Goal: Information Seeking & Learning: Learn about a topic

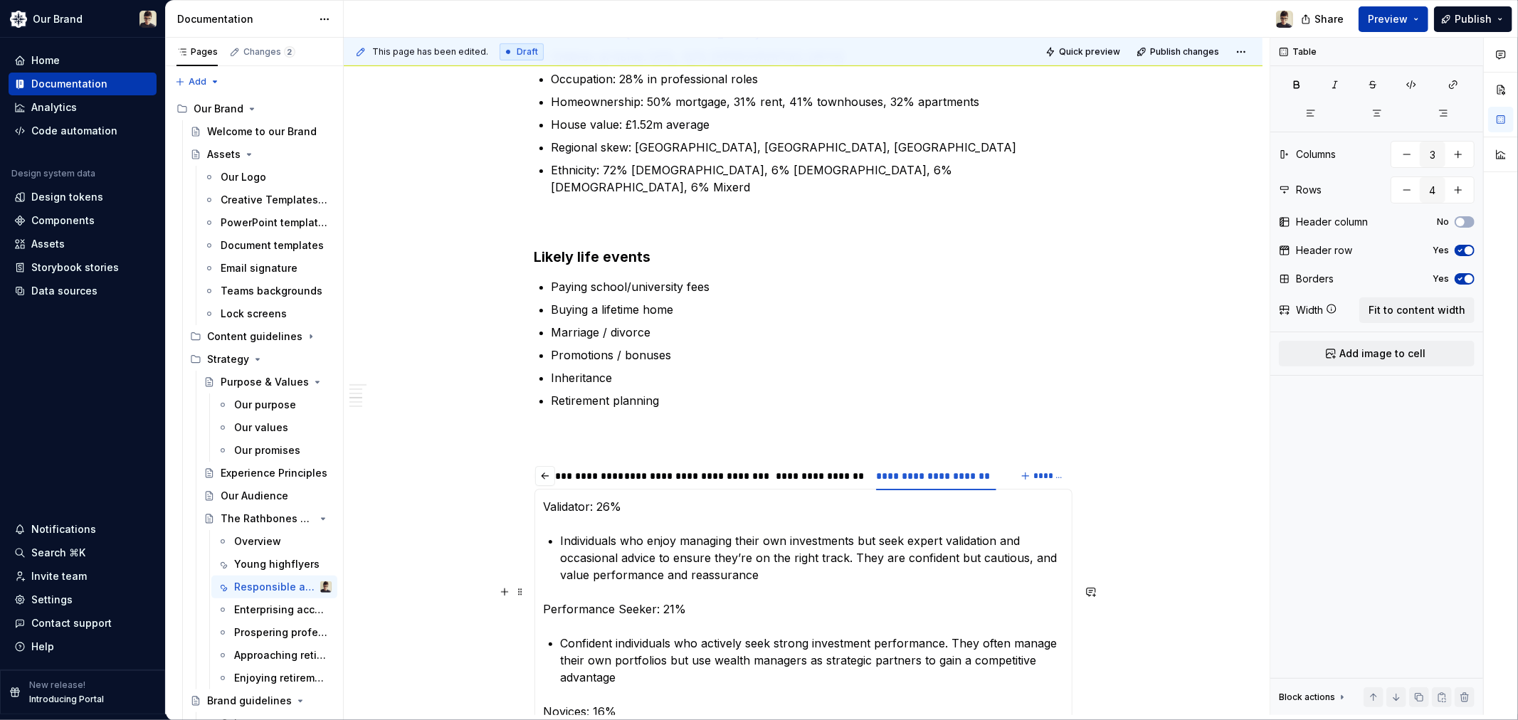
scroll to position [1423, 0]
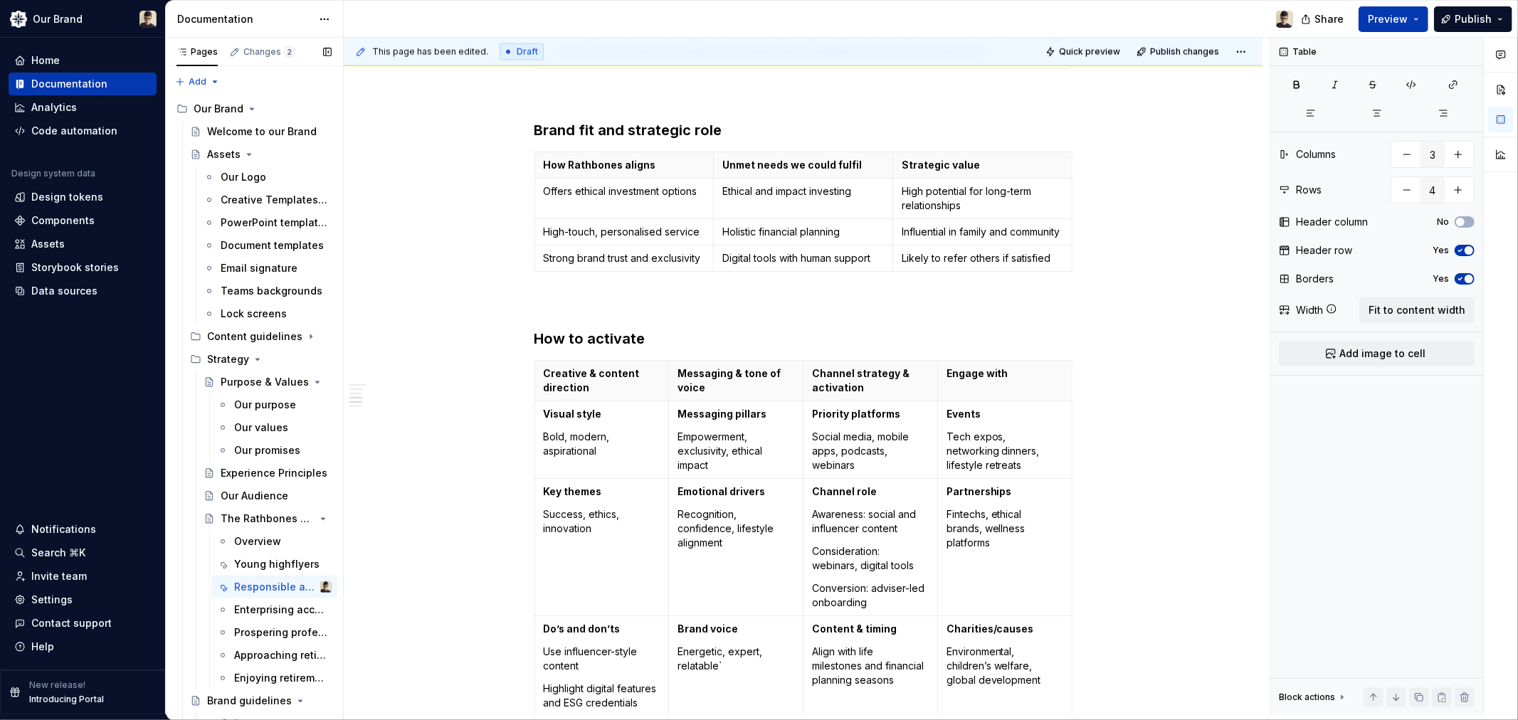
type textarea "*"
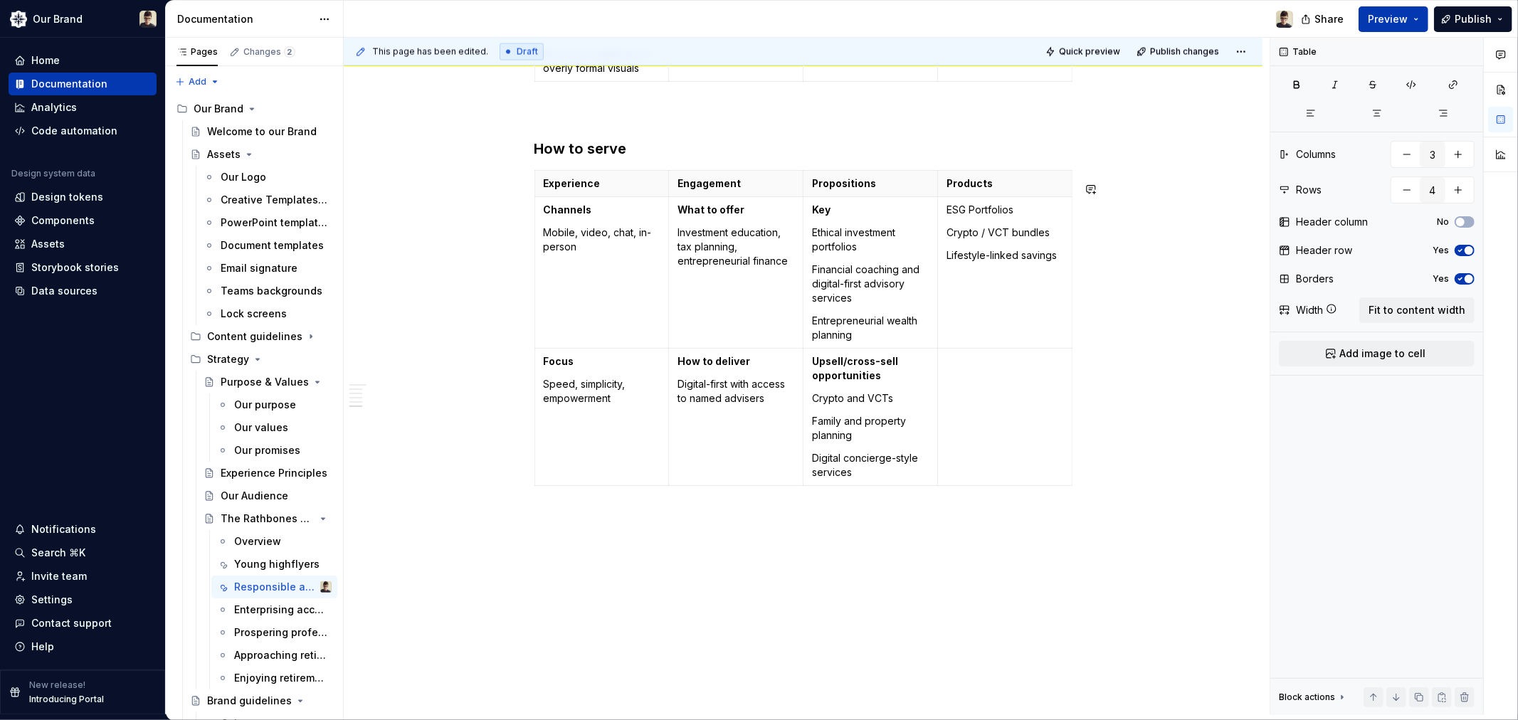
scroll to position [2116, 0]
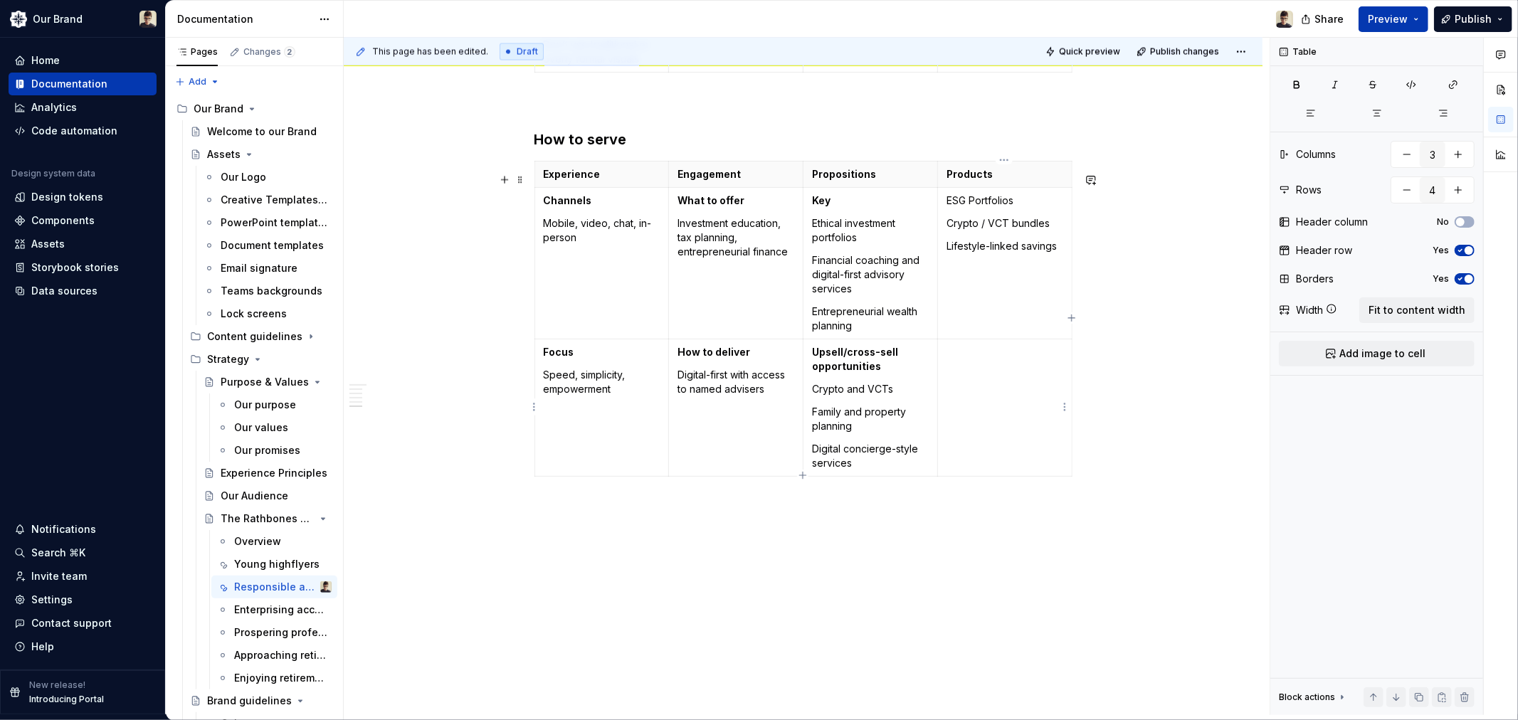
type input "4"
click at [1013, 391] on td at bounding box center [1004, 407] width 135 height 137
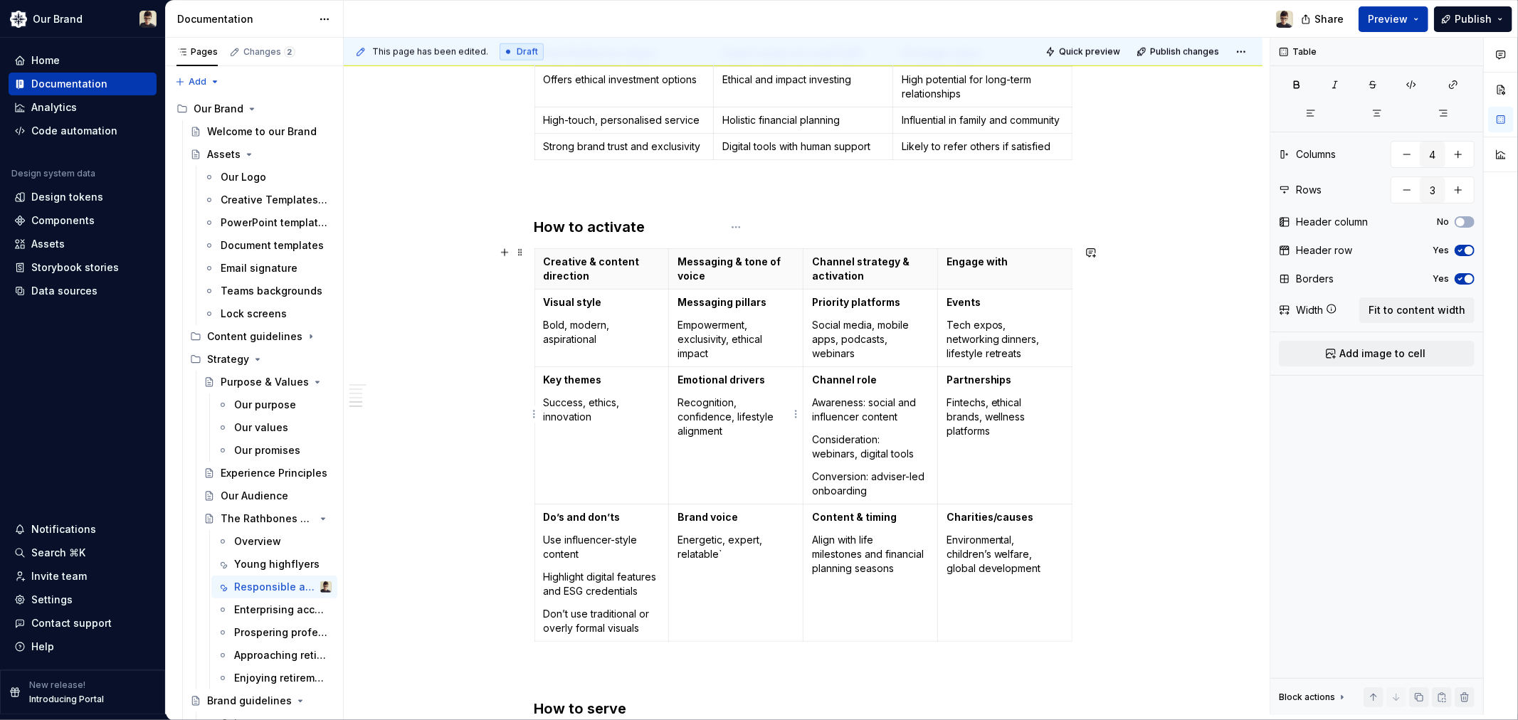
scroll to position [1563, 0]
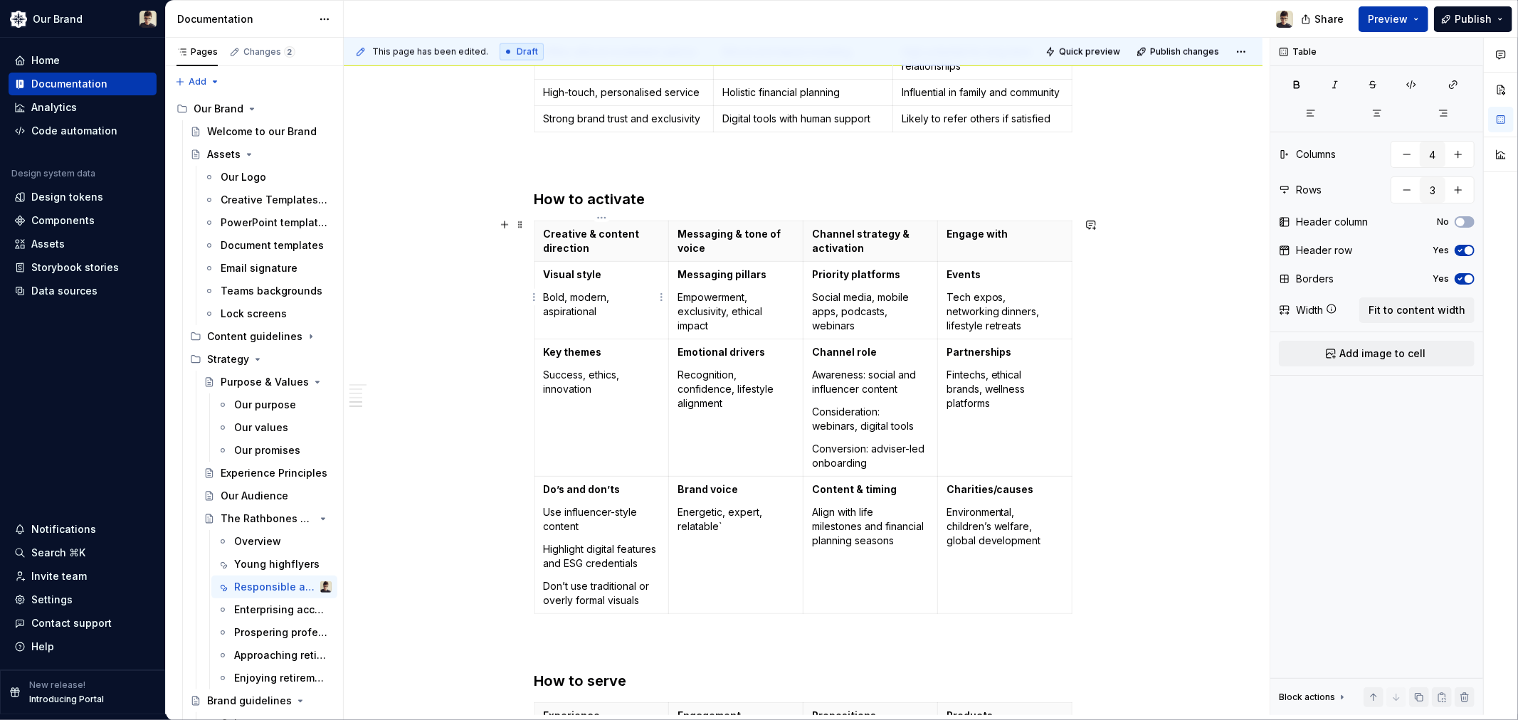
click at [591, 290] on p "Bold, modern, aspirational" at bounding box center [602, 304] width 117 height 28
type input "4"
click at [591, 290] on p "Bold, modern, aspirational" at bounding box center [602, 304] width 117 height 28
click at [591, 310] on p "Bold, modern, aspirational" at bounding box center [602, 304] width 117 height 28
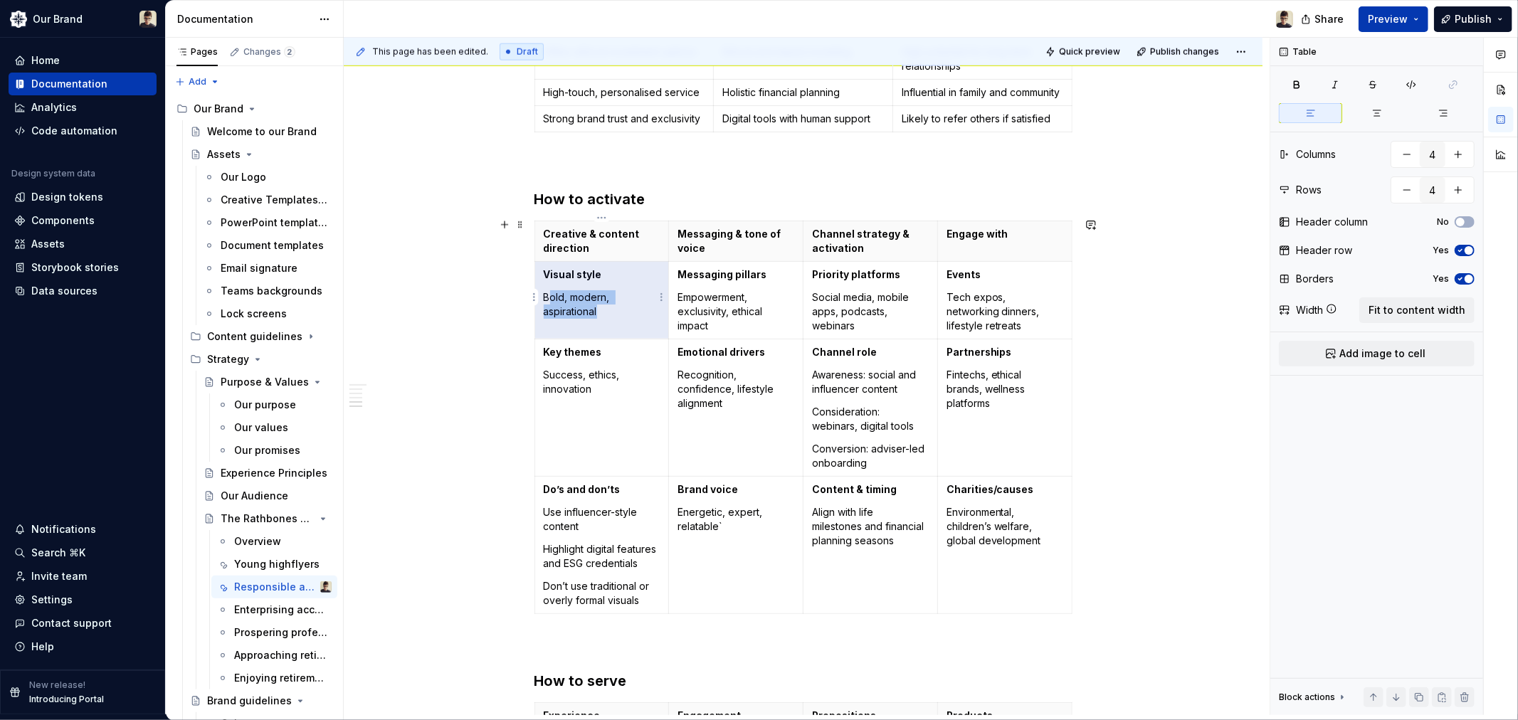
click at [550, 300] on p "Bold, modern, aspirational" at bounding box center [602, 304] width 117 height 28
drag, startPoint x: 605, startPoint y: 306, endPoint x: 544, endPoint y: 296, distance: 62.0
click at [544, 296] on p "Bold, modern, aspirational" at bounding box center [602, 304] width 117 height 28
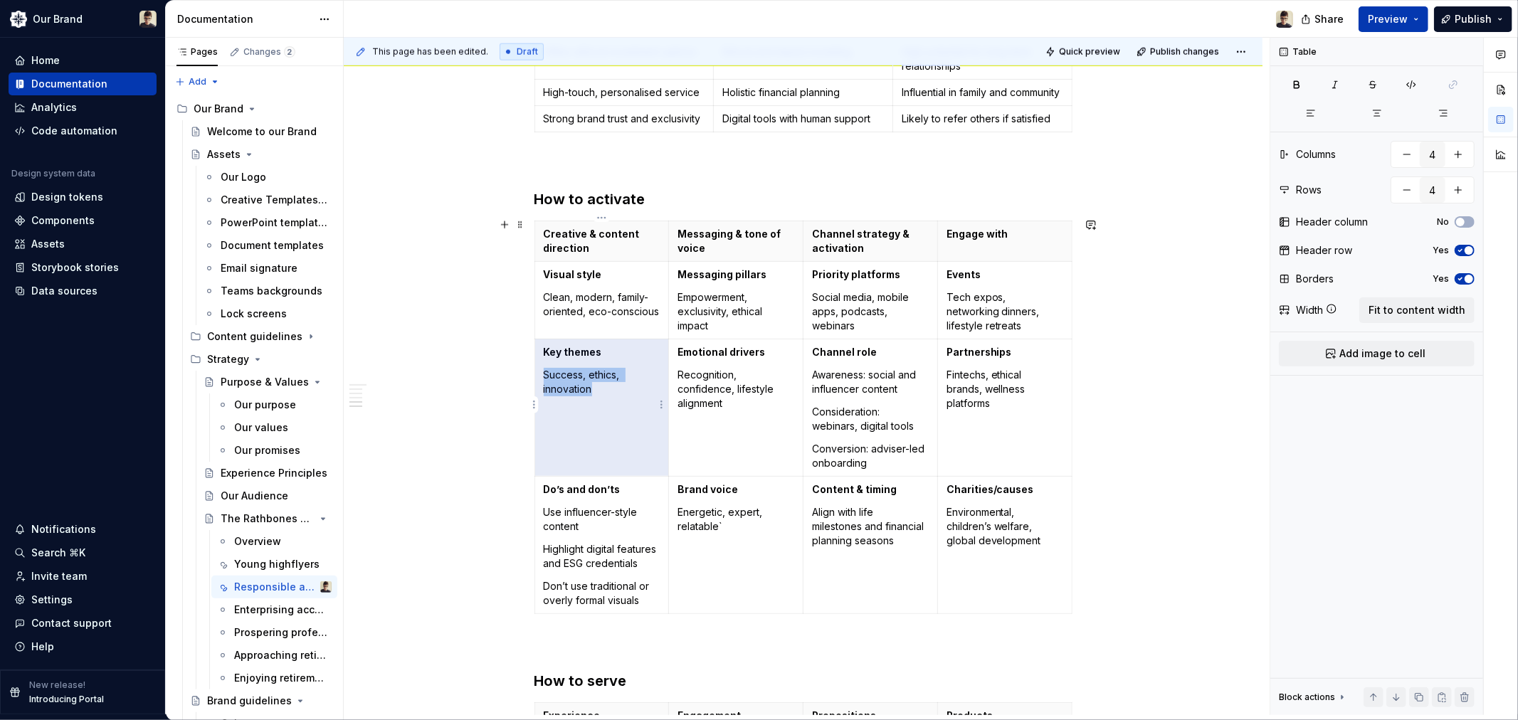
drag, startPoint x: 605, startPoint y: 396, endPoint x: 543, endPoint y: 377, distance: 64.6
click at [543, 377] on td "Key themes Success, ethics, innovation" at bounding box center [601, 407] width 135 height 137
click at [544, 377] on p "Success, ethics, innovation" at bounding box center [602, 382] width 117 height 28
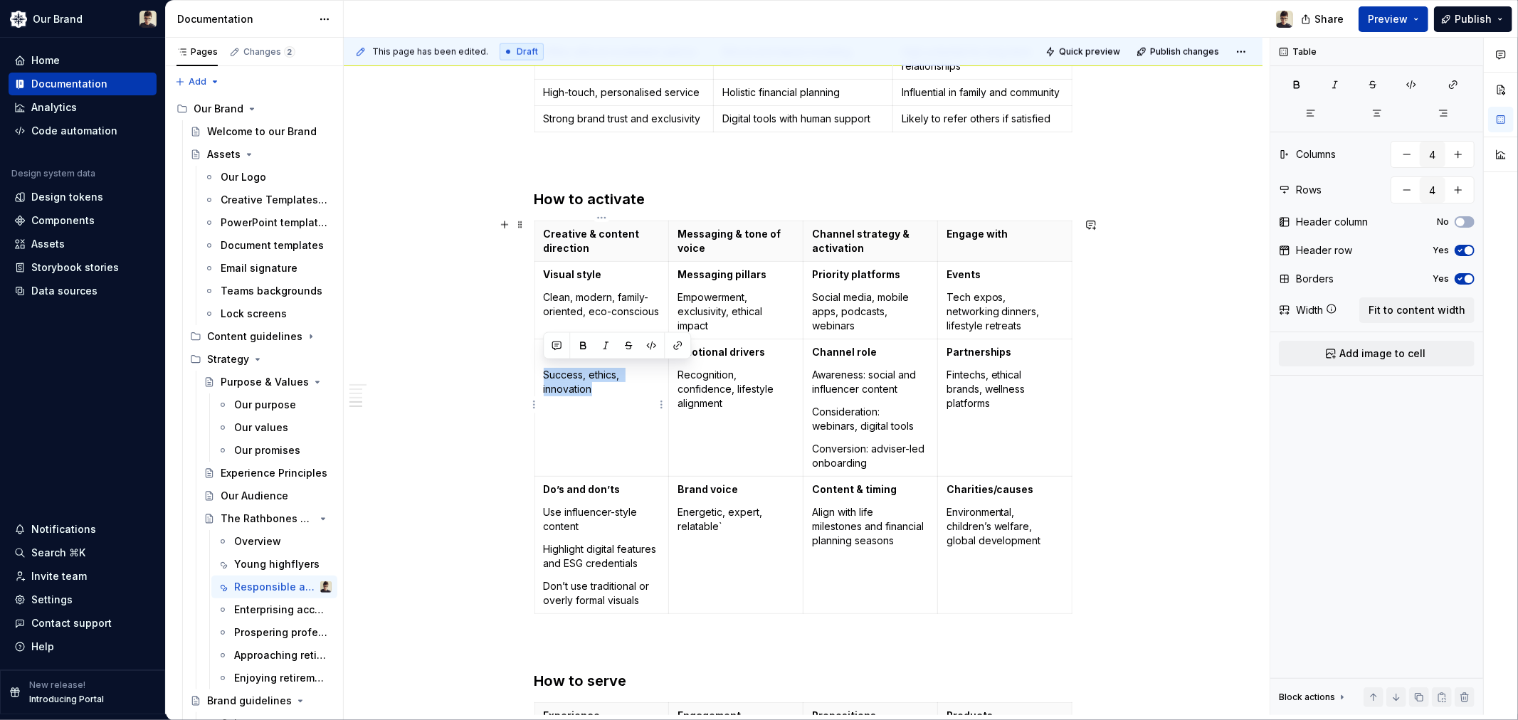
drag, startPoint x: 600, startPoint y: 391, endPoint x: 542, endPoint y: 375, distance: 59.9
click at [544, 375] on p "Success, ethics, innovation" at bounding box center [602, 382] width 117 height 28
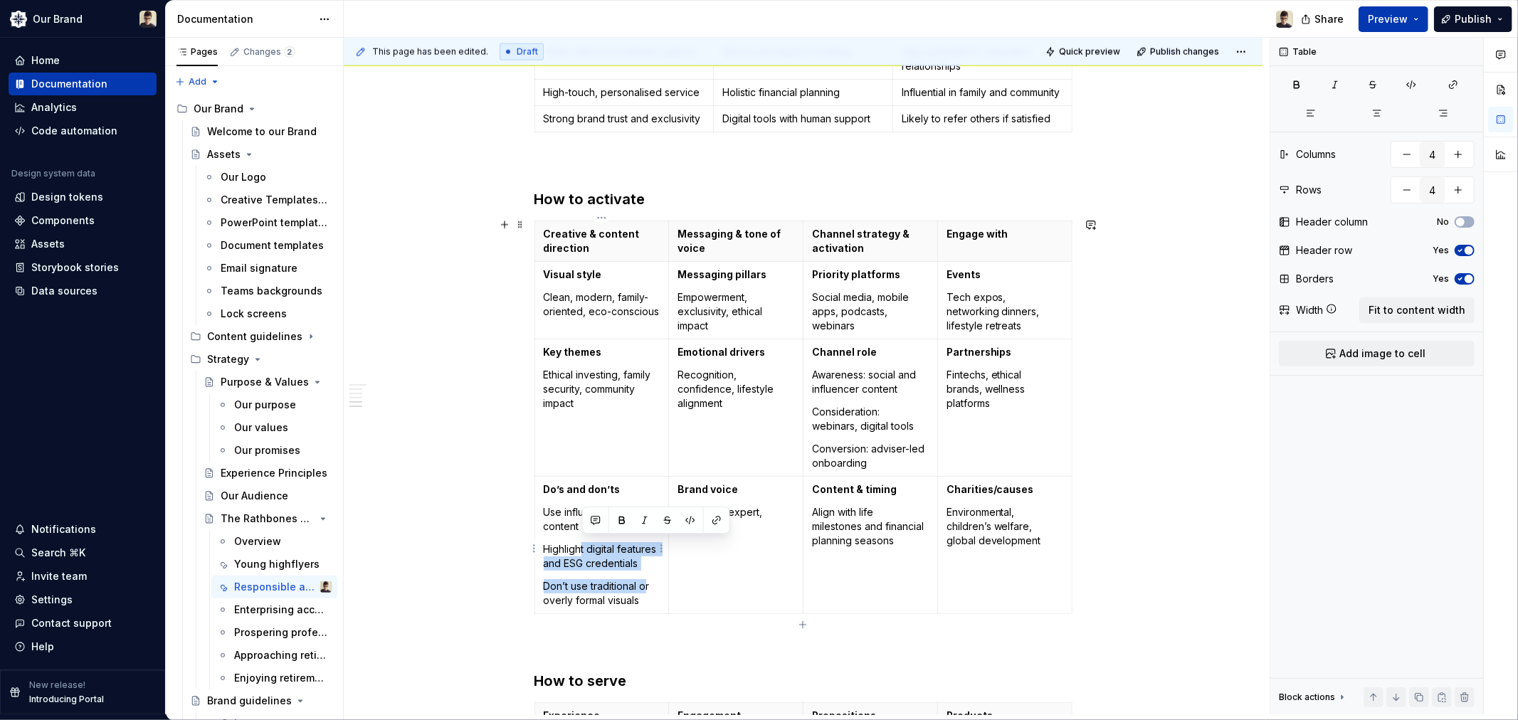
drag, startPoint x: 645, startPoint y: 602, endPoint x: 584, endPoint y: 548, distance: 82.2
click at [584, 548] on td "Do’s and don’ts Use influencer-style content Highlight digital features and ESG…" at bounding box center [601, 544] width 135 height 137
drag, startPoint x: 642, startPoint y: 616, endPoint x: 544, endPoint y: 510, distance: 144.0
click at [544, 510] on td "Do’s and don’ts Use influencer-style content Highlight digital features and ESG…" at bounding box center [601, 544] width 135 height 137
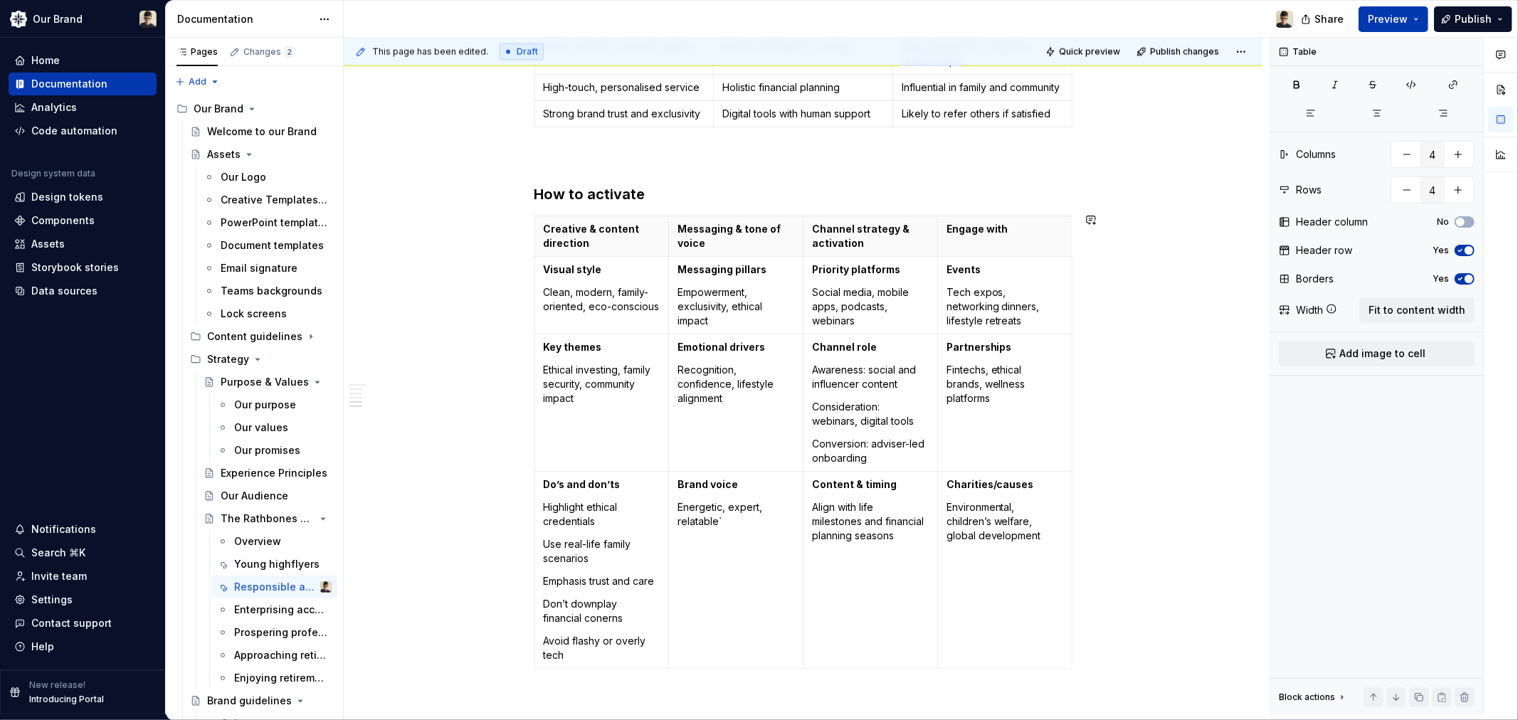
scroll to position [1582, 0]
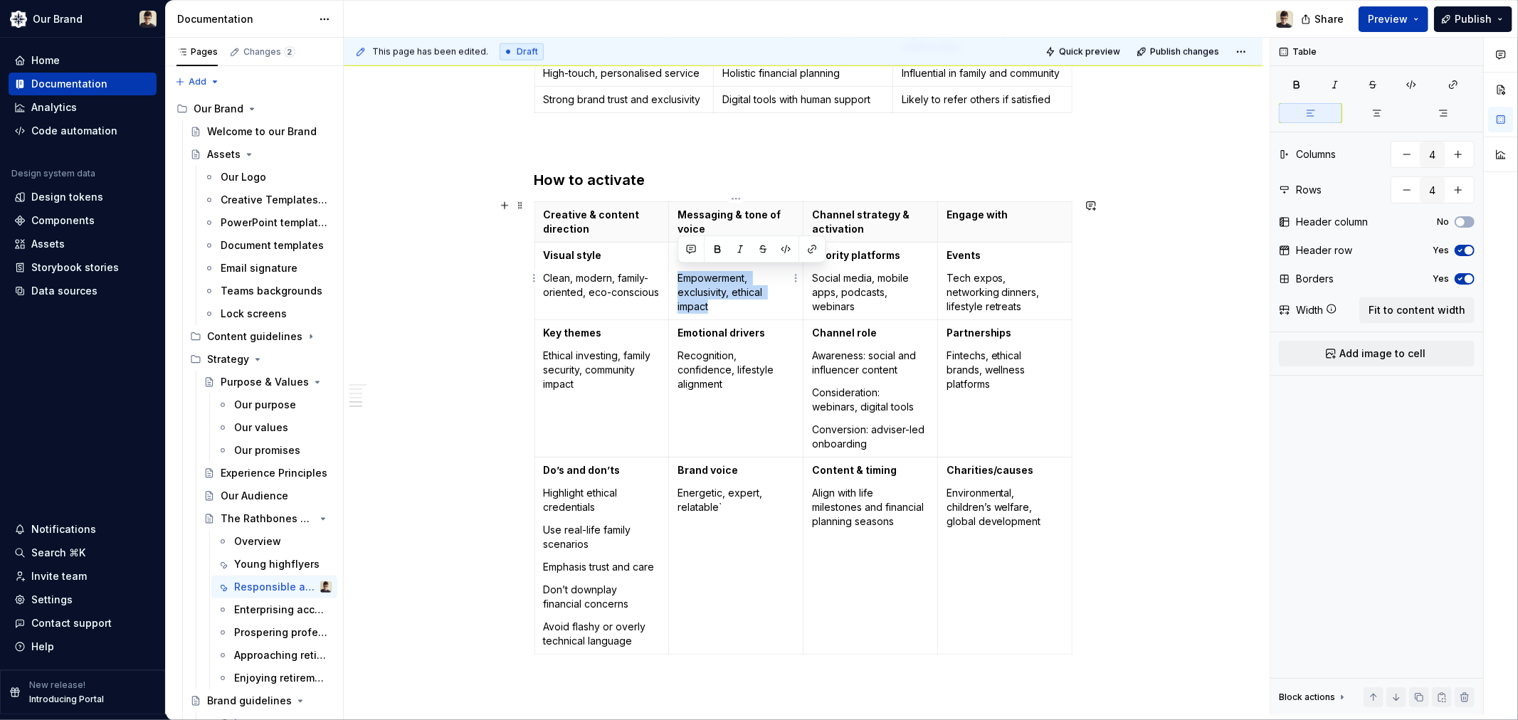
drag, startPoint x: 738, startPoint y: 300, endPoint x: 680, endPoint y: 274, distance: 64.0
click at [680, 274] on p "Empowerment, exclusivity, ethical impact" at bounding box center [735, 292] width 117 height 43
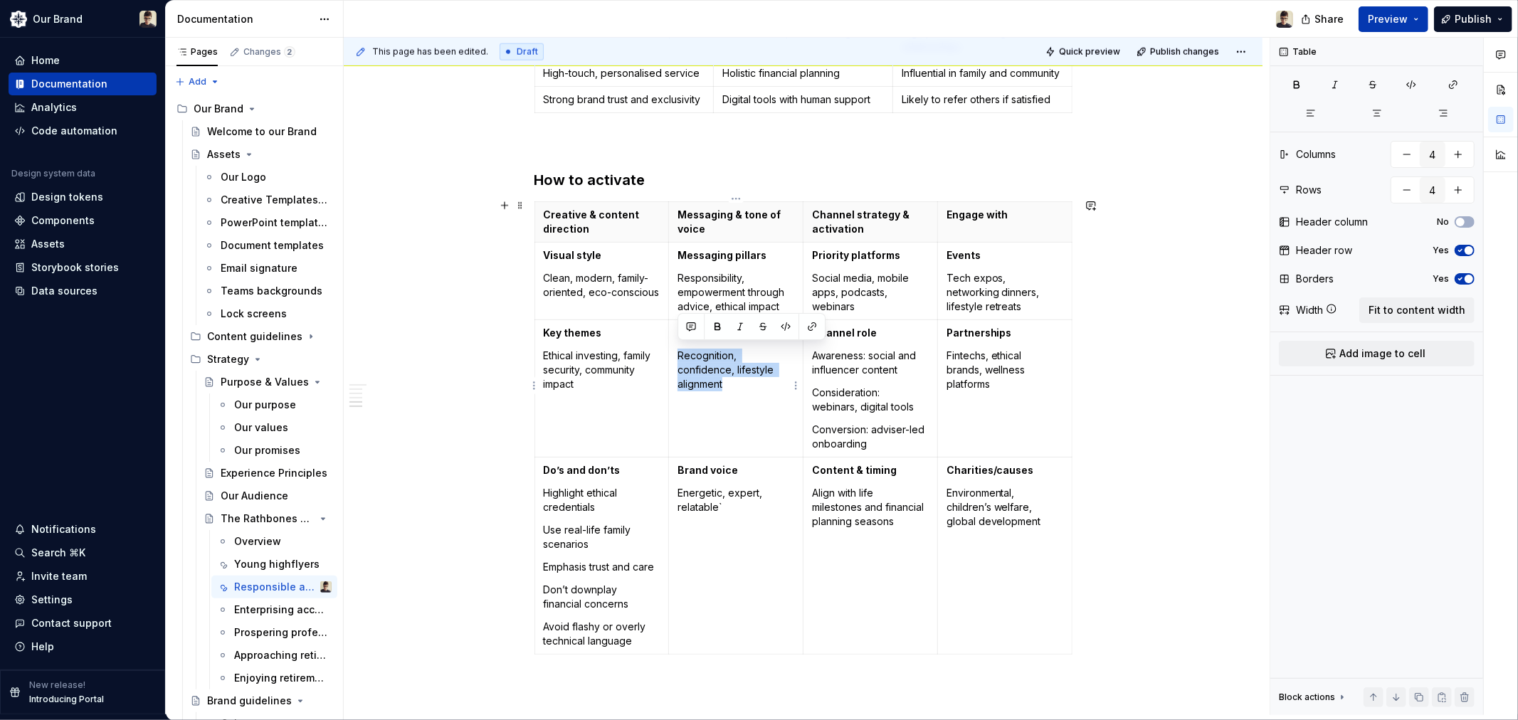
drag, startPoint x: 734, startPoint y: 389, endPoint x: 680, endPoint y: 354, distance: 64.7
click at [680, 354] on td "Emotional drivers Recognition, confidence, lifestyle alignment" at bounding box center [736, 388] width 135 height 137
drag, startPoint x: 752, startPoint y: 509, endPoint x: 671, endPoint y: 492, distance: 82.8
click at [671, 492] on td "Brand voice Energetic, expert, relatable`" at bounding box center [736, 555] width 135 height 197
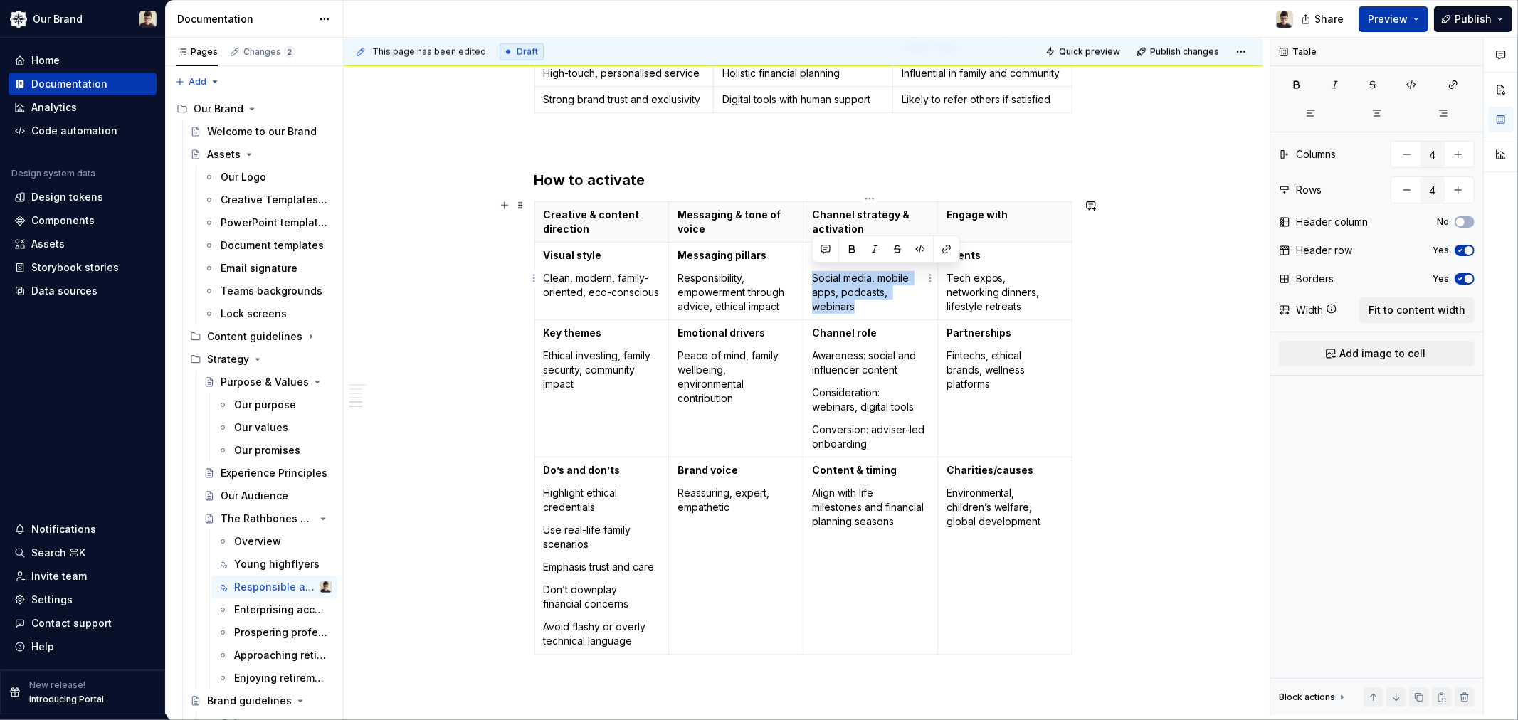
drag, startPoint x: 880, startPoint y: 303, endPoint x: 806, endPoint y: 275, distance: 79.3
click at [806, 275] on td "Priority platforms Social media, mobile apps, podcasts, webinars" at bounding box center [870, 281] width 135 height 78
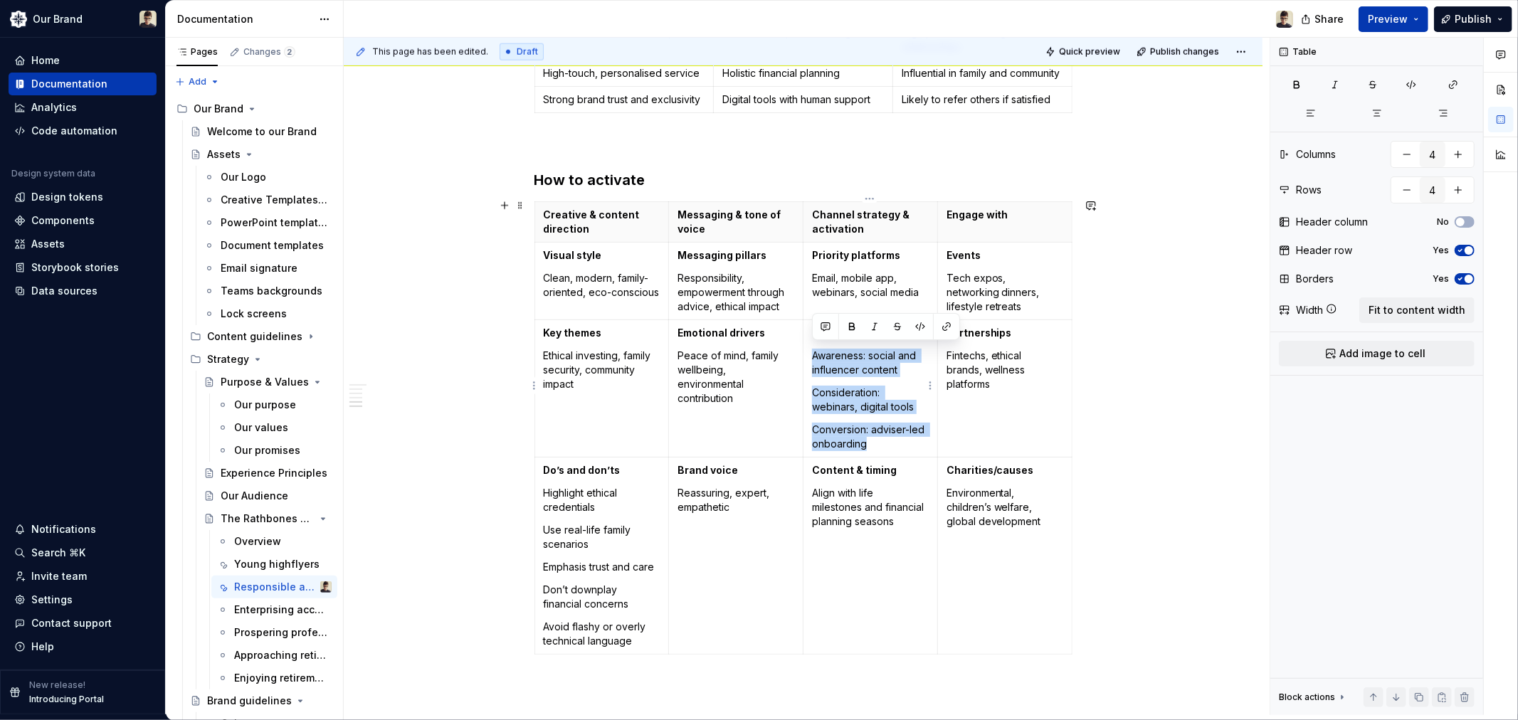
drag, startPoint x: 881, startPoint y: 435, endPoint x: 814, endPoint y: 353, distance: 105.7
click at [814, 353] on td "Channel role Awareness: social and influencer content Consideration: webinars, …" at bounding box center [870, 388] width 135 height 137
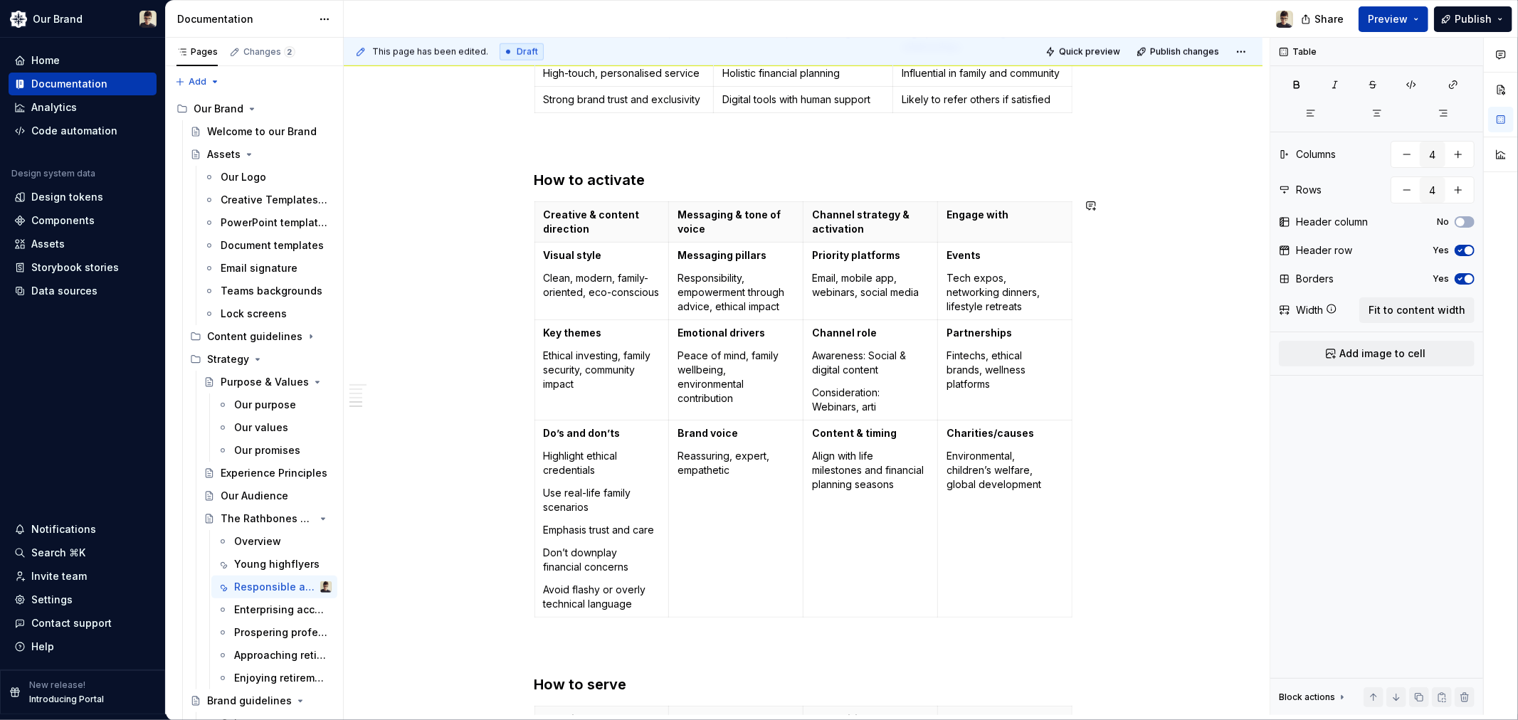
type textarea "*"
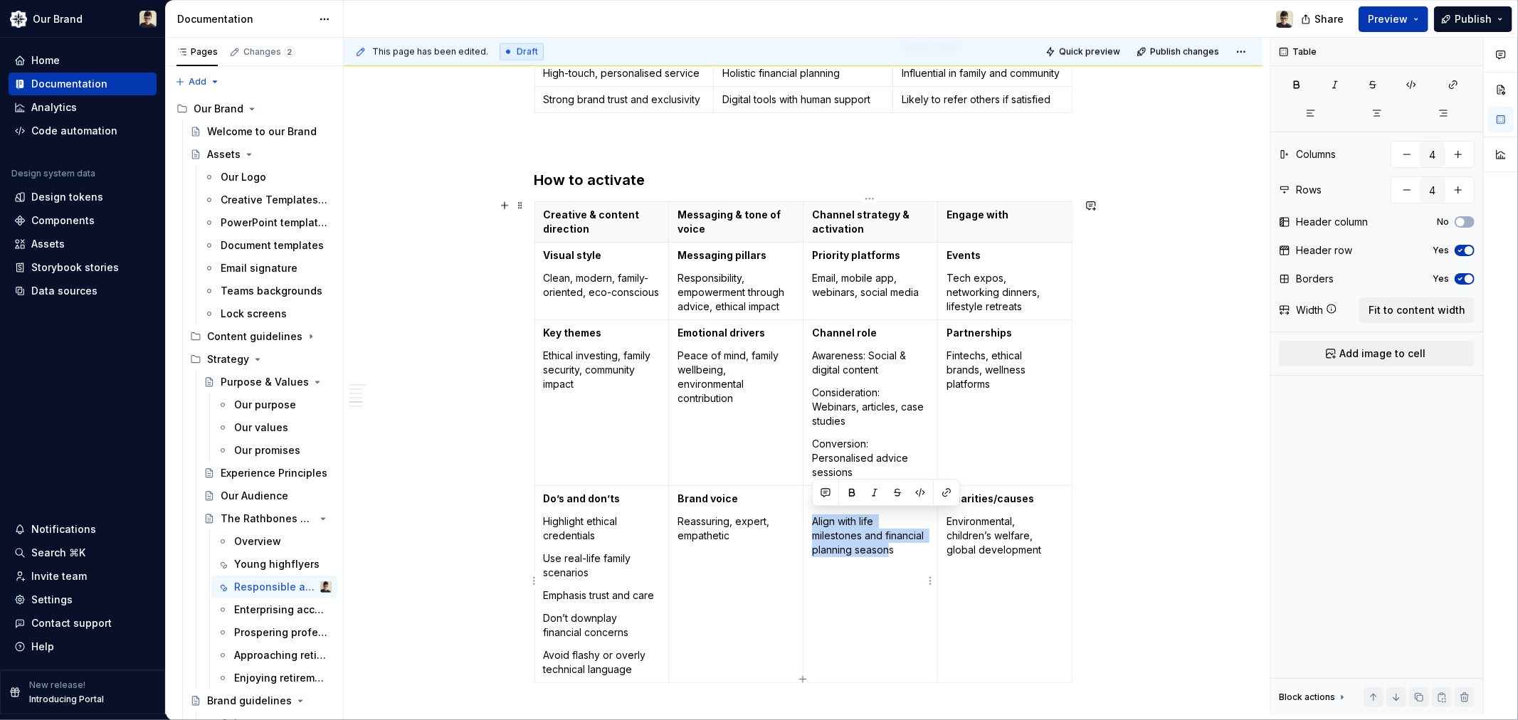
drag, startPoint x: 887, startPoint y: 576, endPoint x: 806, endPoint y: 511, distance: 104.3
click at [806, 511] on td "Content & timing Align with life milestones and financial planning seasons" at bounding box center [870, 583] width 135 height 197
drag, startPoint x: 914, startPoint y: 557, endPoint x: 808, endPoint y: 520, distance: 112.3
click at [808, 520] on td "Content & timing Align with life milestones and financial planning seasons" at bounding box center [870, 583] width 135 height 197
click at [1001, 273] on p "Tech expos, networking dinners, lifestyle retreats" at bounding box center [1004, 292] width 117 height 43
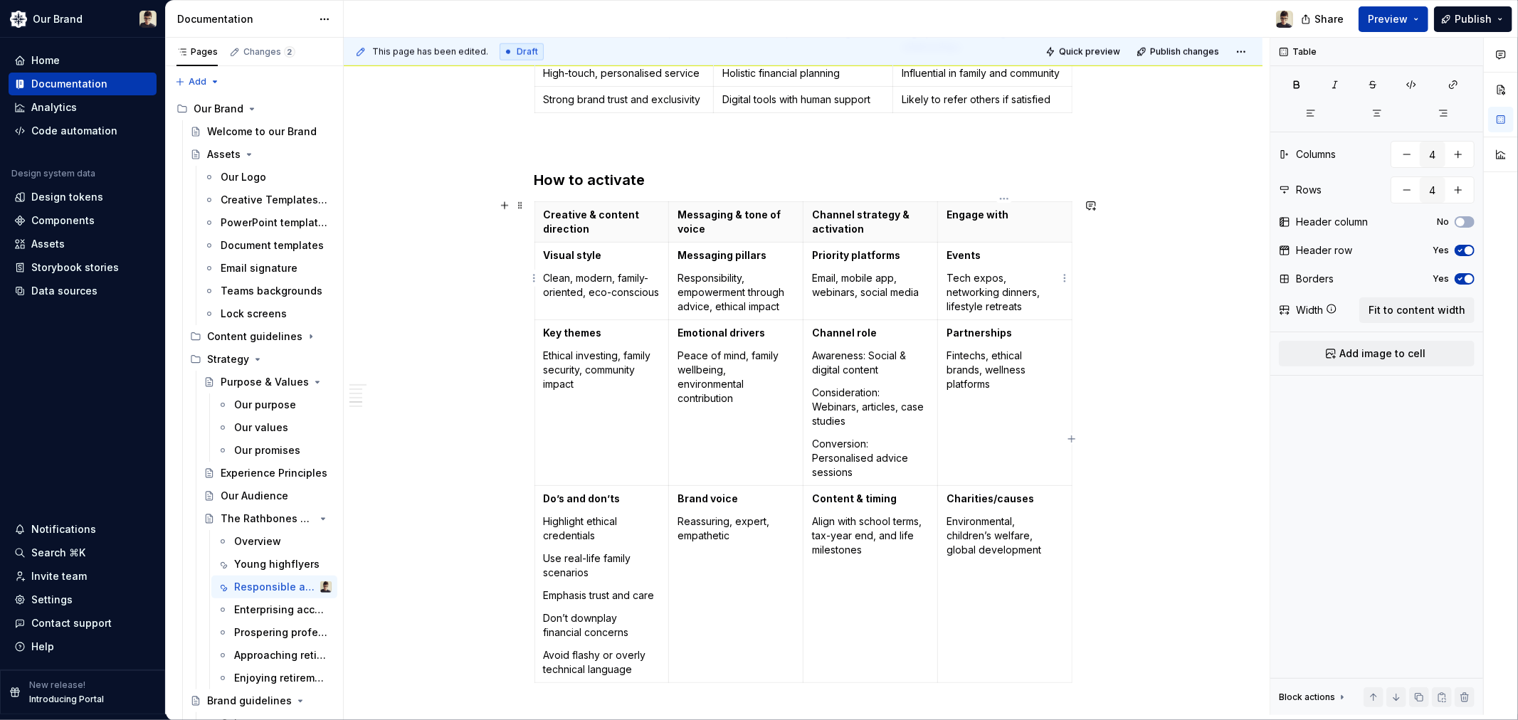
click at [994, 278] on p "Tech expos, networking dinners, lifestyle retreats" at bounding box center [1004, 292] width 117 height 43
click at [996, 275] on p "Tech expos, networking dinners, lifestyle retreats" at bounding box center [1004, 292] width 117 height 43
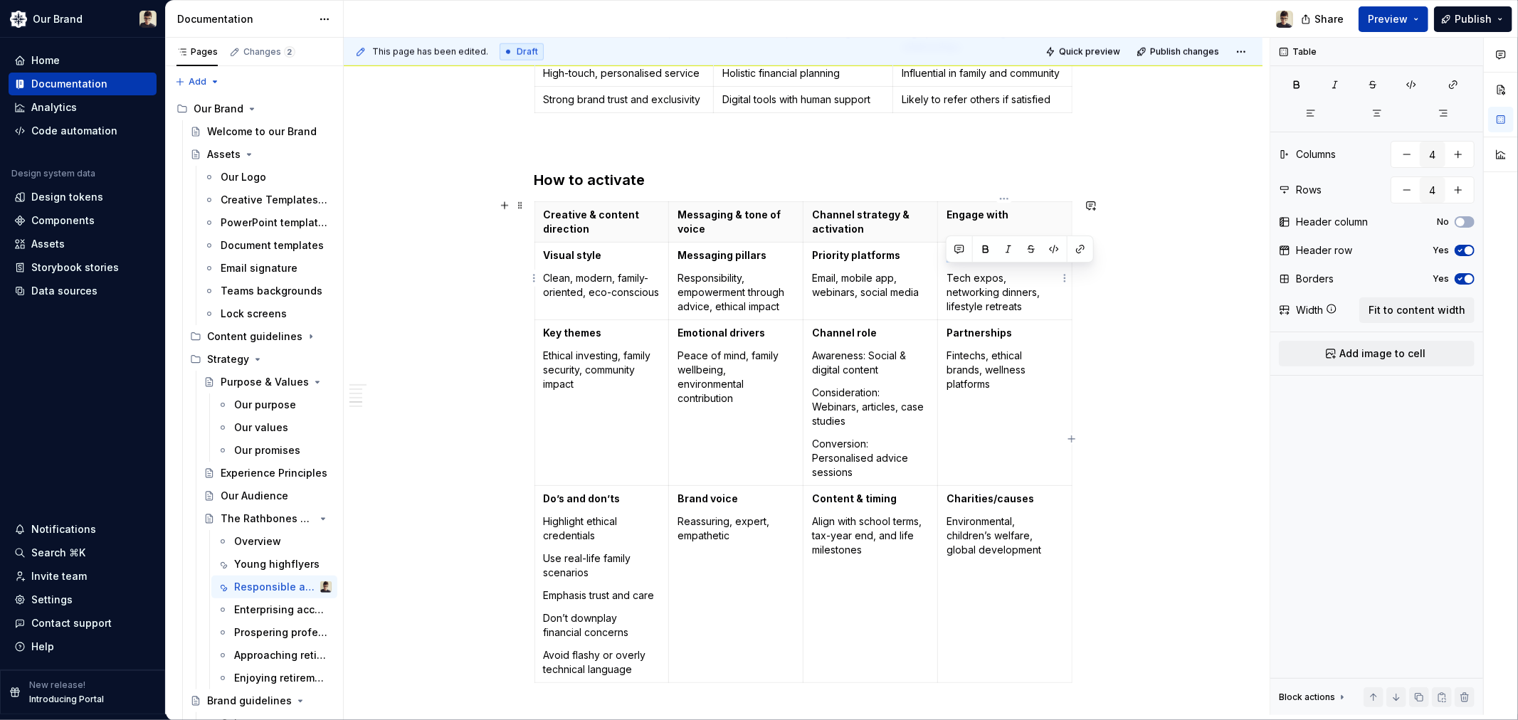
click at [996, 275] on p "Tech expos, networking dinners, lifestyle retreats" at bounding box center [1004, 292] width 117 height 43
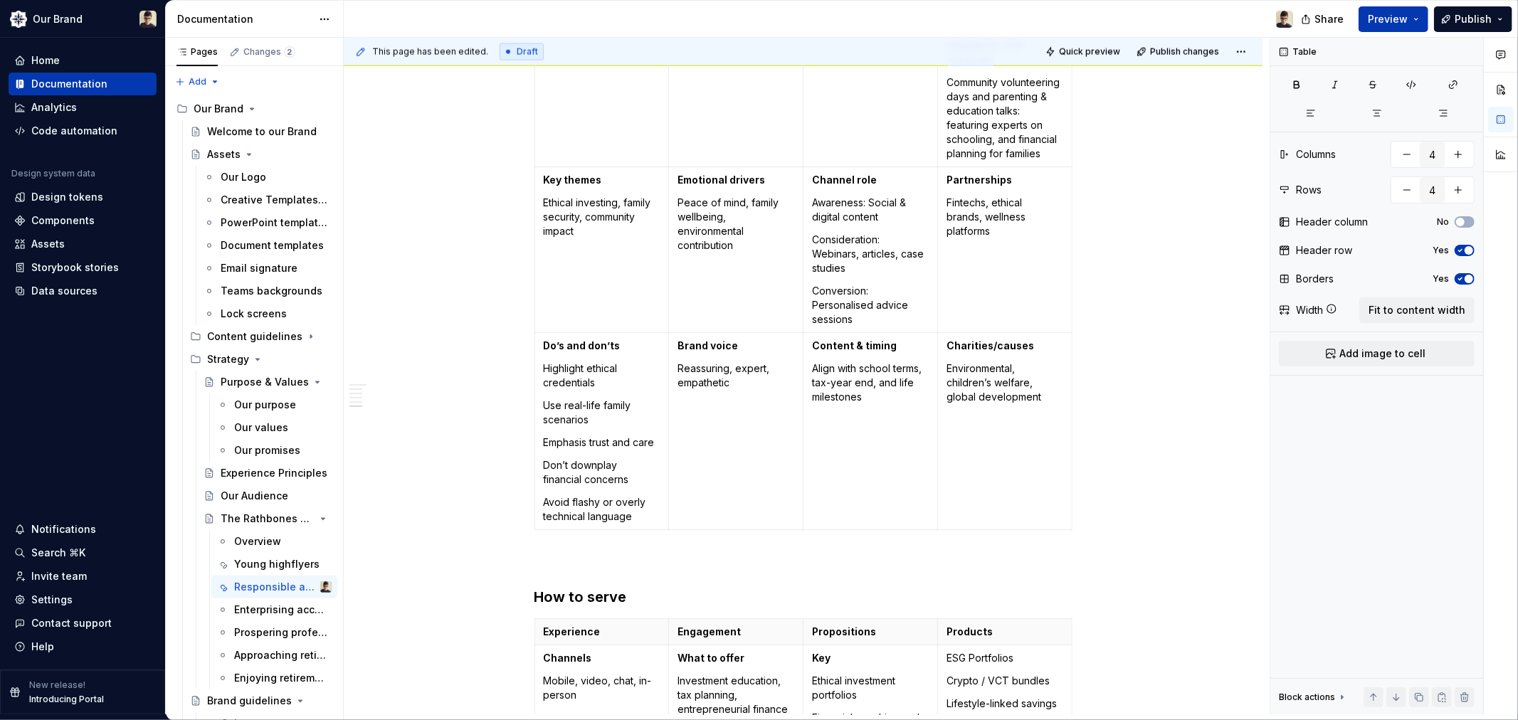
scroll to position [1898, 0]
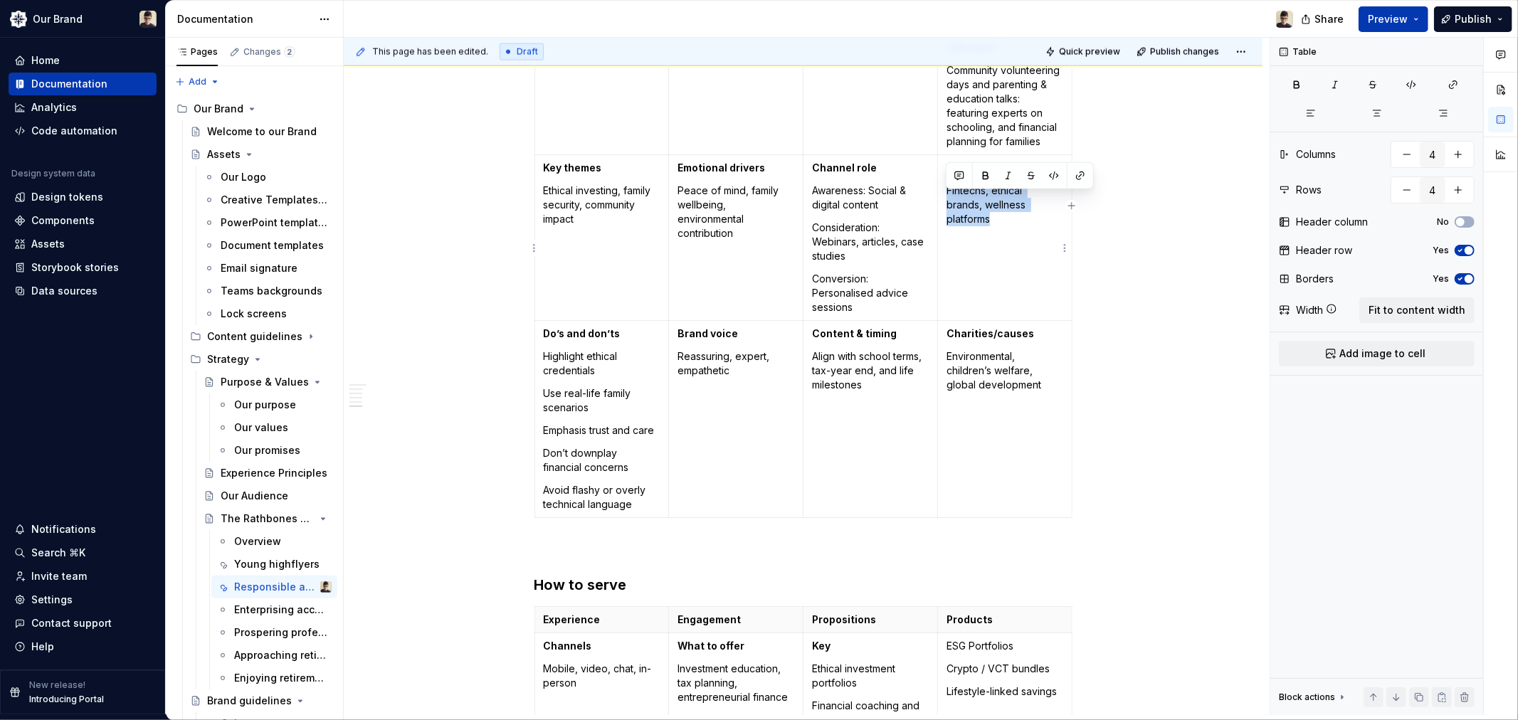
drag, startPoint x: 1027, startPoint y: 231, endPoint x: 949, endPoint y: 201, distance: 83.8
click at [949, 201] on p "Fintechs, ethical brands, wellness platforms" at bounding box center [1004, 205] width 117 height 43
click at [1025, 249] on p "Educational institutions: for financial planning and literacy" at bounding box center [1004, 227] width 117 height 43
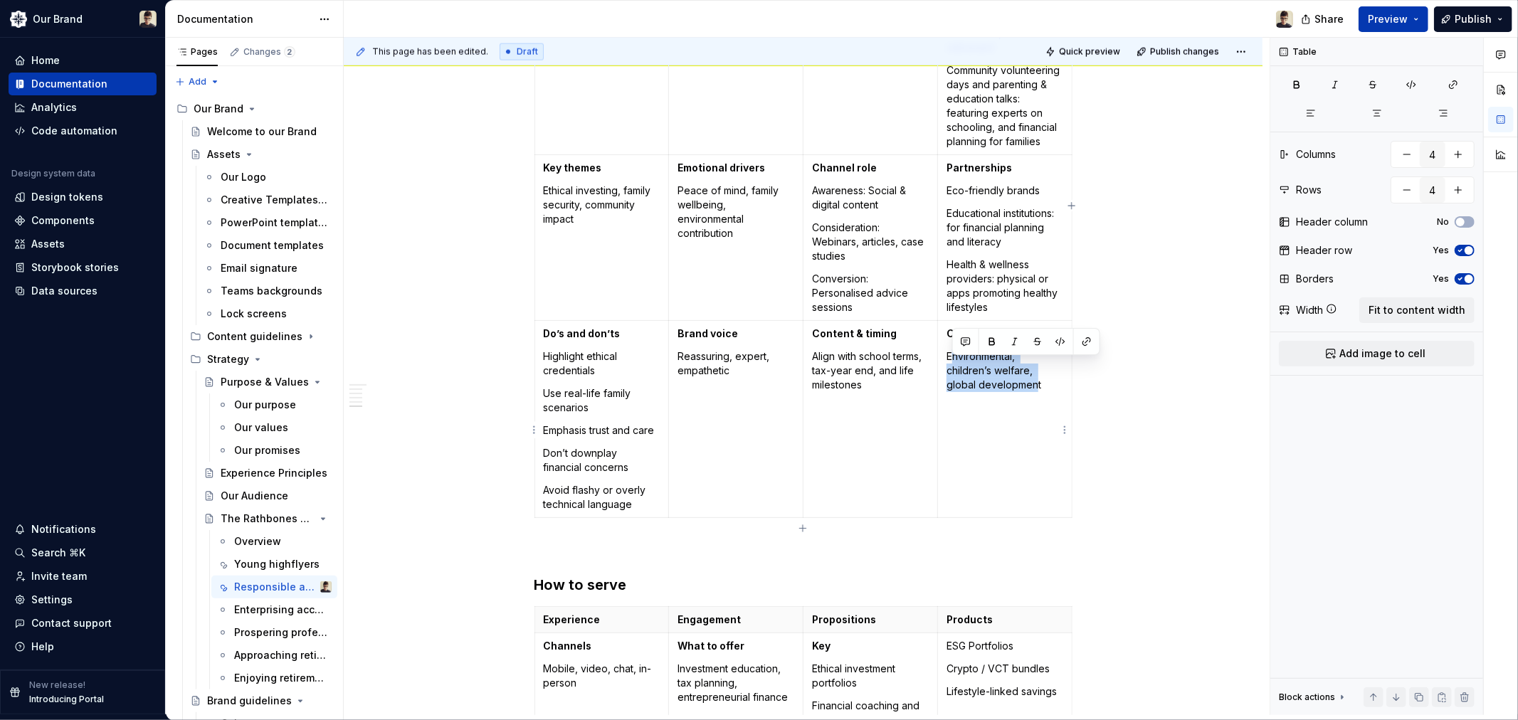
drag, startPoint x: 1033, startPoint y: 408, endPoint x: 949, endPoint y: 372, distance: 91.2
click at [949, 372] on td "Charities/causes Environmental, children’s welfare, global development" at bounding box center [1004, 418] width 135 height 197
drag, startPoint x: 1047, startPoint y: 401, endPoint x: 947, endPoint y: 365, distance: 106.0
click at [947, 365] on p "Environmental, children’s welfare, global development" at bounding box center [1004, 370] width 117 height 43
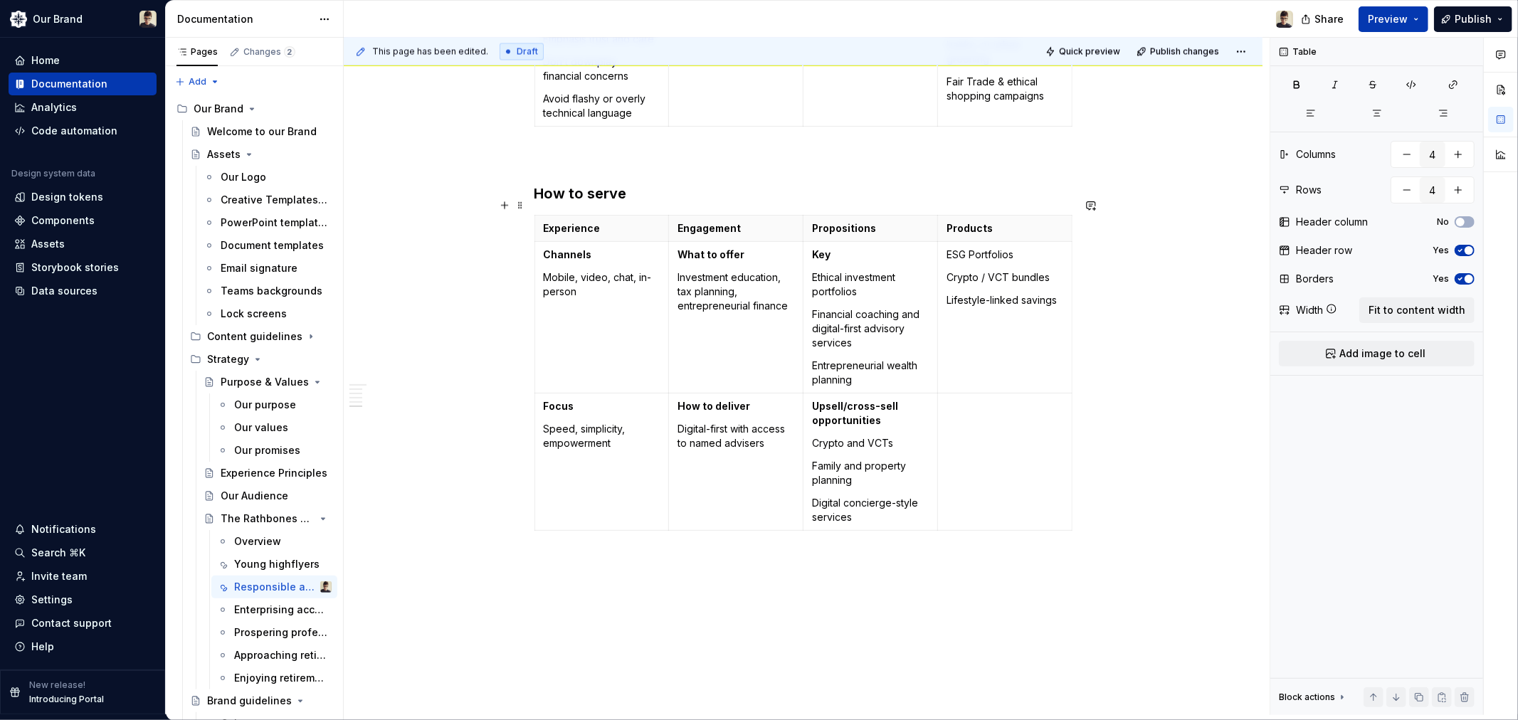
scroll to position [2294, 0]
type input "3"
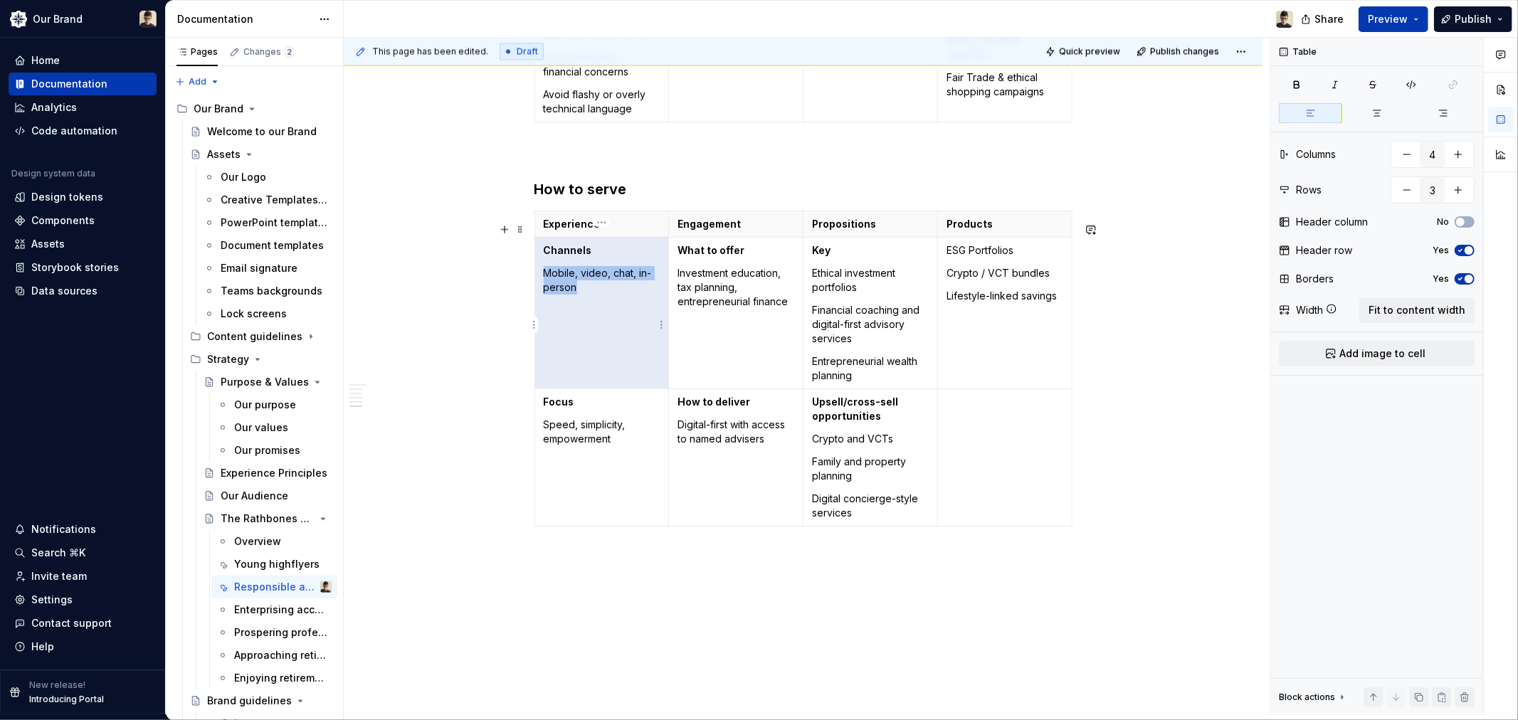
drag, startPoint x: 621, startPoint y: 303, endPoint x: 538, endPoint y: 282, distance: 86.0
click at [538, 282] on td "Channels Mobile, video, chat, in-person" at bounding box center [601, 313] width 135 height 152
click at [589, 310] on td "Channels Mobile, video, chat, in-person" at bounding box center [601, 313] width 135 height 152
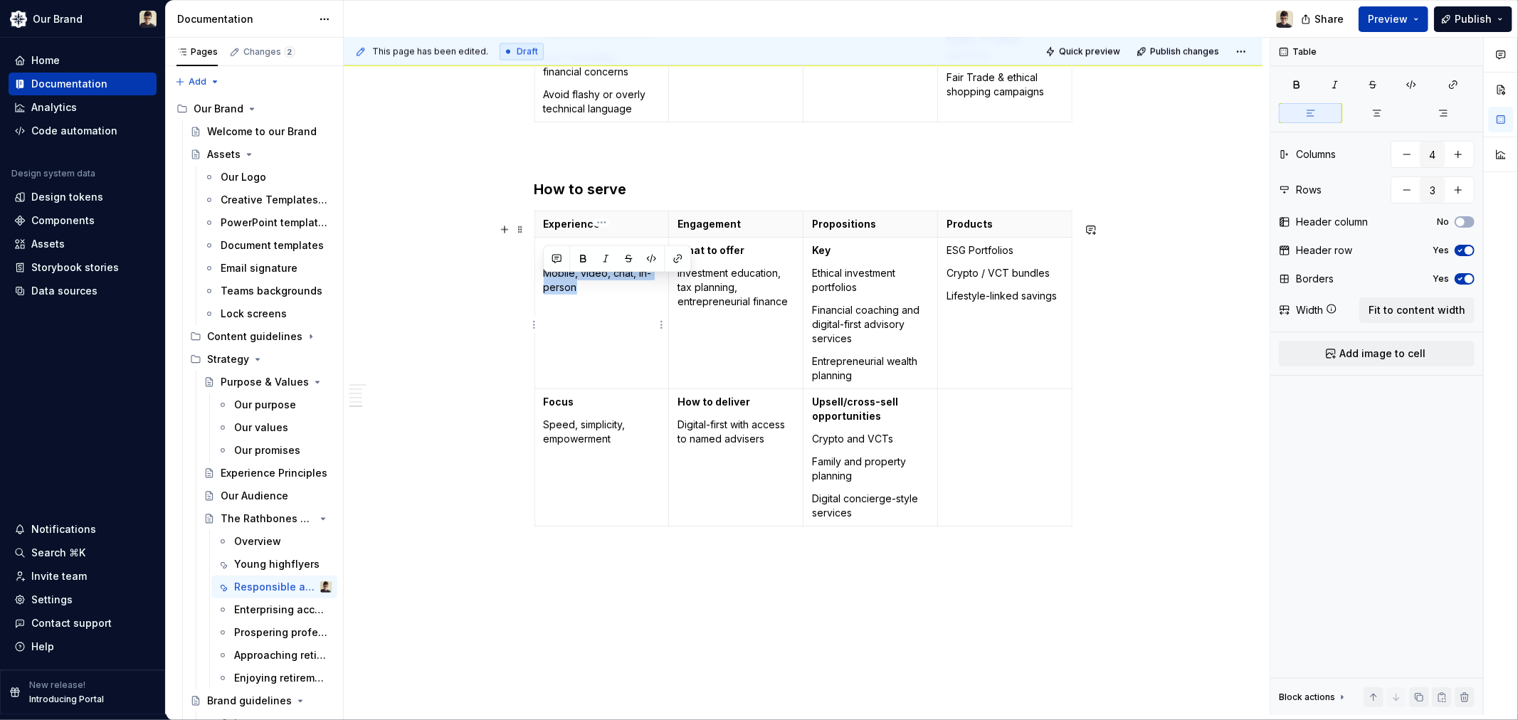
drag, startPoint x: 584, startPoint y: 303, endPoint x: 543, endPoint y: 290, distance: 42.8
click at [544, 290] on p "Mobile, video, chat, in-person" at bounding box center [602, 280] width 117 height 28
drag, startPoint x: 613, startPoint y: 451, endPoint x: 542, endPoint y: 442, distance: 71.8
click at [542, 442] on td "Focus Speed, simplicity, empowerment" at bounding box center [601, 457] width 135 height 137
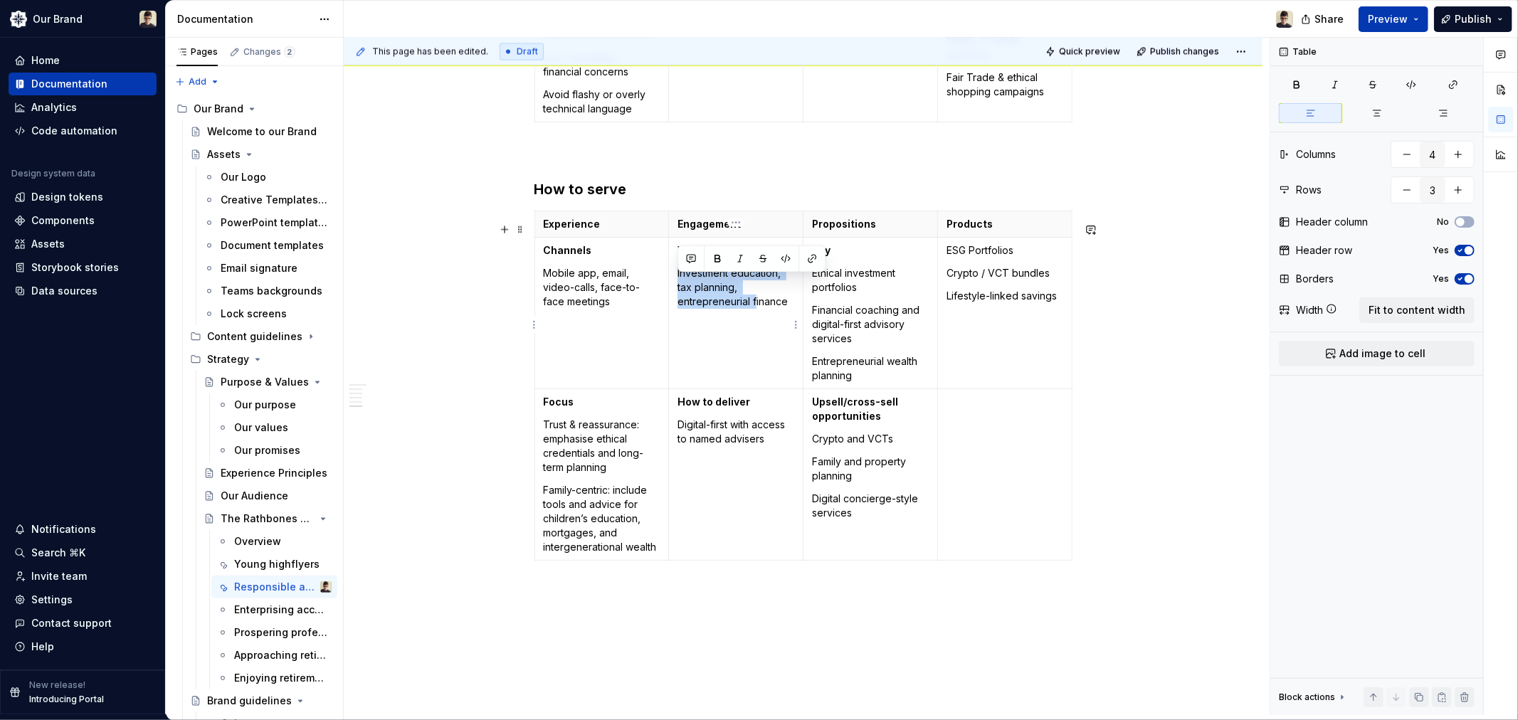
drag, startPoint x: 756, startPoint y: 338, endPoint x: 676, endPoint y: 285, distance: 96.1
click at [676, 285] on td "What to offer Investment education, tax planning, entrepreneurial finance" at bounding box center [736, 313] width 135 height 152
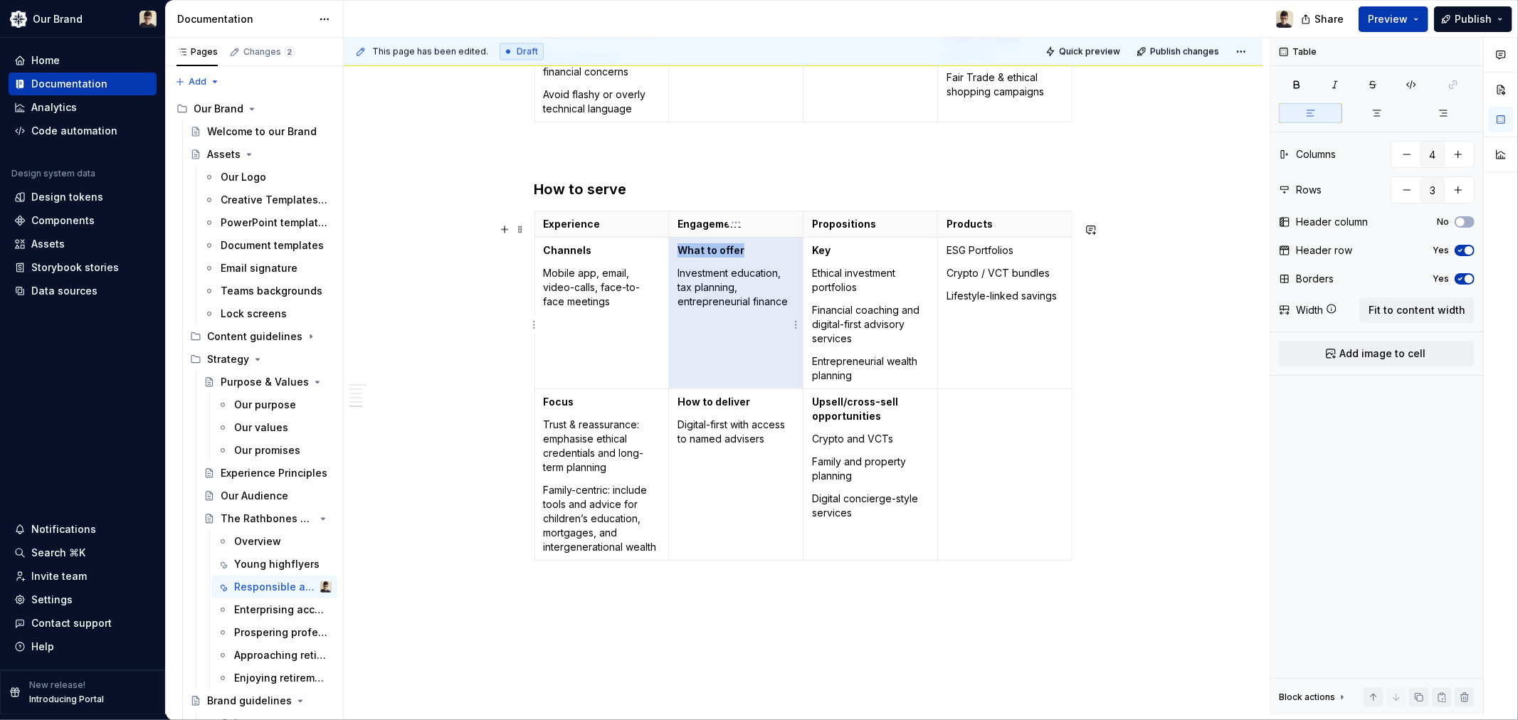
drag, startPoint x: 790, startPoint y: 322, endPoint x: 696, endPoint y: 306, distance: 95.4
click at [696, 306] on td "What to offer Investment education, tax planning, entrepreneurial finance" at bounding box center [736, 313] width 135 height 152
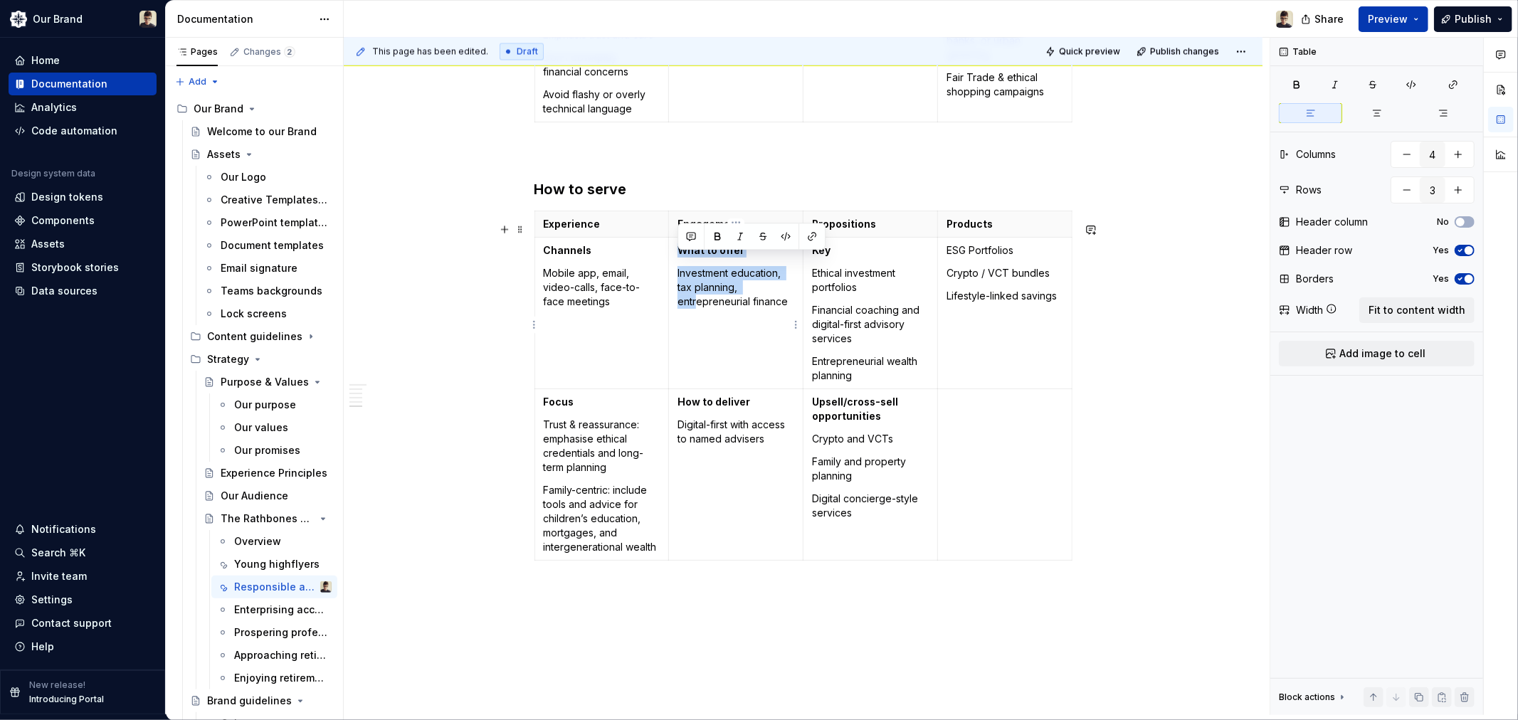
click at [689, 296] on p "Investment education, tax planning, entrepreneurial finance" at bounding box center [735, 287] width 117 height 43
drag, startPoint x: 681, startPoint y: 285, endPoint x: 786, endPoint y: 318, distance: 109.8
click at [786, 309] on p "Investment education, tax planning, entrepreneurial finance" at bounding box center [735, 287] width 117 height 43
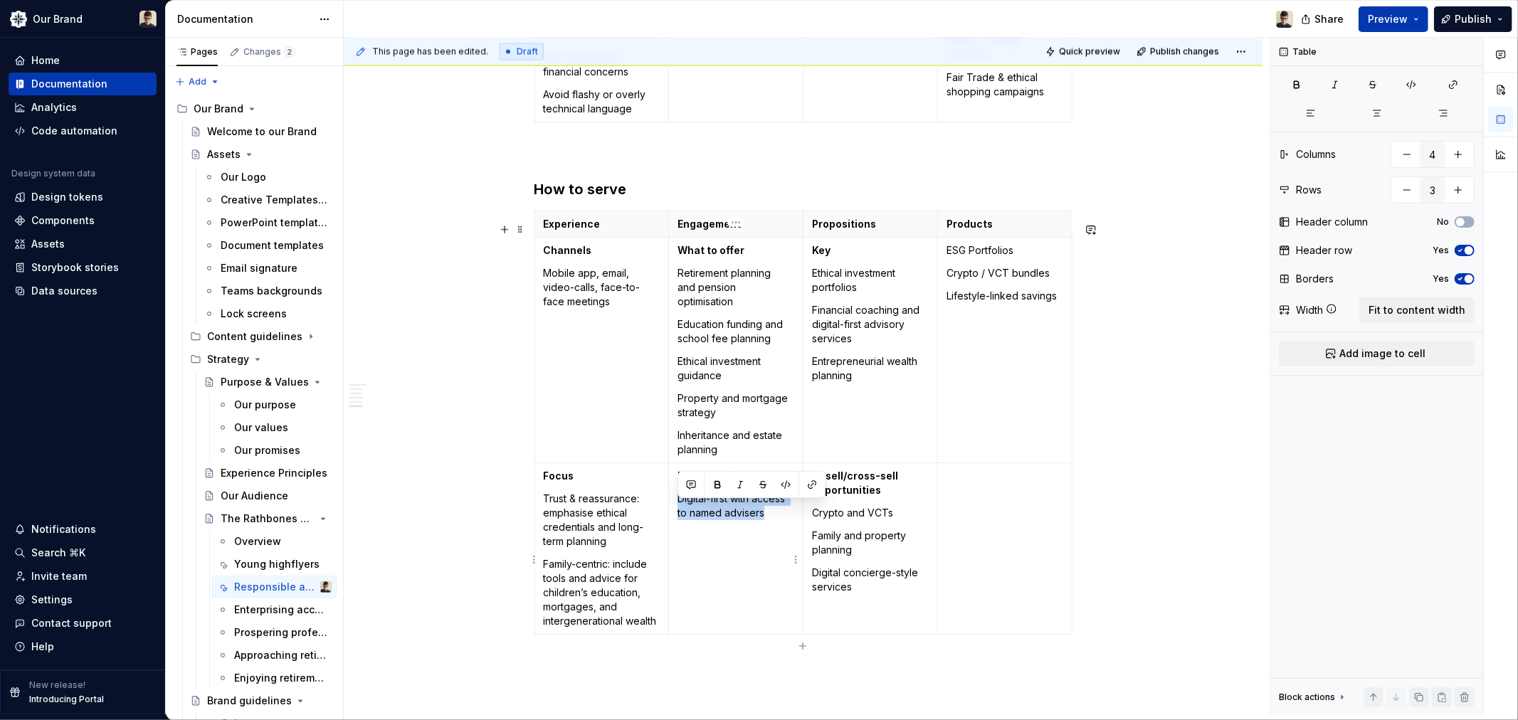
drag, startPoint x: 787, startPoint y: 532, endPoint x: 677, endPoint y: 511, distance: 111.5
click at [677, 511] on td "How to deliver Digital-first with access to named advisers" at bounding box center [736, 549] width 135 height 172
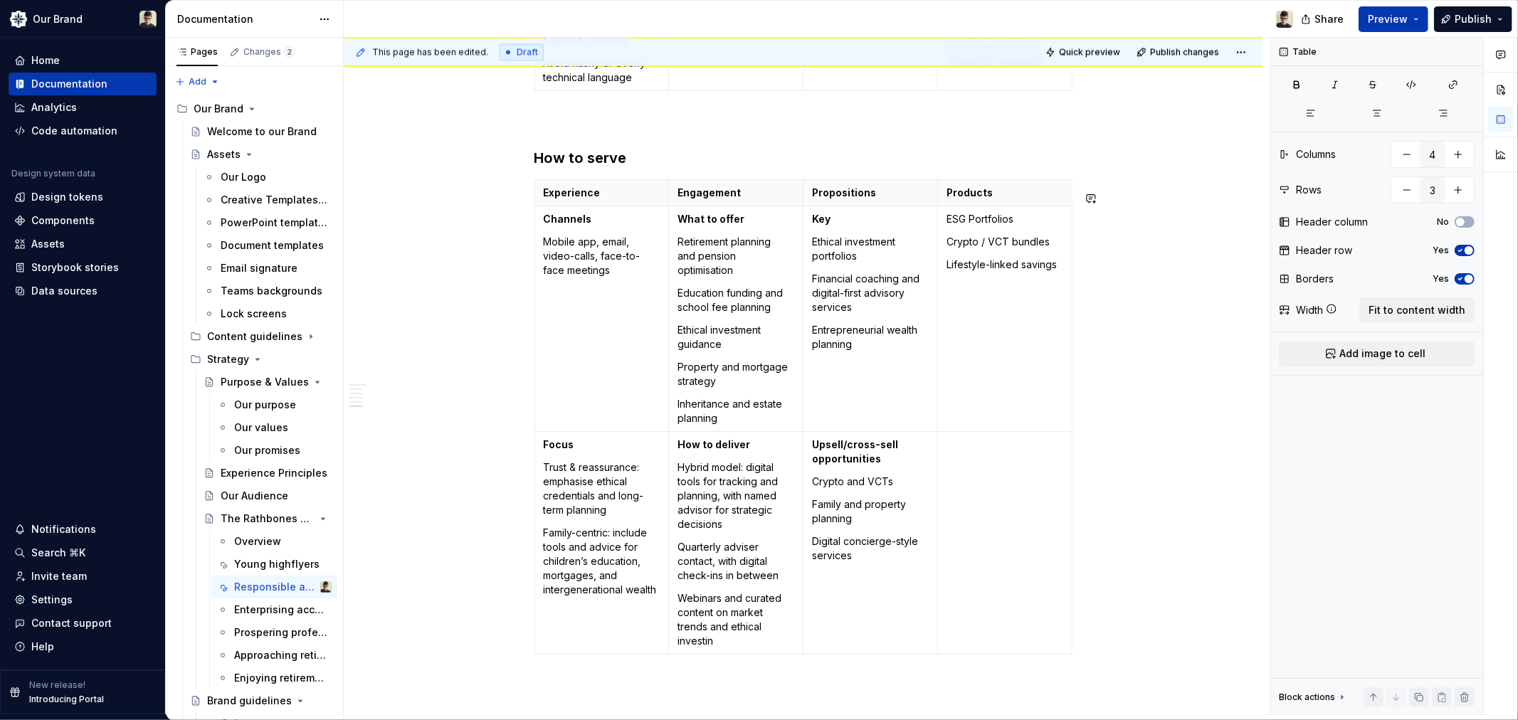
scroll to position [2339, 0]
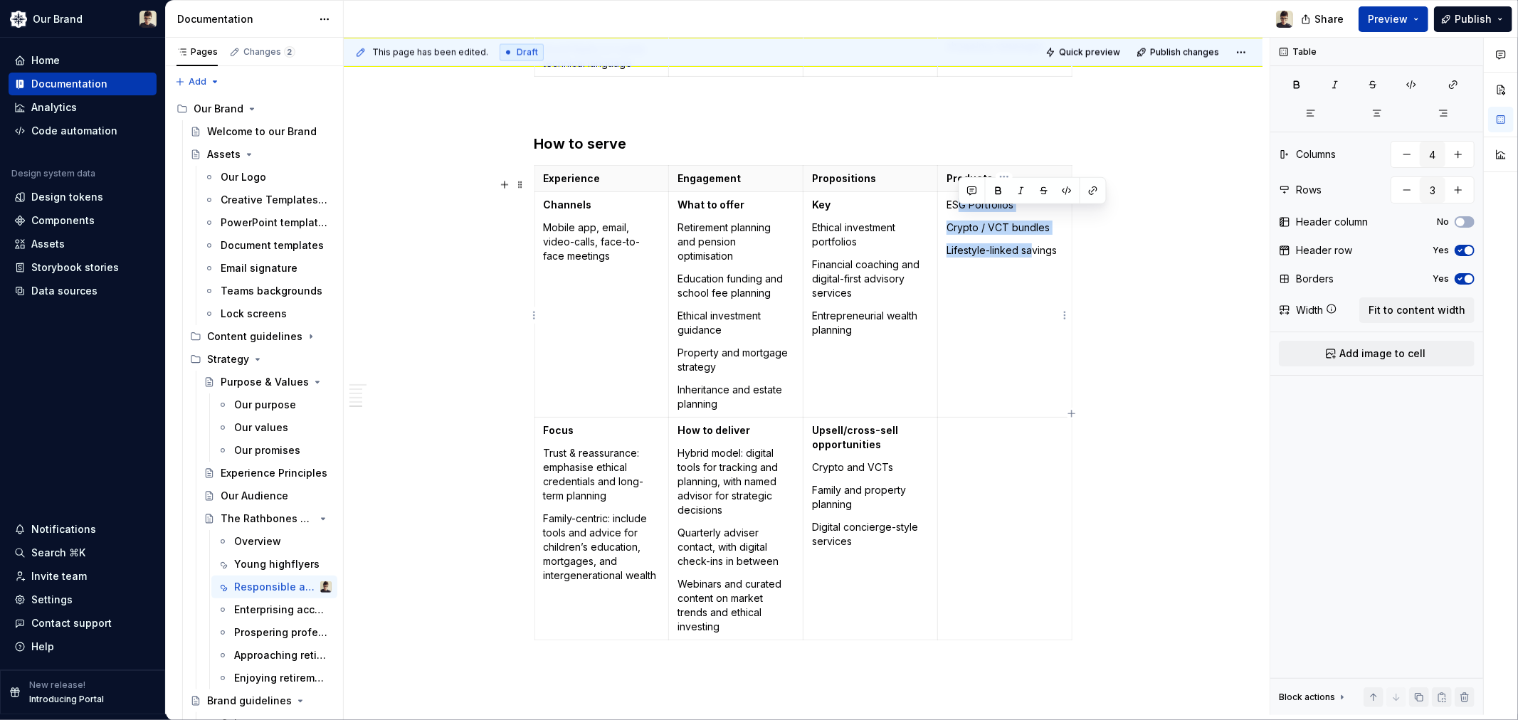
drag, startPoint x: 1030, startPoint y: 328, endPoint x: 957, endPoint y: 204, distance: 144.1
click at [957, 204] on td "ESG Portfolios Crypto / VCT bundles Lifestyle-linked savings" at bounding box center [1004, 304] width 135 height 226
drag, startPoint x: 1060, startPoint y: 275, endPoint x: 949, endPoint y: 216, distance: 126.4
click at [949, 216] on td "ESG Portfolios Crypto / VCT bundles Lifestyle-linked savings" at bounding box center [1004, 304] width 135 height 226
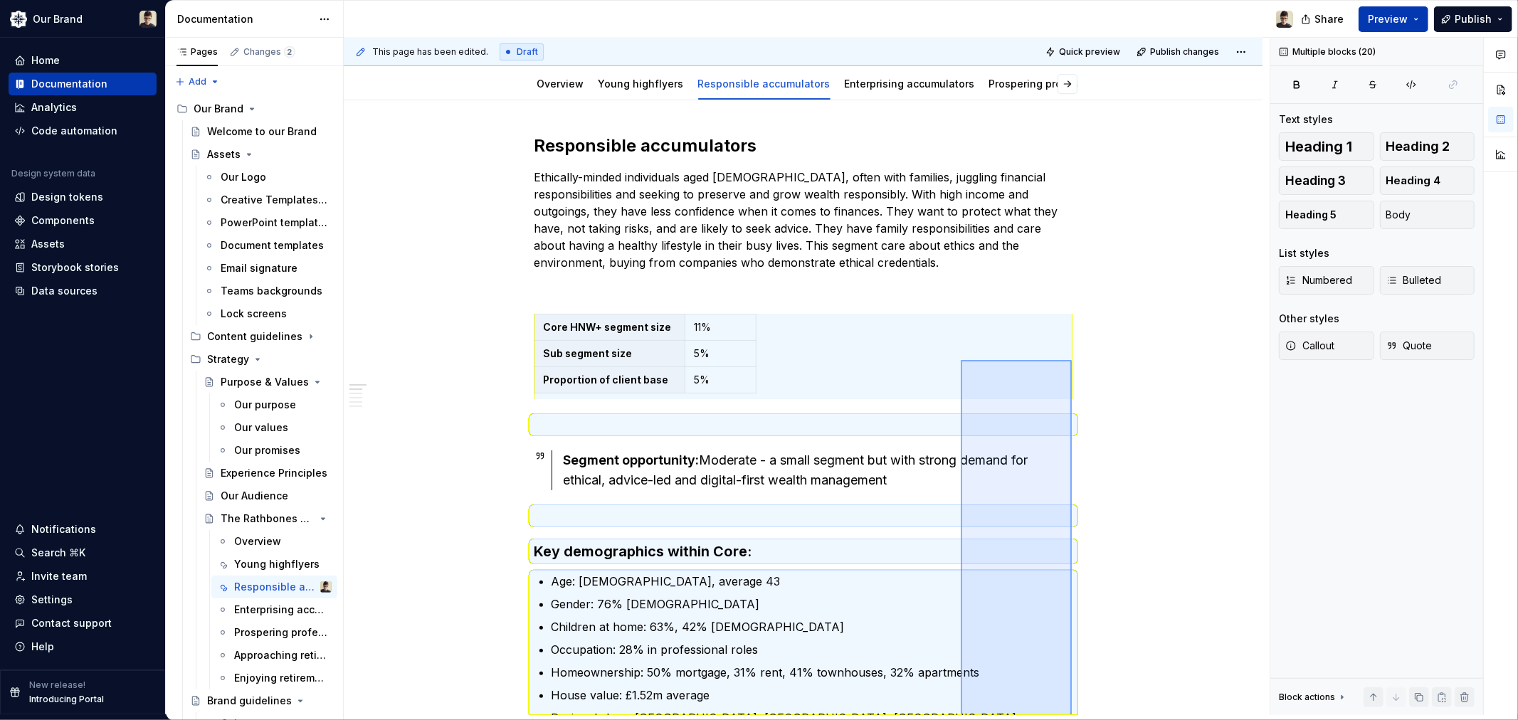
scroll to position [0, 0]
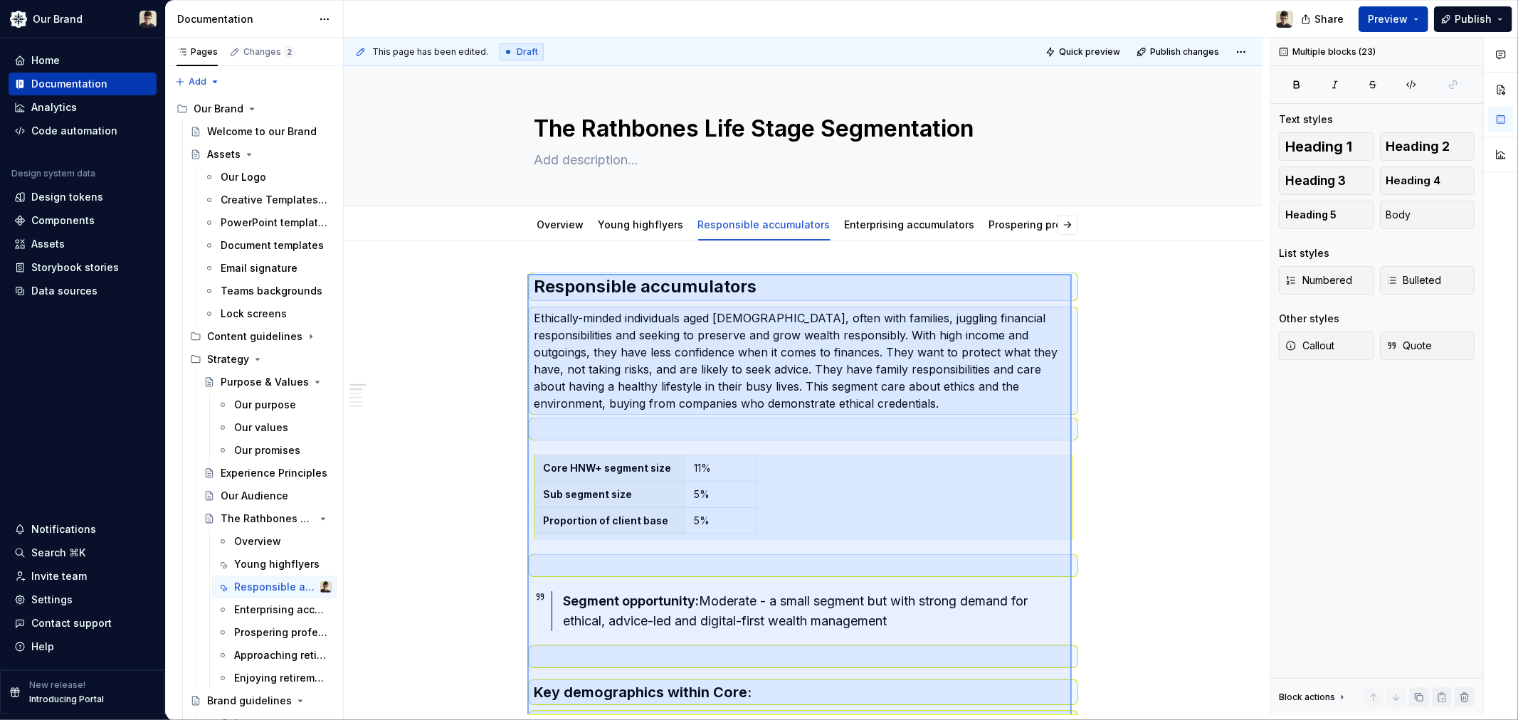
drag, startPoint x: 1072, startPoint y: 554, endPoint x: 527, endPoint y: 274, distance: 612.0
click at [527, 274] on div "This page has been edited. Draft Quick preview Publish changes The Rathbones Li…" at bounding box center [807, 376] width 926 height 677
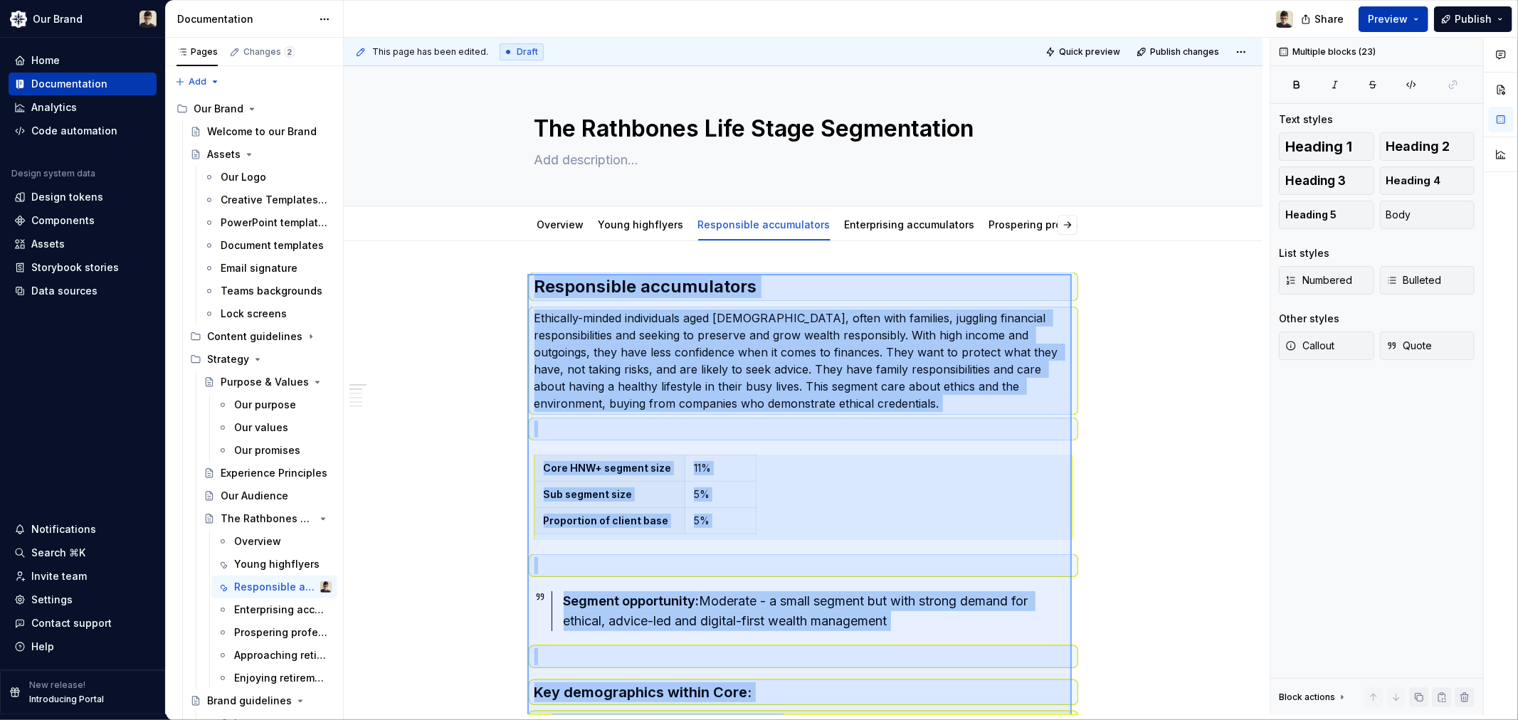
scroll to position [2341, 0]
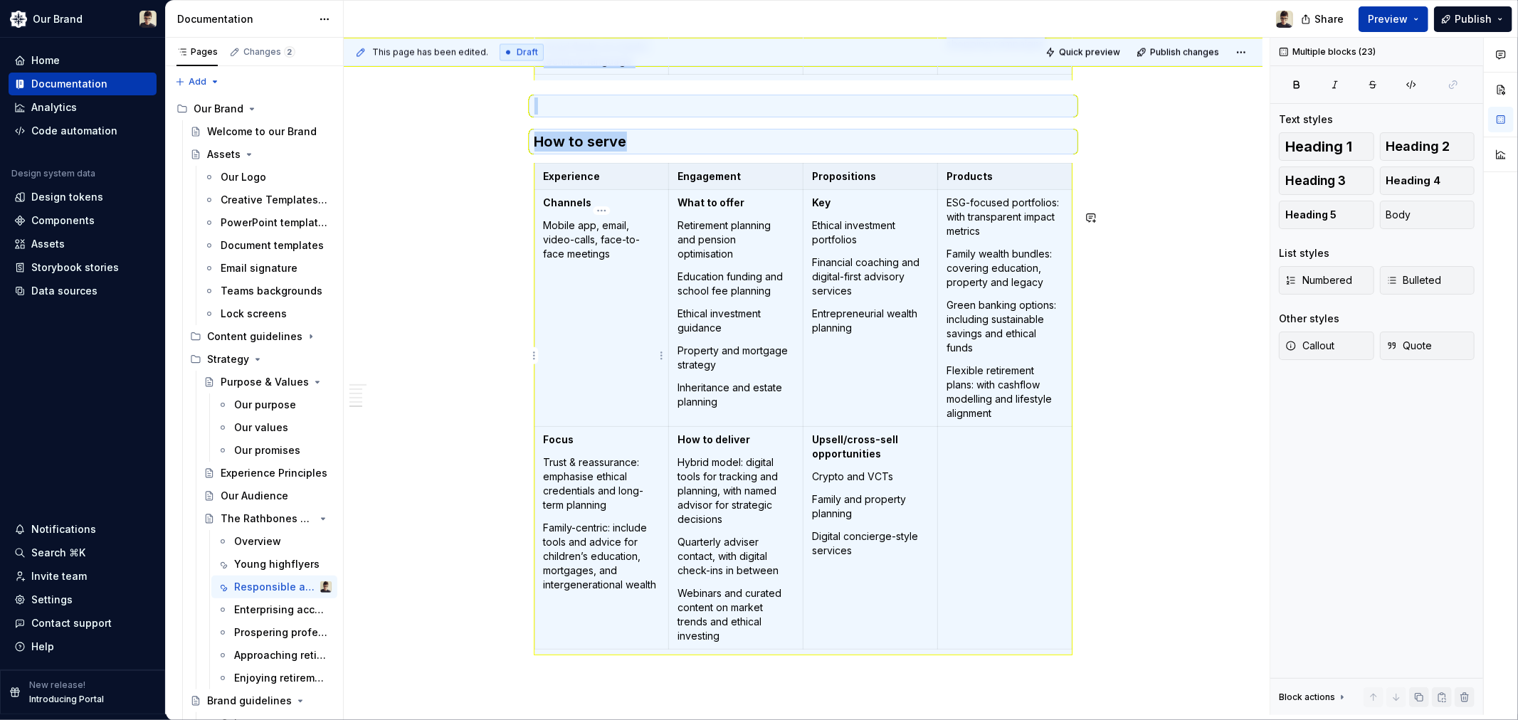
copy div "Responsible accumulators Ethically-minded individuals aged 35-54, often with fa…"
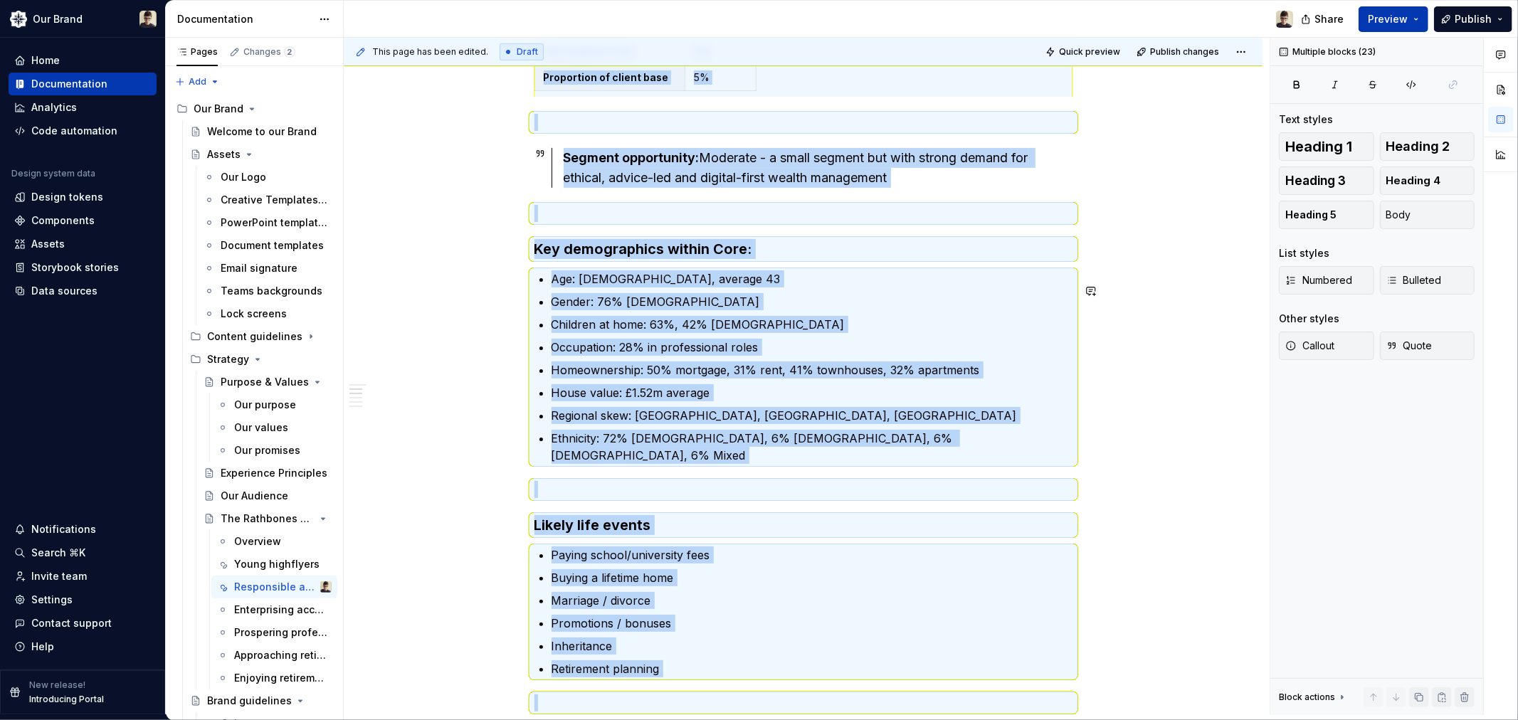
scroll to position [0, 0]
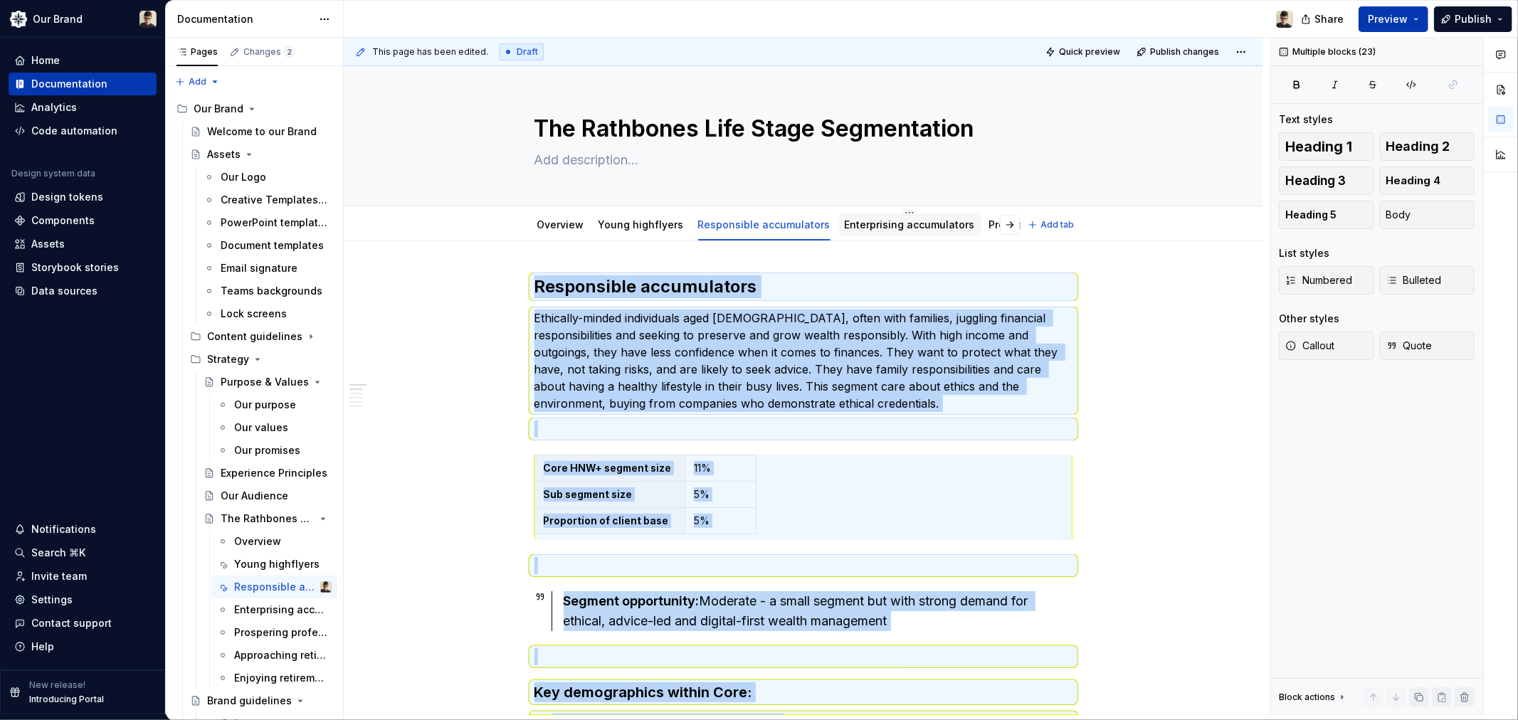
click at [865, 221] on link "Enterprising accumulators" at bounding box center [910, 224] width 130 height 12
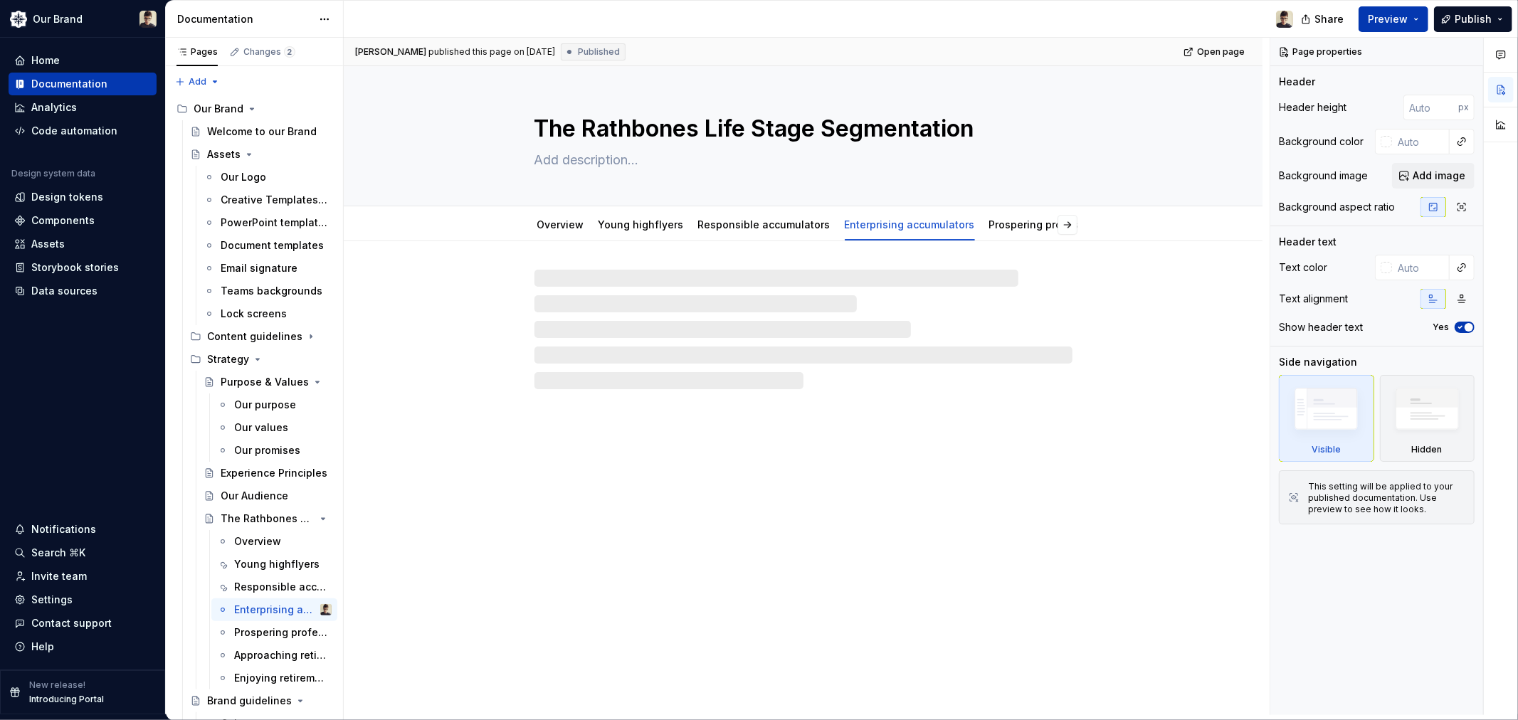
type textarea "*"
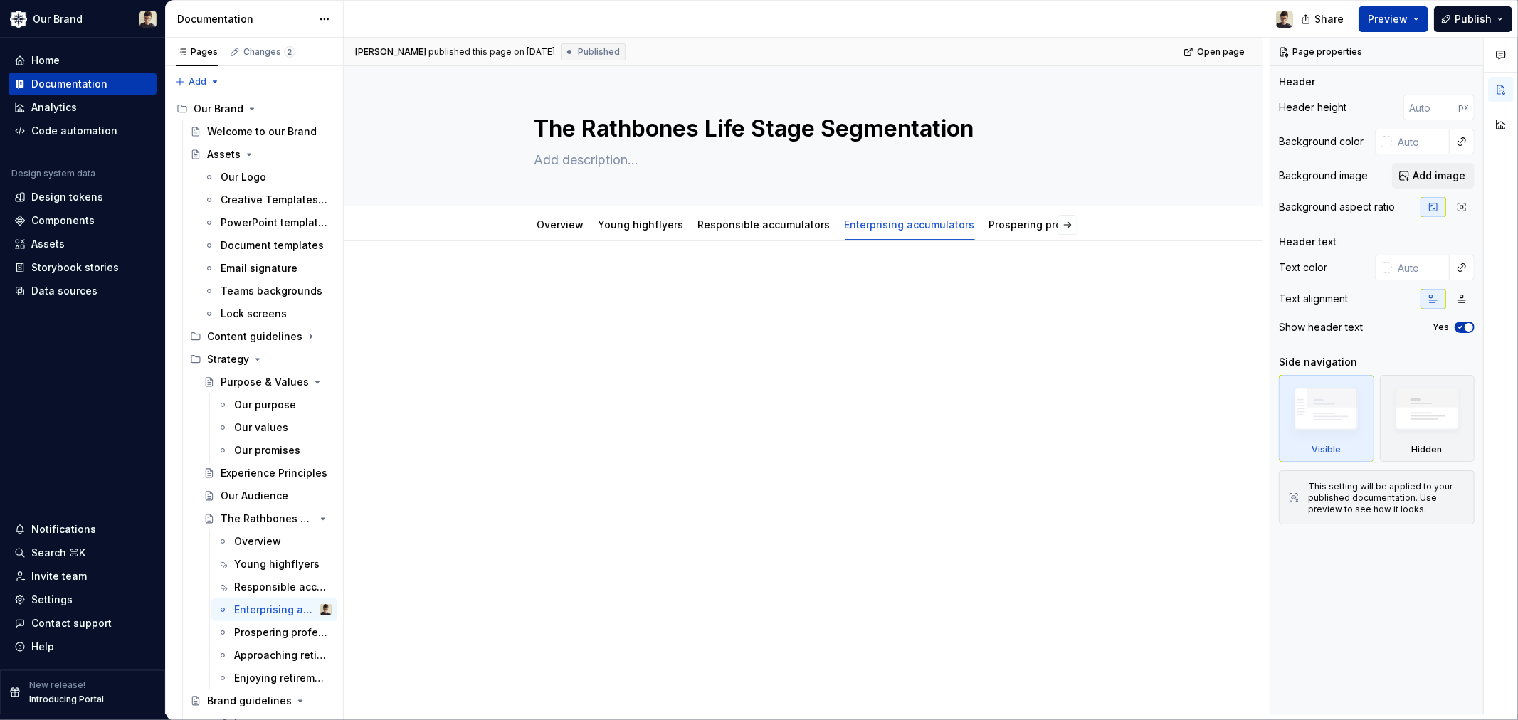
click at [638, 300] on div at bounding box center [803, 302] width 538 height 54
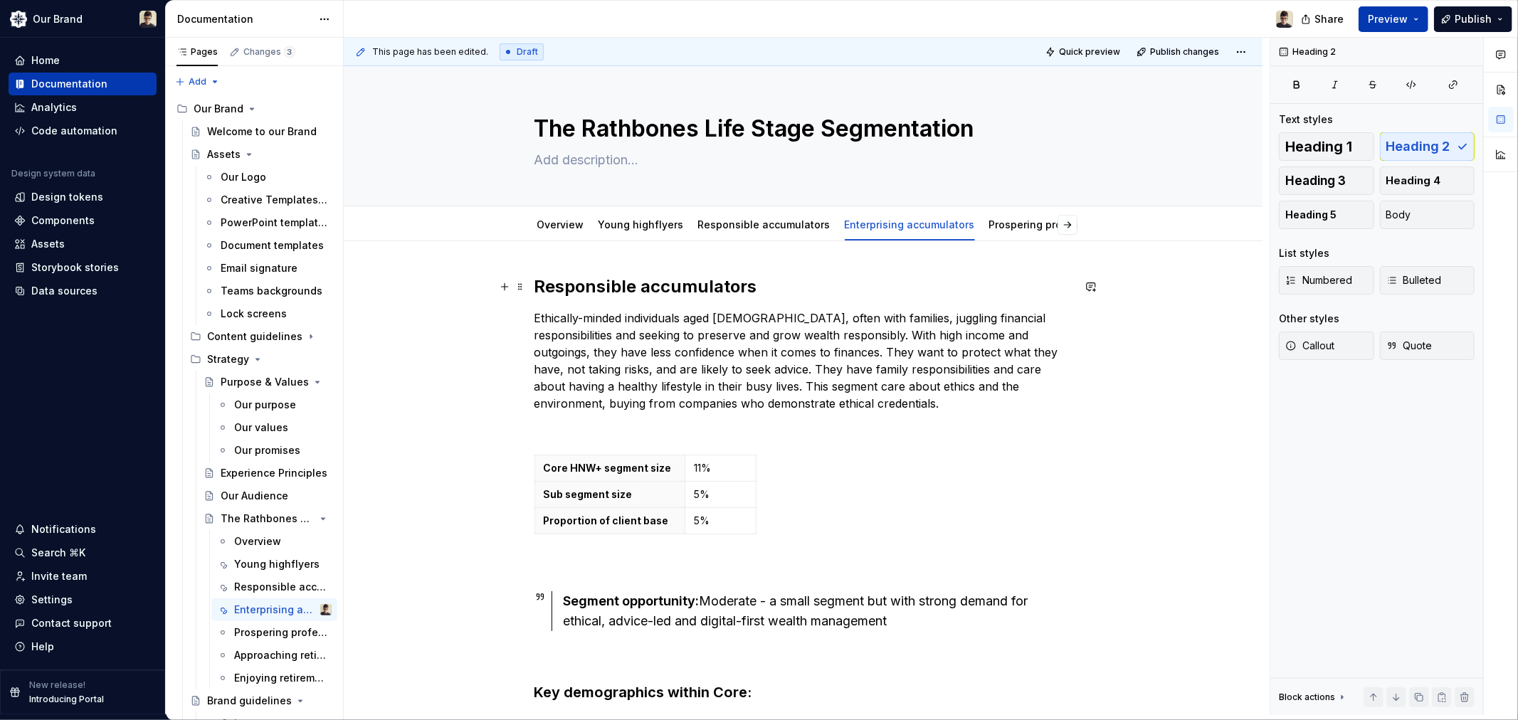
click at [602, 276] on h2 "Responsible accumulators" at bounding box center [803, 286] width 538 height 23
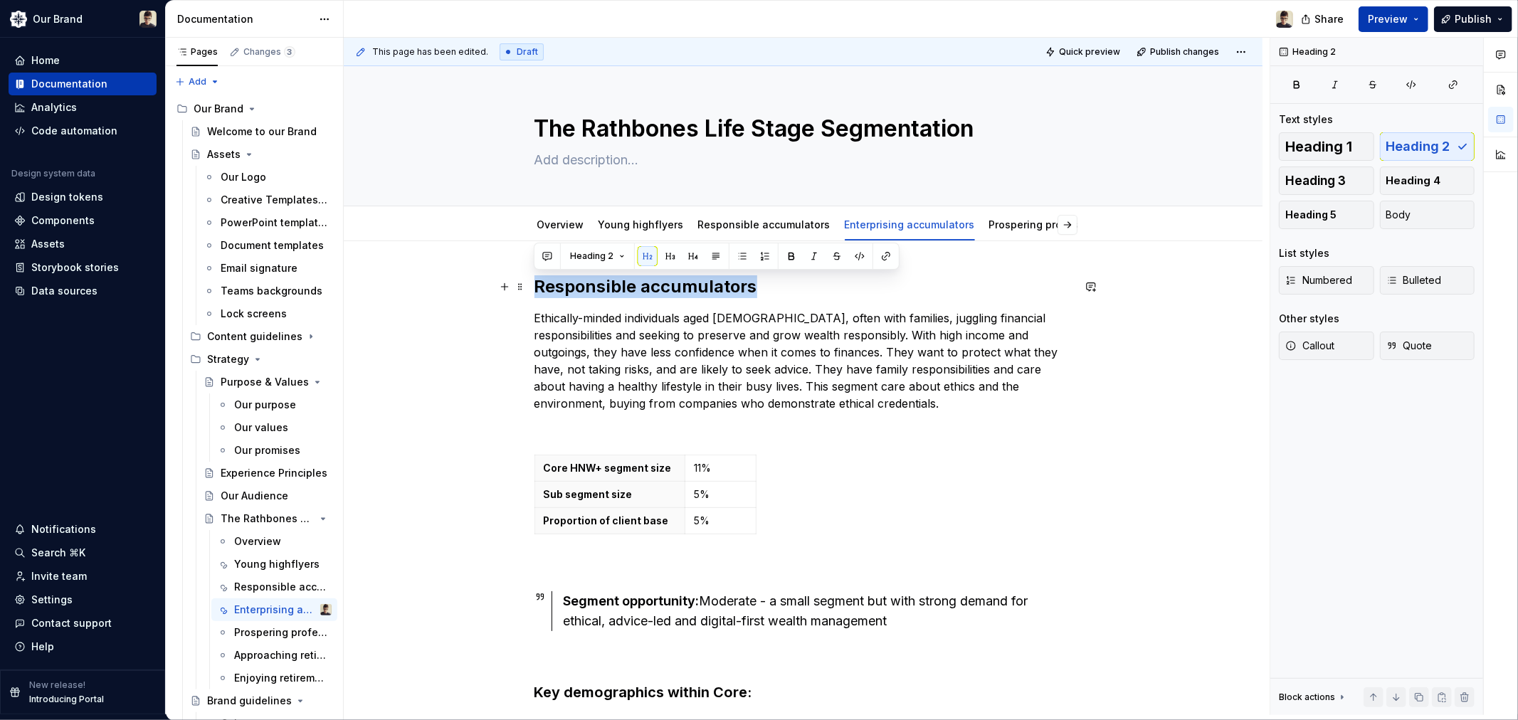
click at [602, 276] on h2 "Responsible accumulators" at bounding box center [803, 286] width 538 height 23
click at [584, 280] on h2 "Responsible accumulators" at bounding box center [803, 286] width 538 height 23
click at [578, 287] on h2 "Responsible accumulators" at bounding box center [803, 286] width 538 height 23
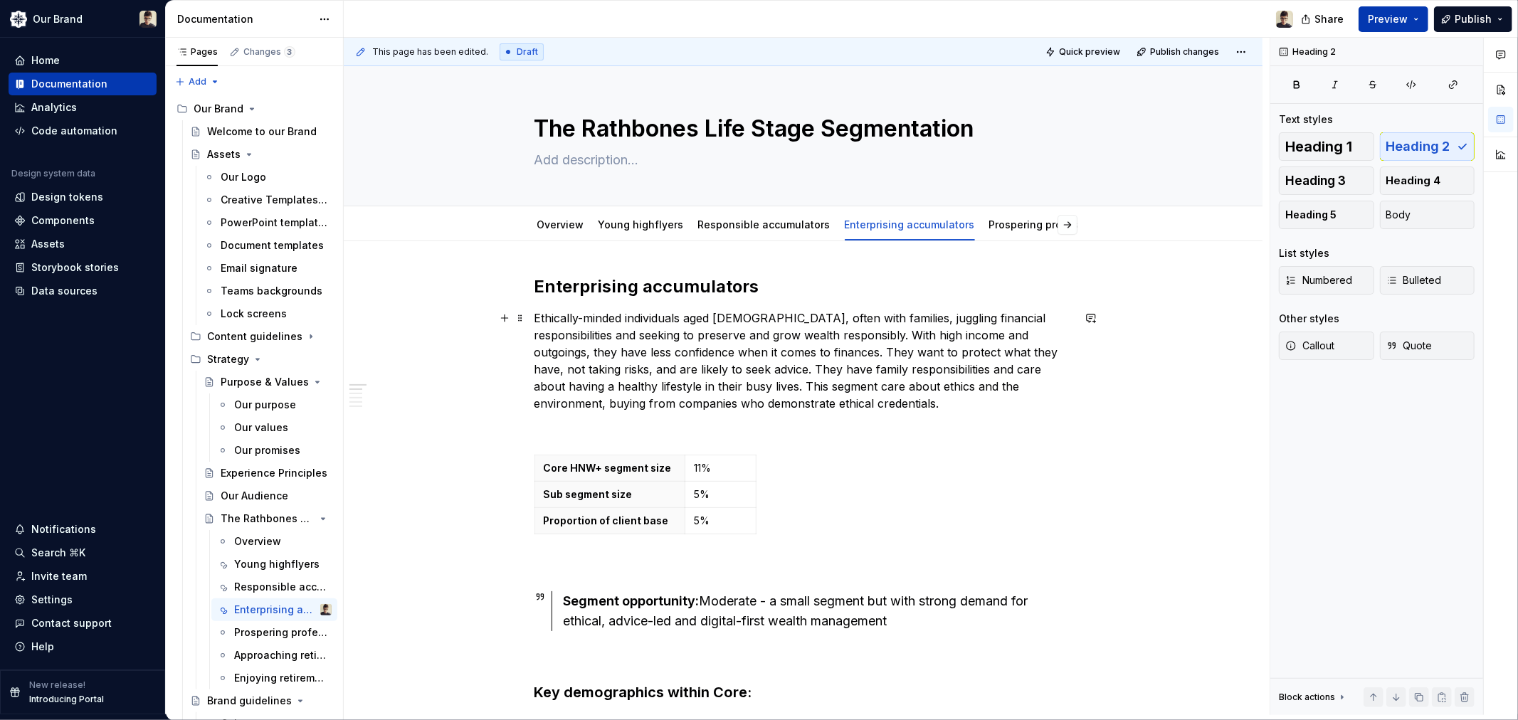
click at [673, 357] on p "Ethically-minded individuals aged 35-54, often with families, juggling financia…" at bounding box center [803, 361] width 538 height 102
click at [665, 357] on p "Ethically-minded individuals aged 35-54, often with families, juggling financia…" at bounding box center [803, 361] width 538 height 102
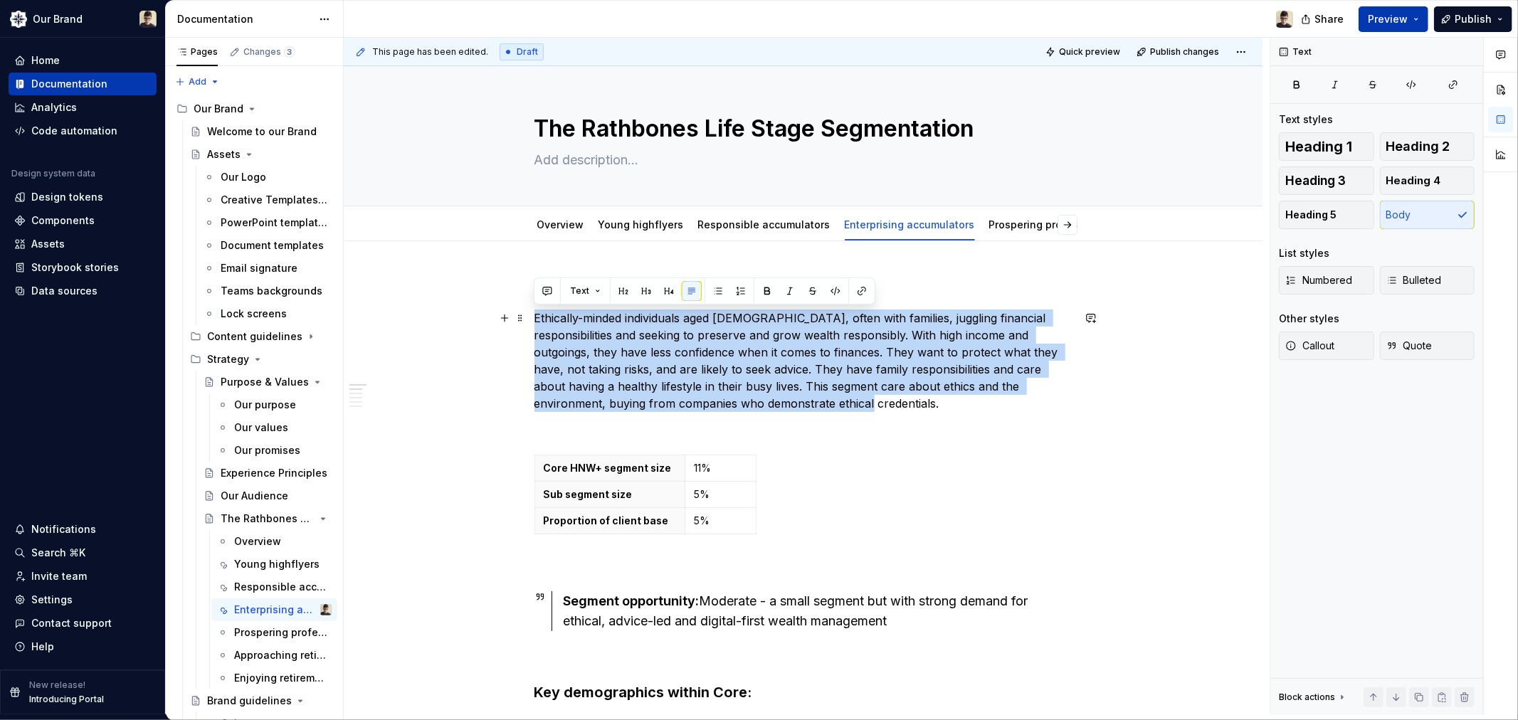
click at [665, 357] on p "Ethically-minded individuals aged 35-54, often with families, juggling financia…" at bounding box center [803, 361] width 538 height 102
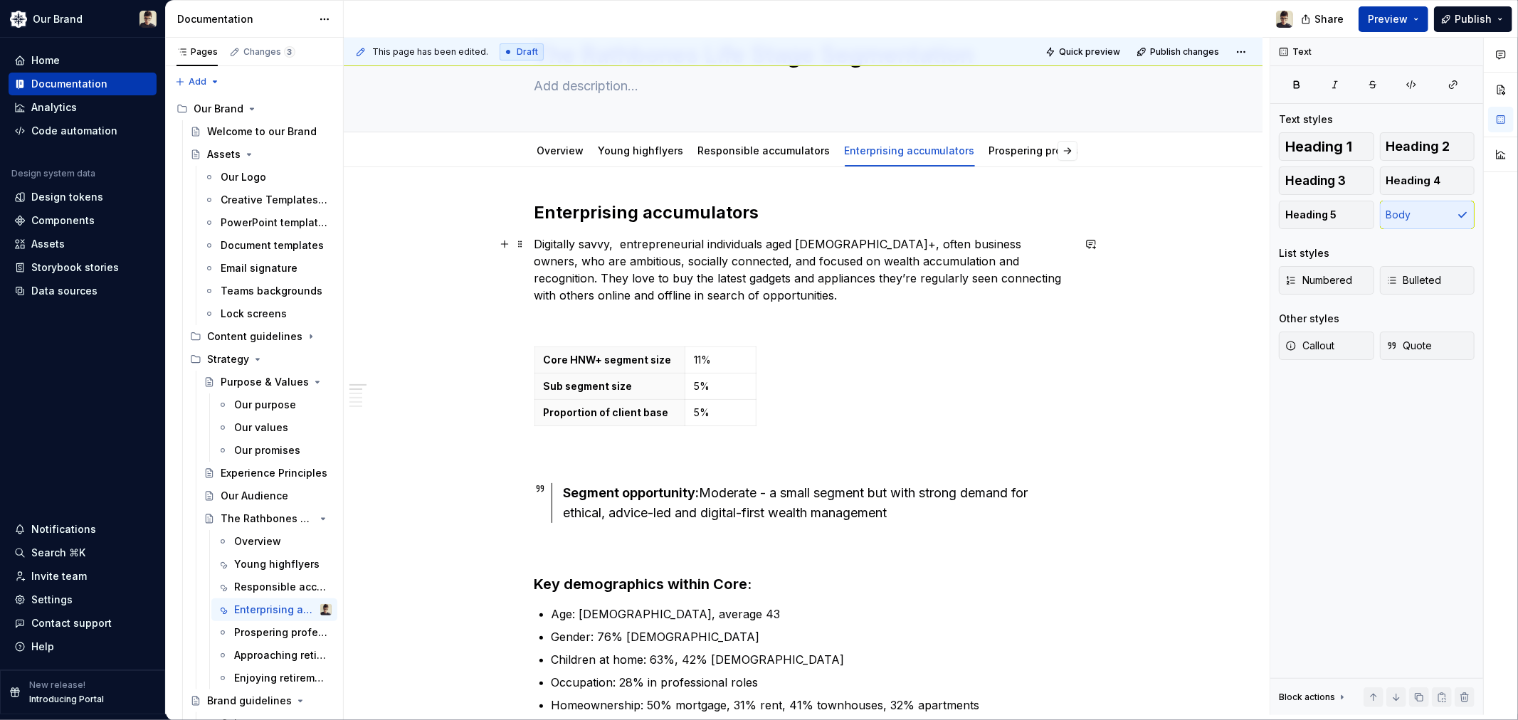
scroll to position [158, 0]
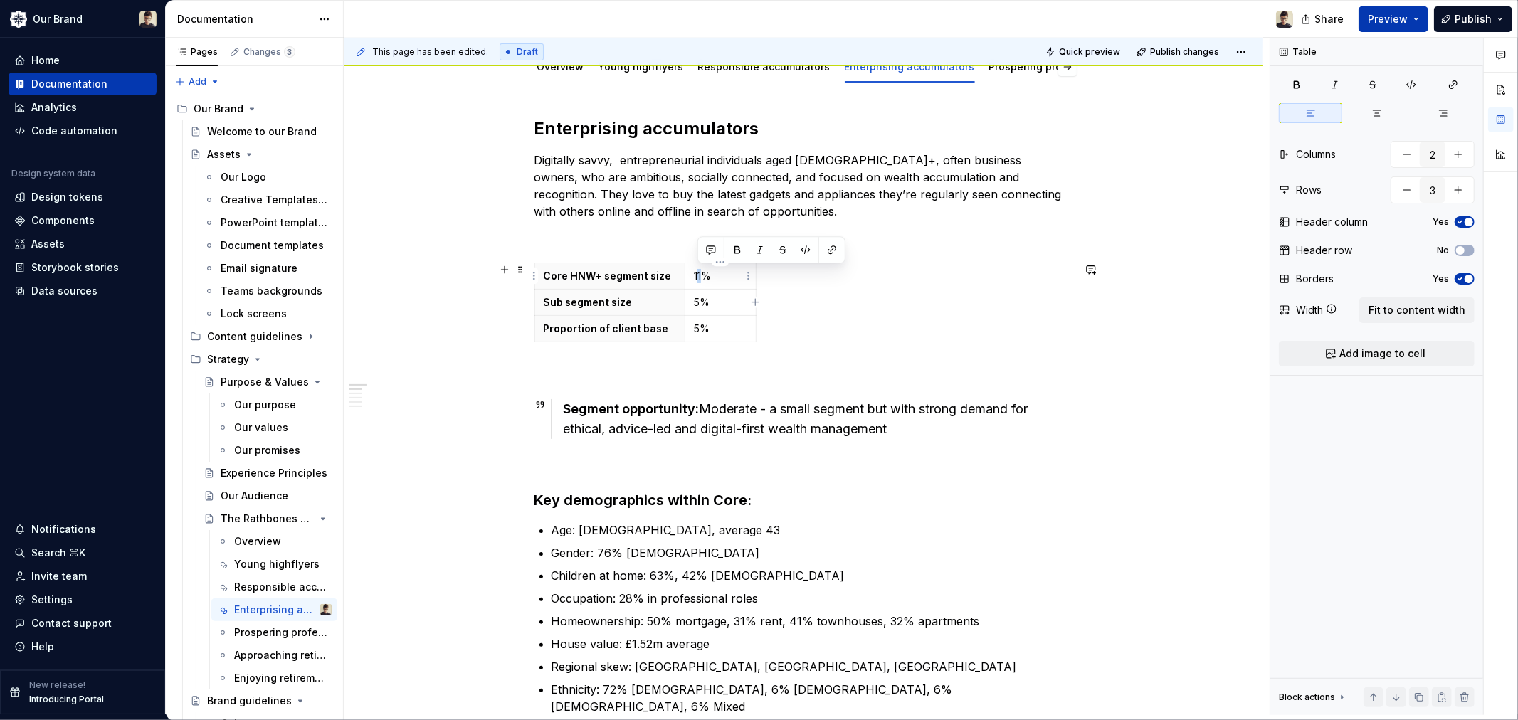
click at [697, 274] on p "11%" at bounding box center [720, 276] width 53 height 14
click at [695, 300] on p "5%" at bounding box center [720, 302] width 53 height 14
click at [694, 325] on p "5%" at bounding box center [720, 329] width 53 height 14
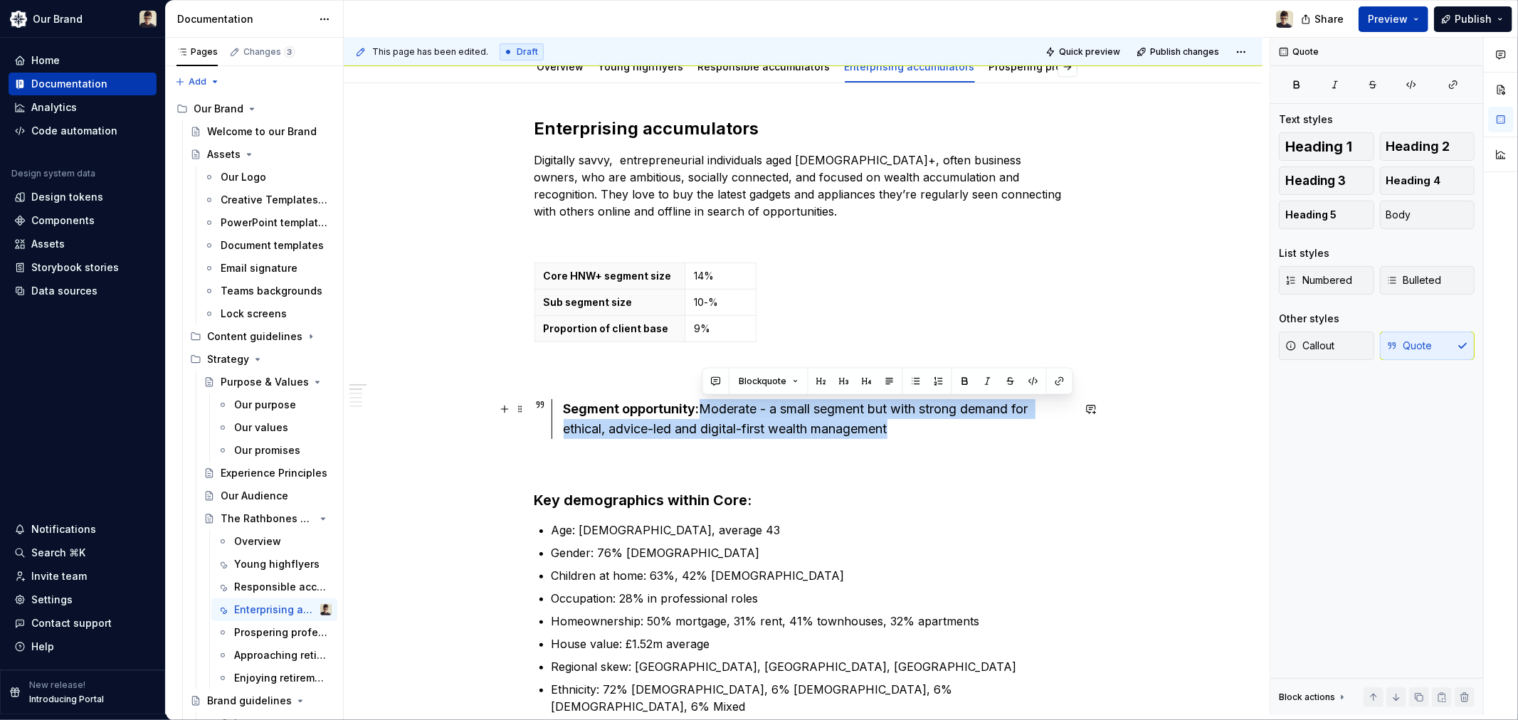
drag, startPoint x: 930, startPoint y: 434, endPoint x: 703, endPoint y: 409, distance: 228.4
click at [703, 409] on div "Segment opportunity: Moderate - a small segment but with strong demand for ethi…" at bounding box center [818, 419] width 509 height 40
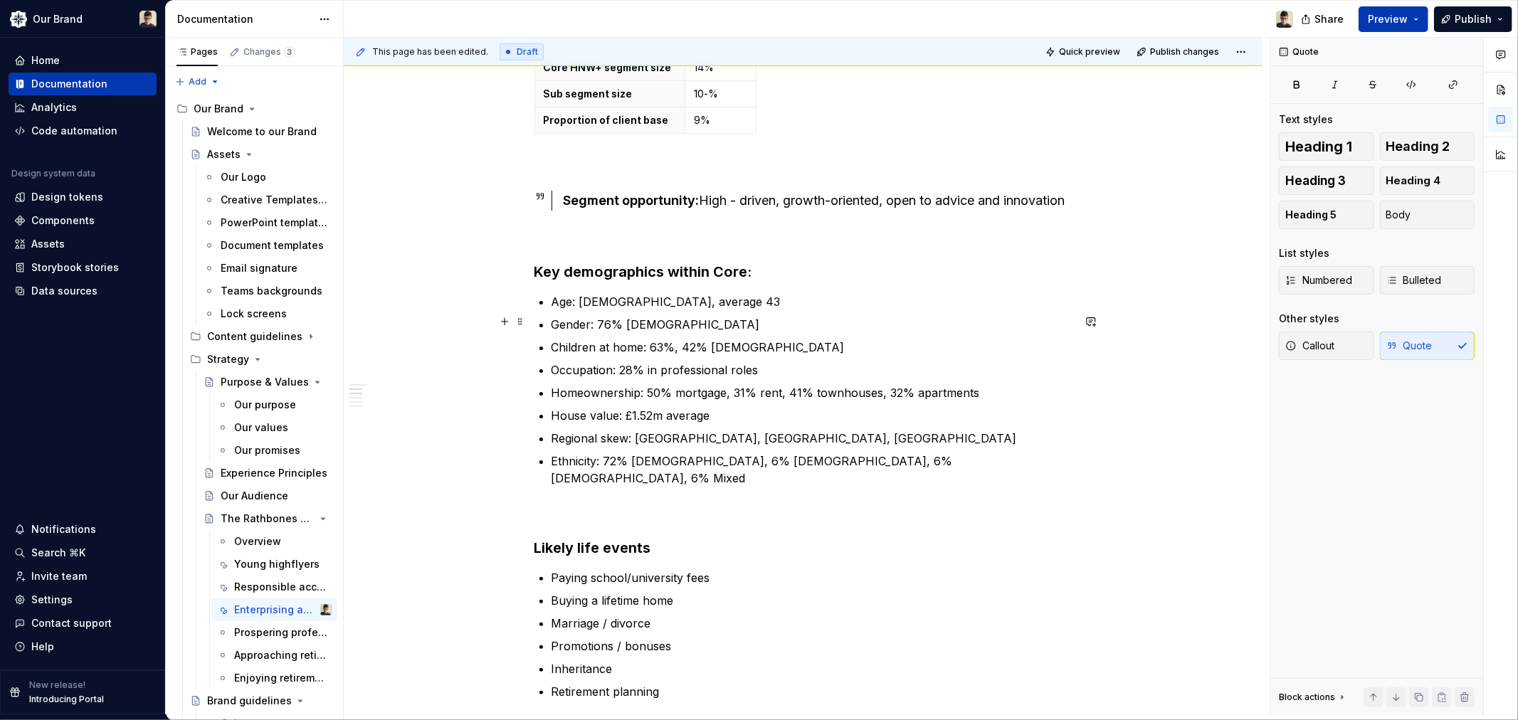
scroll to position [395, 0]
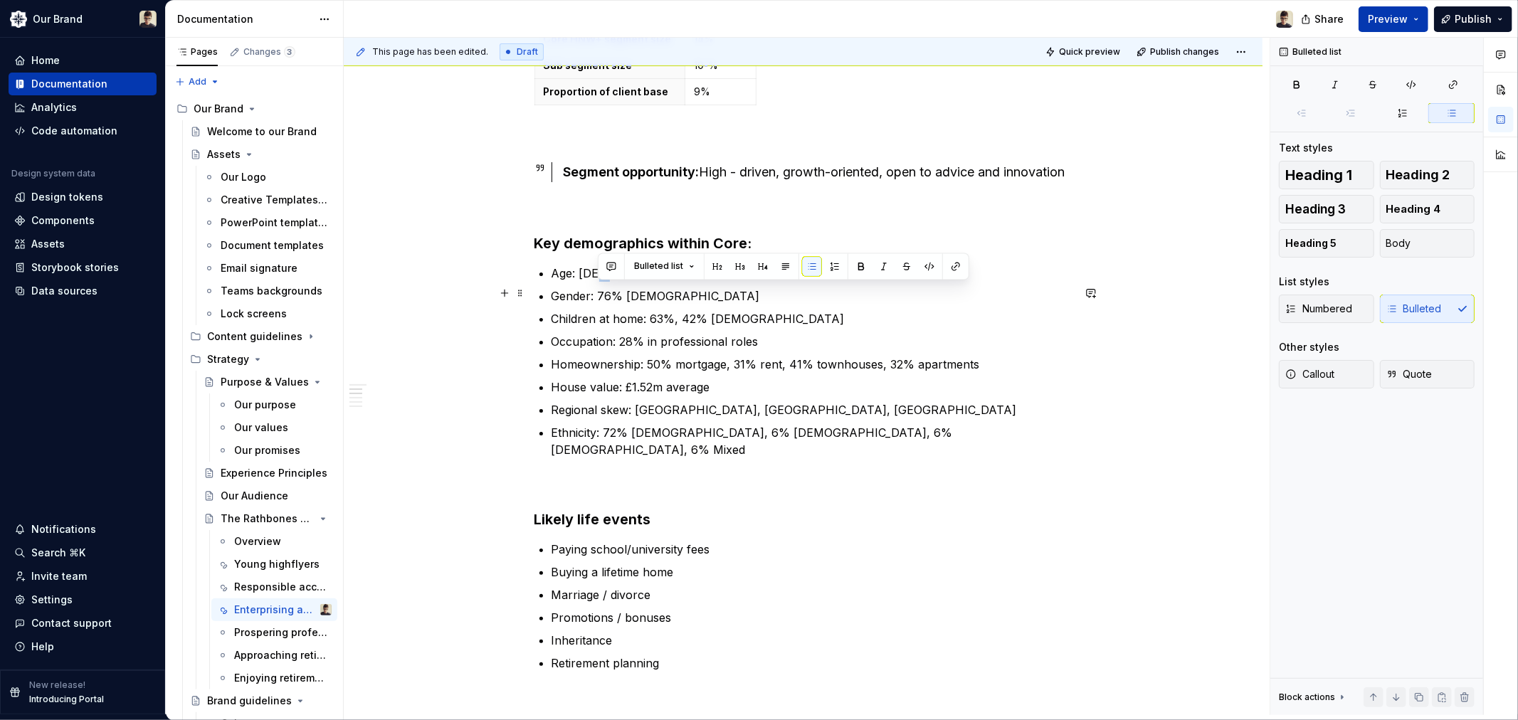
drag, startPoint x: 608, startPoint y: 290, endPoint x: 599, endPoint y: 290, distance: 8.5
click at [599, 282] on p "Age: 35-54, average 43" at bounding box center [812, 273] width 521 height 17
drag, startPoint x: 609, startPoint y: 293, endPoint x: 600, endPoint y: 290, distance: 9.9
click at [600, 282] on p "Age: 35-54, average 43" at bounding box center [812, 273] width 521 height 17
drag, startPoint x: 680, startPoint y: 289, endPoint x: 670, endPoint y: 289, distance: 10.0
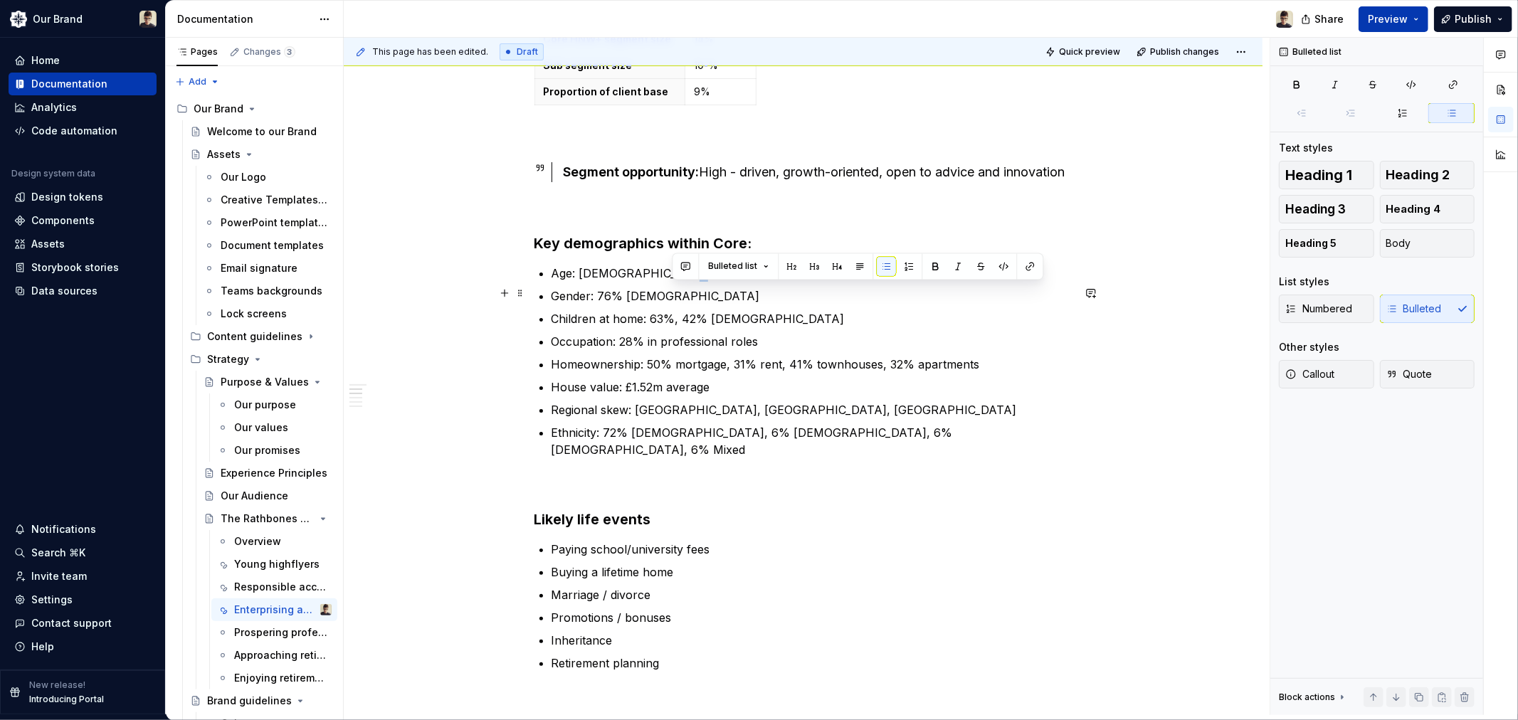
click at [670, 282] on p "Age: 35-60, average 43" at bounding box center [812, 273] width 521 height 17
drag, startPoint x: 653, startPoint y: 316, endPoint x: 598, endPoint y: 315, distance: 54.8
click at [598, 305] on p "Gender: 76% Female" at bounding box center [812, 296] width 521 height 17
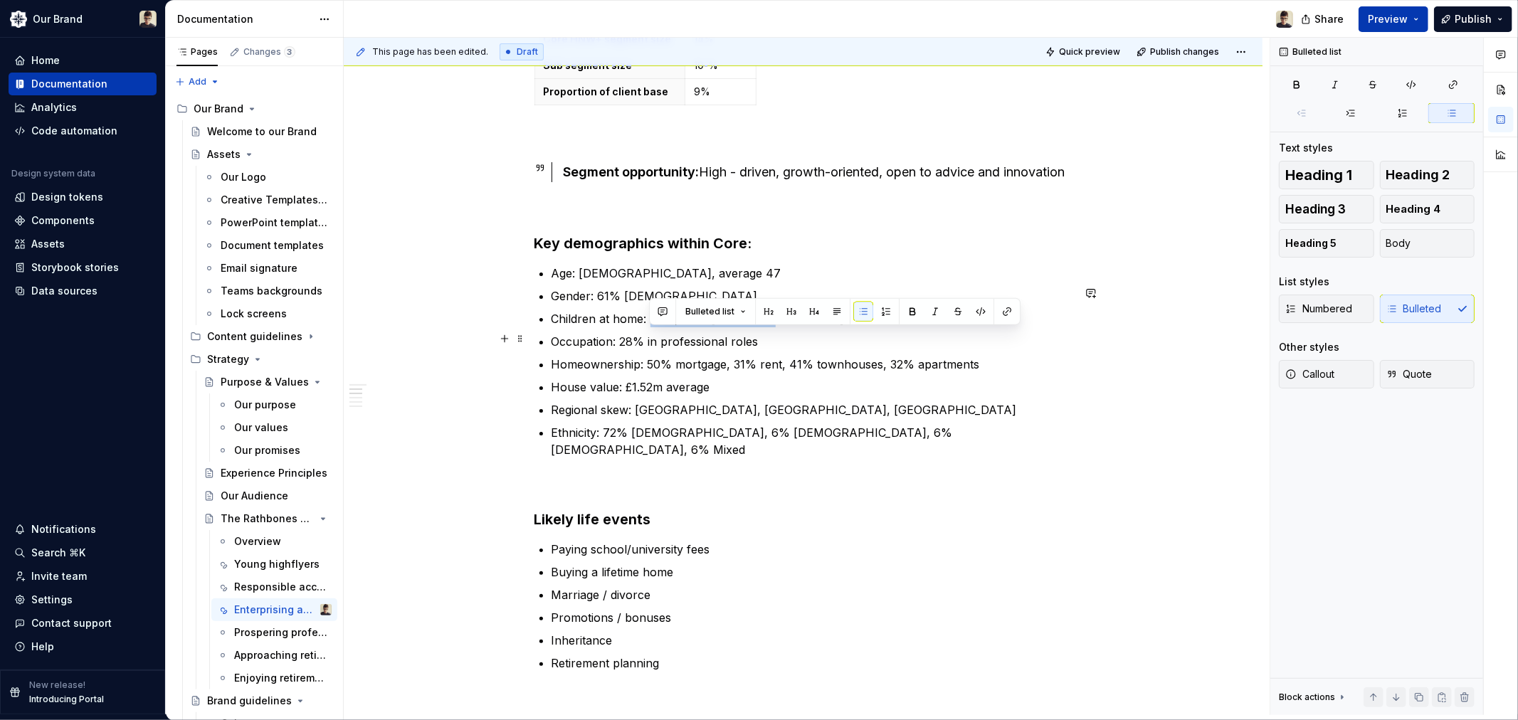
drag, startPoint x: 771, startPoint y: 335, endPoint x: 652, endPoint y: 332, distance: 119.6
click at [652, 327] on p "Children at home: 63%, 42% 5-15 y/o" at bounding box center [812, 318] width 521 height 17
drag, startPoint x: 771, startPoint y: 359, endPoint x: 620, endPoint y: 359, distance: 150.9
click at [620, 350] on p "Occupation: 28% in professional roles" at bounding box center [812, 341] width 521 height 17
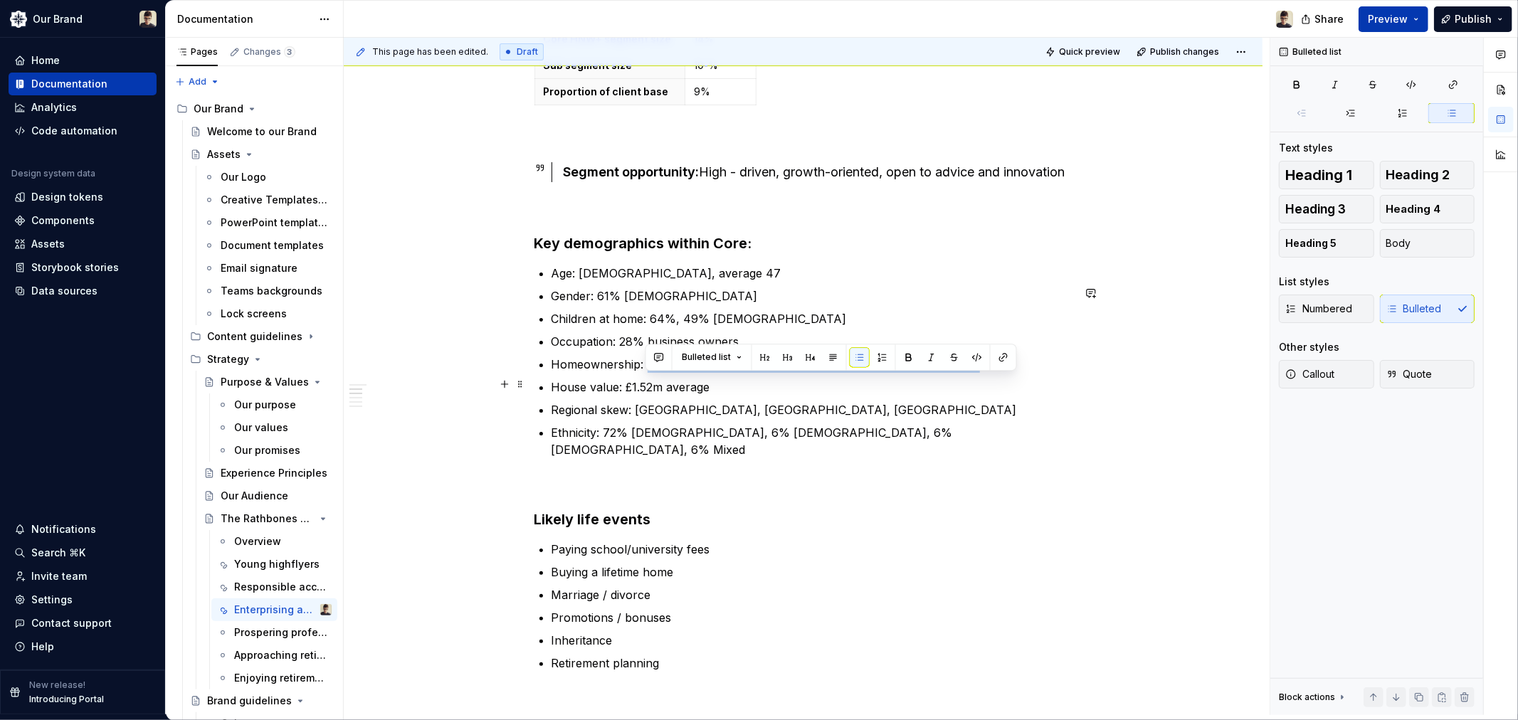
drag, startPoint x: 1018, startPoint y: 383, endPoint x: 648, endPoint y: 381, distance: 369.4
click at [648, 373] on p "Homeownership: 50% mortgage, 31% rent, 41% townhouses, 32% apartments" at bounding box center [812, 364] width 521 height 17
drag, startPoint x: 728, startPoint y: 407, endPoint x: 639, endPoint y: 406, distance: 89.0
click at [639, 396] on p "House value: £1.52m average" at bounding box center [812, 387] width 521 height 17
drag, startPoint x: 791, startPoint y: 431, endPoint x: 684, endPoint y: 431, distance: 107.5
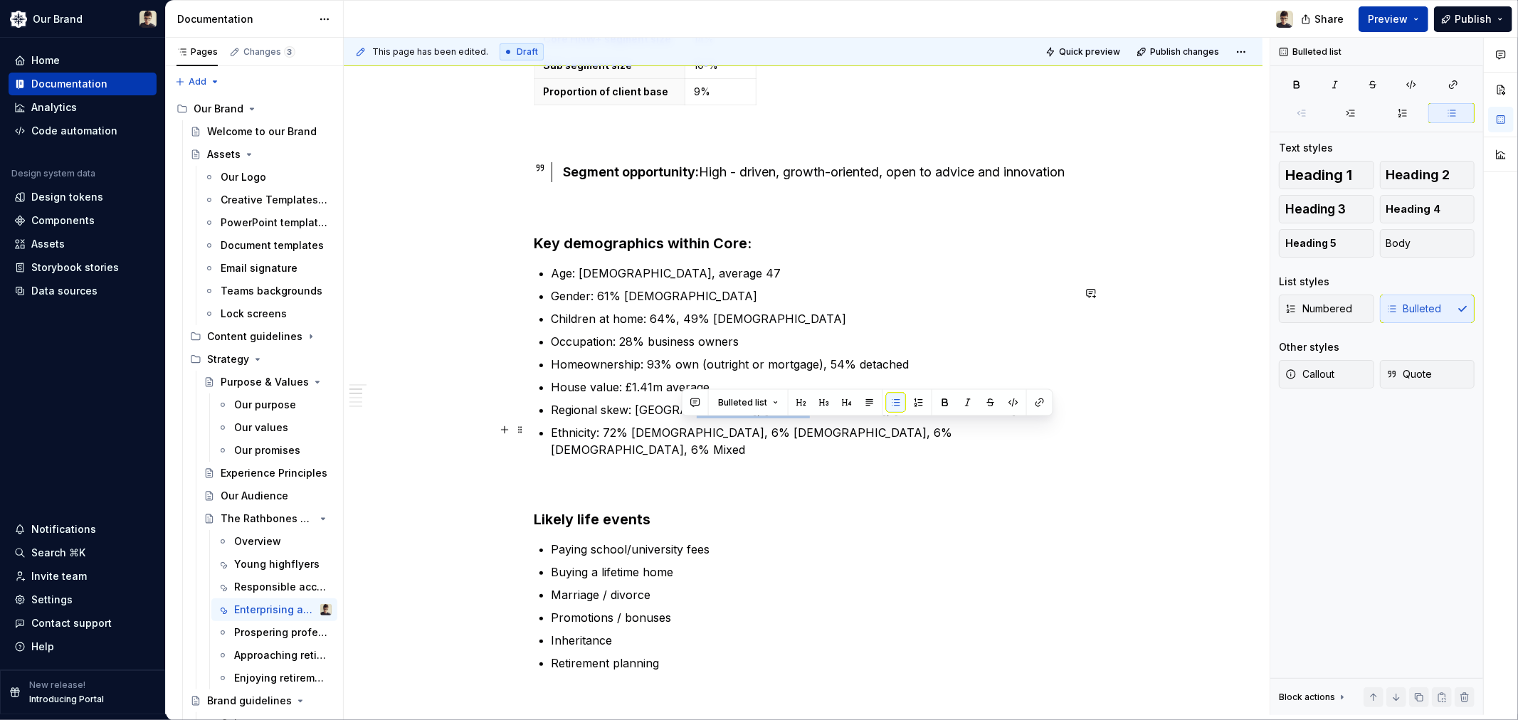
click at [684, 418] on p "Regional skew: London, Edinburgh, Exeter" at bounding box center [812, 409] width 521 height 17
drag, startPoint x: 900, startPoint y: 452, endPoint x: 609, endPoint y: 455, distance: 291.1
click at [609, 455] on p "Ethnicity: 72% White, 6% South Asian, 6% Black, 6% Mixed" at bounding box center [812, 441] width 521 height 34
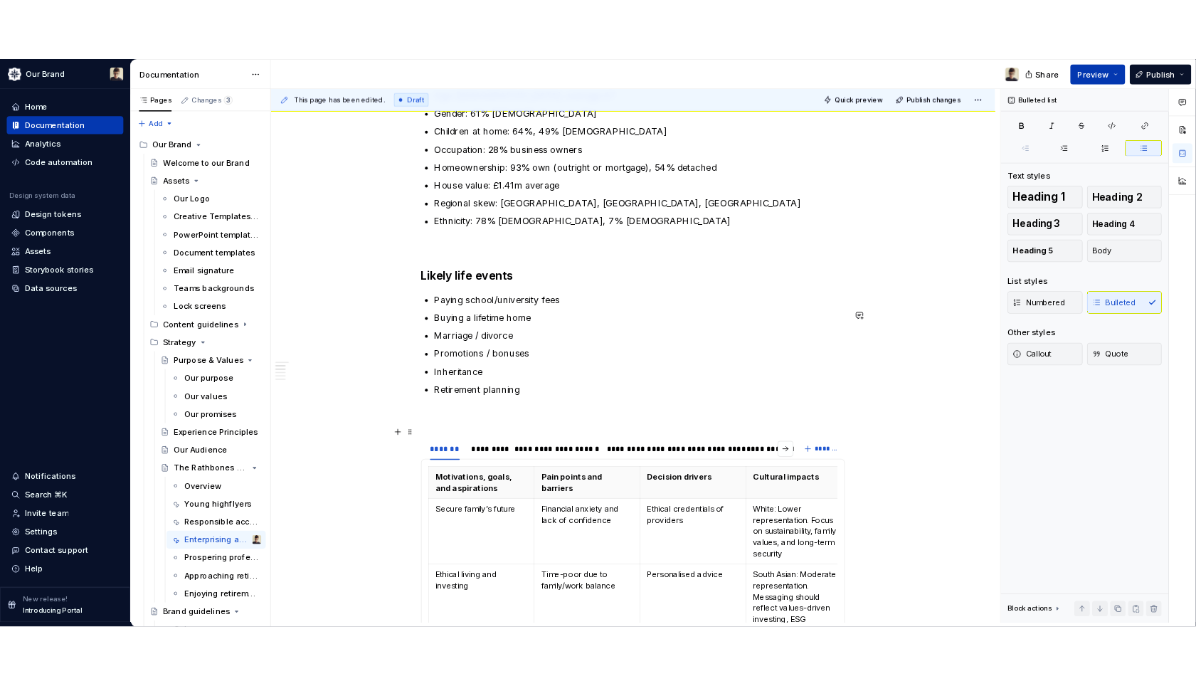
scroll to position [632, 0]
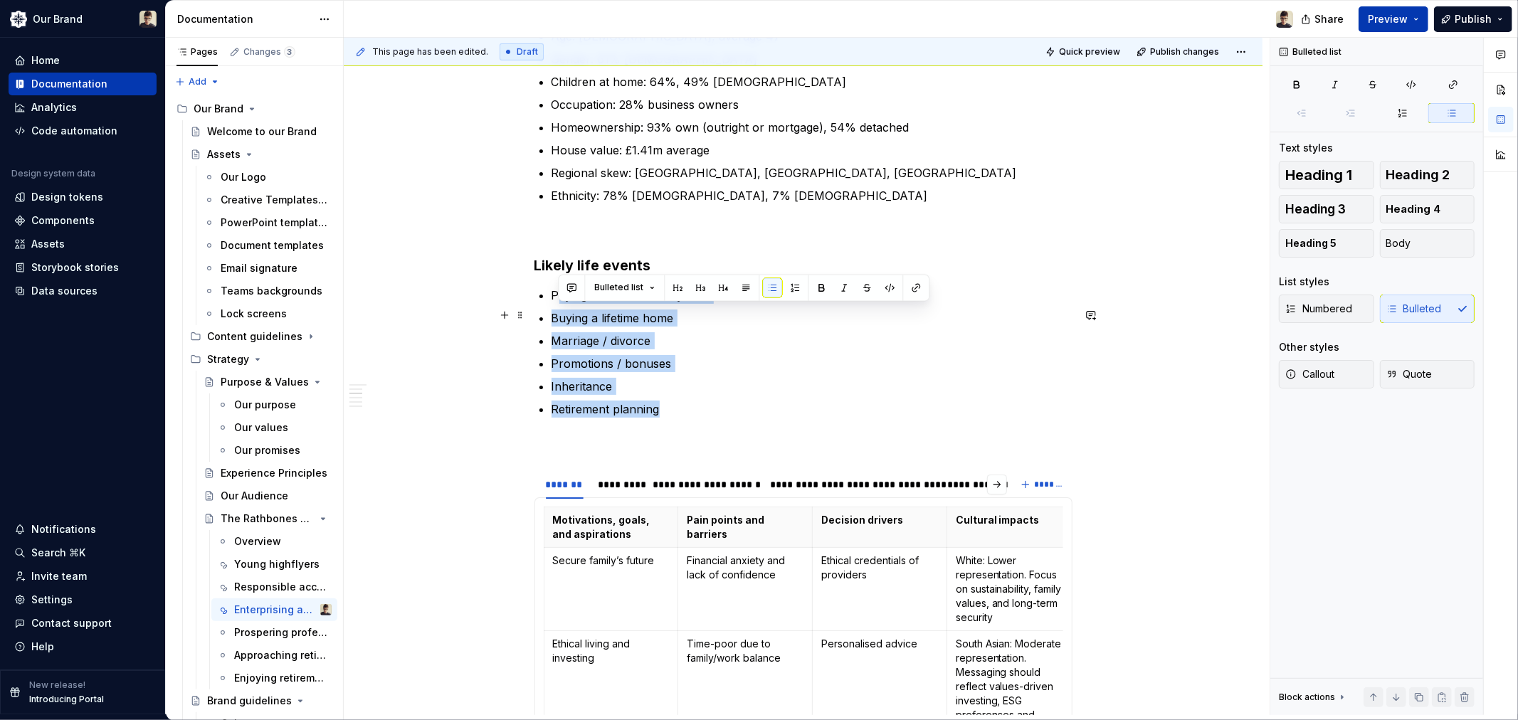
drag, startPoint x: 681, startPoint y: 429, endPoint x: 557, endPoint y: 317, distance: 167.3
click at [557, 317] on ul "Paying school/university fees Buying a lifetime home Marriage / divorce Promoti…" at bounding box center [812, 352] width 521 height 131
click at [680, 418] on p "Retirement planning" at bounding box center [812, 409] width 521 height 17
click at [678, 418] on p "Retirement planning" at bounding box center [812, 409] width 521 height 17
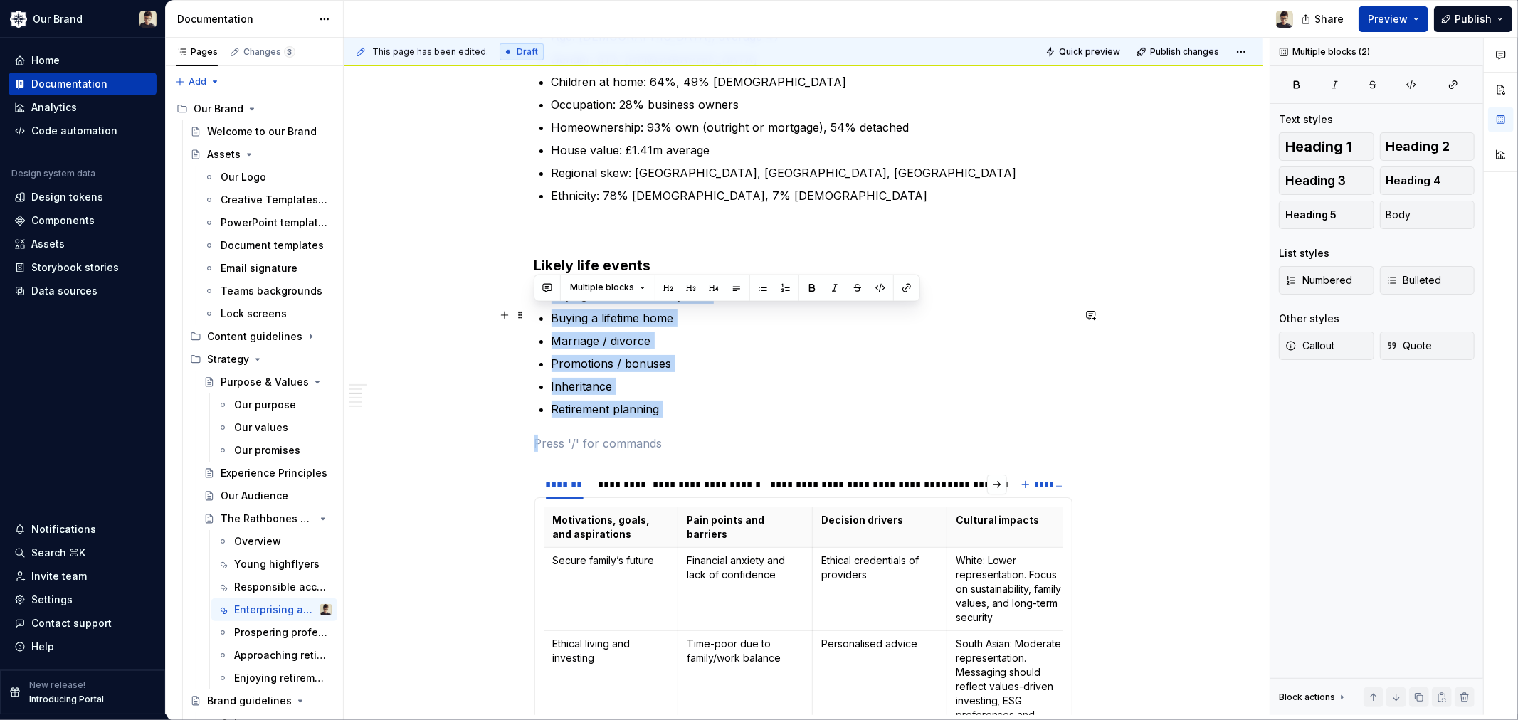
drag, startPoint x: 677, startPoint y: 428, endPoint x: 556, endPoint y: 329, distance: 156.3
click at [557, 318] on ul "Paying school/university fees Buying a lifetime home Marriage / divorce Promoti…" at bounding box center [812, 352] width 521 height 131
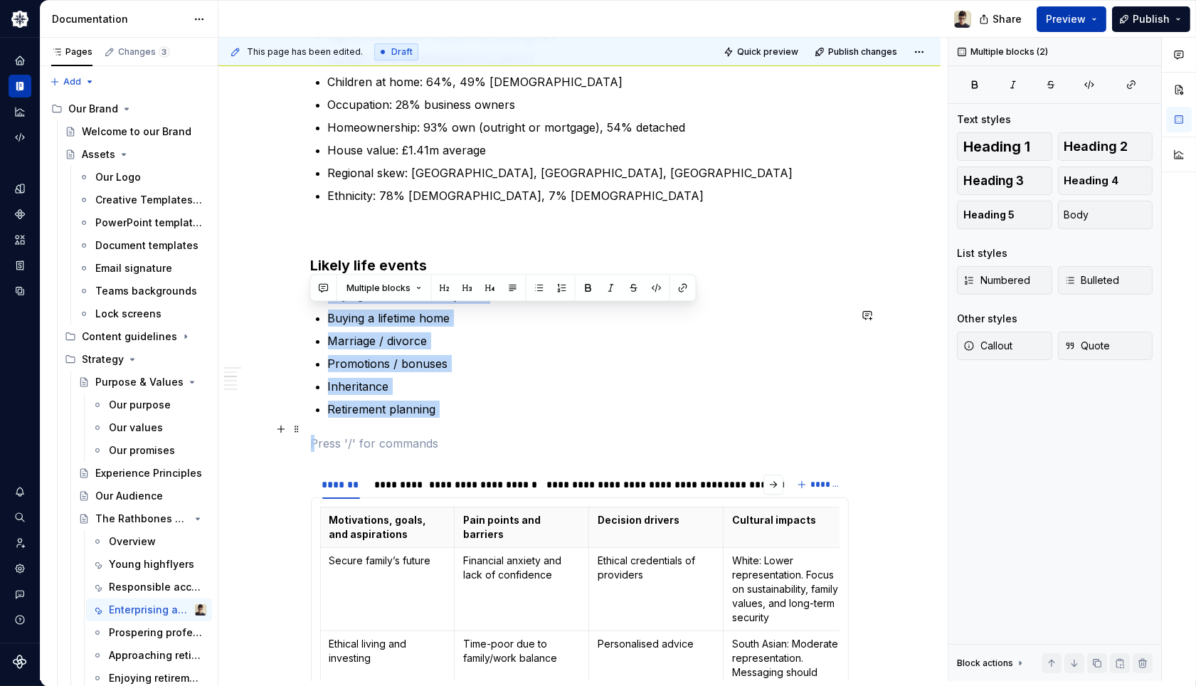
click at [491, 418] on p "Retirement planning" at bounding box center [588, 409] width 521 height 17
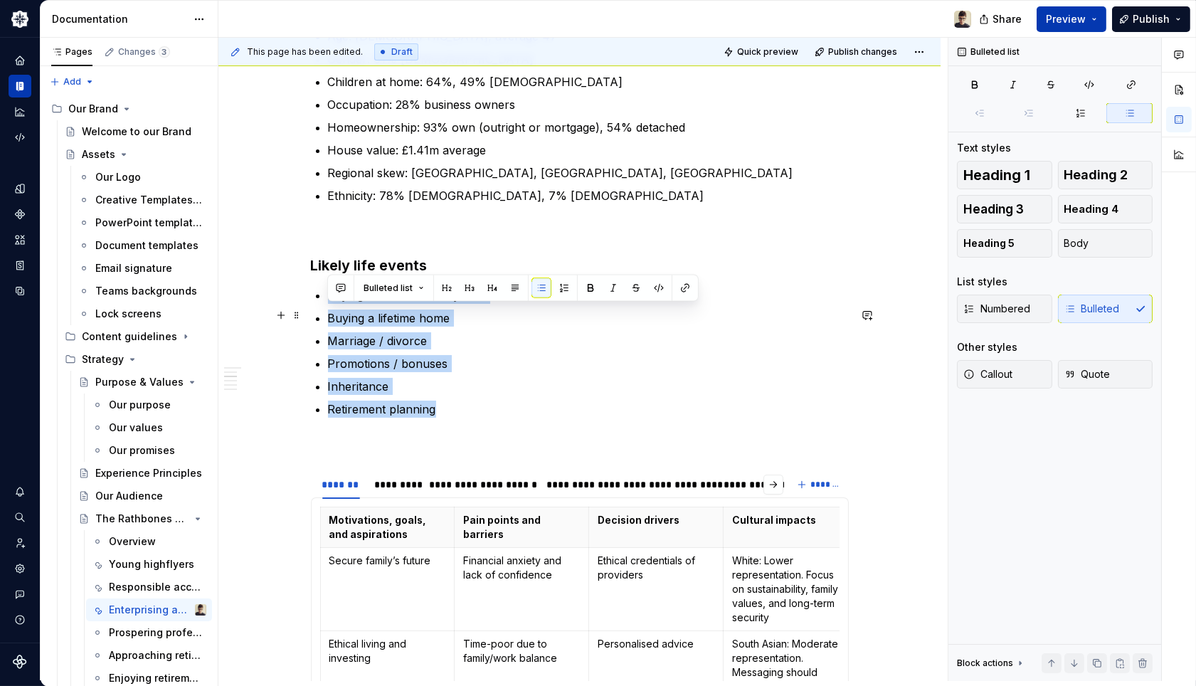
drag, startPoint x: 471, startPoint y: 428, endPoint x: 330, endPoint y: 310, distance: 183.9
click at [330, 310] on ul "Paying school/university fees Buying a lifetime home Marriage / divorce Promoti…" at bounding box center [588, 352] width 521 height 131
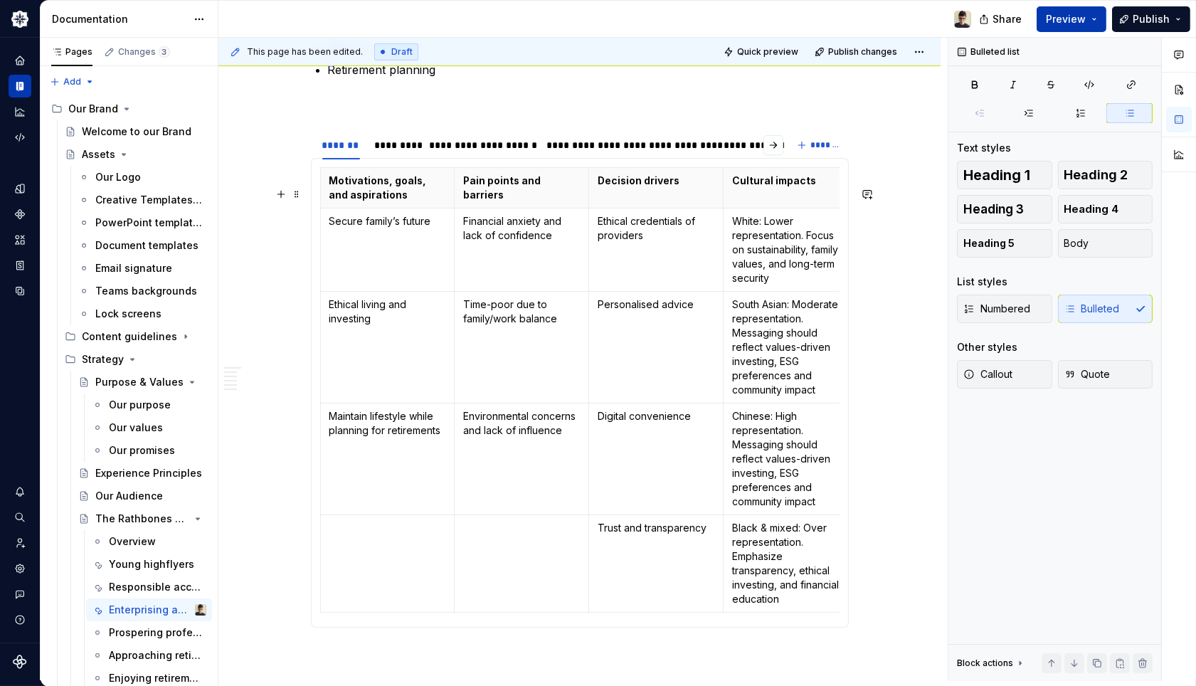
scroll to position [949, 0]
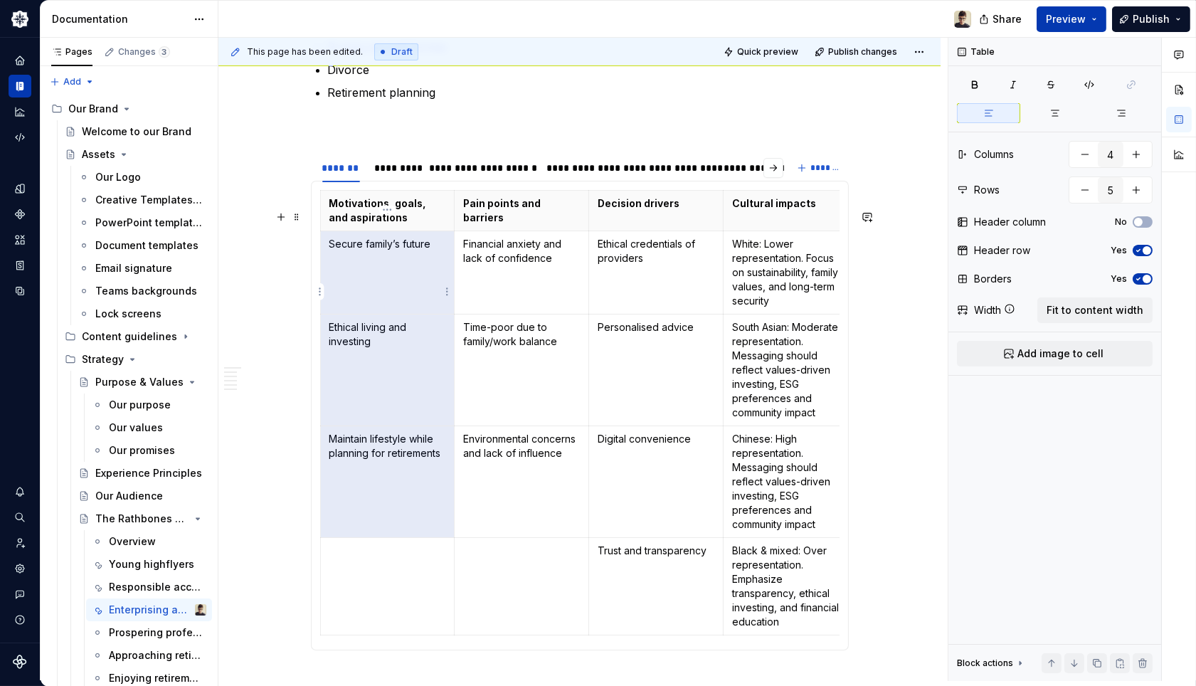
drag, startPoint x: 441, startPoint y: 480, endPoint x: 359, endPoint y: 282, distance: 214.1
click at [362, 280] on tbody "Motivations, goals, and aspirations Pain points and barriers Decision drivers C…" at bounding box center [588, 413] width 537 height 445
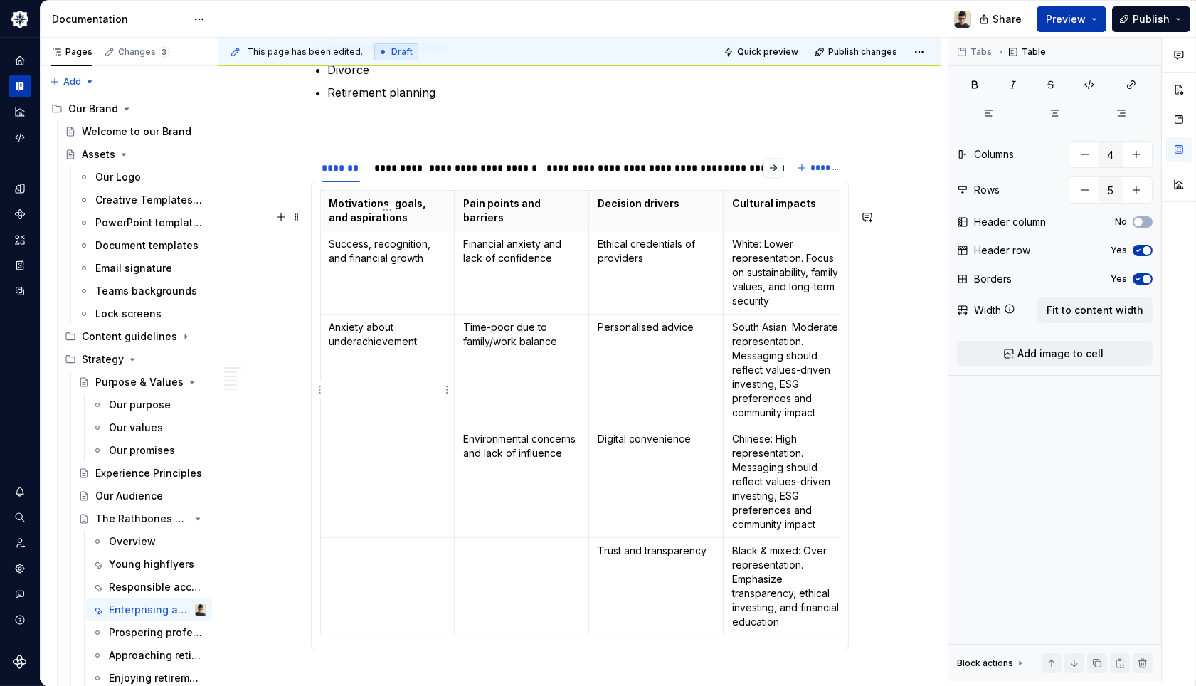
click at [385, 349] on p "Anxiety about underachievement" at bounding box center [387, 334] width 117 height 28
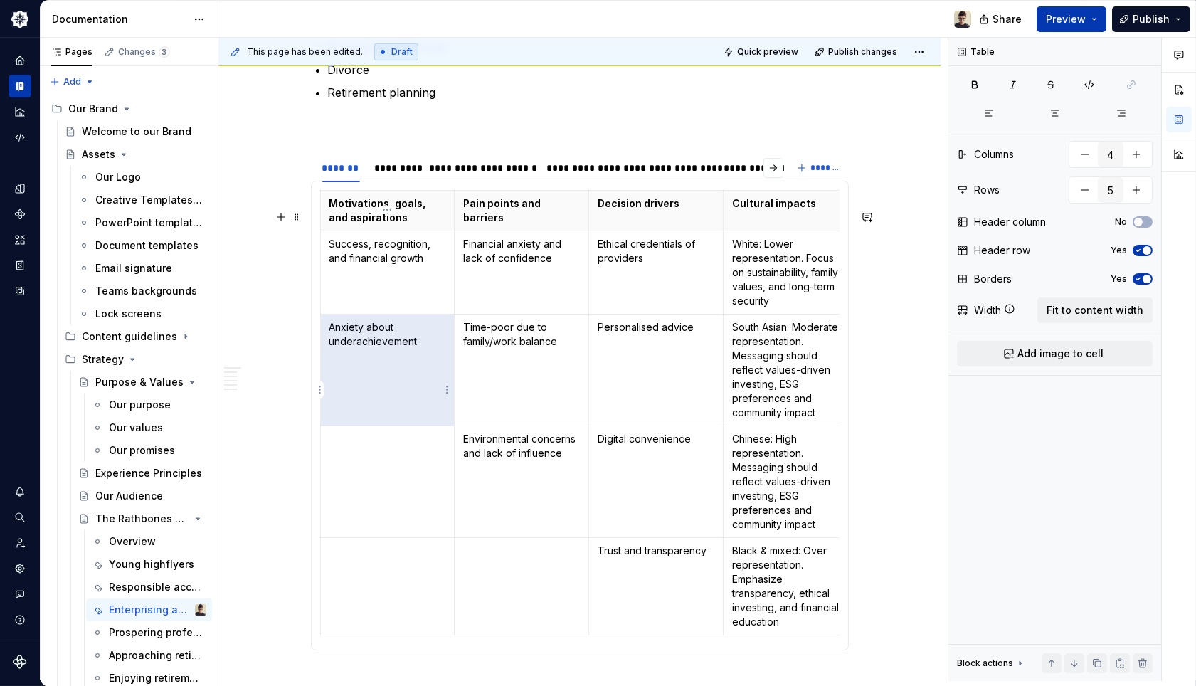
click at [397, 377] on td "Anxiety about underachievement" at bounding box center [387, 371] width 135 height 112
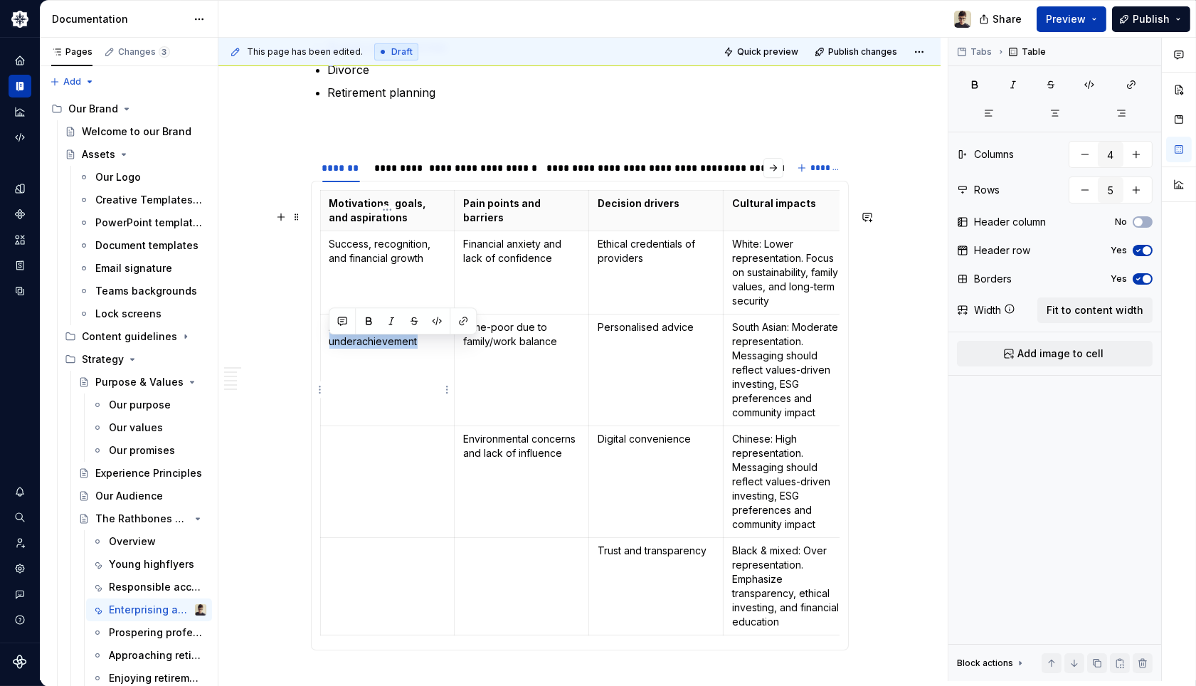
drag, startPoint x: 422, startPoint y: 359, endPoint x: 326, endPoint y: 345, distance: 97.0
click at [326, 345] on td "Anxiety about underachievement" at bounding box center [387, 371] width 135 height 112
click at [388, 486] on td at bounding box center [387, 482] width 135 height 112
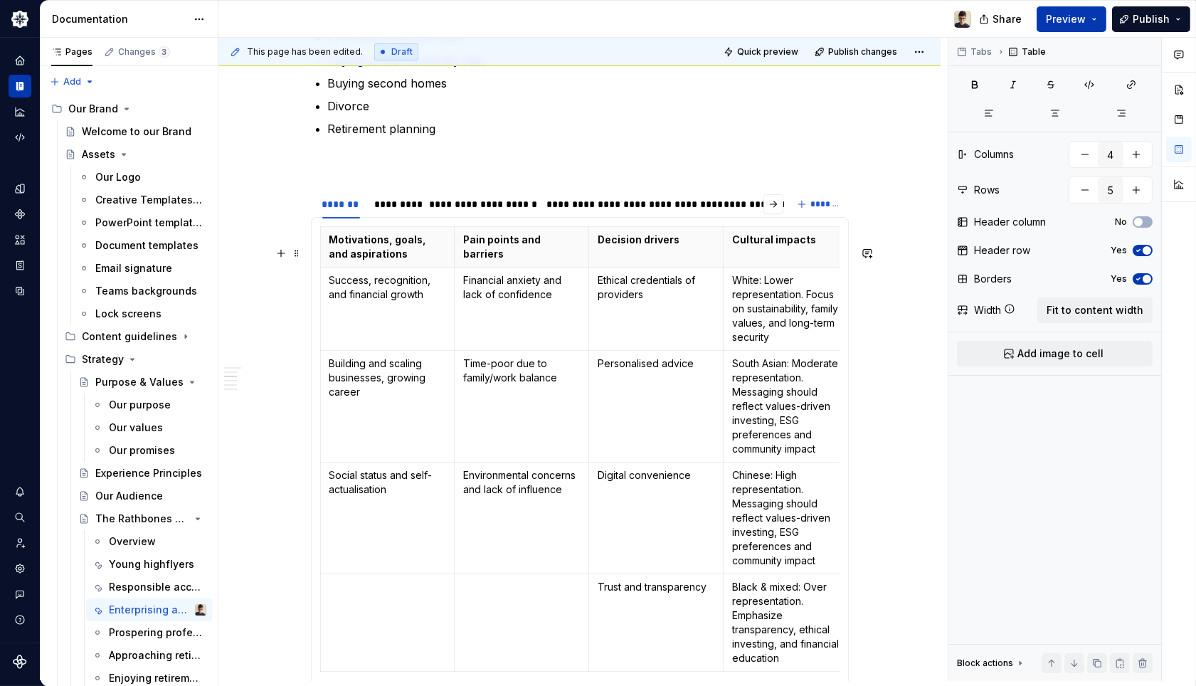
scroll to position [1028, 0]
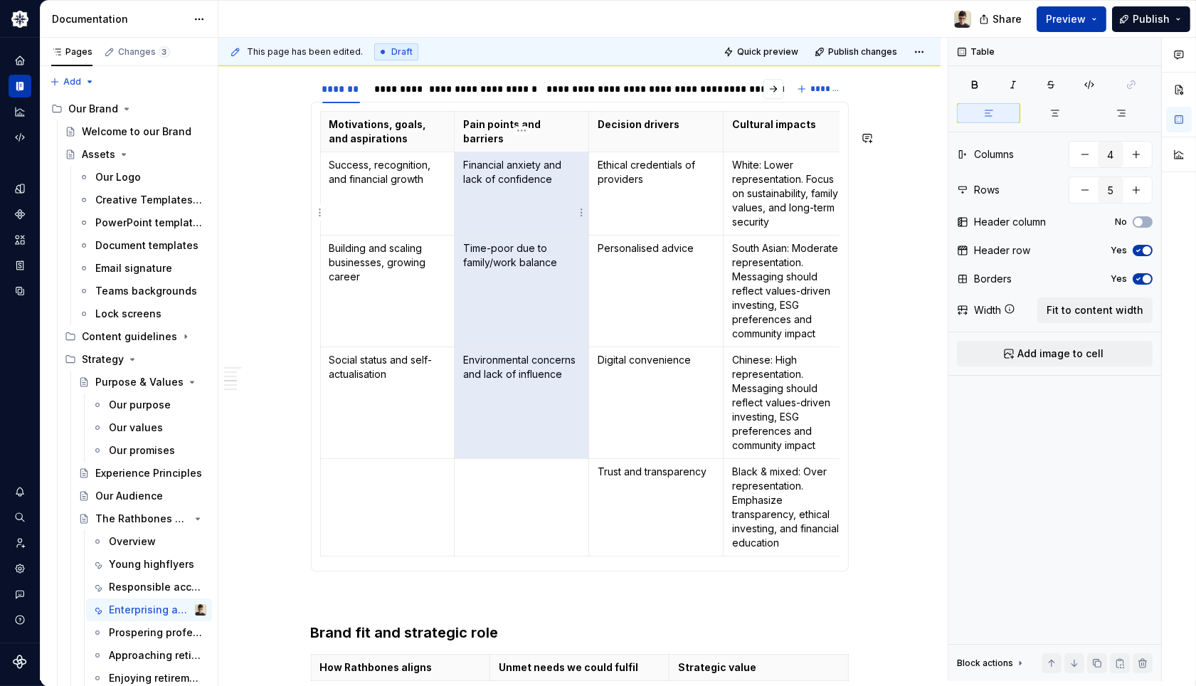
drag, startPoint x: 559, startPoint y: 404, endPoint x: 482, endPoint y: 206, distance: 212.2
click at [482, 206] on tbody "Motivations, goals, and aspirations Pain points and barriers Decision drivers C…" at bounding box center [588, 334] width 537 height 445
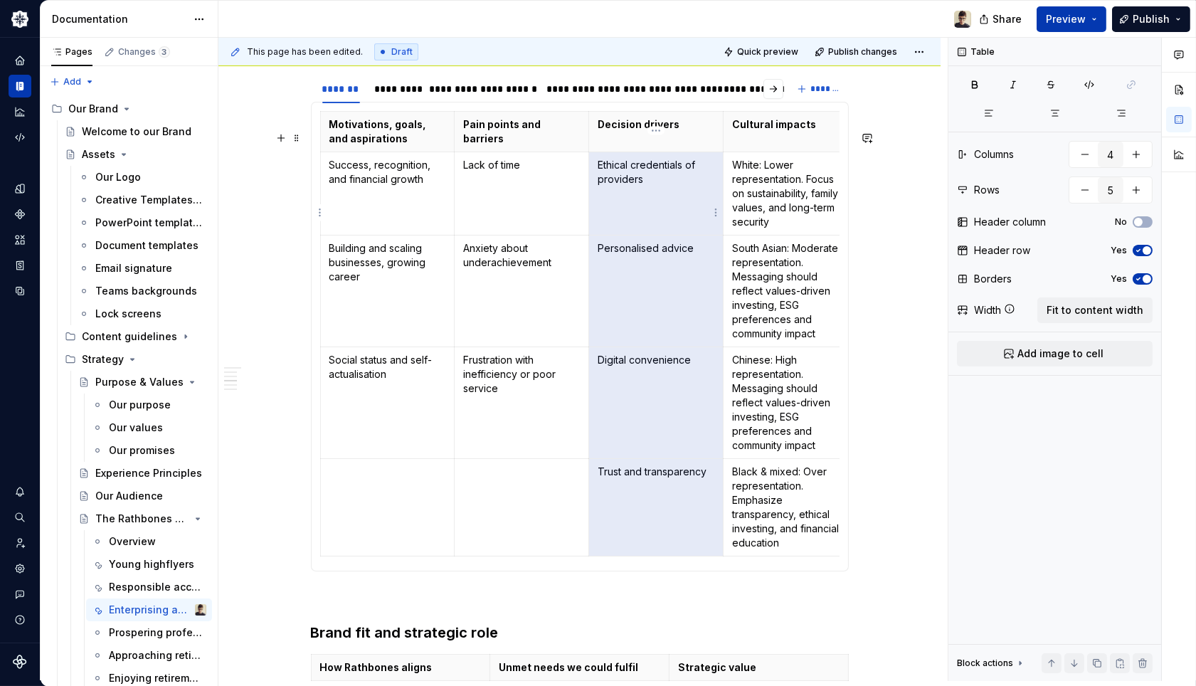
drag, startPoint x: 665, startPoint y: 555, endPoint x: 607, endPoint y: 202, distance: 357.8
click at [607, 202] on tbody "Motivations, goals, and aspirations Pain points and barriers Decision drivers C…" at bounding box center [588, 334] width 537 height 445
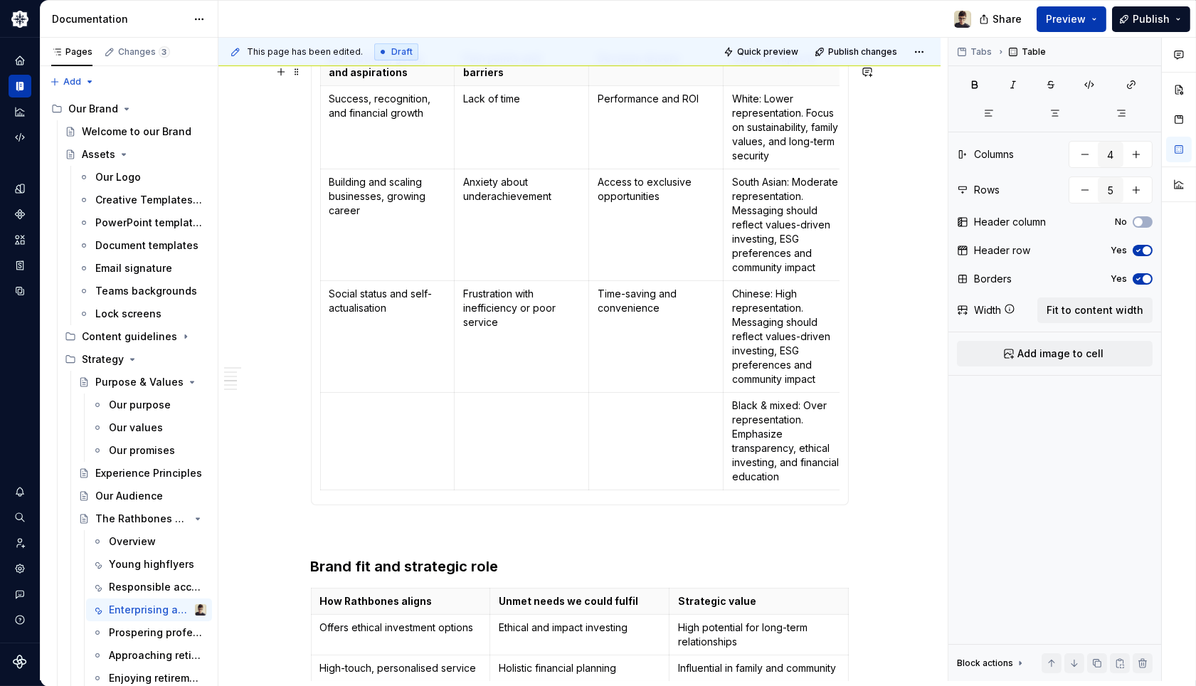
scroll to position [949, 0]
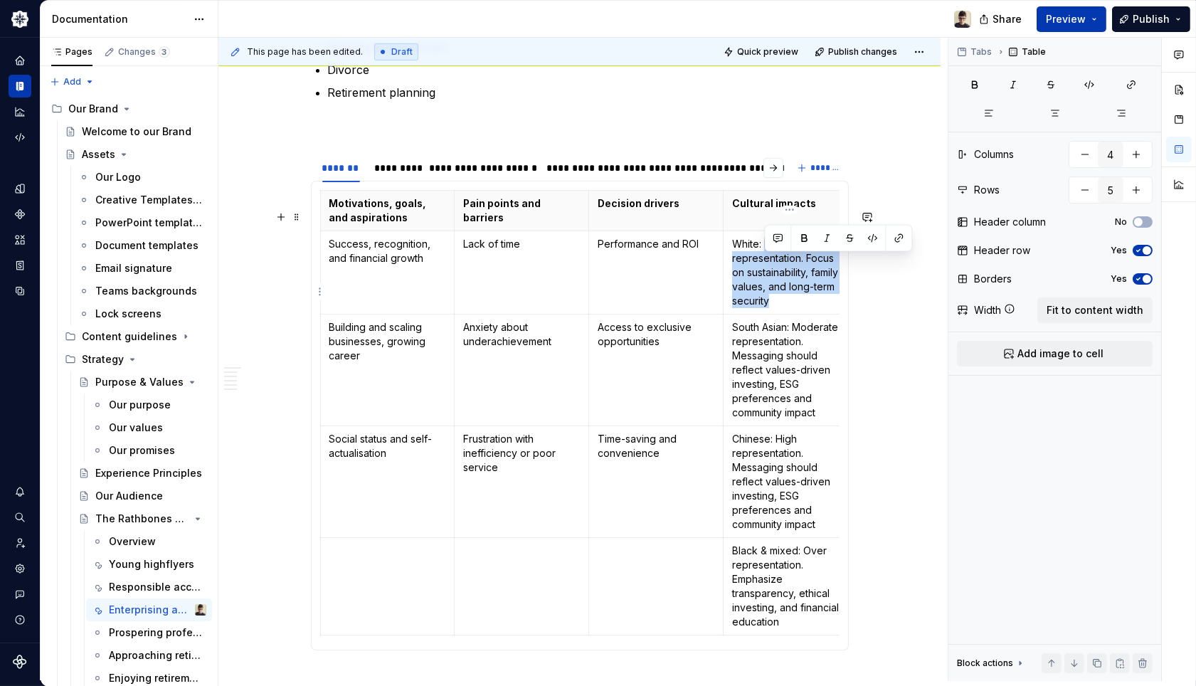
drag, startPoint x: 793, startPoint y: 315, endPoint x: 764, endPoint y: 261, distance: 61.1
click at [764, 261] on p "White: Lower representation. Focus on sustainability, family values, and long-t…" at bounding box center [790, 272] width 117 height 71
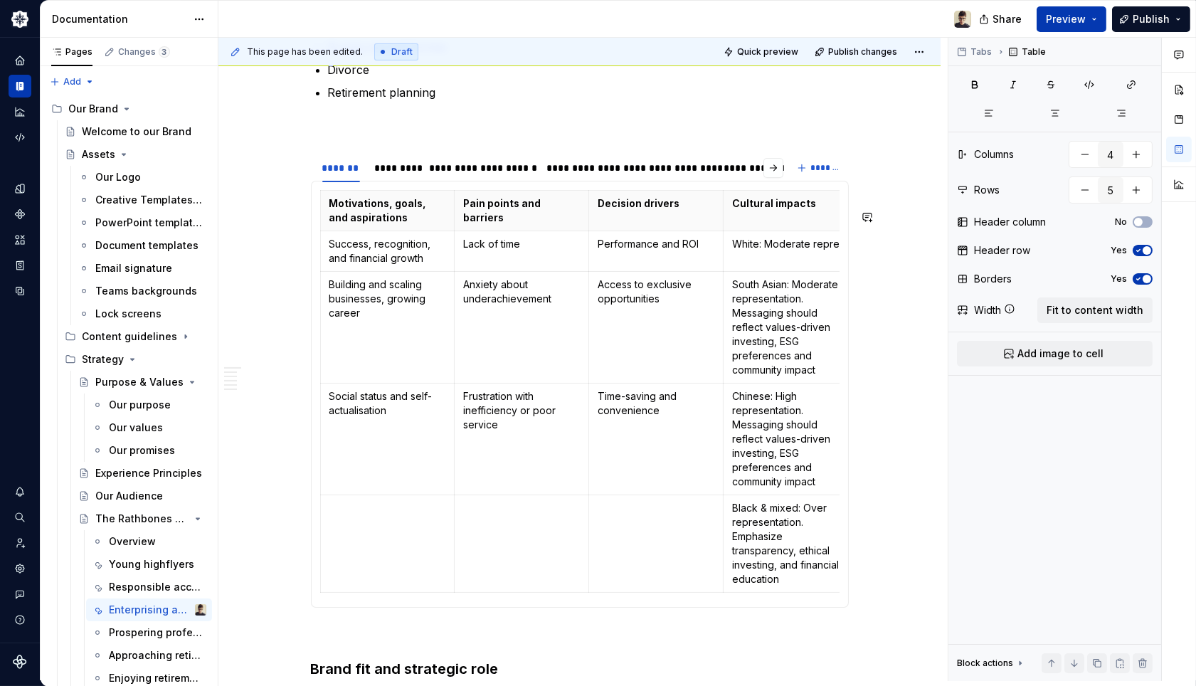
scroll to position [0, 8]
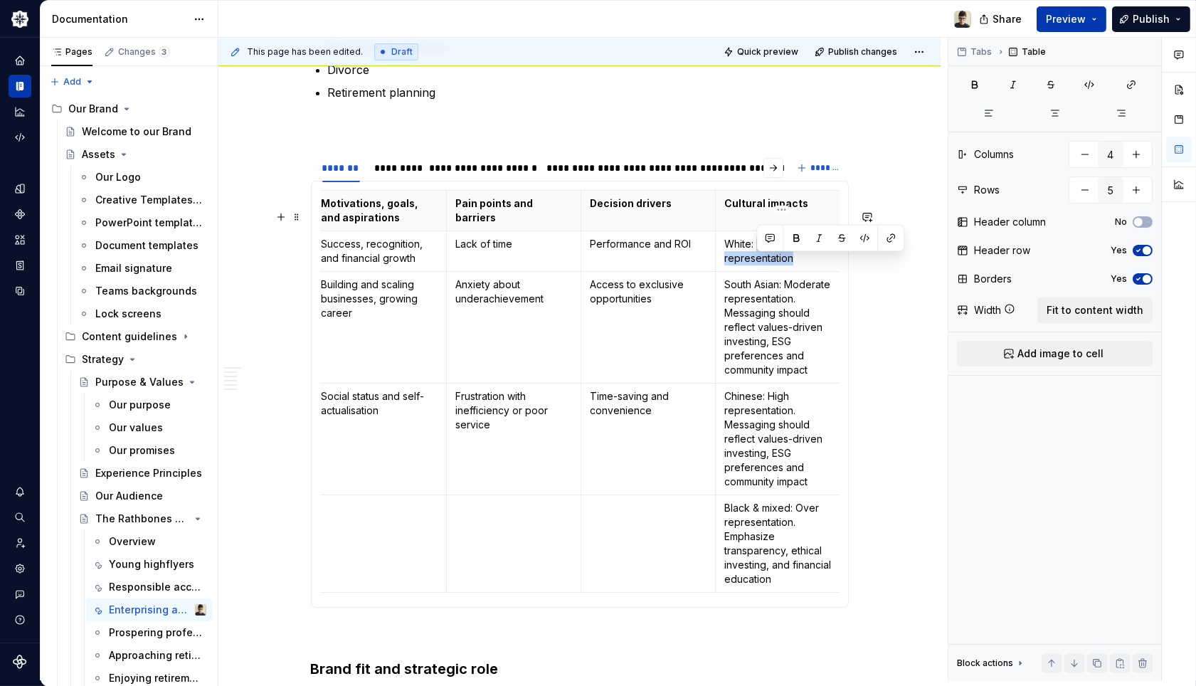
drag, startPoint x: 795, startPoint y: 283, endPoint x: 759, endPoint y: 265, distance: 39.8
click at [759, 265] on p "White: Moderate representation" at bounding box center [782, 251] width 117 height 28
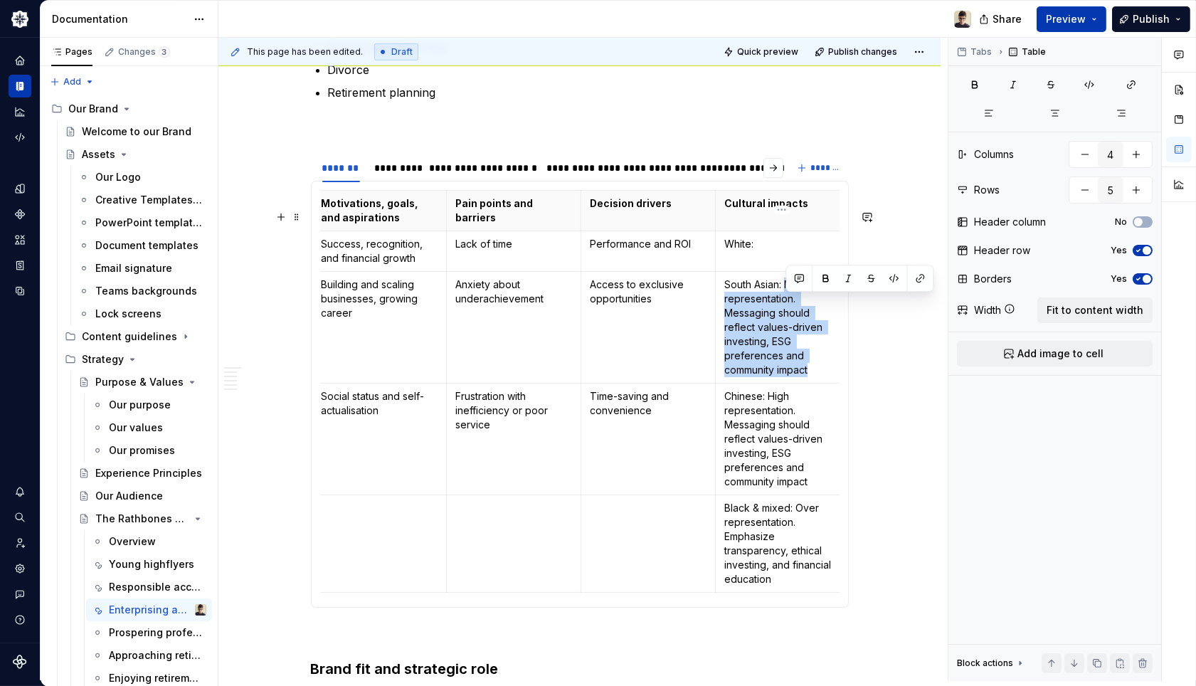
drag, startPoint x: 815, startPoint y: 394, endPoint x: 785, endPoint y: 310, distance: 89.1
click at [785, 310] on p "South Asian: Moderate representation. Messaging should reflect values-driven in…" at bounding box center [782, 328] width 117 height 100
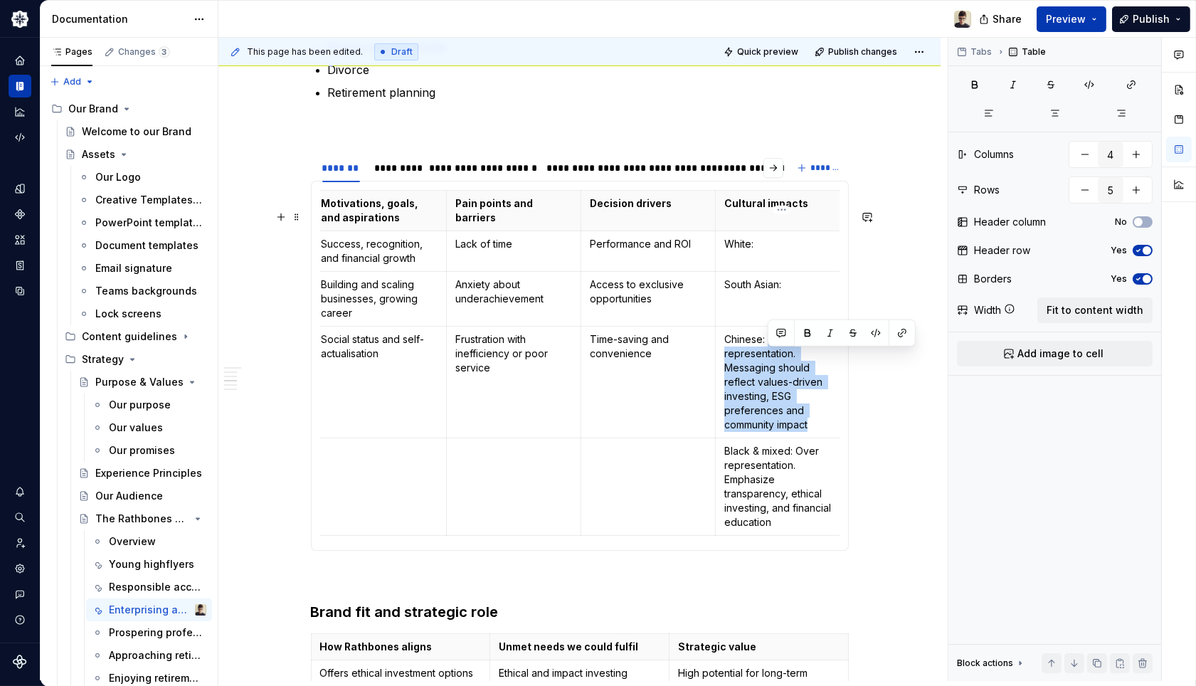
drag, startPoint x: 818, startPoint y: 445, endPoint x: 769, endPoint y: 354, distance: 103.2
click at [769, 356] on p "Chinese: High representation. Messaging should reflect values-driven investing,…" at bounding box center [782, 382] width 117 height 100
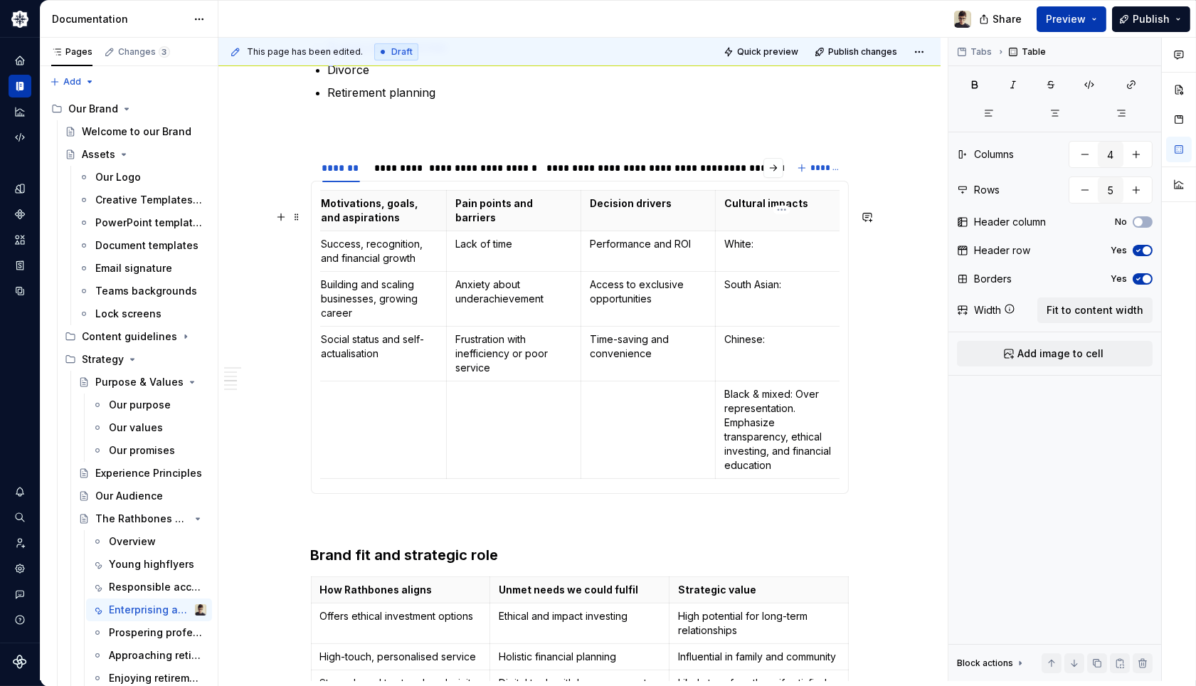
click at [737, 347] on p "Chinese:" at bounding box center [782, 339] width 117 height 14
drag, startPoint x: 792, startPoint y: 486, endPoint x: 724, endPoint y: 418, distance: 96.1
click at [724, 418] on p "Black & mixed: Over representation. Emphasize transparency, ethical investing, …" at bounding box center [782, 429] width 117 height 85
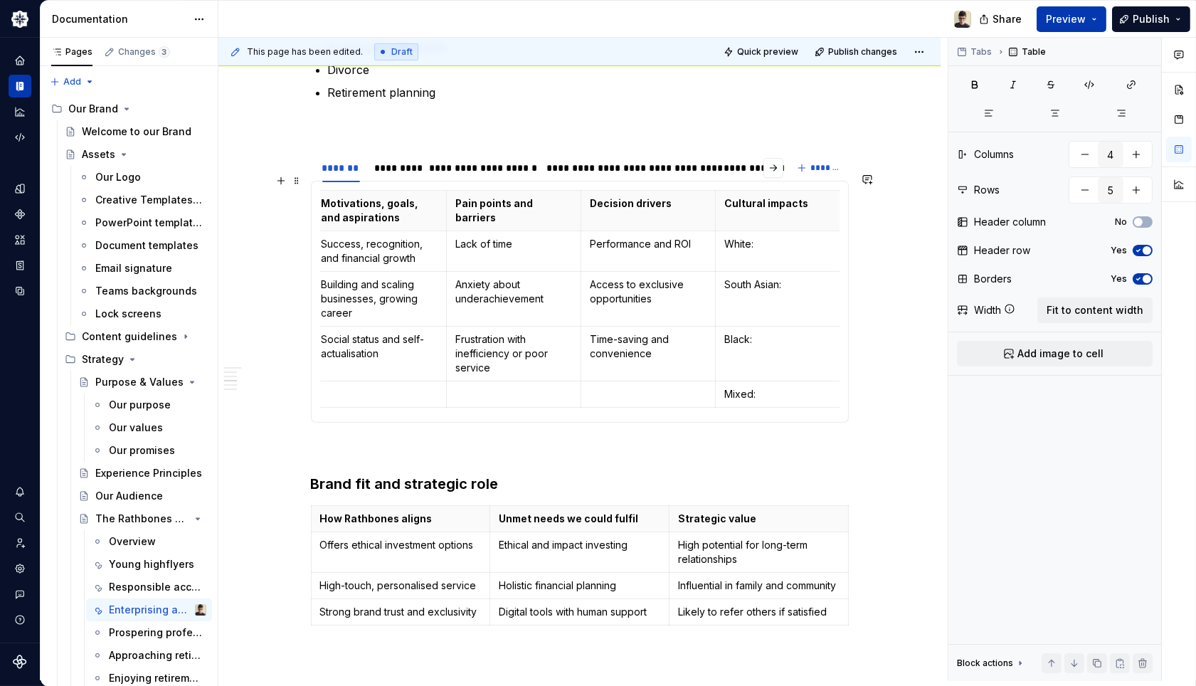
drag, startPoint x: 400, startPoint y: 189, endPoint x: 399, endPoint y: 208, distance: 18.5
click at [400, 175] on div "*********" at bounding box center [394, 168] width 41 height 14
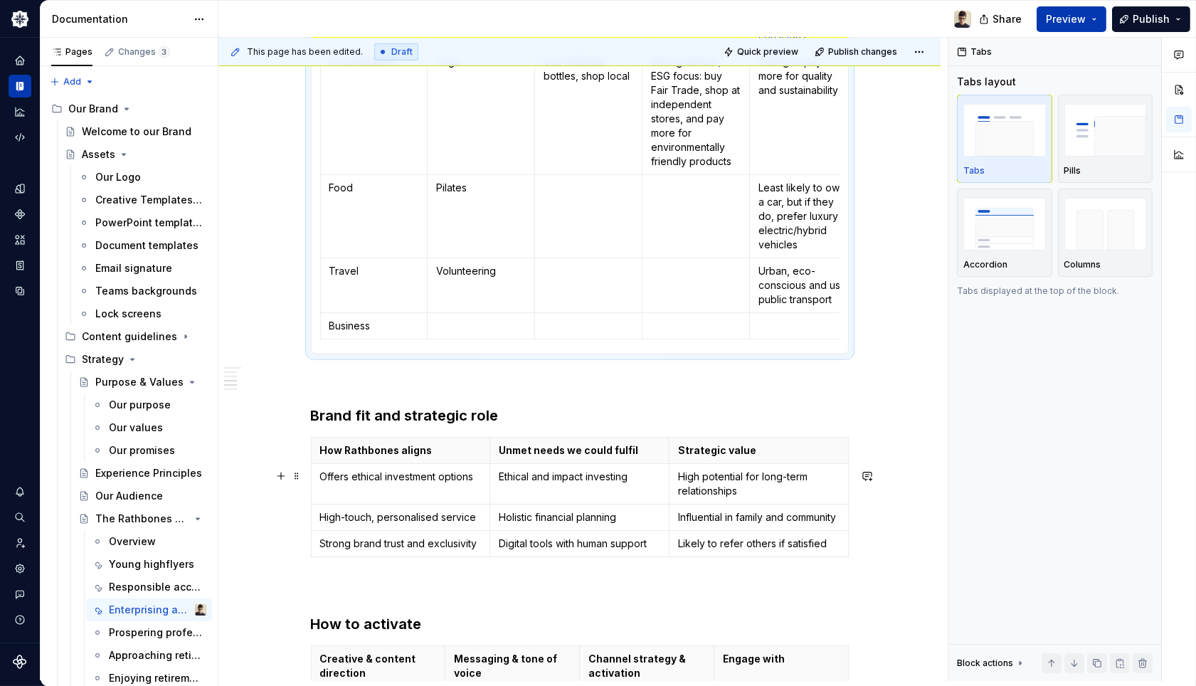
scroll to position [949, 0]
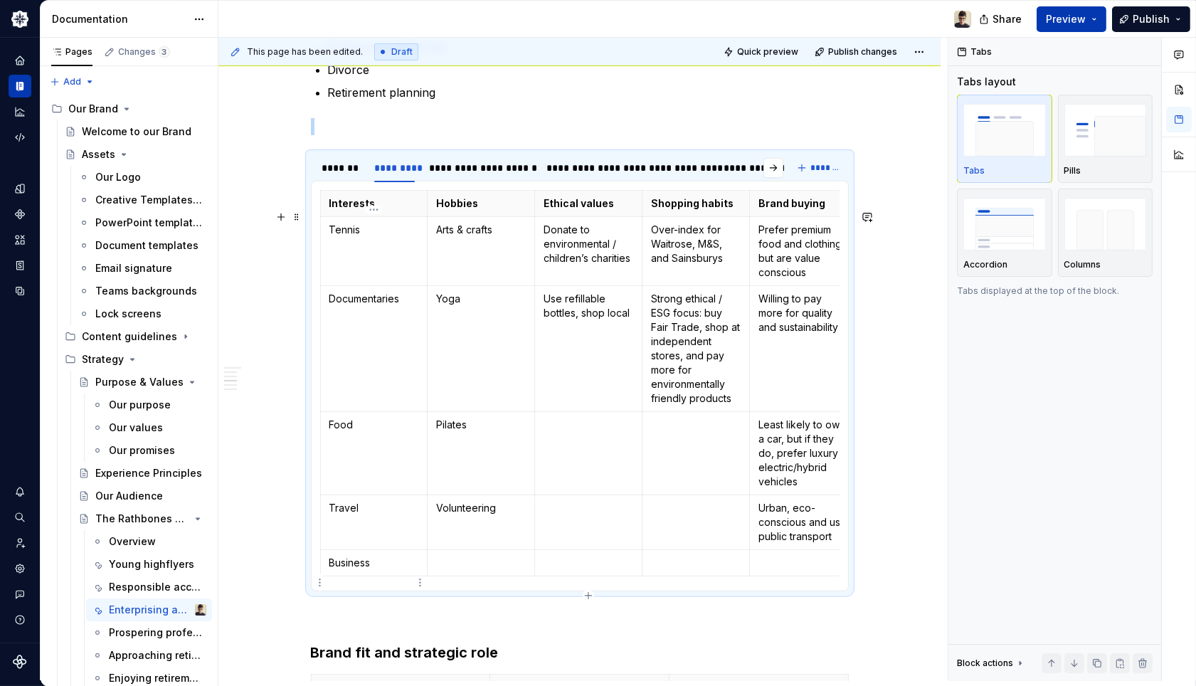
click at [382, 570] on p "Business" at bounding box center [374, 563] width 90 height 14
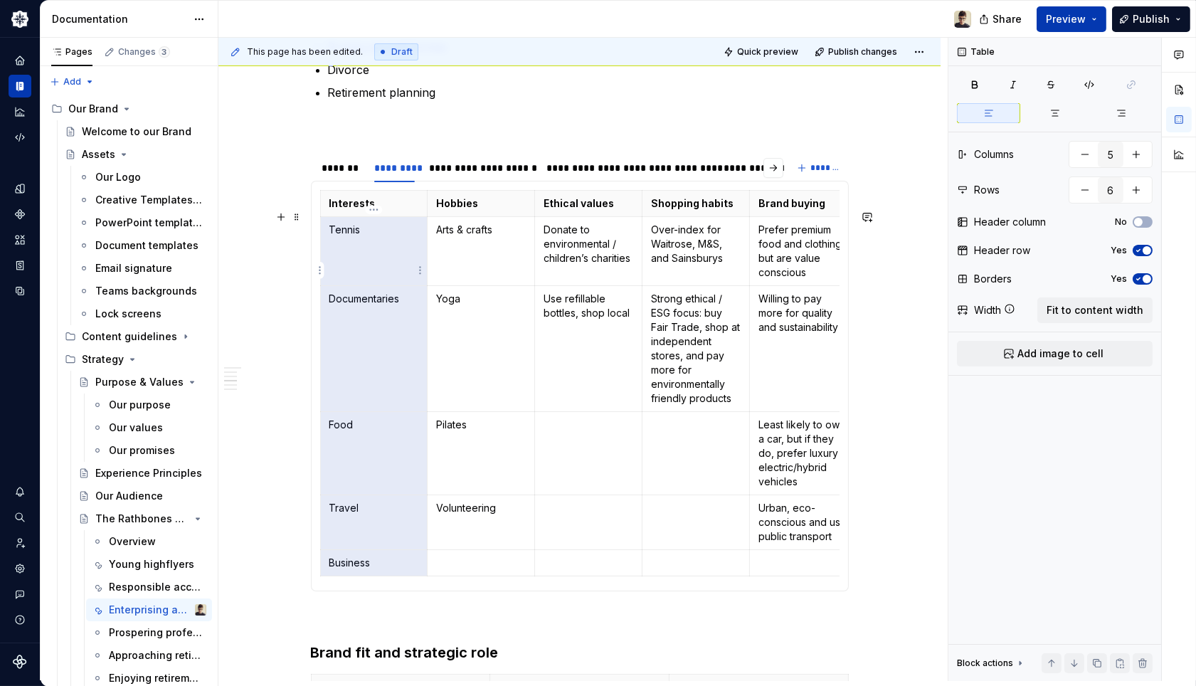
drag, startPoint x: 386, startPoint y: 581, endPoint x: 366, endPoint y: 285, distance: 296.7
click at [366, 285] on tbody "Interests Hobbies Ethical values Shopping habits Brand buying Tennis Arts & cra…" at bounding box center [588, 384] width 537 height 386
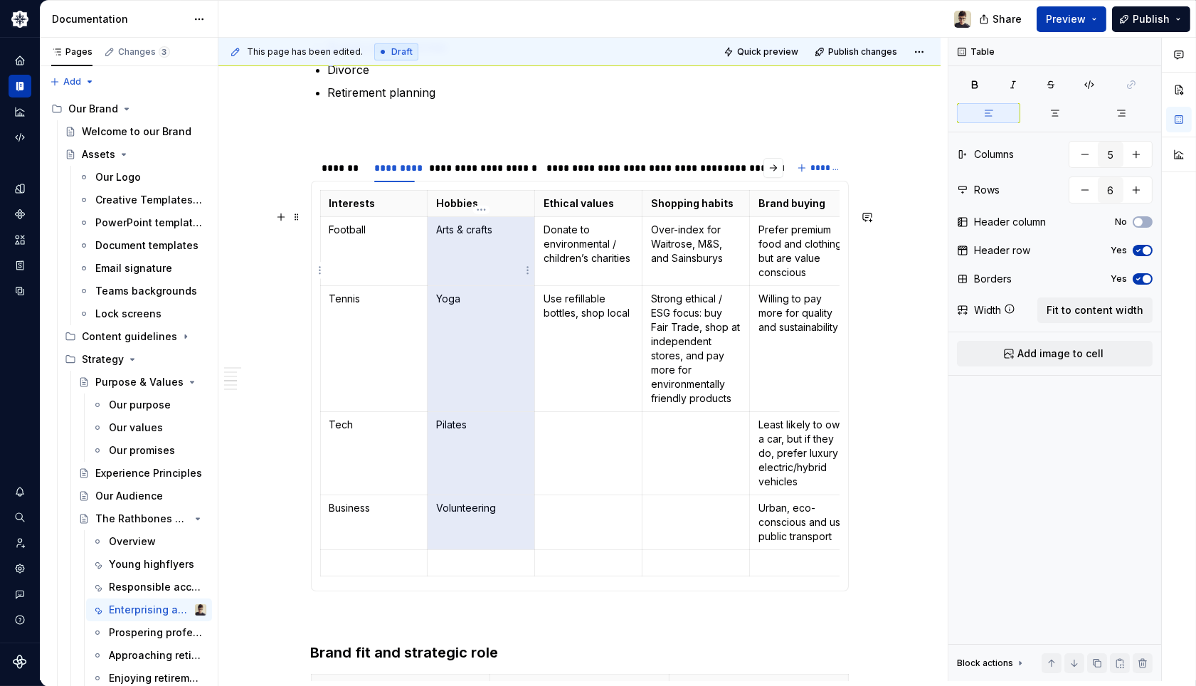
drag, startPoint x: 515, startPoint y: 539, endPoint x: 450, endPoint y: 247, distance: 299.7
click at [450, 247] on tbody "Interests Hobbies Ethical values Shopping habits Brand buying Football Arts & c…" at bounding box center [588, 384] width 537 height 386
drag, startPoint x: 500, startPoint y: 542, endPoint x: 445, endPoint y: 272, distance: 275.2
click at [445, 272] on tbody "Interests Hobbies Ethical values Shopping habits Brand buying Football Gyms & c…" at bounding box center [588, 384] width 537 height 386
click at [437, 268] on td at bounding box center [481, 251] width 107 height 69
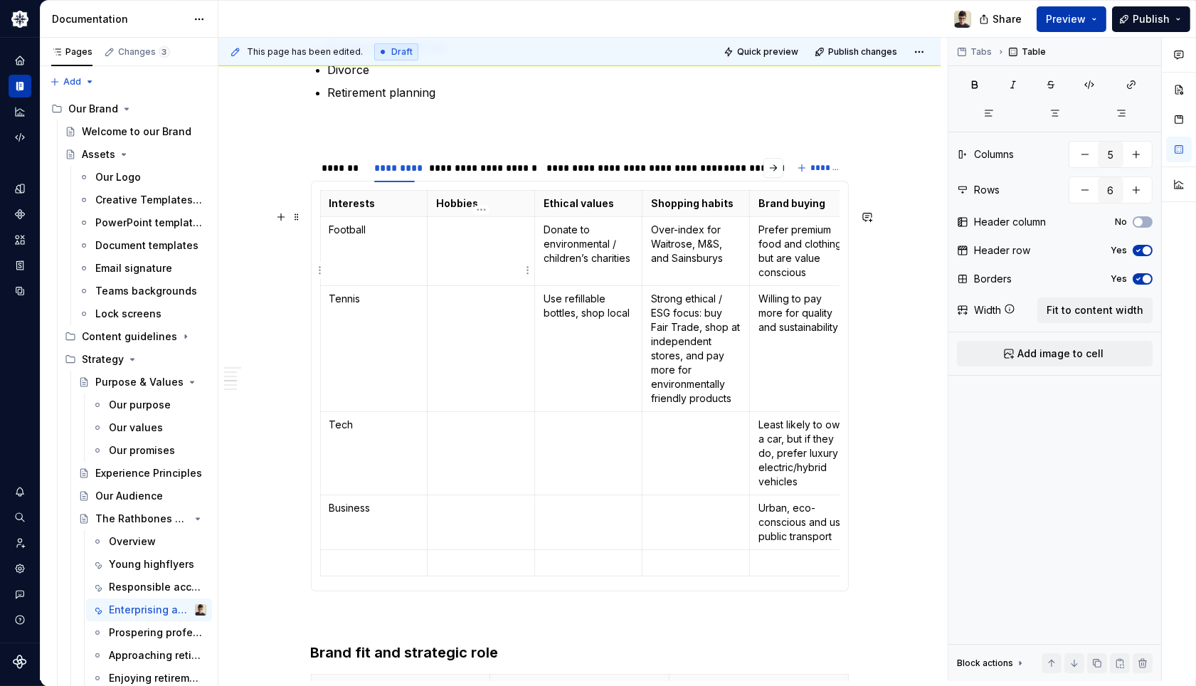
click at [437, 268] on td at bounding box center [481, 251] width 107 height 69
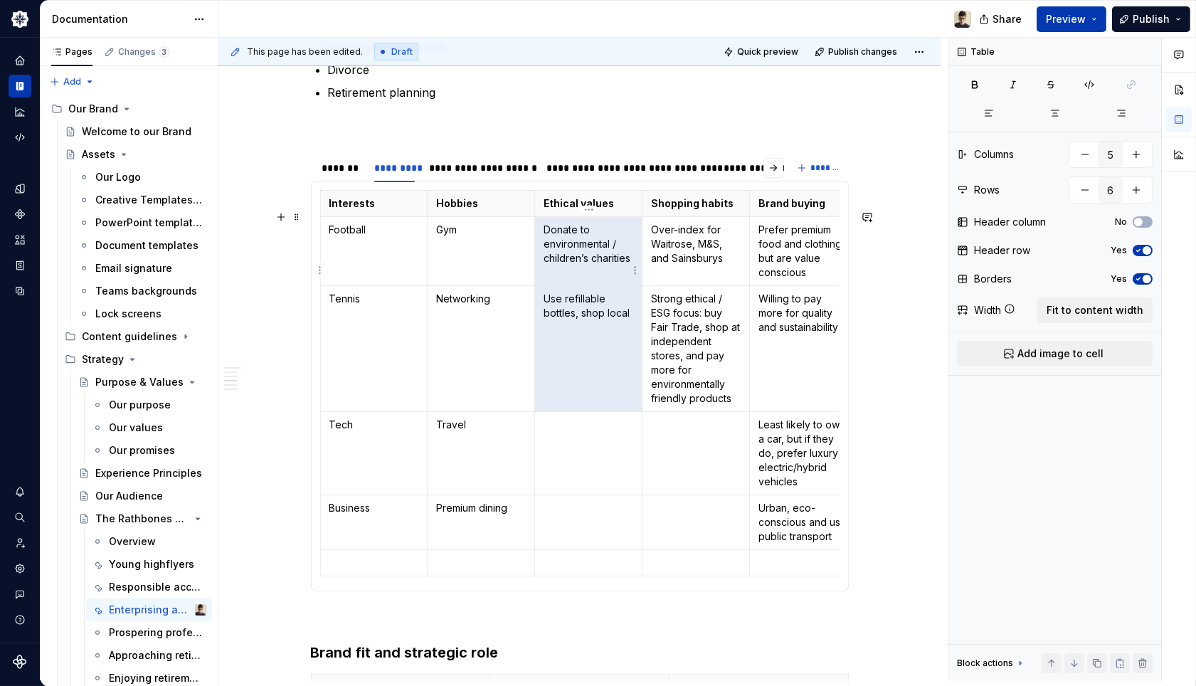
drag, startPoint x: 623, startPoint y: 346, endPoint x: 556, endPoint y: 261, distance: 108.4
click at [556, 261] on tbody "Interests Hobbies Ethical values Shopping habits Brand buying Football Gym Dona…" at bounding box center [588, 384] width 537 height 386
click at [556, 265] on td at bounding box center [588, 251] width 107 height 69
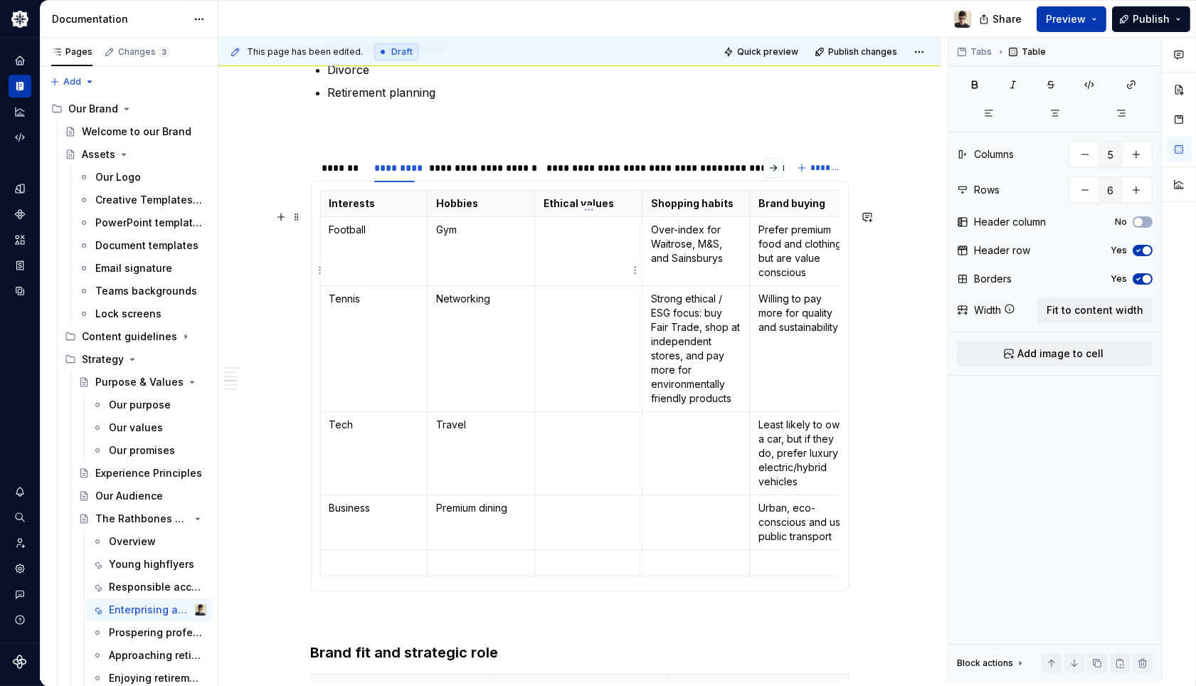
click at [546, 270] on td at bounding box center [588, 251] width 107 height 69
click at [586, 466] on td at bounding box center [588, 453] width 107 height 83
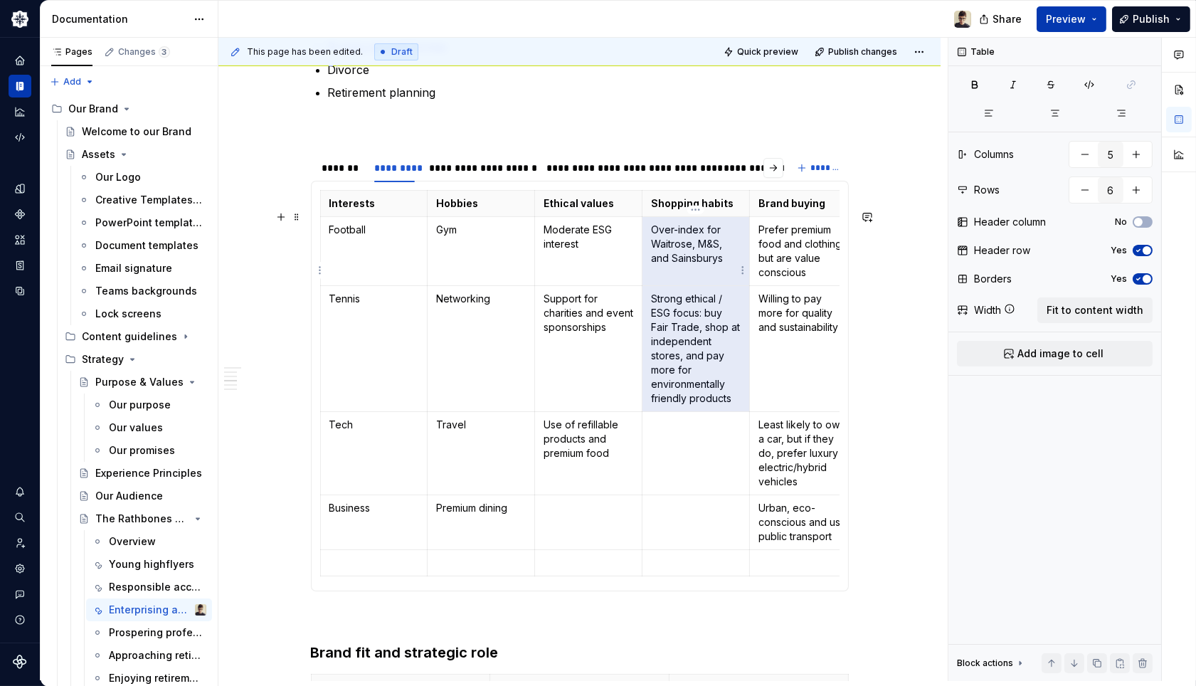
drag, startPoint x: 734, startPoint y: 417, endPoint x: 662, endPoint y: 255, distance: 177.8
click at [662, 255] on tbody "Interests Hobbies Ethical values Shopping habits Brand buying Football Gym Mode…" at bounding box center [588, 384] width 537 height 386
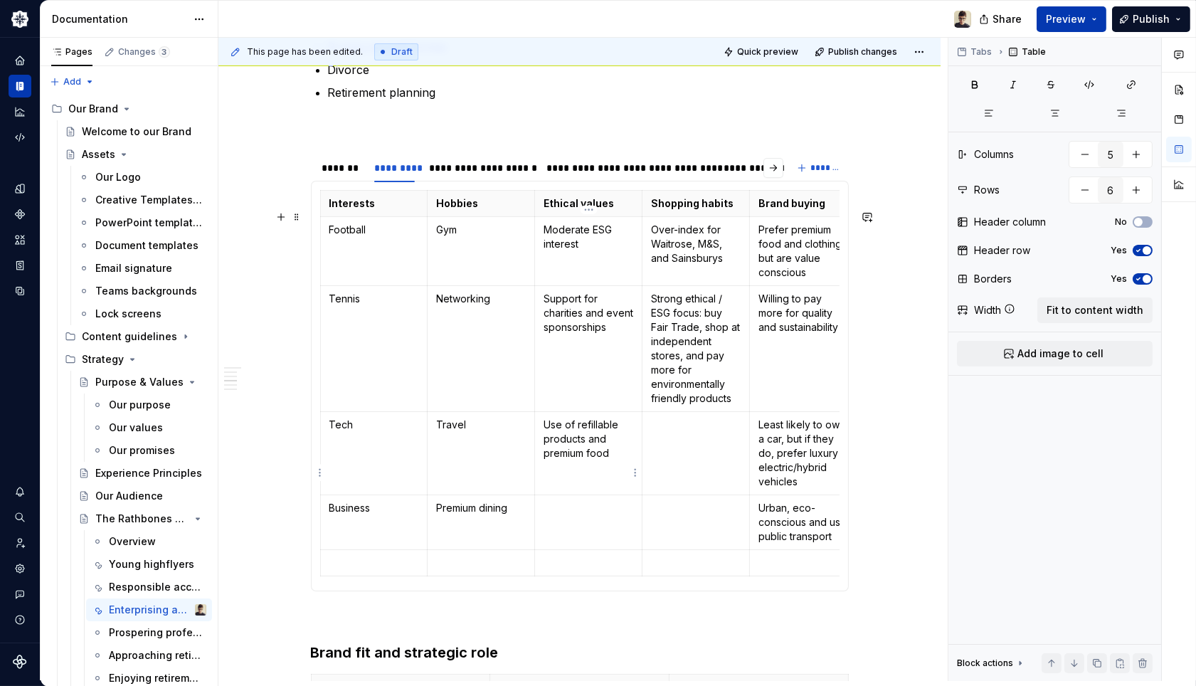
click at [573, 482] on td "Use of refillable products and premium food" at bounding box center [588, 453] width 107 height 83
drag, startPoint x: 731, startPoint y: 280, endPoint x: 717, endPoint y: 265, distance: 21.2
click at [717, 265] on p "Over-index for Waitrose, M&S, and Sainsburys" at bounding box center [696, 244] width 90 height 43
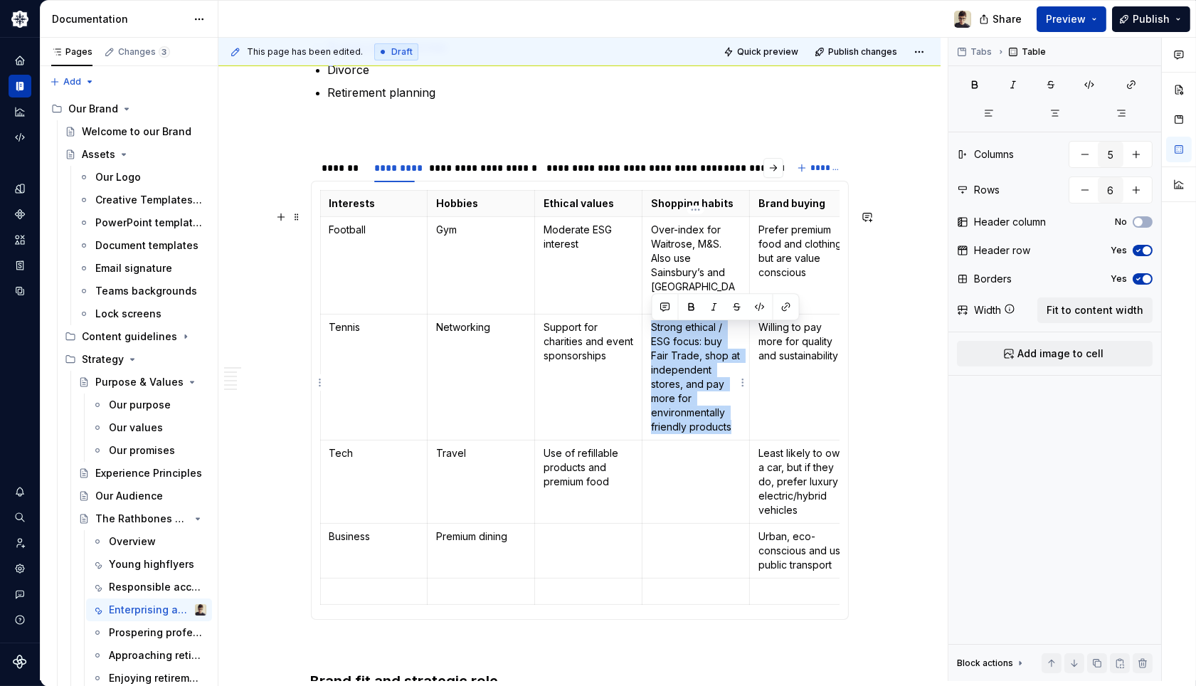
drag, startPoint x: 734, startPoint y: 432, endPoint x: 653, endPoint y: 330, distance: 130.1
click at [653, 330] on p "Strong ethical / ESG focus: buy Fair Trade, shop at independent stores, and pay…" at bounding box center [696, 377] width 90 height 114
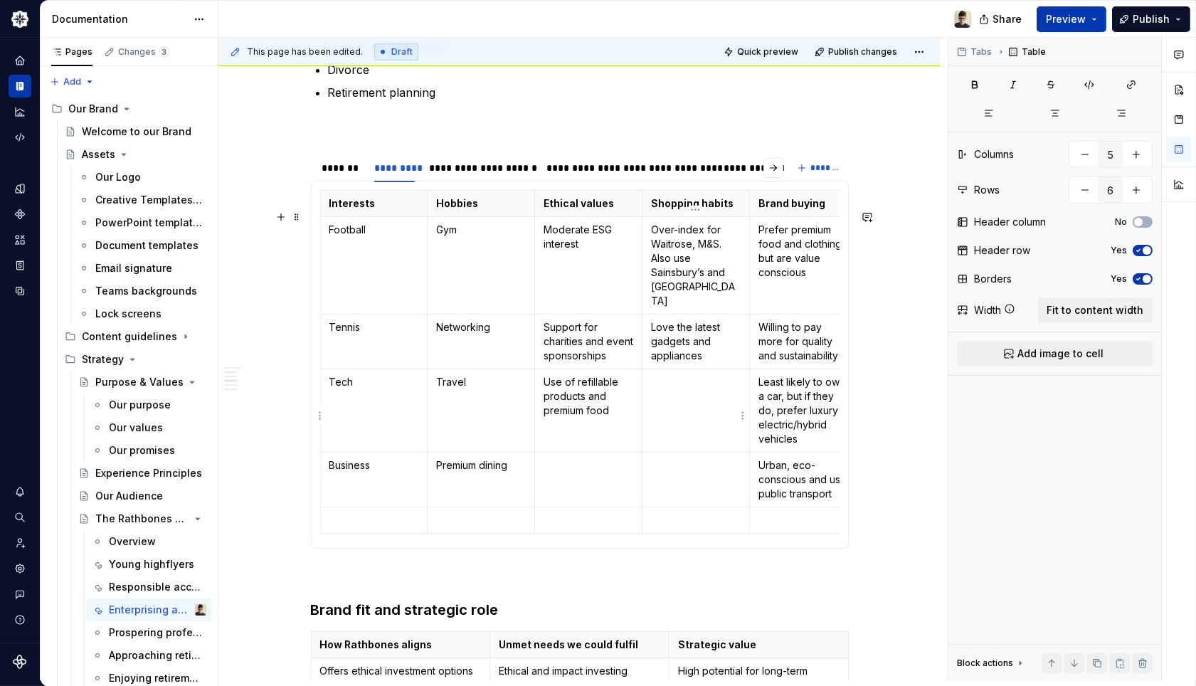
click at [683, 433] on td at bounding box center [696, 410] width 107 height 83
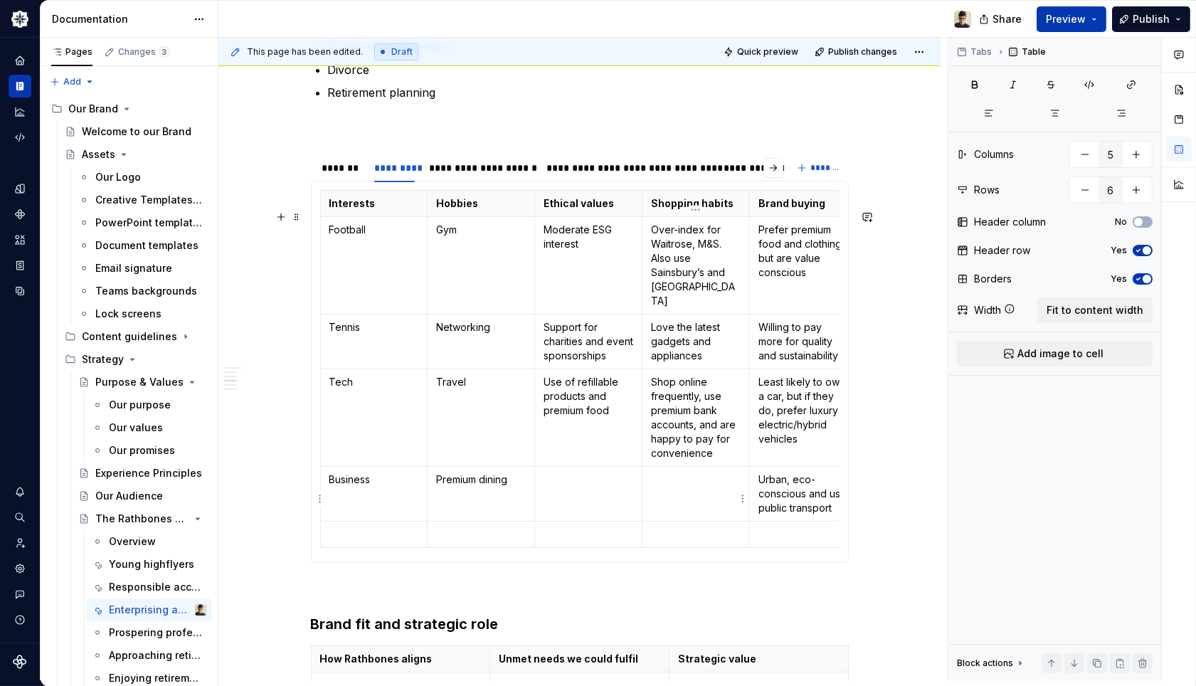
click at [677, 487] on p at bounding box center [696, 480] width 90 height 14
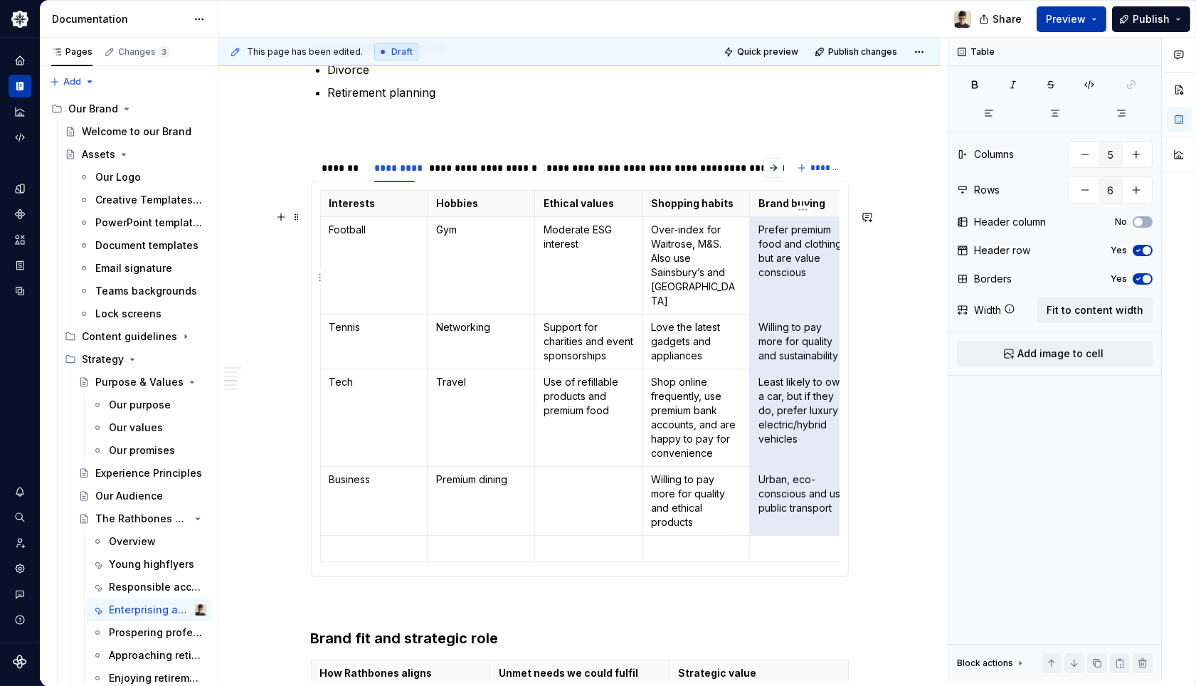
drag, startPoint x: 823, startPoint y: 523, endPoint x: 769, endPoint y: 262, distance: 266.9
click at [769, 262] on tbody "Interests Hobbies Ethical values Shopping habits Brand buying Football Gym Mode…" at bounding box center [588, 376] width 537 height 371
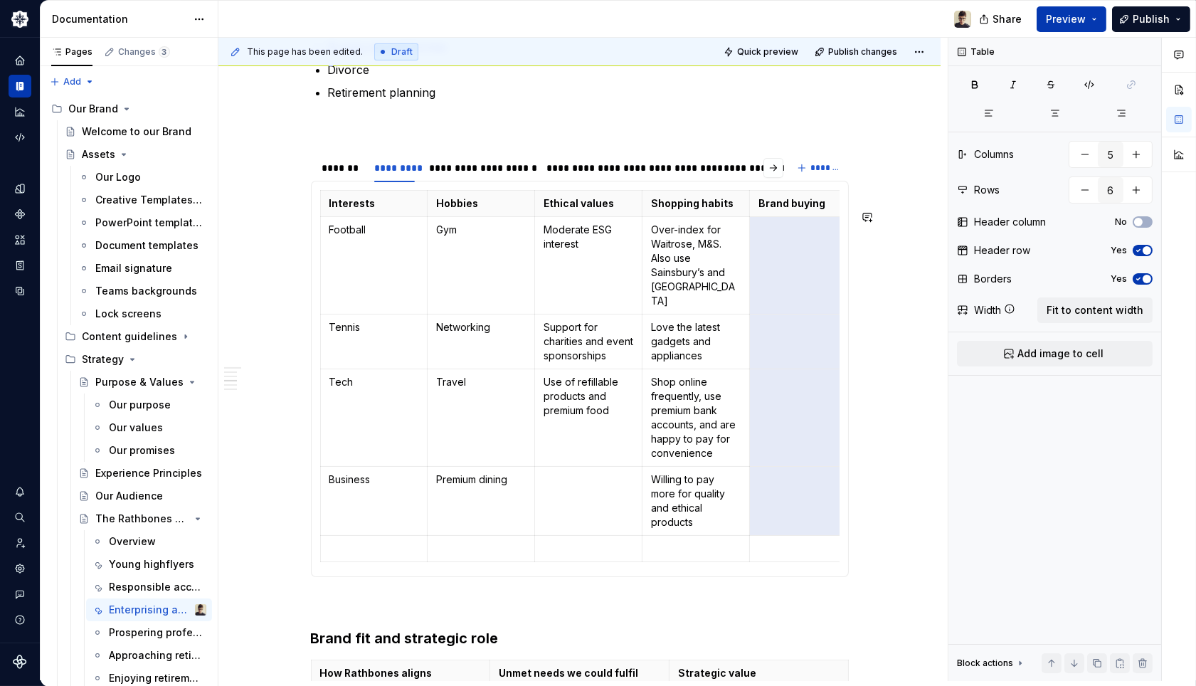
click at [767, 260] on td at bounding box center [803, 265] width 107 height 97
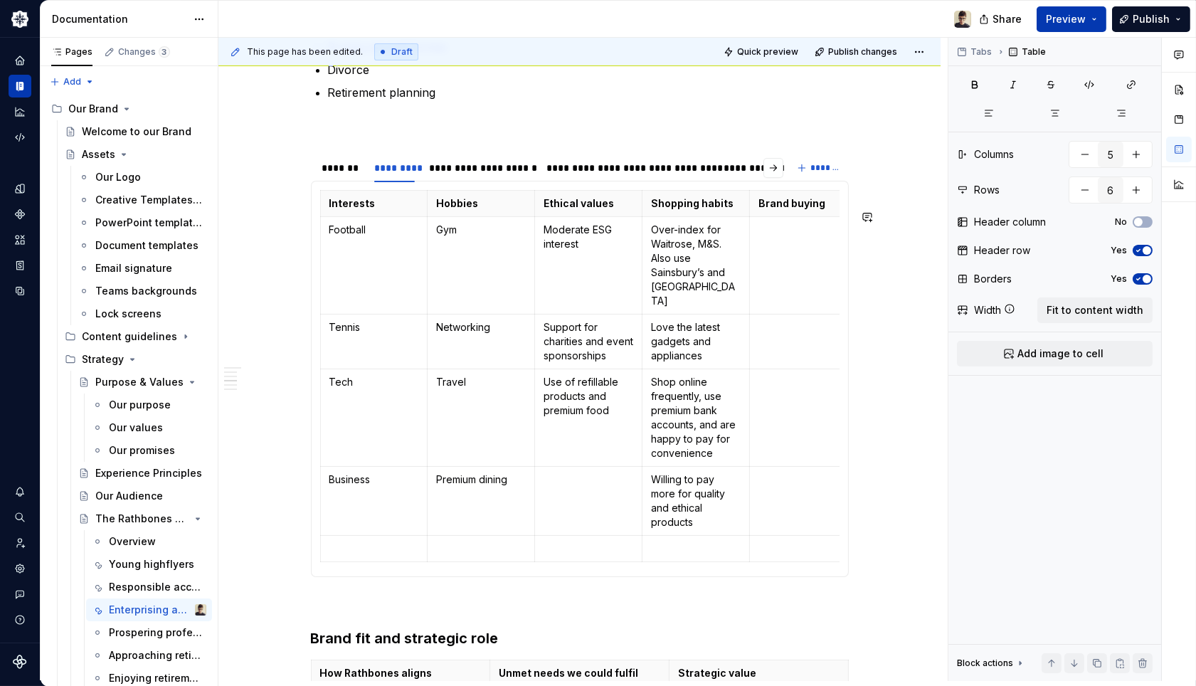
click at [767, 260] on td at bounding box center [803, 265] width 107 height 97
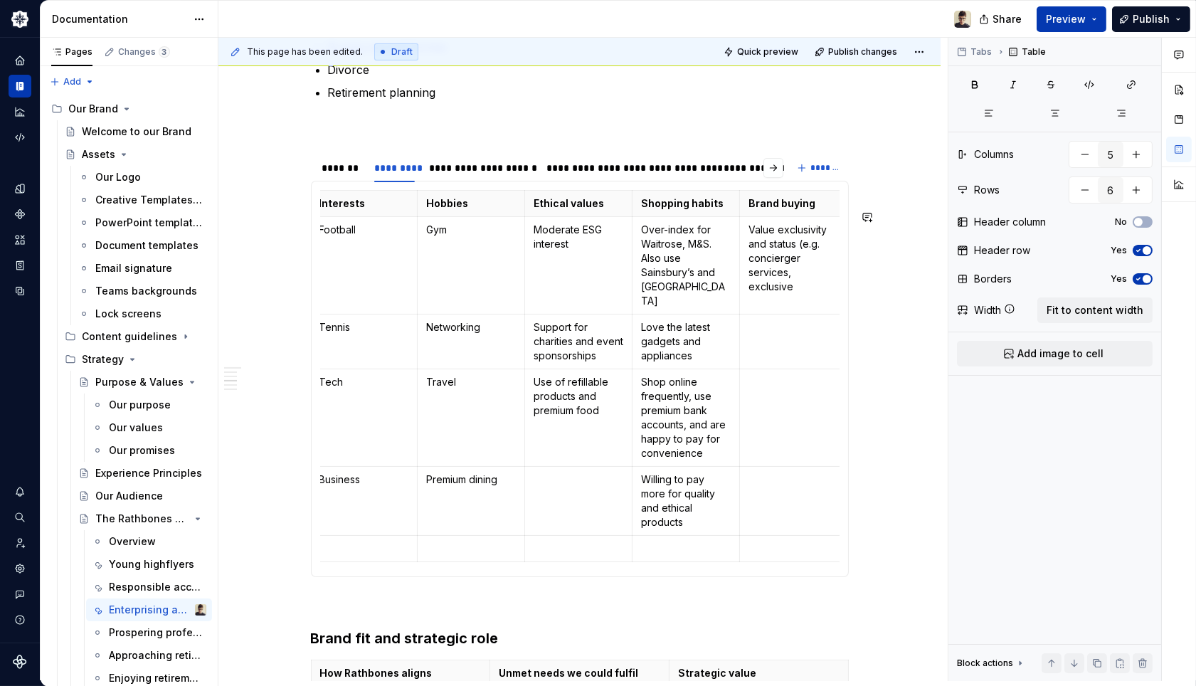
scroll to position [0, 15]
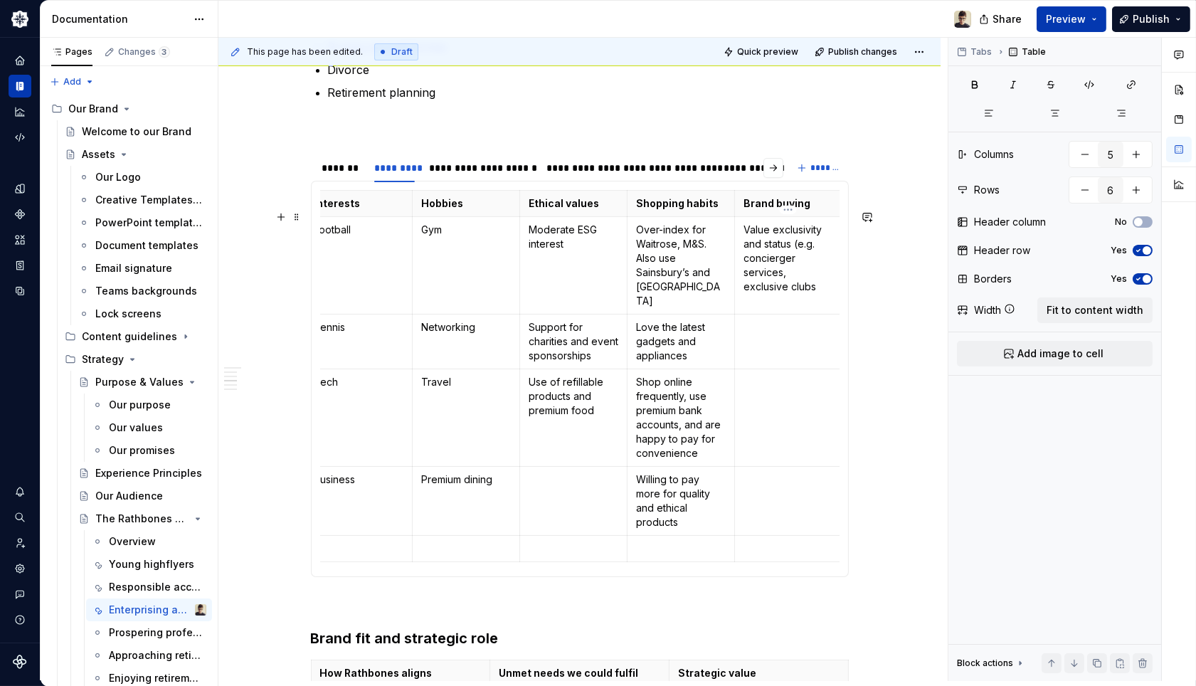
click at [797, 280] on p "Value exclusivity and status (e.g. concierger services, exclusive clubs" at bounding box center [789, 258] width 90 height 71
click at [778, 294] on p "Value exclusivity and status (e.g. concierge services, exclusive clubs" at bounding box center [789, 258] width 90 height 71
click at [821, 343] on td at bounding box center [788, 342] width 107 height 55
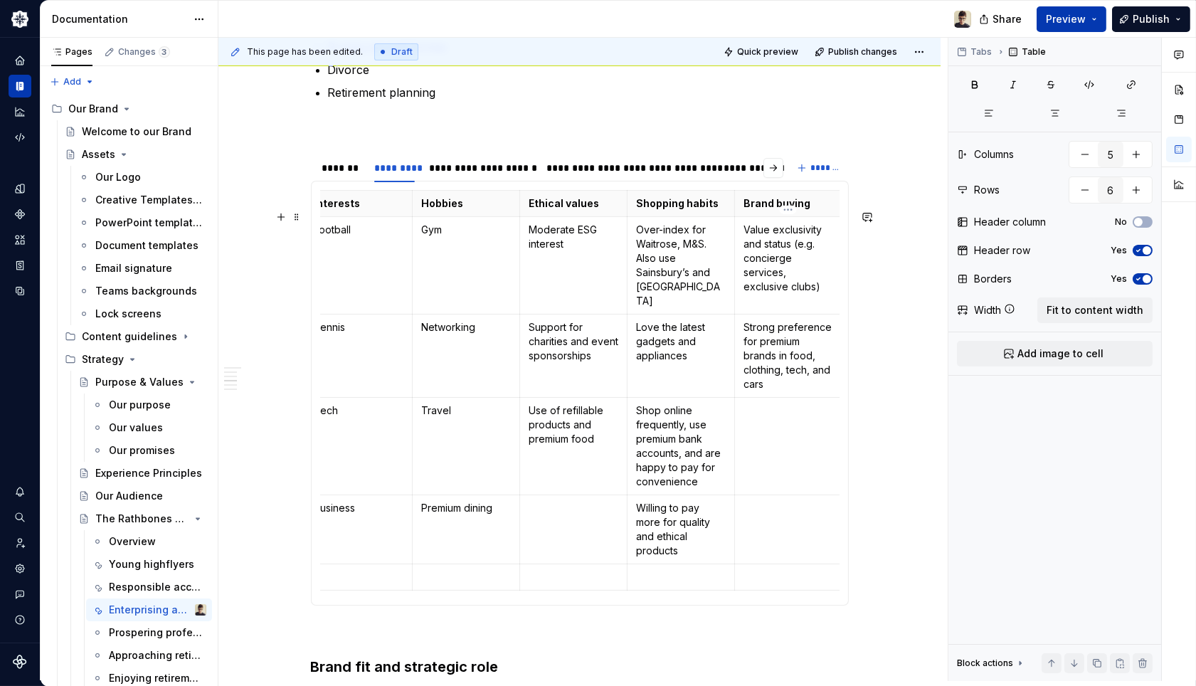
click at [821, 442] on td at bounding box center [788, 446] width 107 height 97
click at [794, 515] on p at bounding box center [789, 508] width 90 height 14
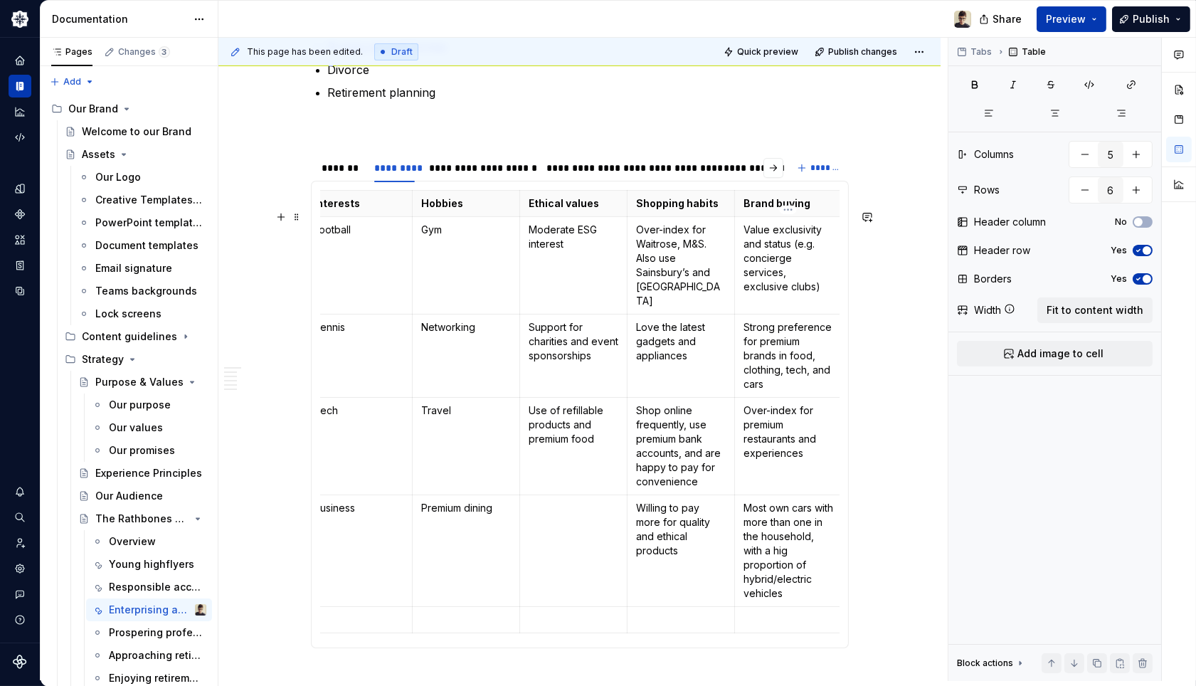
click at [755, 566] on p "Most own cars with more than one in the household, with a hig proportion of hyb…" at bounding box center [789, 551] width 90 height 100
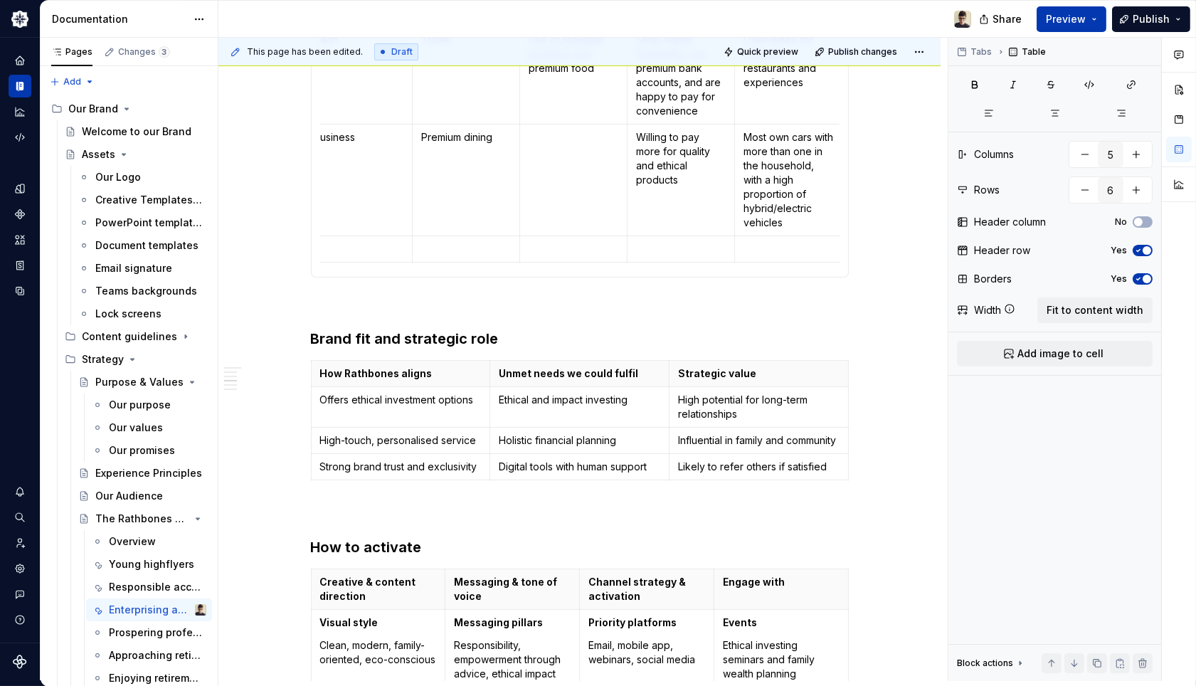
scroll to position [1423, 0]
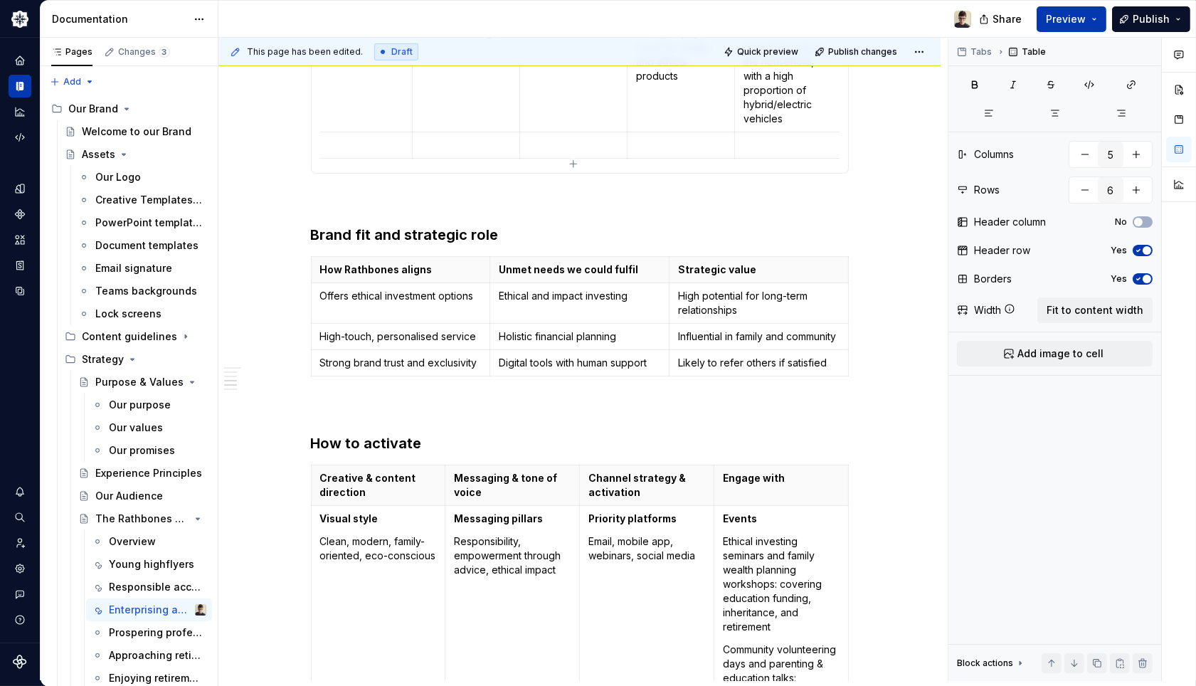
click at [774, 159] on td at bounding box center [788, 145] width 107 height 26
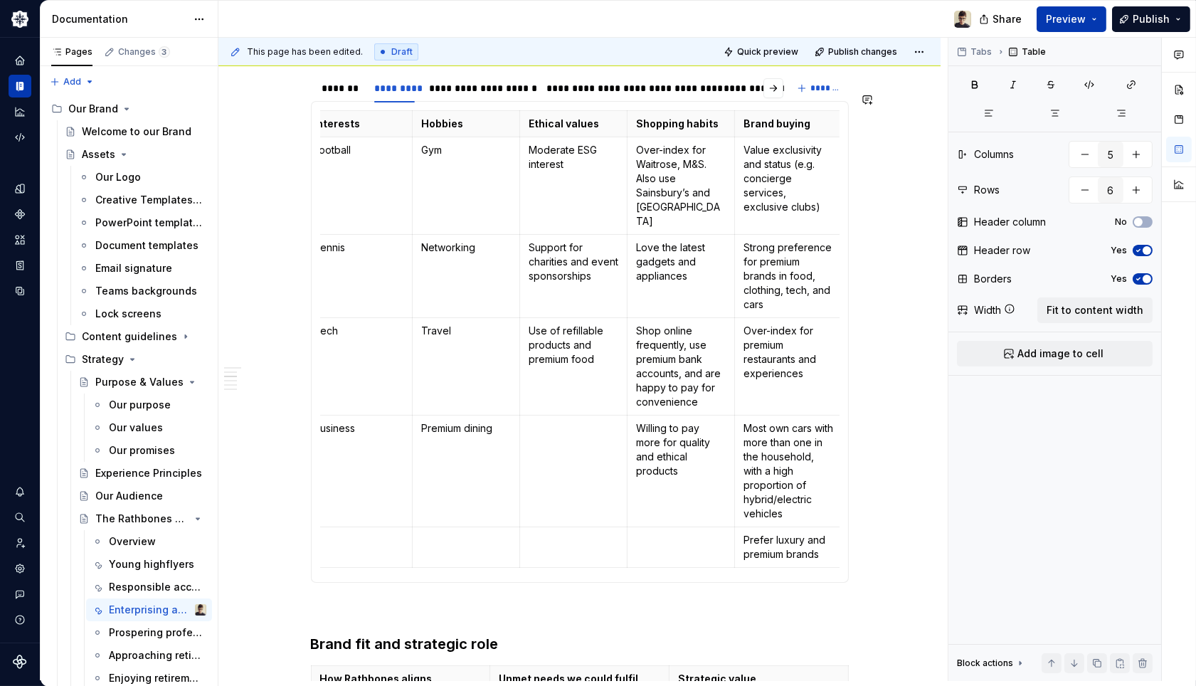
scroll to position [870, 0]
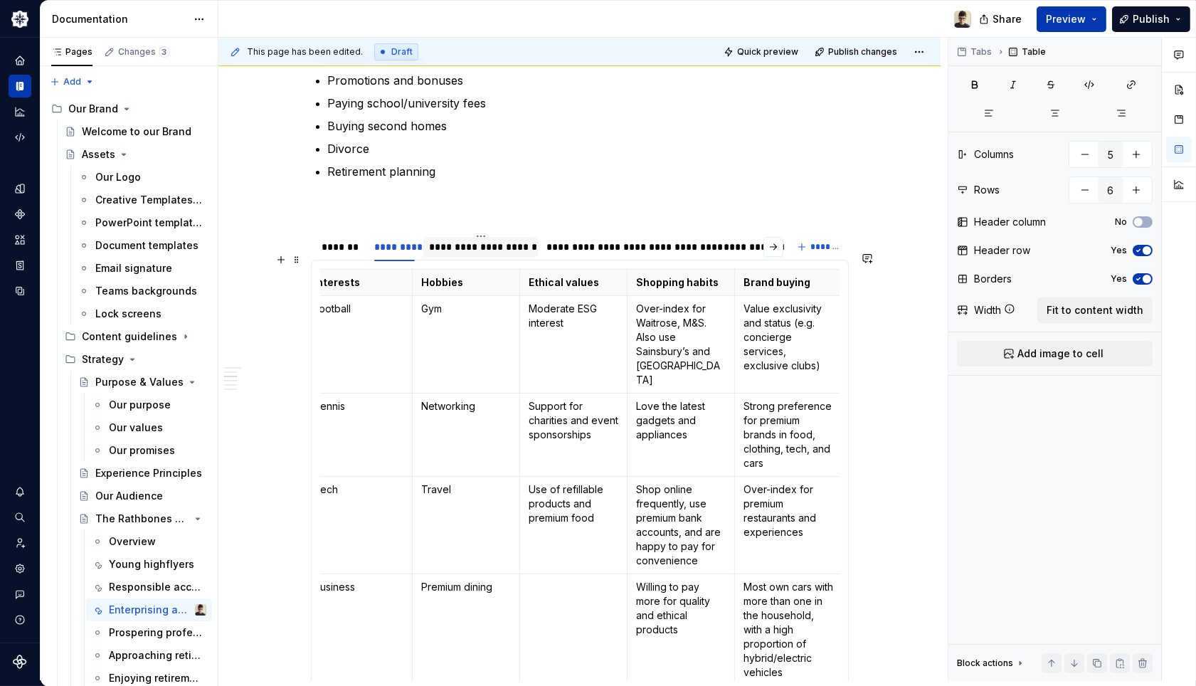
click at [491, 254] on div "**********" at bounding box center [480, 247] width 103 height 14
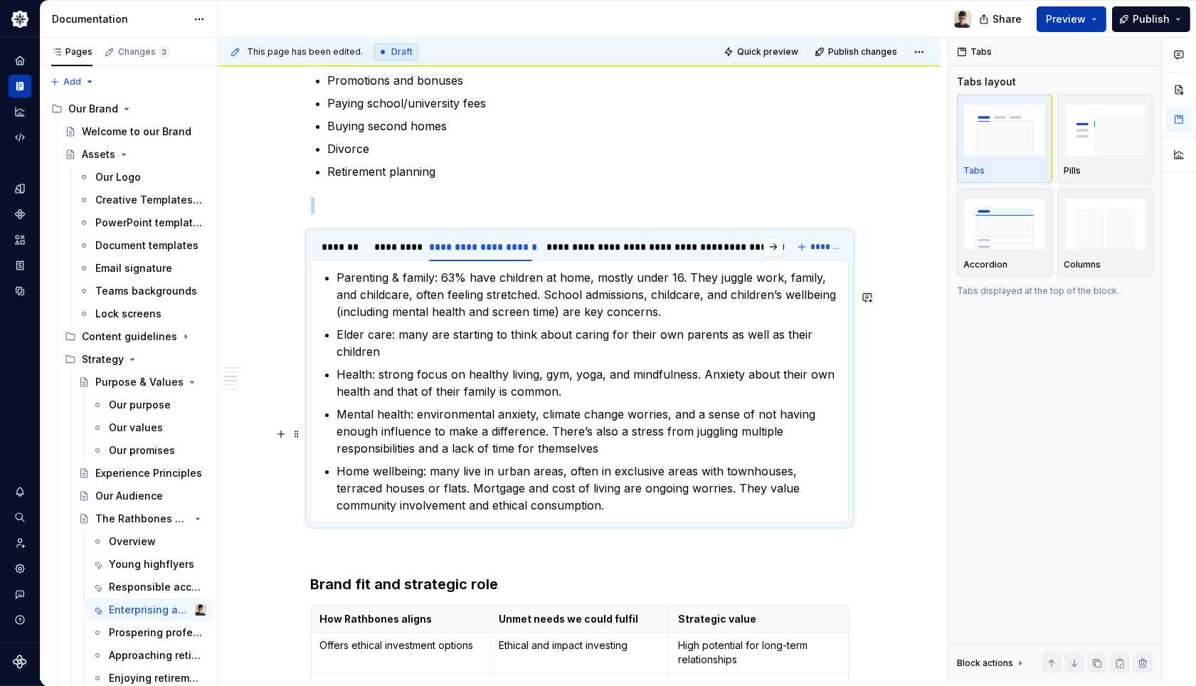
click at [556, 457] on p "Mental health: environmental anxiety, climate change worries, and a sense of no…" at bounding box center [588, 431] width 502 height 51
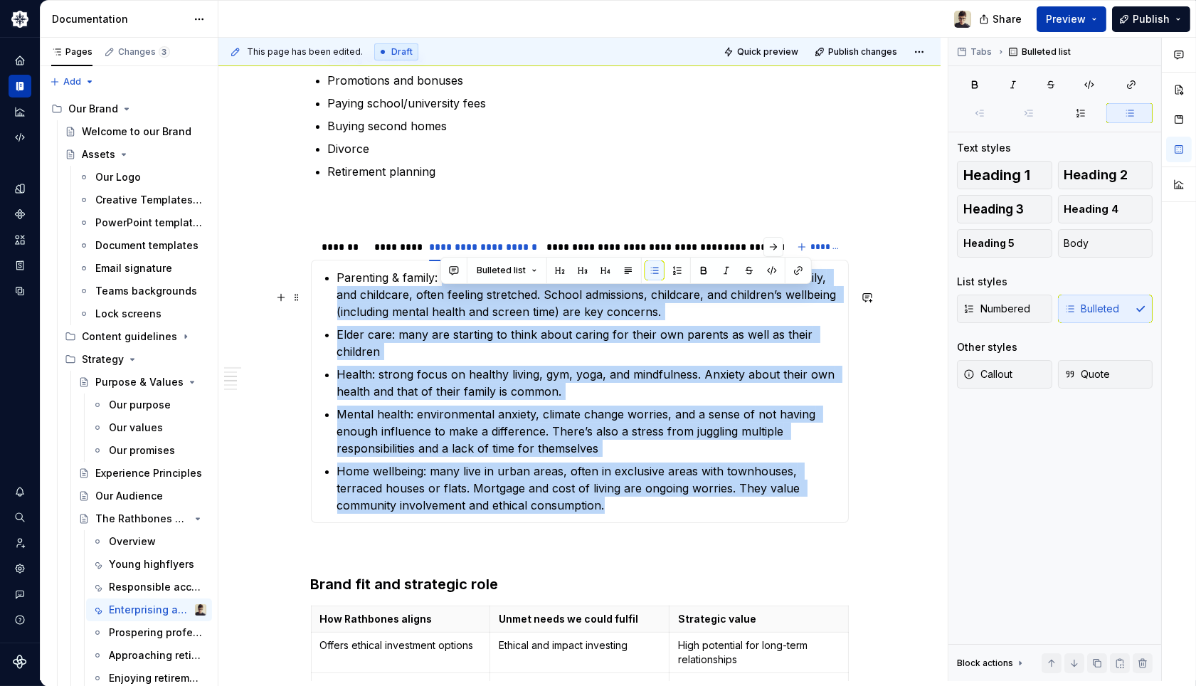
drag, startPoint x: 623, startPoint y: 525, endPoint x: 441, endPoint y: 301, distance: 288.4
click at [441, 301] on ul "Parenting & family: 63% have children at home, mostly under 16. They juggle wor…" at bounding box center [588, 391] width 502 height 245
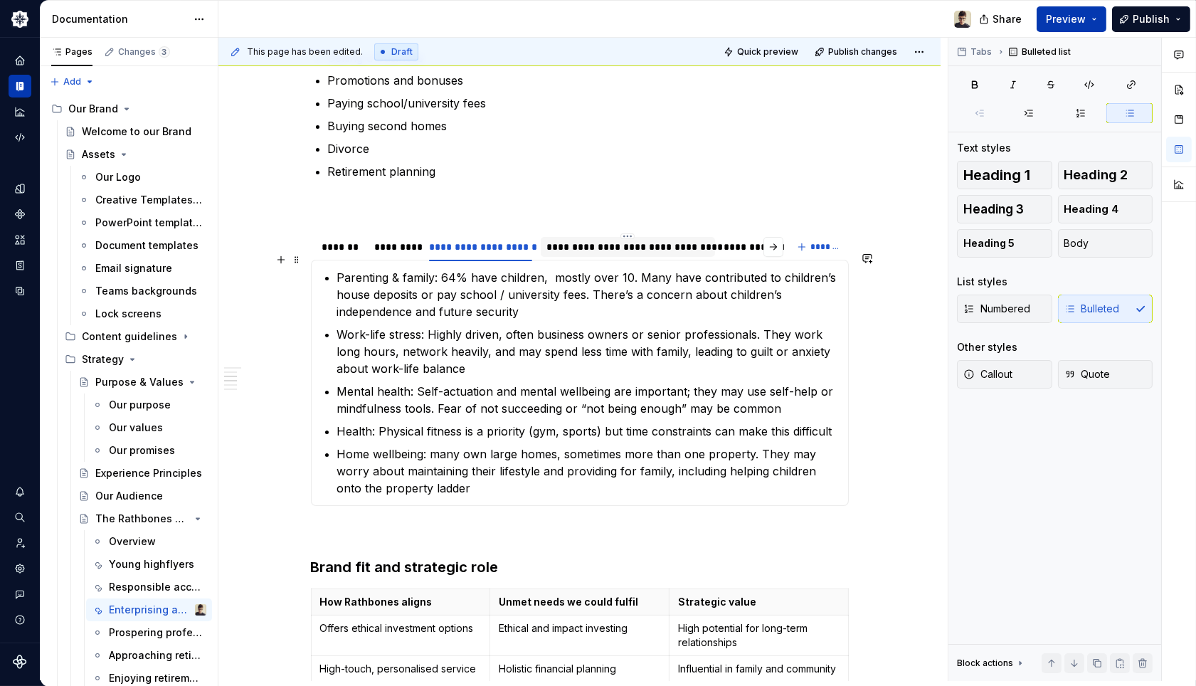
click at [623, 257] on div "**********" at bounding box center [628, 247] width 174 height 20
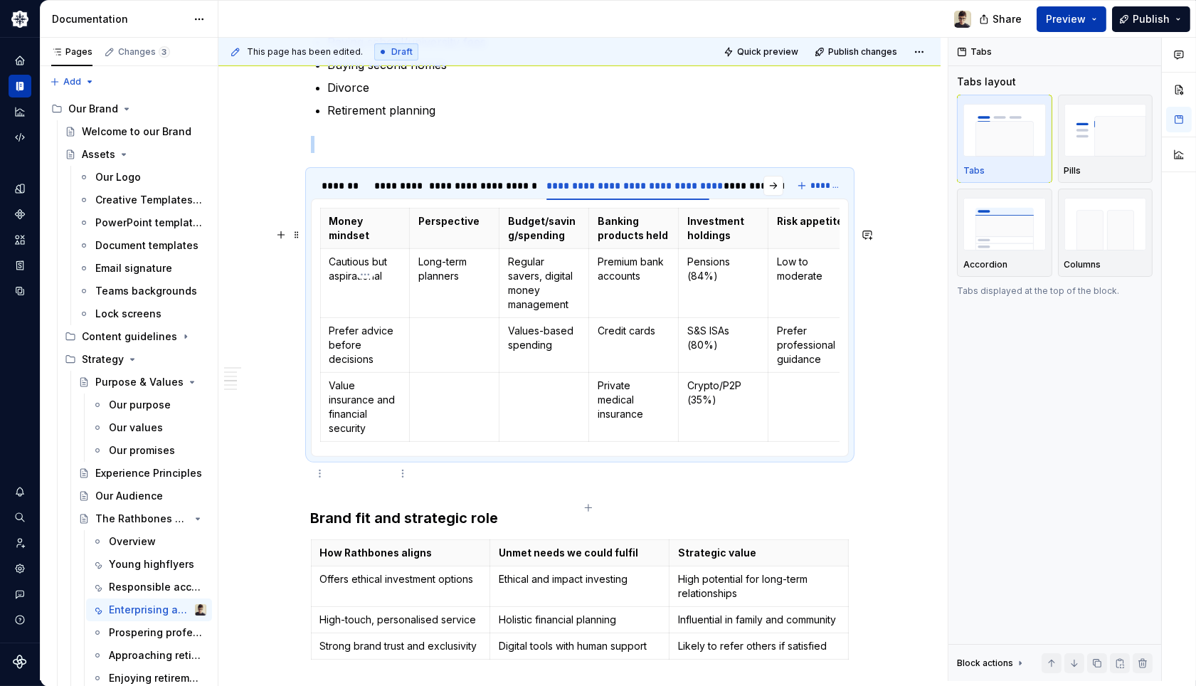
scroll to position [949, 0]
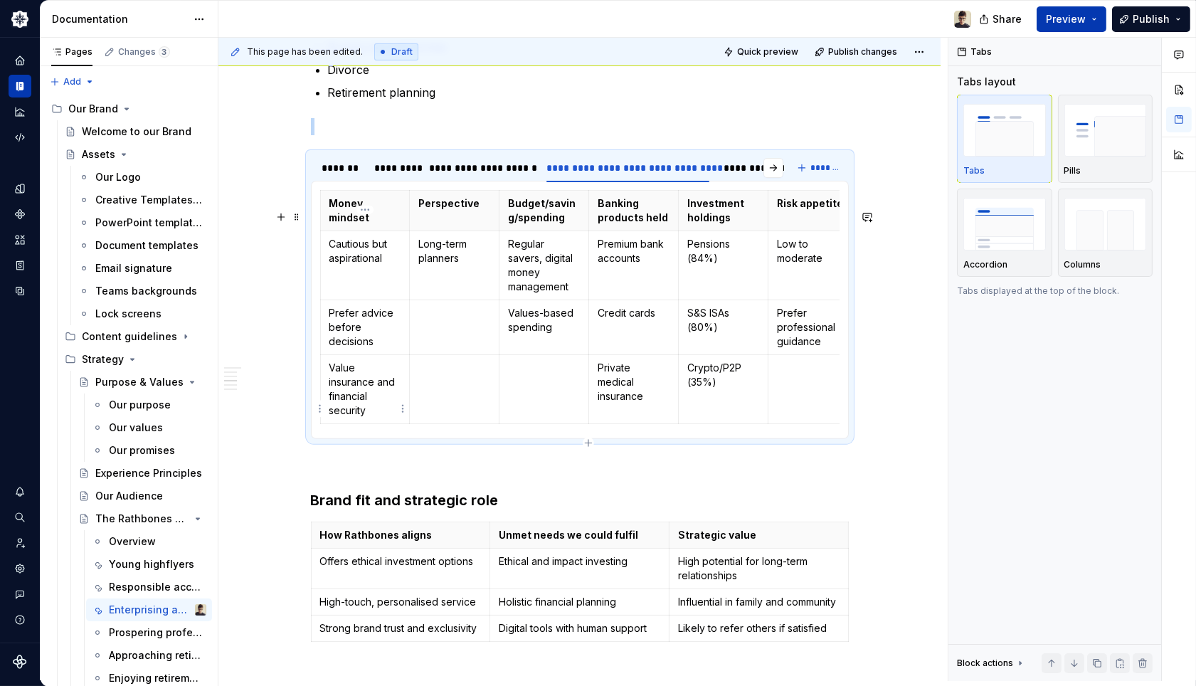
click at [376, 401] on p "Value insurance and financial security" at bounding box center [365, 389] width 72 height 57
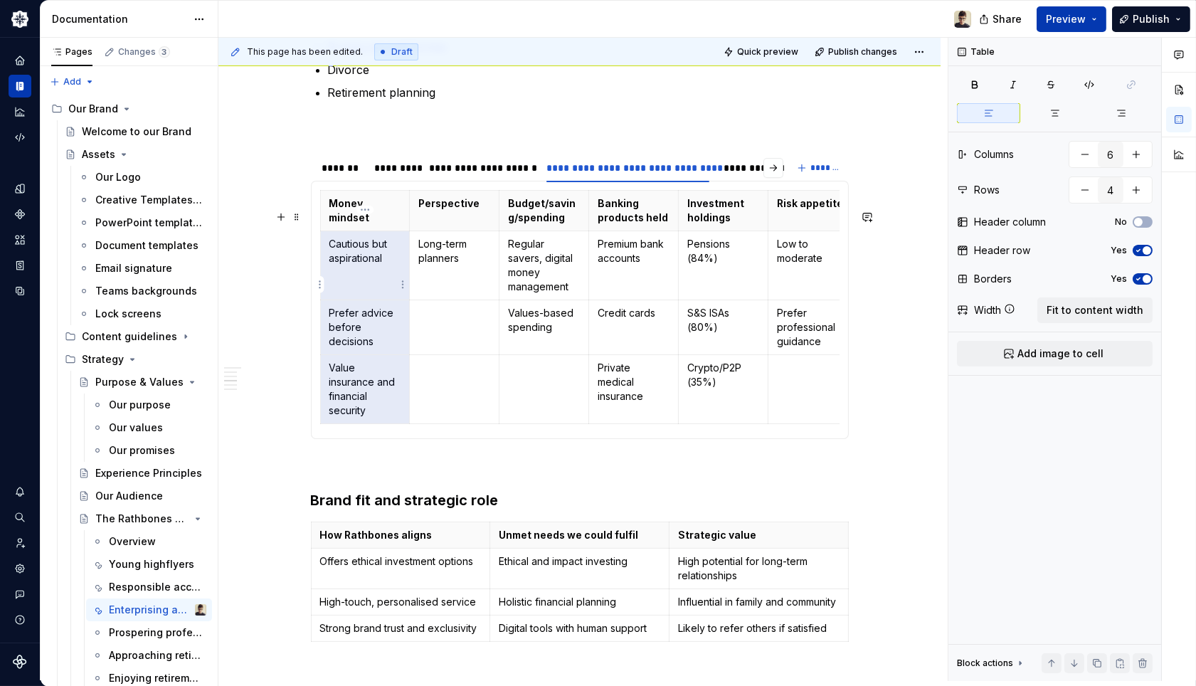
drag, startPoint x: 376, startPoint y: 429, endPoint x: 344, endPoint y: 282, distance: 150.6
click at [344, 282] on tbody "Money mindset Perspective Budget/saving/spending Banking products held Investme…" at bounding box center [588, 307] width 537 height 233
click at [410, 378] on td at bounding box center [455, 389] width 90 height 69
click at [373, 418] on p "Value insurance and financial security" at bounding box center [365, 389] width 72 height 57
drag, startPoint x: 380, startPoint y: 431, endPoint x: 337, endPoint y: 261, distance: 174.7
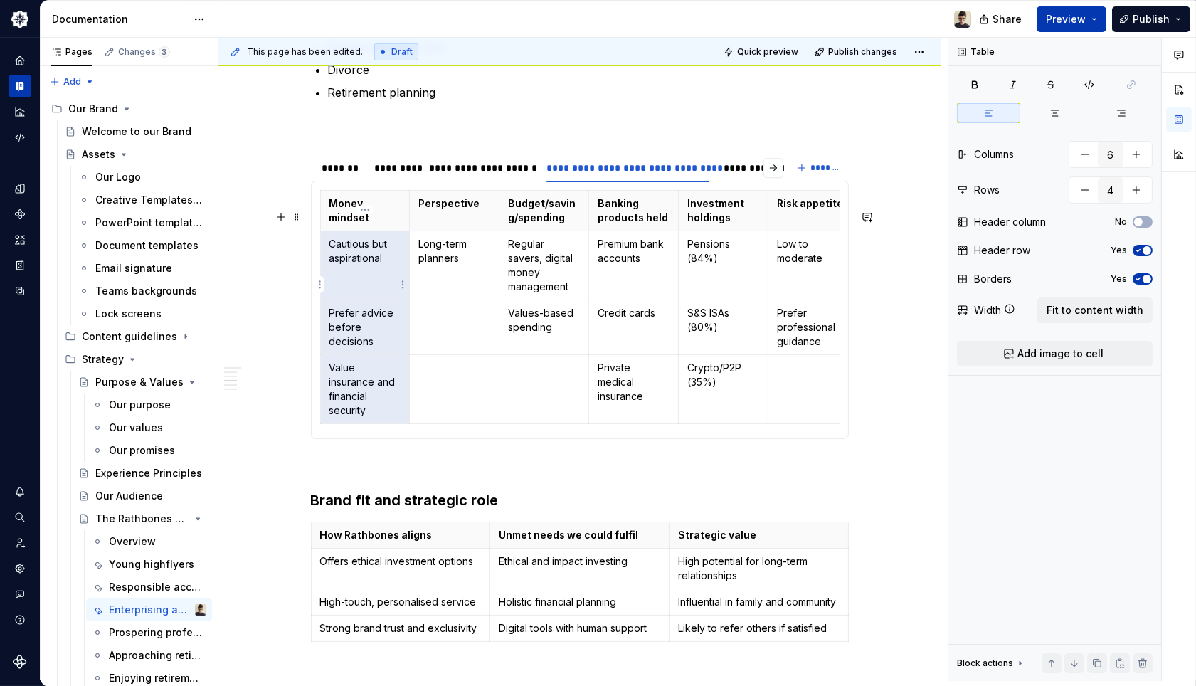
click at [337, 261] on tbody "Money mindset Perspective Budget/saving/spending Banking products held Investme…" at bounding box center [588, 307] width 537 height 233
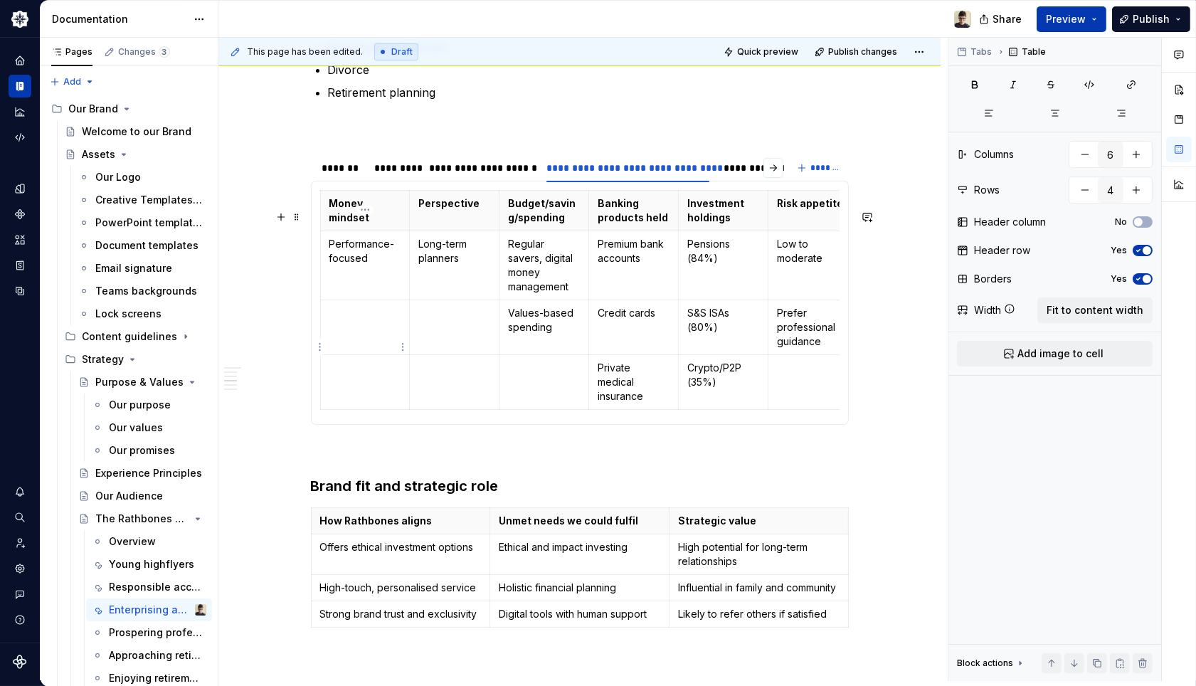
click at [358, 320] on p at bounding box center [365, 313] width 72 height 14
type textarea "*"
drag, startPoint x: 463, startPoint y: 281, endPoint x: 420, endPoint y: 264, distance: 46.6
click at [420, 264] on p "Long-term planners" at bounding box center [454, 251] width 72 height 28
drag, startPoint x: 578, startPoint y: 310, endPoint x: 508, endPoint y: 262, distance: 84.9
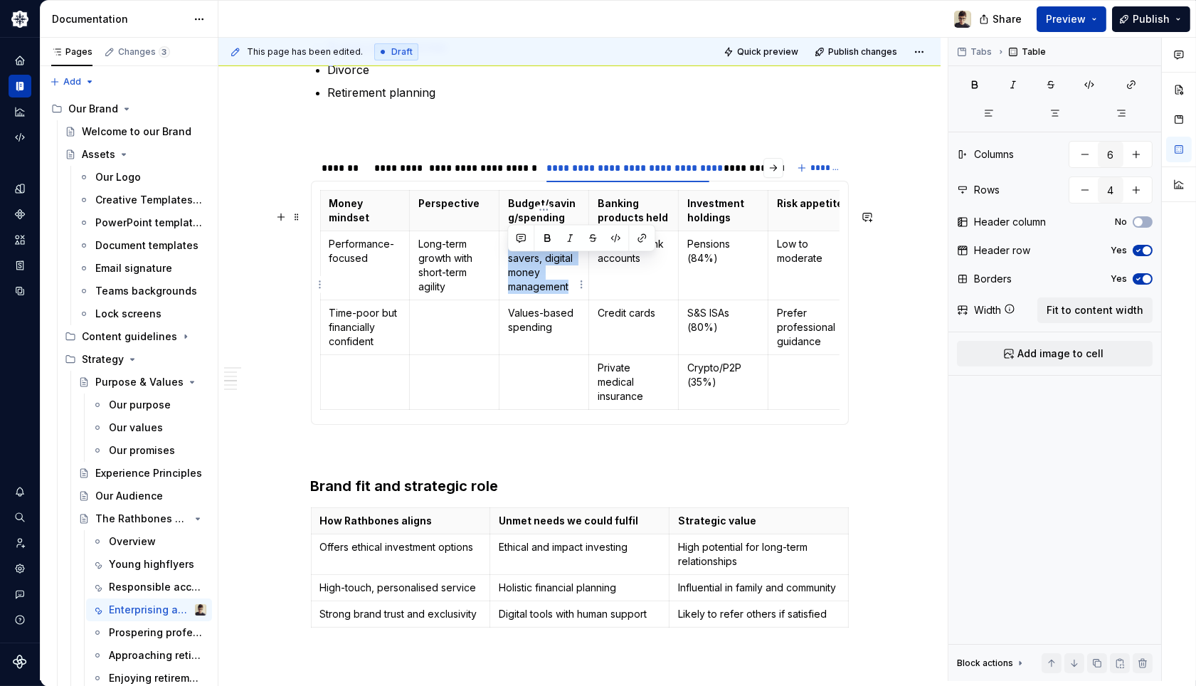
click at [508, 262] on p "Regular savers, digital money management" at bounding box center [544, 265] width 72 height 57
drag, startPoint x: 561, startPoint y: 350, endPoint x: 507, endPoint y: 330, distance: 57.6
click at [507, 330] on td "Values-based spending" at bounding box center [545, 327] width 90 height 55
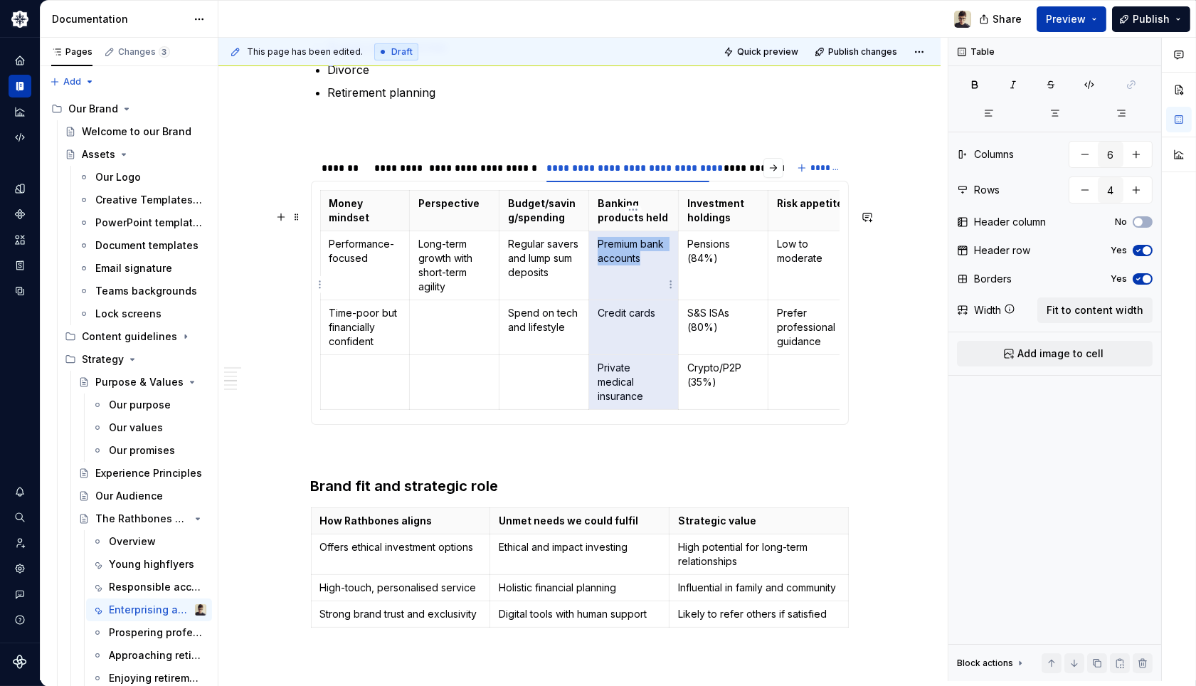
drag, startPoint x: 651, startPoint y: 416, endPoint x: 615, endPoint y: 278, distance: 142.8
click at [615, 278] on tbody "Money mindset Perspective Budget/saving/spending Banking products held Investme…" at bounding box center [588, 300] width 537 height 219
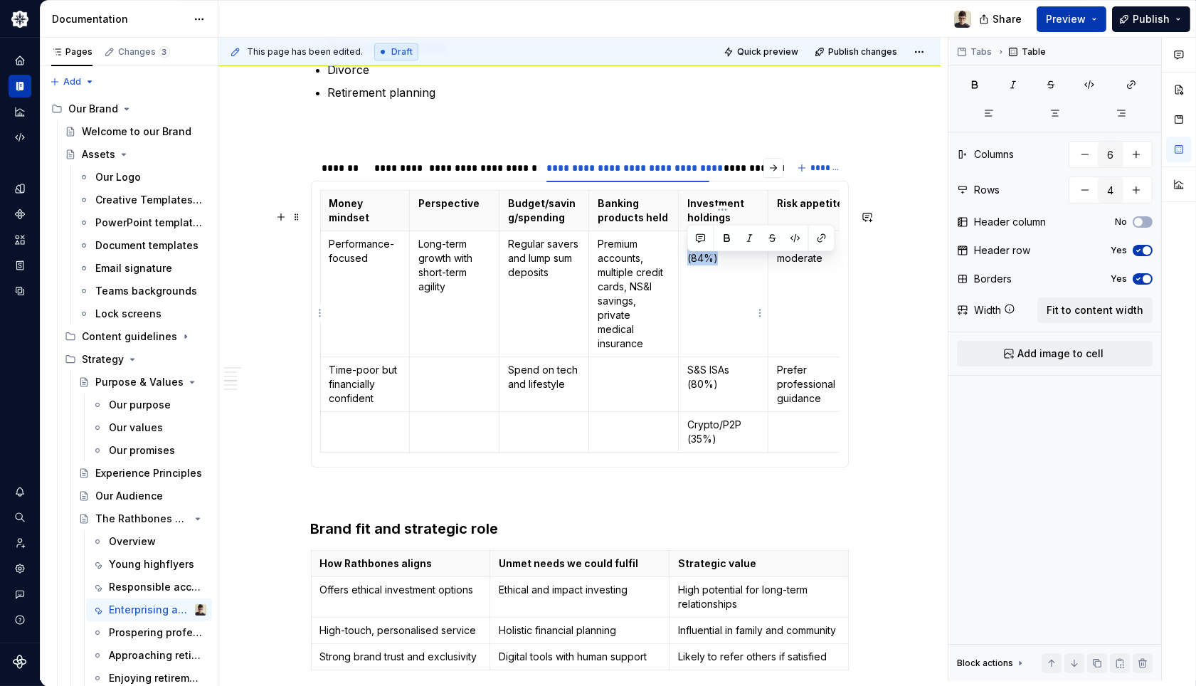
drag, startPoint x: 727, startPoint y: 287, endPoint x: 686, endPoint y: 266, distance: 45.5
click at [686, 266] on td "Pensions (84%)" at bounding box center [723, 294] width 90 height 126
click at [710, 297] on td "Pensions (84%)" at bounding box center [723, 294] width 90 height 126
drag, startPoint x: 702, startPoint y: 279, endPoint x: 688, endPoint y: 275, distance: 14.2
click at [688, 265] on p "Pensions (84%)" at bounding box center [723, 251] width 72 height 28
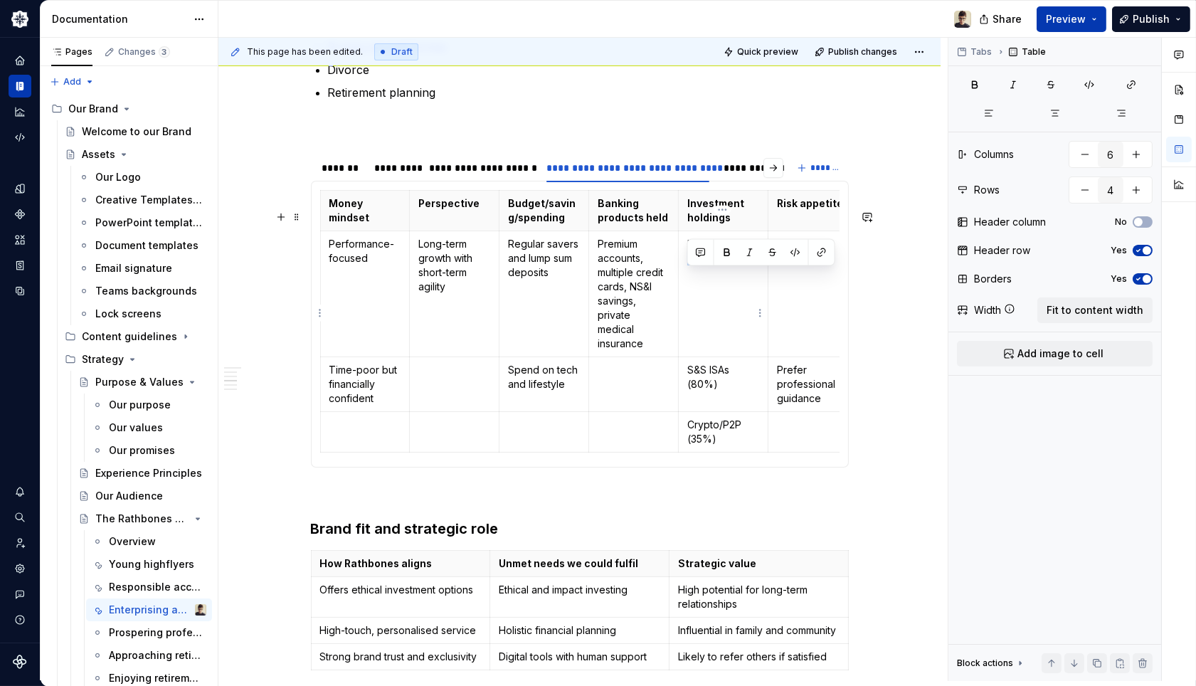
click at [696, 265] on p "Pensions (84%)" at bounding box center [723, 251] width 72 height 28
drag, startPoint x: 702, startPoint y: 280, endPoint x: 691, endPoint y: 276, distance: 11.3
click at [691, 265] on p "Pensions (84%)" at bounding box center [723, 251] width 72 height 28
drag, startPoint x: 707, startPoint y: 388, endPoint x: 684, endPoint y: 385, distance: 23.7
click at [684, 385] on td "S&S ISAs (80%)" at bounding box center [723, 384] width 90 height 55
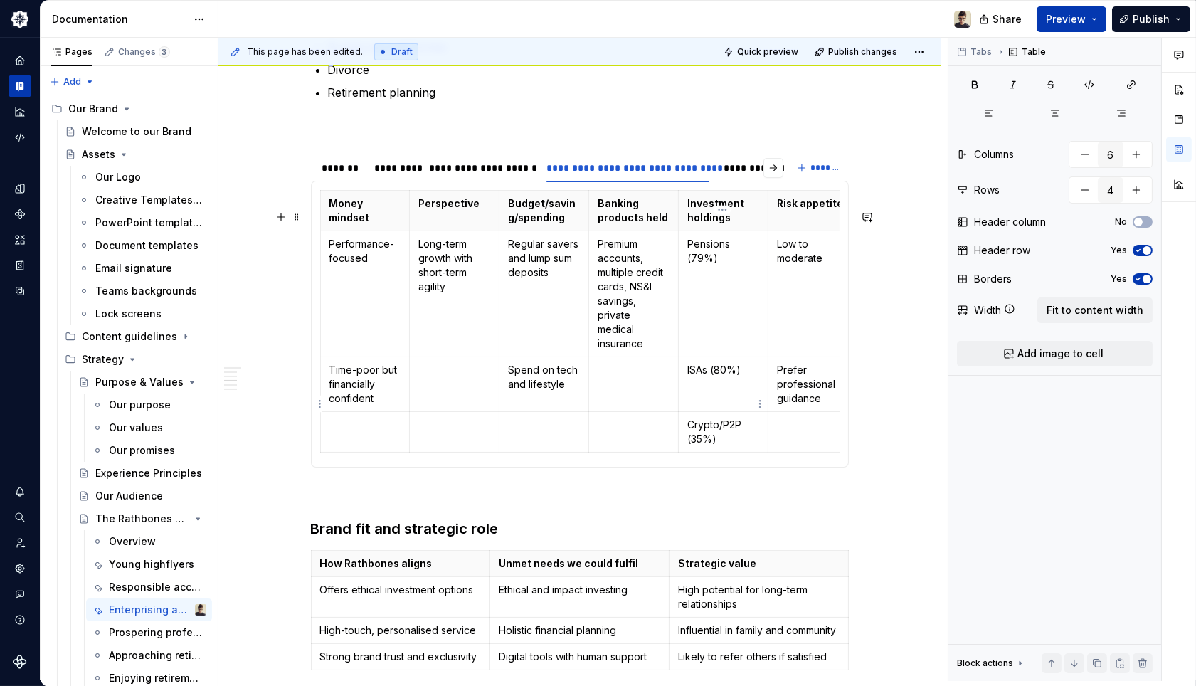
click at [726, 377] on p "ISAs (80%)" at bounding box center [723, 370] width 72 height 14
click at [723, 377] on p "ISAs (80%)" at bounding box center [723, 370] width 72 height 14
click at [726, 377] on p "ISAs (80%)" at bounding box center [723, 370] width 72 height 14
click at [719, 377] on p "ISAs (80%)" at bounding box center [723, 370] width 72 height 14
click at [722, 377] on p "ISAs (80%)" at bounding box center [723, 370] width 72 height 14
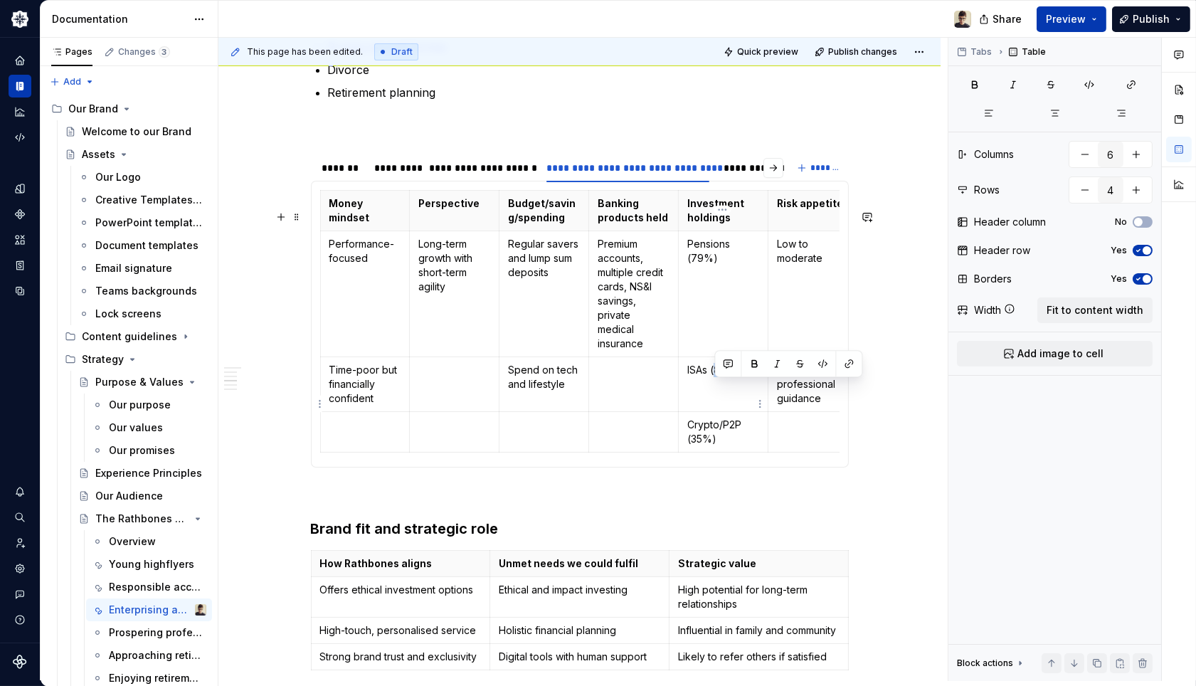
click at [729, 377] on p "ISAs (80%)" at bounding box center [723, 370] width 72 height 14
drag, startPoint x: 724, startPoint y: 387, endPoint x: 717, endPoint y: 386, distance: 8.0
click at [717, 377] on p "ISAs (80%)" at bounding box center [723, 370] width 72 height 14
click at [705, 446] on p "Crypto/P2P (35%)" at bounding box center [723, 432] width 72 height 28
drag, startPoint x: 705, startPoint y: 457, endPoint x: 692, endPoint y: 457, distance: 12.1
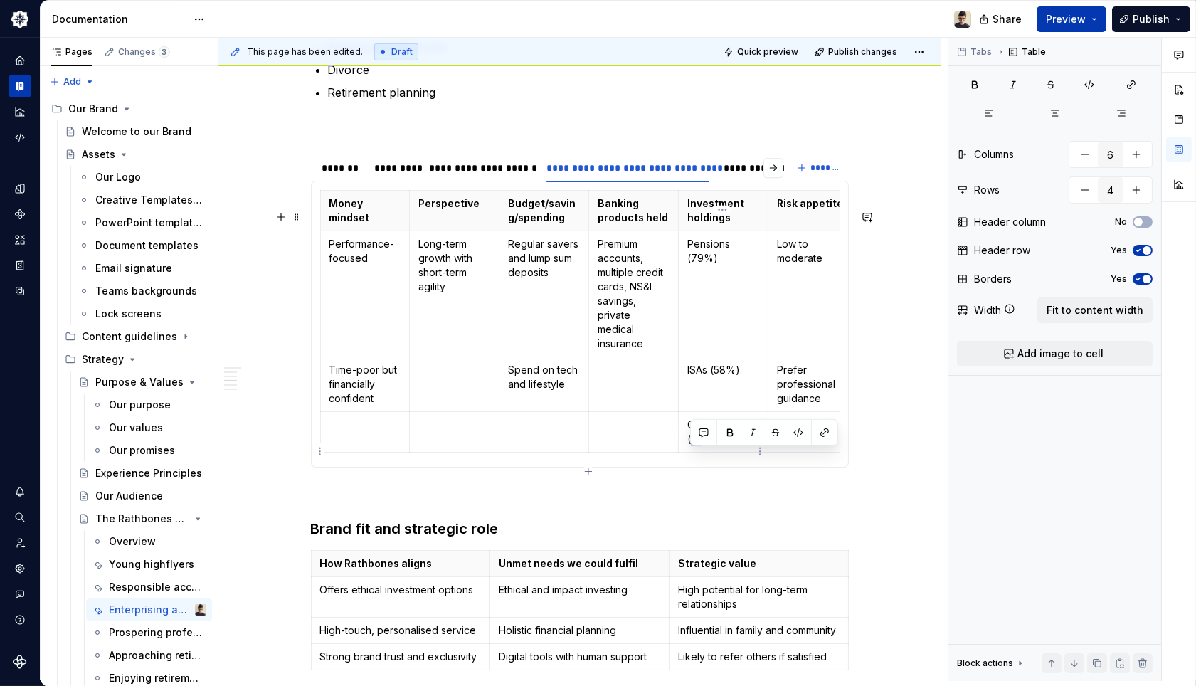
click at [692, 446] on p "Crypto/P2P (35%)" at bounding box center [723, 432] width 72 height 28
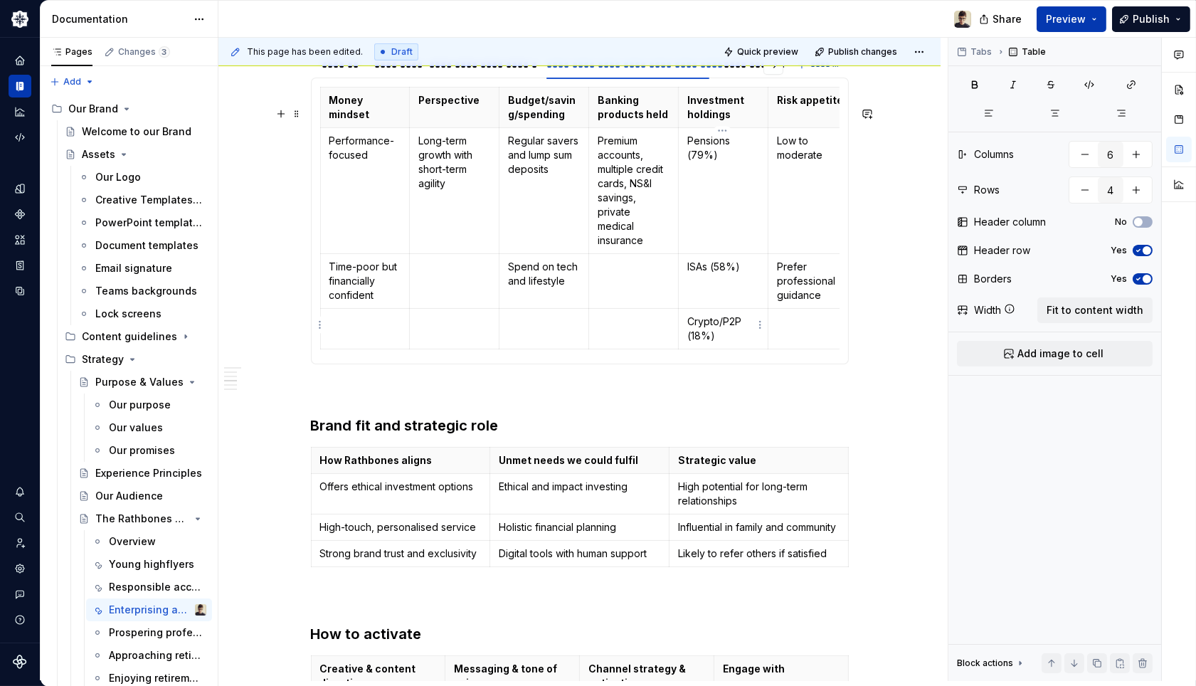
scroll to position [1028, 0]
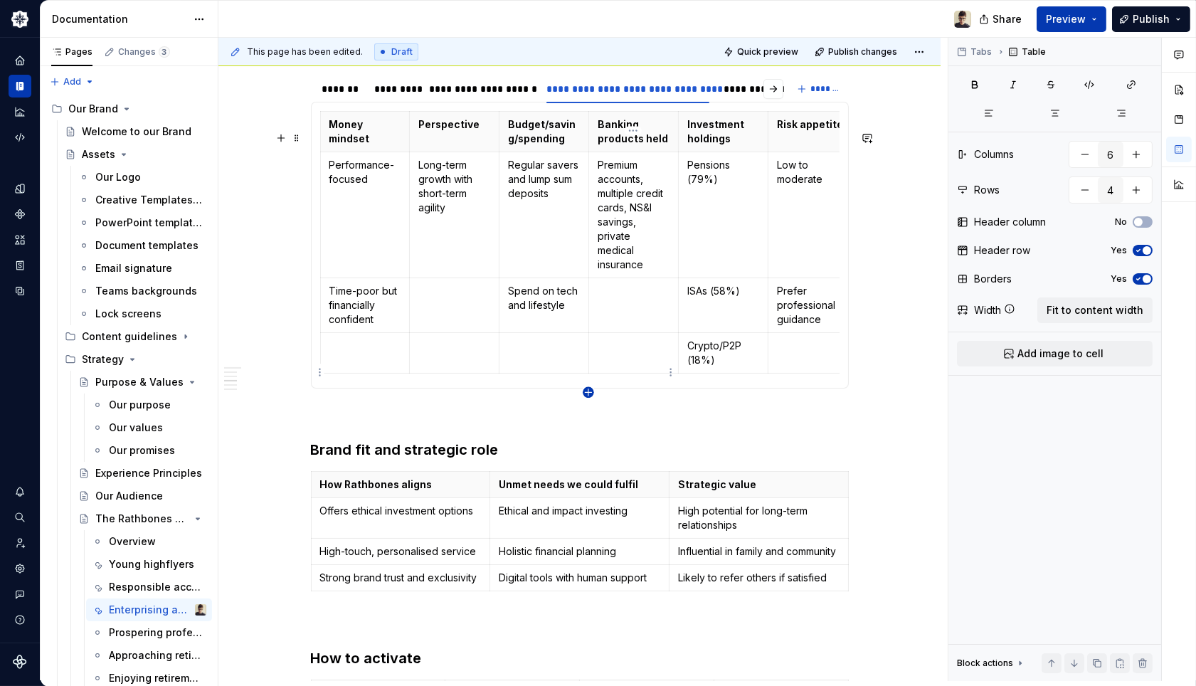
click at [583, 390] on icon "button" at bounding box center [588, 391] width 11 height 11
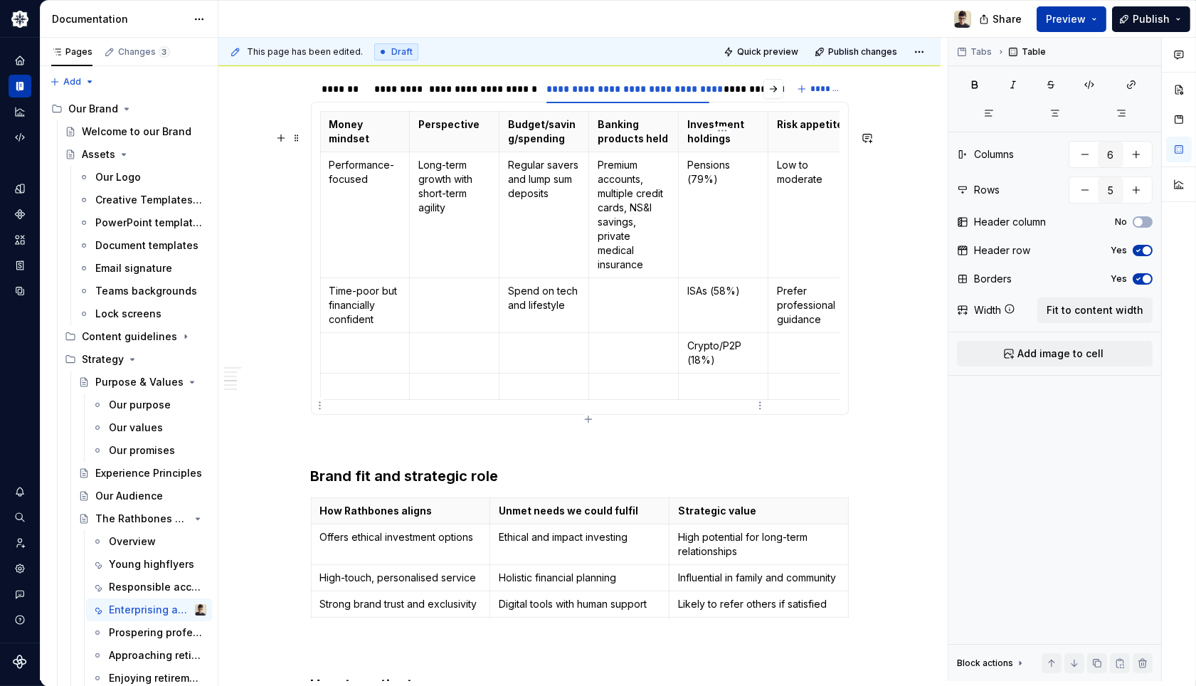
click at [688, 394] on p at bounding box center [723, 386] width 72 height 14
click at [585, 417] on icon "button" at bounding box center [588, 418] width 11 height 11
click at [586, 414] on icon "button" at bounding box center [588, 418] width 11 height 11
type input "6"
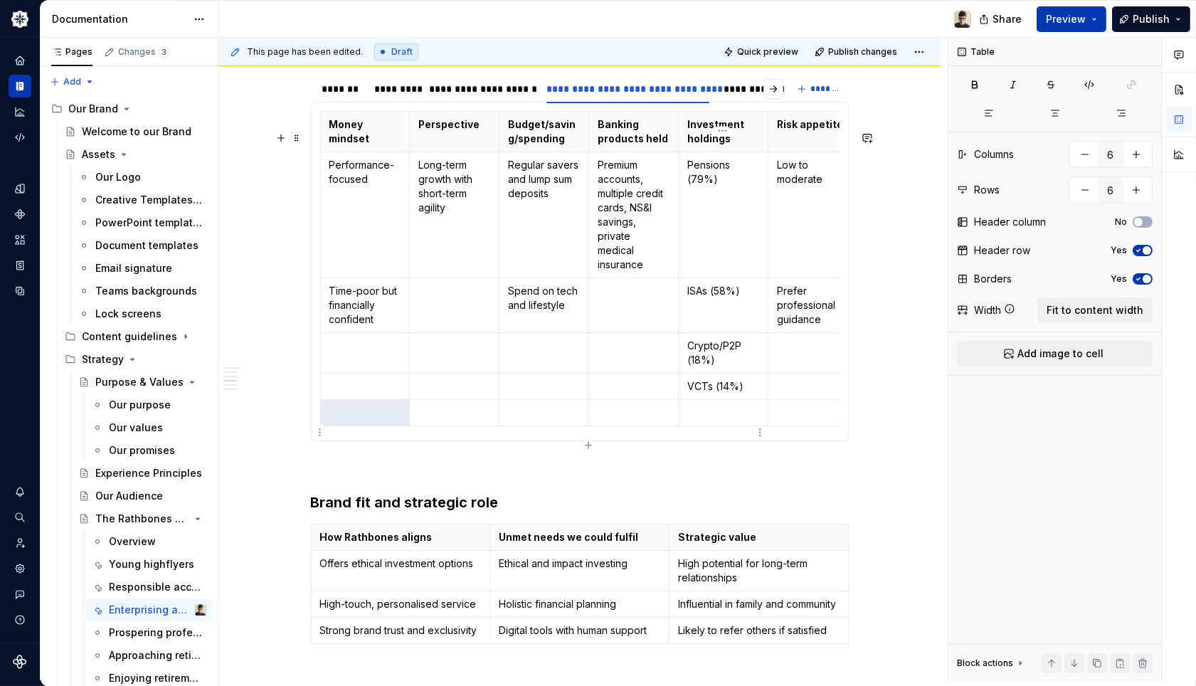
click at [705, 420] on p at bounding box center [723, 413] width 72 height 14
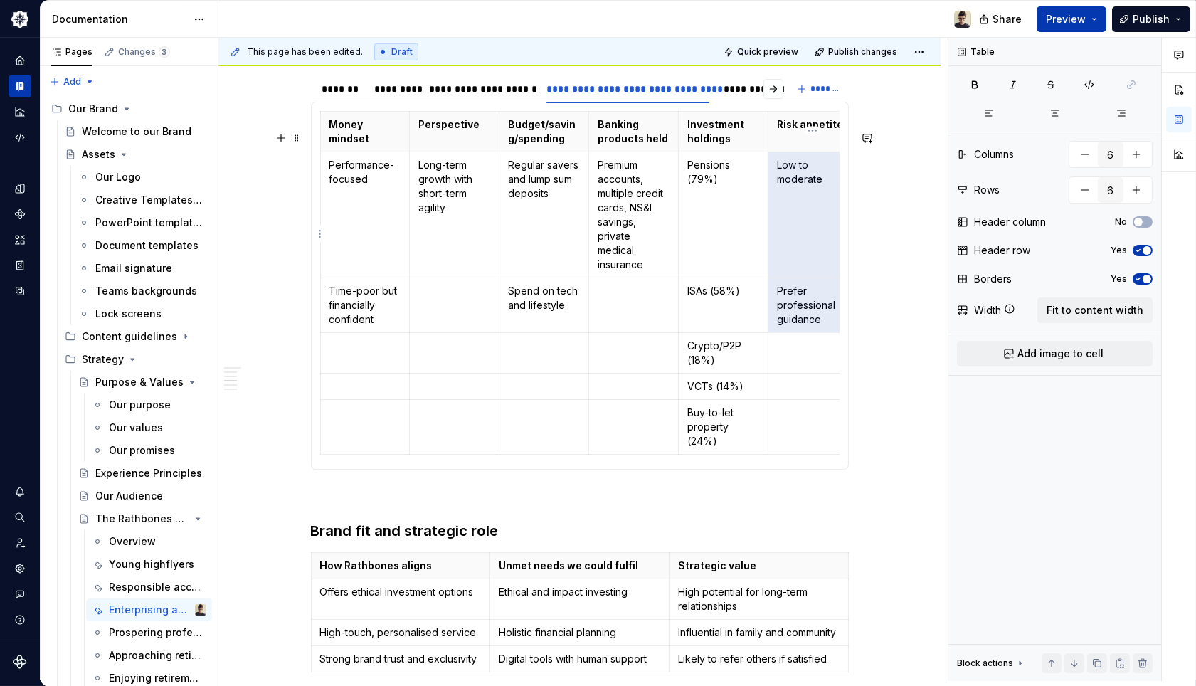
drag, startPoint x: 822, startPoint y: 344, endPoint x: 786, endPoint y: 207, distance: 141.2
click at [786, 207] on tbody "Money mindset Perspective Budget/saving/spending Banking products held Investme…" at bounding box center [588, 283] width 537 height 343
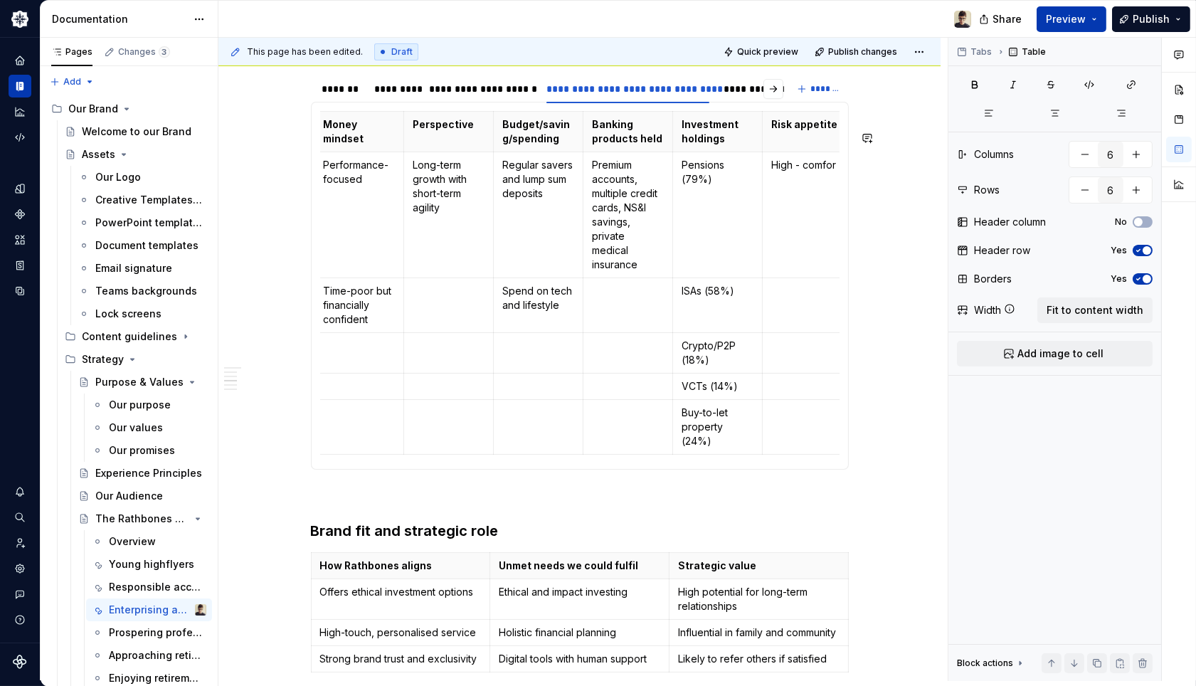
scroll to position [0, 10]
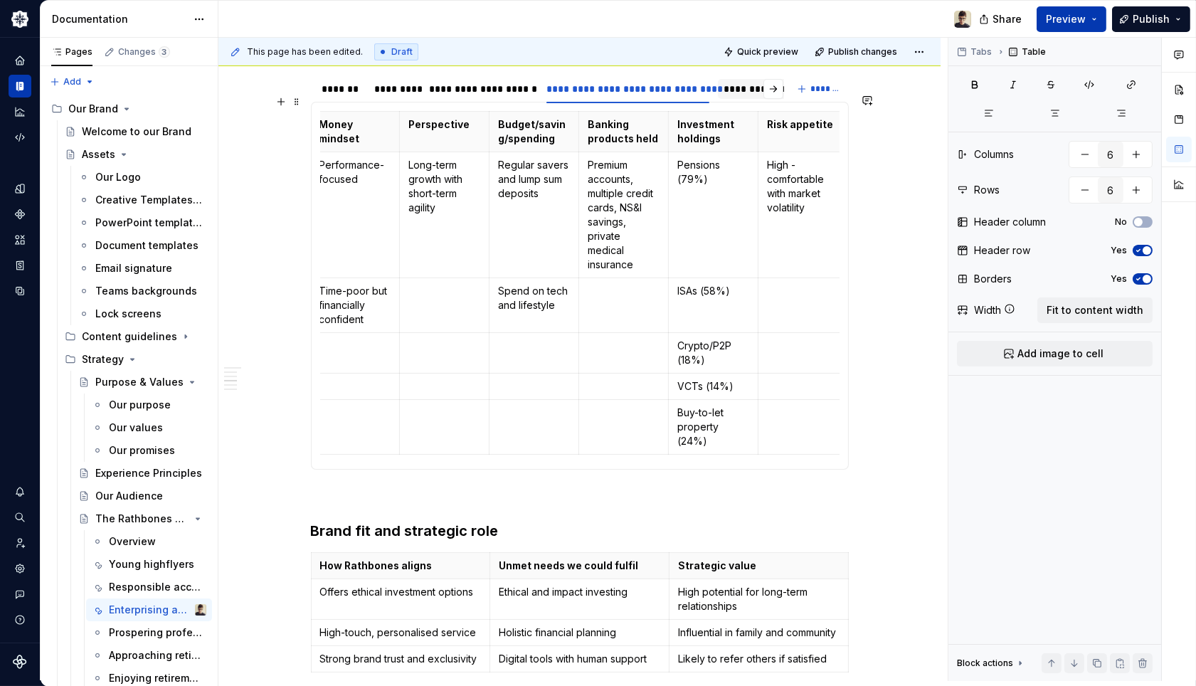
click at [730, 96] on div "**********" at bounding box center [793, 89] width 138 height 14
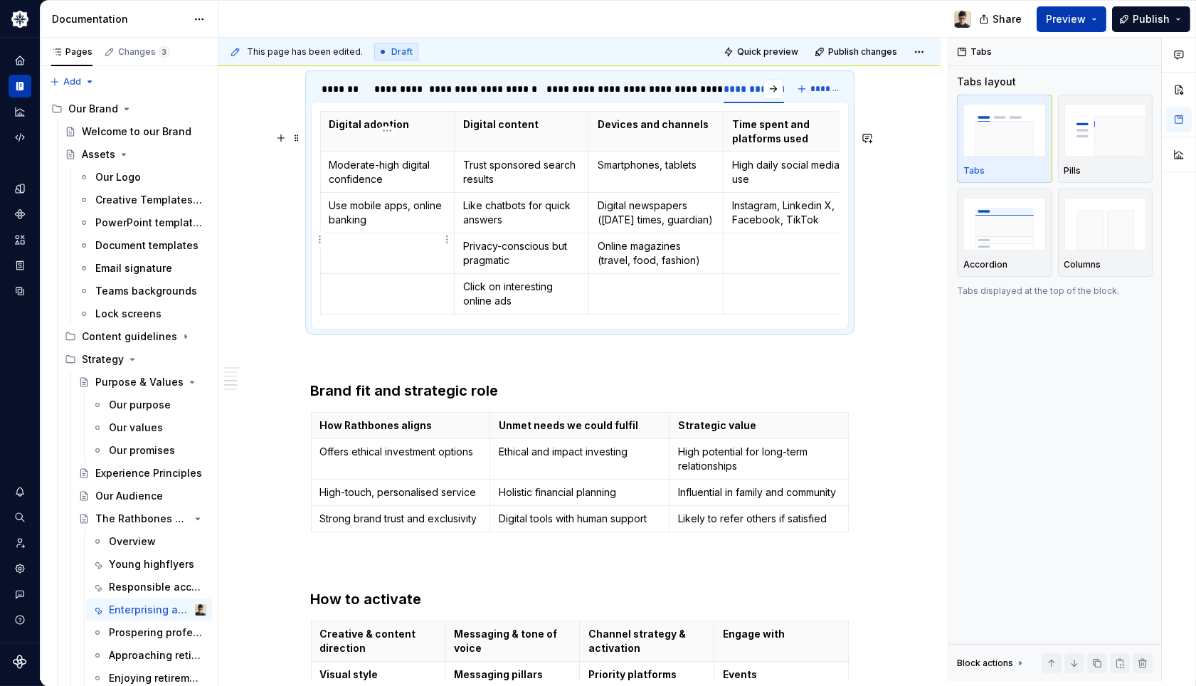
click at [376, 227] on p "Use mobile apps, online banking" at bounding box center [387, 213] width 117 height 28
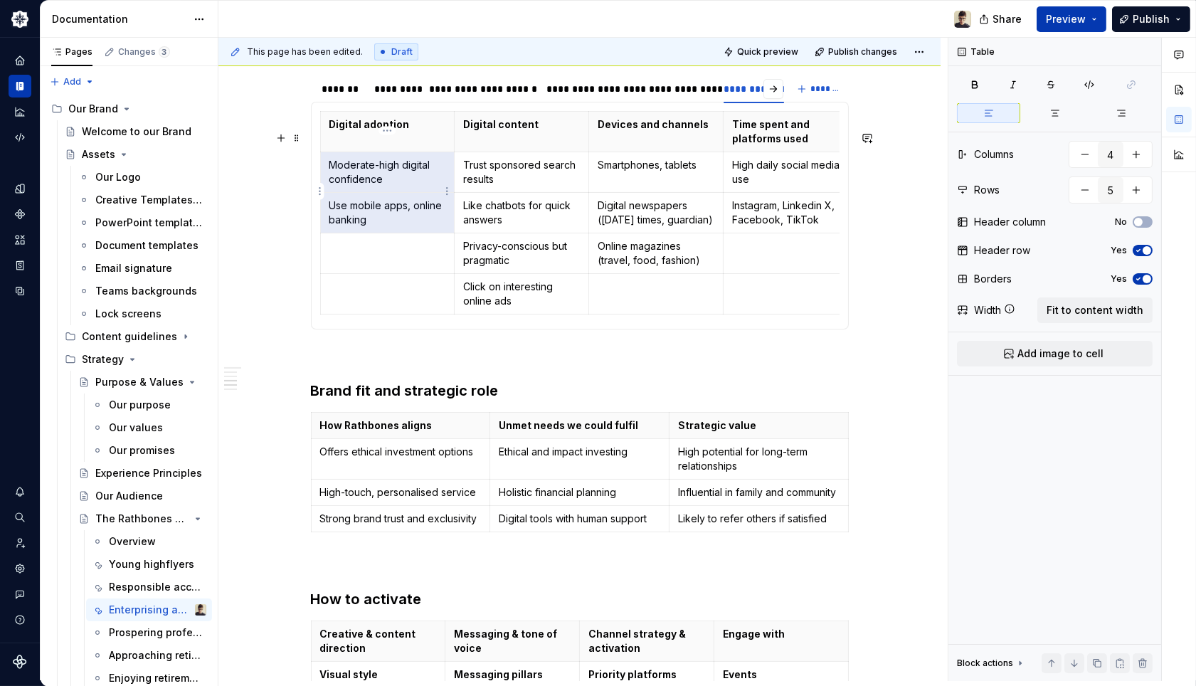
drag, startPoint x: 379, startPoint y: 242, endPoint x: 337, endPoint y: 190, distance: 67.2
click at [337, 190] on tbody "Digital adoption Digital content Devices and channels Time spent and platforms …" at bounding box center [588, 213] width 537 height 203
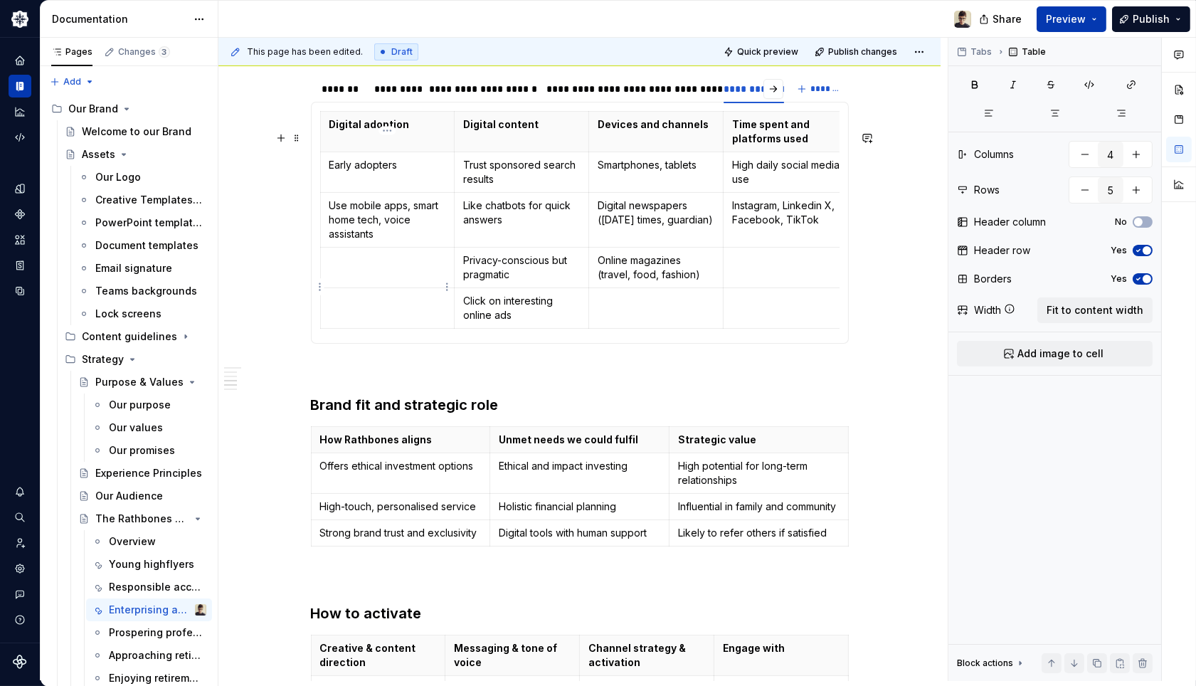
click at [386, 288] on td at bounding box center [387, 268] width 135 height 41
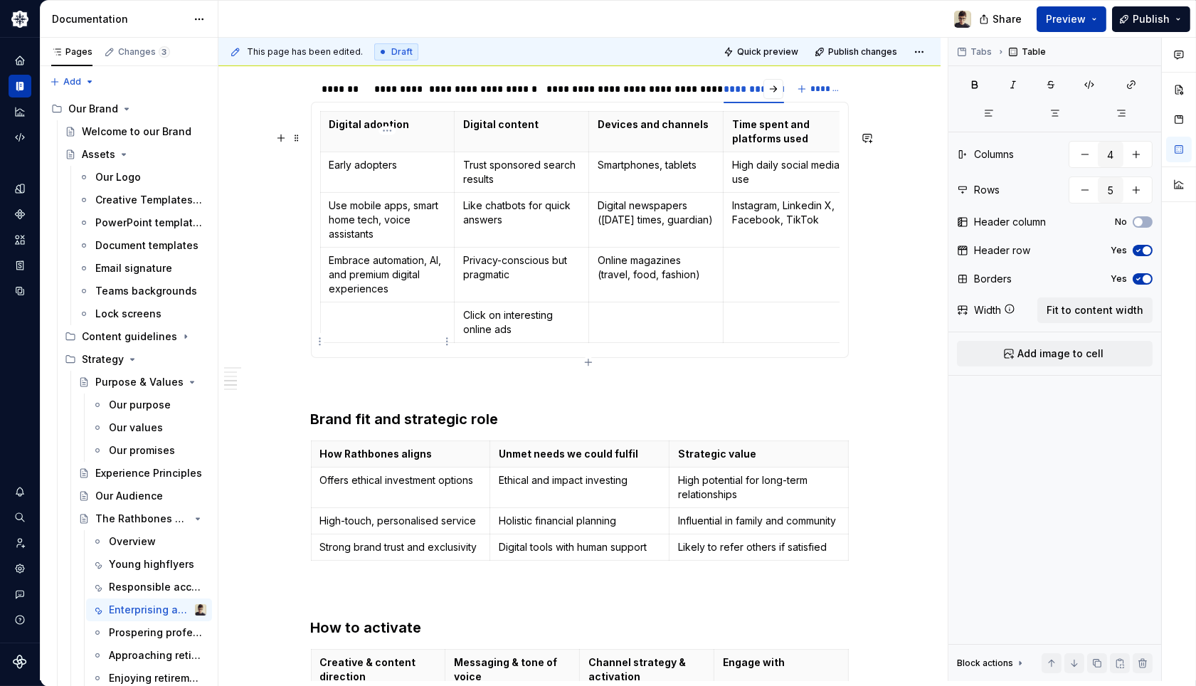
click at [394, 322] on p at bounding box center [387, 315] width 117 height 14
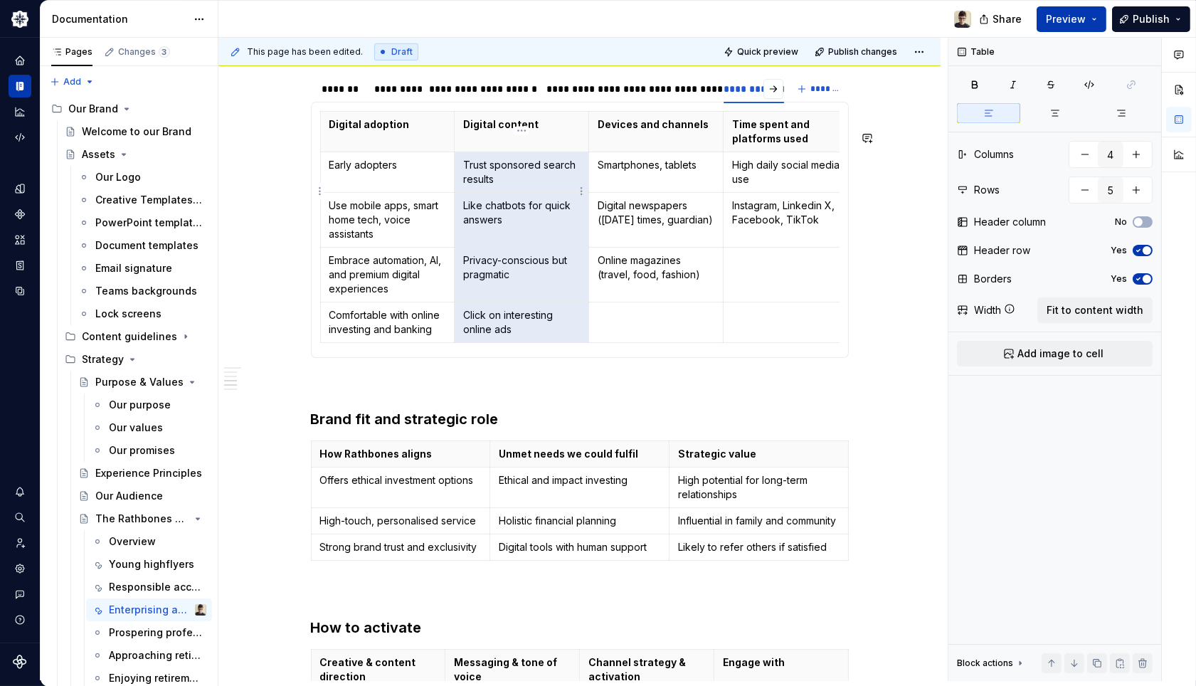
drag, startPoint x: 534, startPoint y: 344, endPoint x: 475, endPoint y: 195, distance: 161.0
click at [475, 195] on tbody "Digital adoption Digital content Devices and channels Time spent and platforms …" at bounding box center [588, 227] width 537 height 231
click at [473, 193] on td at bounding box center [522, 172] width 135 height 41
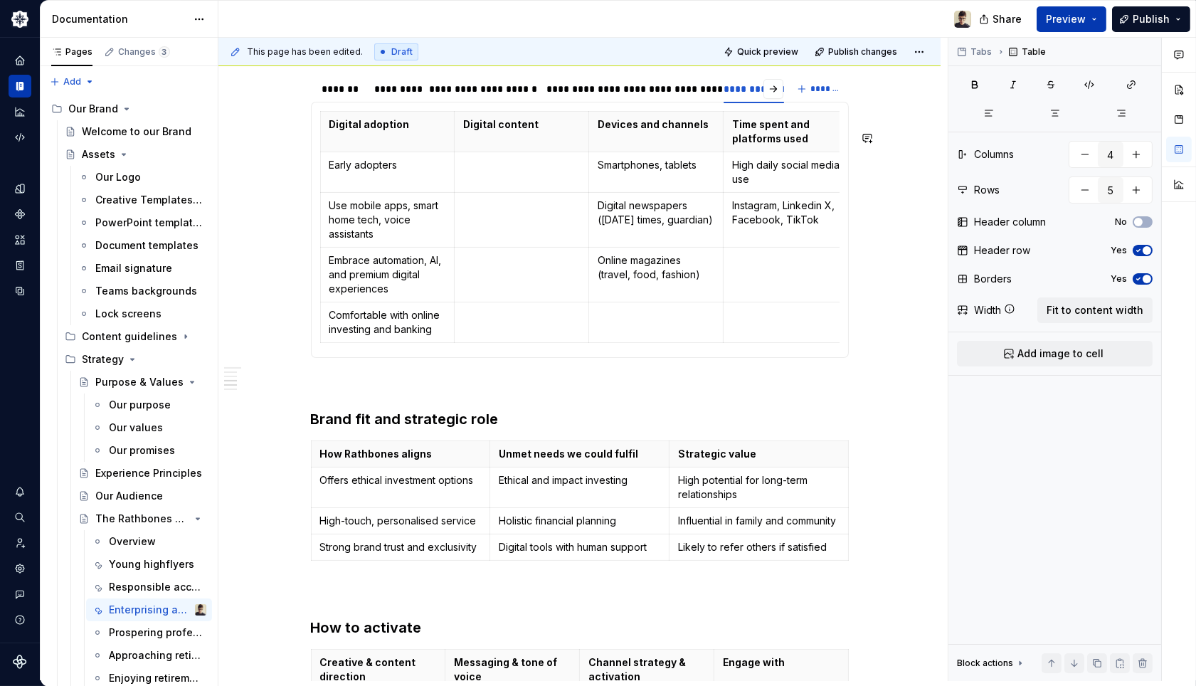
click at [478, 193] on td at bounding box center [522, 172] width 135 height 41
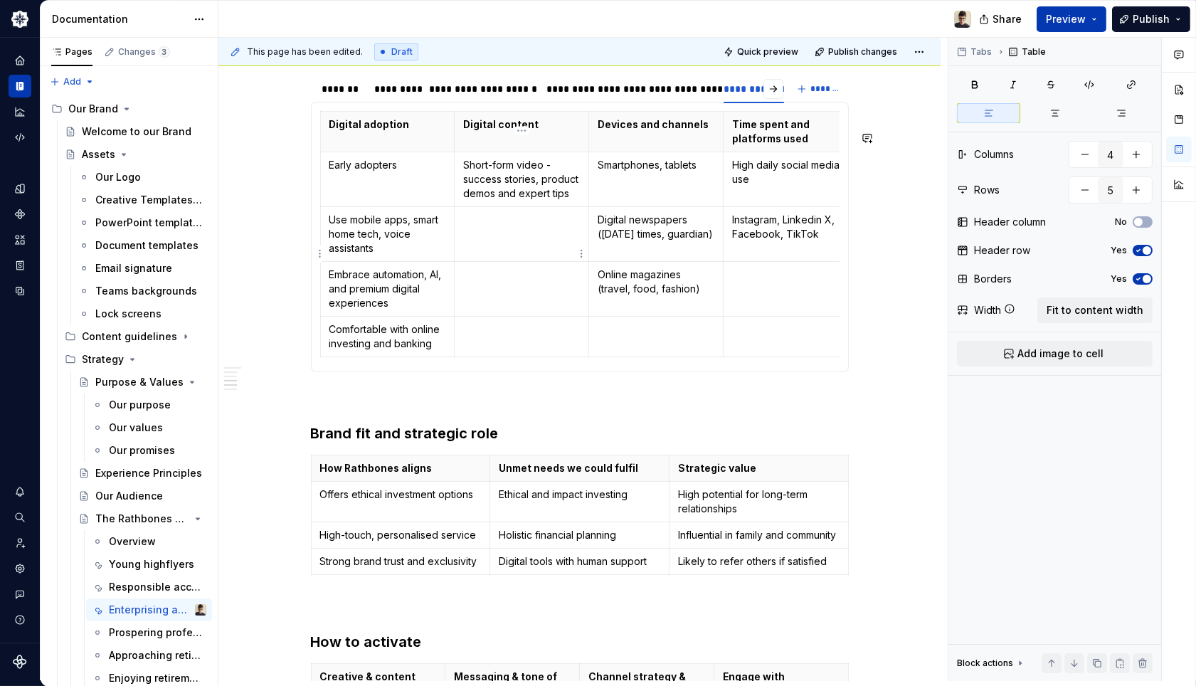
click at [495, 253] on td at bounding box center [522, 234] width 135 height 55
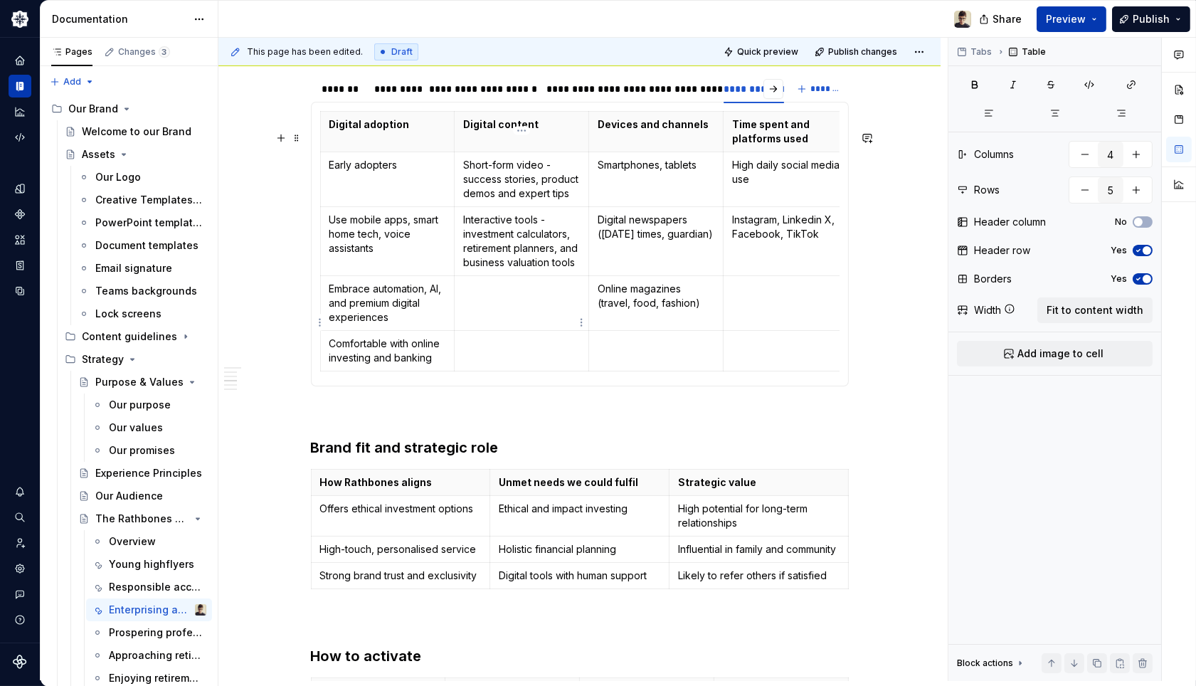
click at [520, 296] on p at bounding box center [521, 289] width 117 height 14
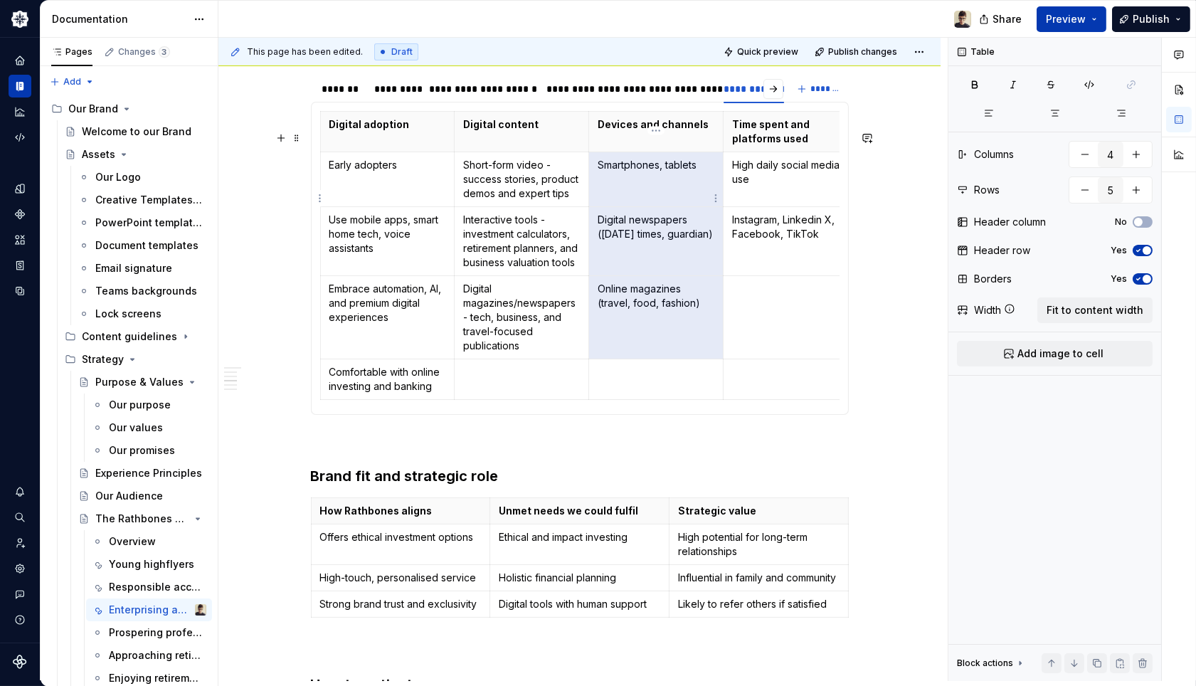
drag, startPoint x: 699, startPoint y: 342, endPoint x: 623, endPoint y: 196, distance: 164.6
click at [623, 196] on tbody "Digital adoption Digital content Devices and channels Time spent and platforms …" at bounding box center [588, 256] width 537 height 288
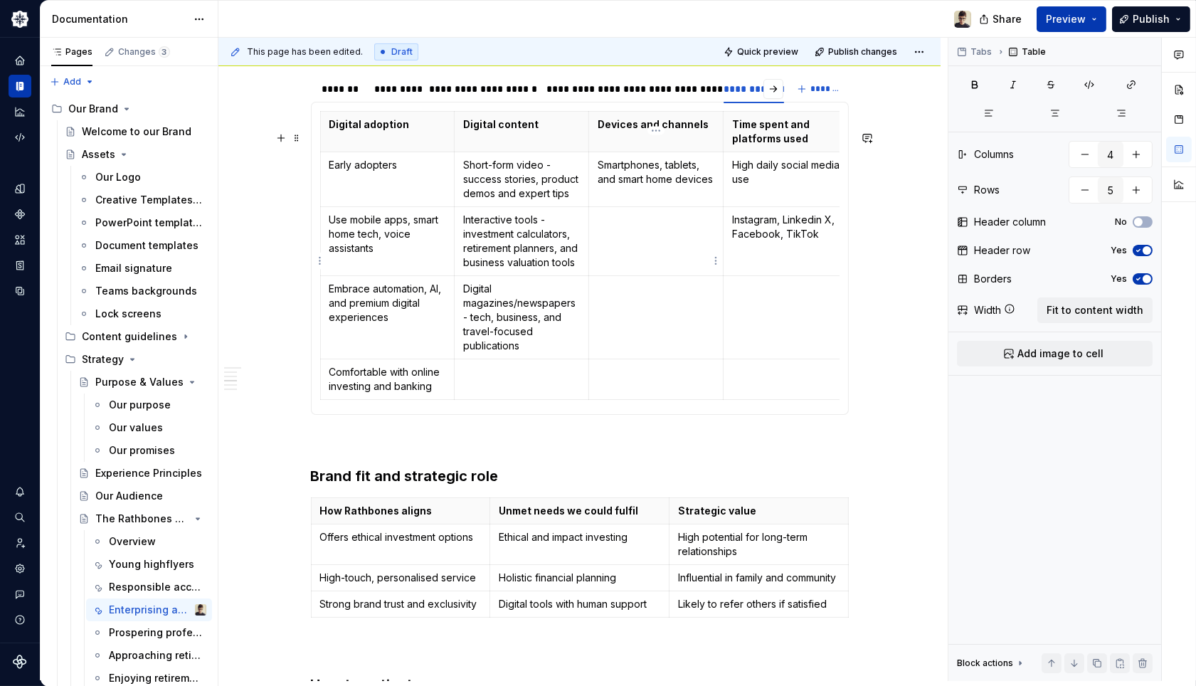
click at [683, 227] on p at bounding box center [656, 220] width 117 height 14
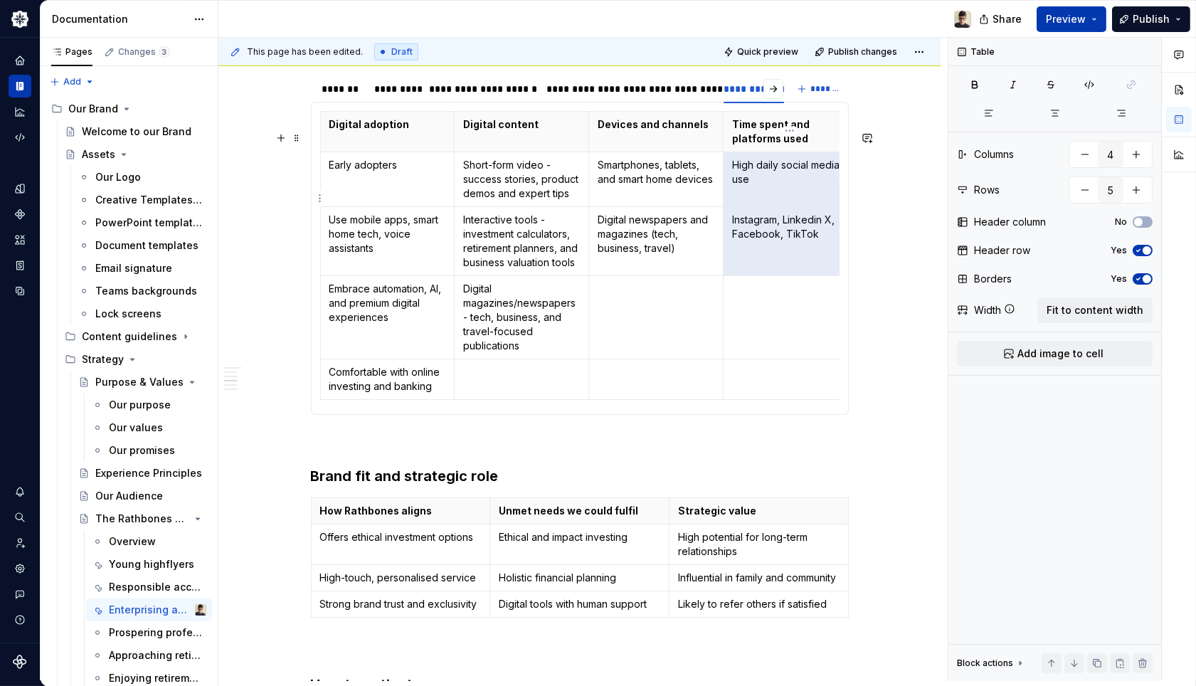
drag, startPoint x: 815, startPoint y: 274, endPoint x: 752, endPoint y: 194, distance: 101.9
click at [752, 194] on tbody "Digital adoption Digital content Devices and channels Time spent and platforms …" at bounding box center [588, 256] width 537 height 288
click at [753, 207] on td at bounding box center [790, 179] width 135 height 55
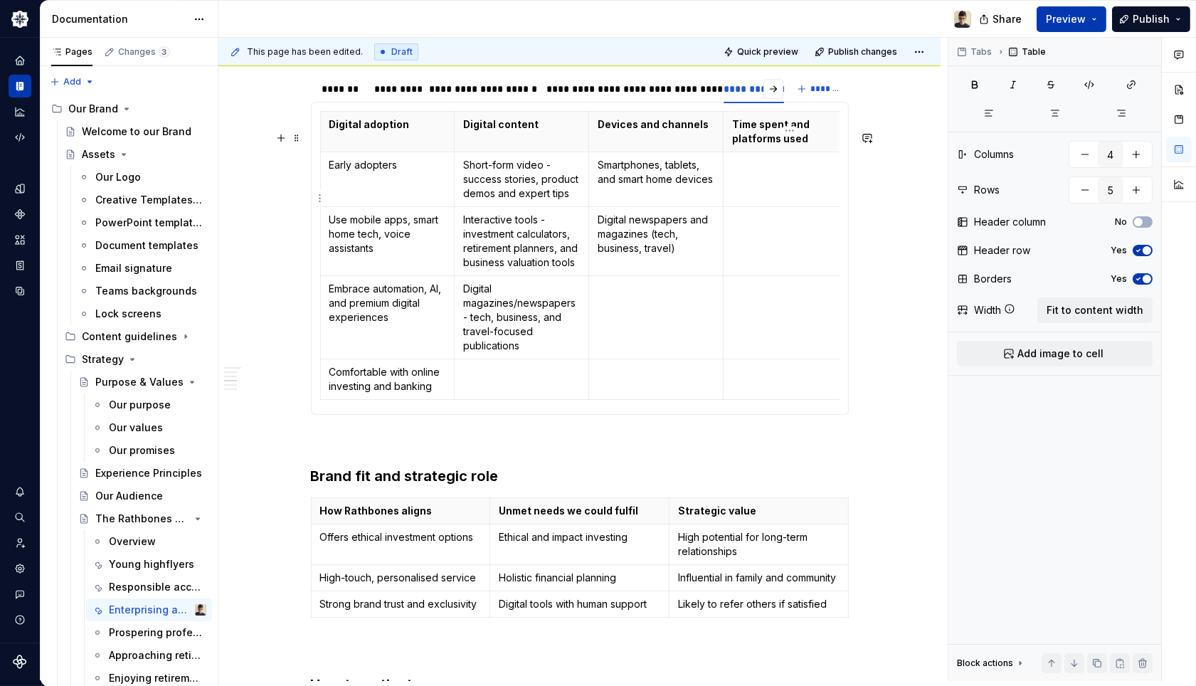
click at [760, 193] on td at bounding box center [790, 179] width 135 height 55
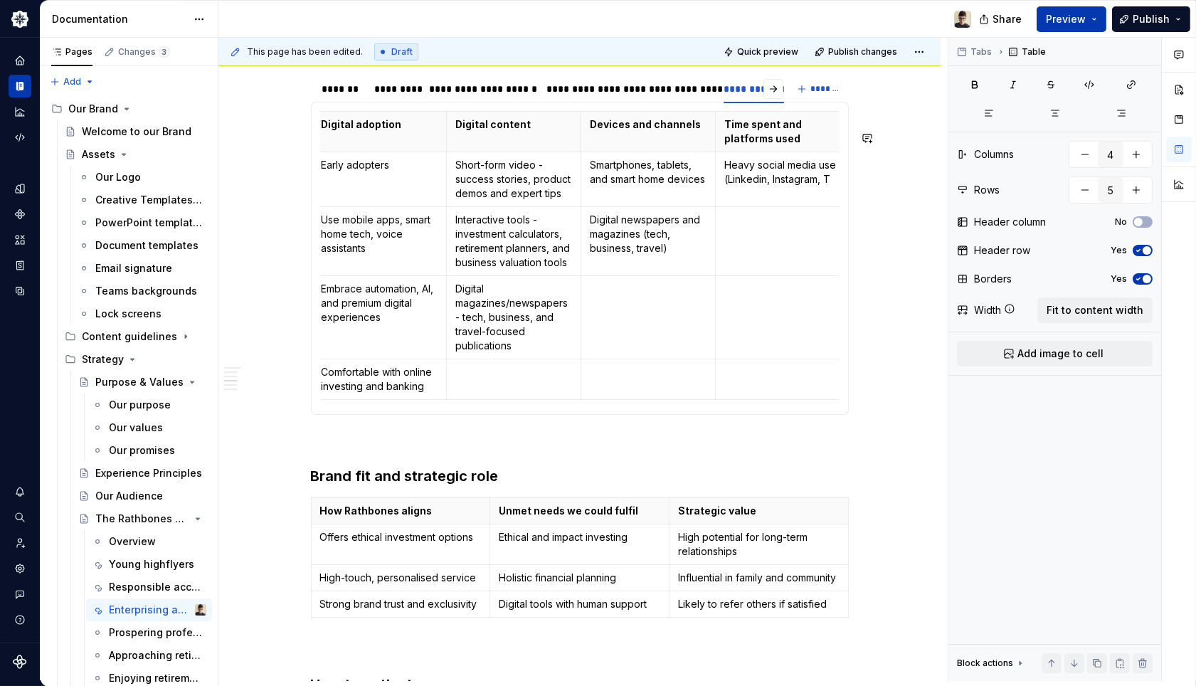
scroll to position [0, 11]
click at [760, 229] on td at bounding box center [779, 241] width 135 height 69
click at [771, 99] on button "button" at bounding box center [774, 89] width 20 height 20
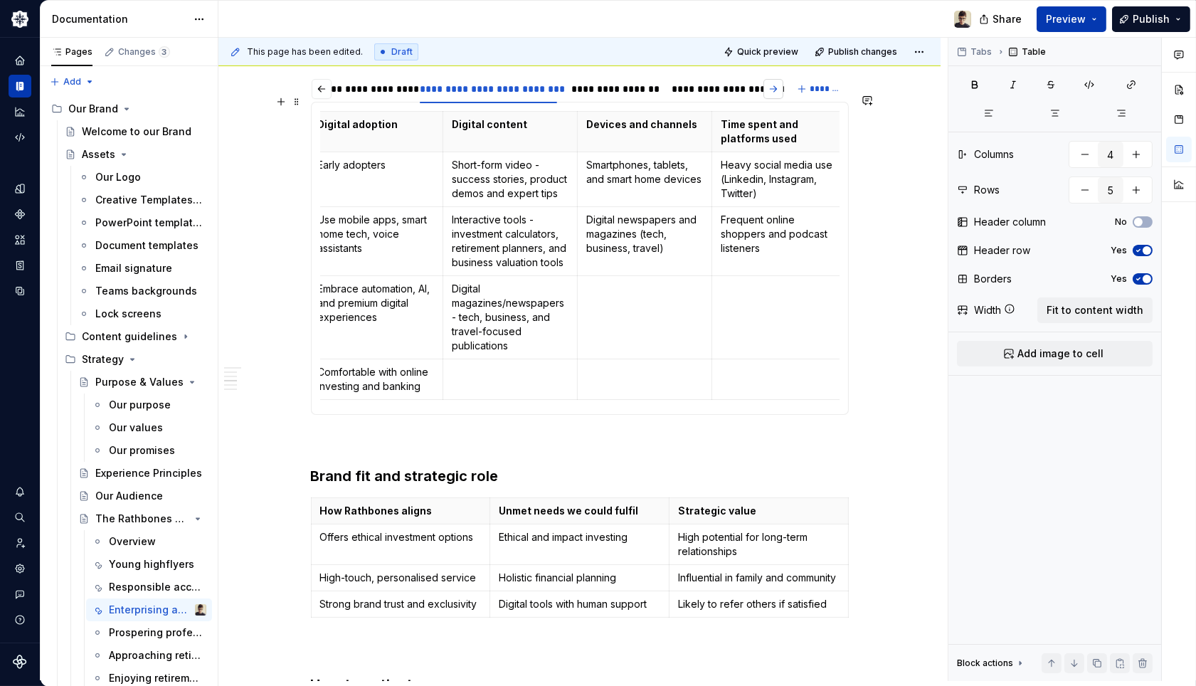
scroll to position [0, 323]
click at [620, 96] on div "**********" at bounding box center [595, 89] width 86 height 14
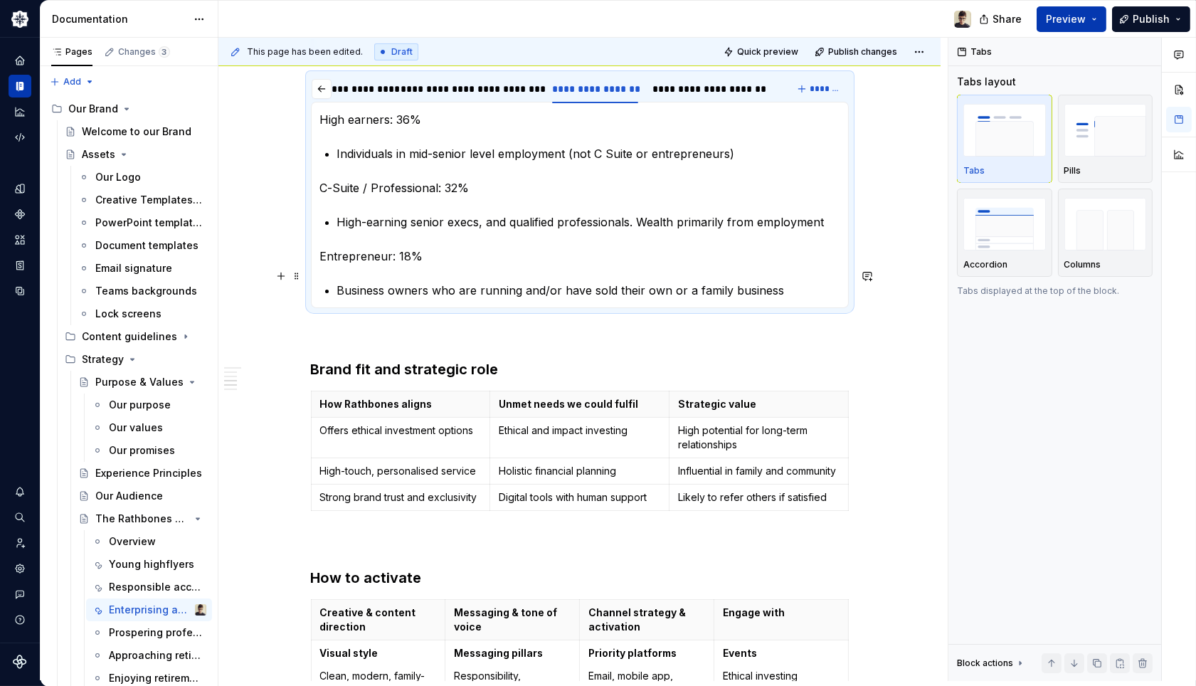
click at [695, 283] on section-item-column "High earners: 36% Individuals in mid-senior level employment (not C Suite or en…" at bounding box center [580, 205] width 520 height 188
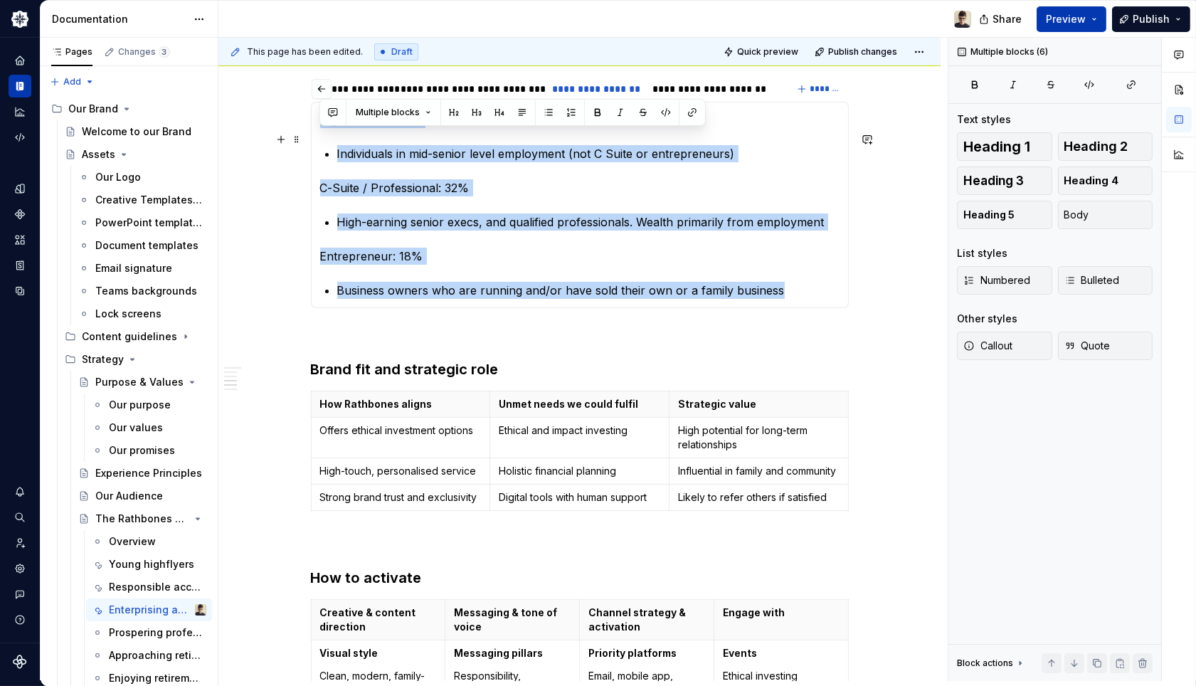
drag, startPoint x: 793, startPoint y: 310, endPoint x: 323, endPoint y: 137, distance: 500.9
click at [323, 137] on section-item-column "High earners: 36% Individuals in mid-senior level employment (not C Suite or en…" at bounding box center [580, 205] width 520 height 188
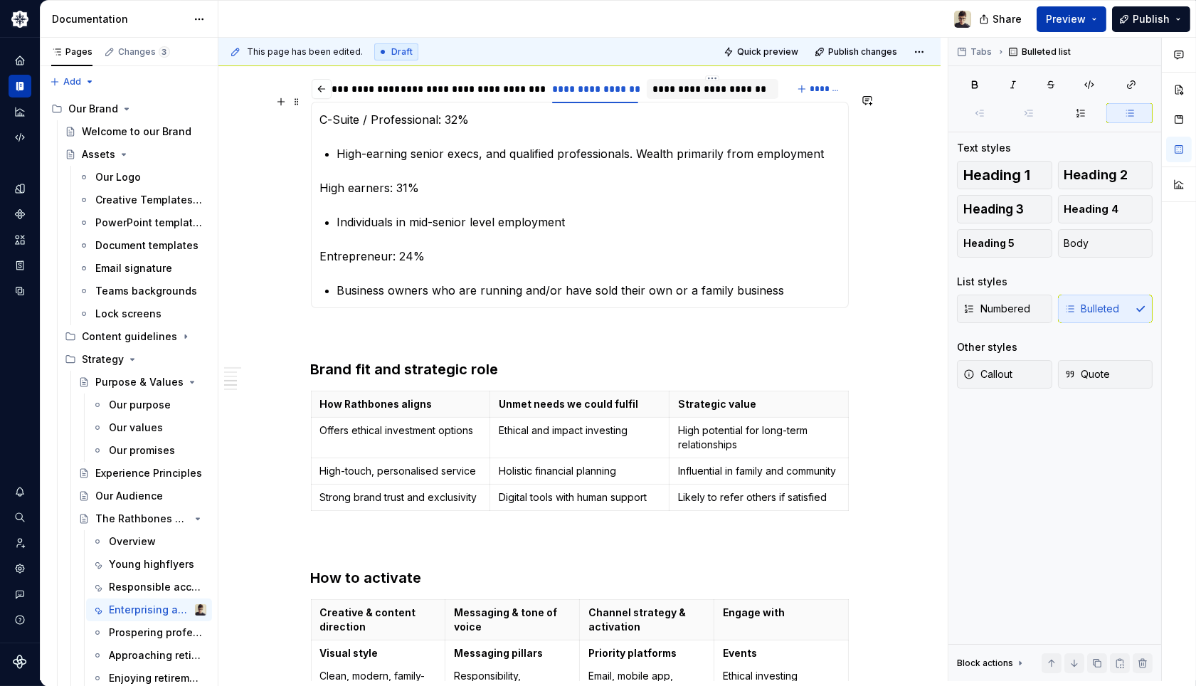
click at [712, 96] on div "**********" at bounding box center [713, 89] width 120 height 14
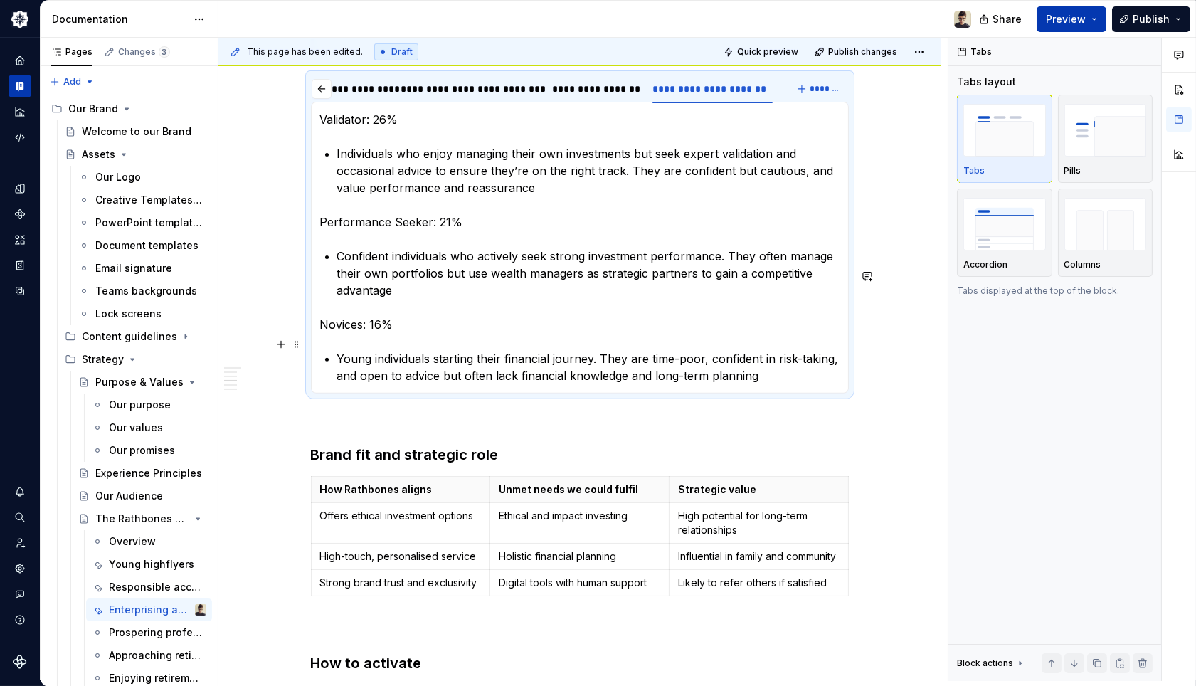
drag, startPoint x: 653, startPoint y: 329, endPoint x: 736, endPoint y: 389, distance: 101.9
click at [653, 329] on section-item-column "Validator: 26% Individuals who enjoy managing their own investments but seek ex…" at bounding box center [580, 247] width 520 height 273
click at [781, 384] on p "Young individuals starting their financial journey. They are time-poor, confide…" at bounding box center [588, 367] width 502 height 34
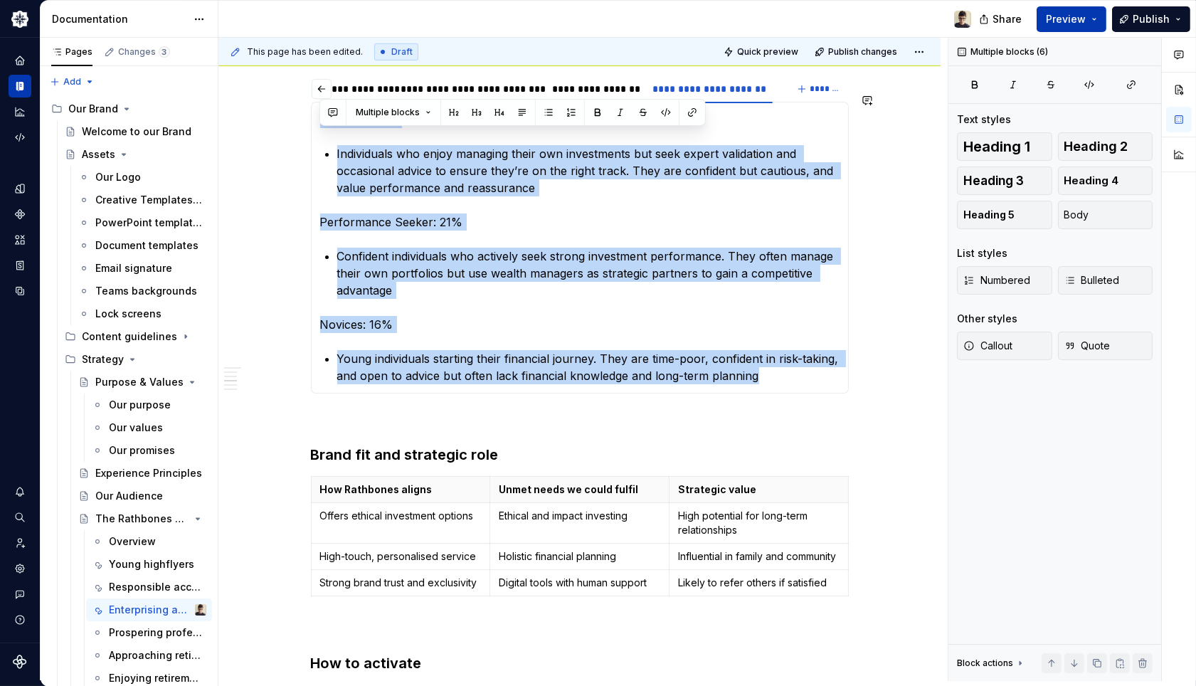
drag, startPoint x: 779, startPoint y: 394, endPoint x: 294, endPoint y: 128, distance: 552.9
click at [294, 128] on div "**********" at bounding box center [579, 667] width 722 height 2907
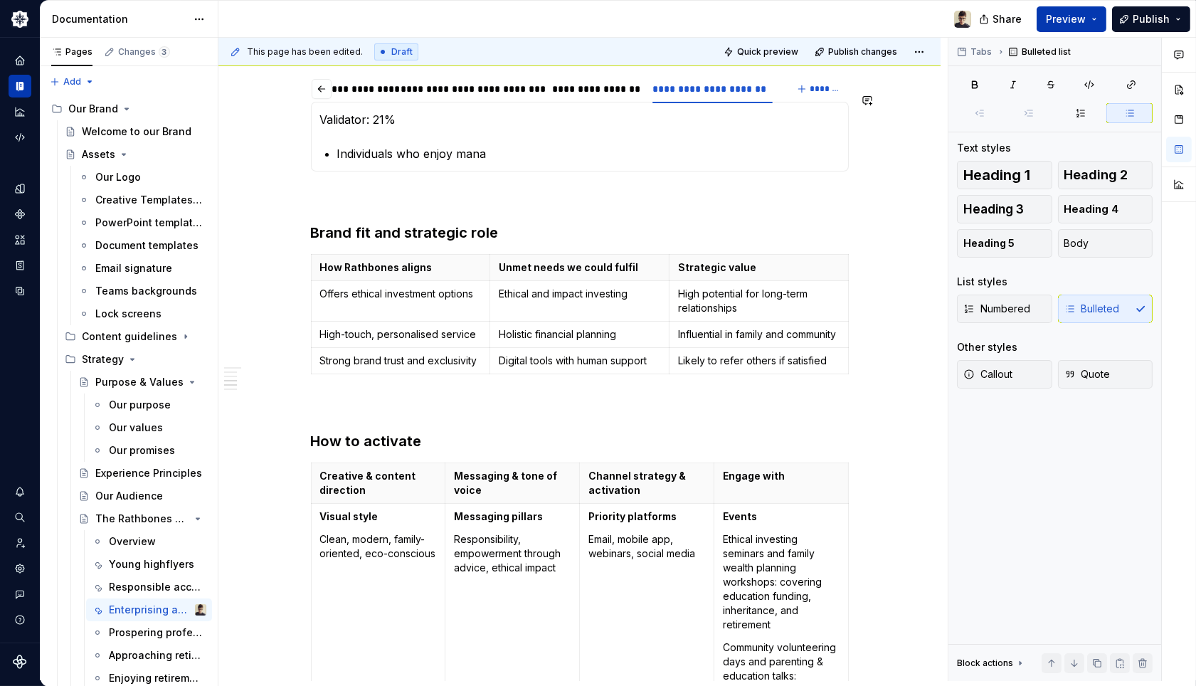
type textarea "*"
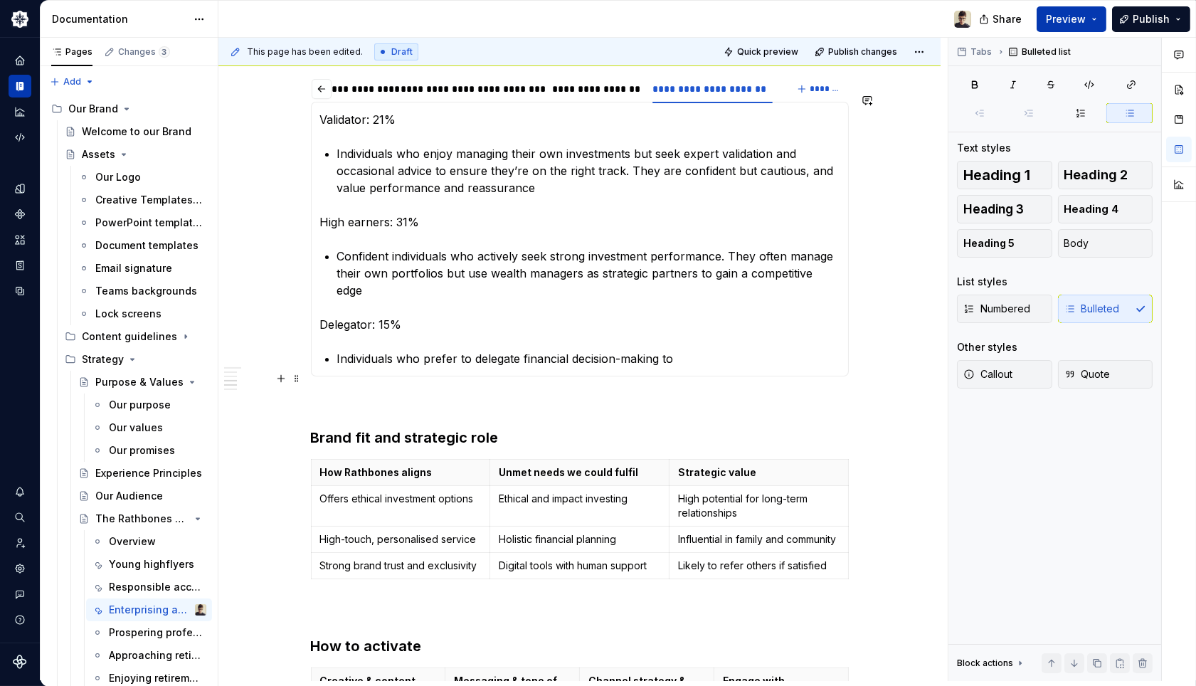
click at [737, 367] on p "Individuals who prefer to delegate financial decision-making to" at bounding box center [588, 358] width 502 height 17
click at [733, 367] on p "Individuals who prefer to delegate financial decision-making to" at bounding box center [588, 358] width 502 height 17
click at [728, 367] on p "Individuals who prefer to delegate financial decision-making to" at bounding box center [588, 358] width 502 height 17
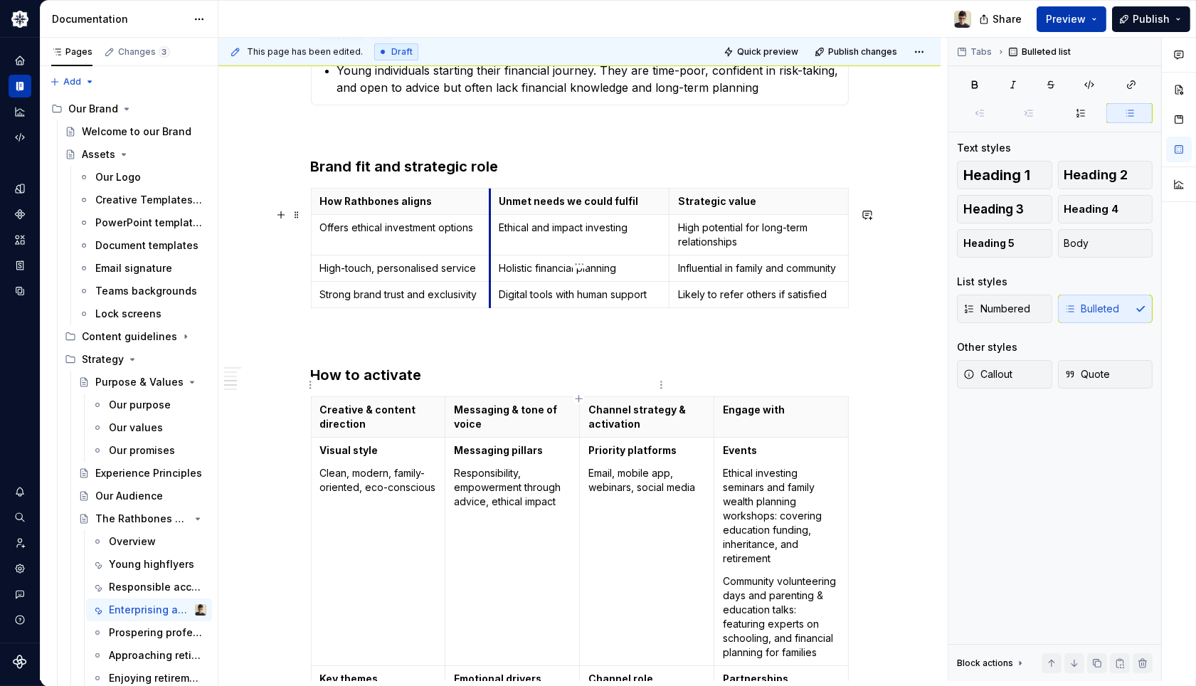
scroll to position [1344, 0]
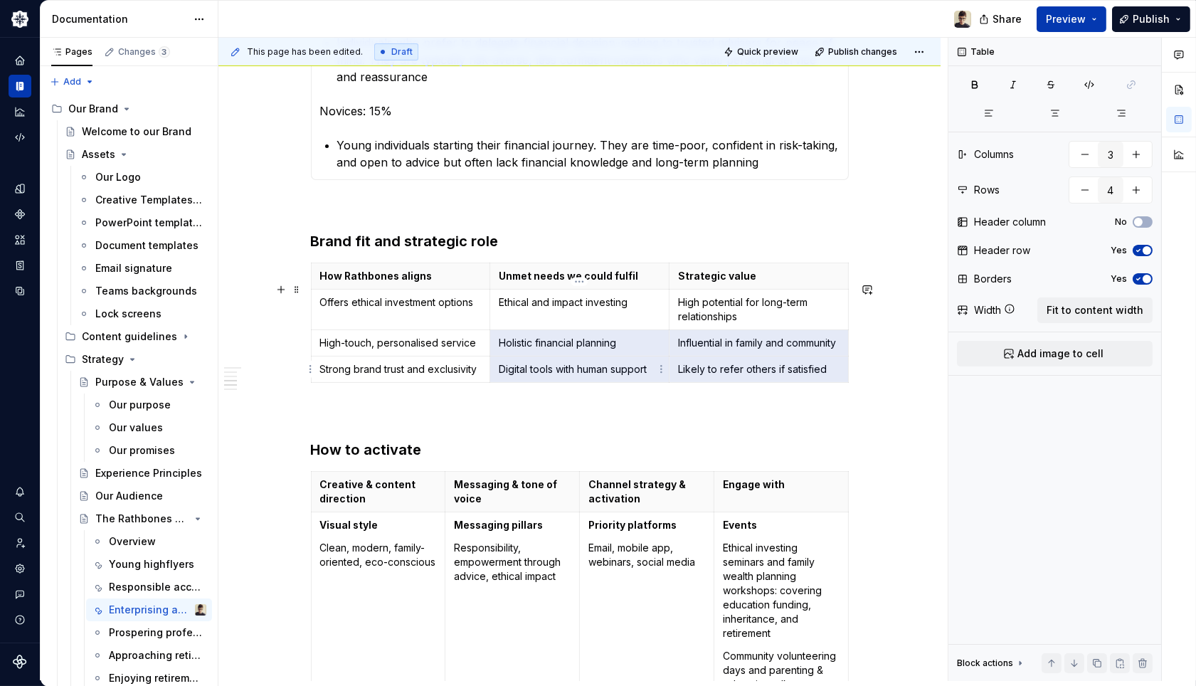
drag, startPoint x: 830, startPoint y: 403, endPoint x: 593, endPoint y: 370, distance: 239.2
click at [593, 370] on tbody "How Rathbones aligns Unmet needs we could fulfil Strategic value Offers ethical…" at bounding box center [579, 323] width 537 height 120
type input "4"
type input "5"
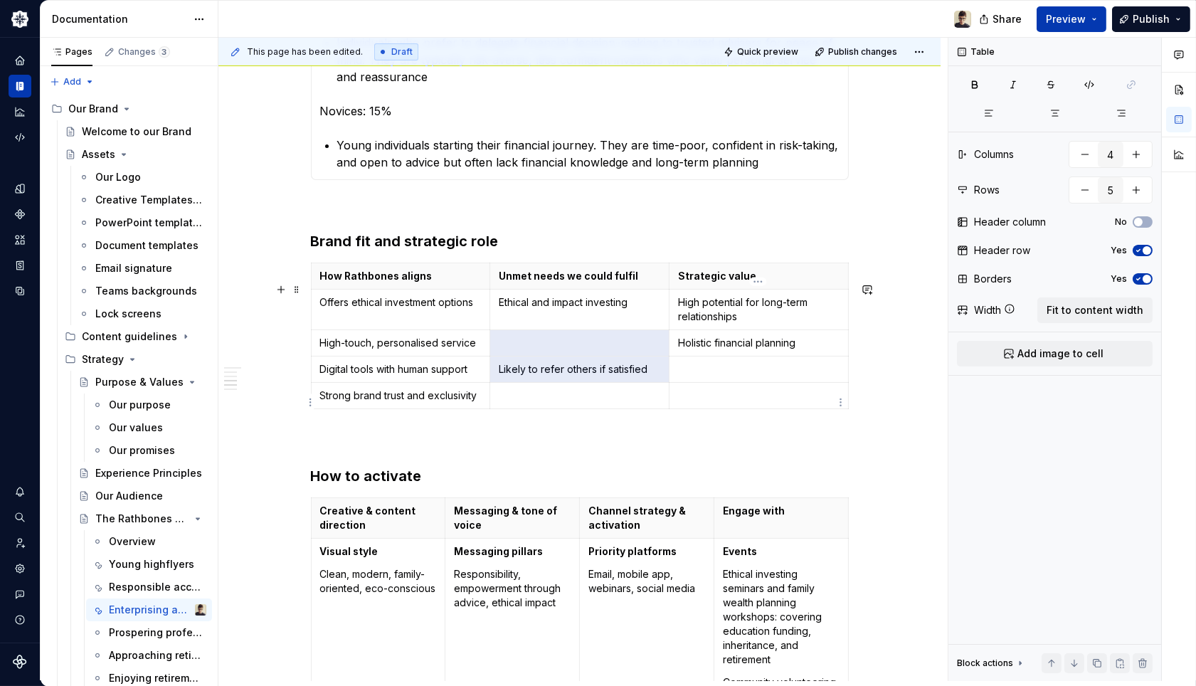
type input "3"
type input "4"
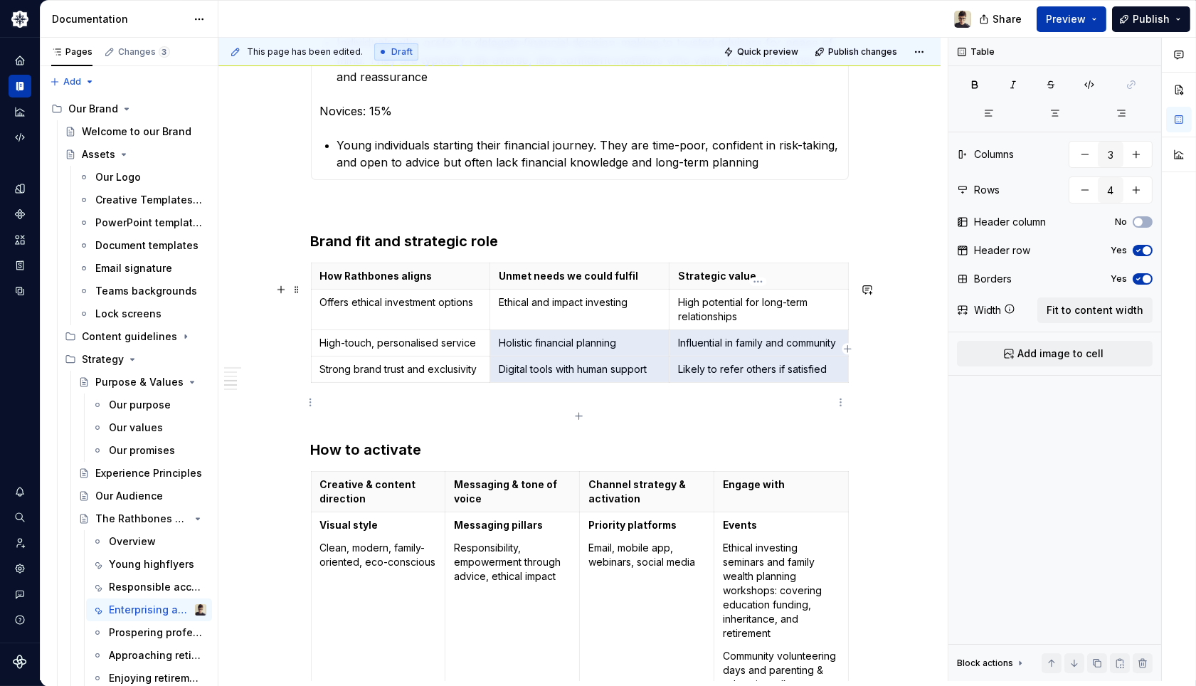
click at [824, 376] on p "Likely to refer others if satisfied" at bounding box center [759, 369] width 162 height 14
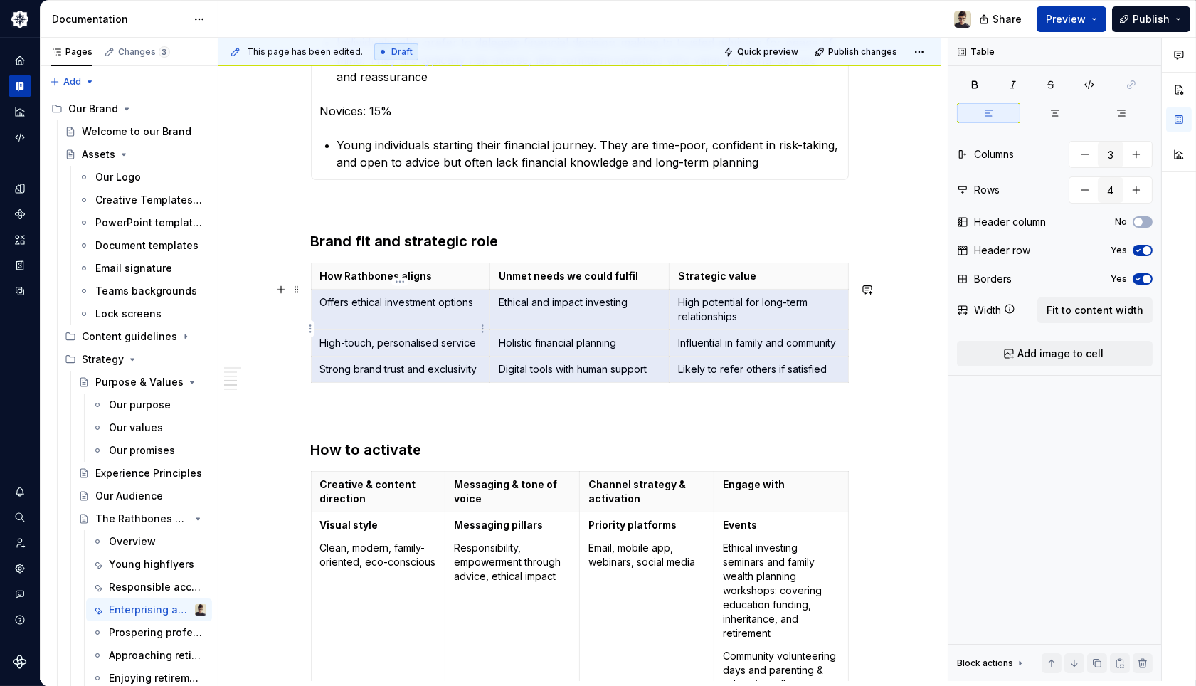
drag, startPoint x: 827, startPoint y: 404, endPoint x: 390, endPoint y: 340, distance: 441.6
click at [392, 339] on tbody "How Rathbones aligns Unmet needs we could fulfil Strategic value Offers ethical…" at bounding box center [579, 323] width 537 height 120
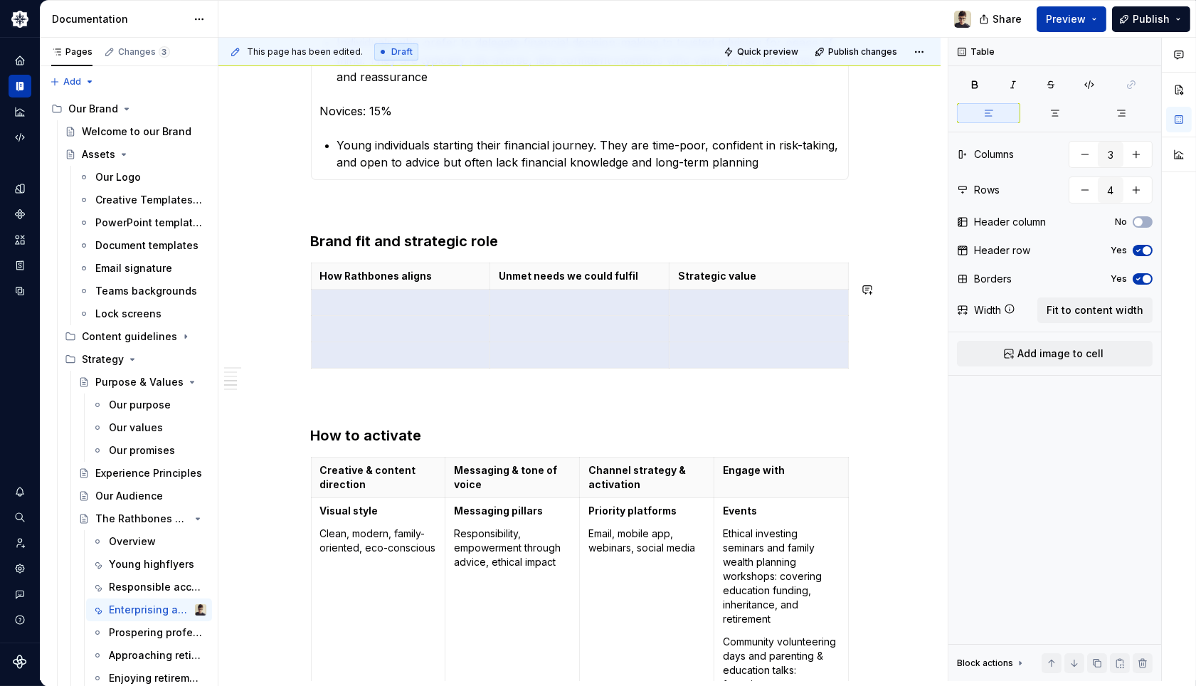
click at [391, 336] on p at bounding box center [401, 329] width 162 height 14
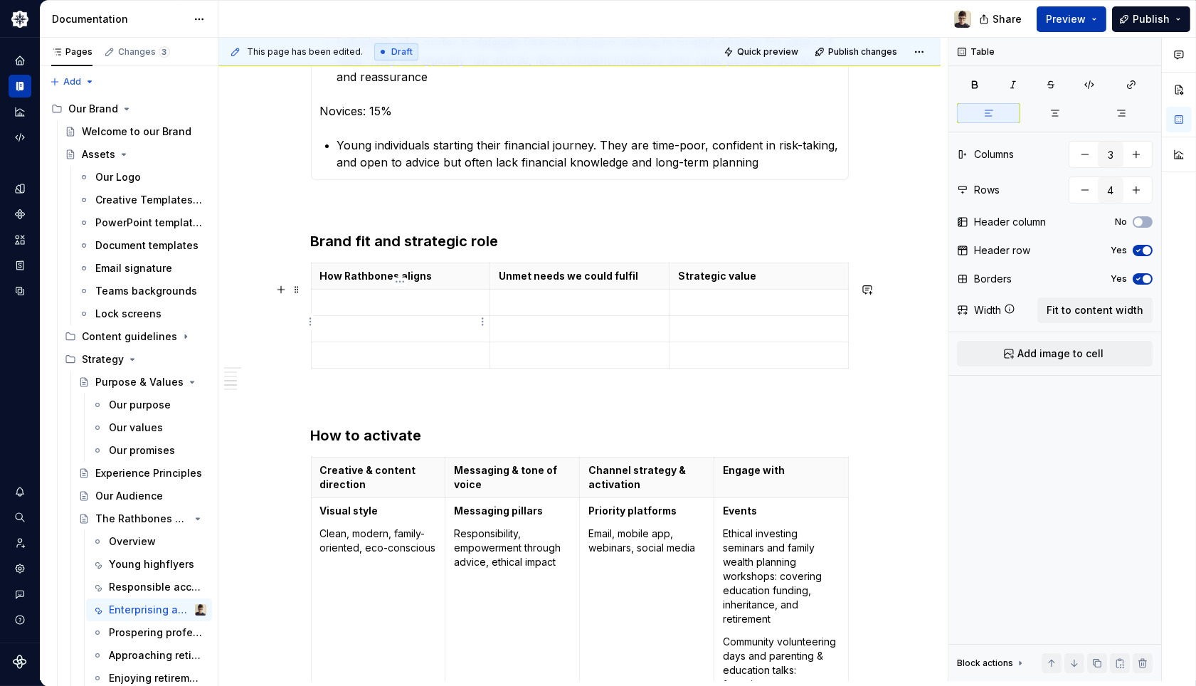
click at [386, 310] on p at bounding box center [401, 302] width 162 height 14
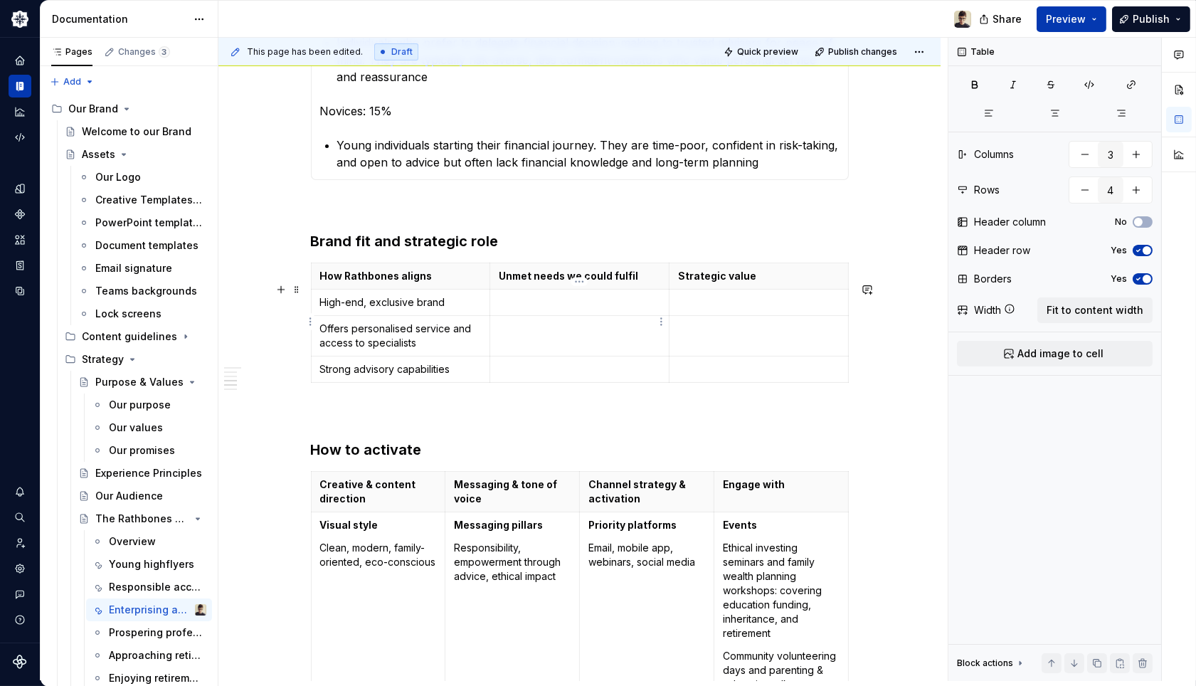
click at [503, 310] on p at bounding box center [580, 302] width 162 height 14
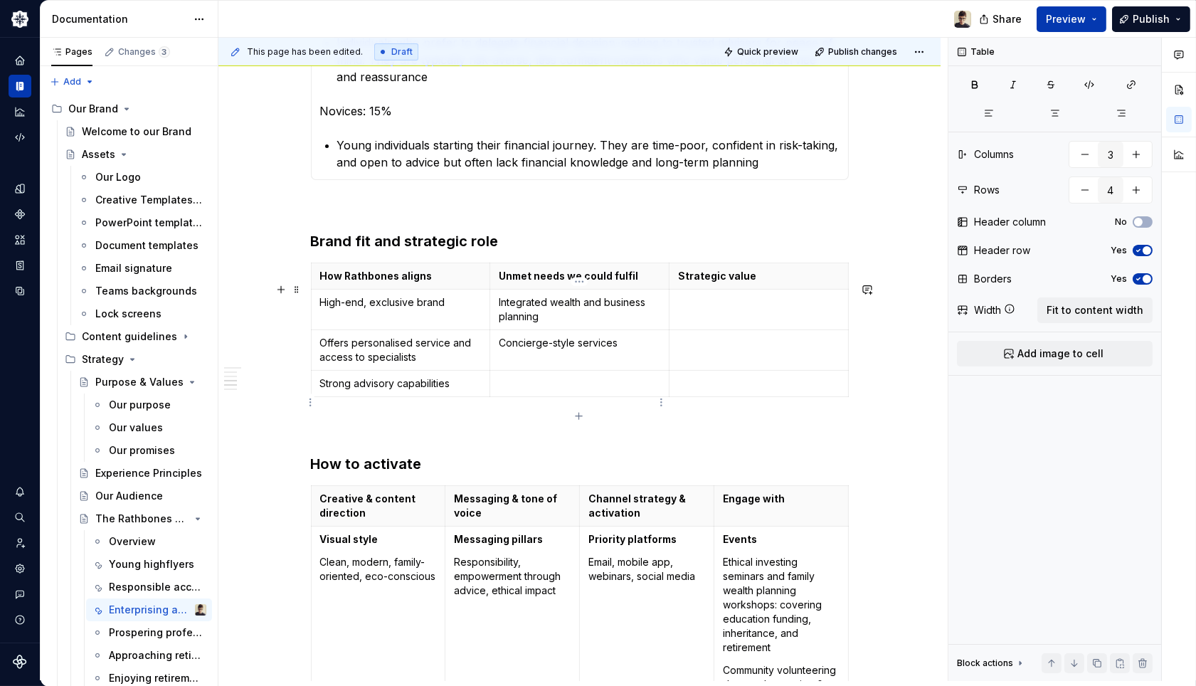
click at [539, 394] on td at bounding box center [579, 383] width 179 height 26
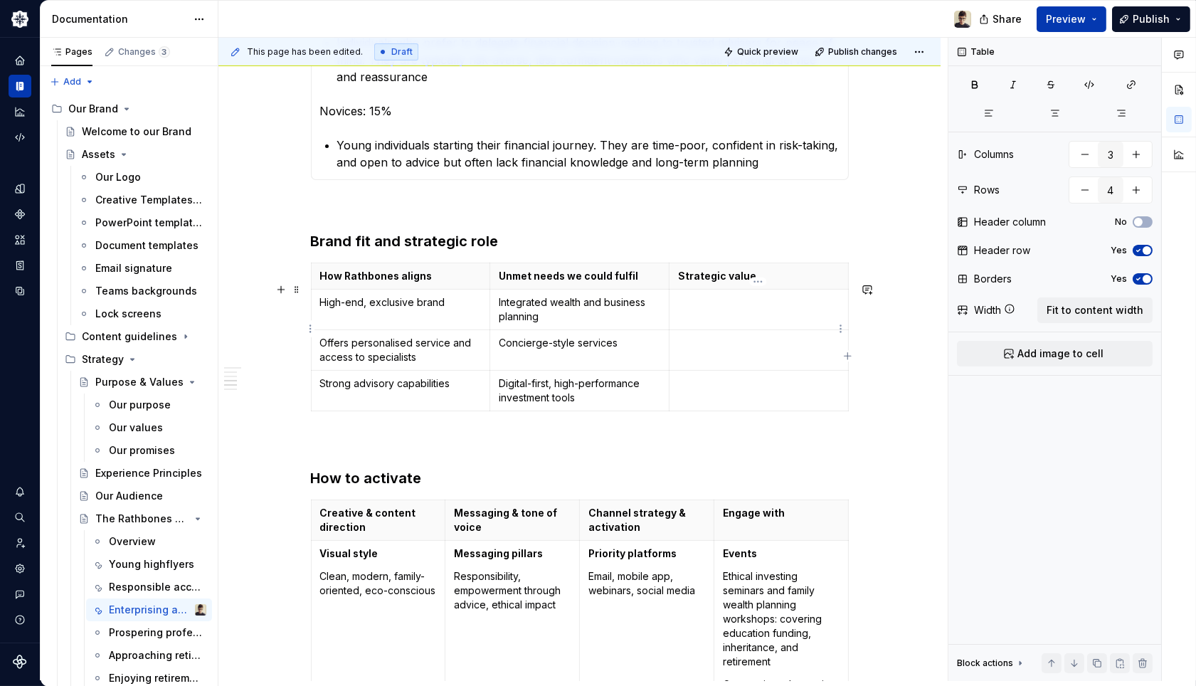
click at [757, 329] on td at bounding box center [758, 309] width 179 height 41
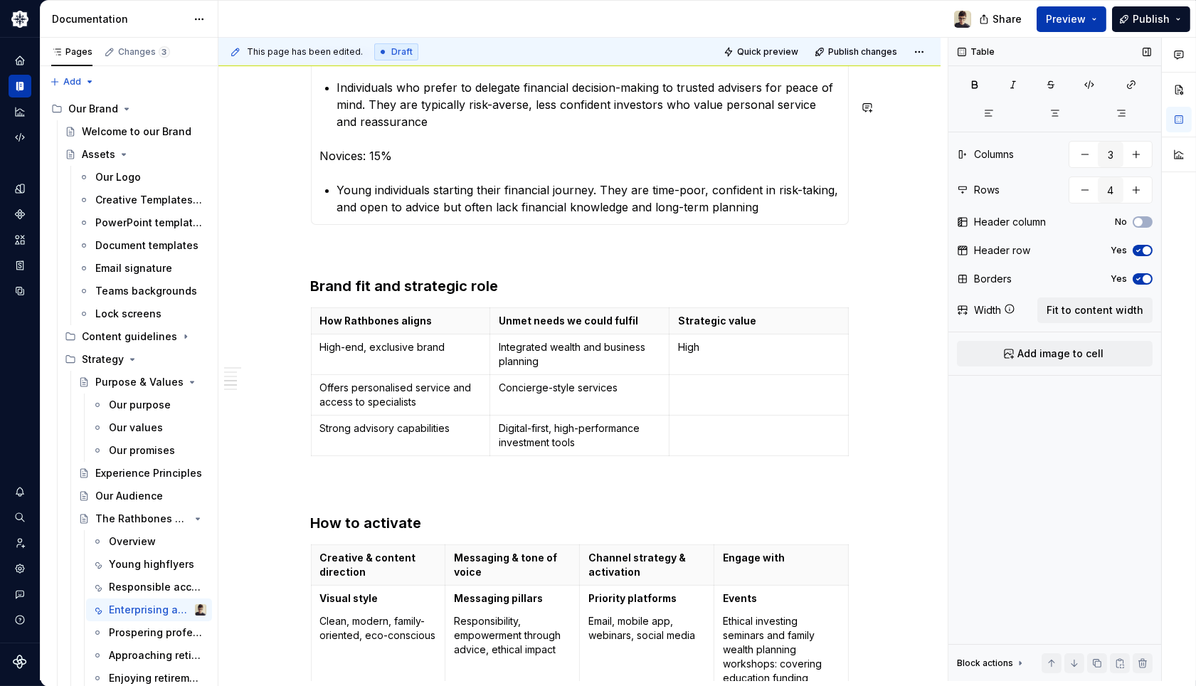
scroll to position [1265, 0]
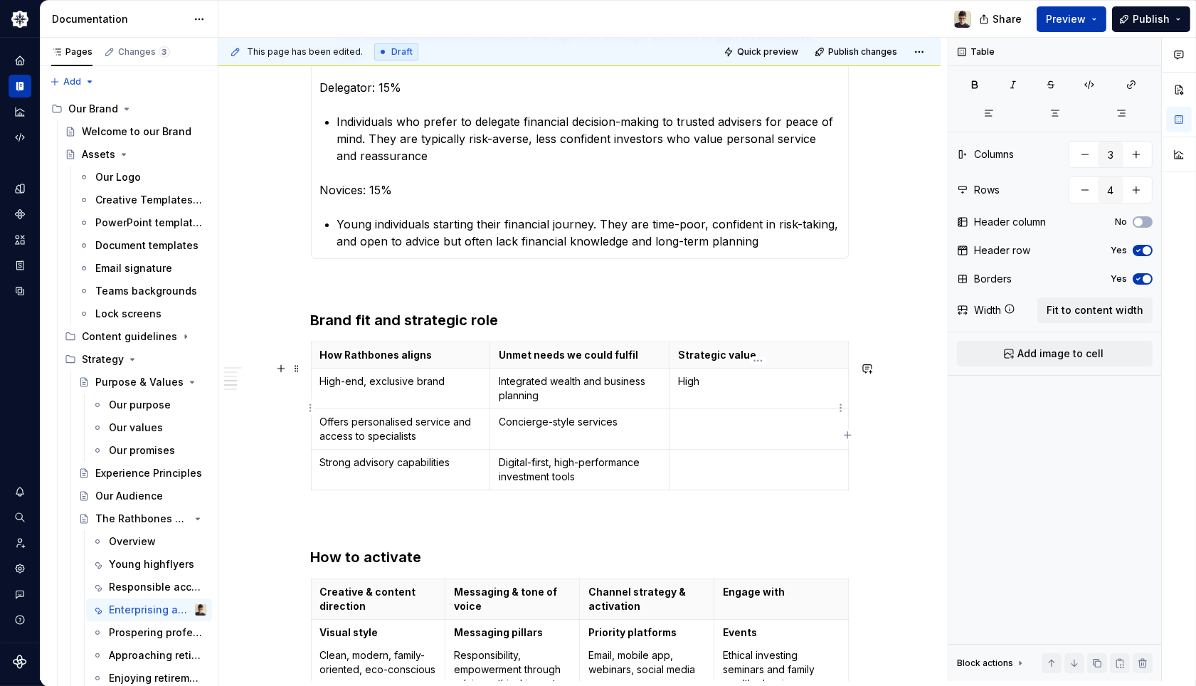
click at [776, 389] on p "High" at bounding box center [759, 381] width 162 height 14
click at [729, 408] on td "High" at bounding box center [758, 388] width 179 height 41
click at [774, 470] on p at bounding box center [759, 462] width 162 height 14
click at [716, 490] on td at bounding box center [758, 469] width 179 height 41
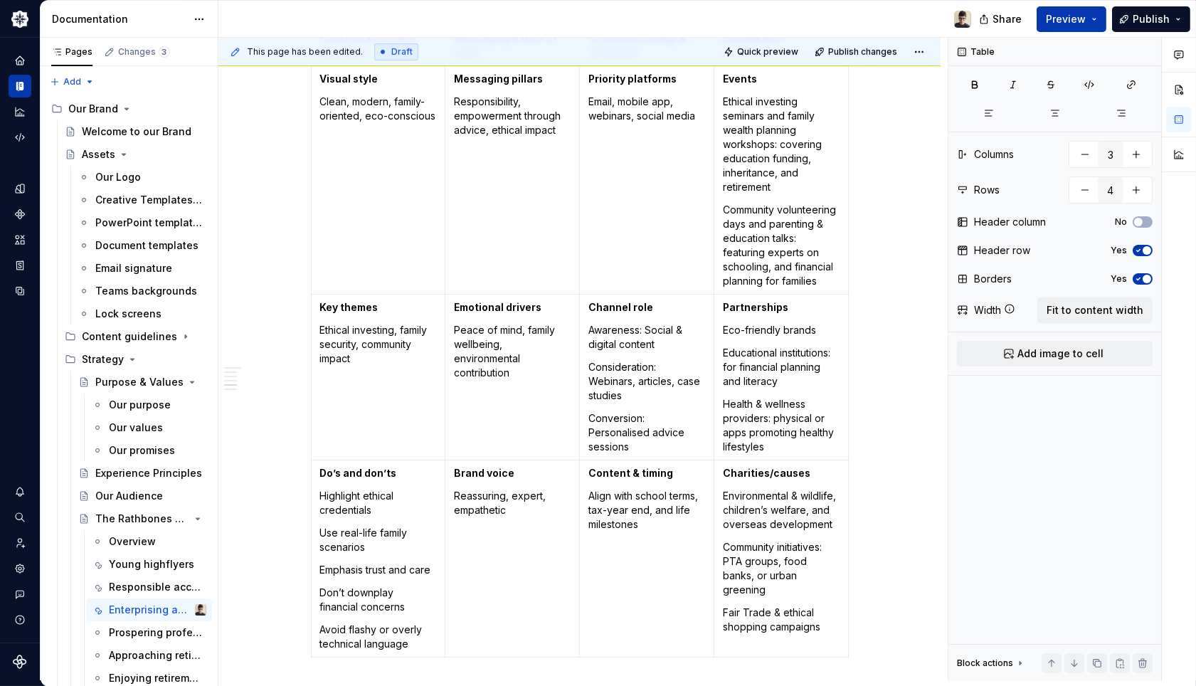
scroll to position [1739, 0]
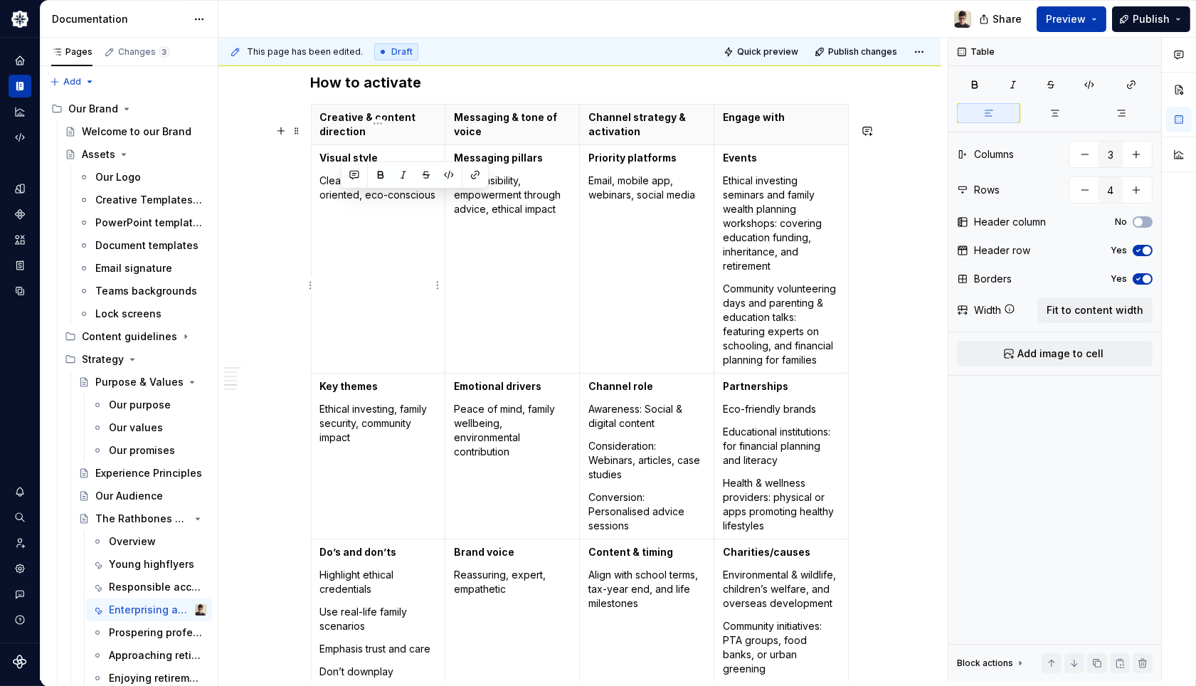
type input "4"
drag, startPoint x: 436, startPoint y: 218, endPoint x: 319, endPoint y: 201, distance: 118.8
click at [319, 201] on td "Visual style Clean, modern, family-oriented, eco-conscious" at bounding box center [378, 258] width 135 height 228
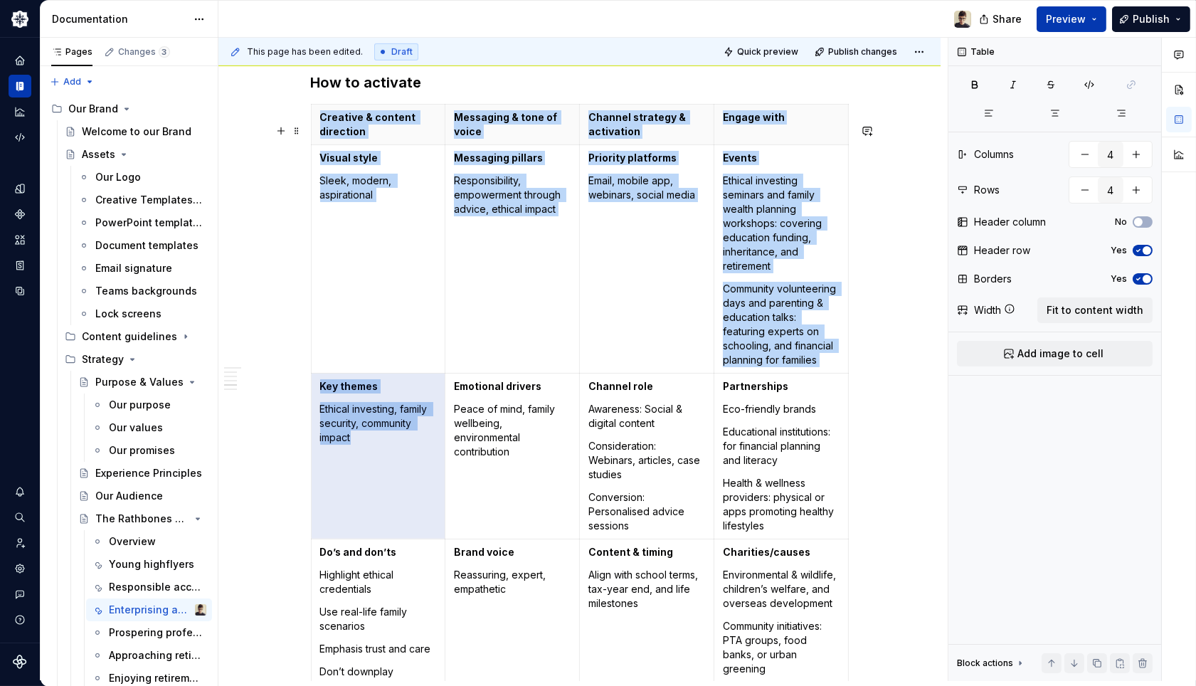
drag, startPoint x: 369, startPoint y: 479, endPoint x: 307, endPoint y: 445, distance: 70.4
click at [307, 445] on div "**********" at bounding box center [579, 21] width 722 height 3038
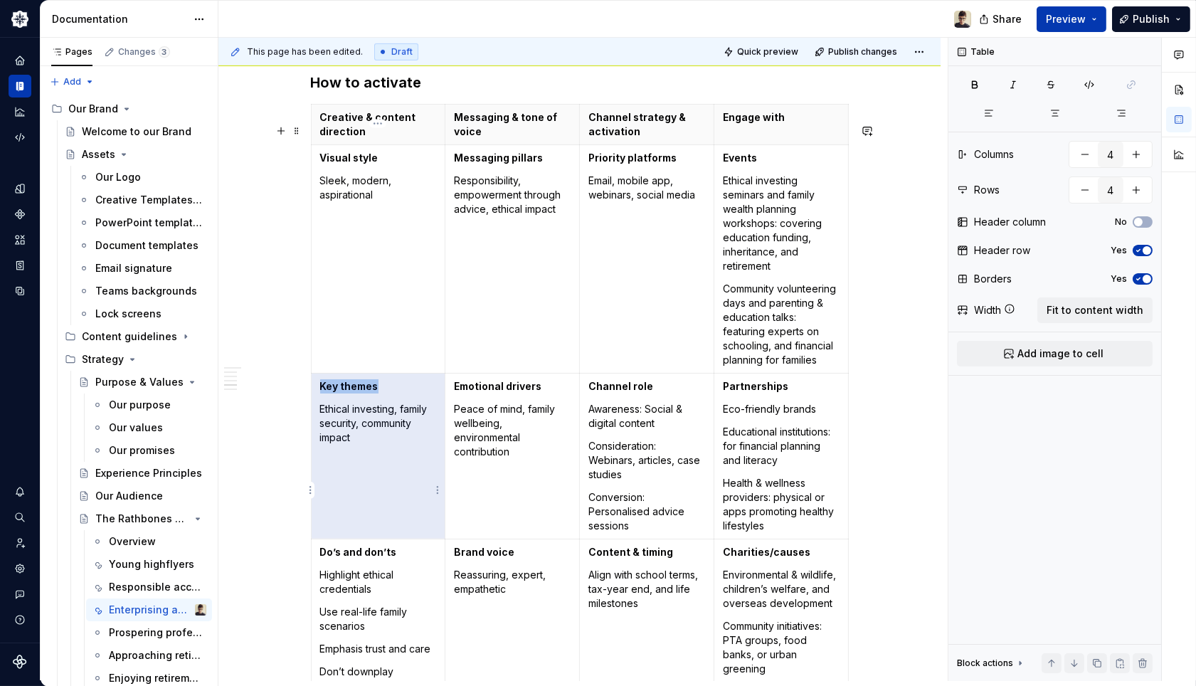
click at [344, 445] on p "Ethical investing, family security, community impact" at bounding box center [378, 423] width 117 height 43
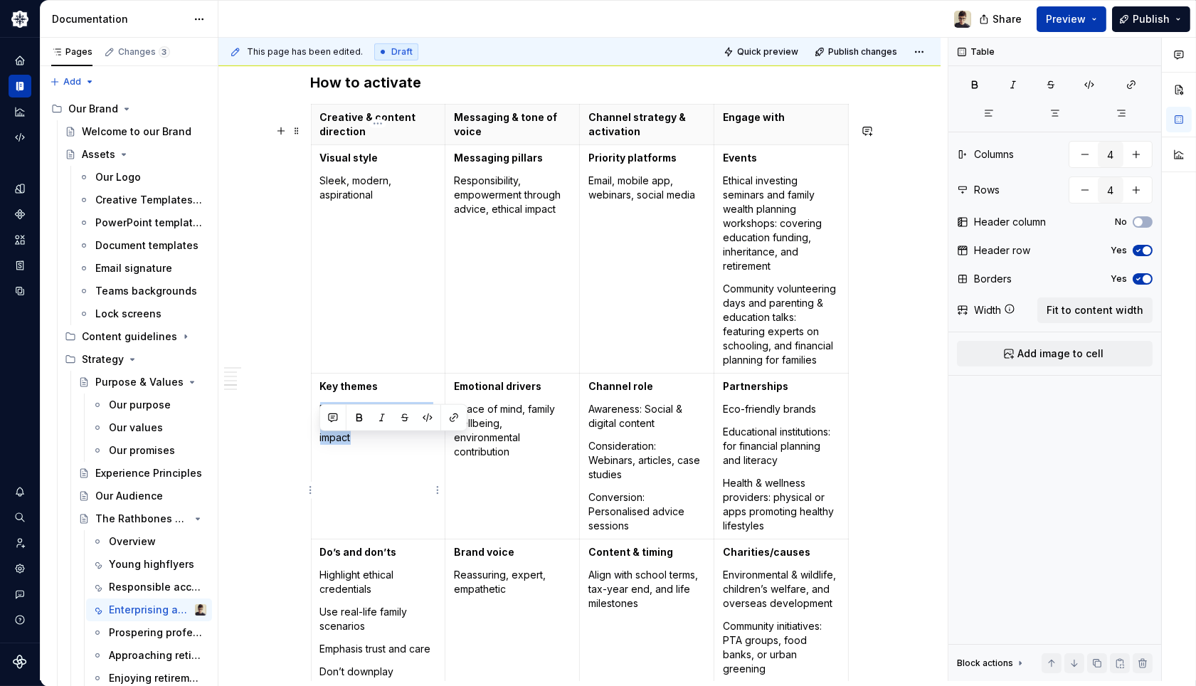
drag, startPoint x: 357, startPoint y: 470, endPoint x: 313, endPoint y: 445, distance: 50.0
click at [313, 445] on td "Key themes Ethical investing, family security, community impact" at bounding box center [378, 456] width 135 height 166
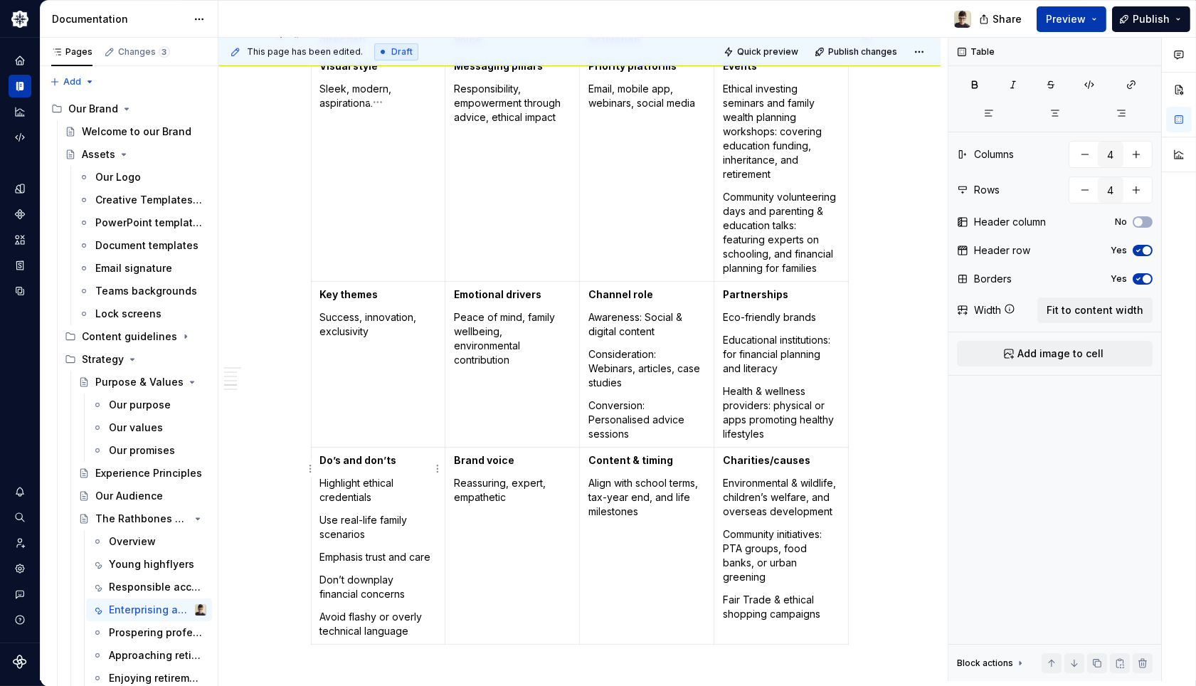
scroll to position [1897, 0]
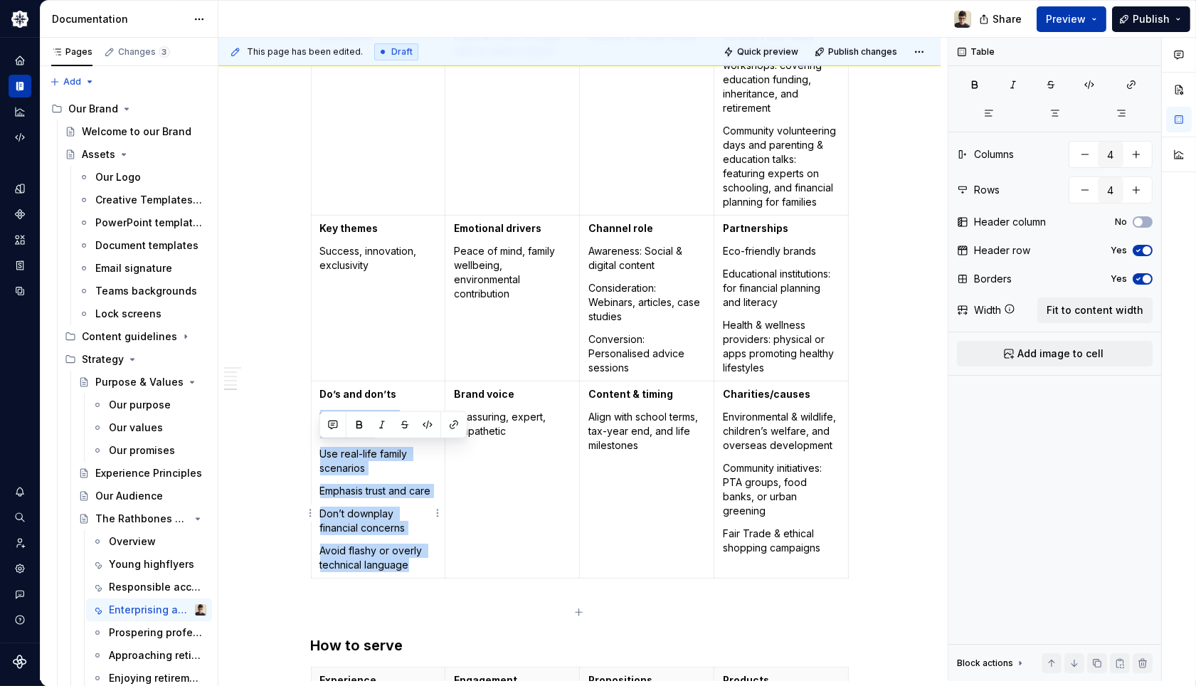
drag, startPoint x: 413, startPoint y: 598, endPoint x: 322, endPoint y: 451, distance: 173.2
click at [322, 451] on td "Do’s and don’ts Highlight ethical credentials Use real-life family scenarios Em…" at bounding box center [378, 479] width 135 height 197
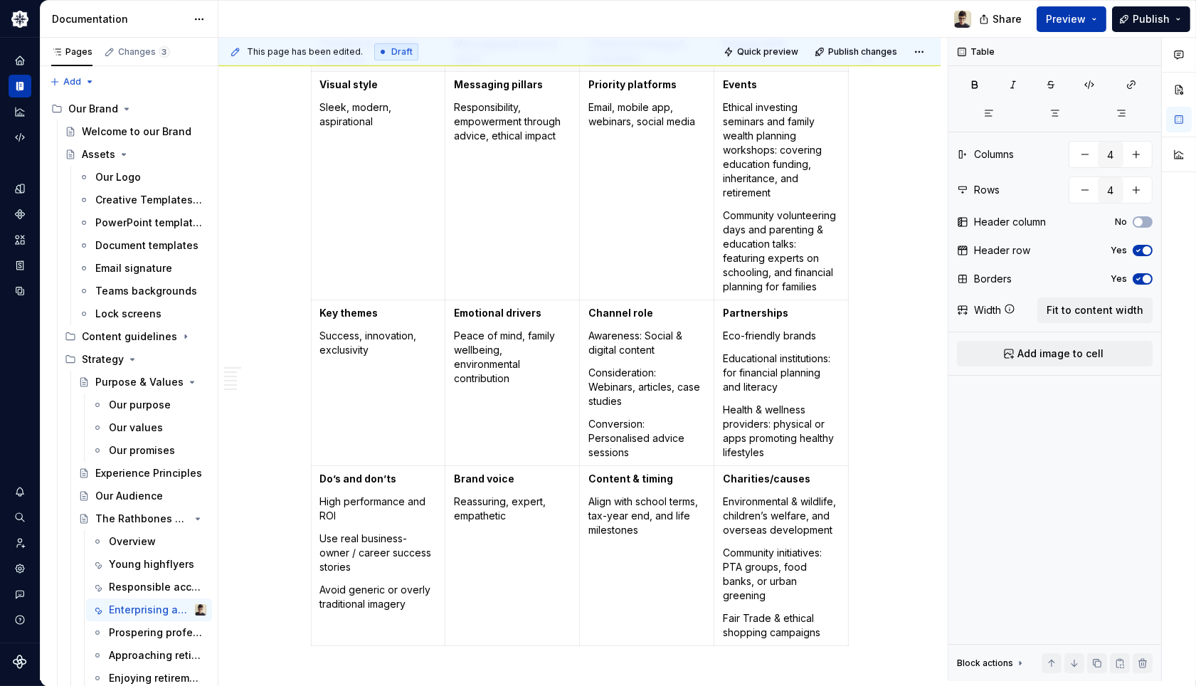
scroll to position [1739, 0]
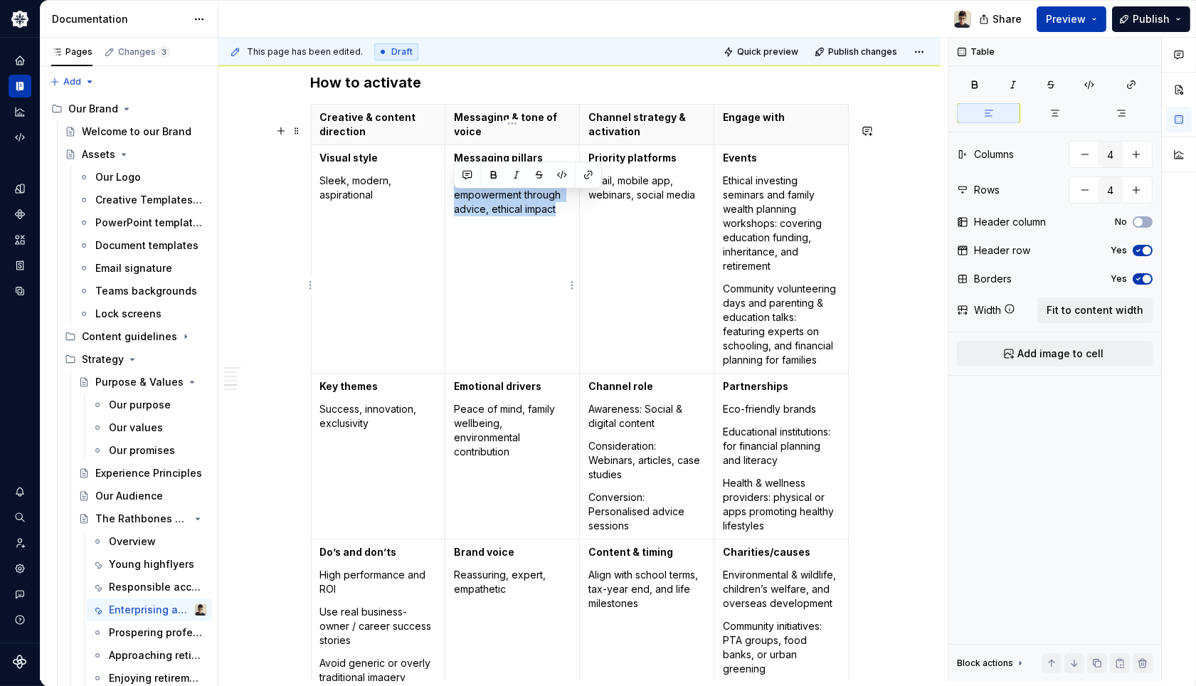
drag, startPoint x: 559, startPoint y: 233, endPoint x: 452, endPoint y: 204, distance: 110.7
click at [452, 204] on td "Messaging pillars Responsibility, empowerment through advice, ethical impact" at bounding box center [512, 258] width 135 height 228
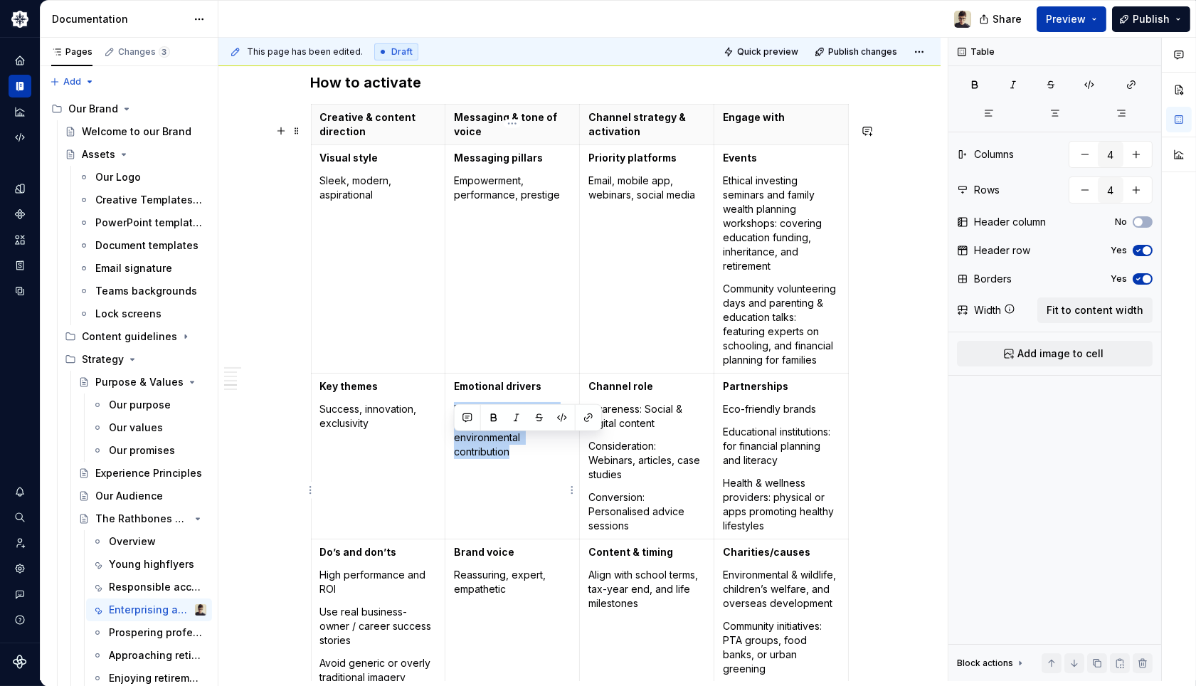
drag, startPoint x: 536, startPoint y: 493, endPoint x: 452, endPoint y: 440, distance: 99.5
click at [452, 440] on td "Emotional drivers Peace of mind, family wellbeing, environmental contribution" at bounding box center [512, 456] width 135 height 166
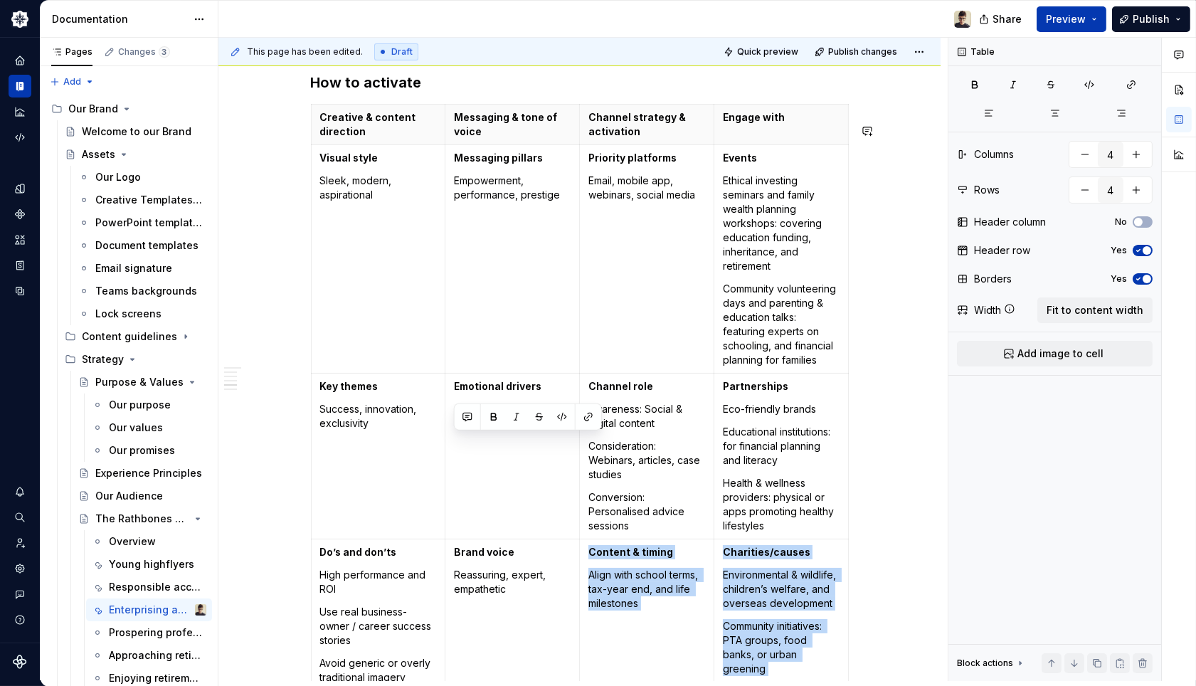
scroll to position [1931, 0]
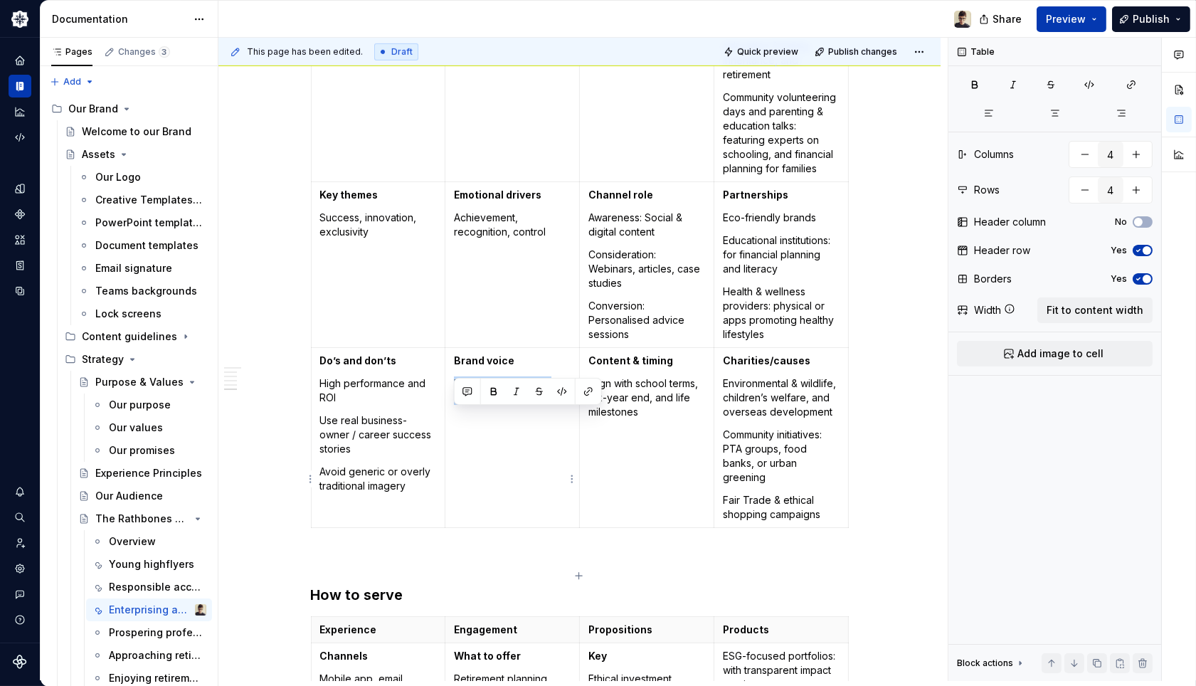
drag, startPoint x: 514, startPoint y: 639, endPoint x: 450, endPoint y: 422, distance: 226.1
click at [450, 422] on td "Brand voice Reassuring, expert, empathetic" at bounding box center [512, 437] width 135 height 180
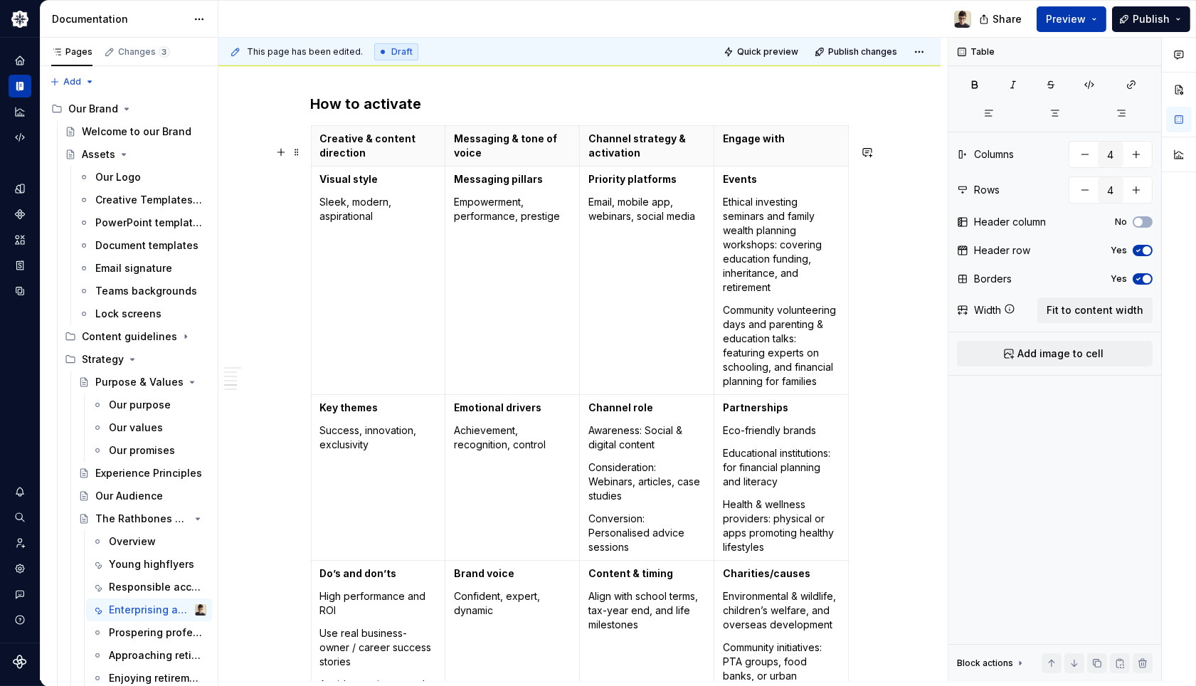
scroll to position [1694, 0]
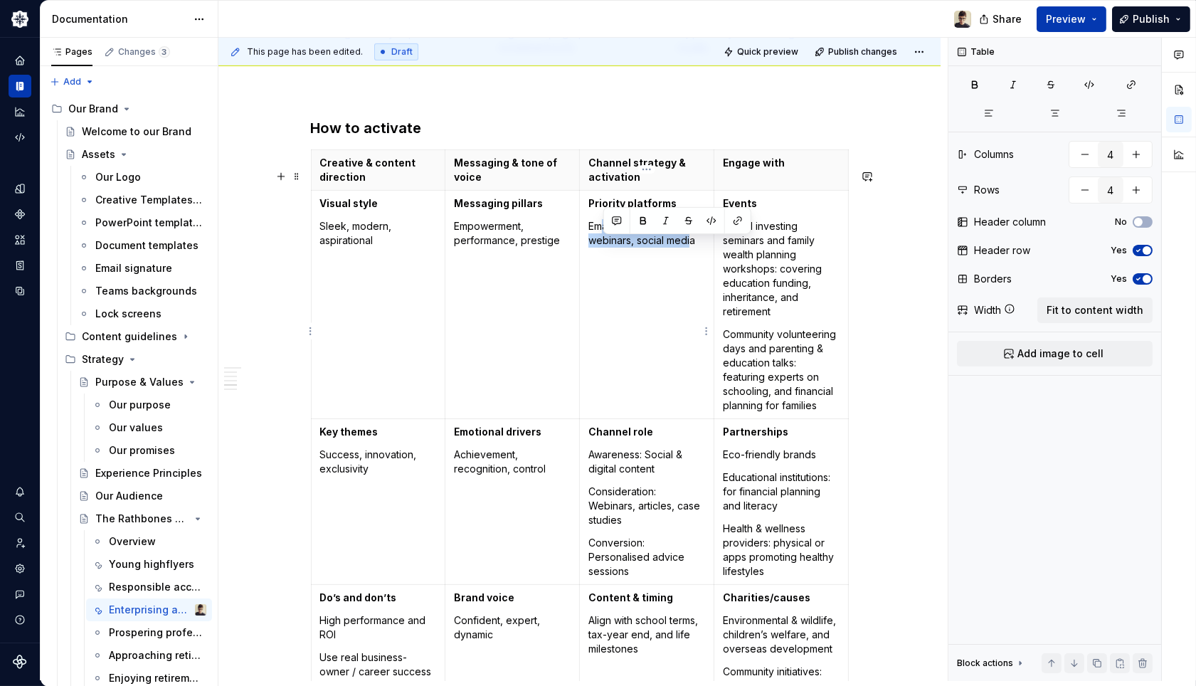
drag, startPoint x: 689, startPoint y: 297, endPoint x: 601, endPoint y: 247, distance: 100.7
click at [601, 247] on td "Priority platforms Email, mobile app, webinars, social media" at bounding box center [646, 304] width 135 height 228
drag, startPoint x: 699, startPoint y: 265, endPoint x: 584, endPoint y: 248, distance: 115.8
click at [584, 248] on td "Priority platforms Email, mobile app, webinars, social media" at bounding box center [646, 304] width 135 height 228
click at [659, 233] on p "Linked" at bounding box center [647, 226] width 117 height 14
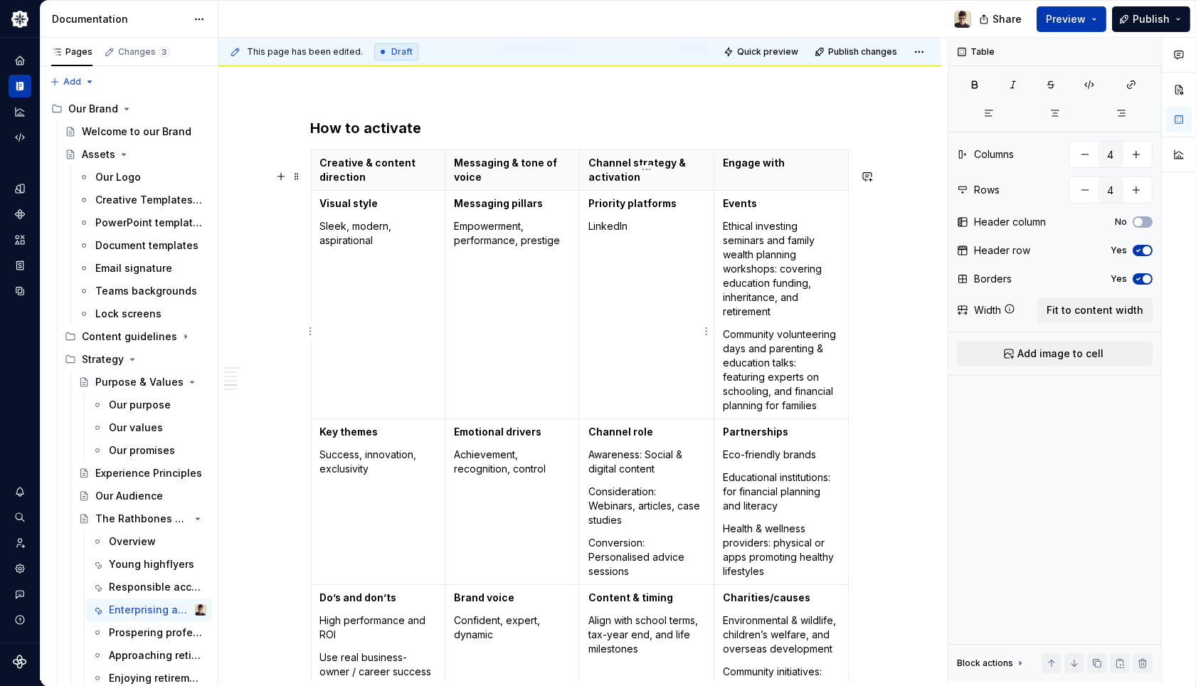
click at [685, 233] on p "LinkedIn" at bounding box center [647, 226] width 117 height 14
click at [675, 233] on p "LinkedIn" at bounding box center [647, 226] width 117 height 14
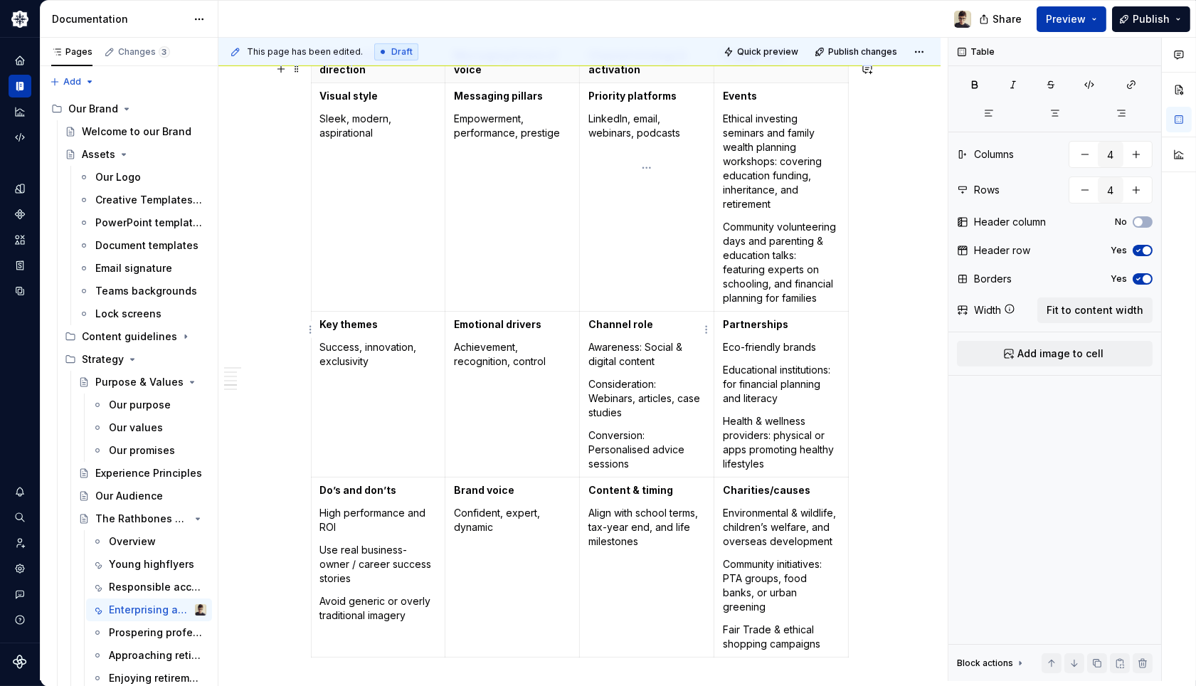
scroll to position [1852, 0]
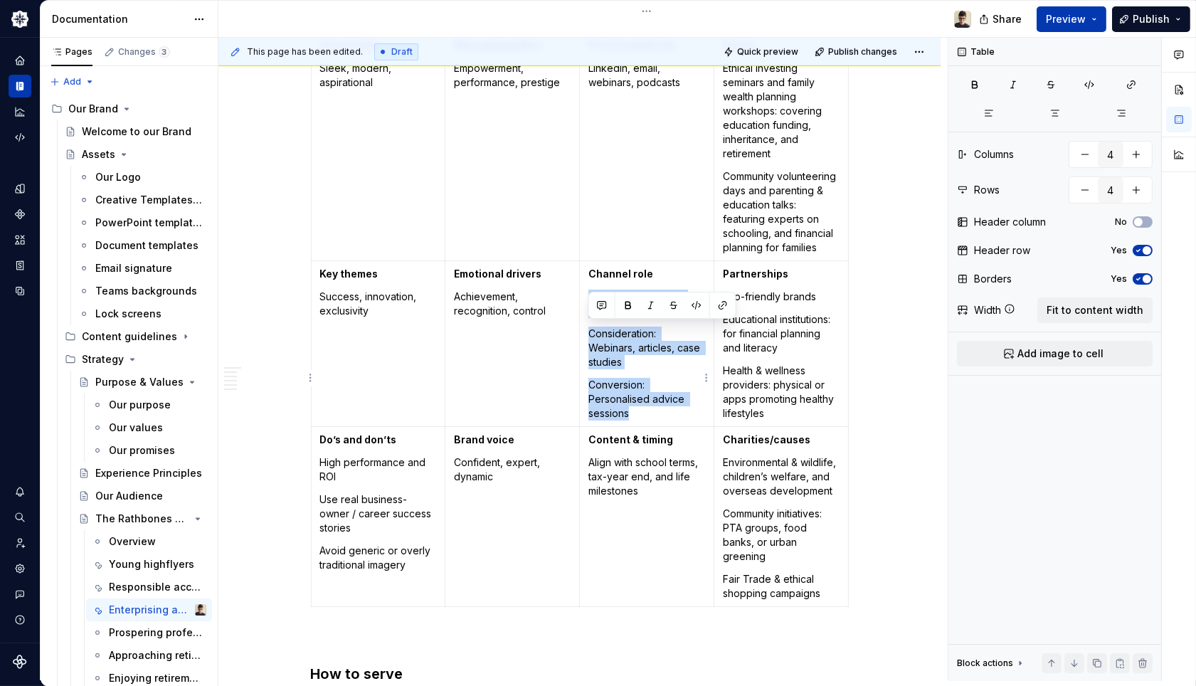
drag, startPoint x: 665, startPoint y: 447, endPoint x: 589, endPoint y: 320, distance: 148.2
click at [589, 320] on td "Channel role Awareness: Social & digital content Consideration: Webinars, artic…" at bounding box center [646, 343] width 135 height 166
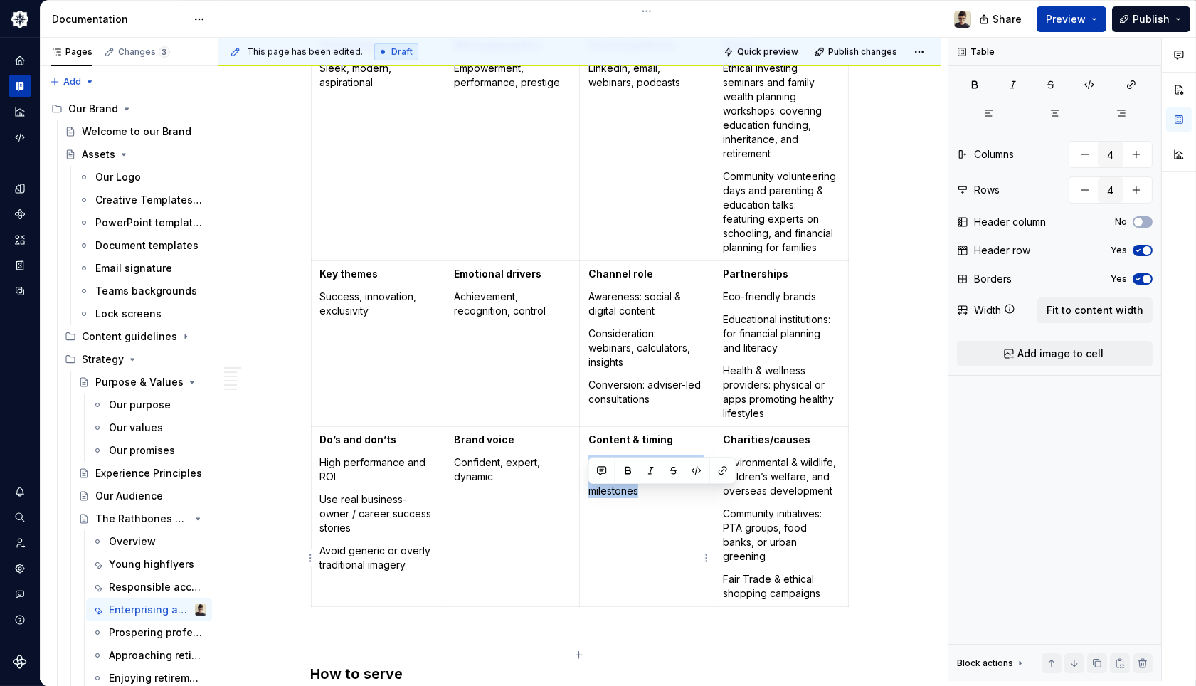
drag, startPoint x: 645, startPoint y: 539, endPoint x: 586, endPoint y: 492, distance: 76.0
click at [586, 492] on td "Content & timing Align with school terms, tax-year end, and life milestones" at bounding box center [646, 516] width 135 height 180
click at [664, 470] on p "Align with tax" at bounding box center [647, 462] width 117 height 14
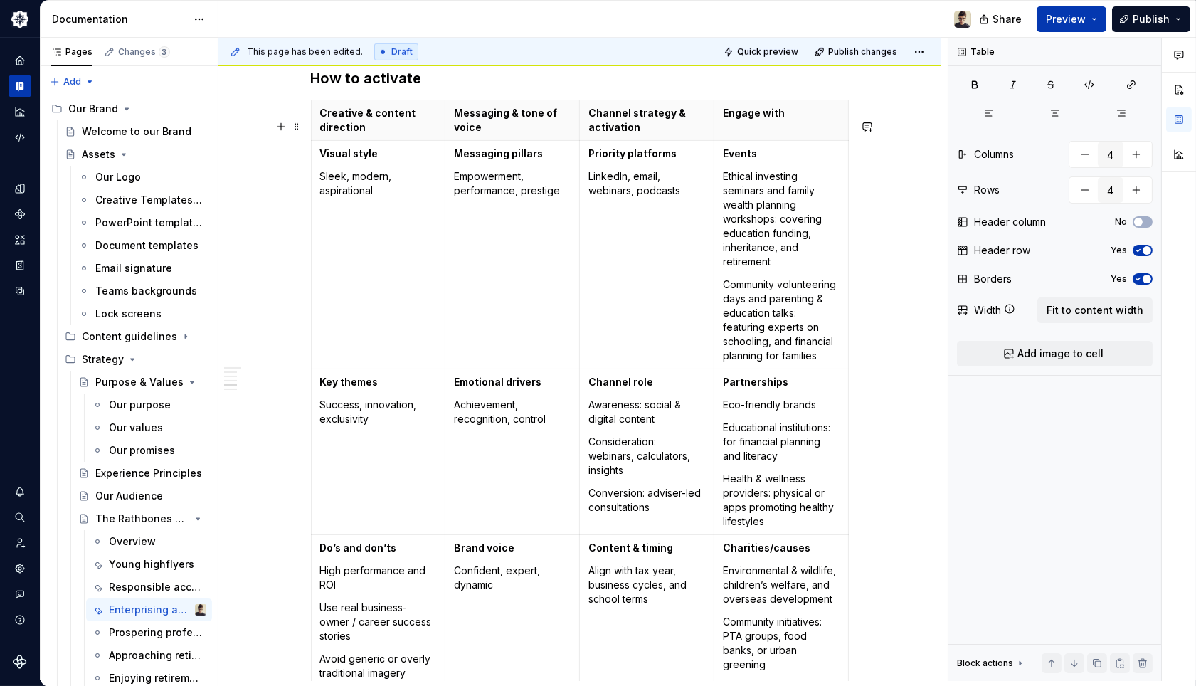
scroll to position [1773, 0]
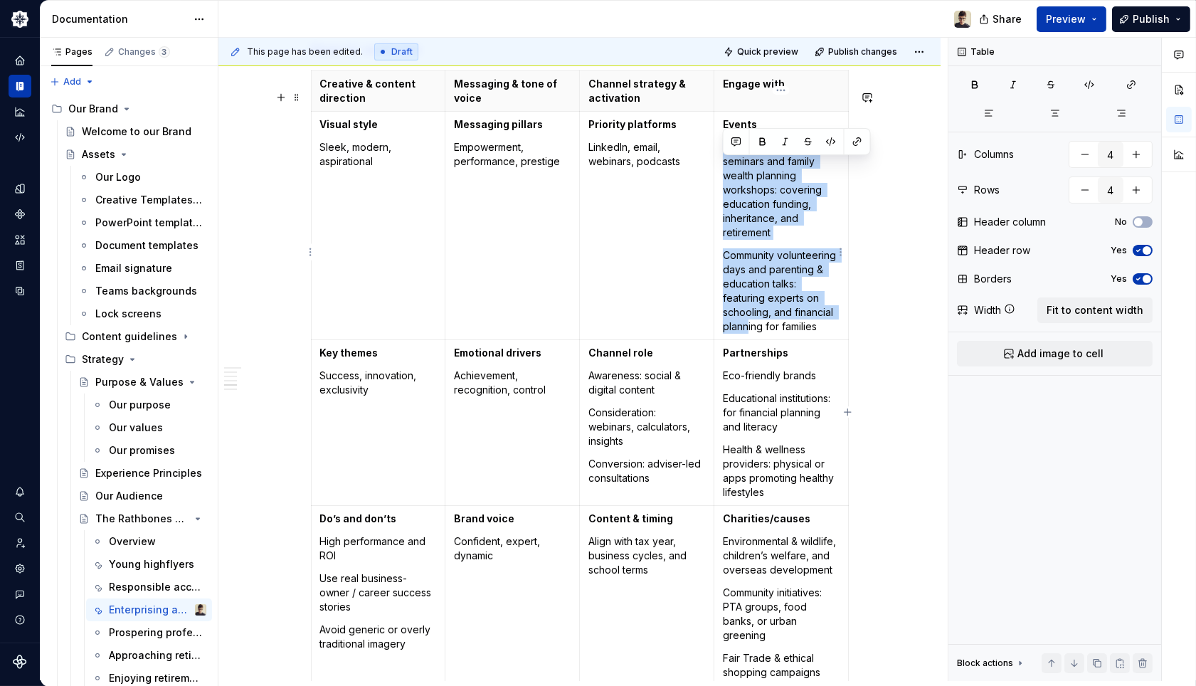
drag, startPoint x: 789, startPoint y: 353, endPoint x: 722, endPoint y: 161, distance: 203.2
click at [722, 161] on td "Events Ethical investing seminars and family wealth planning workshops: coverin…" at bounding box center [781, 225] width 135 height 228
drag, startPoint x: 773, startPoint y: 365, endPoint x: 722, endPoint y: 169, distance: 202.3
click at [722, 169] on td "Events Ethical investing seminars and family wealth planning workshops: coverin…" at bounding box center [781, 225] width 135 height 228
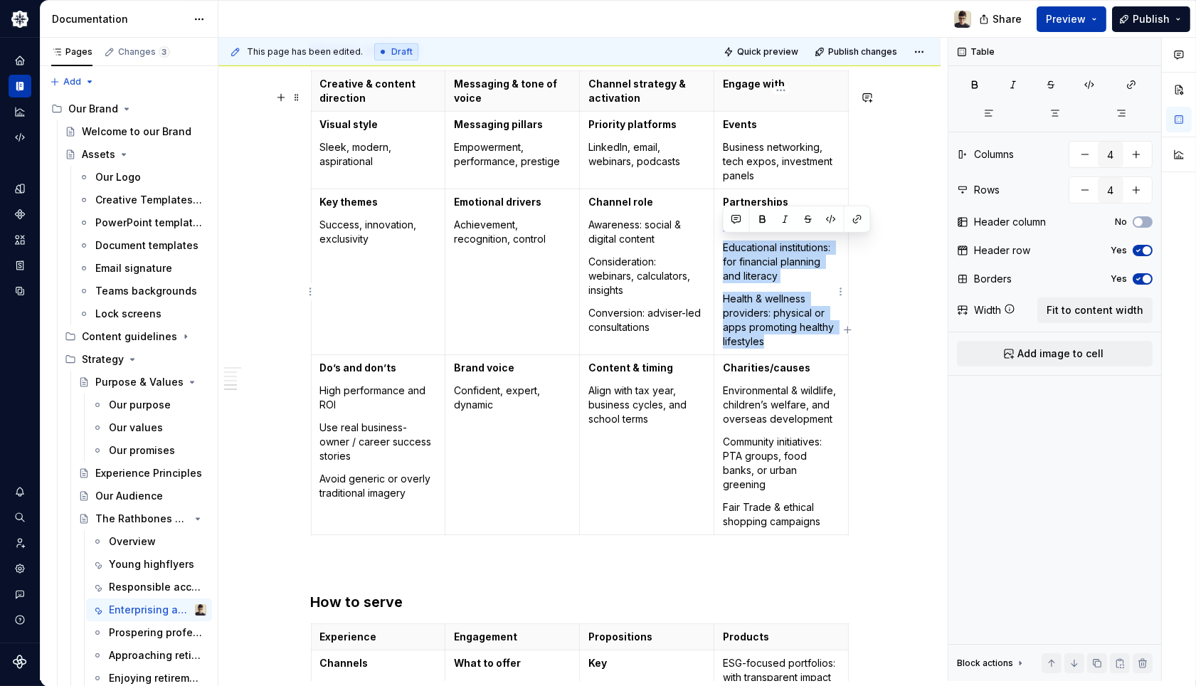
drag, startPoint x: 771, startPoint y: 370, endPoint x: 724, endPoint y: 236, distance: 142.0
click at [724, 236] on td "Partnerships Eco-friendly brands Educational institutions: for financial planni…" at bounding box center [781, 272] width 135 height 166
drag, startPoint x: 774, startPoint y: 357, endPoint x: 722, endPoint y: 243, distance: 124.8
click at [722, 243] on td "Partnerships Eco-friendly brands Educational institutions: for financial planni…" at bounding box center [781, 272] width 135 height 166
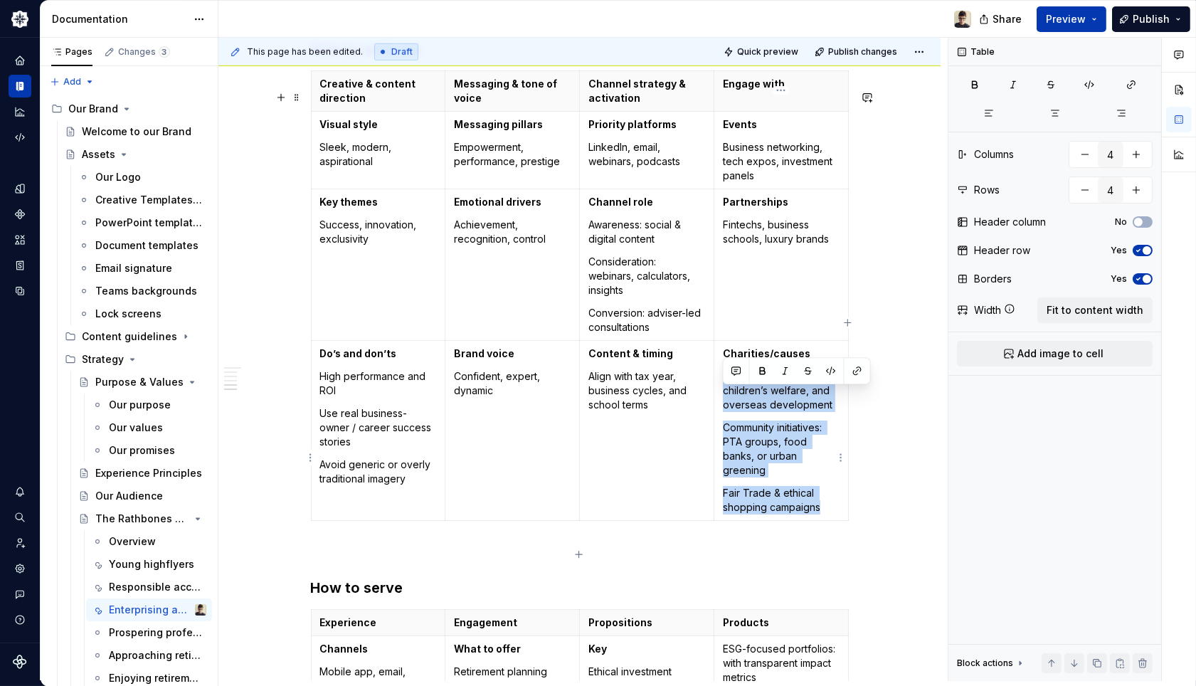
drag, startPoint x: 824, startPoint y: 539, endPoint x: 722, endPoint y: 384, distance: 185.5
click at [722, 384] on td "Charities/causes Environmental & wildlife, children’s welfare, and overseas dev…" at bounding box center [781, 430] width 135 height 180
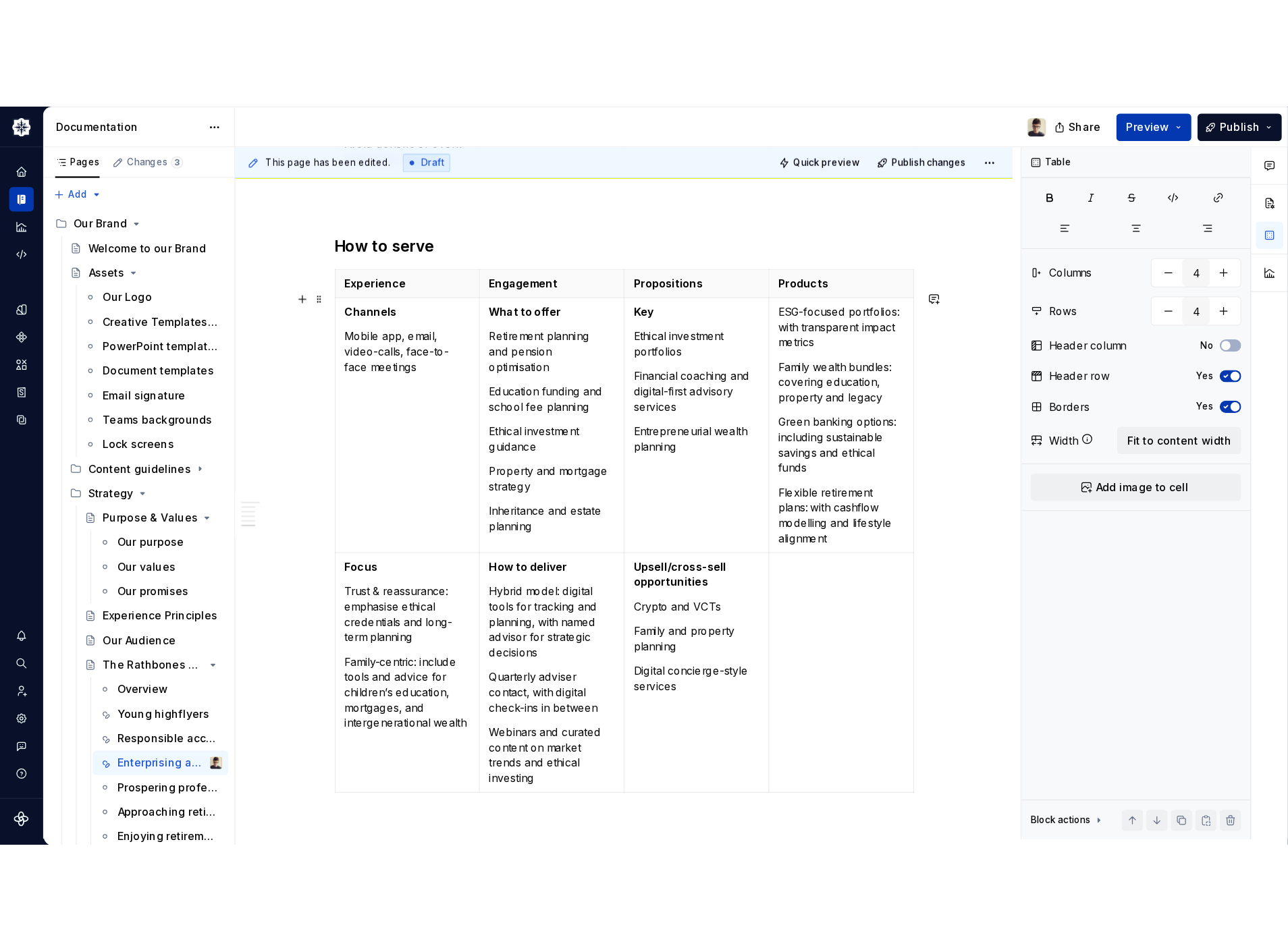
scroll to position [2131, 0]
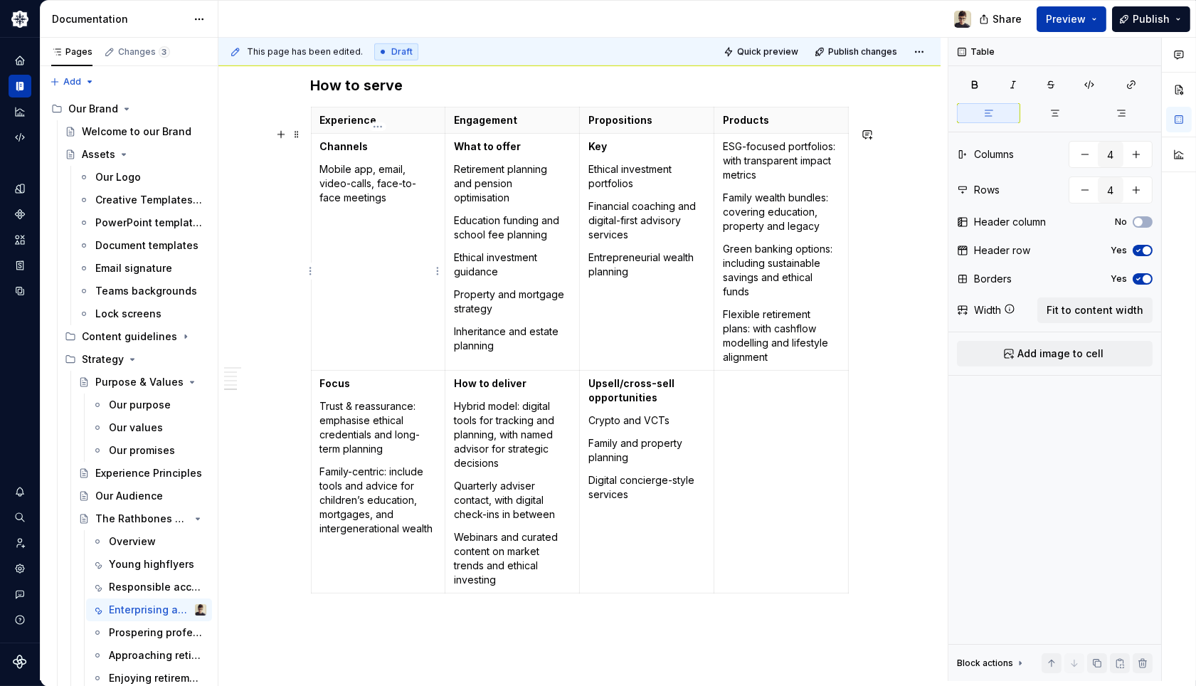
type input "3"
drag, startPoint x: 422, startPoint y: 236, endPoint x: 314, endPoint y: 194, distance: 116.0
click at [314, 194] on td "Channels Mobile app, email, video-calls, face-to-face meetings" at bounding box center [378, 251] width 135 height 237
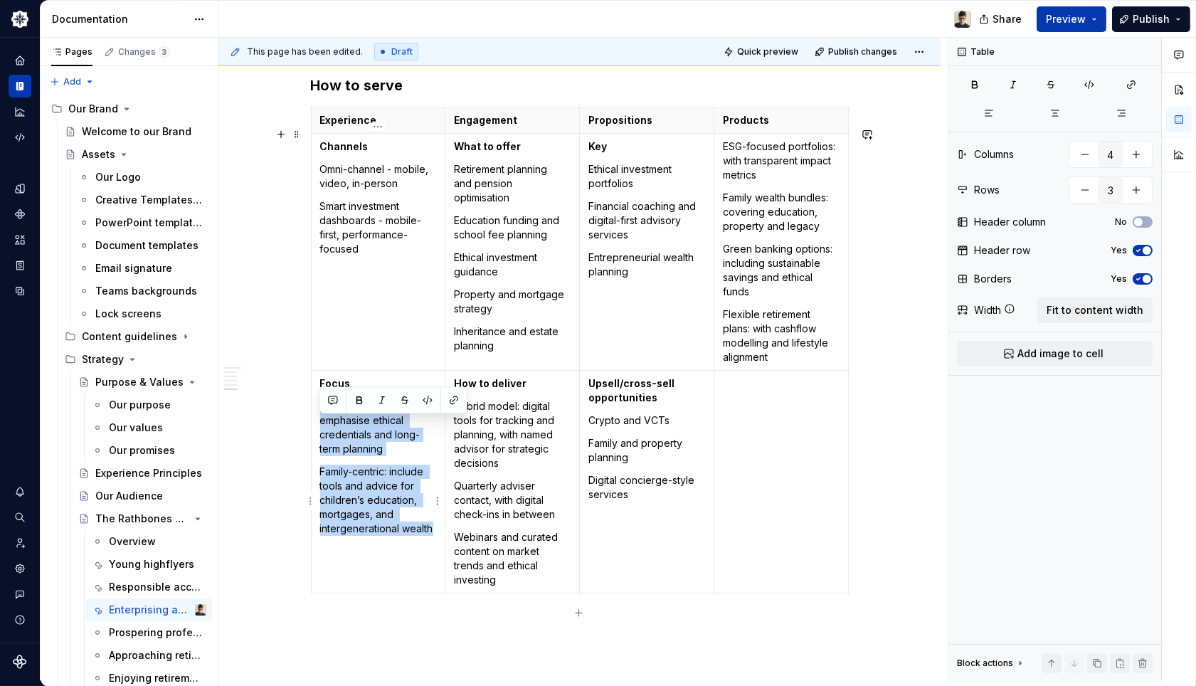
drag, startPoint x: 432, startPoint y: 557, endPoint x: 317, endPoint y: 424, distance: 175.5
click at [317, 424] on td "Focus Trust & reassurance: emphasise ethical credentials and long-term planning…" at bounding box center [378, 481] width 135 height 223
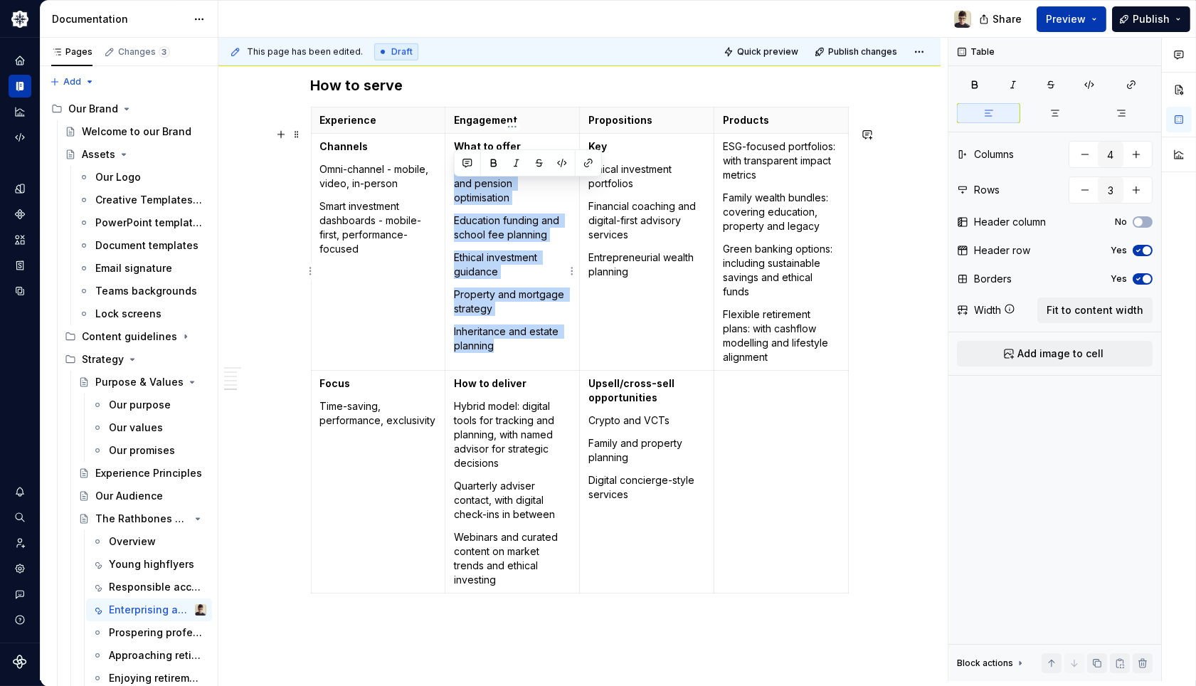
drag, startPoint x: 532, startPoint y: 369, endPoint x: 457, endPoint y: 186, distance: 197.6
click at [457, 186] on td "What to offer Retirement planning and pension optimisation Education funding an…" at bounding box center [512, 251] width 135 height 237
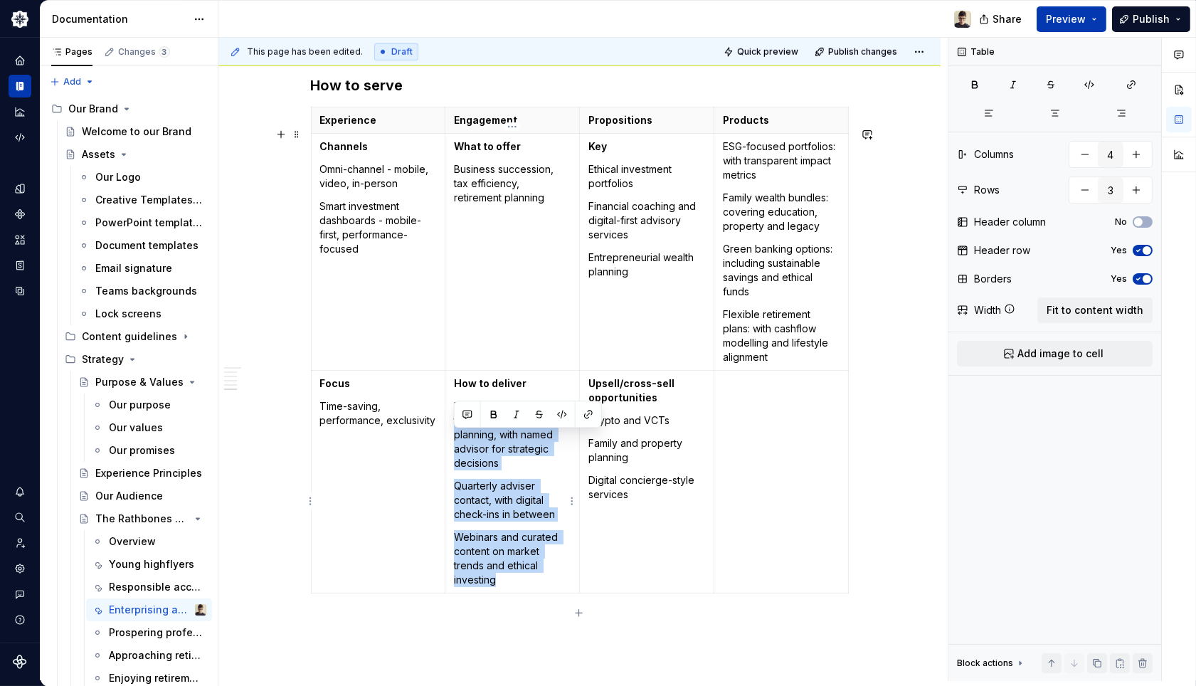
drag, startPoint x: 511, startPoint y: 596, endPoint x: 452, endPoint y: 433, distance: 174.0
click at [452, 433] on td "How to deliver Hybrid model: digital tools for tracking and planning, with name…" at bounding box center [512, 481] width 135 height 223
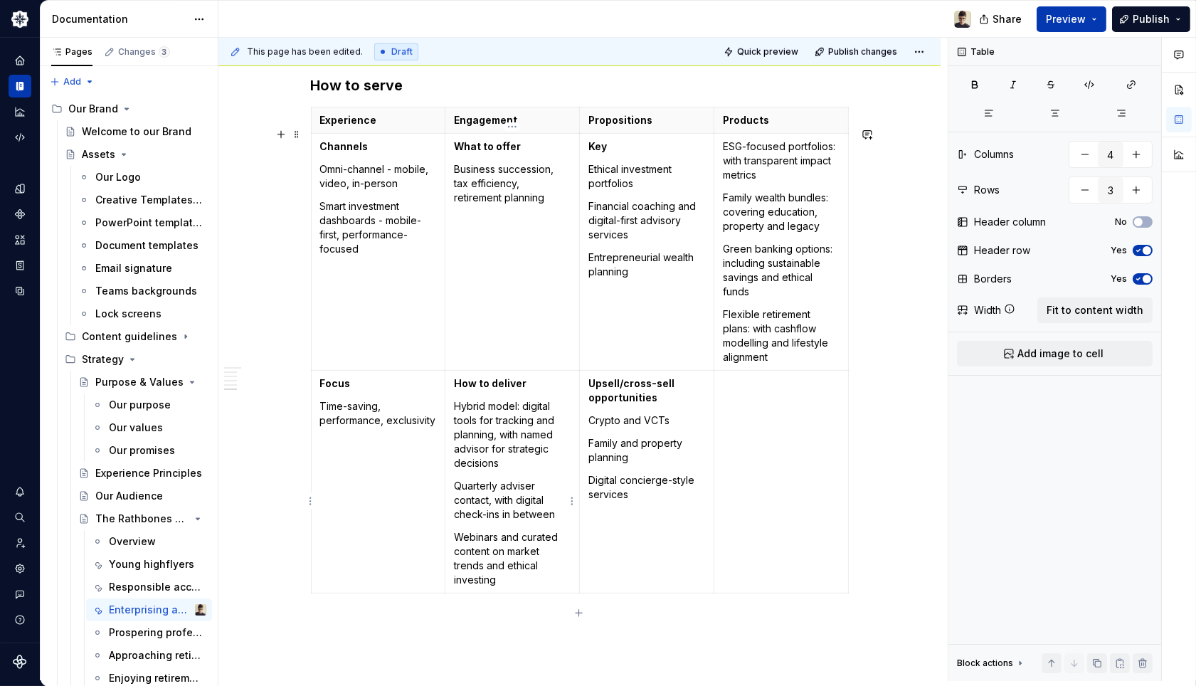
click at [502, 522] on p "Quarterly adviser contact, with digital check-ins in between" at bounding box center [512, 500] width 117 height 43
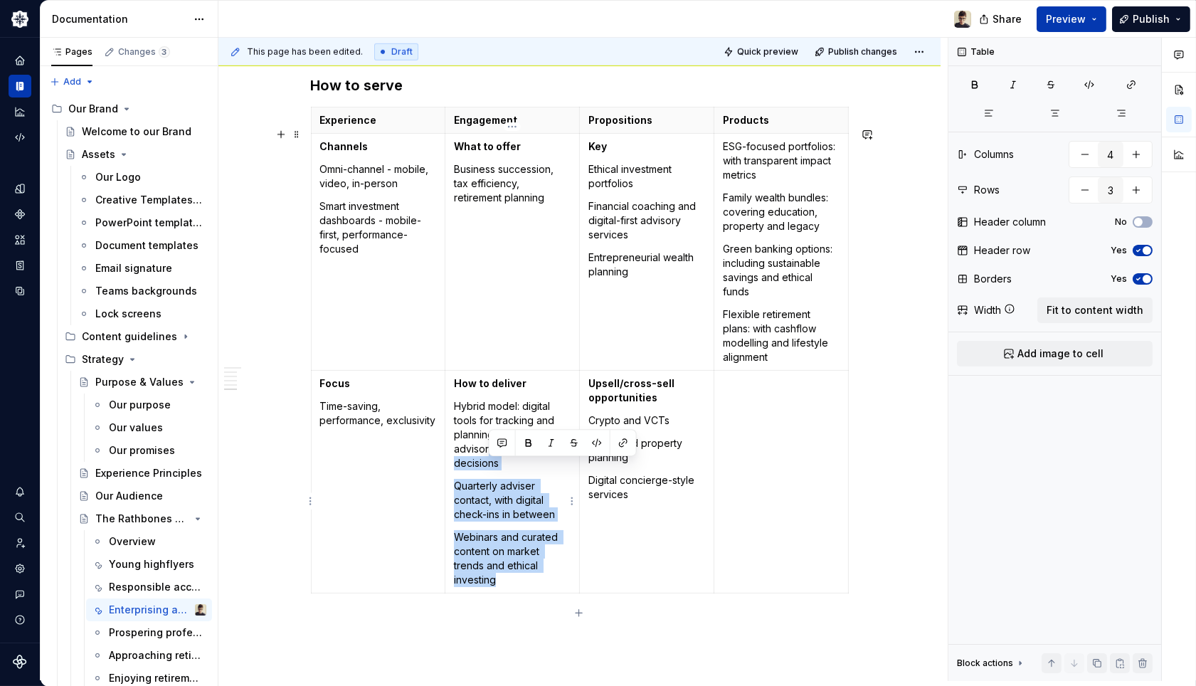
drag, startPoint x: 525, startPoint y: 600, endPoint x: 487, endPoint y: 473, distance: 132.9
click at [487, 473] on td "How to deliver Hybrid model: digital tools for tracking and planning, with name…" at bounding box center [512, 481] width 135 height 223
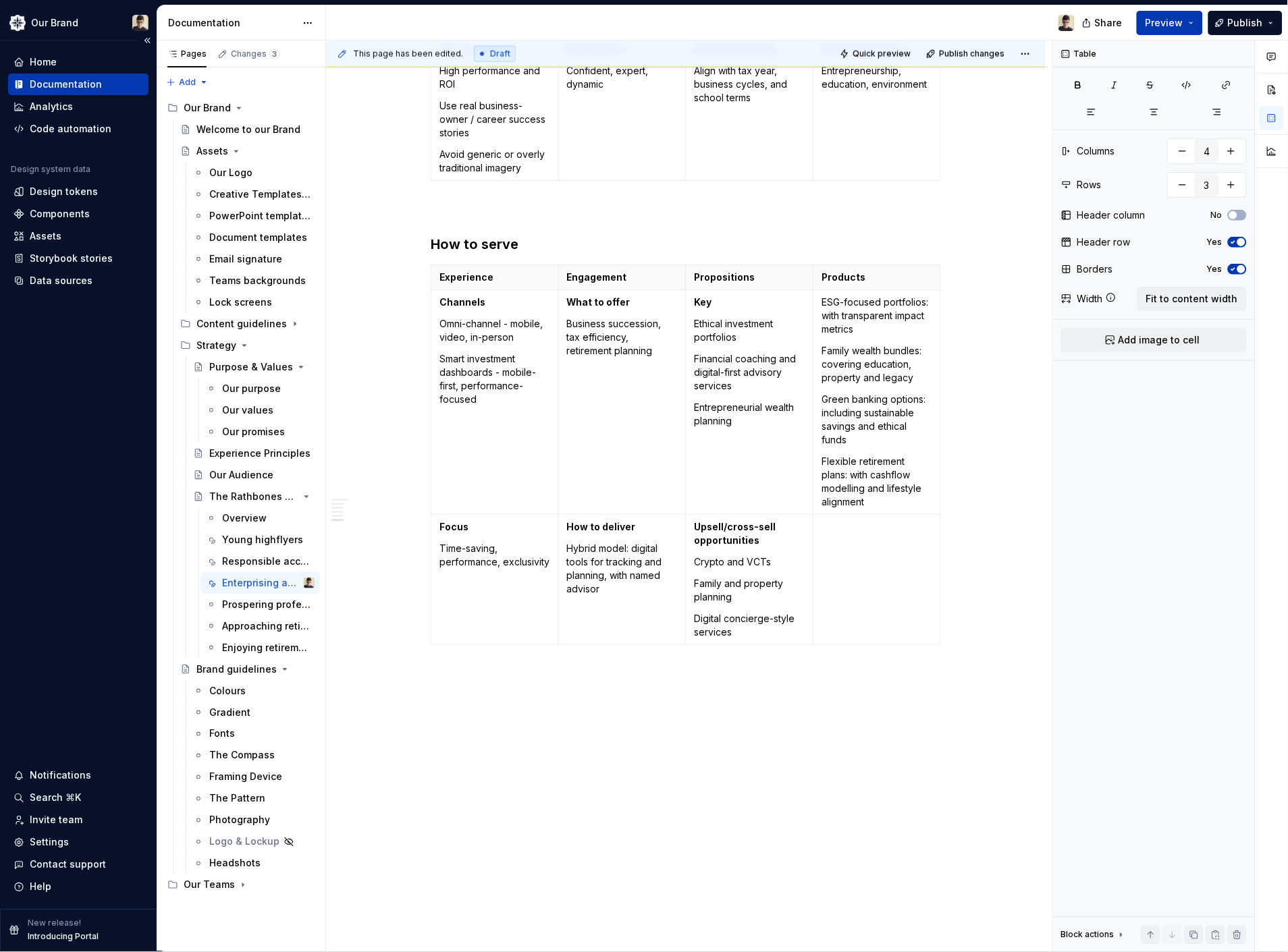
scroll to position [1, 0]
drag, startPoint x: 749, startPoint y: 420, endPoint x: 693, endPoint y: 328, distance: 107.7
click at [693, 328] on td "Key Ethical investment portfolios Financial coaching and digital-first advisory…" at bounding box center [749, 401] width 128 height 225
click at [707, 423] on p "Business owner financial planning - succession, sale, tax-effiency" at bounding box center [749, 406] width 111 height 54
click at [743, 479] on td "Key High performance investment portfolios - tailored, agile, growth focused Bu…" at bounding box center [749, 401] width 128 height 225
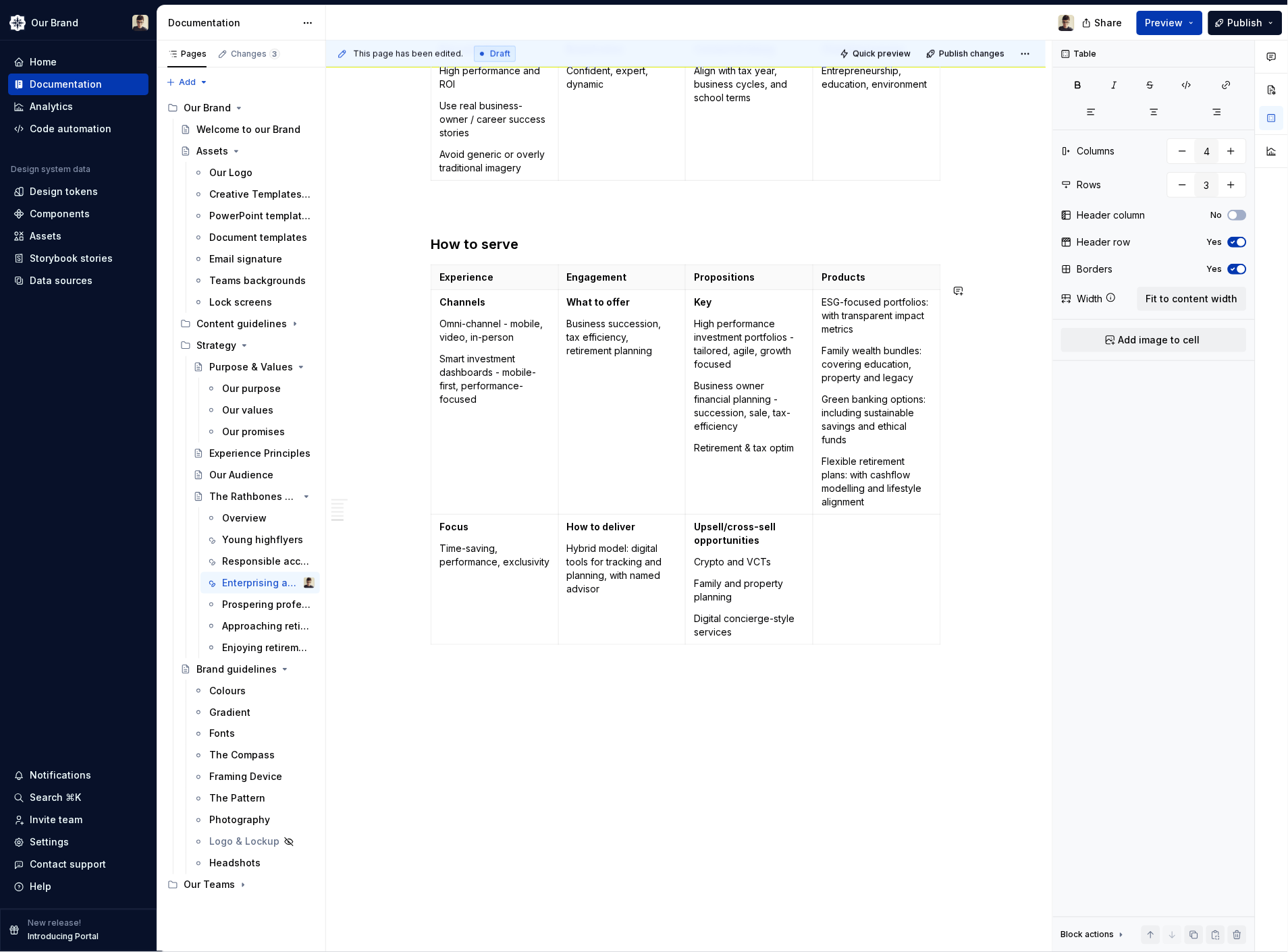
type textarea "*"
drag, startPoint x: 757, startPoint y: 631, endPoint x: 712, endPoint y: 565, distance: 79.9
click at [736, 602] on td "Upsell/cross-sell opportunities Crypto and VCTs Family and property planning Di…" at bounding box center [749, 578] width 128 height 130
click at [711, 565] on td "Upsell/cross-sell opportunities Crypto and VCTs Family and property planning Di…" at bounding box center [749, 578] width 128 height 130
drag, startPoint x: 757, startPoint y: 628, endPoint x: 691, endPoint y: 558, distance: 96.2
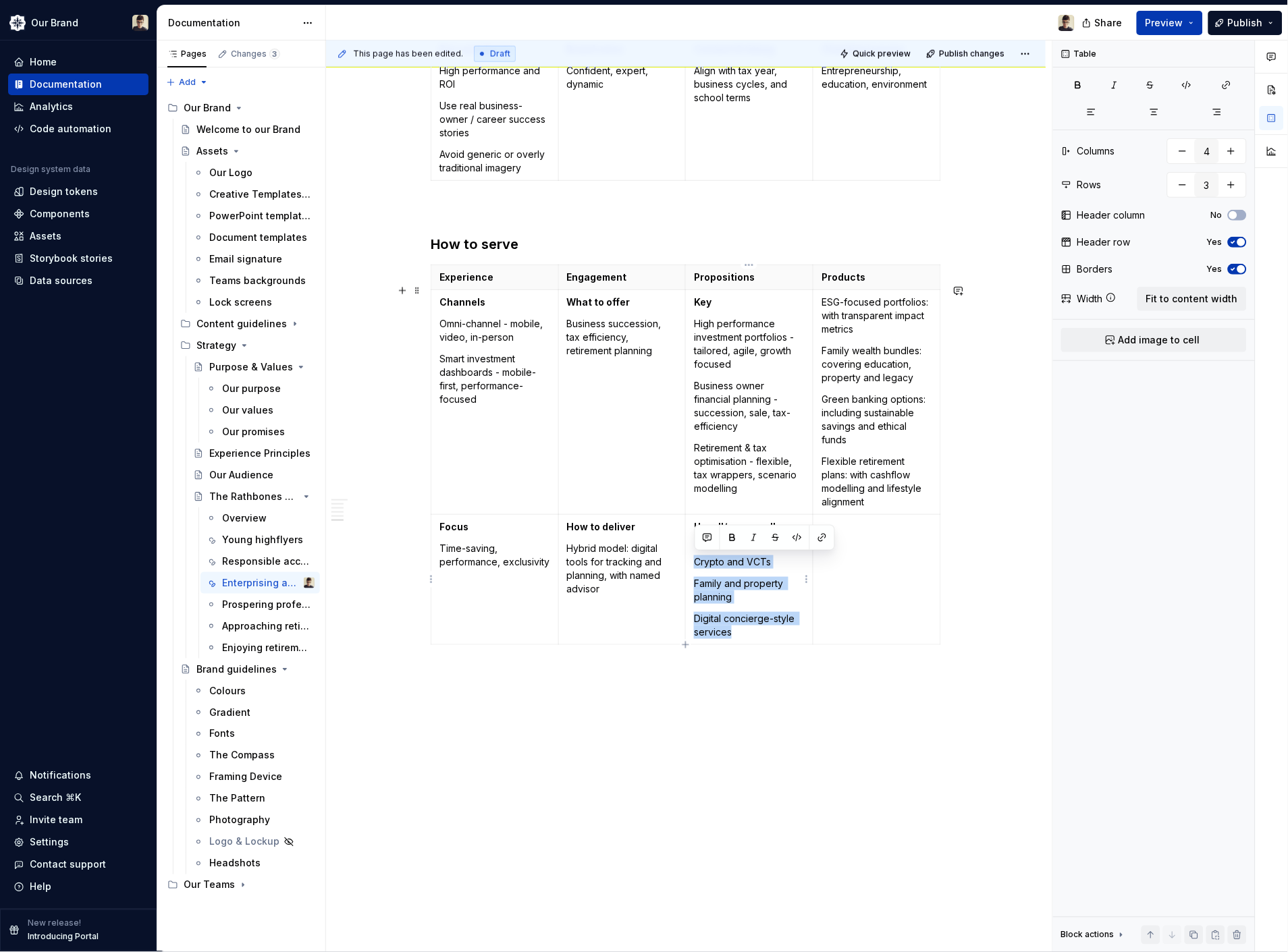
click at [691, 558] on td "Upsell/cross-sell opportunities Crypto and VCTs Family and property planning Di…" at bounding box center [749, 578] width 128 height 130
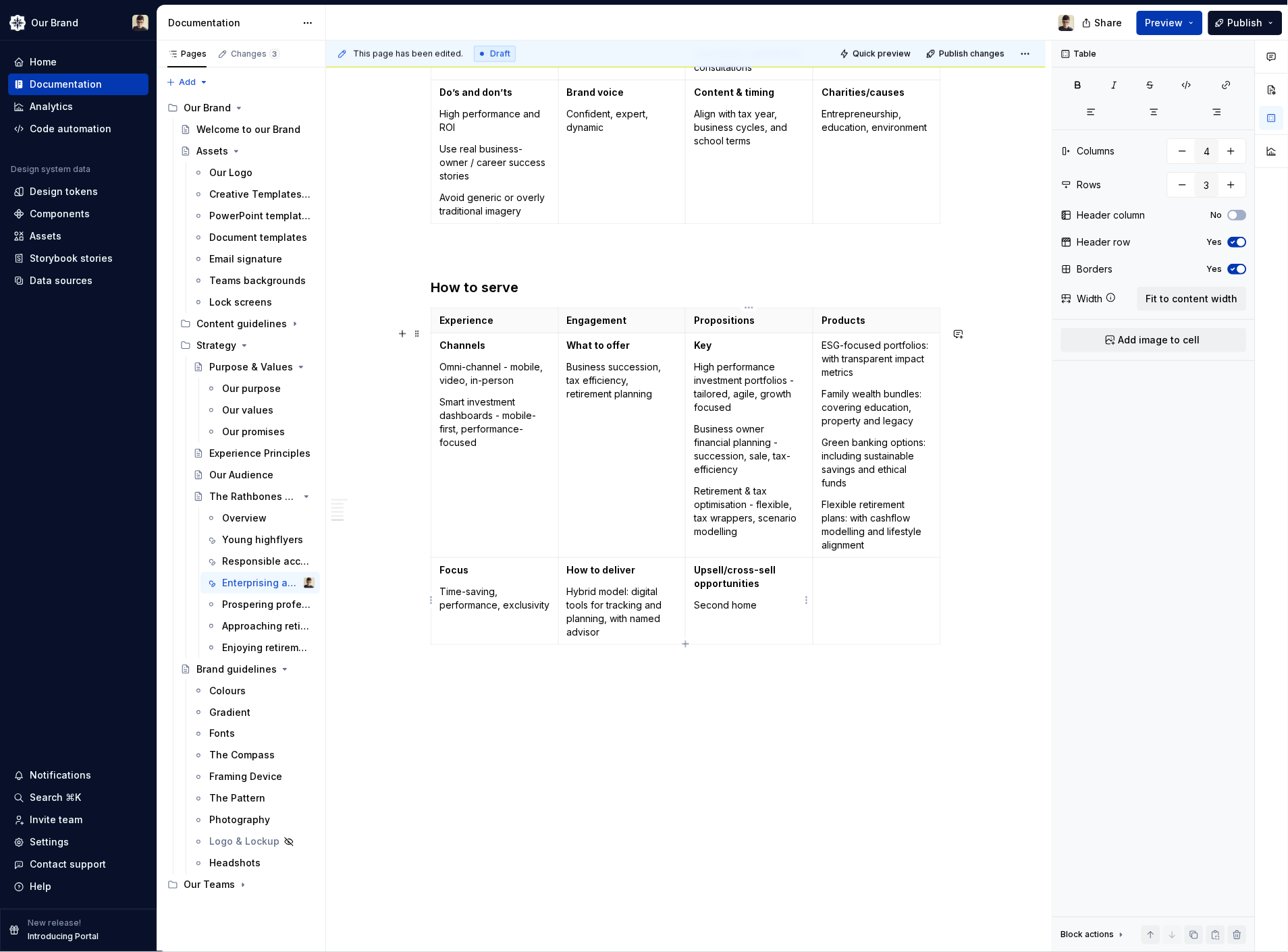
click at [780, 616] on td "Upsell/cross-sell opportunities Second home" at bounding box center [749, 601] width 128 height 87
click at [773, 603] on p "Second home" at bounding box center [749, 605] width 111 height 13
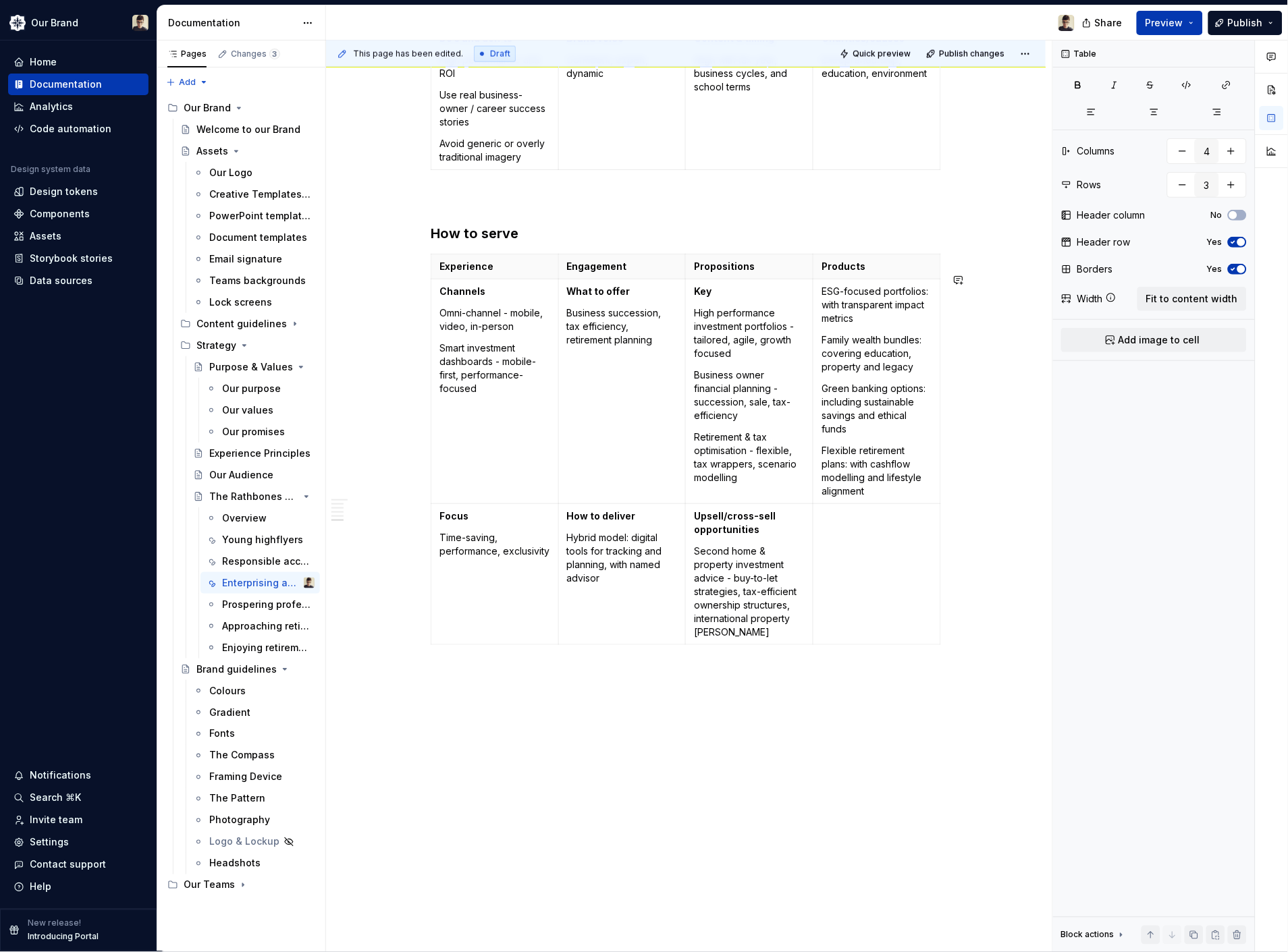
scroll to position [1991, 0]
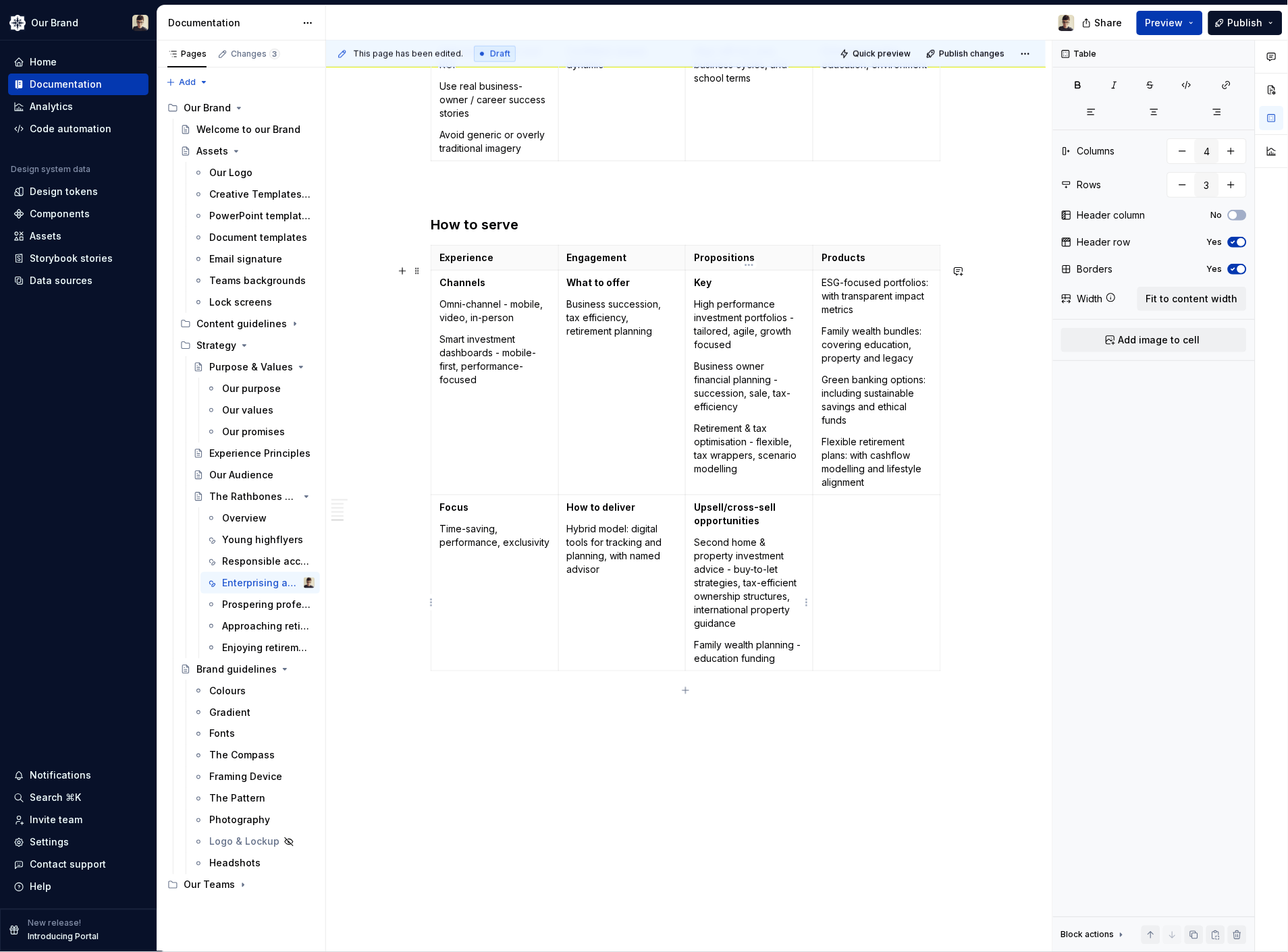
click at [795, 666] on p "Family wealth planning - education funding" at bounding box center [749, 651] width 111 height 27
click at [797, 666] on p "Family wealth planning - education funding" at bounding box center [749, 651] width 111 height 27
click at [790, 666] on p "Family wealth planning - education funding" at bounding box center [749, 651] width 111 height 27
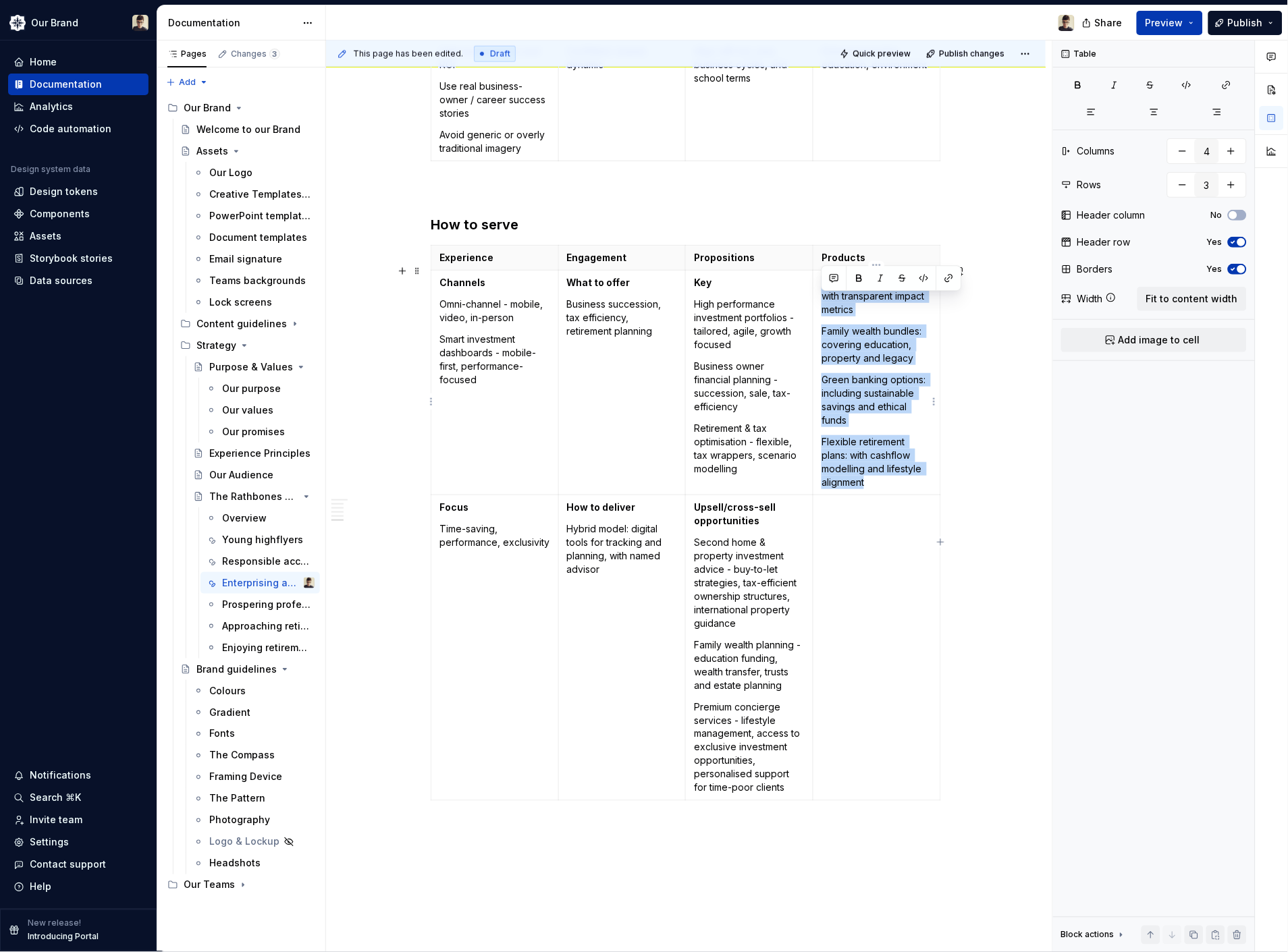
drag, startPoint x: 895, startPoint y: 502, endPoint x: 820, endPoint y: 302, distance: 213.6
click at [820, 302] on td "ESG-focused portfolios: with transparent impact metrics Family wealth bundles: …" at bounding box center [877, 382] width 128 height 225
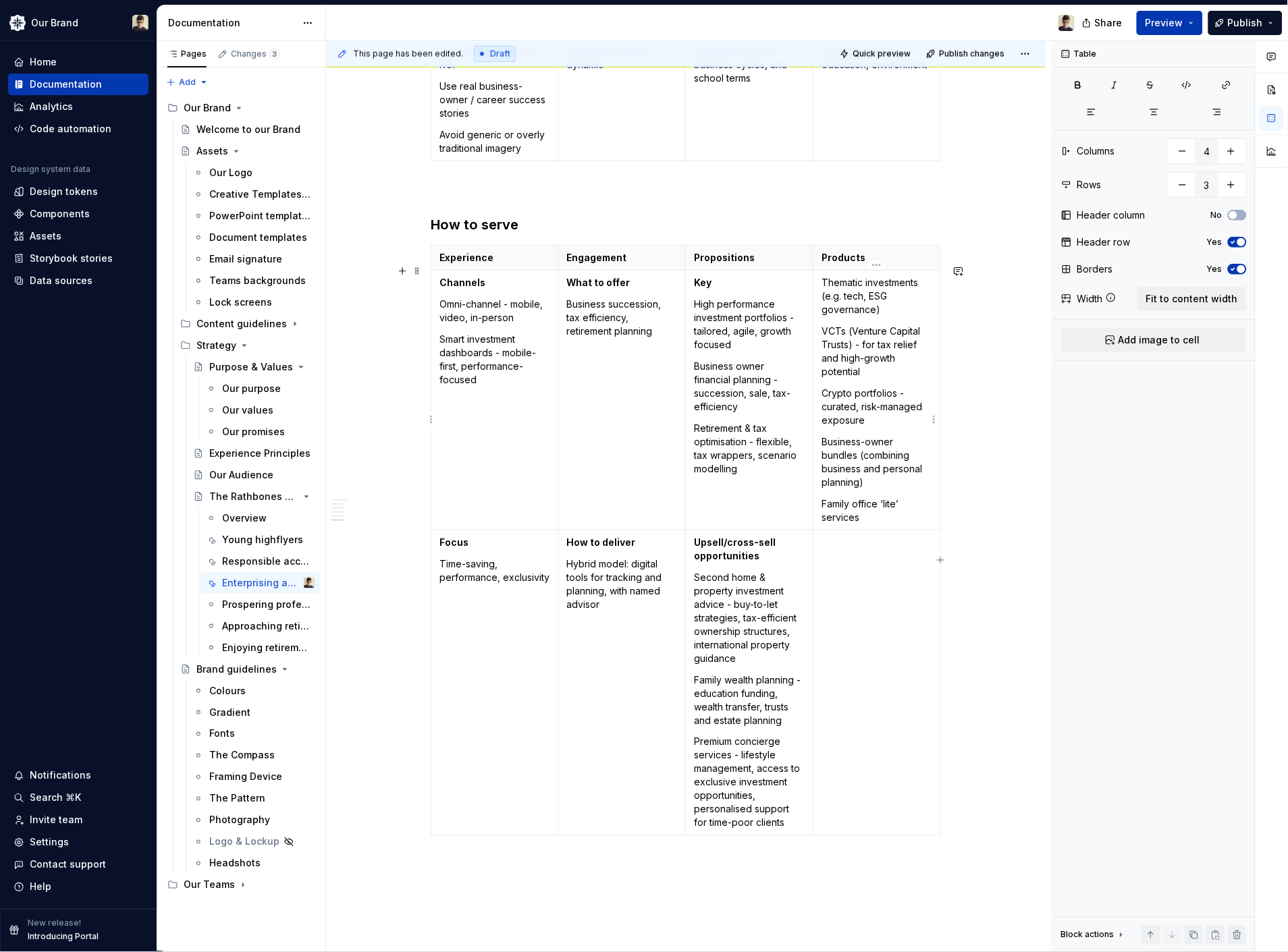
click at [884, 577] on td at bounding box center [877, 683] width 128 height 305
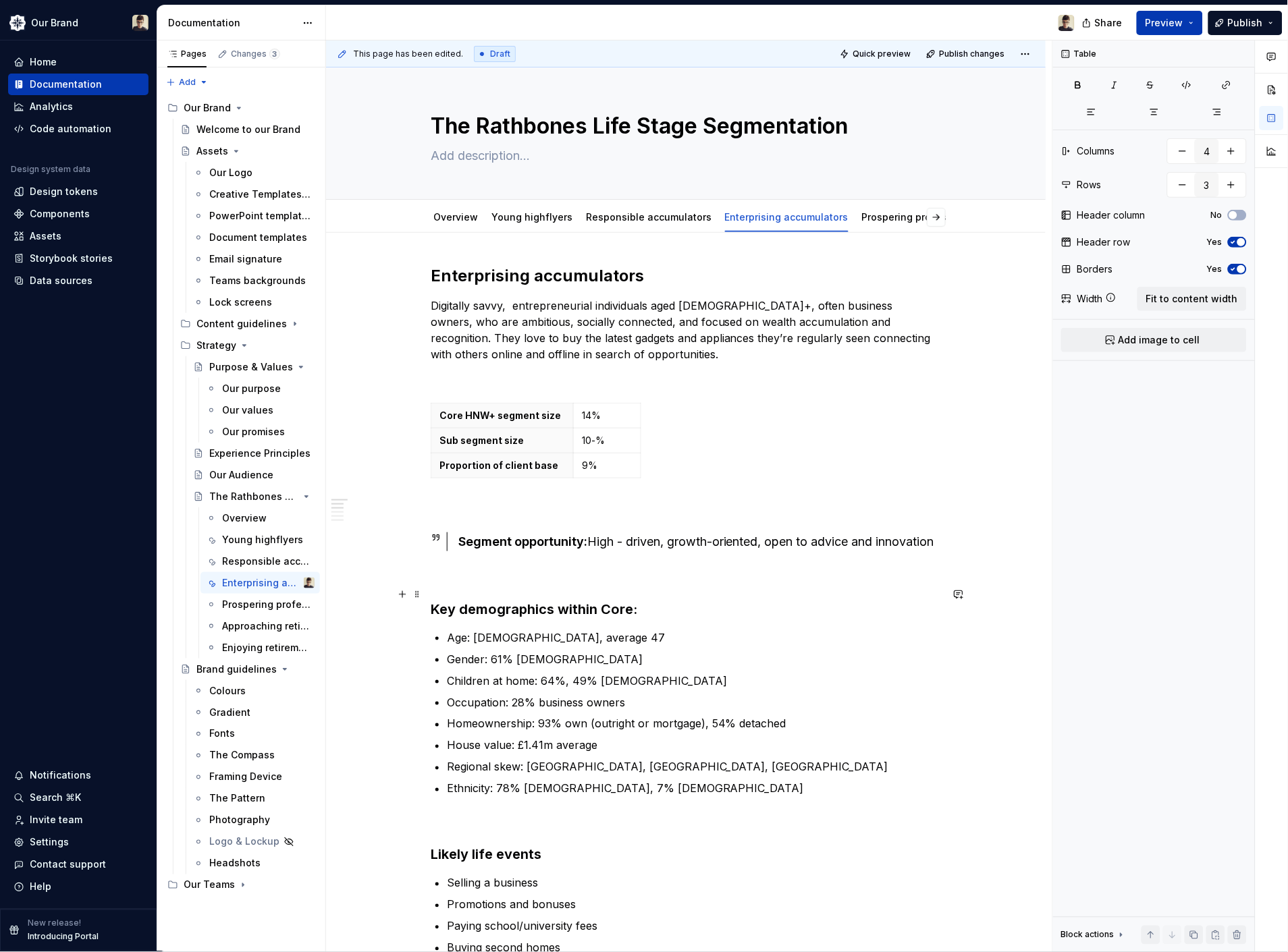
scroll to position [0, 0]
drag, startPoint x: 597, startPoint y: 443, endPoint x: 598, endPoint y: 482, distance: 39.0
click at [597, 443] on p "10-%" at bounding box center [606, 441] width 50 height 13
type input "2"
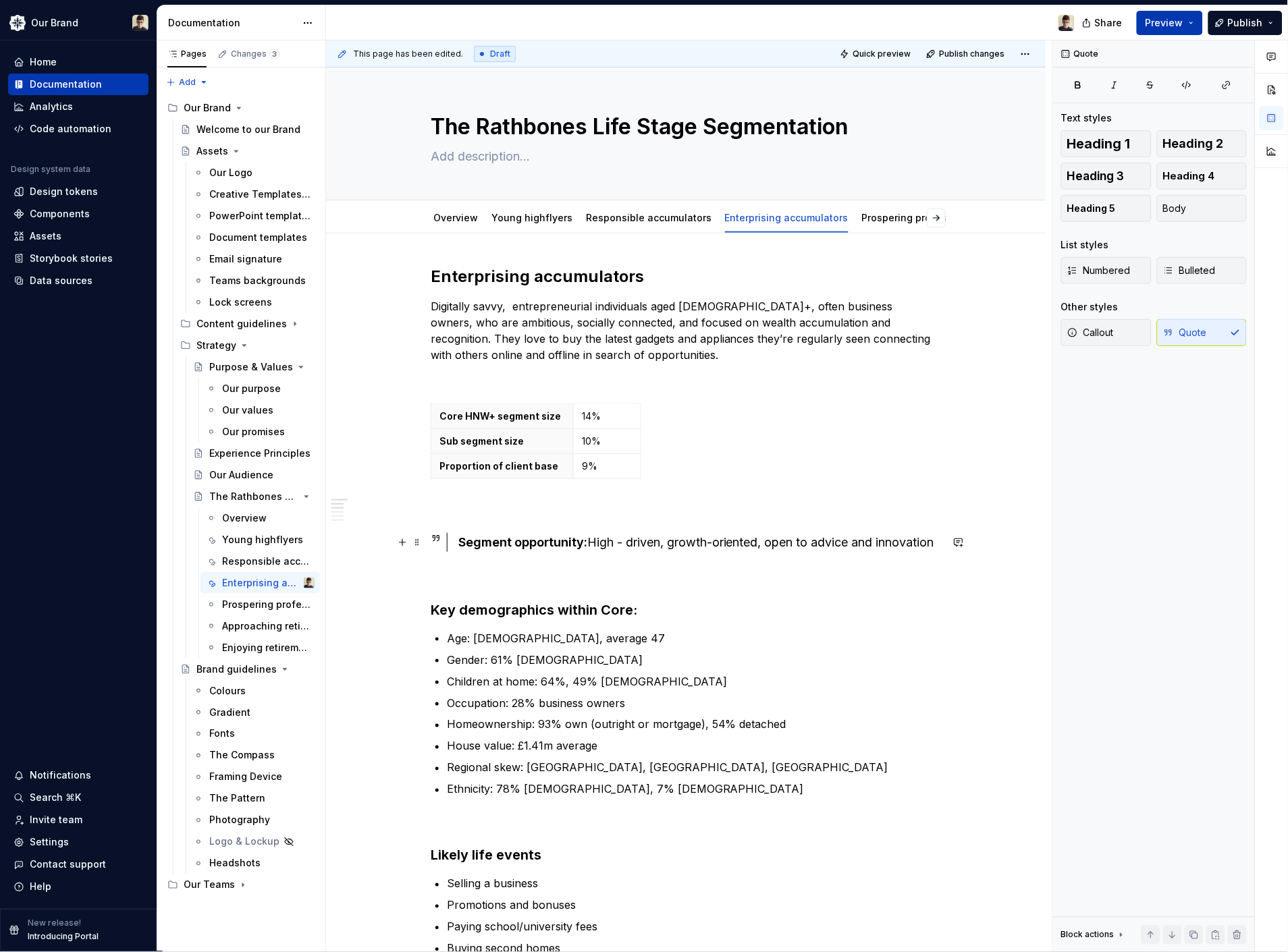
click at [629, 537] on div "Segment opportunity: High - driven, growth-oriented, open to advice and innovat…" at bounding box center [699, 542] width 483 height 19
click at [653, 212] on link "Responsible accumulators" at bounding box center [649, 217] width 125 height 11
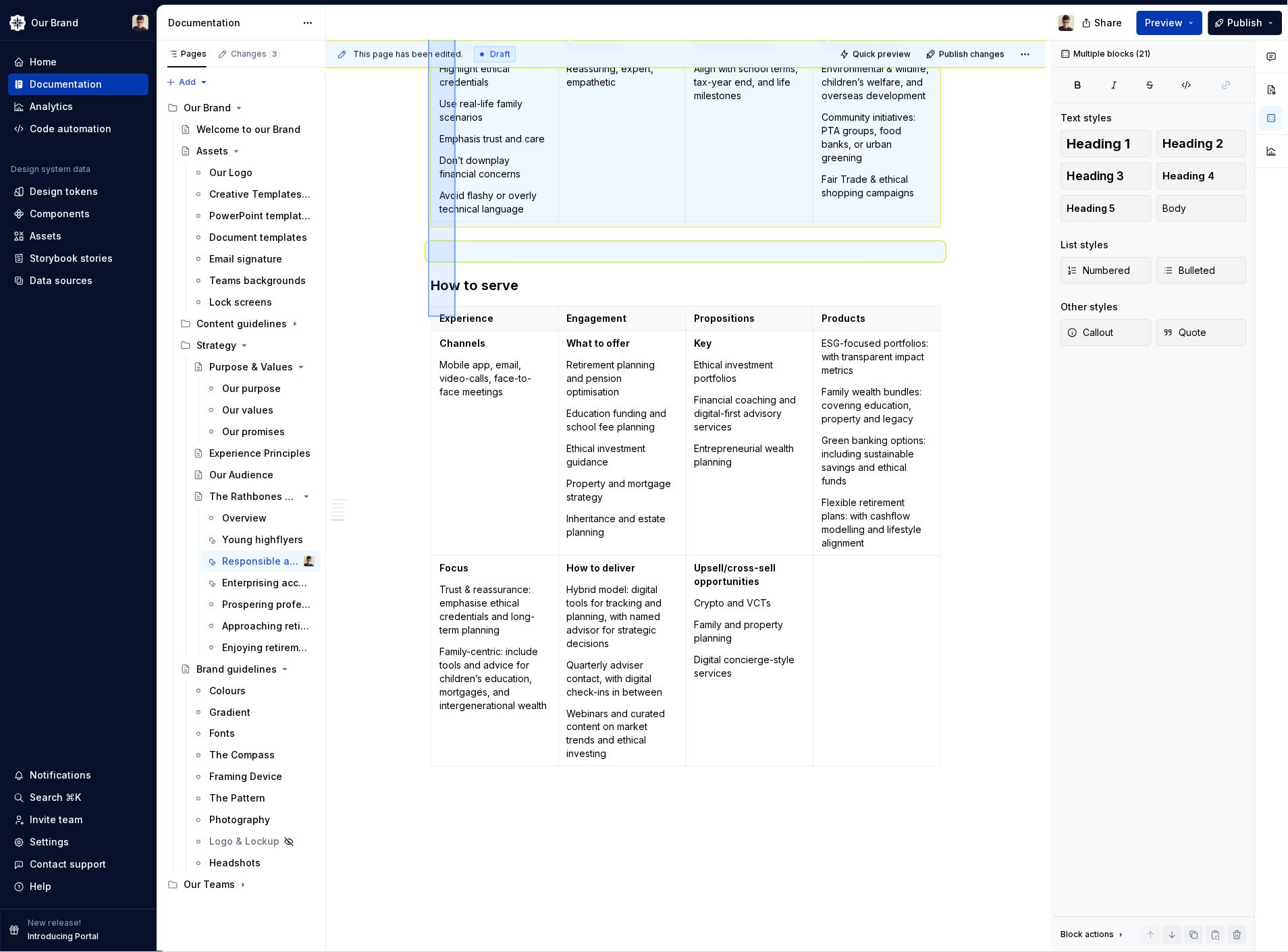
scroll to position [2395, 0]
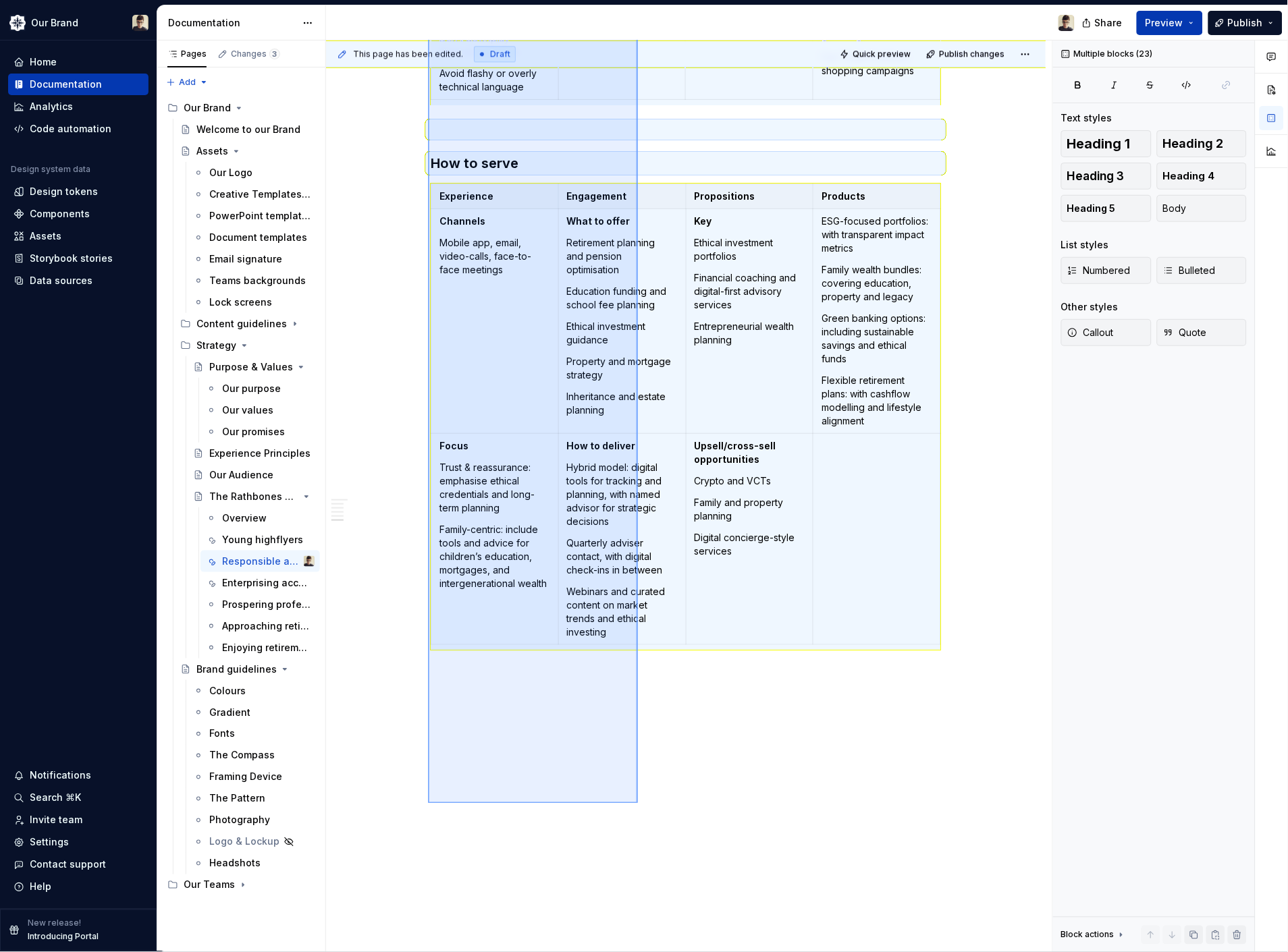
drag, startPoint x: 428, startPoint y: 278, endPoint x: 638, endPoint y: 804, distance: 566.4
click at [638, 682] on div "This page has been edited. Draft Quick preview Publish changes The Rathbones Li…" at bounding box center [690, 496] width 727 height 911
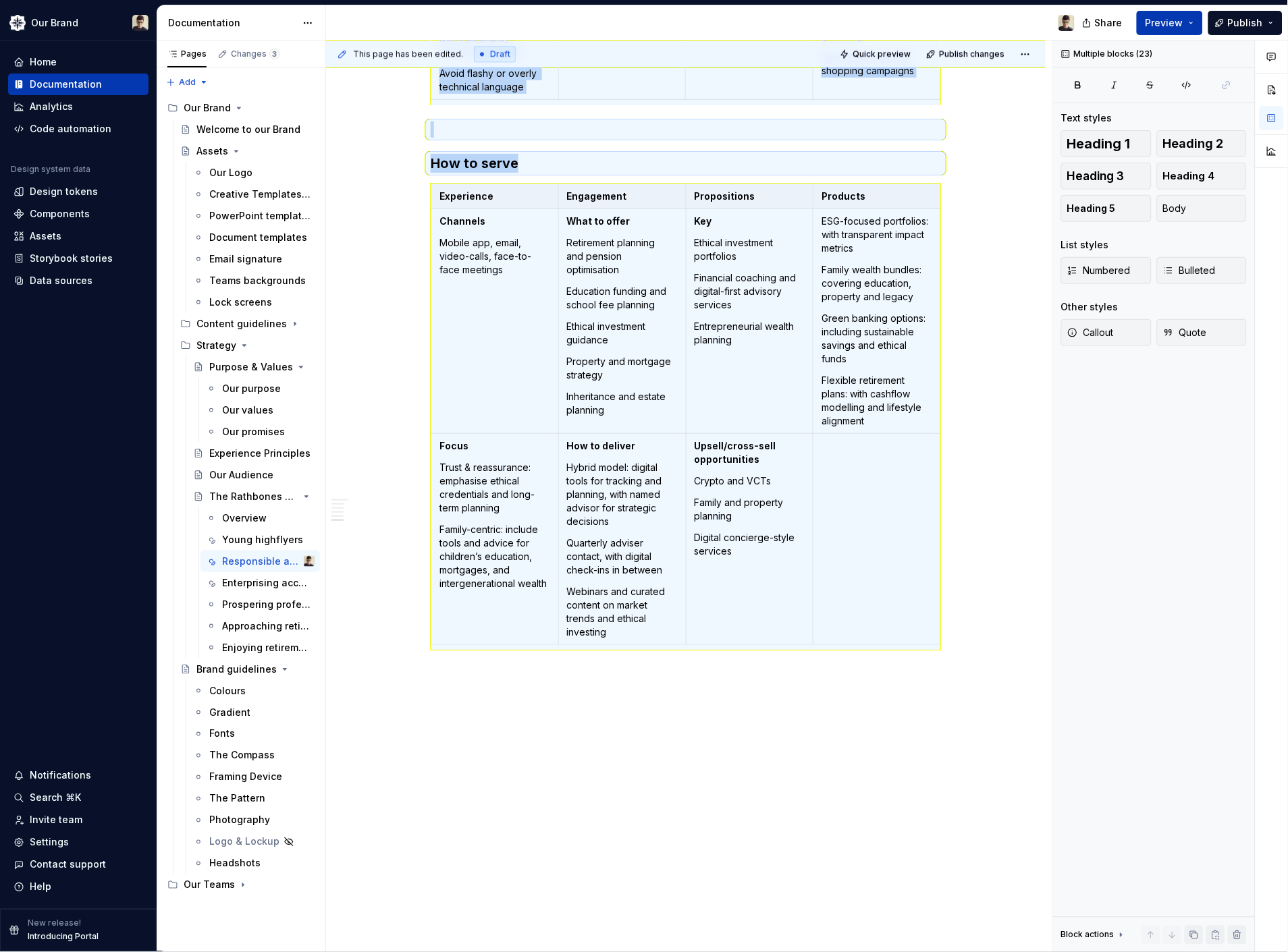
copy div "Responsible accumulators Ethically-minded individuals aged 35-54, often with fa…"
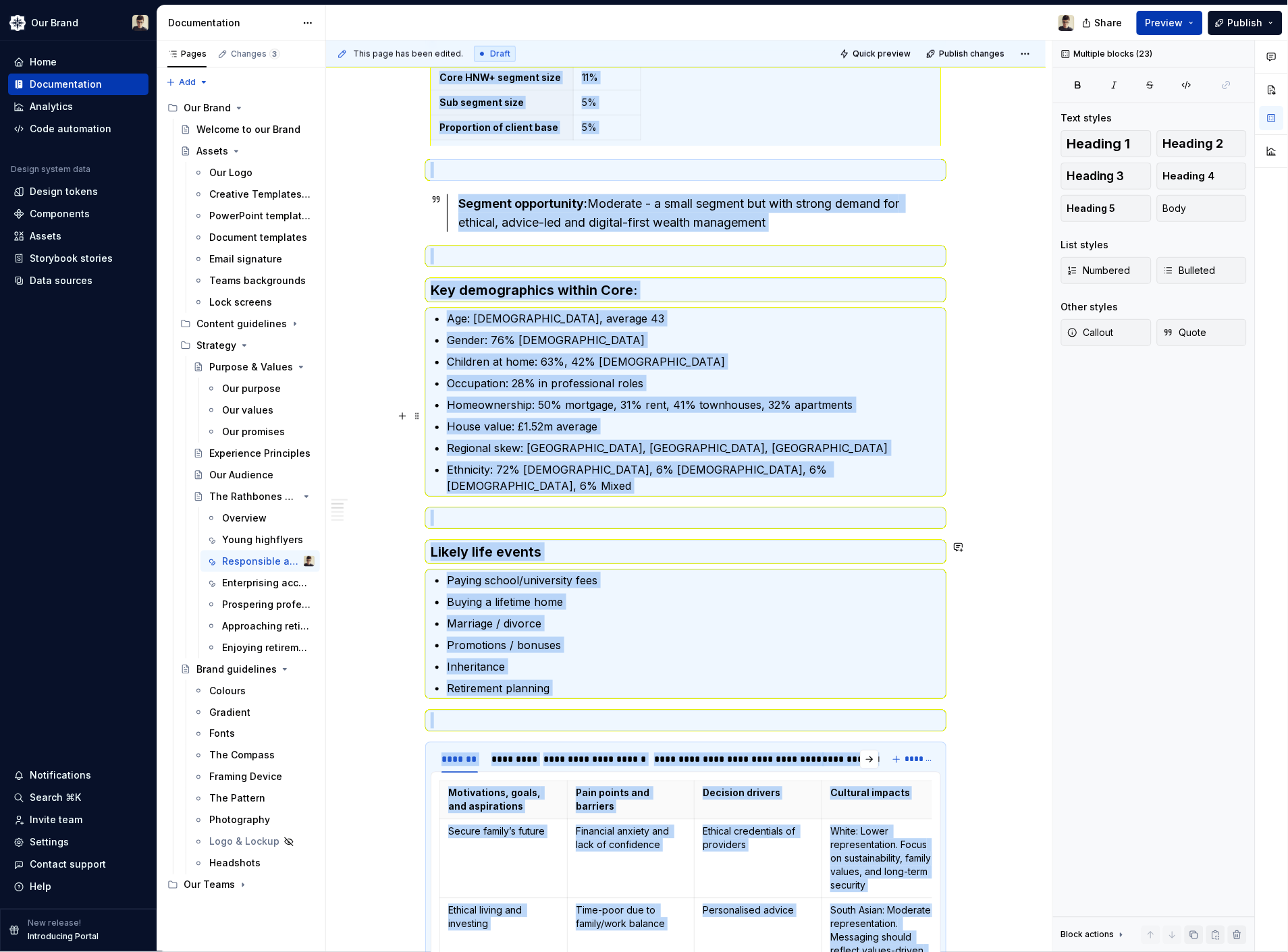
scroll to position [0, 0]
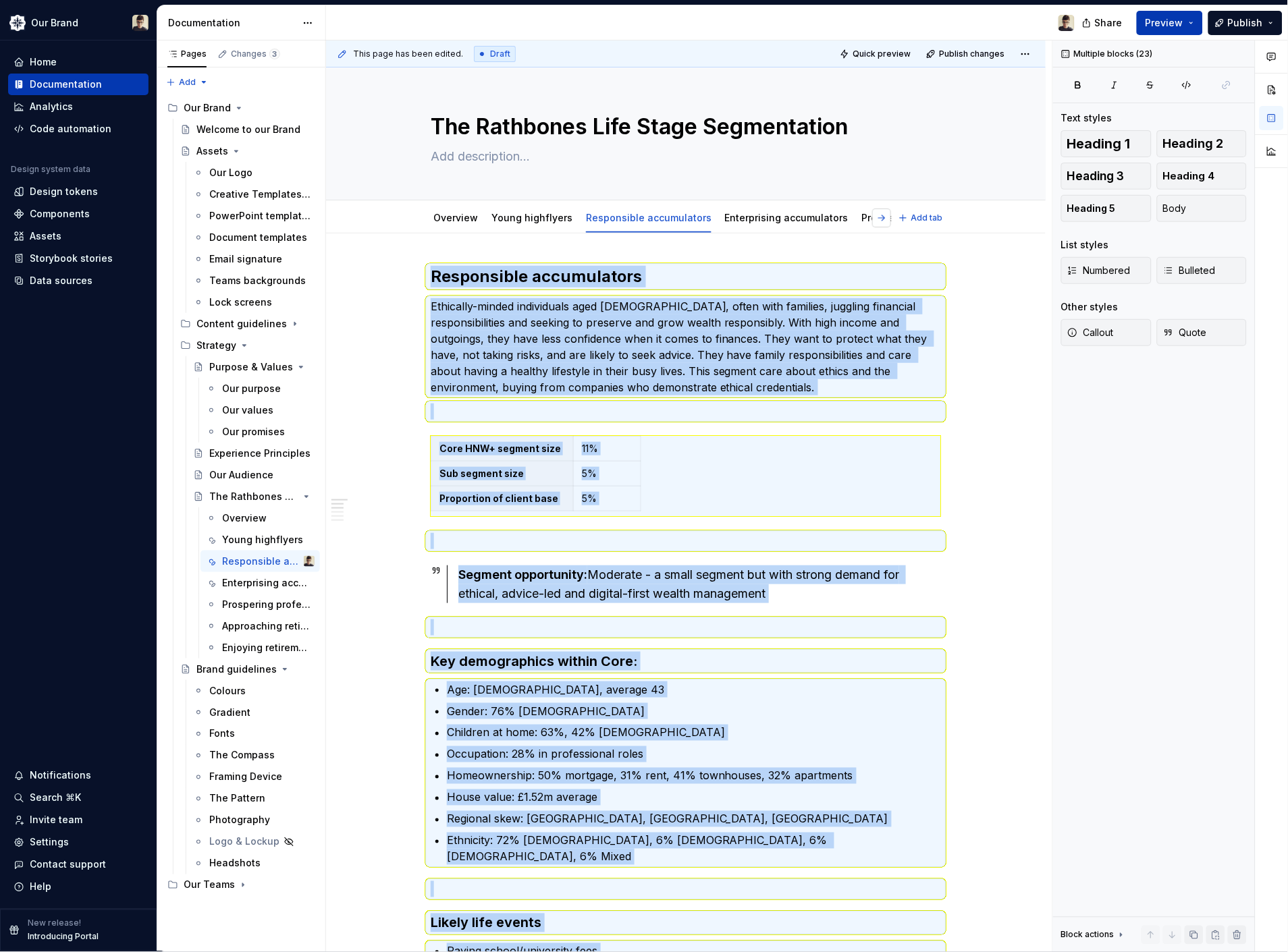
click at [879, 213] on button "button" at bounding box center [881, 218] width 19 height 19
click at [610, 221] on link "Prospering professionals" at bounding box center [626, 217] width 120 height 11
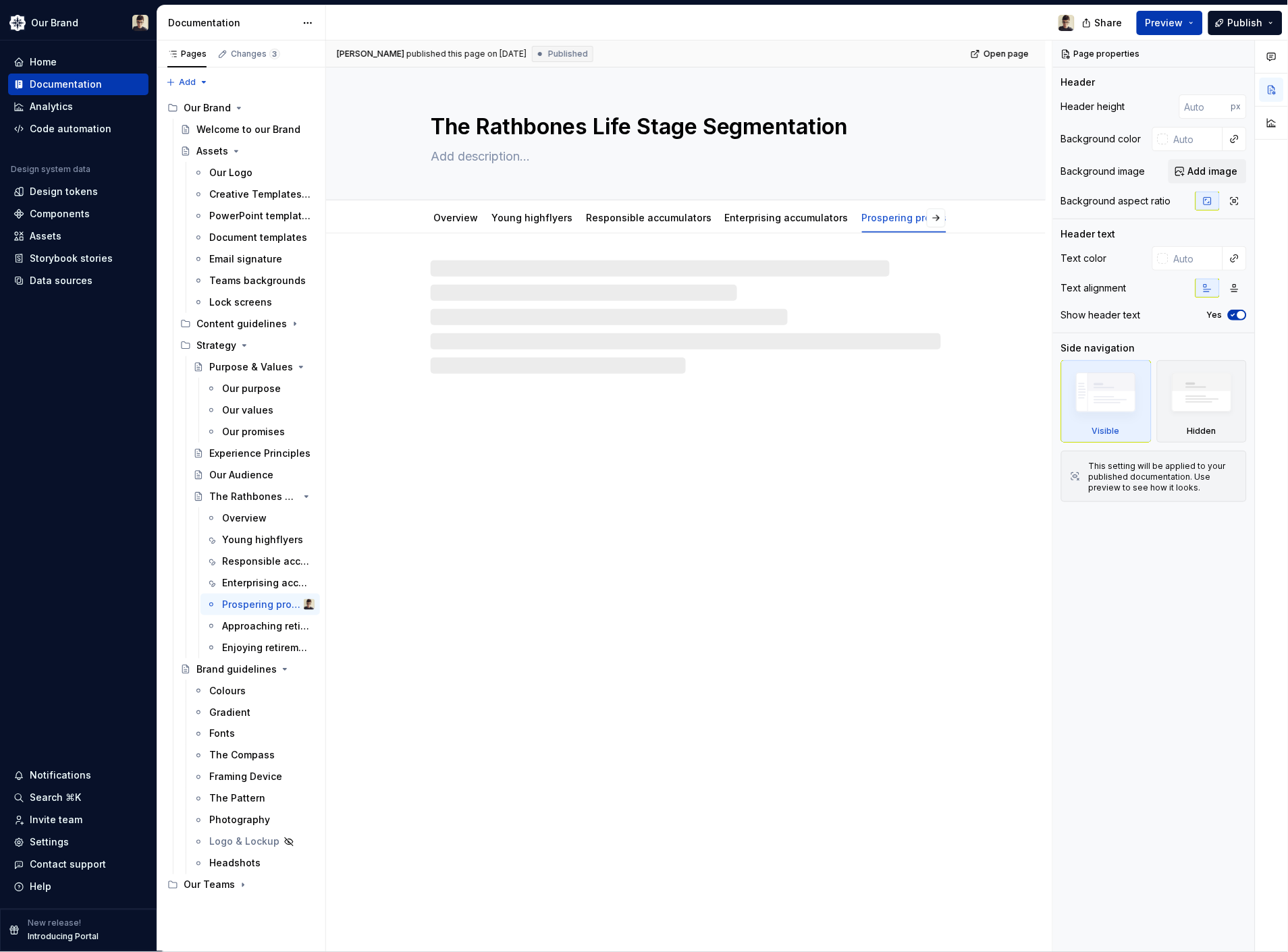
type textarea "*"
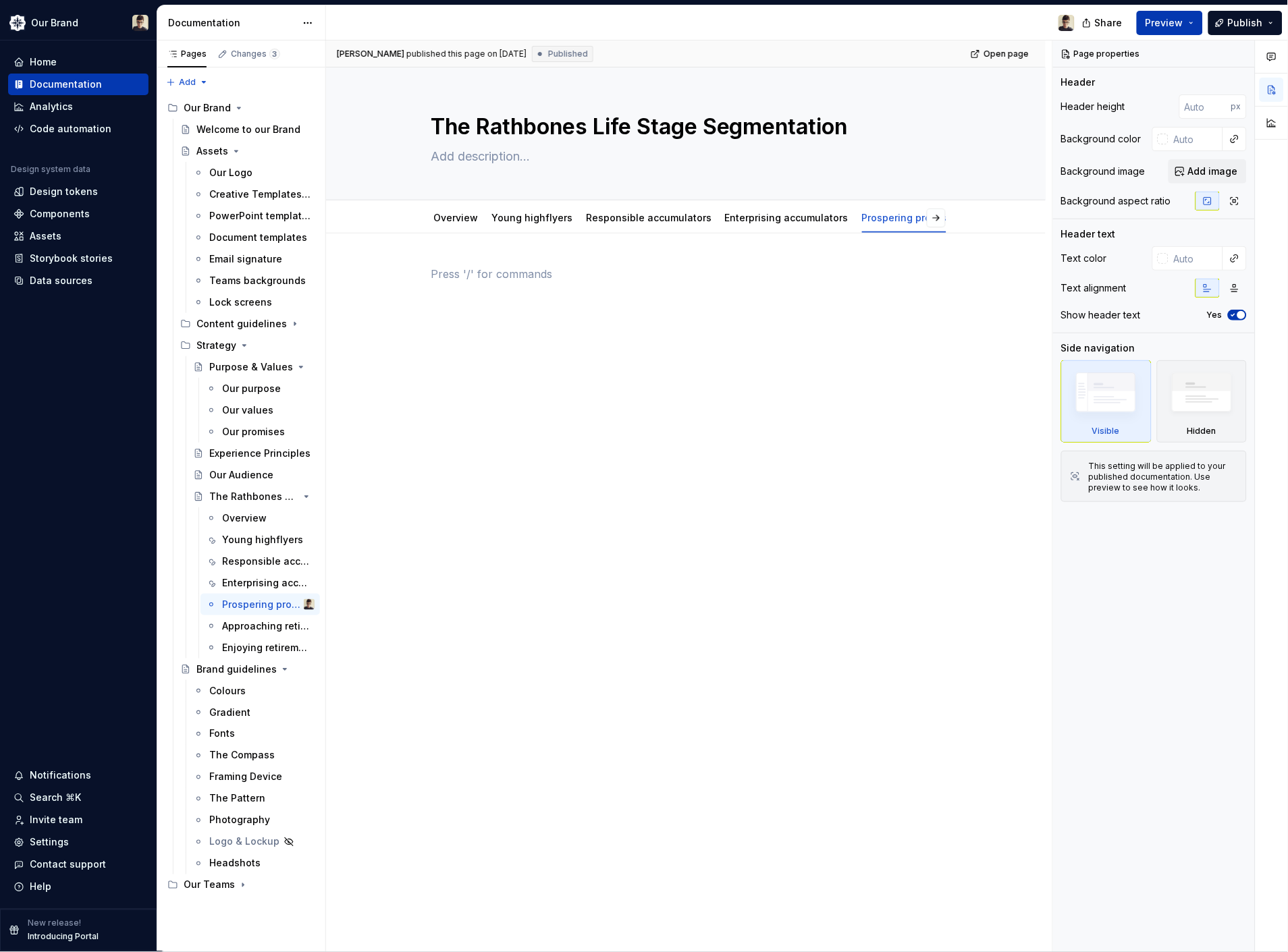
click at [518, 308] on div at bounding box center [686, 291] width 510 height 51
click at [516, 307] on div at bounding box center [686, 291] width 510 height 51
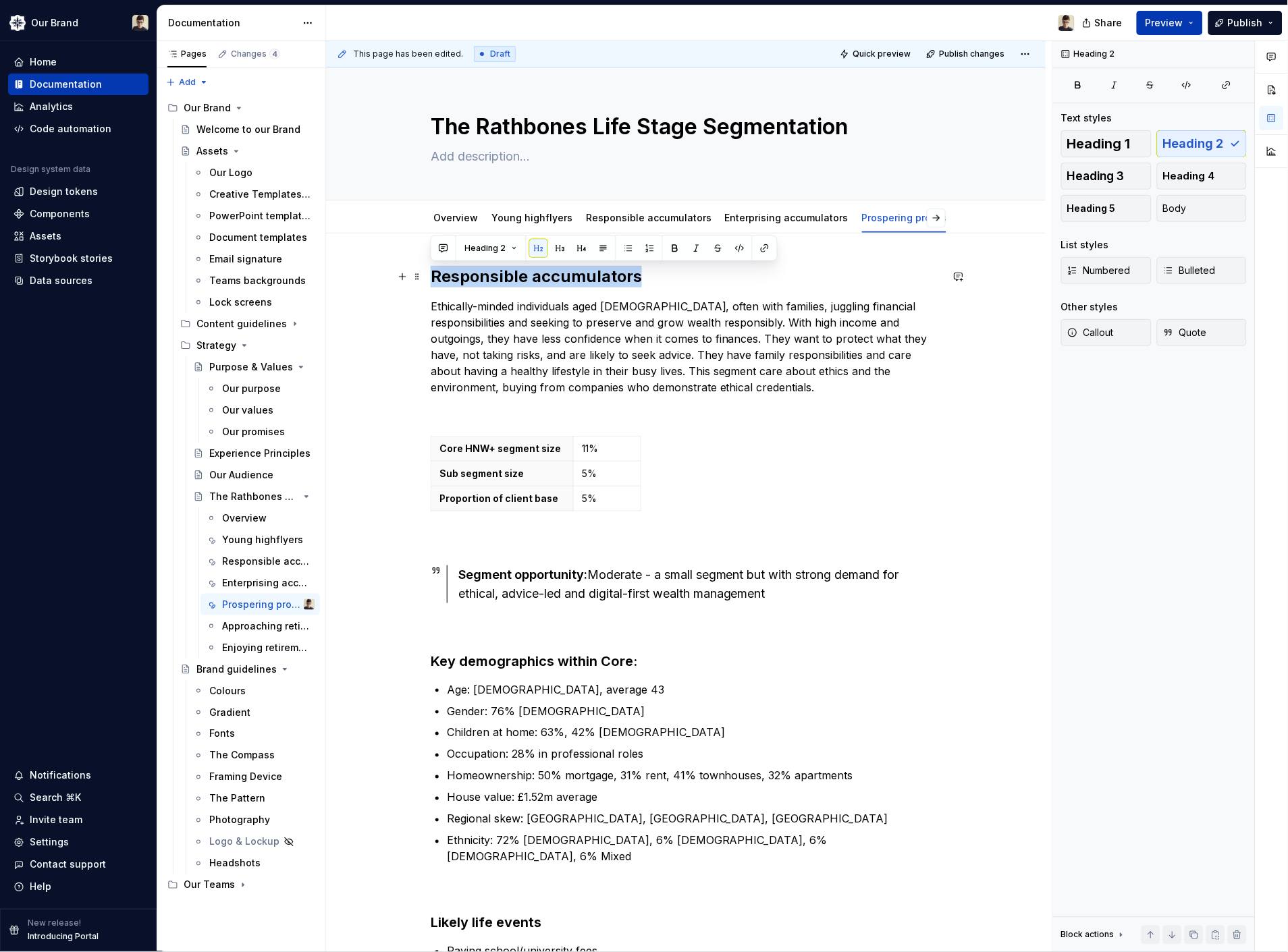
drag, startPoint x: 650, startPoint y: 280, endPoint x: 432, endPoint y: 278, distance: 218.0
click at [432, 278] on h2 "Responsible accumulators" at bounding box center [686, 276] width 510 height 22
click at [502, 331] on p "Ethically-minded individuals aged 35-54, often with families, juggling financia…" at bounding box center [686, 347] width 510 height 97
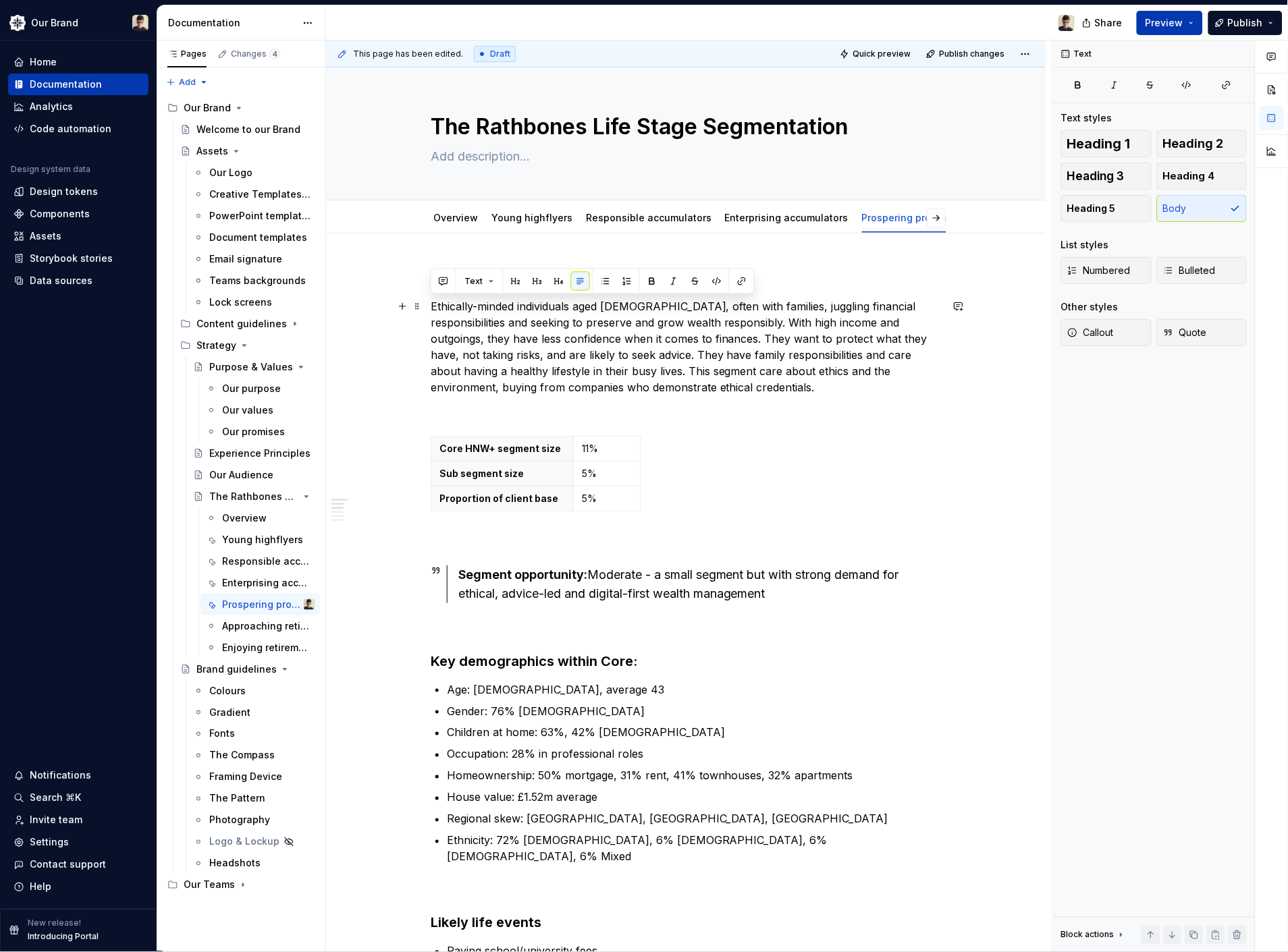
click at [502, 331] on p "Ethically-minded individuals aged 35-54, often with families, juggling financia…" at bounding box center [686, 347] width 510 height 97
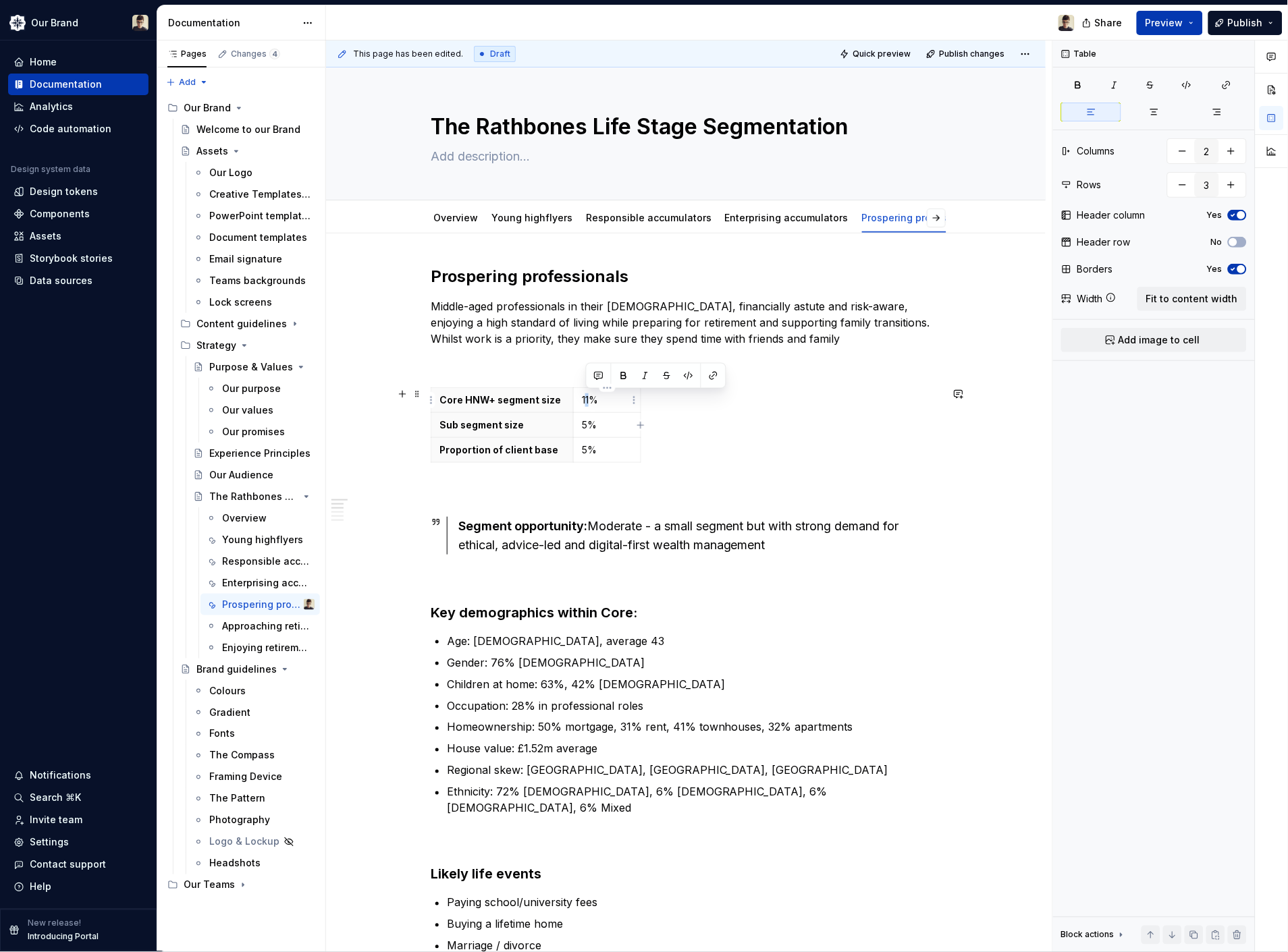
click at [589, 400] on p "11%" at bounding box center [606, 400] width 50 height 13
click at [581, 422] on p "5%" at bounding box center [606, 425] width 50 height 13
click at [581, 449] on p "5%" at bounding box center [606, 450] width 50 height 13
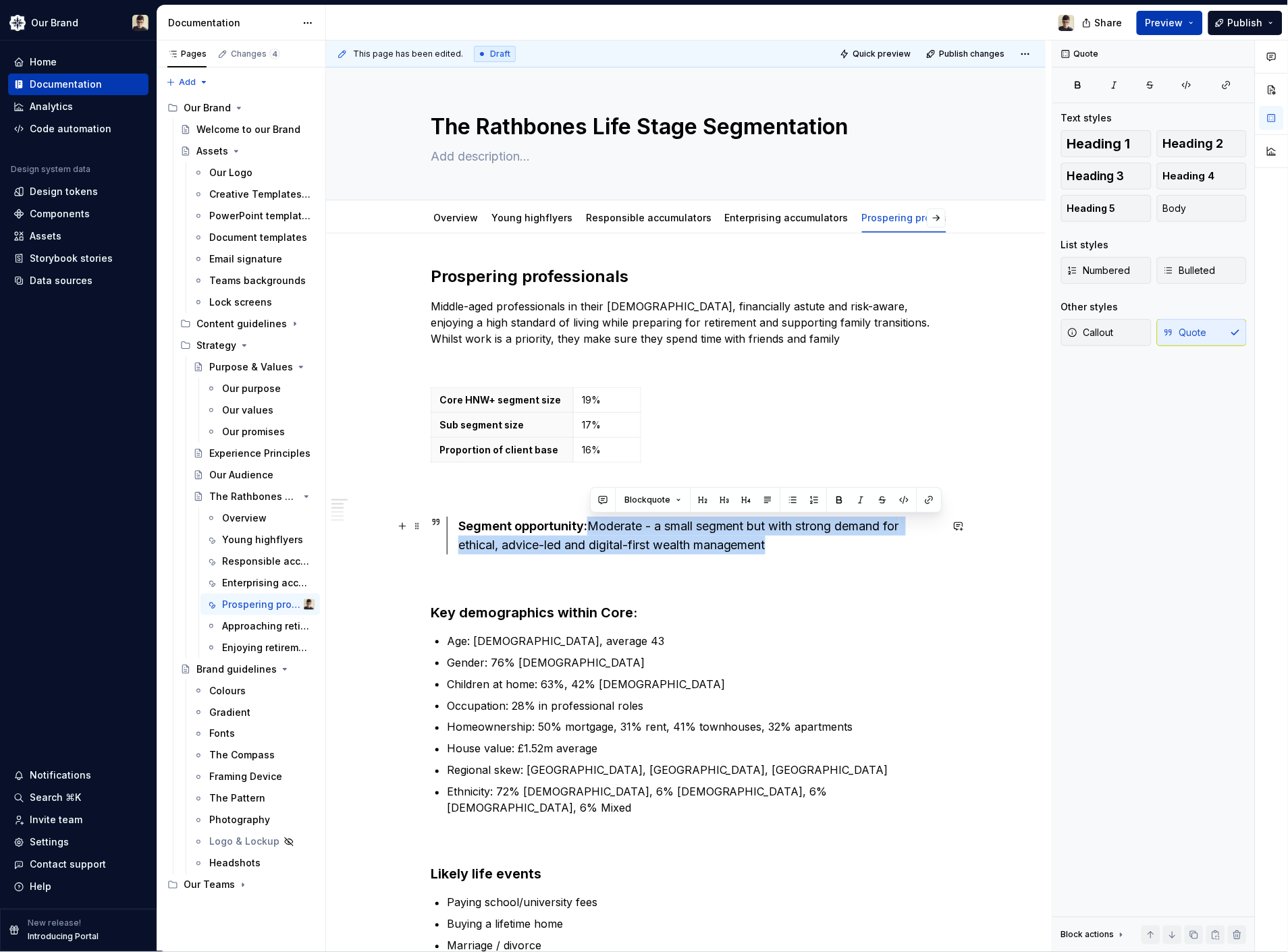
drag, startPoint x: 778, startPoint y: 541, endPoint x: 595, endPoint y: 524, distance: 183.8
click at [595, 524] on div "Segment opportunity: Moderate - a small segment but with strong demand for ethi…" at bounding box center [699, 536] width 483 height 38
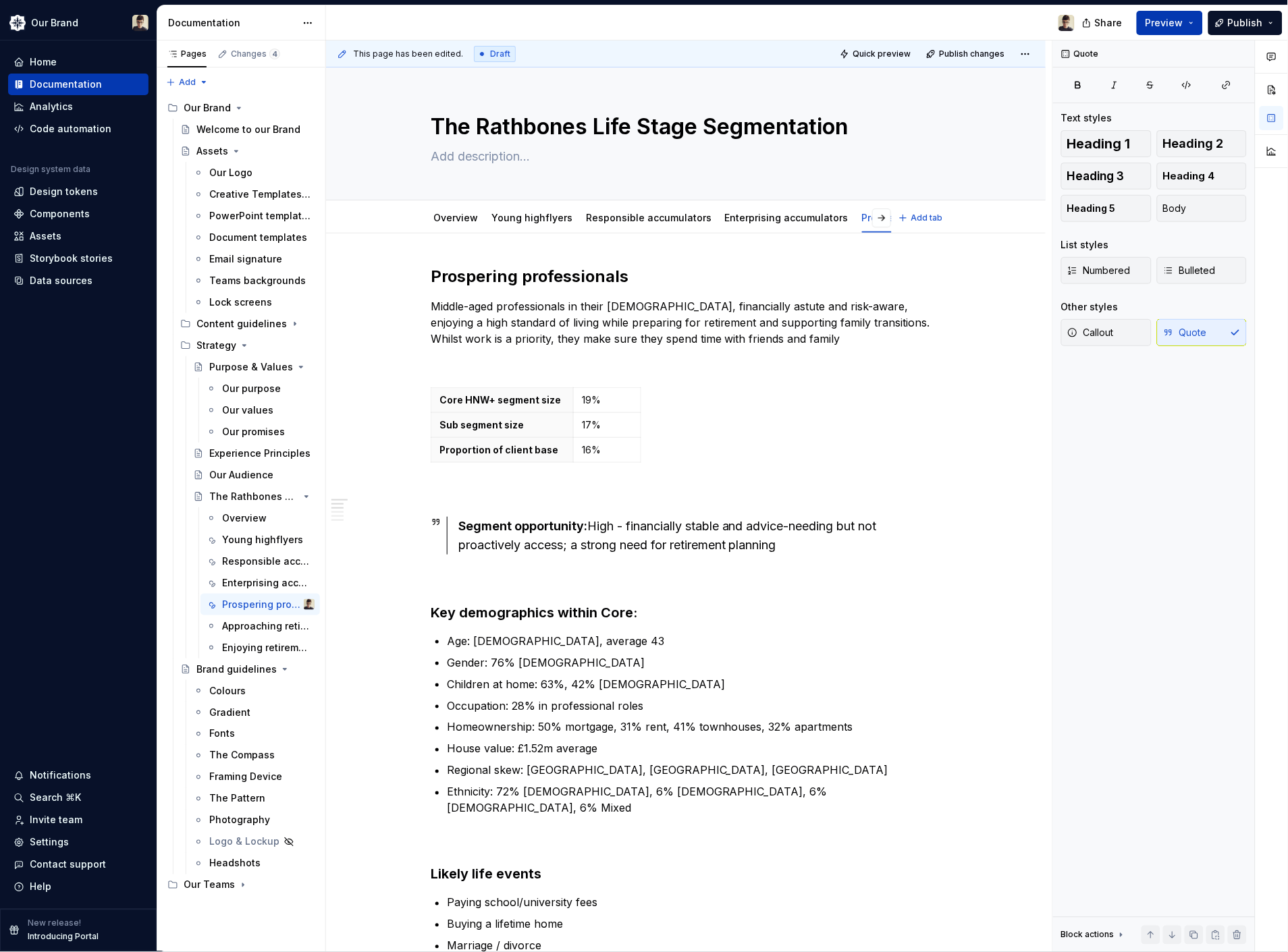
type textarea "*"
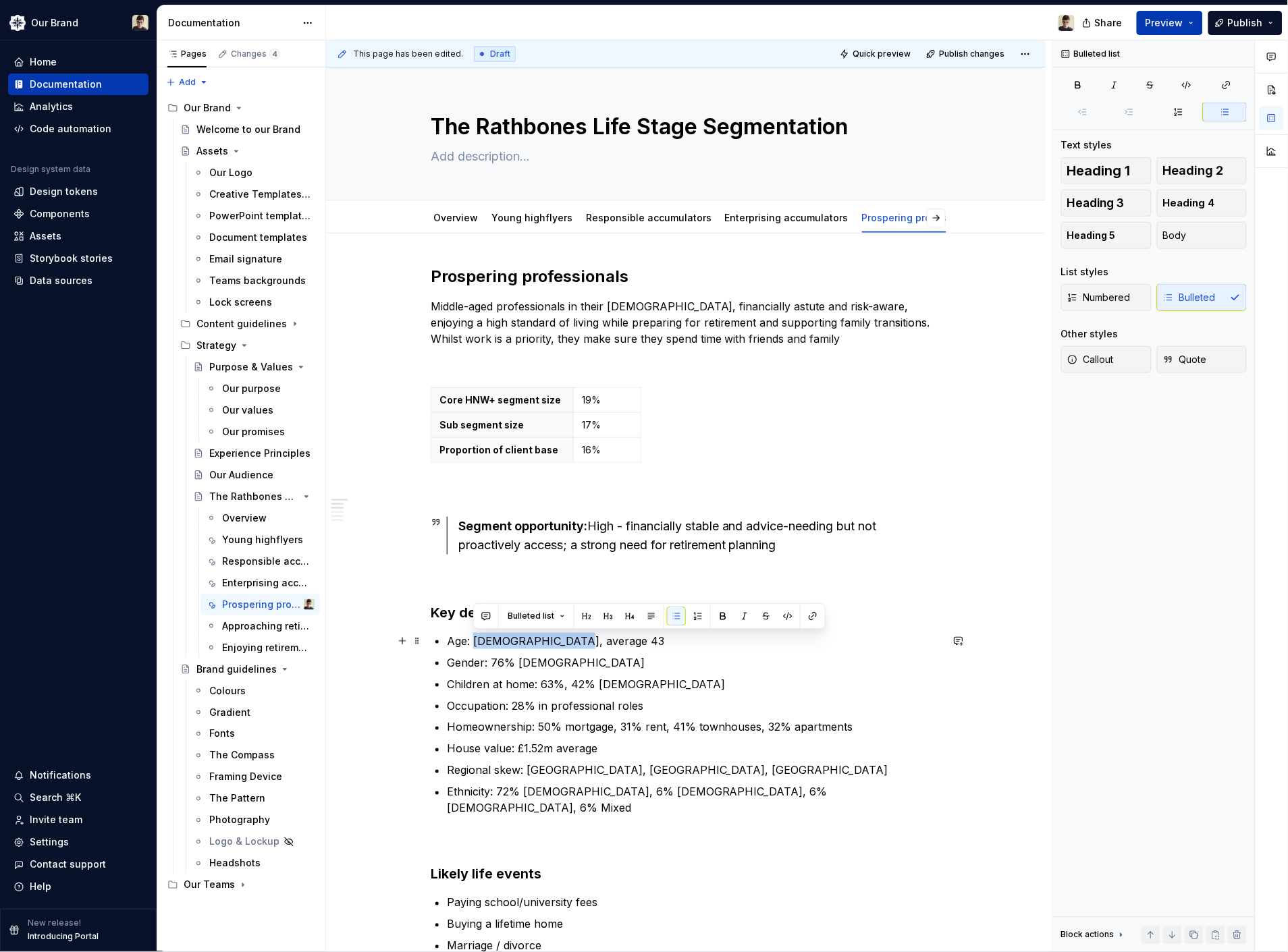
drag, startPoint x: 575, startPoint y: 642, endPoint x: 474, endPoint y: 642, distance: 101.0
click at [474, 642] on p "Age: 35-54, average 43" at bounding box center [693, 641] width 494 height 16
click at [497, 662] on p "Gender: 76% Female" at bounding box center [693, 662] width 494 height 16
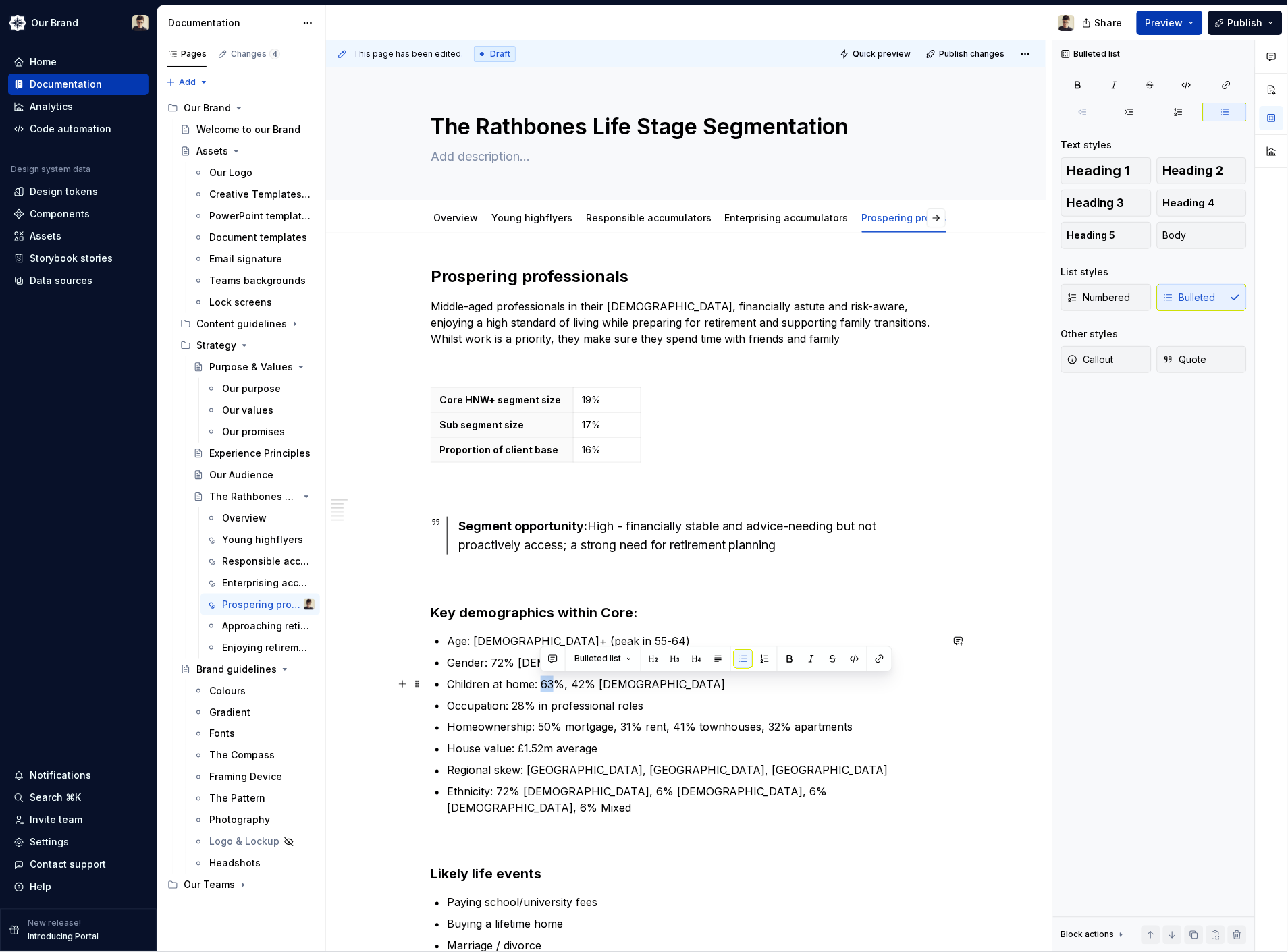
drag, startPoint x: 551, startPoint y: 685, endPoint x: 541, endPoint y: 682, distance: 10.4
click at [541, 682] on p "Children at home: 63%, 42% 5-15 y/o" at bounding box center [693, 684] width 494 height 16
drag, startPoint x: 642, startPoint y: 686, endPoint x: 562, endPoint y: 682, distance: 80.1
click at [562, 682] on p "Children at home: 20%, 42% 5-15 y/o" at bounding box center [693, 684] width 494 height 16
drag, startPoint x: 675, startPoint y: 706, endPoint x: 511, endPoint y: 710, distance: 164.0
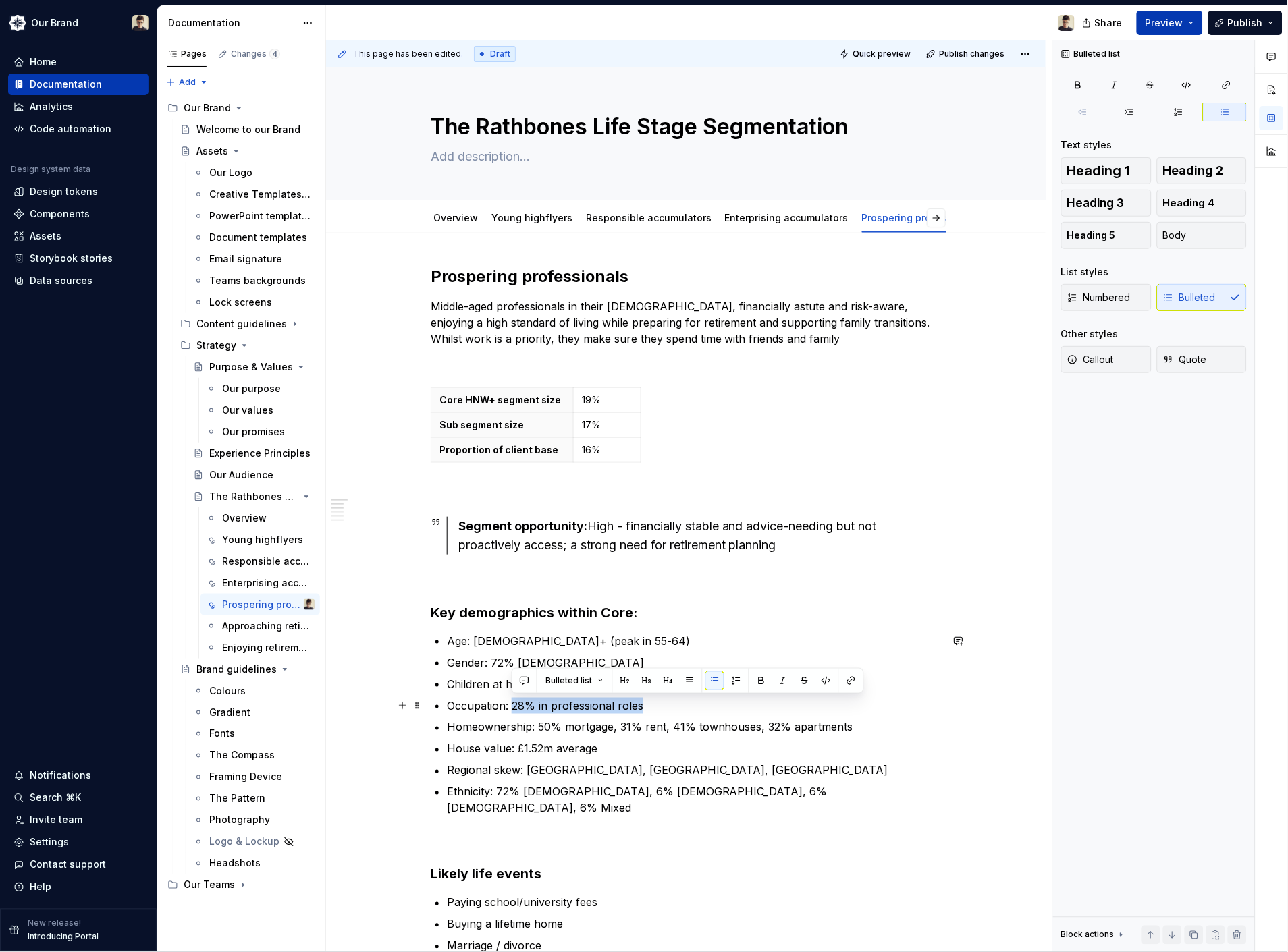
click at [511, 682] on p "Occupation: 28% in professional roles" at bounding box center [693, 705] width 494 height 16
drag, startPoint x: 865, startPoint y: 729, endPoint x: 536, endPoint y: 726, distance: 329.0
click at [536, 682] on p "Homeownership: 50% mortgage, 31% rent, 41% townhouses, 32% apartments" at bounding box center [693, 727] width 494 height 16
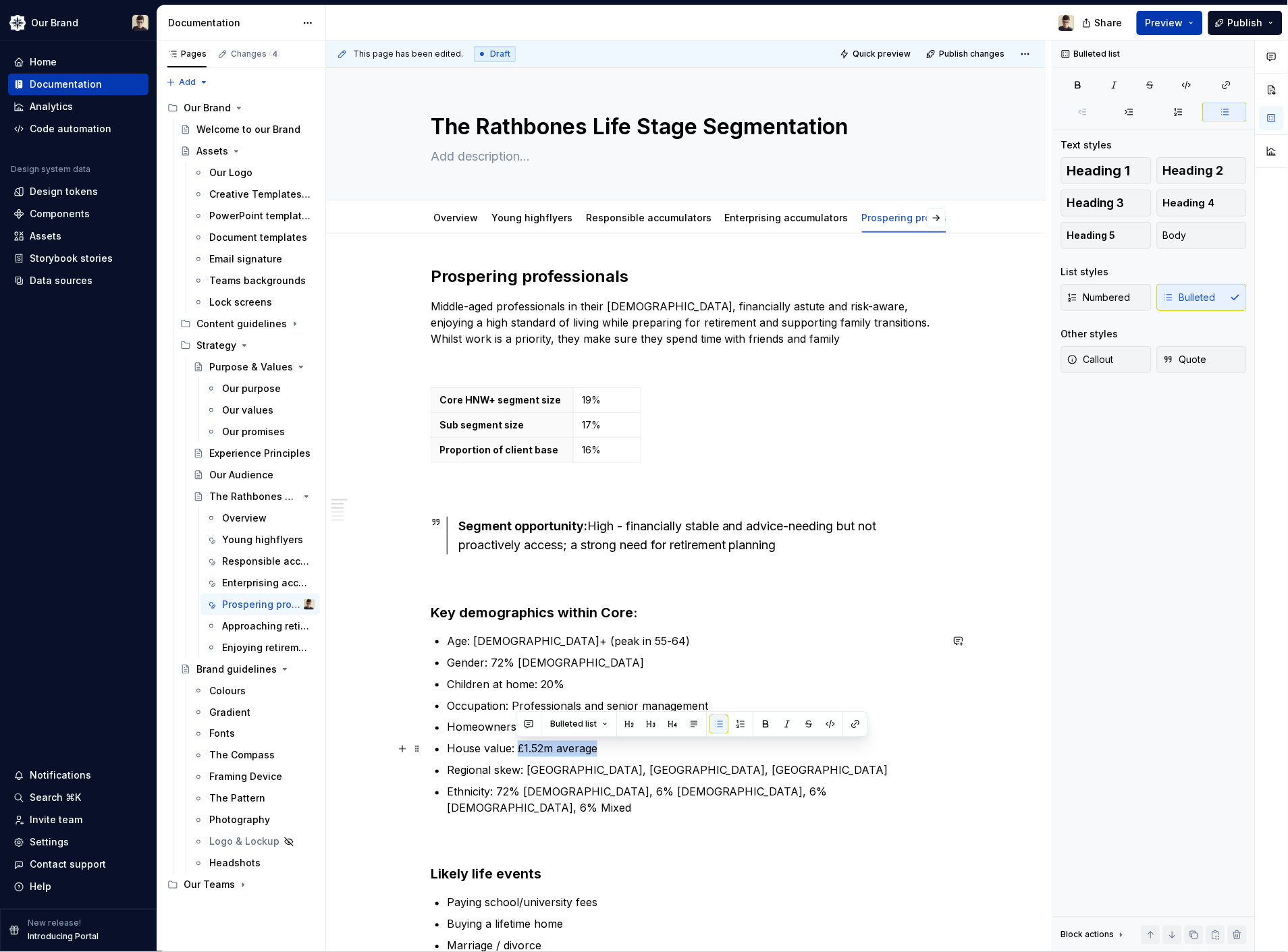
drag, startPoint x: 598, startPoint y: 749, endPoint x: 516, endPoint y: 747, distance: 82.0
click at [516, 682] on p "House value: £1.52m average" at bounding box center [693, 748] width 494 height 16
drag, startPoint x: 690, startPoint y: 774, endPoint x: 527, endPoint y: 774, distance: 163.0
click at [527, 682] on p "Regional skew: London, Edinburgh, Exeter" at bounding box center [693, 770] width 494 height 16
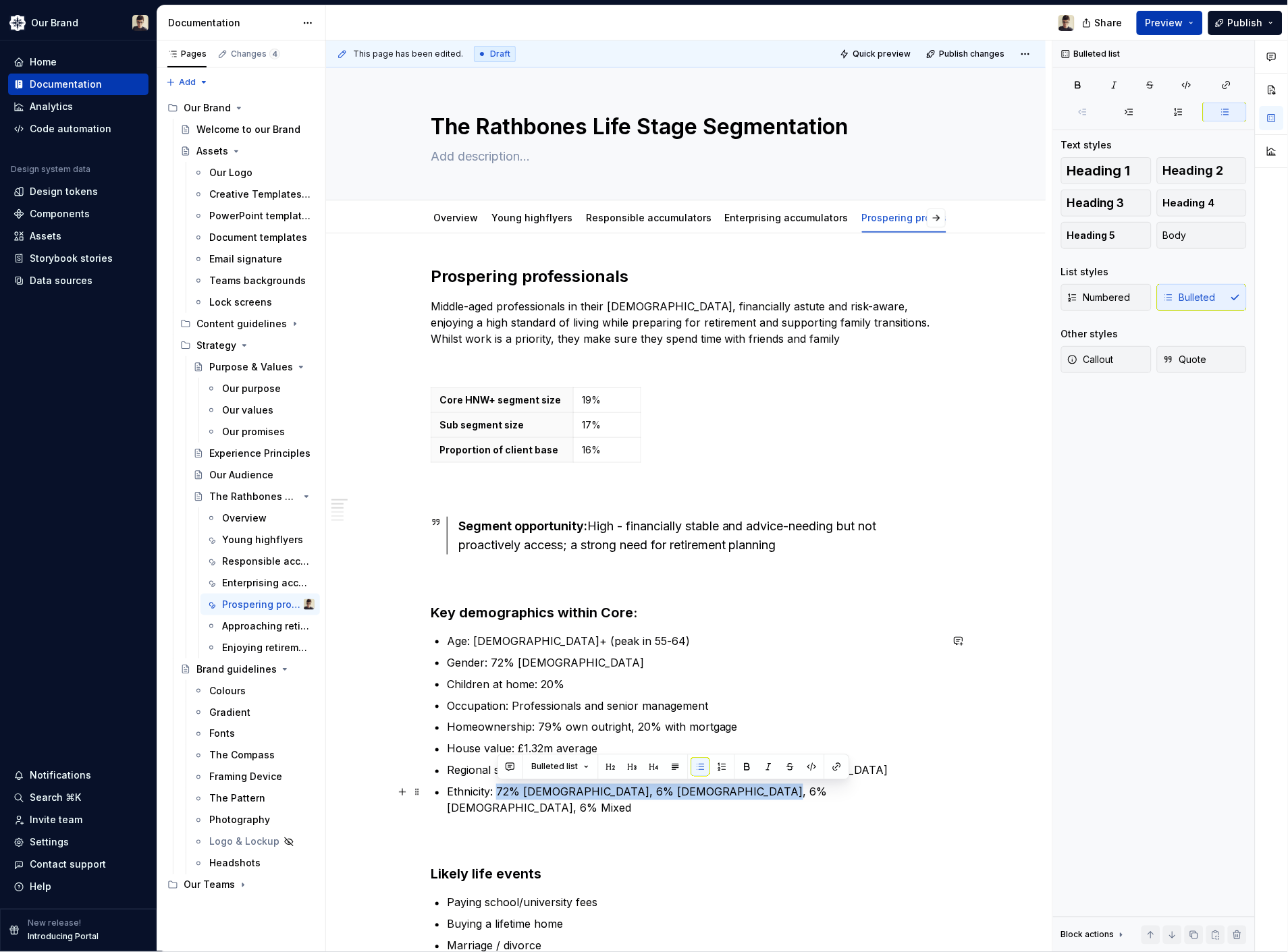
drag, startPoint x: 765, startPoint y: 794, endPoint x: 497, endPoint y: 792, distance: 268.0
click at [497, 682] on p "Ethnicity: 72% White, 6% South Asian, 6% Black, 6% Mixed" at bounding box center [693, 800] width 494 height 32
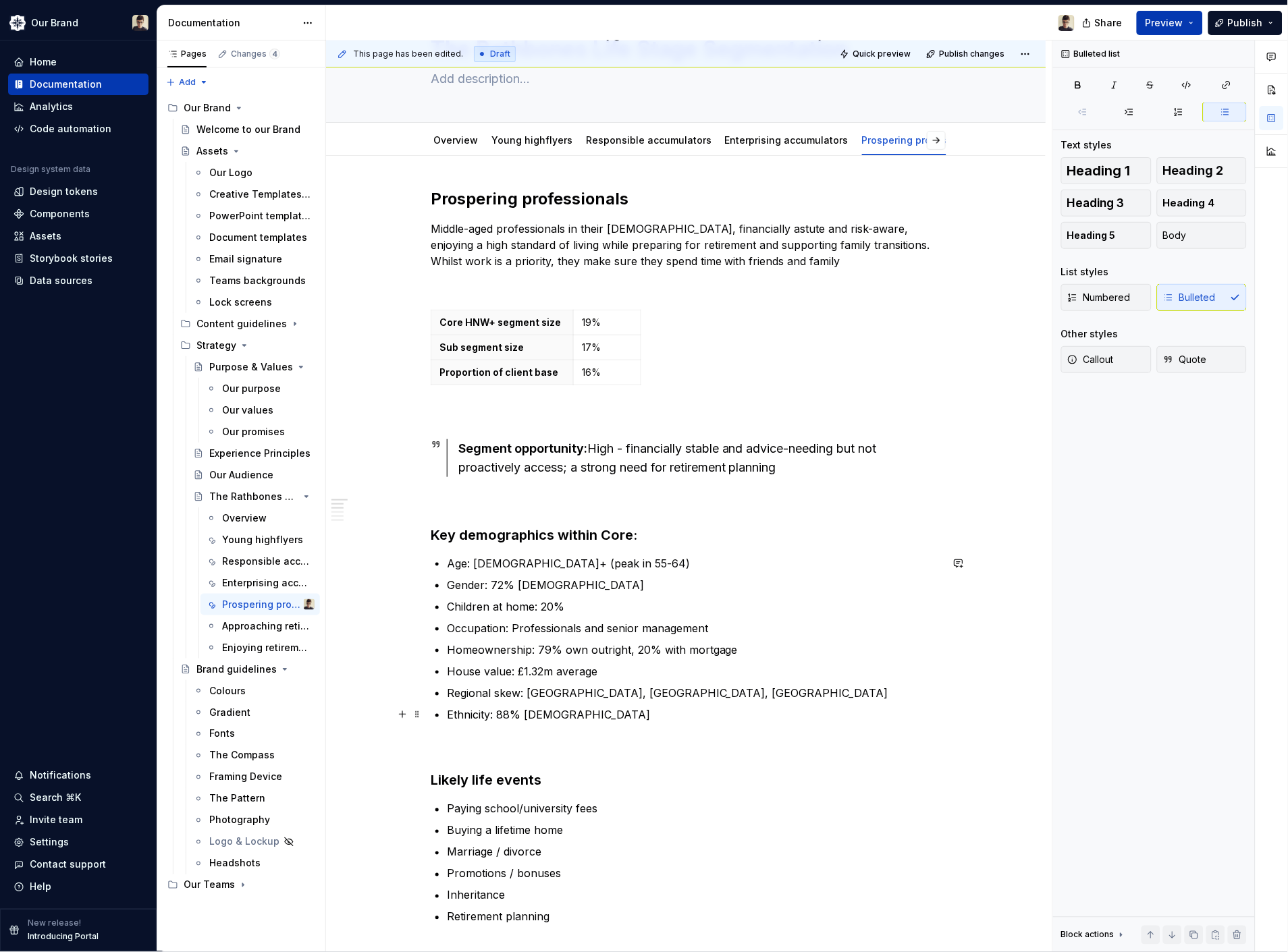
scroll to position [150, 0]
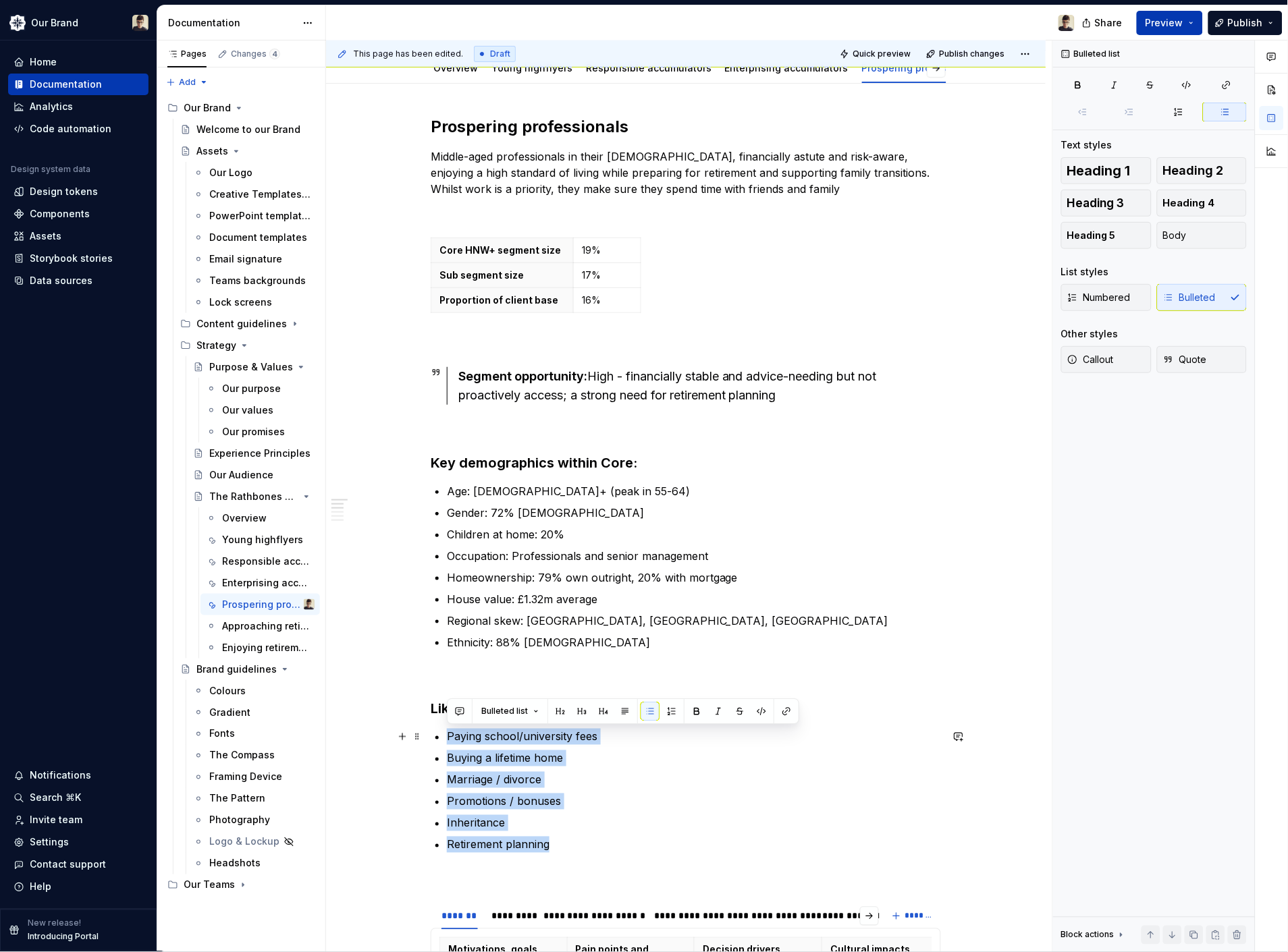
drag, startPoint x: 577, startPoint y: 849, endPoint x: 448, endPoint y: 734, distance: 172.8
click at [448, 682] on ul "Paying school/university fees Buying a lifetime home Marriage / divorce Promoti…" at bounding box center [693, 791] width 494 height 124
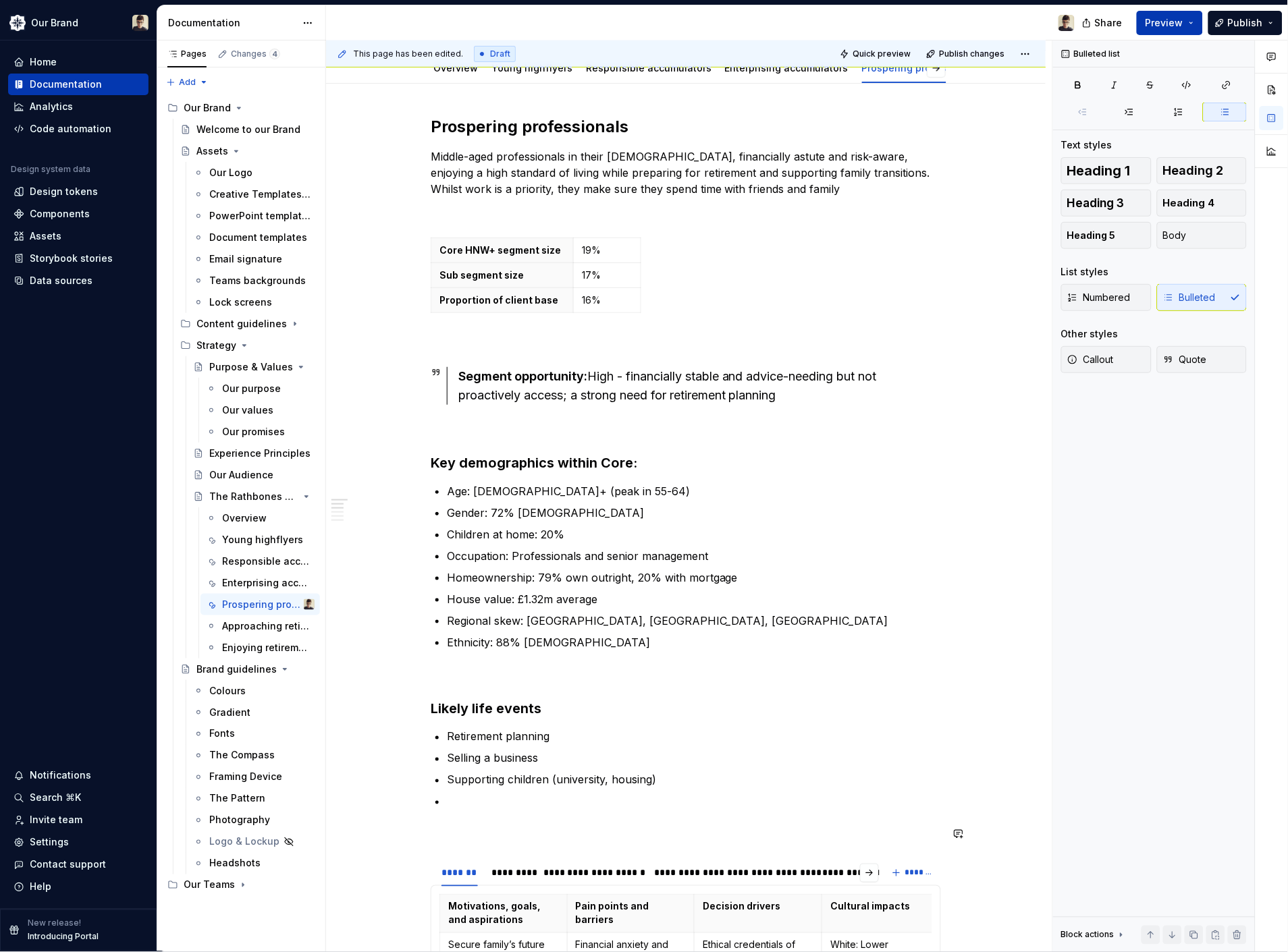
click at [481, 682] on p at bounding box center [693, 801] width 494 height 16
click at [485, 682] on p at bounding box center [693, 801] width 494 height 16
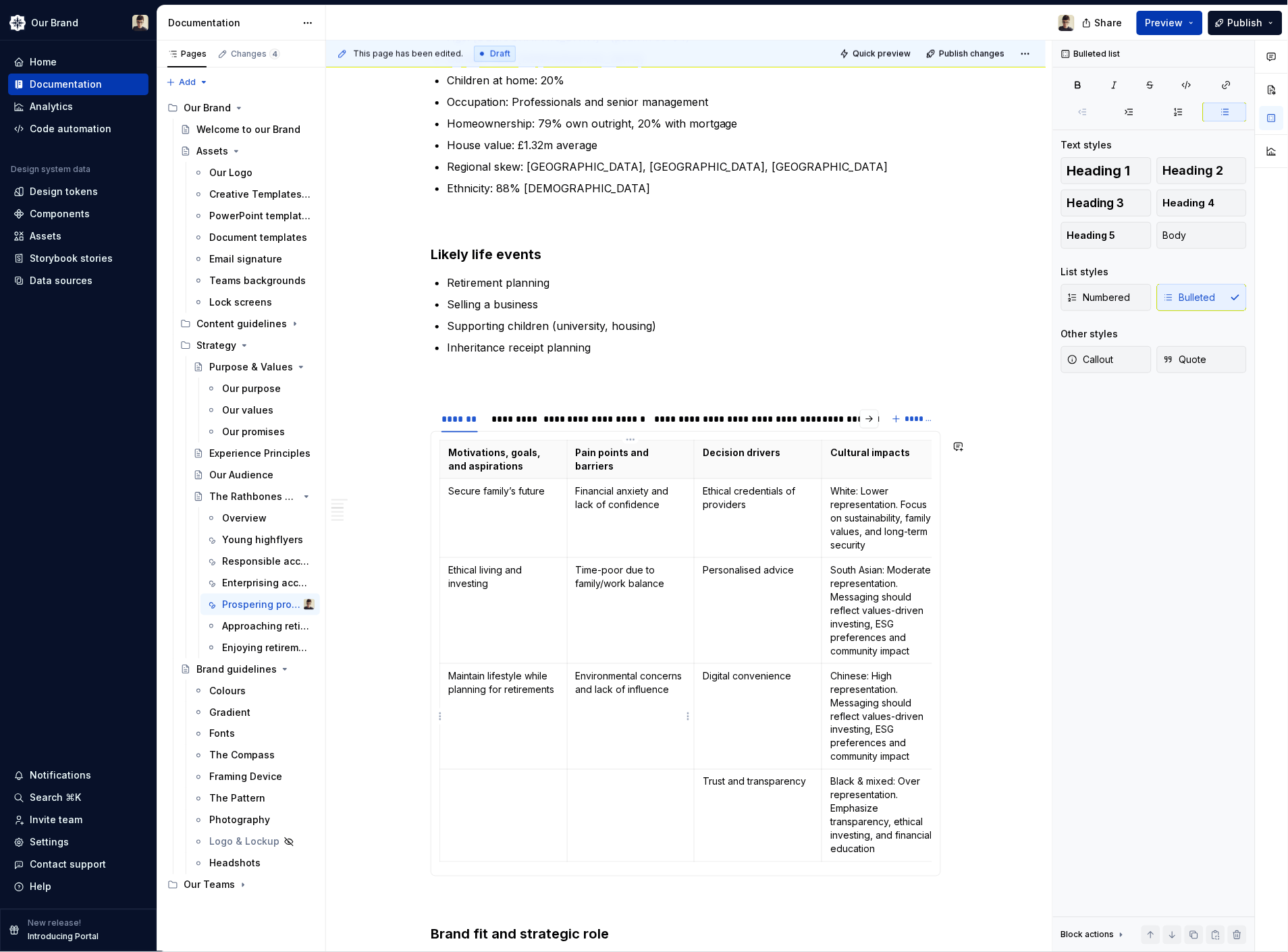
scroll to position [675, 0]
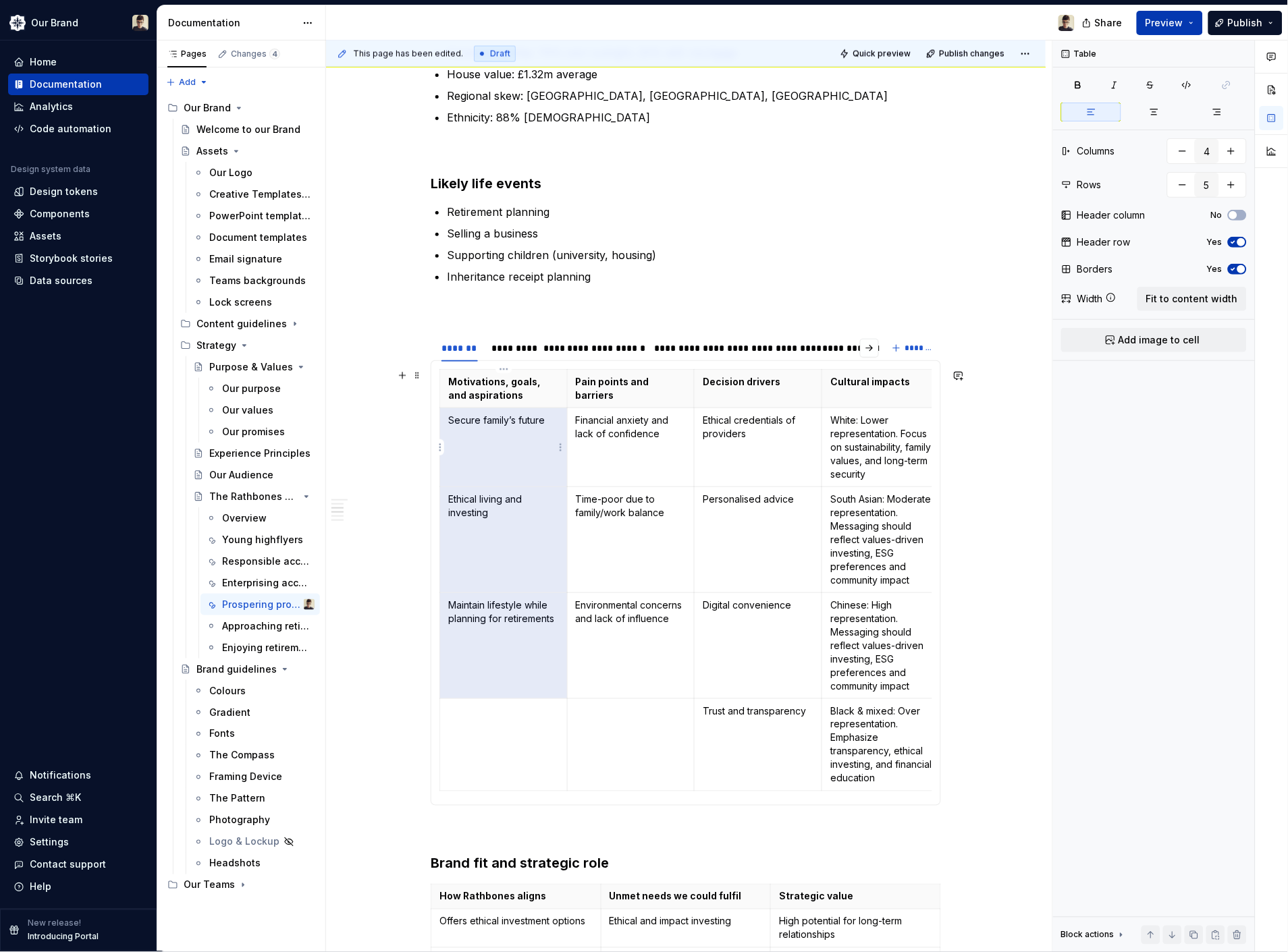
drag, startPoint x: 551, startPoint y: 630, endPoint x: 497, endPoint y: 436, distance: 201.4
click at [497, 436] on tbody "Motivations, goals, and aspirations Pain points and barriers Decision drivers C…" at bounding box center [694, 580] width 509 height 422
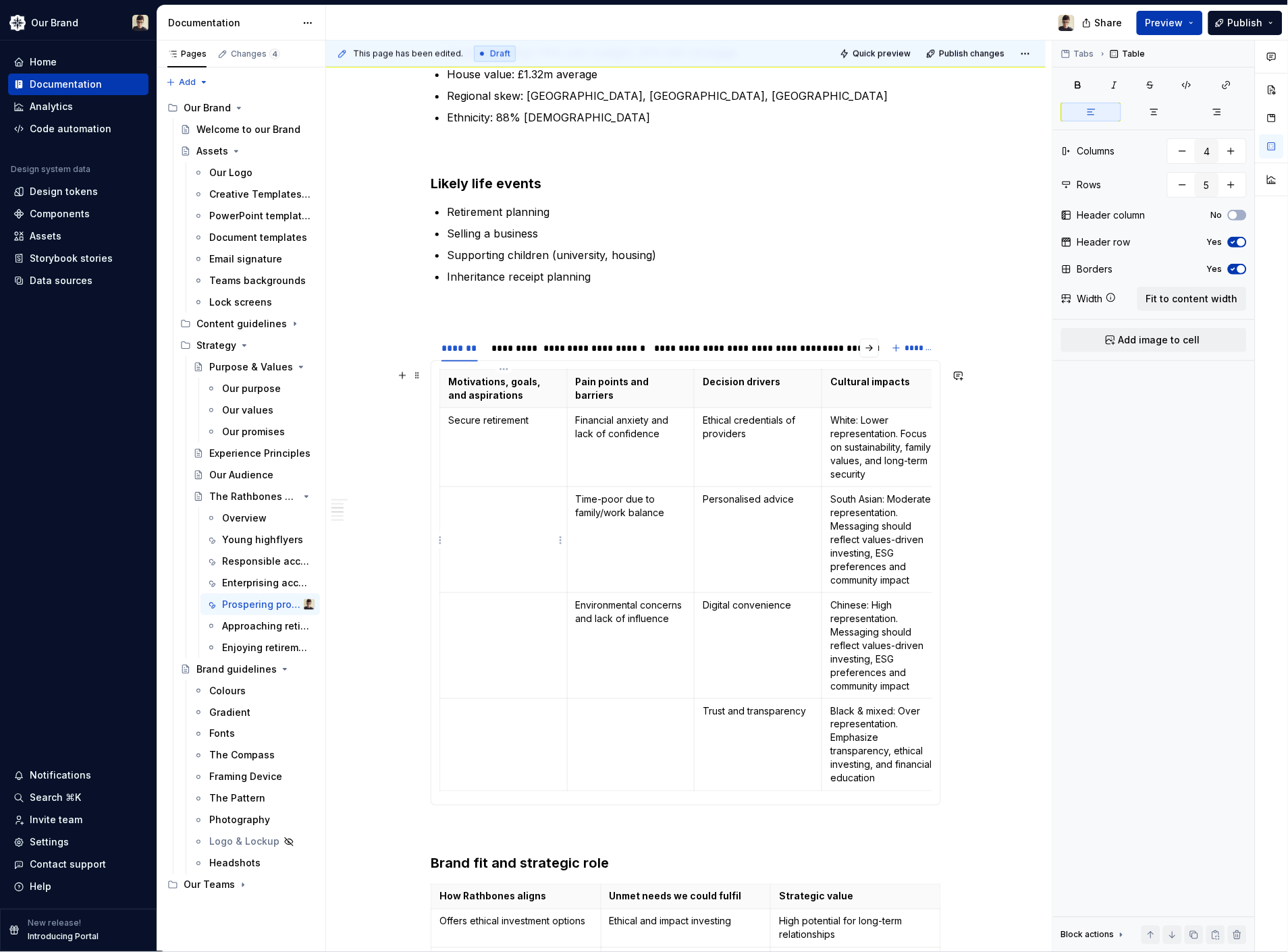
click at [542, 504] on p at bounding box center [504, 500] width 111 height 13
click at [502, 609] on p at bounding box center [504, 605] width 111 height 13
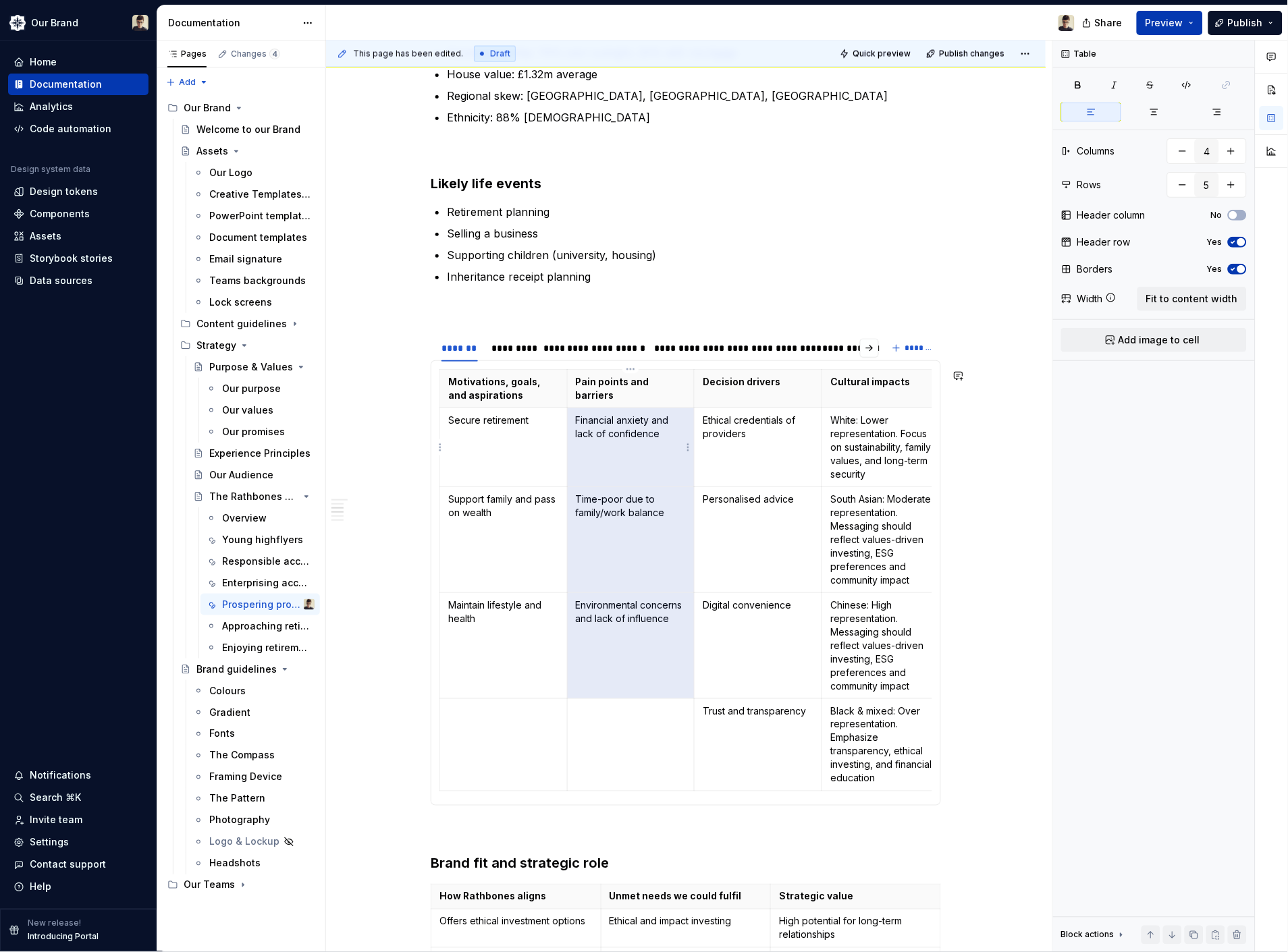
drag, startPoint x: 682, startPoint y: 636, endPoint x: 615, endPoint y: 450, distance: 197.7
click at [615, 450] on tbody "Motivations, goals, and aspirations Pain points and barriers Decision drivers C…" at bounding box center [694, 580] width 509 height 422
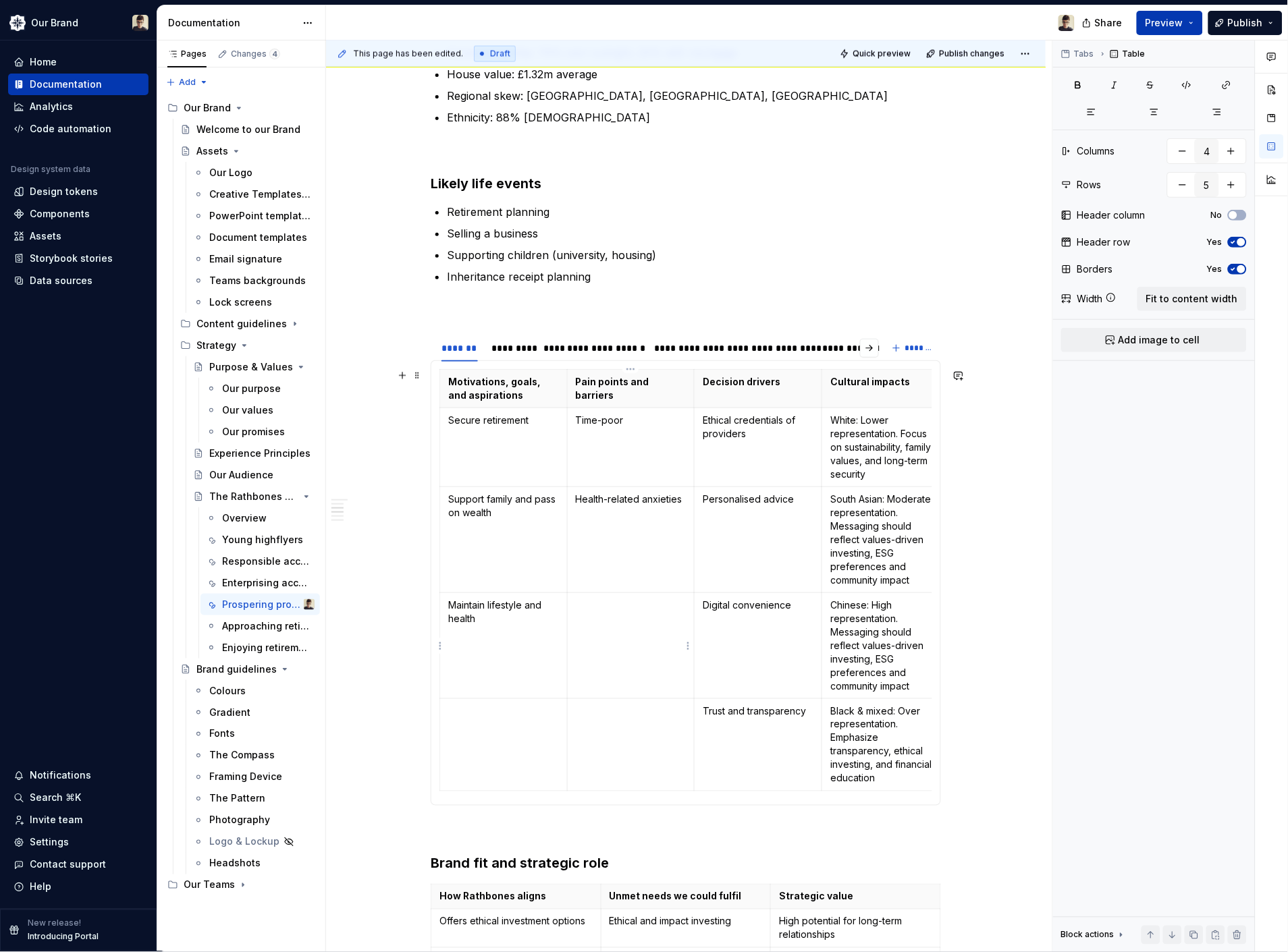
click at [621, 612] on td at bounding box center [631, 647] width 128 height 106
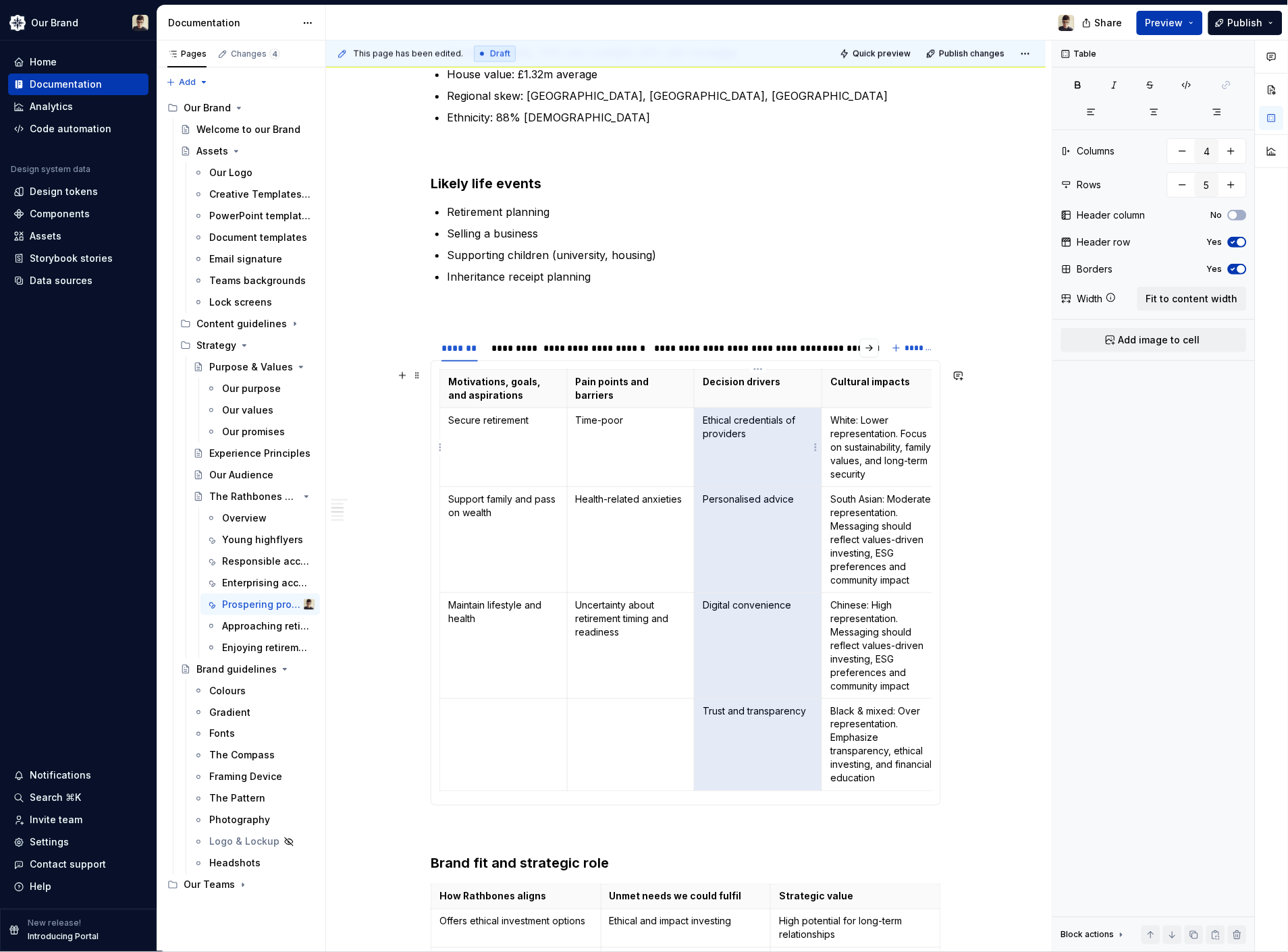
drag, startPoint x: 797, startPoint y: 737, endPoint x: 712, endPoint y: 449, distance: 300.3
click at [712, 449] on tbody "Motivations, goals, and aspirations Pain points and barriers Decision drivers C…" at bounding box center [694, 580] width 509 height 422
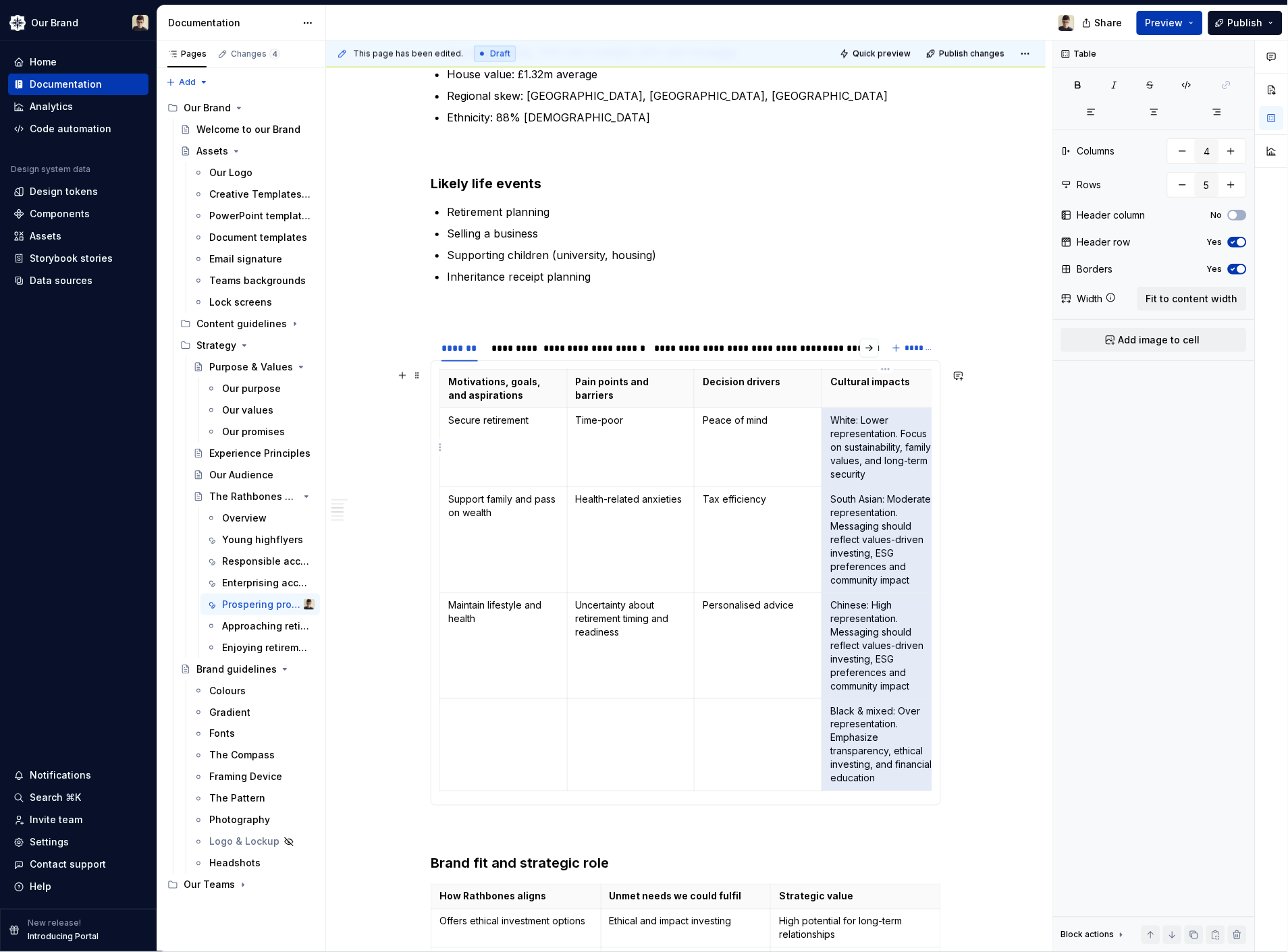
drag, startPoint x: 885, startPoint y: 783, endPoint x: 854, endPoint y: 446, distance: 338.4
click at [854, 446] on tbody "Motivations, goals, and aspirations Pain points and barriers Decision drivers C…" at bounding box center [694, 580] width 509 height 422
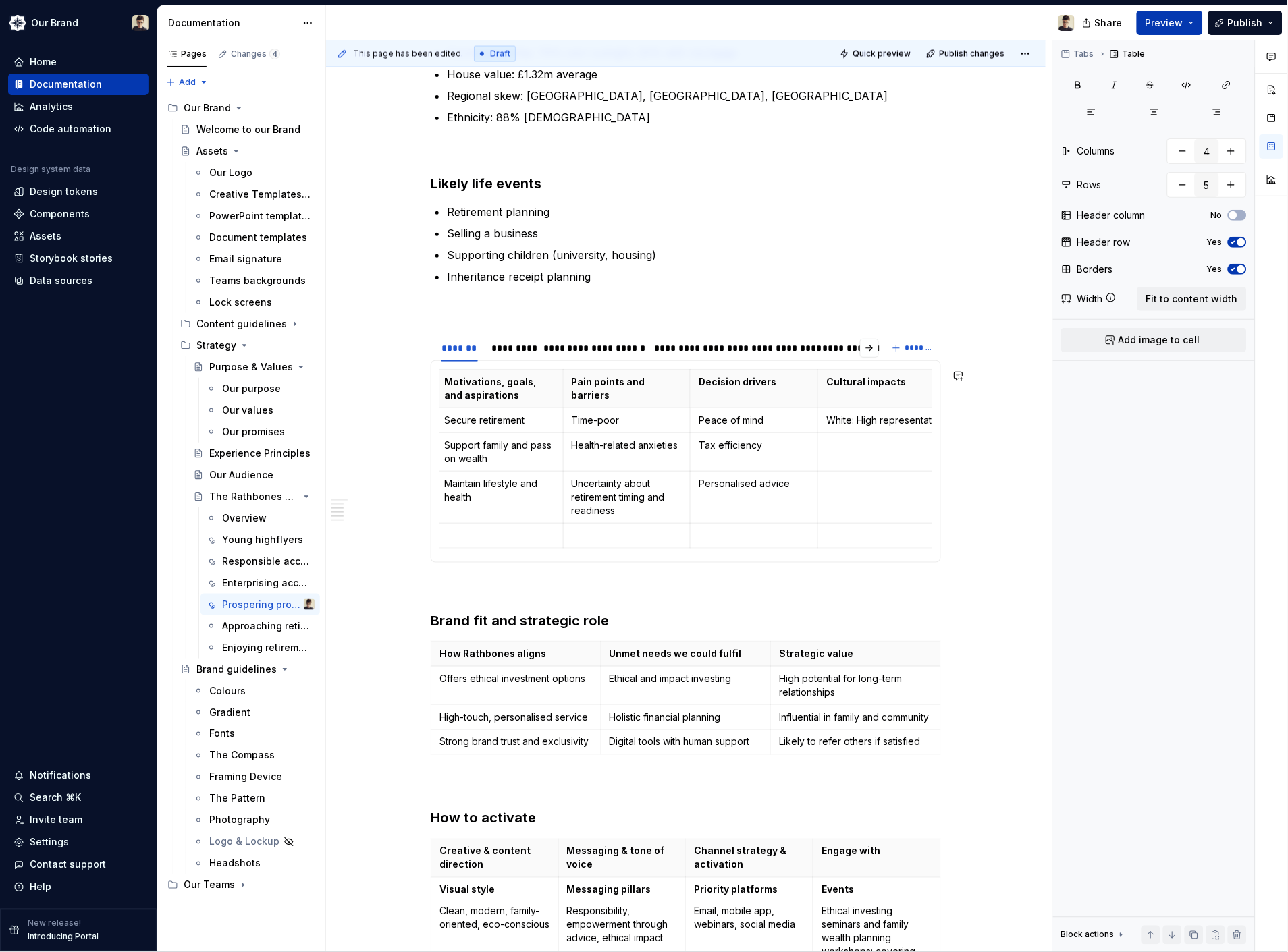
scroll to position [0, 9]
click at [851, 462] on td at bounding box center [876, 452] width 128 height 39
click at [854, 503] on td at bounding box center [876, 497] width 128 height 52
click at [842, 531] on p at bounding box center [875, 536] width 111 height 13
click at [890, 500] on td "Chinese" at bounding box center [876, 497] width 128 height 52
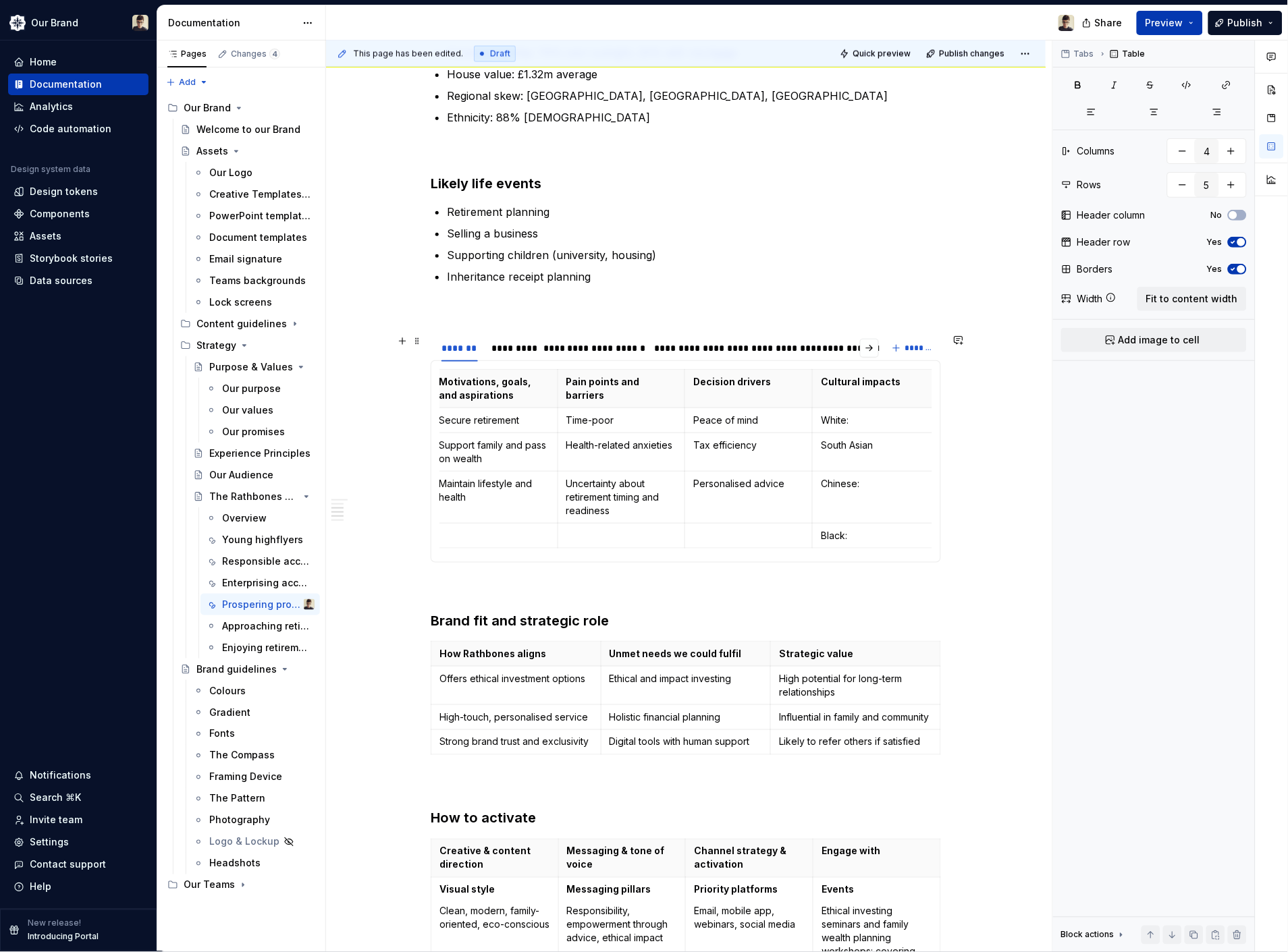
drag, startPoint x: 500, startPoint y: 347, endPoint x: 619, endPoint y: 595, distance: 275.1
click at [500, 347] on div "*********" at bounding box center [510, 348] width 39 height 13
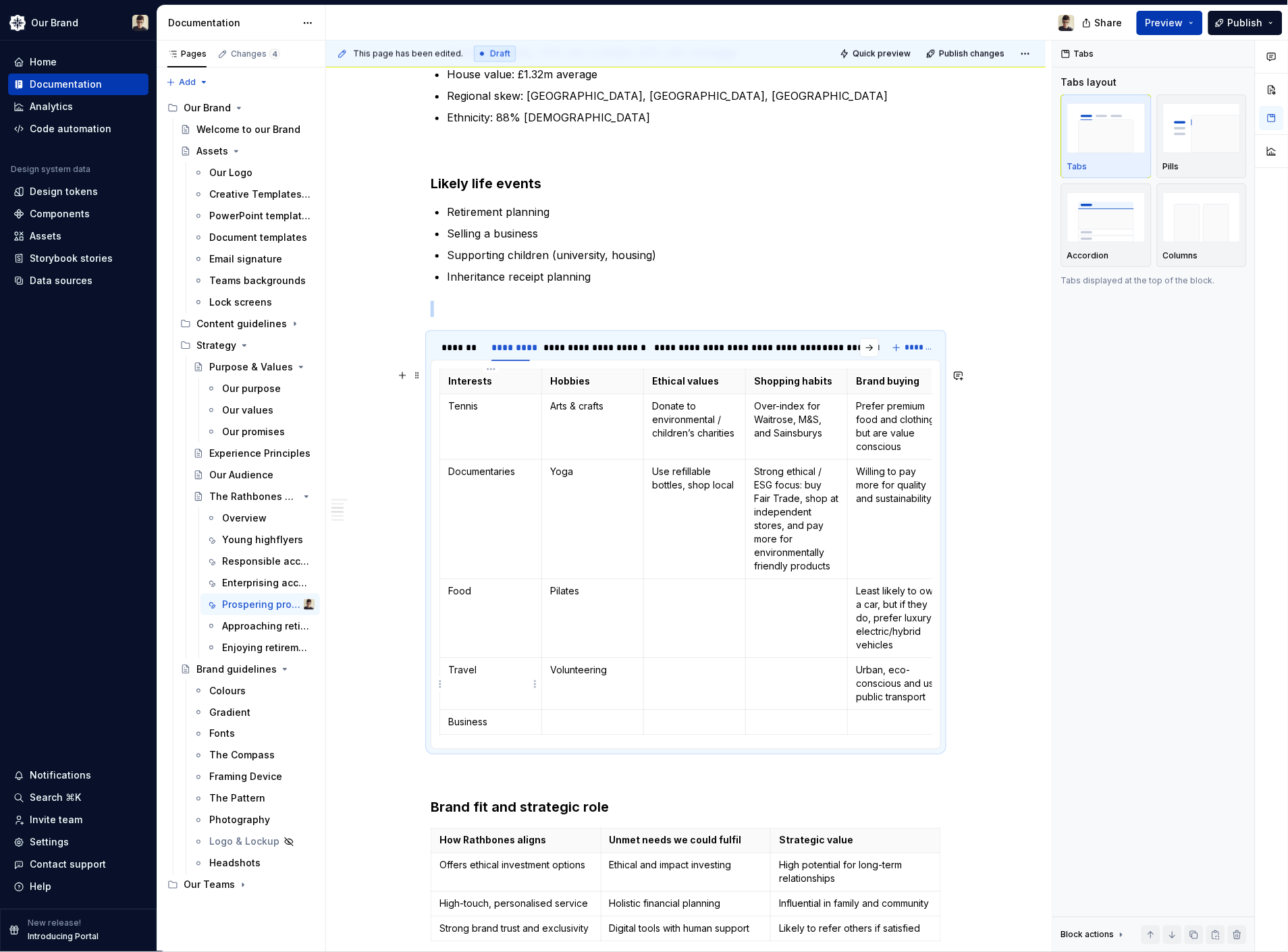
click at [516, 714] on td "Business" at bounding box center [490, 723] width 101 height 25
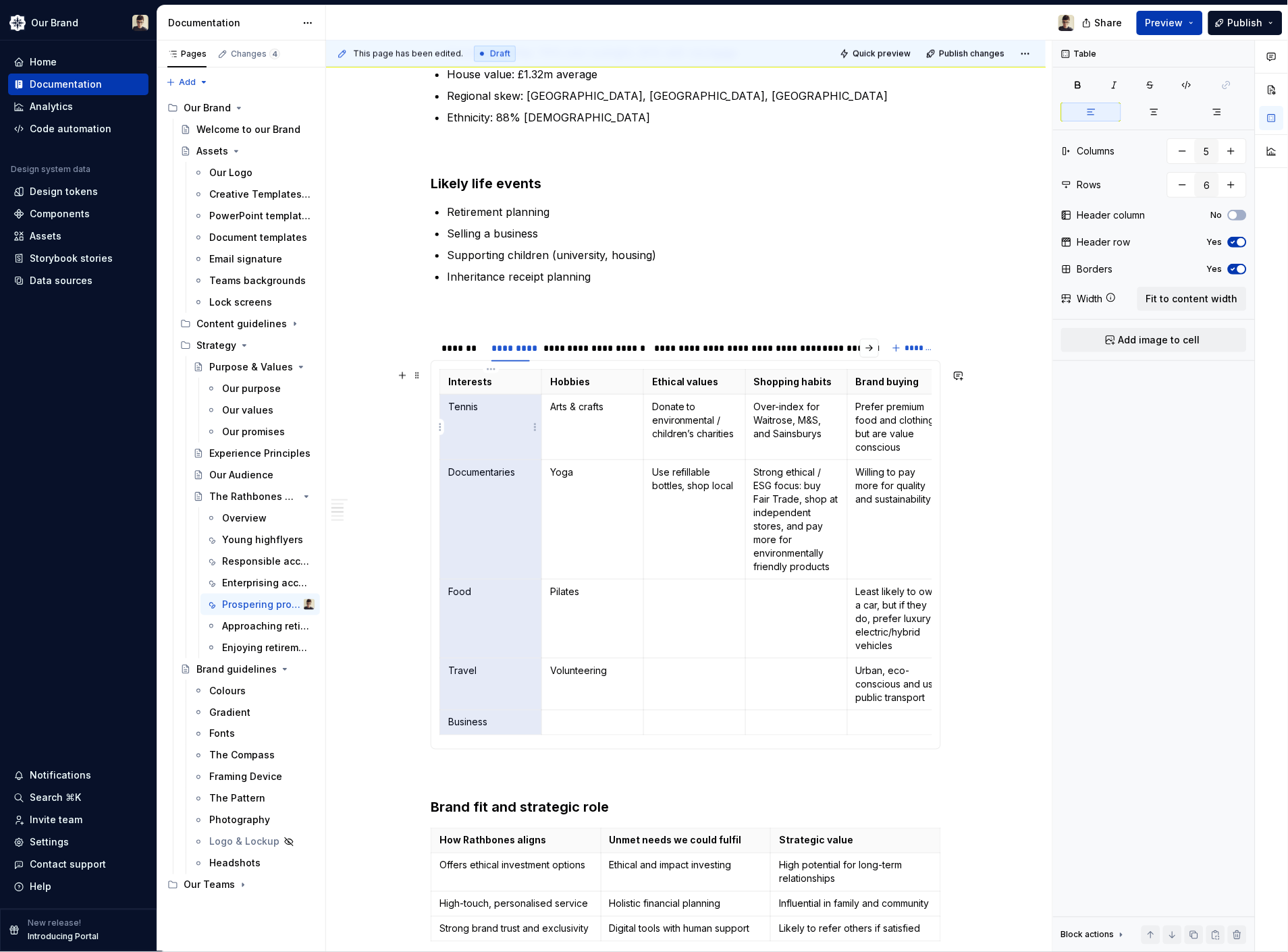
drag, startPoint x: 510, startPoint y: 724, endPoint x: 467, endPoint y: 418, distance: 309.0
click at [467, 418] on tbody "Interests Hobbies Ethical values Shopping habits Brand buying Tennis Arts & cra…" at bounding box center [694, 553] width 509 height 366
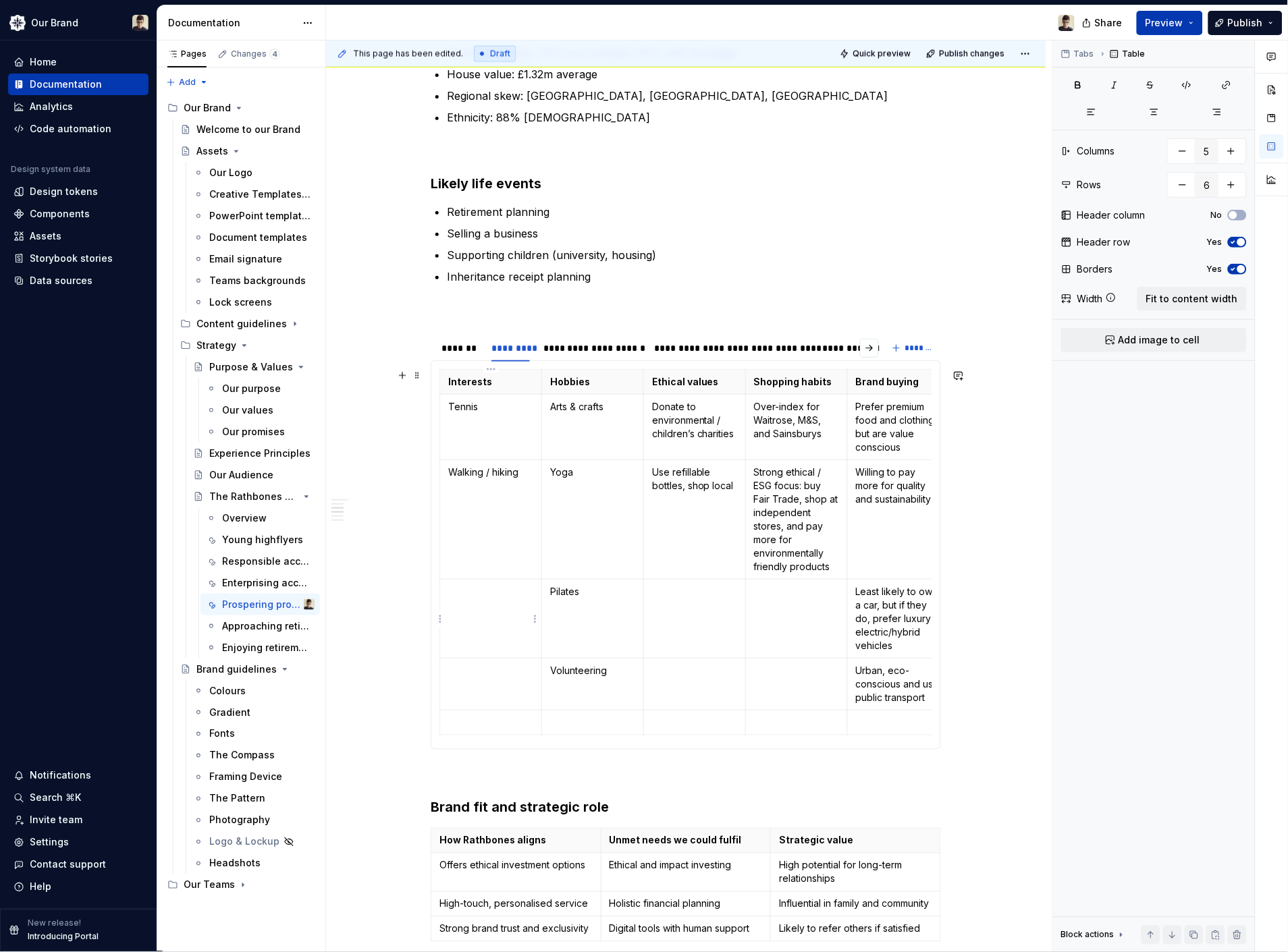
click at [506, 615] on td at bounding box center [490, 618] width 101 height 79
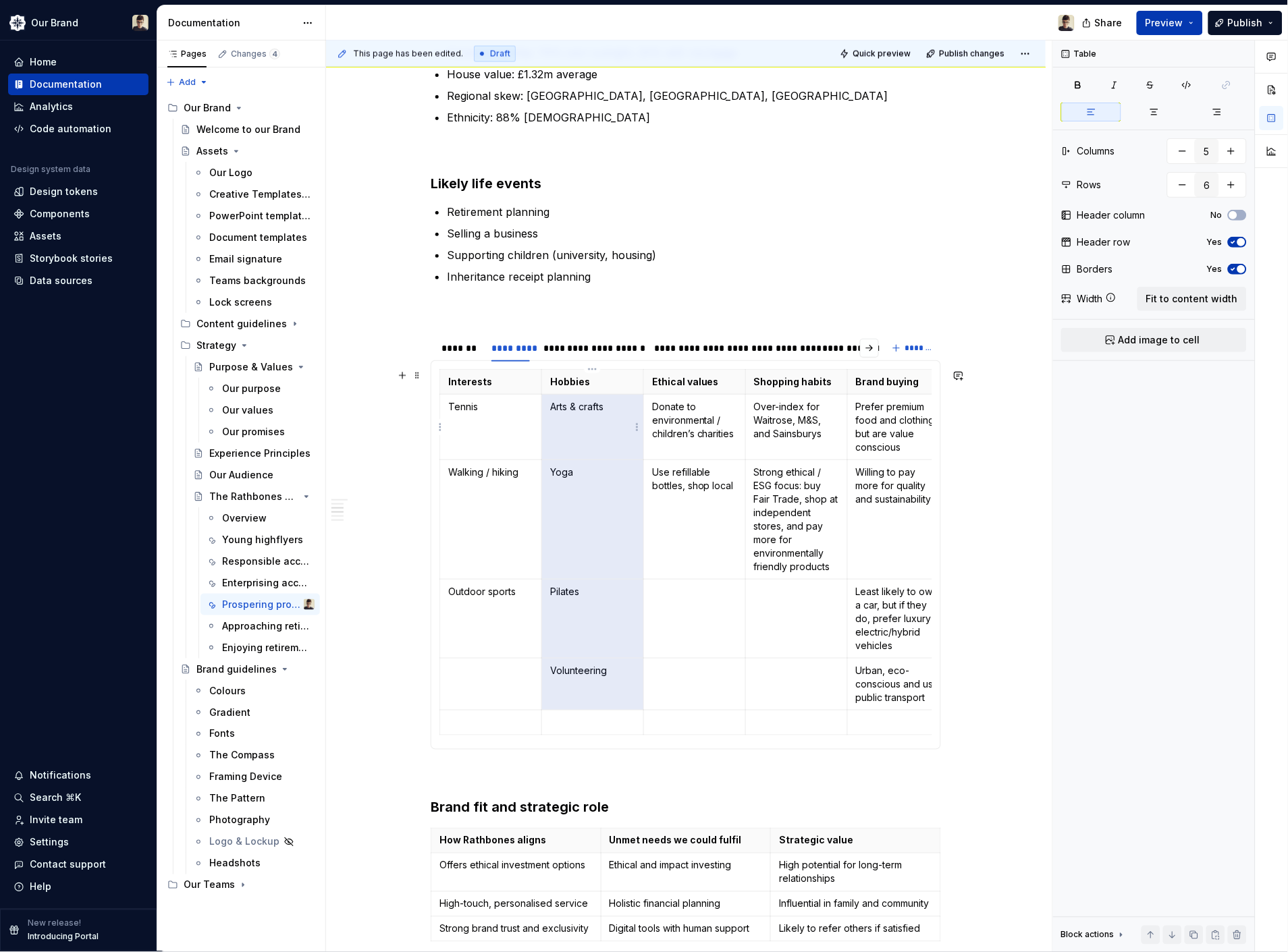
drag, startPoint x: 607, startPoint y: 684, endPoint x: 571, endPoint y: 430, distance: 256.5
click at [571, 430] on tbody "Interests Hobbies Ethical values Shopping habits Brand buying Tennis Arts & cra…" at bounding box center [694, 553] width 509 height 366
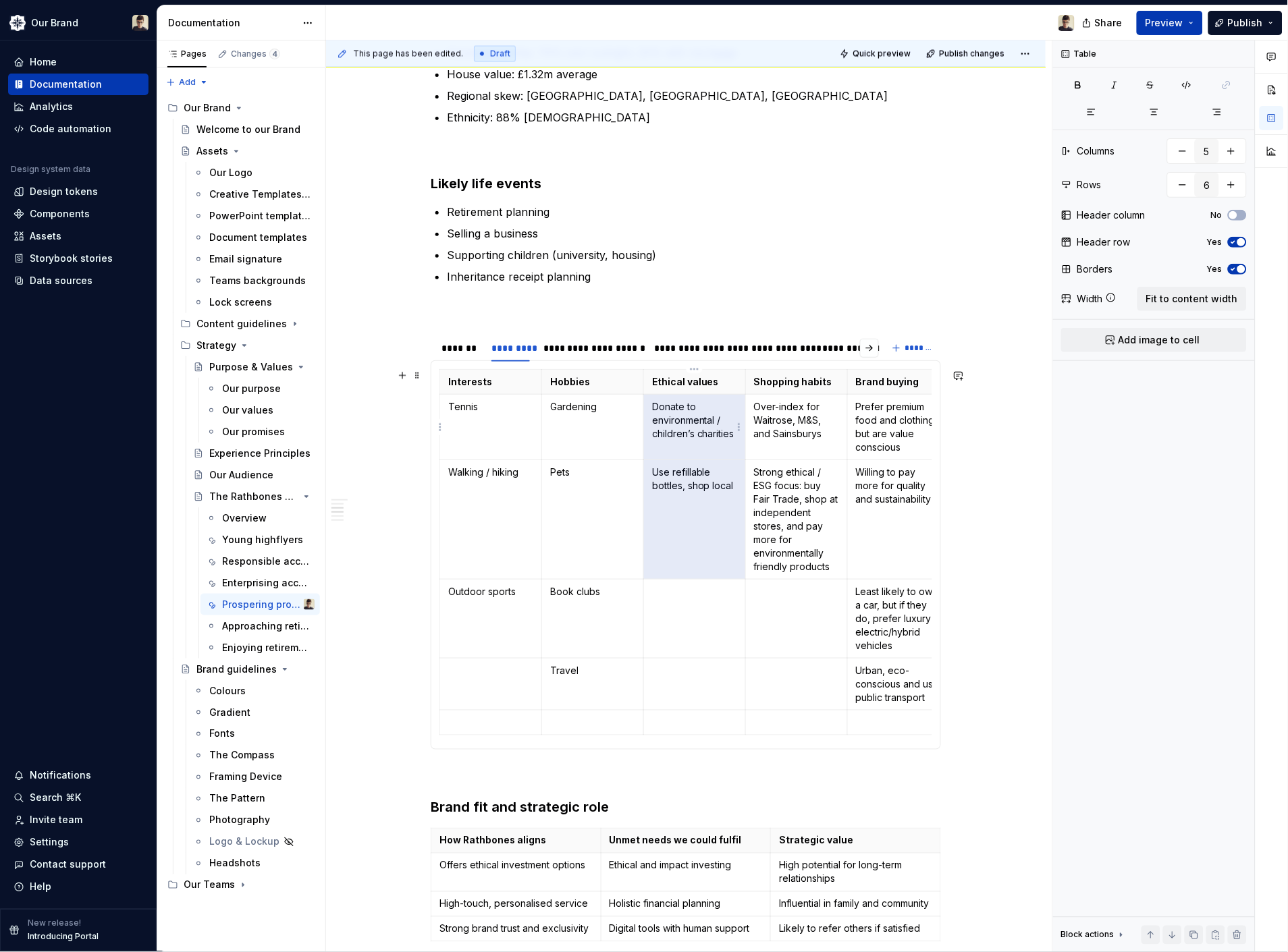
drag, startPoint x: 713, startPoint y: 540, endPoint x: 670, endPoint y: 409, distance: 137.9
click at [670, 409] on tbody "Interests Hobbies Ethical values Shopping habits Brand buying Tennis Gardening …" at bounding box center [694, 553] width 509 height 366
drag, startPoint x: 696, startPoint y: 495, endPoint x: 669, endPoint y: 418, distance: 81.6
click at [669, 418] on tbody "Interests Hobbies Ethical values Shopping habits Brand buying Tennis Gardening …" at bounding box center [694, 553] width 509 height 366
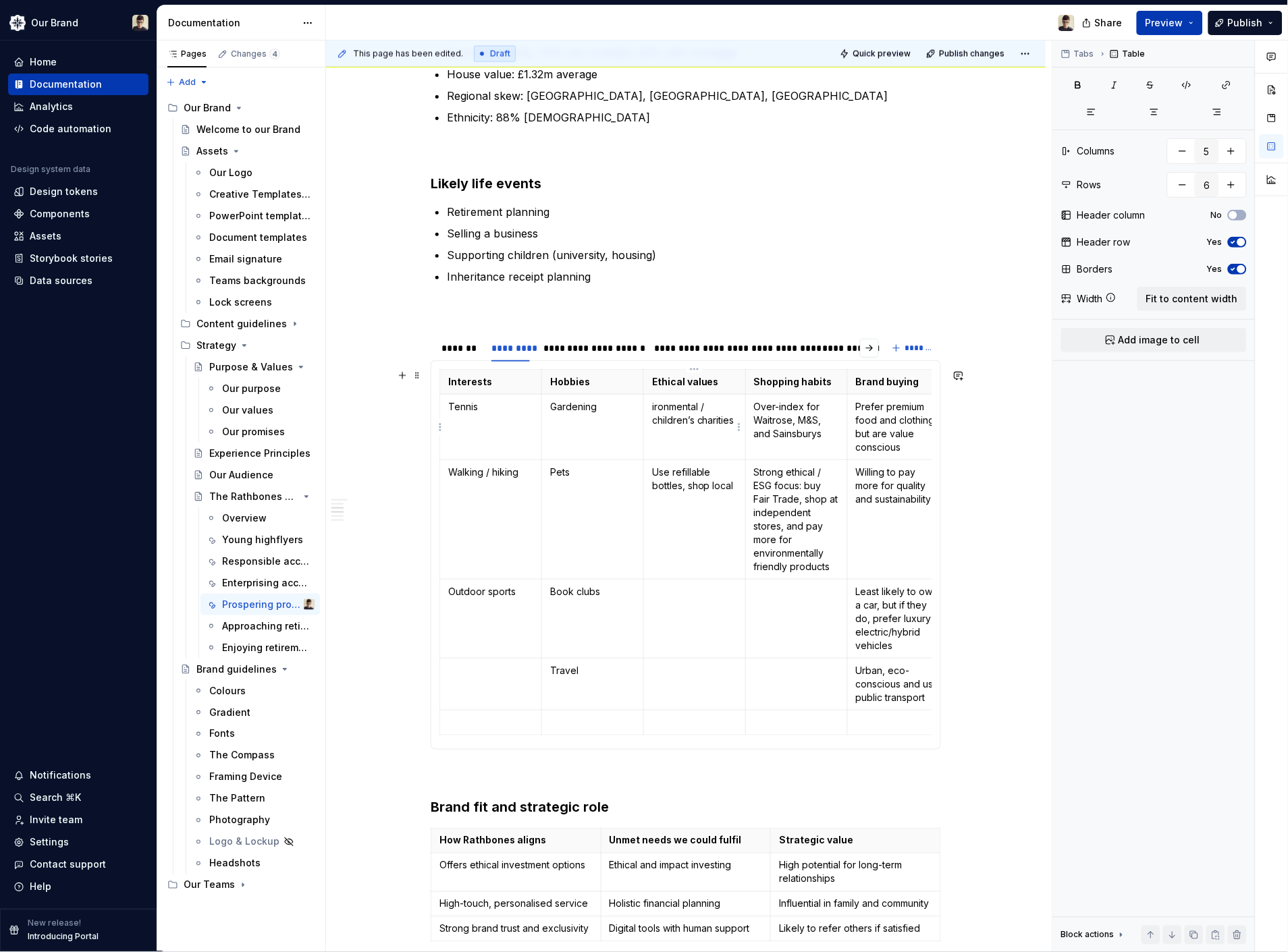
click at [690, 464] on td "Use refillable bottles, shop local" at bounding box center [693, 520] width 101 height 119
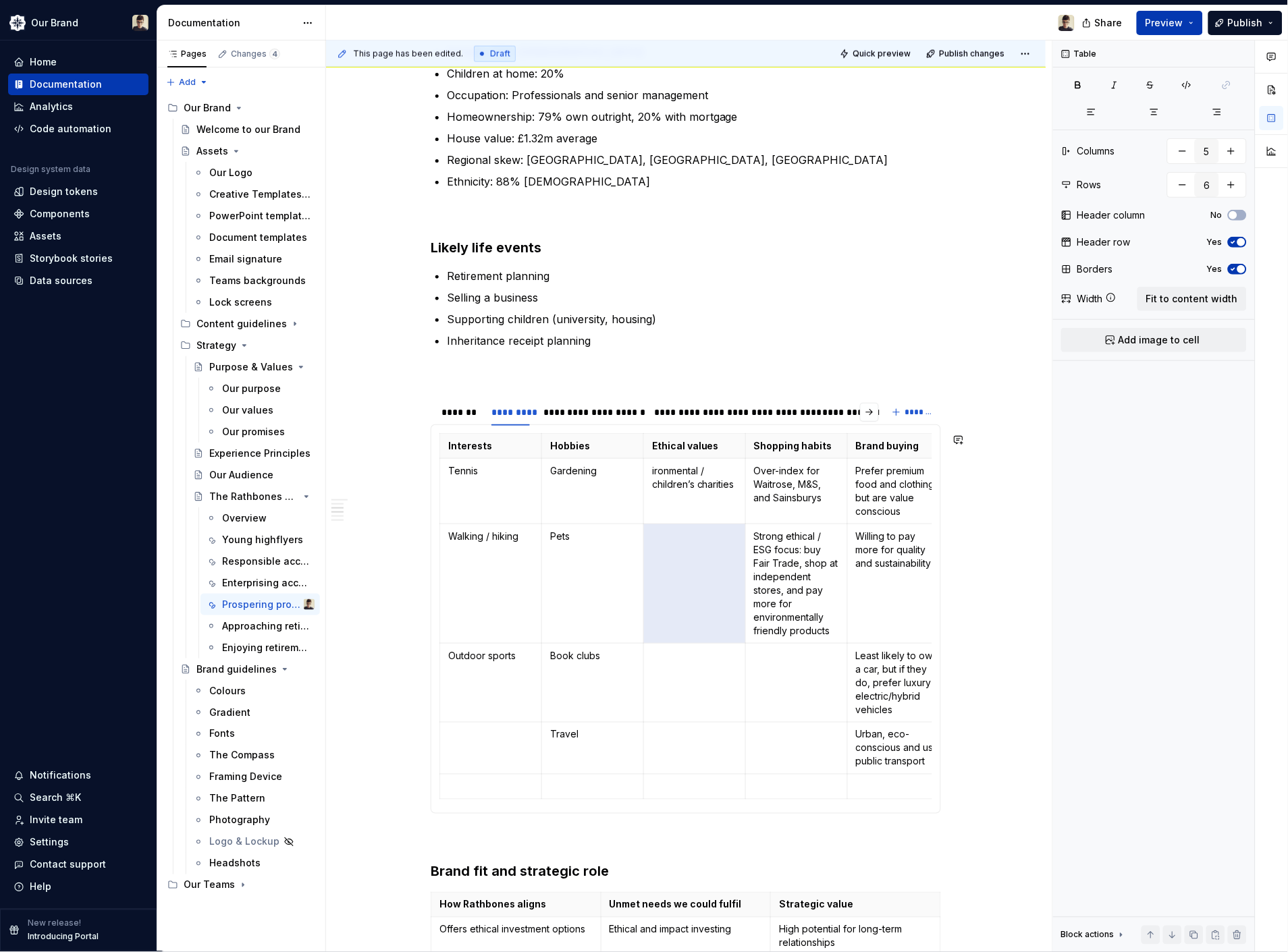
scroll to position [599, 0]
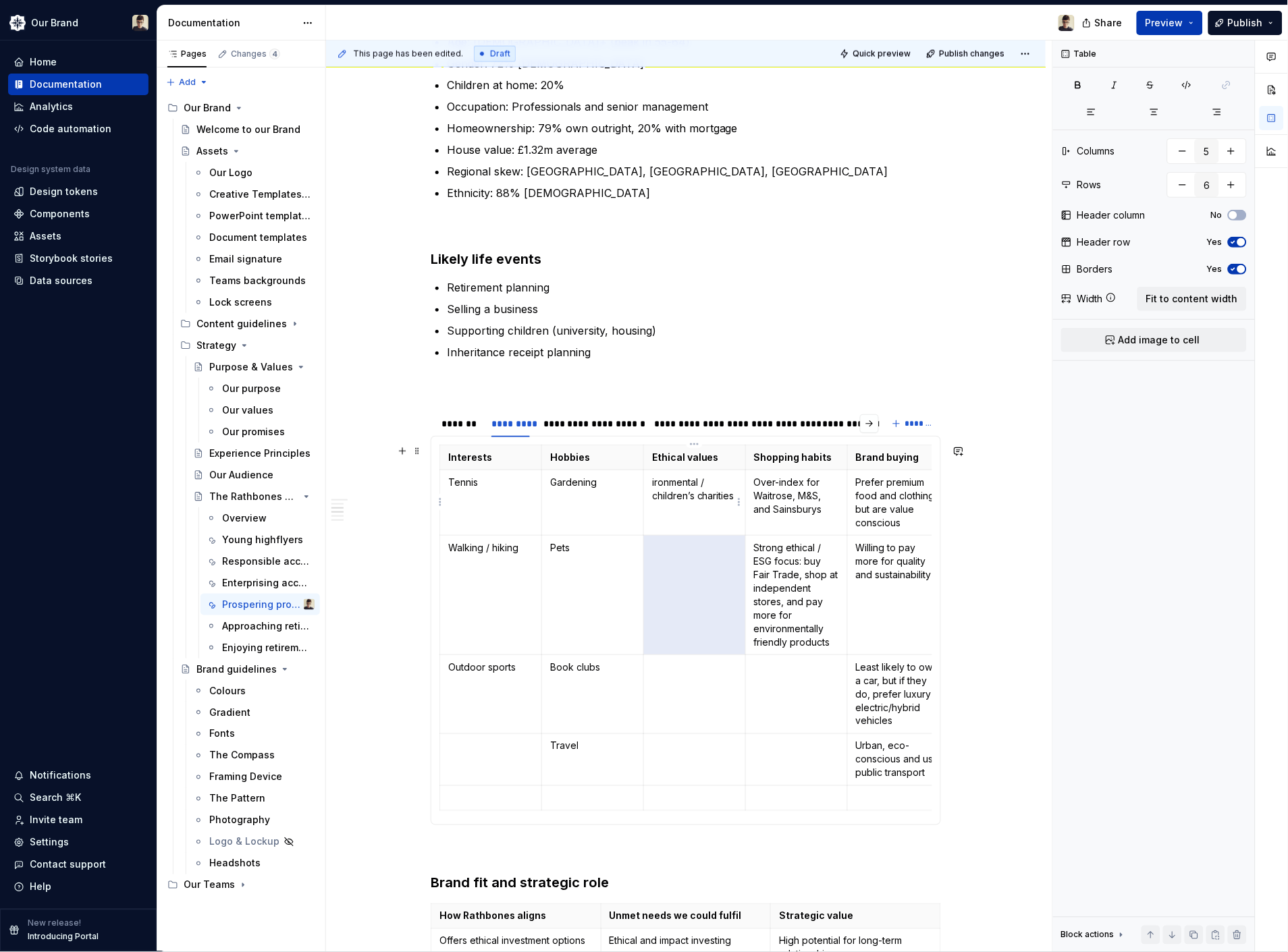
click at [679, 498] on p "ironmental / children’s charities" at bounding box center [694, 489] width 85 height 27
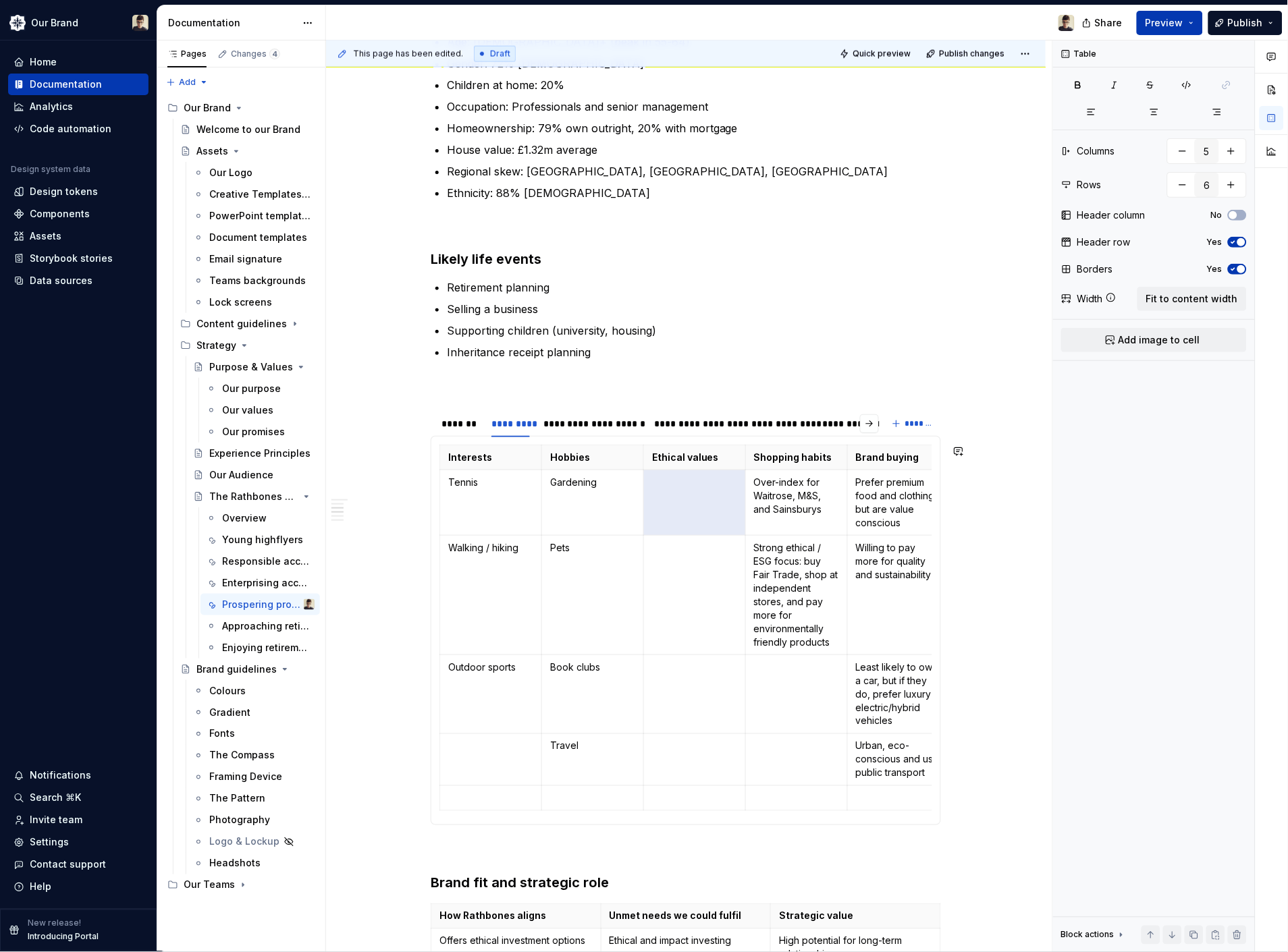
click at [679, 498] on td at bounding box center [693, 503] width 101 height 65
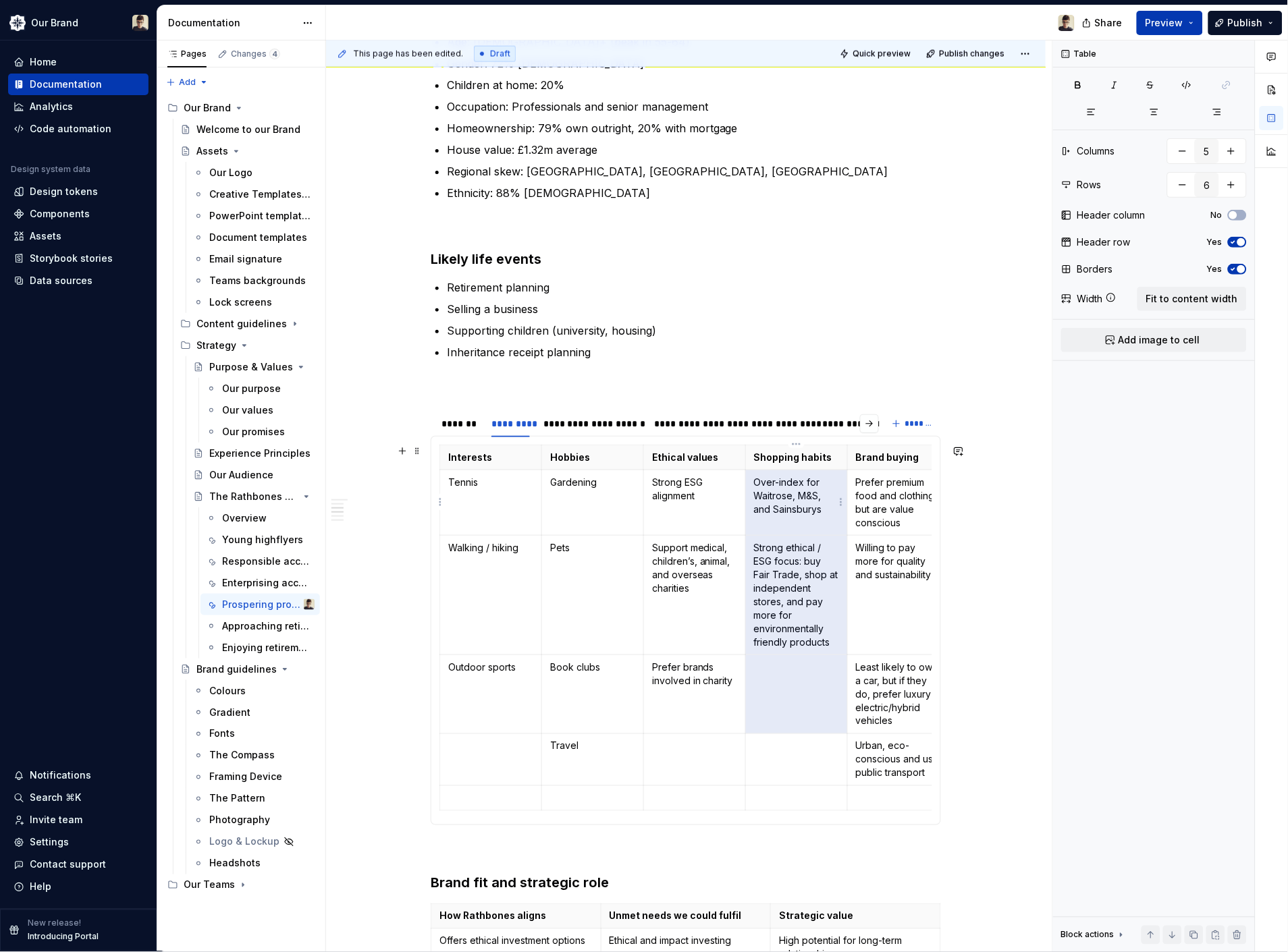
drag, startPoint x: 799, startPoint y: 670, endPoint x: 761, endPoint y: 490, distance: 184.0
click at [761, 490] on tbody "Interests Hobbies Ethical values Shopping habits Brand buying Tennis Gardening …" at bounding box center [694, 629] width 509 height 366
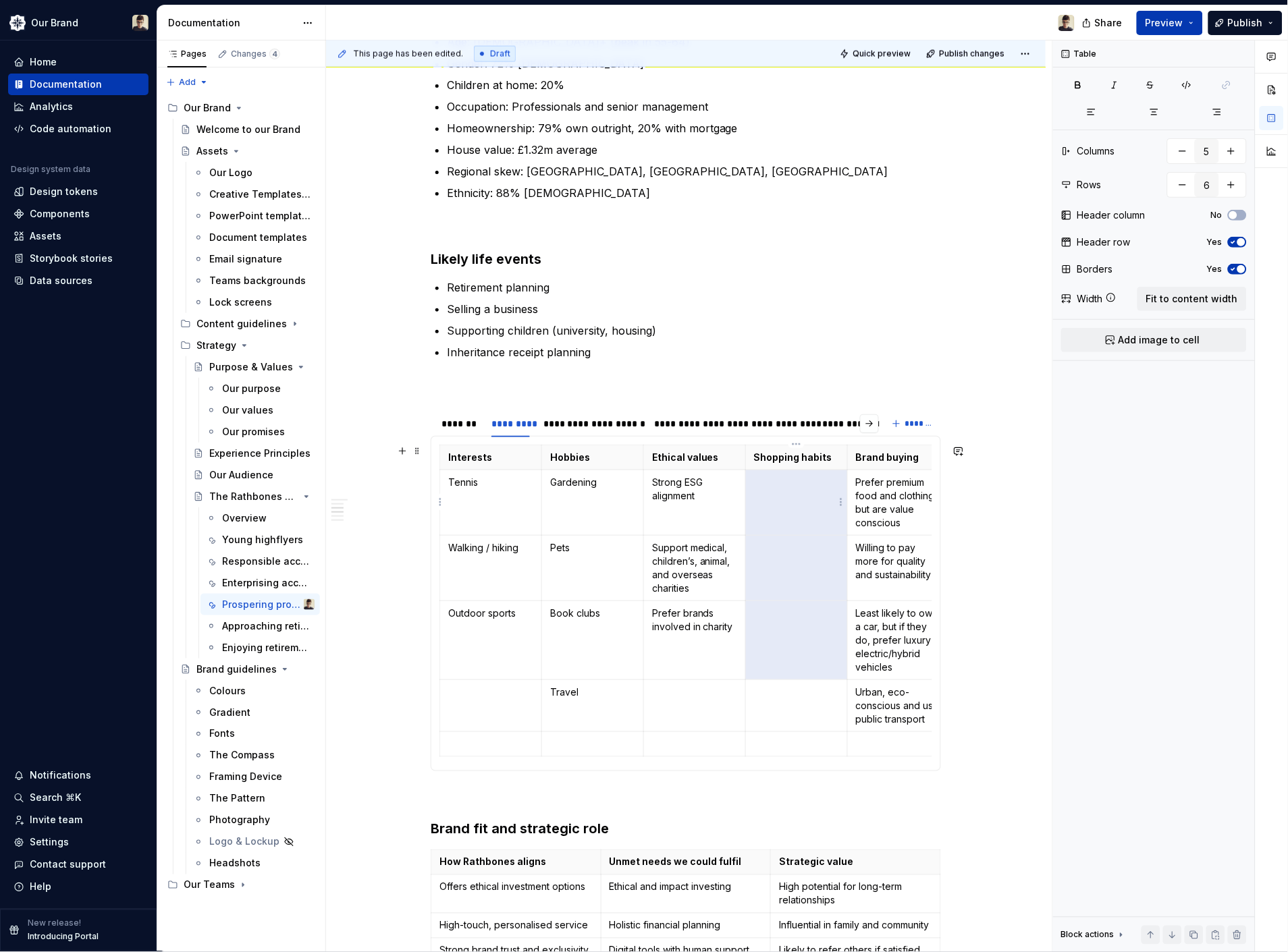
click at [763, 488] on p at bounding box center [797, 483] width 85 height 13
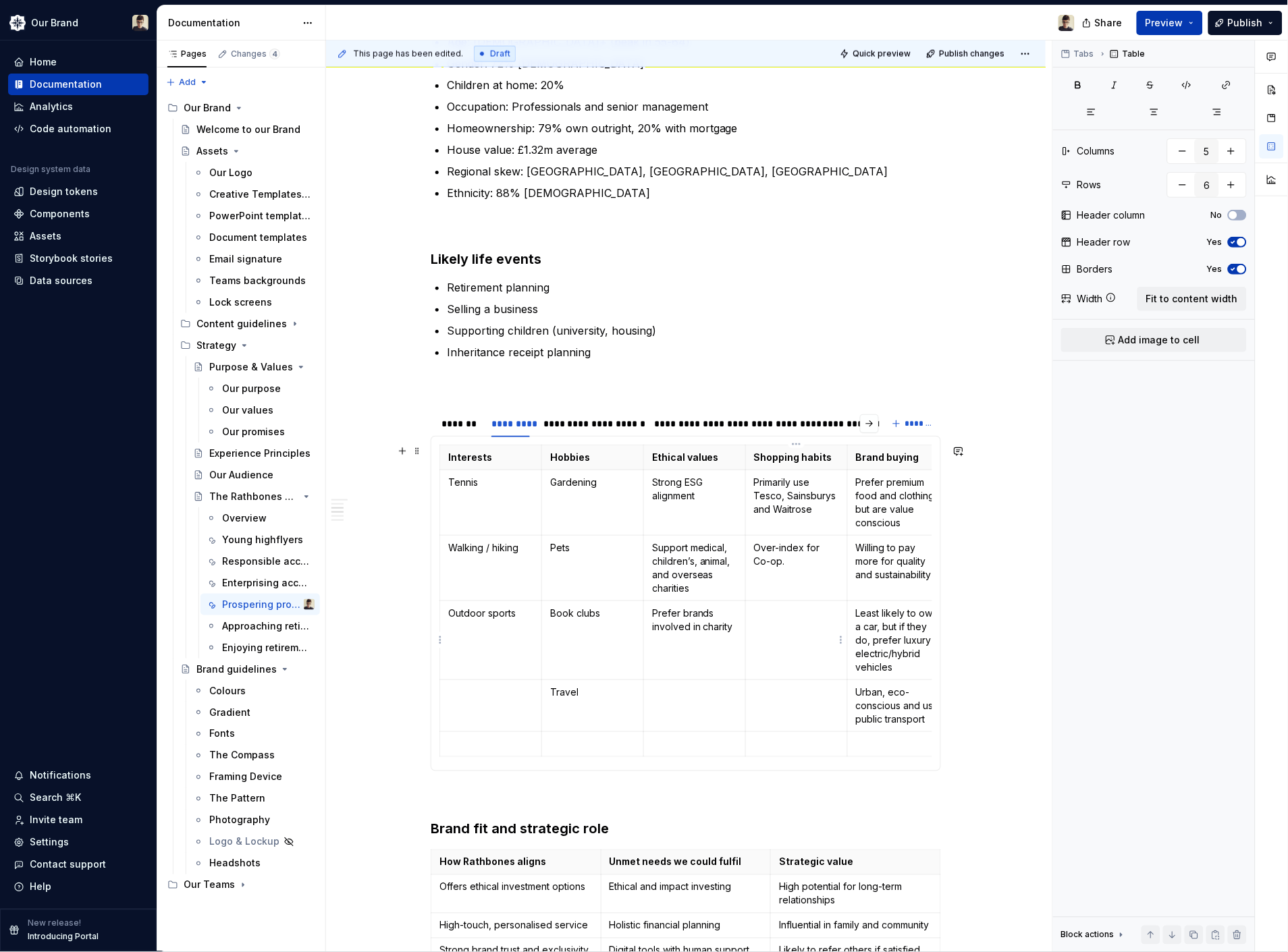
click at [774, 629] on td at bounding box center [796, 640] width 101 height 79
click at [795, 689] on p at bounding box center [797, 692] width 85 height 13
click at [811, 656] on td "Under-index for M&S" at bounding box center [796, 640] width 101 height 79
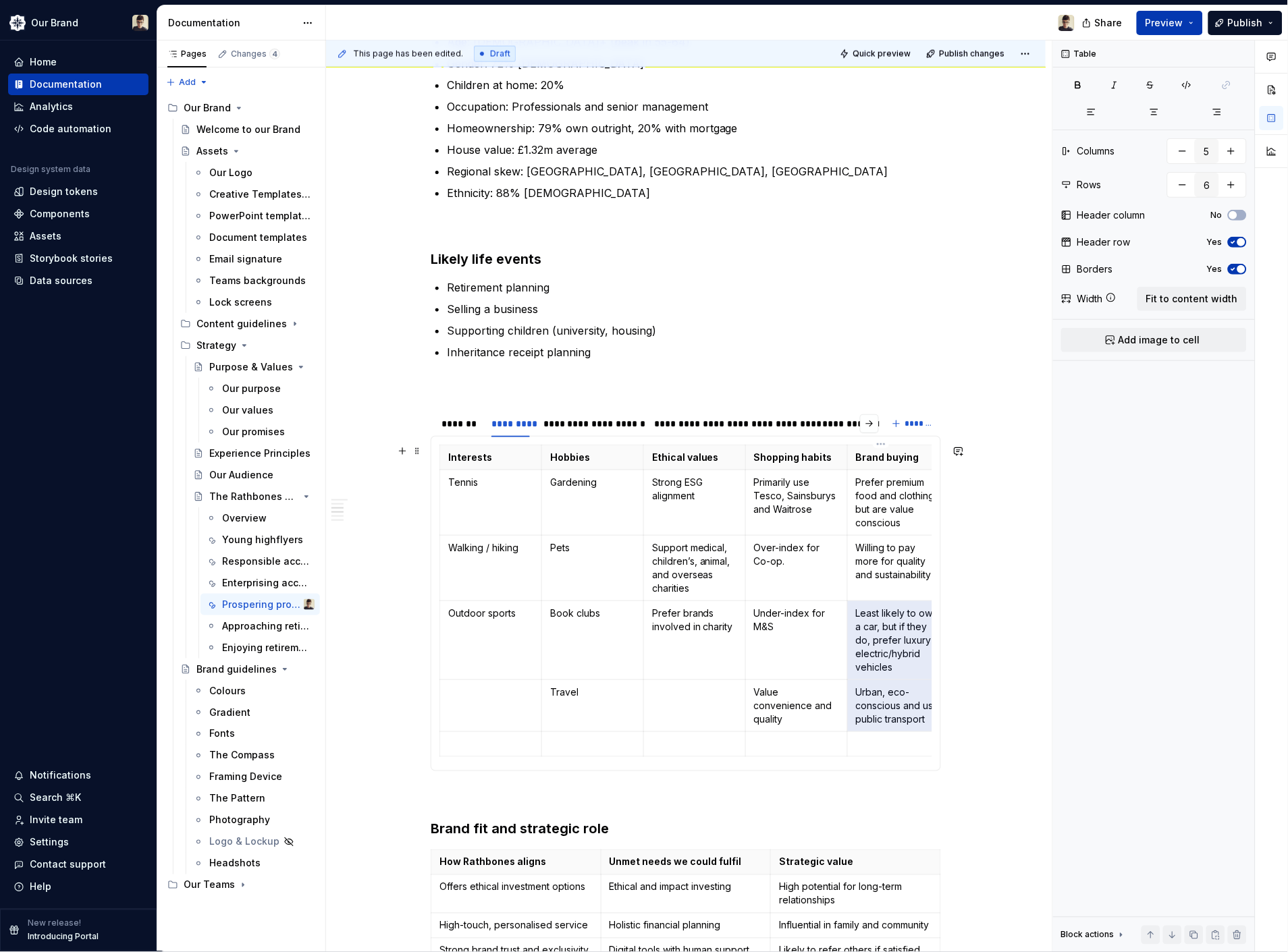
scroll to position [0, 17]
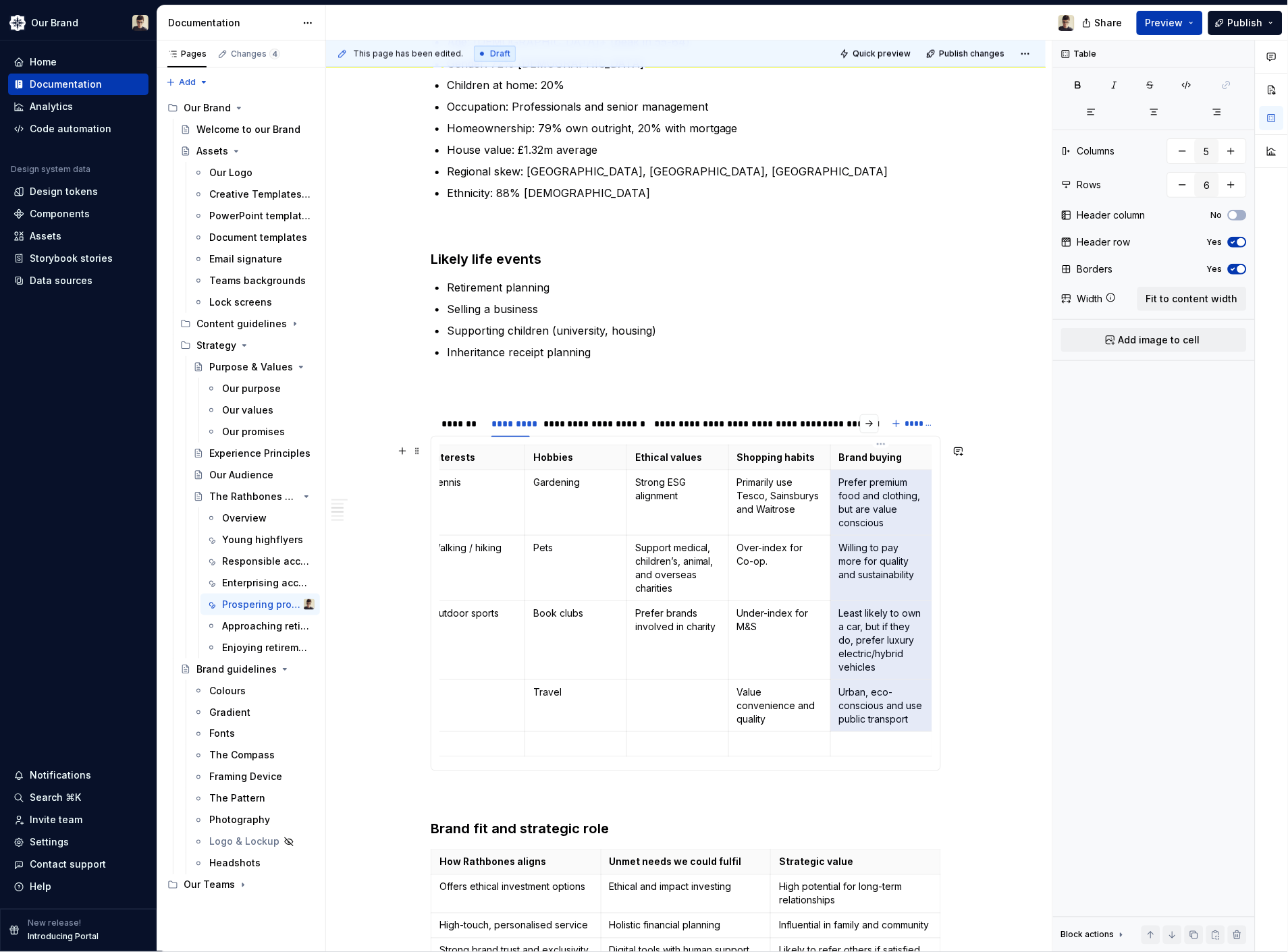
drag, startPoint x: 926, startPoint y: 723, endPoint x: 837, endPoint y: 487, distance: 252.2
click at [837, 487] on tbody "Interests Hobbies Ethical values Shopping habits Brand buying Tennis Gardening …" at bounding box center [677, 601] width 509 height 312
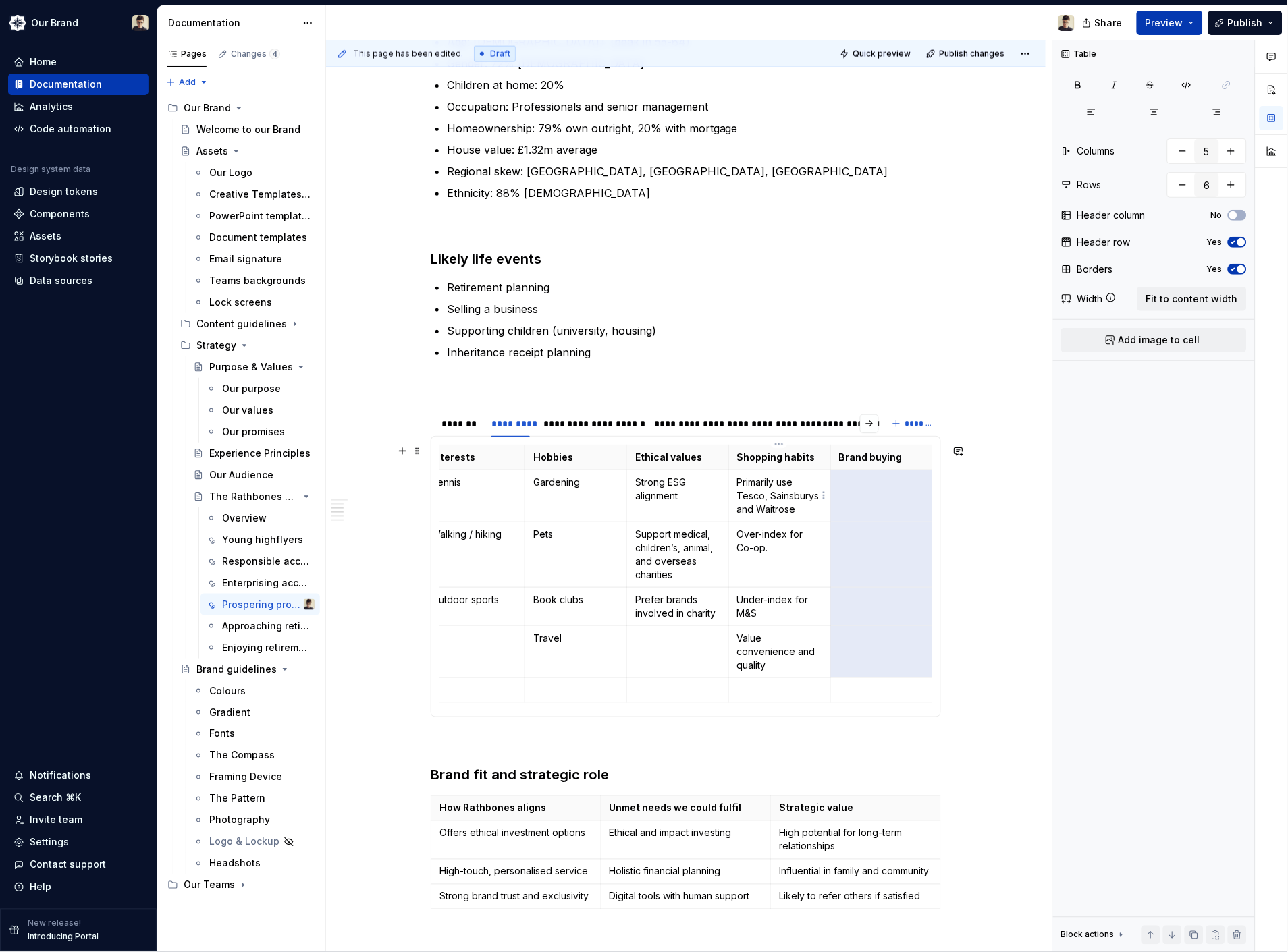
click at [826, 485] on td "Primarily use Tesco, Sainsburys and Waitrose" at bounding box center [779, 496] width 101 height 52
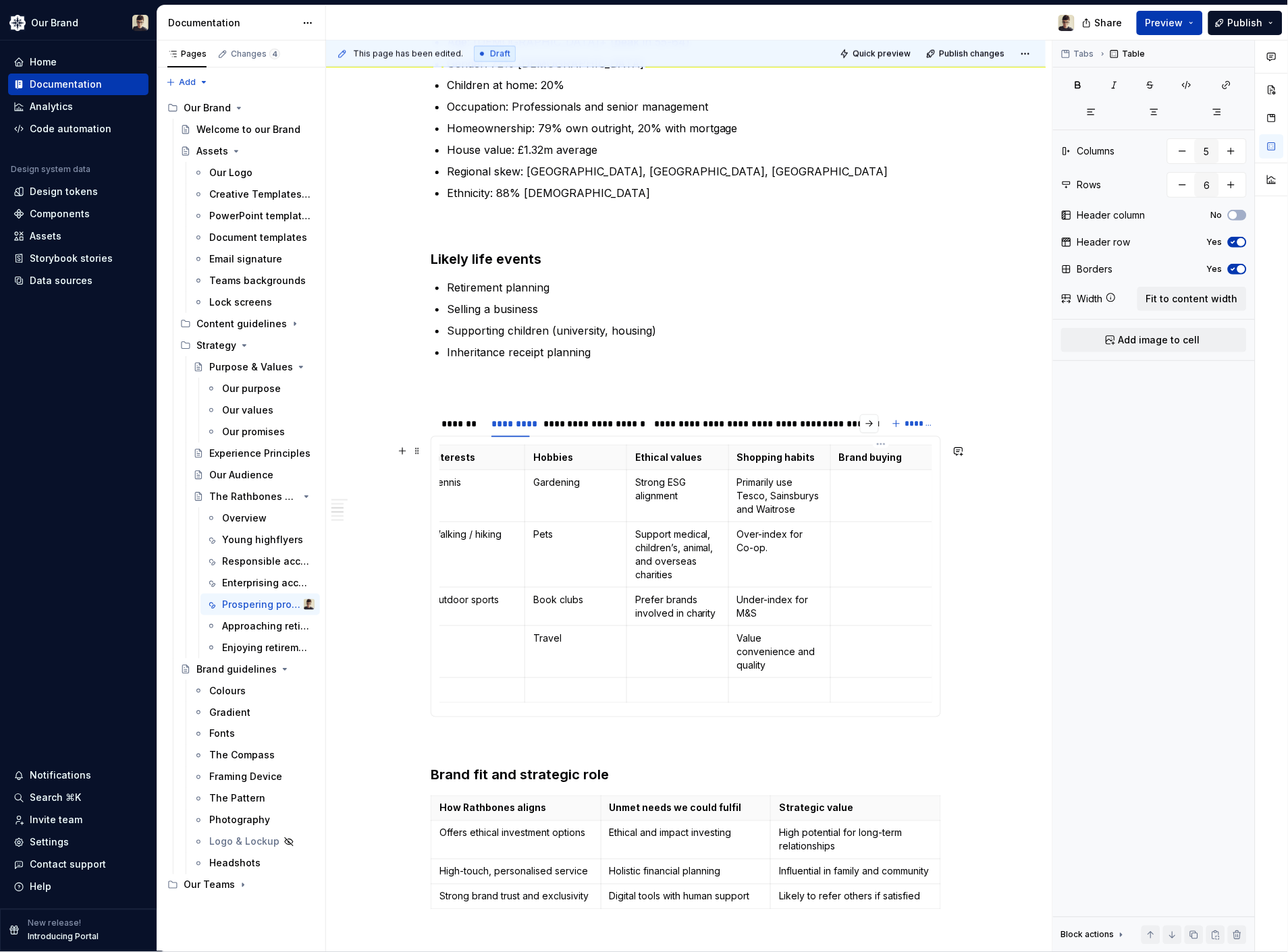
click at [849, 506] on td at bounding box center [880, 496] width 101 height 52
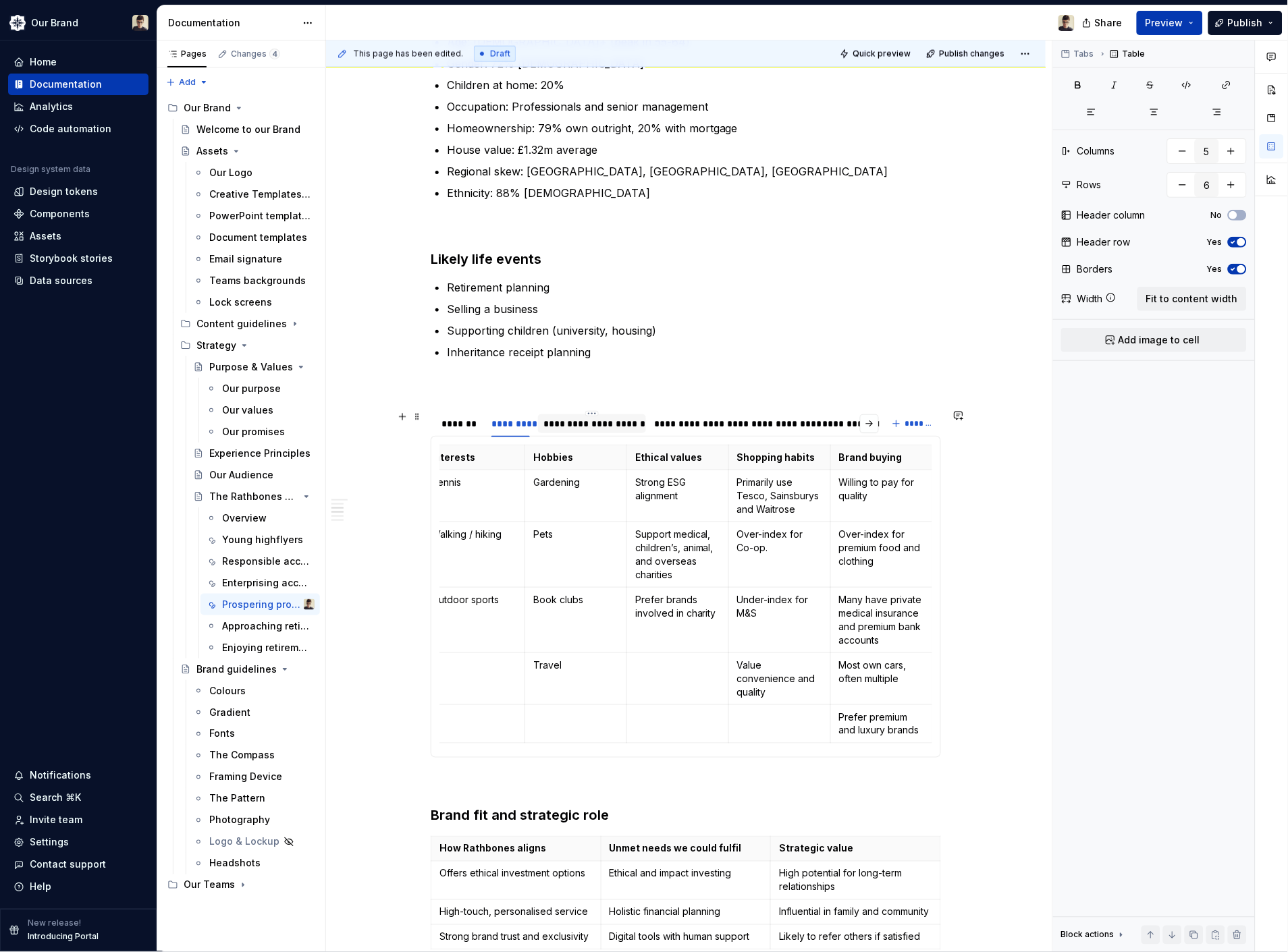
click at [589, 424] on div "**********" at bounding box center [592, 424] width 98 height 13
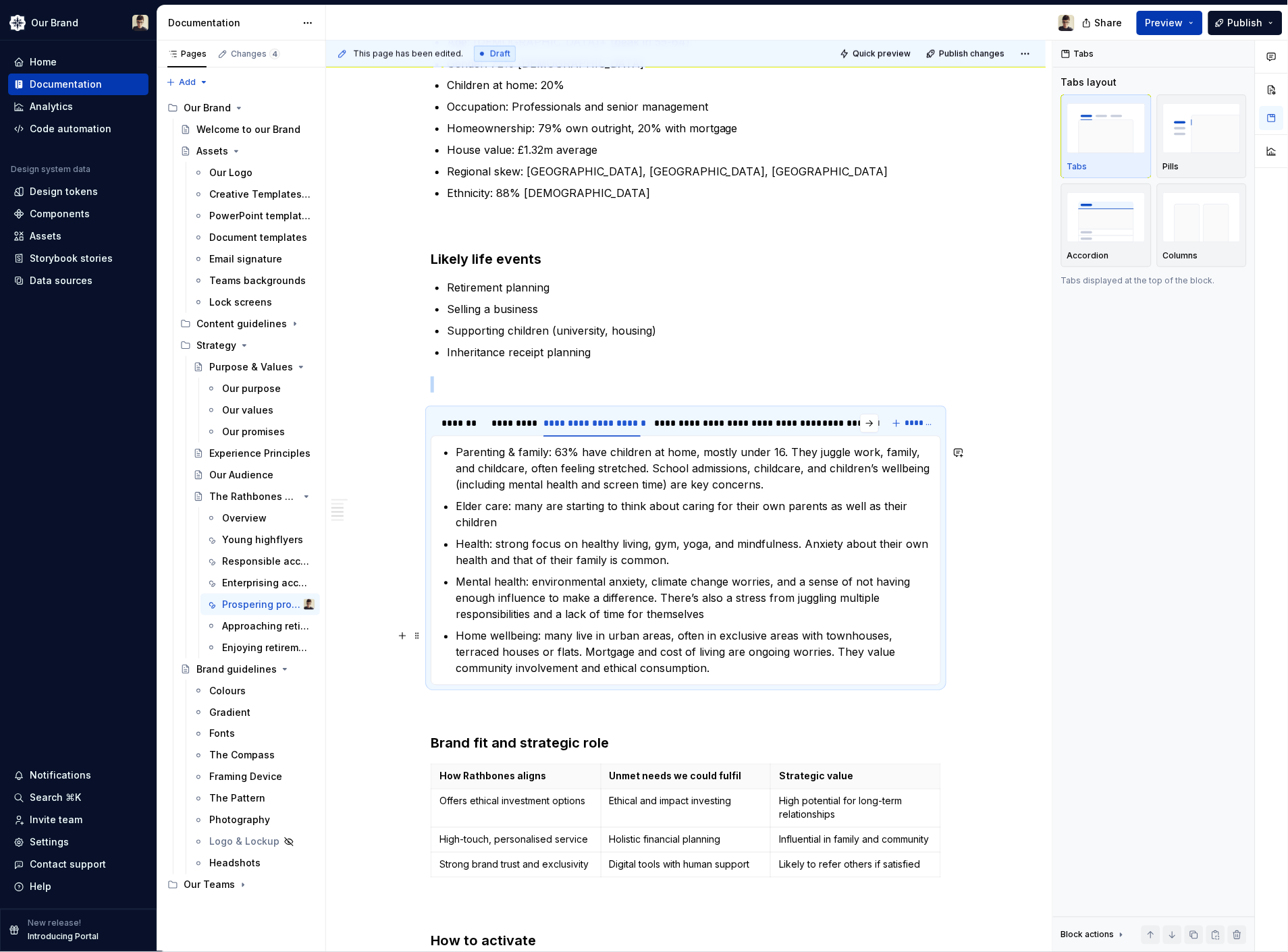
click at [717, 631] on p "Home wellbeing: many live in urban areas, often in exclusive areas with townhou…" at bounding box center [693, 652] width 476 height 48
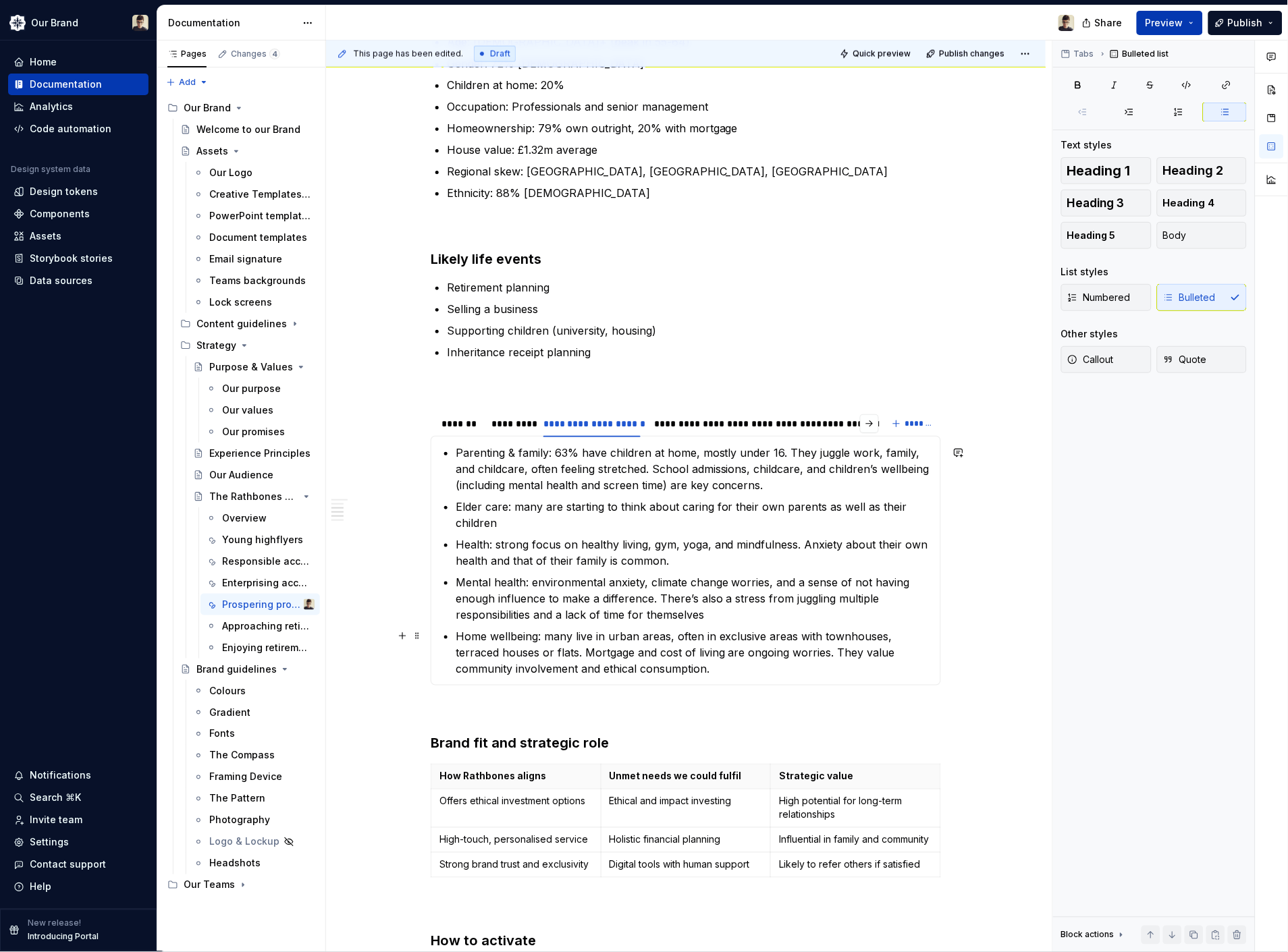
click at [716, 666] on p "Home wellbeing: many live in urban areas, often in exclusive areas with townhou…" at bounding box center [693, 652] width 476 height 48
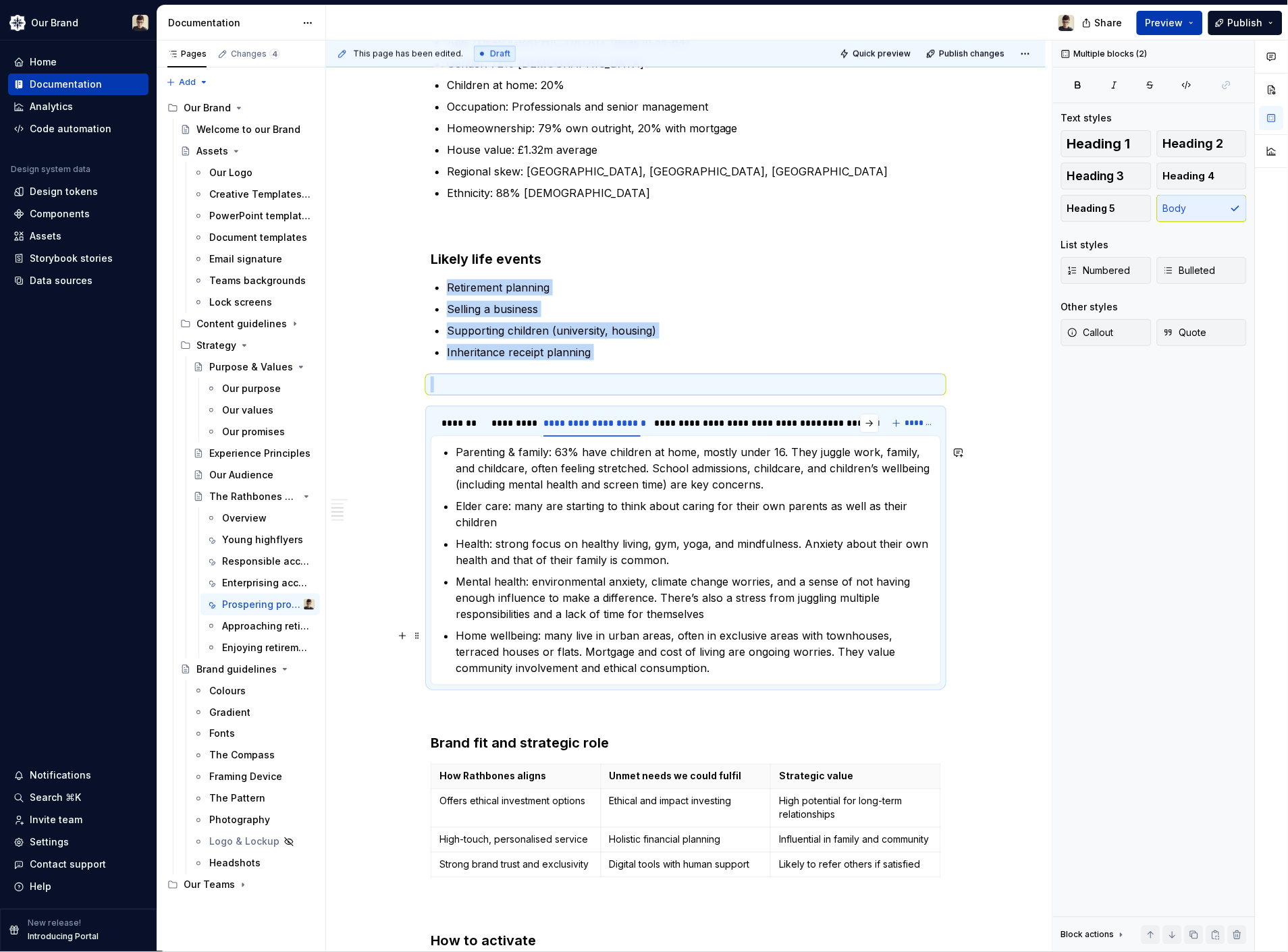
drag, startPoint x: 716, startPoint y: 666, endPoint x: 690, endPoint y: 640, distance: 36.8
click at [682, 632] on p "Home wellbeing: many live in urban areas, often in exclusive areas with townhou…" at bounding box center [693, 652] width 476 height 48
click at [721, 664] on p "Home wellbeing: many live in urban areas, often in exclusive areas with townhou…" at bounding box center [693, 652] width 476 height 48
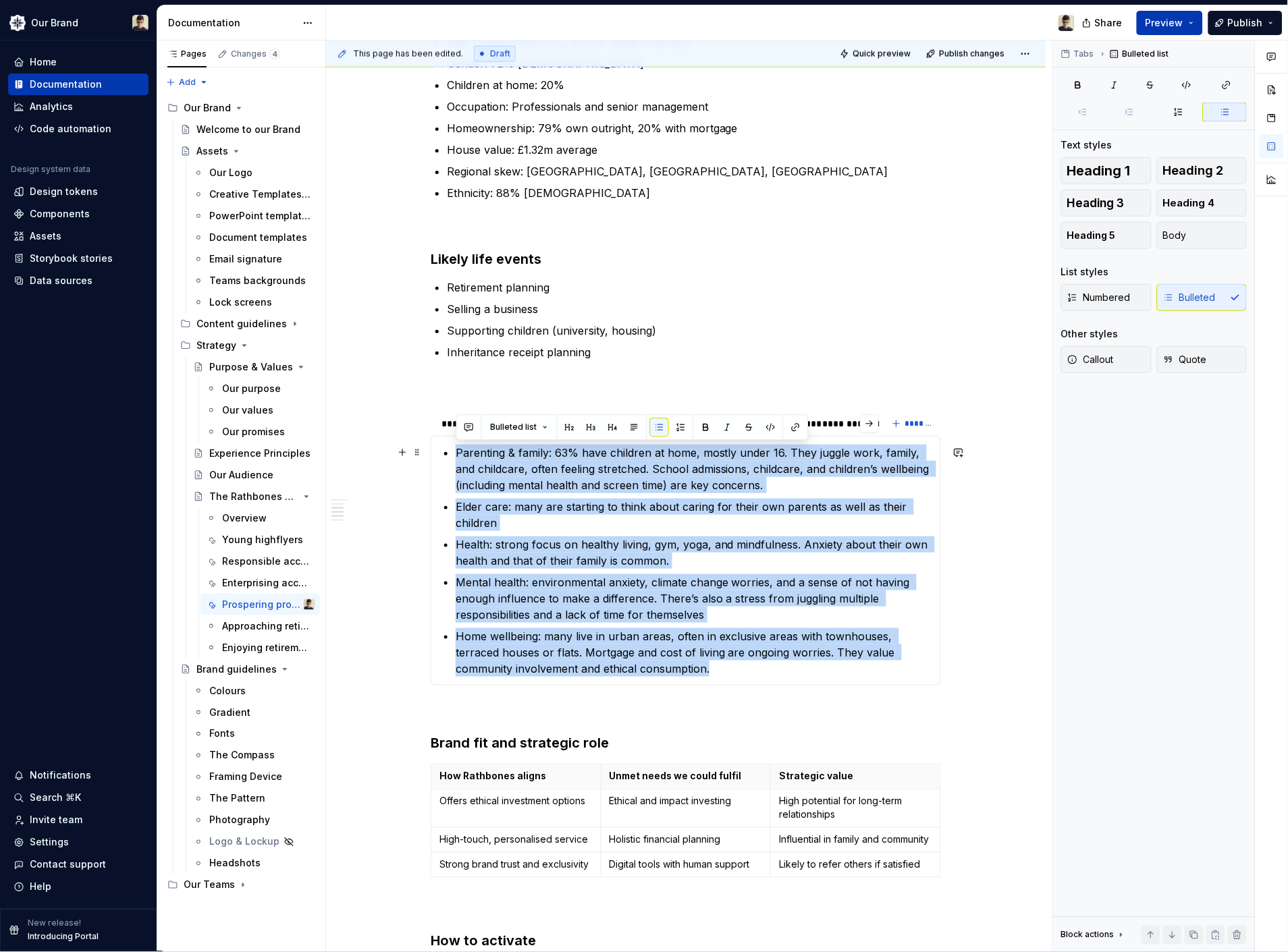
drag, startPoint x: 716, startPoint y: 668, endPoint x: 455, endPoint y: 450, distance: 340.1
click at [455, 450] on ul "Parenting & family: 63% have children at home, mostly under 16. They juggle wor…" at bounding box center [693, 560] width 476 height 232
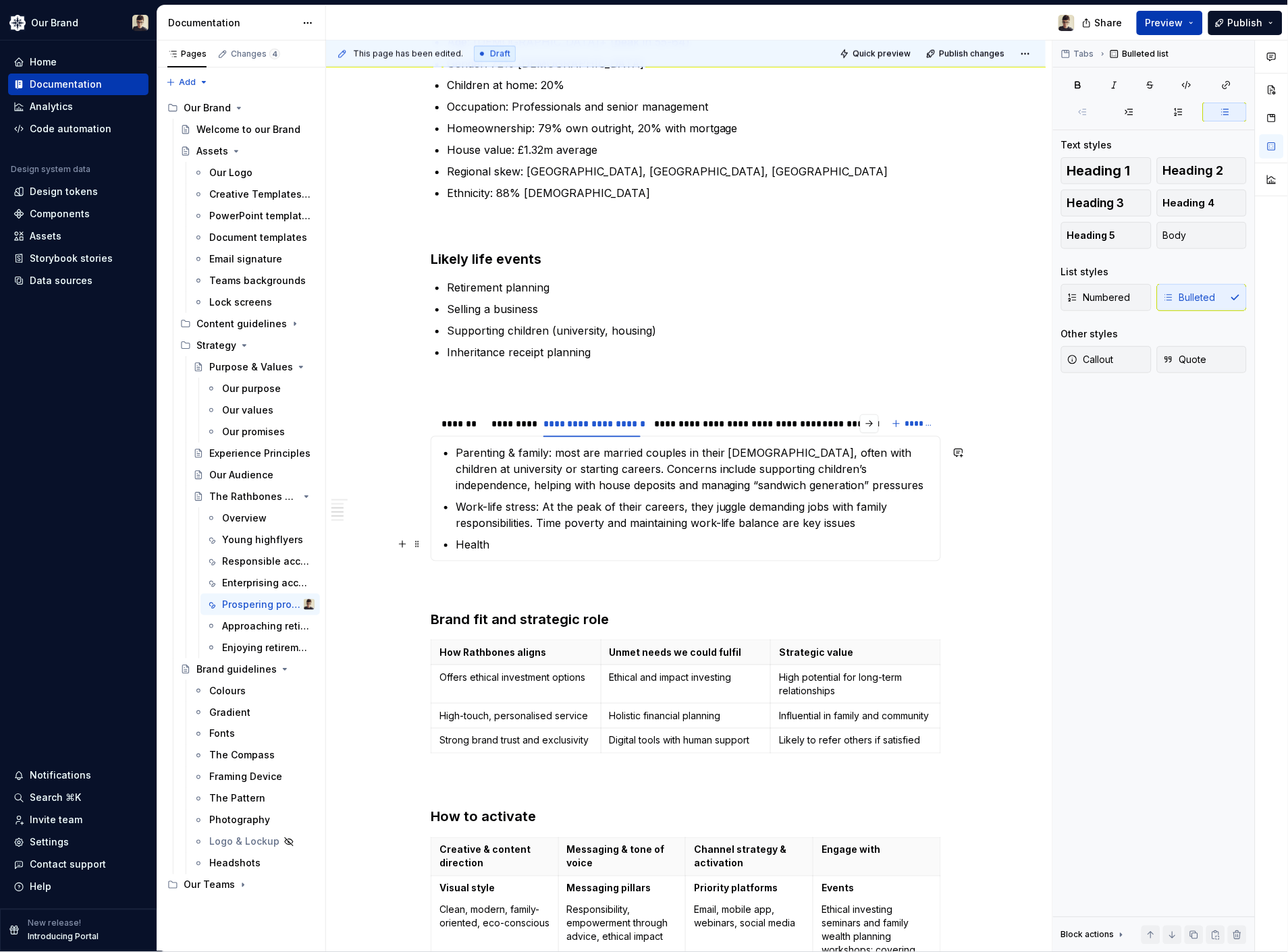
click at [561, 546] on p "Health" at bounding box center [693, 544] width 476 height 16
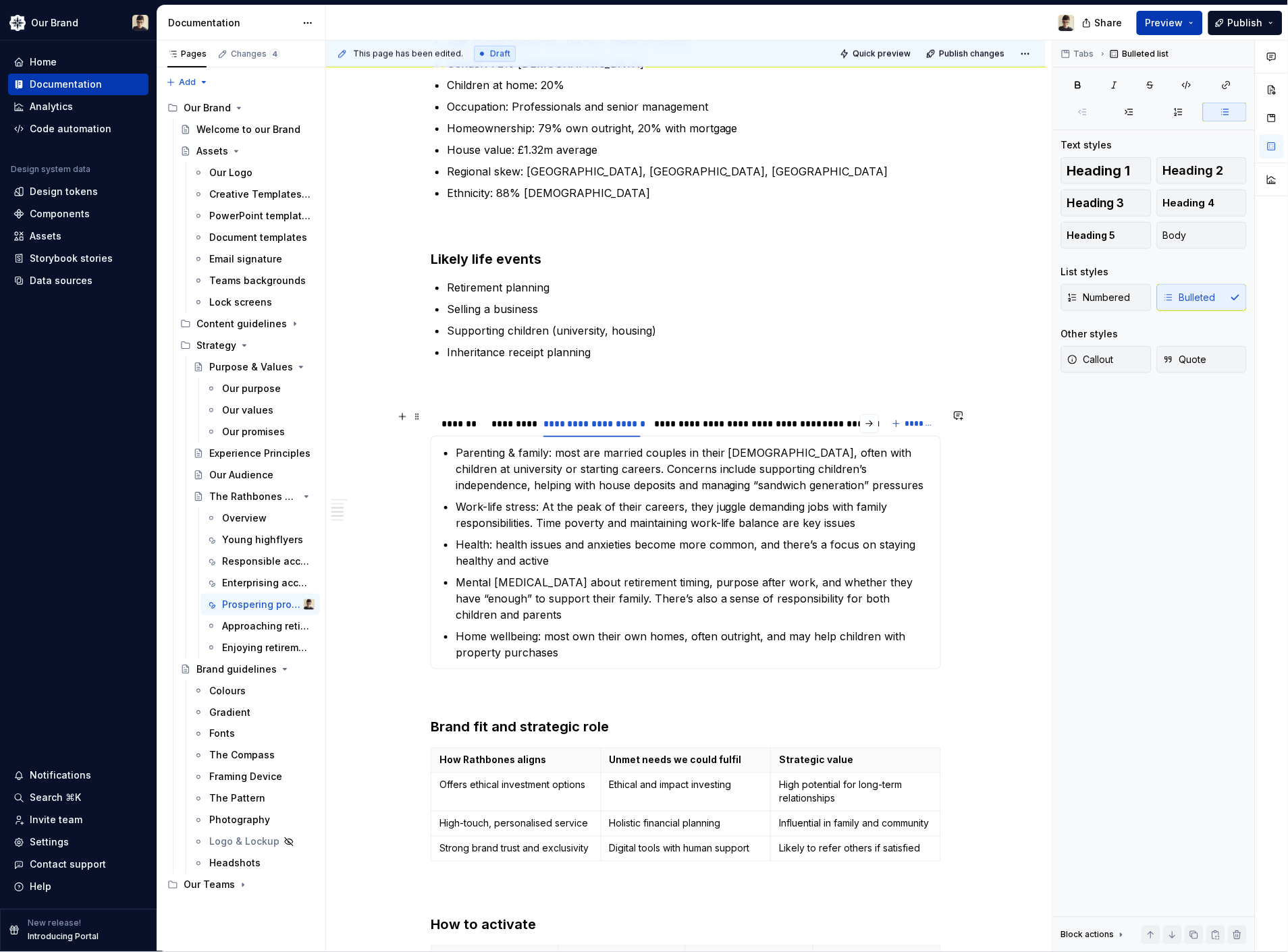
click at [743, 417] on div "**********" at bounding box center [731, 424] width 155 height 13
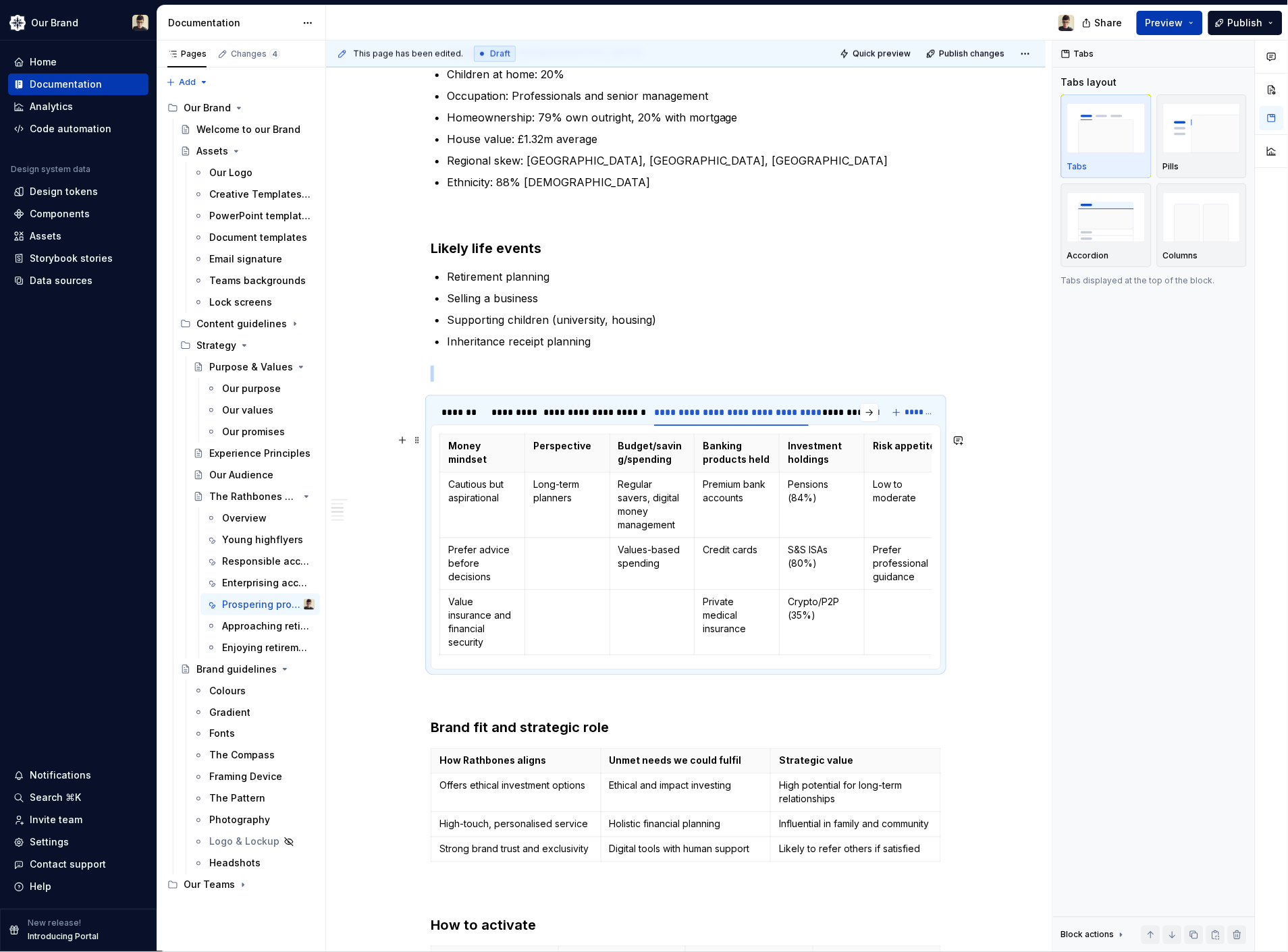
scroll to position [599, 0]
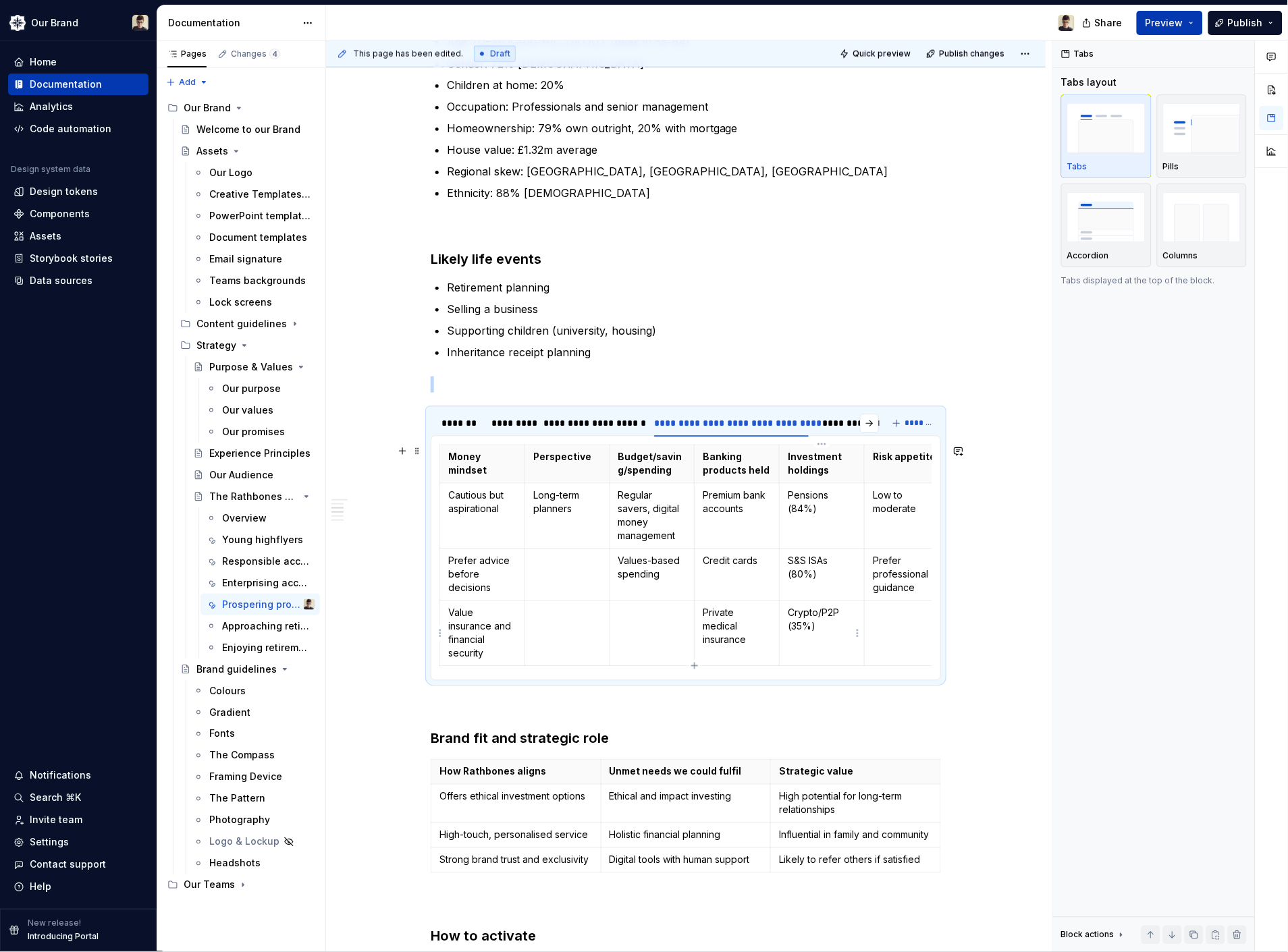
click at [834, 610] on p "Crypto/P2P (35%)" at bounding box center [821, 620] width 68 height 27
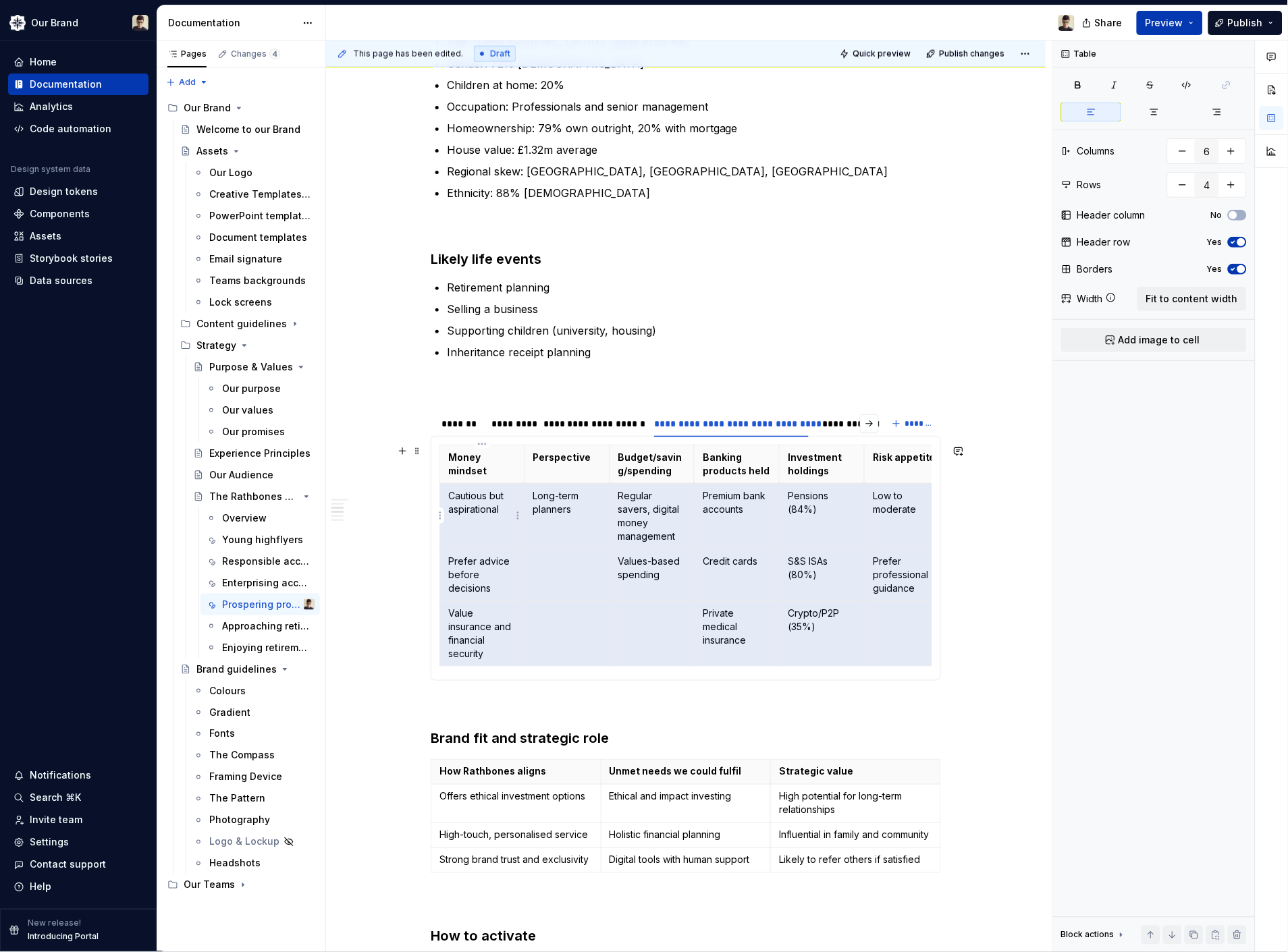
drag, startPoint x: 893, startPoint y: 628, endPoint x: 478, endPoint y: 508, distance: 432.0
click at [478, 508] on tbody "Money mindset Perspective Budget/saving/spending Banking products held Investme…" at bounding box center [694, 556] width 509 height 221
drag, startPoint x: 926, startPoint y: 635, endPoint x: 457, endPoint y: 523, distance: 482.2
click at [457, 523] on tbody "Money mindset Perspective Budget/saving/spending Banking products held Investme…" at bounding box center [694, 556] width 509 height 221
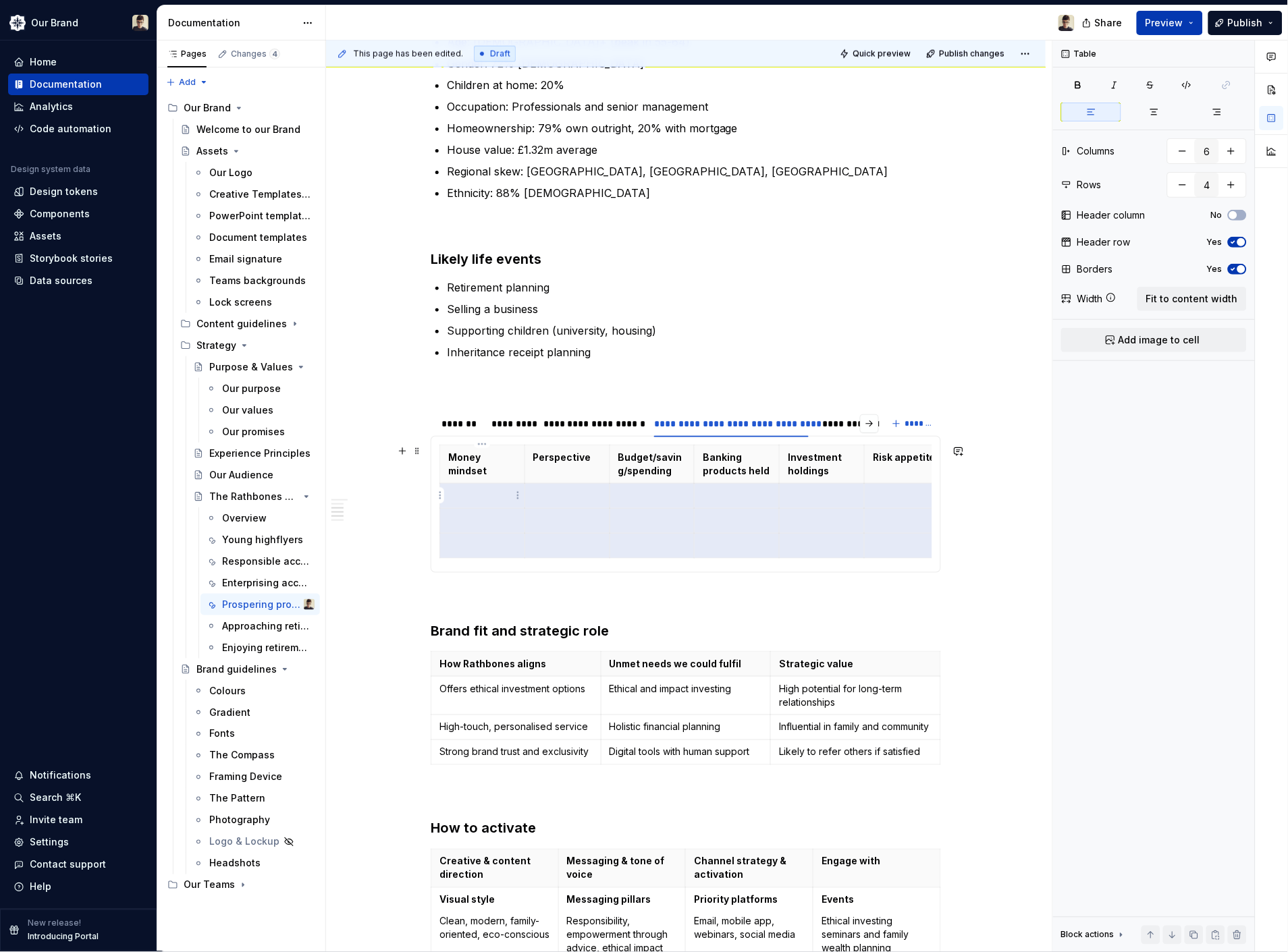
click at [451, 495] on p at bounding box center [483, 496] width 68 height 13
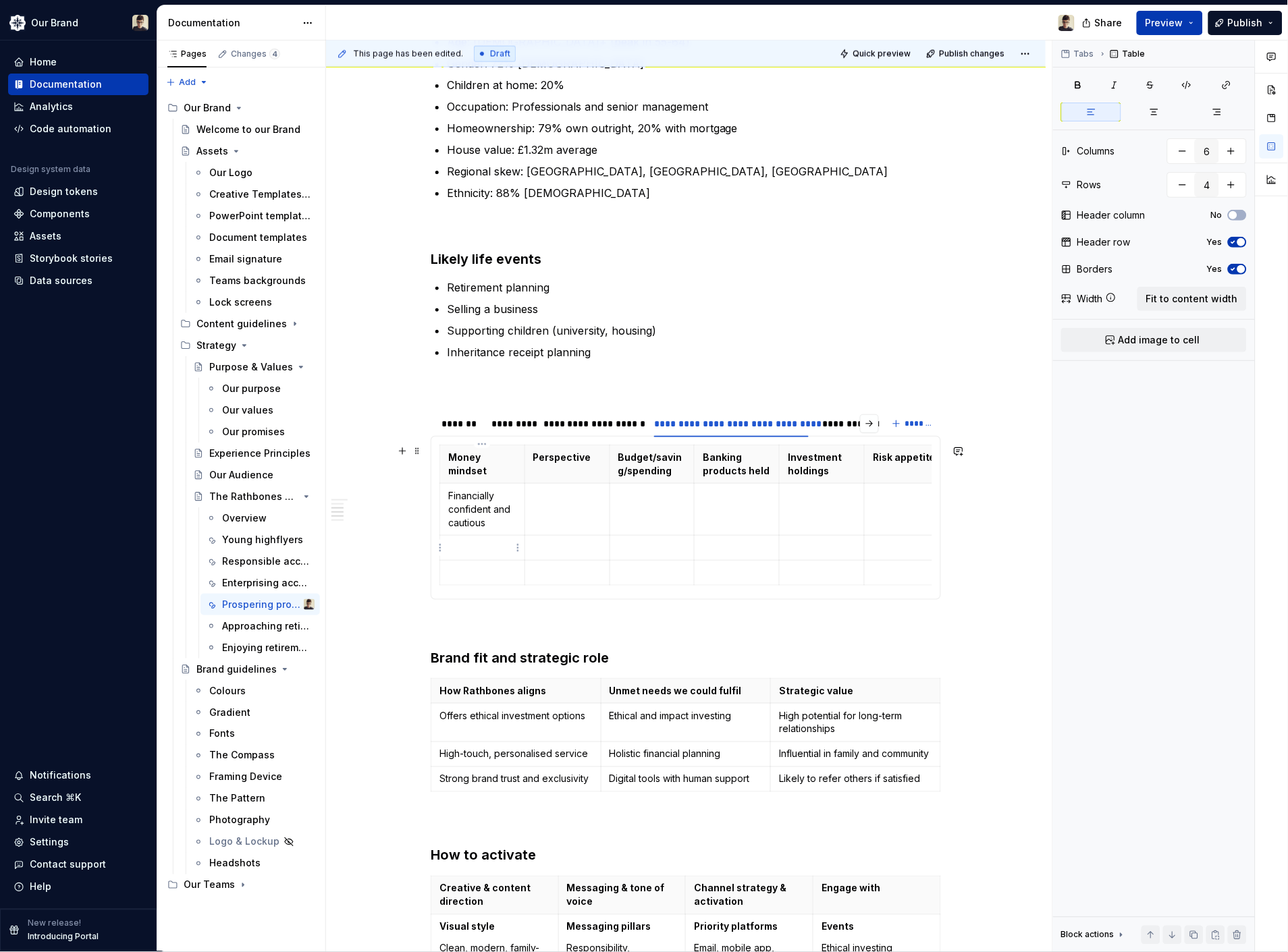
click at [481, 549] on p at bounding box center [483, 548] width 68 height 13
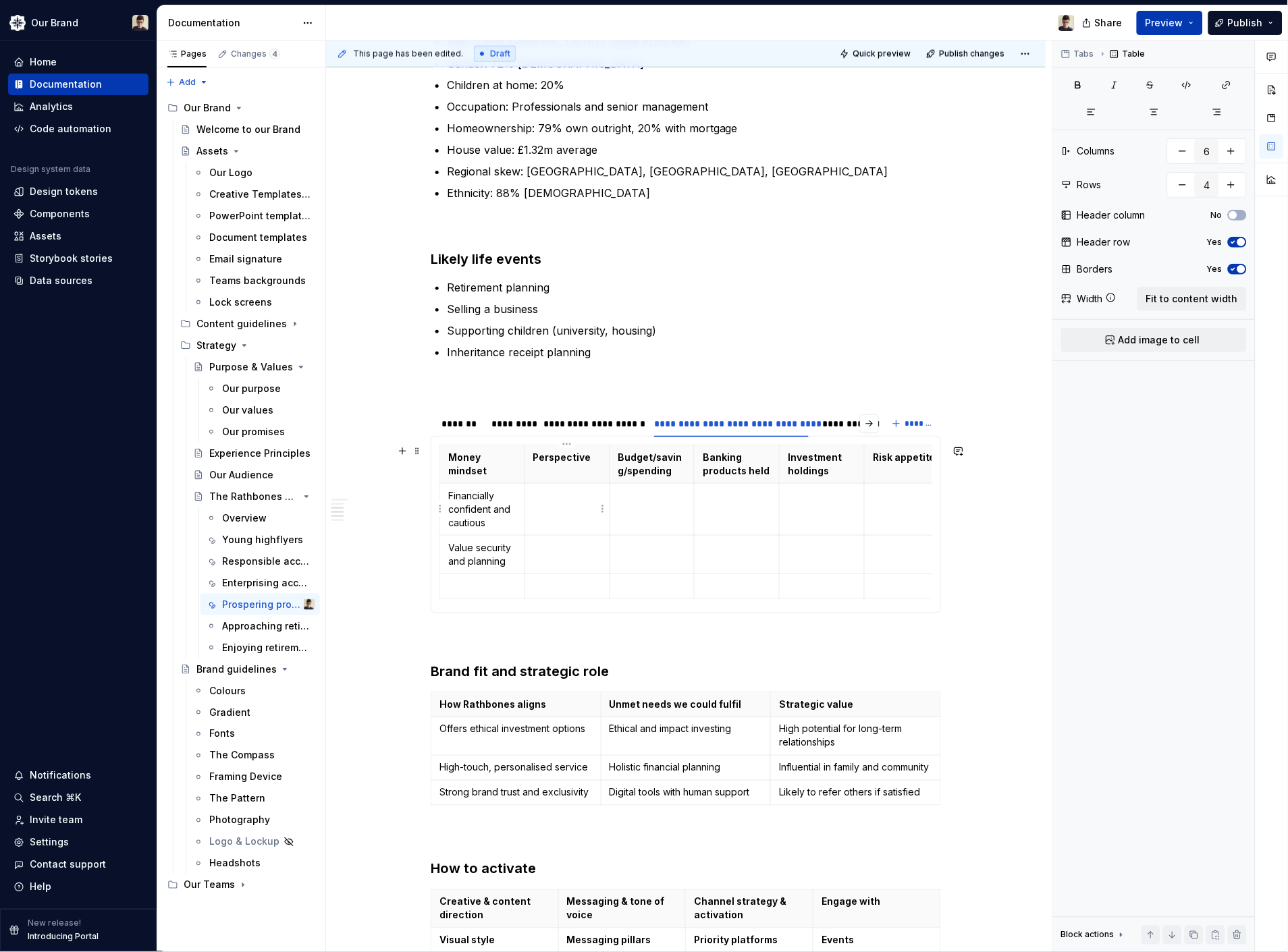
click at [570, 497] on p at bounding box center [567, 496] width 68 height 13
click at [644, 500] on p at bounding box center [653, 496] width 68 height 13
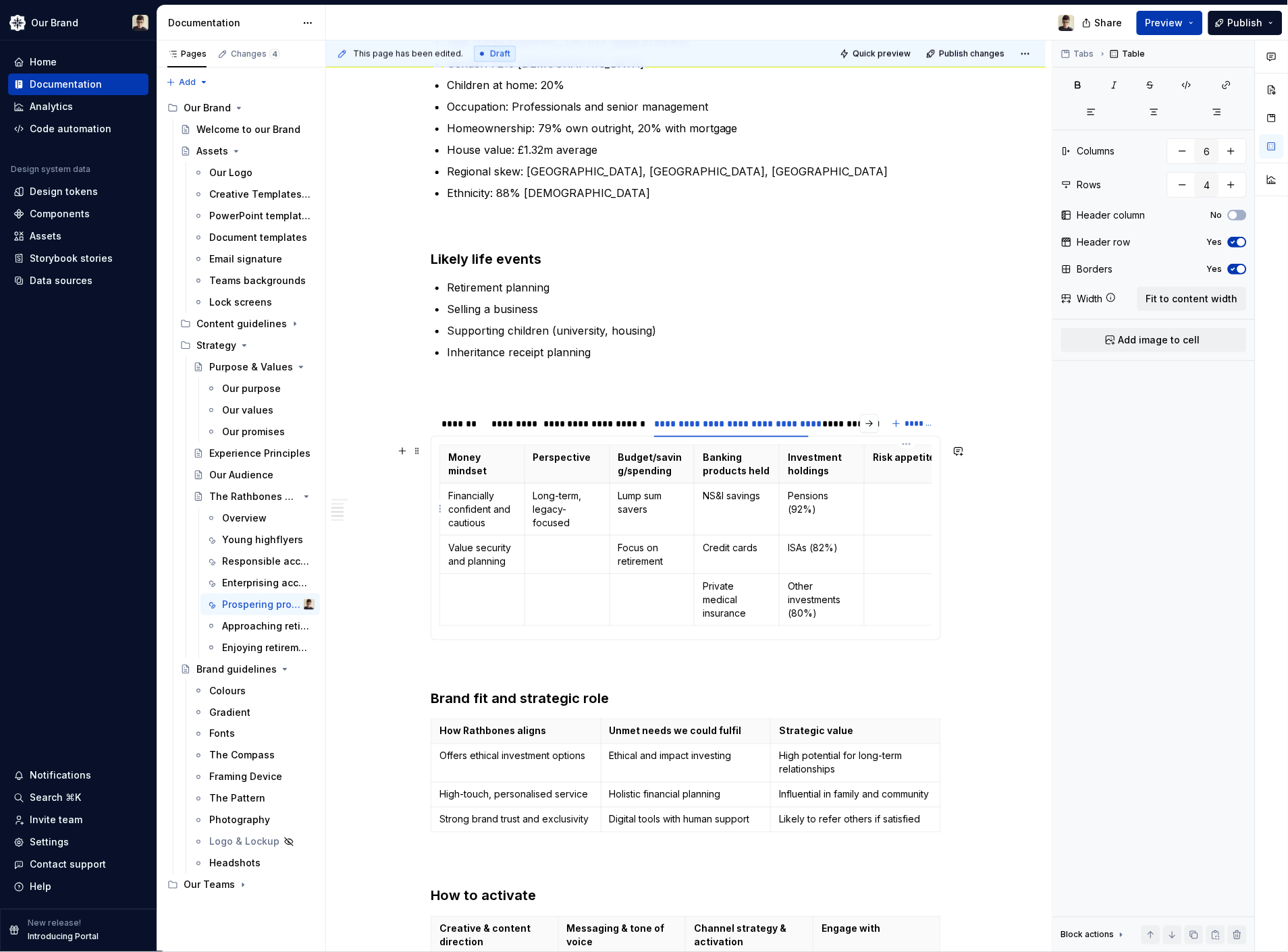
click at [902, 511] on td at bounding box center [908, 509] width 85 height 52
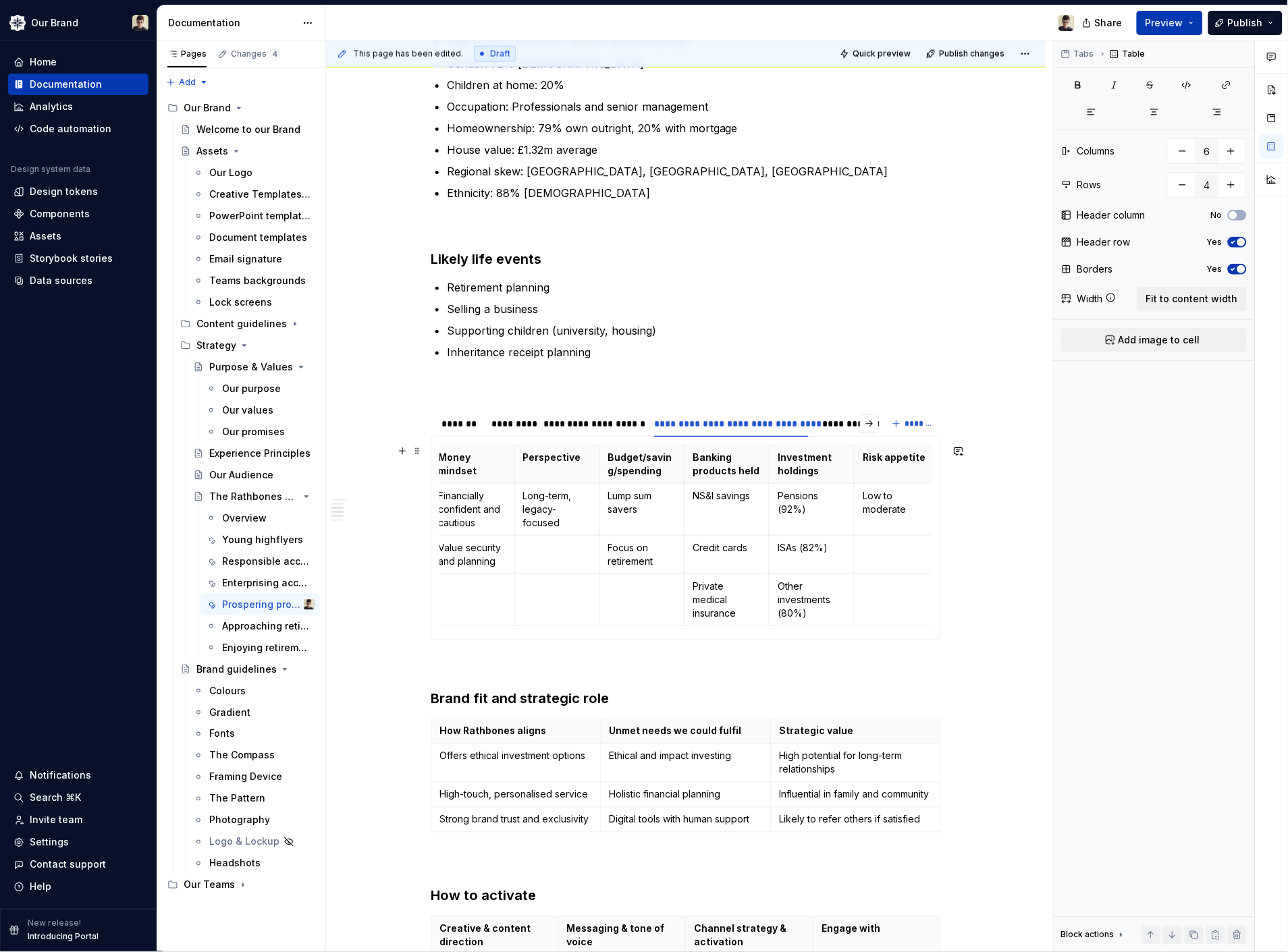
scroll to position [0, 0]
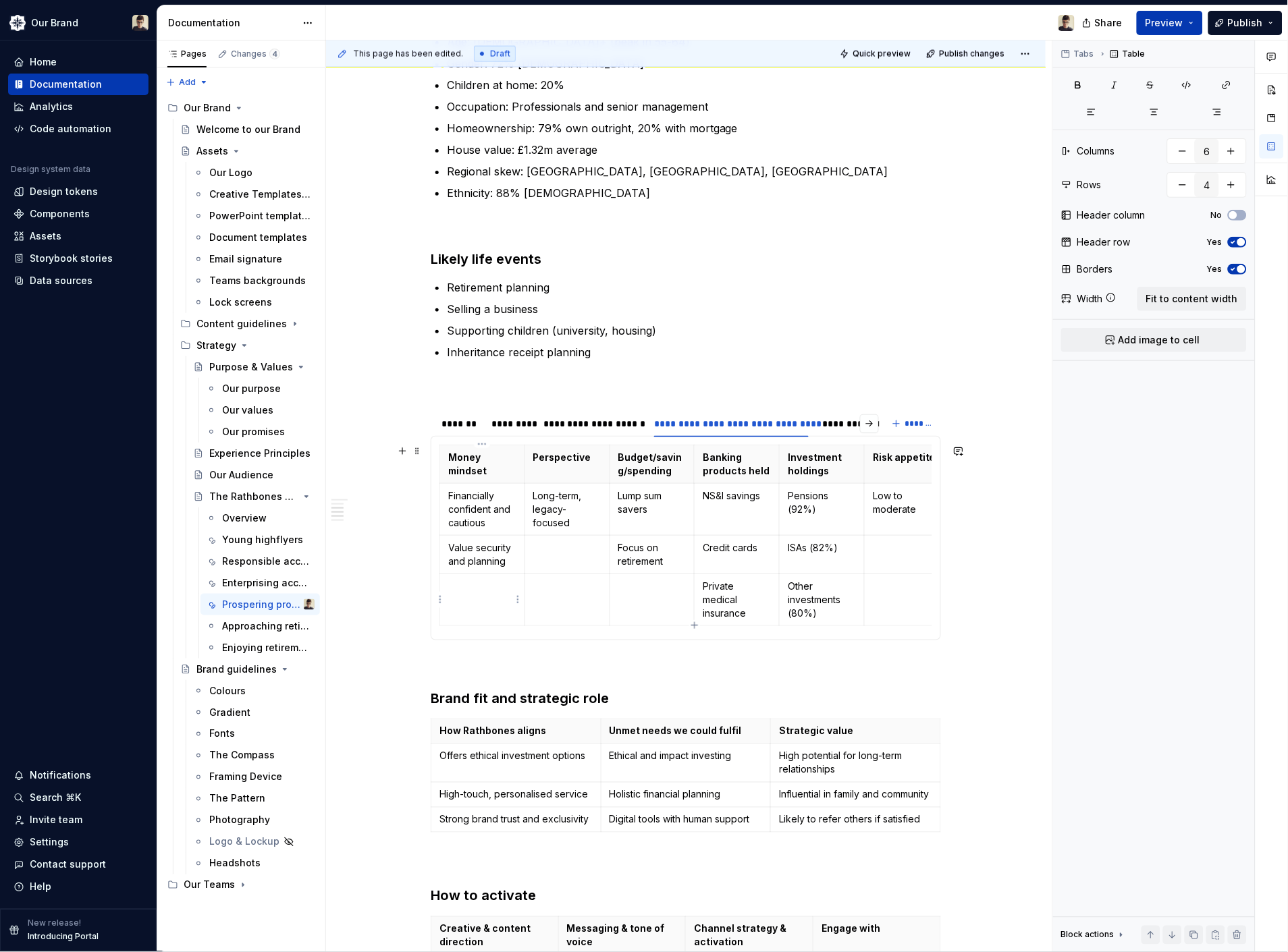
click at [439, 624] on table "Money mindset Perspective Budget/saving/spending Banking products held Investme…" at bounding box center [694, 535] width 510 height 181
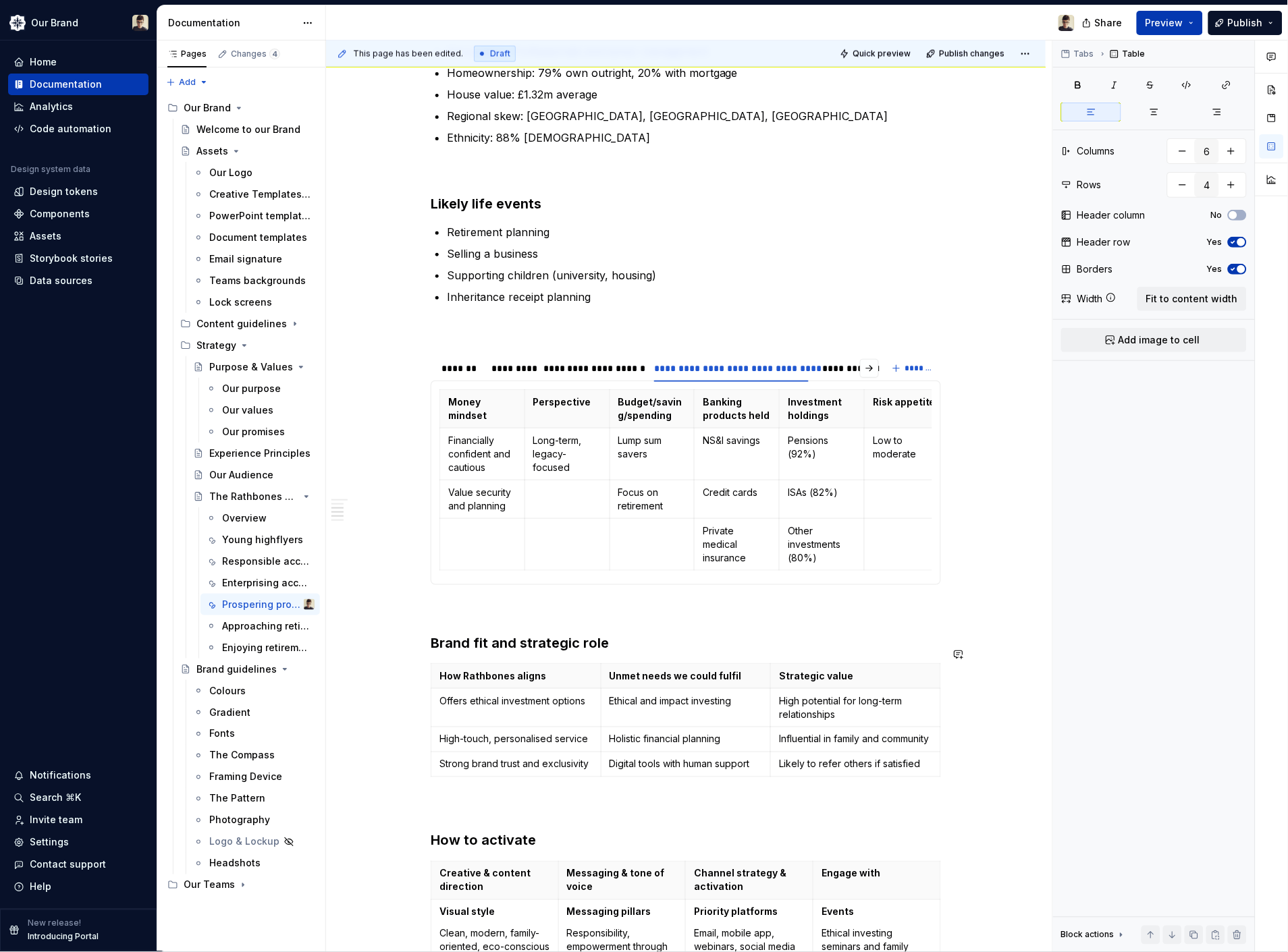
scroll to position [675, 0]
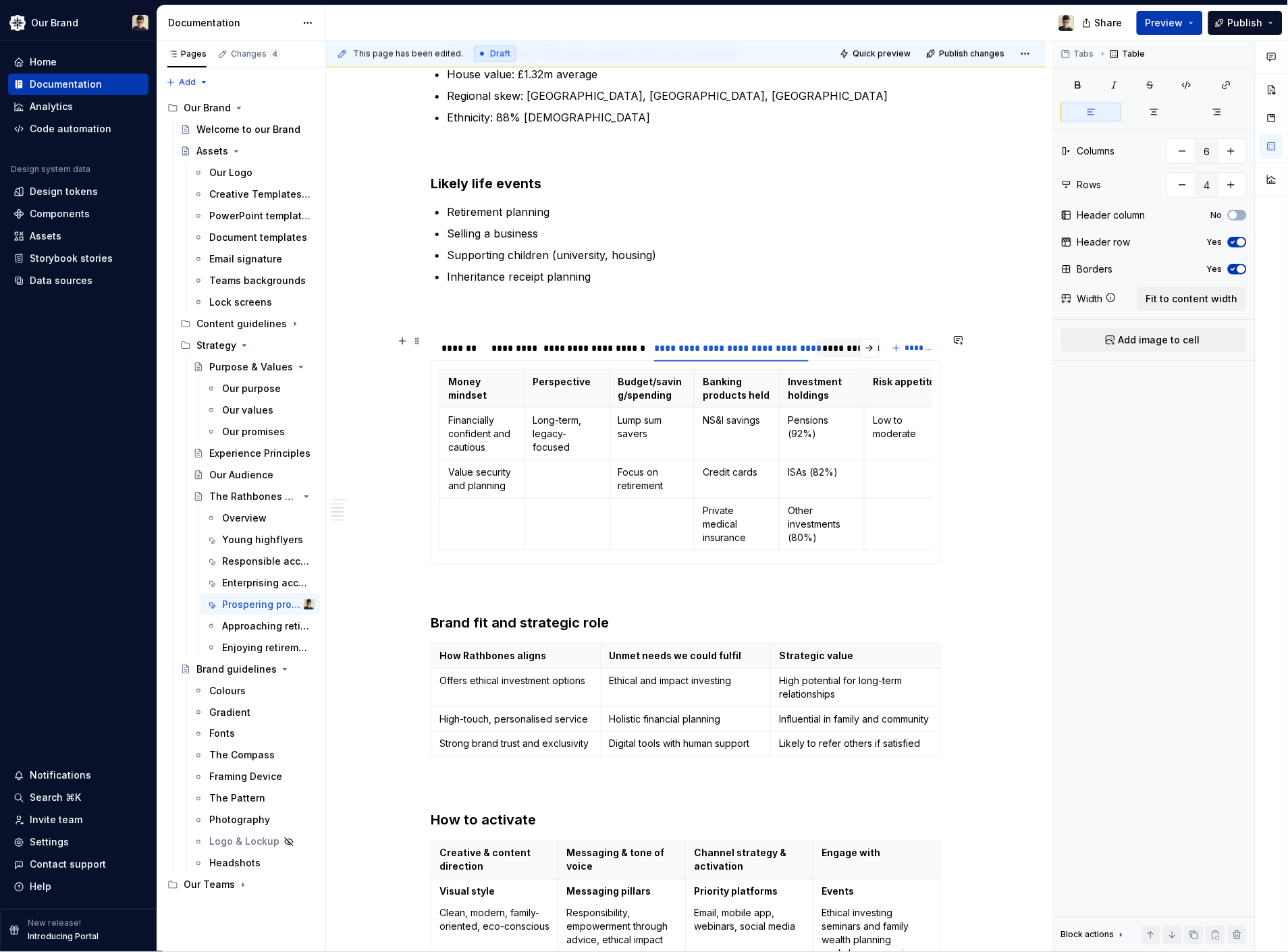
click at [841, 341] on div "**********" at bounding box center [888, 348] width 131 height 13
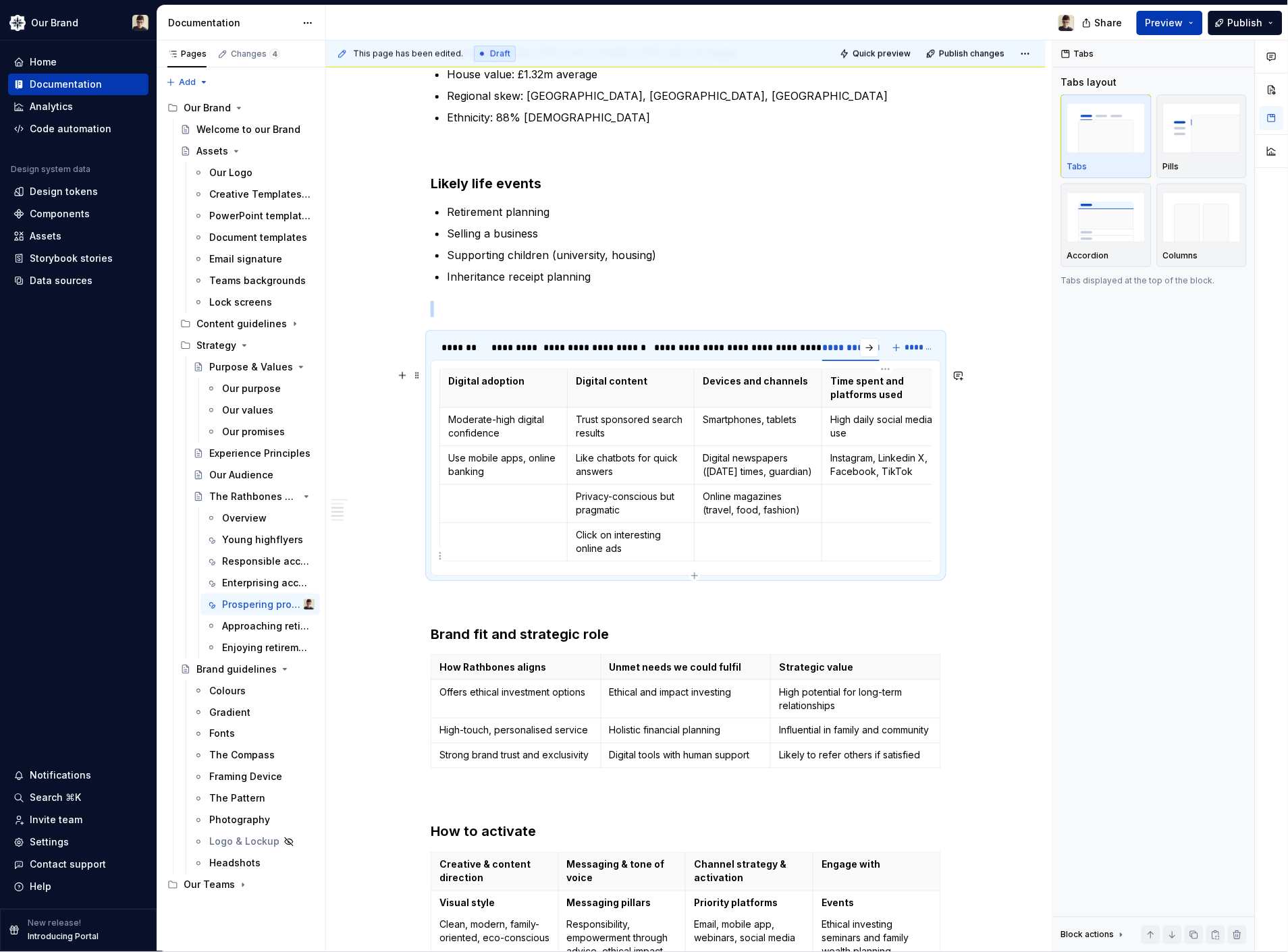
click at [867, 558] on td at bounding box center [886, 542] width 128 height 39
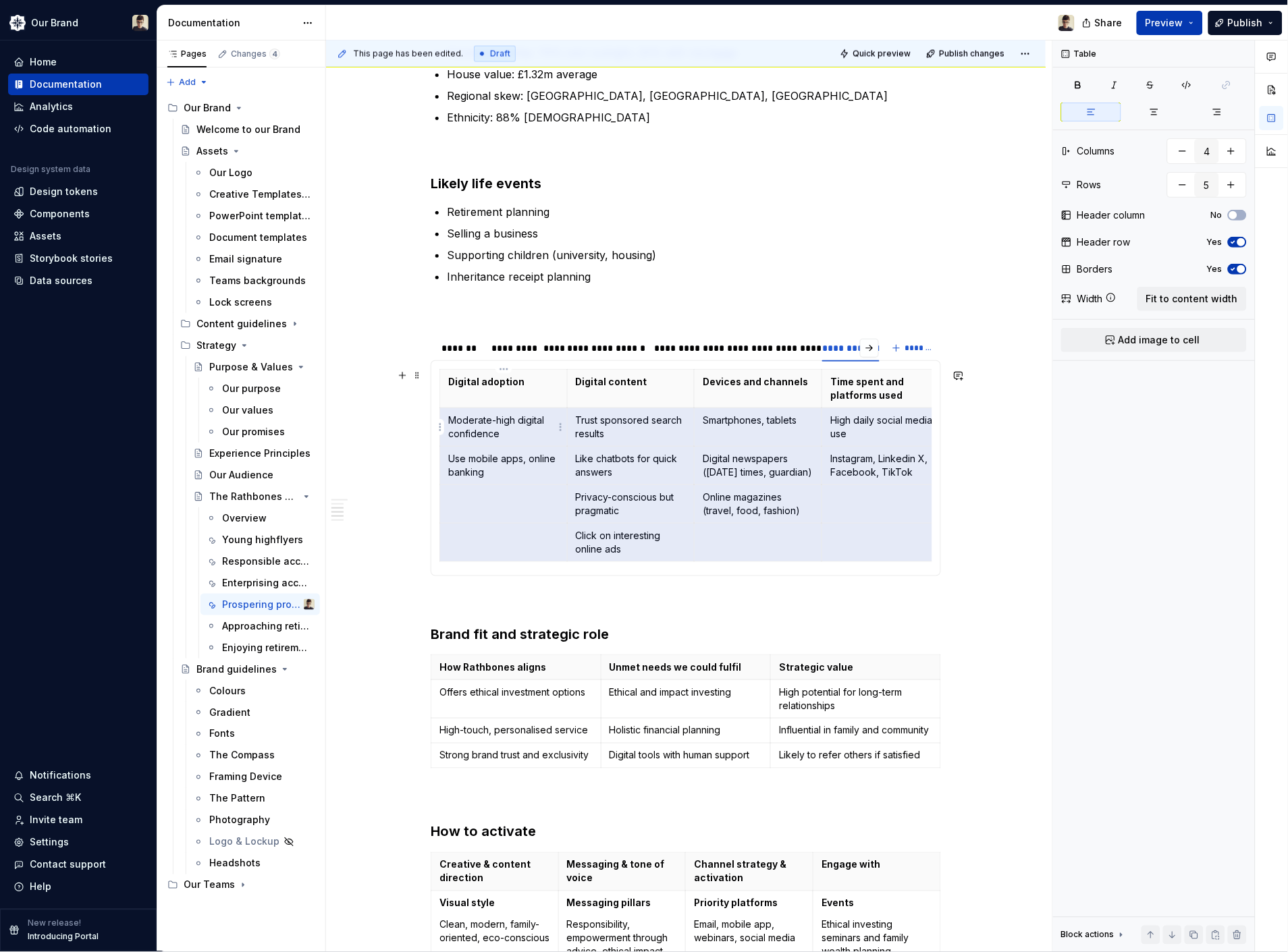
drag, startPoint x: 861, startPoint y: 558, endPoint x: 511, endPoint y: 428, distance: 373.4
click at [511, 428] on tbody "Digital adoption Digital content Devices and channels Time spent and platforms …" at bounding box center [694, 466] width 509 height 192
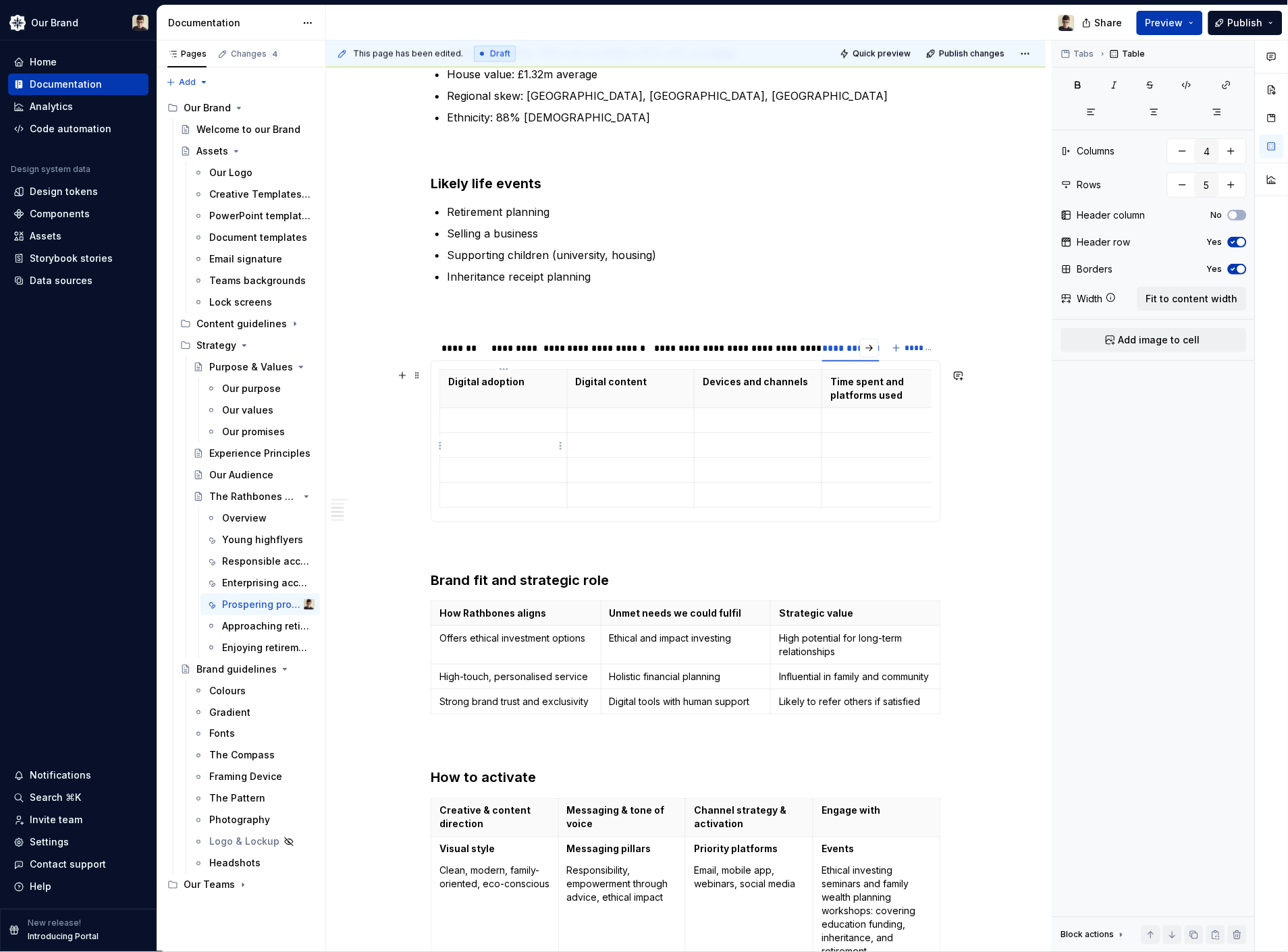
click at [537, 446] on p at bounding box center [504, 446] width 111 height 13
click at [515, 418] on p at bounding box center [504, 420] width 111 height 13
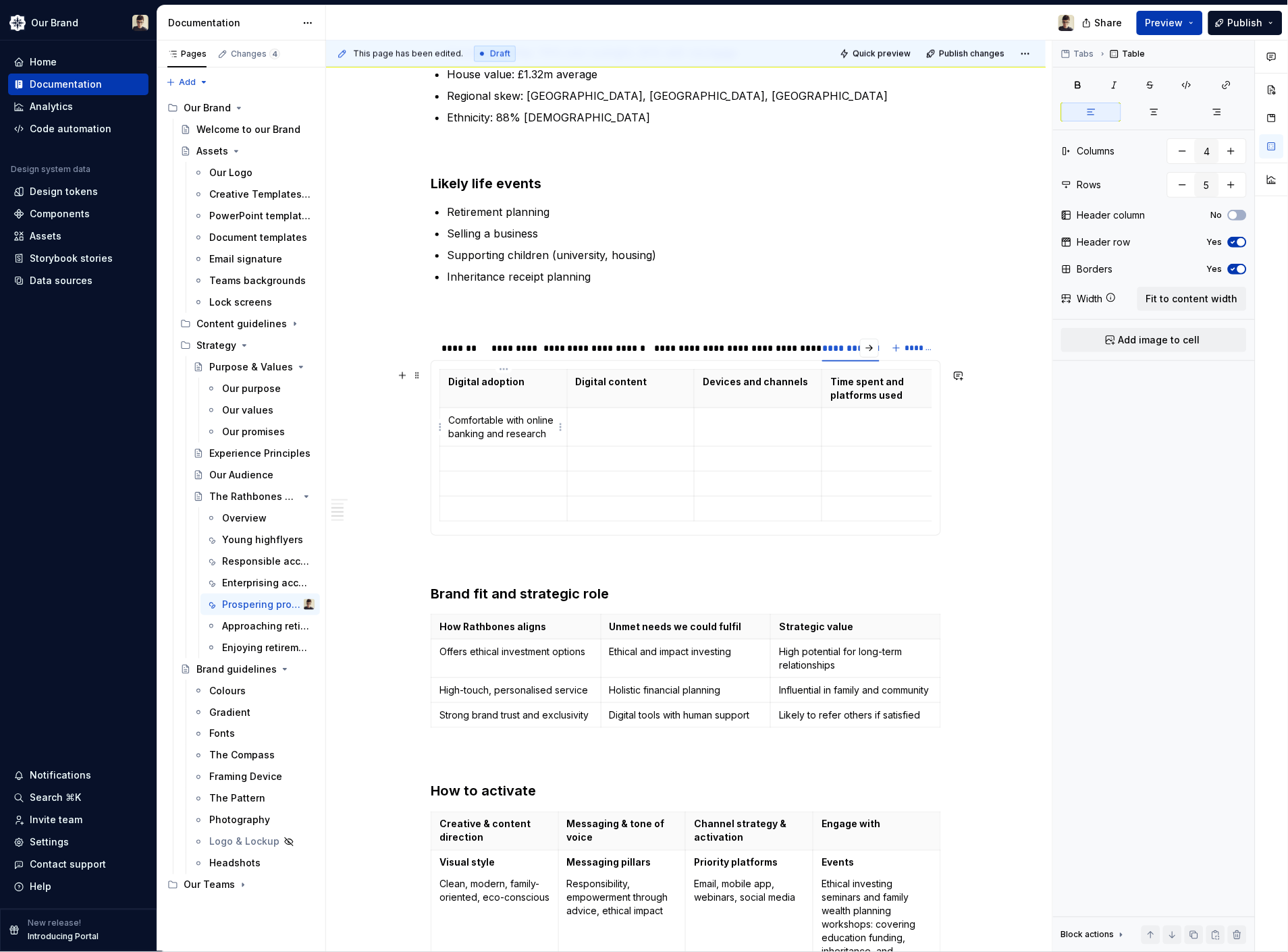
click at [483, 453] on p at bounding box center [504, 459] width 111 height 13
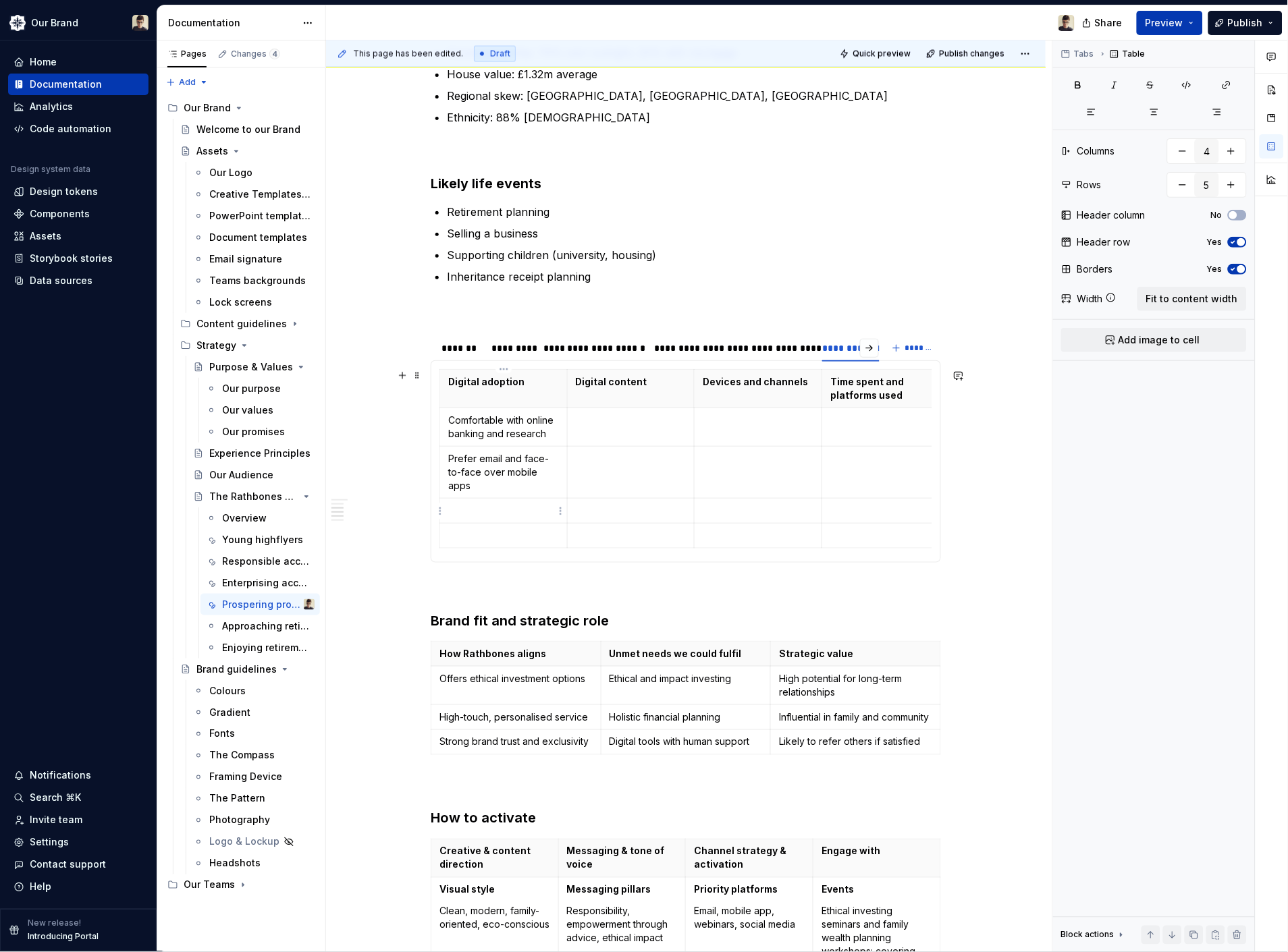
click at [502, 506] on p at bounding box center [504, 511] width 111 height 13
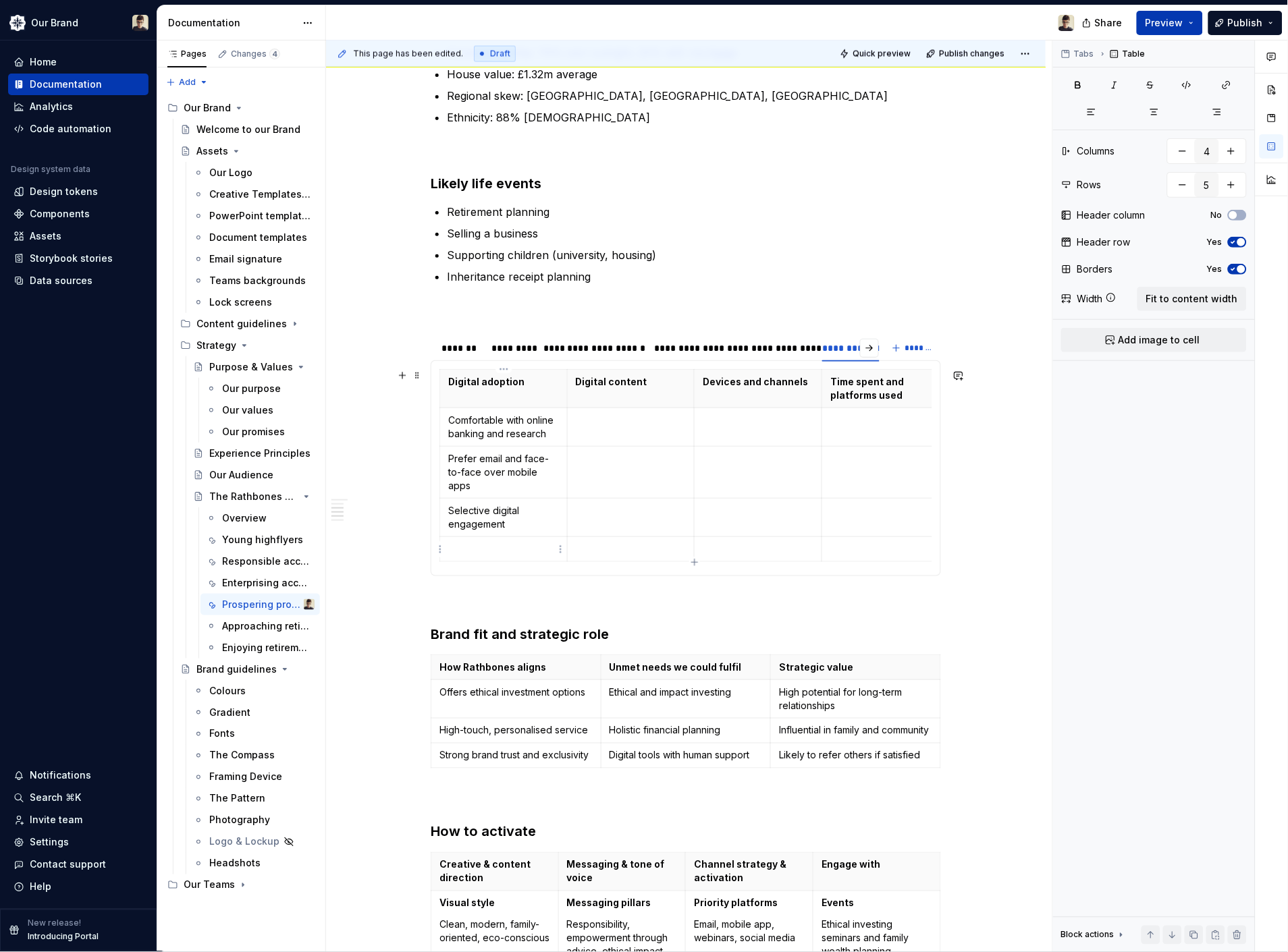
click at [488, 549] on p at bounding box center [504, 549] width 111 height 13
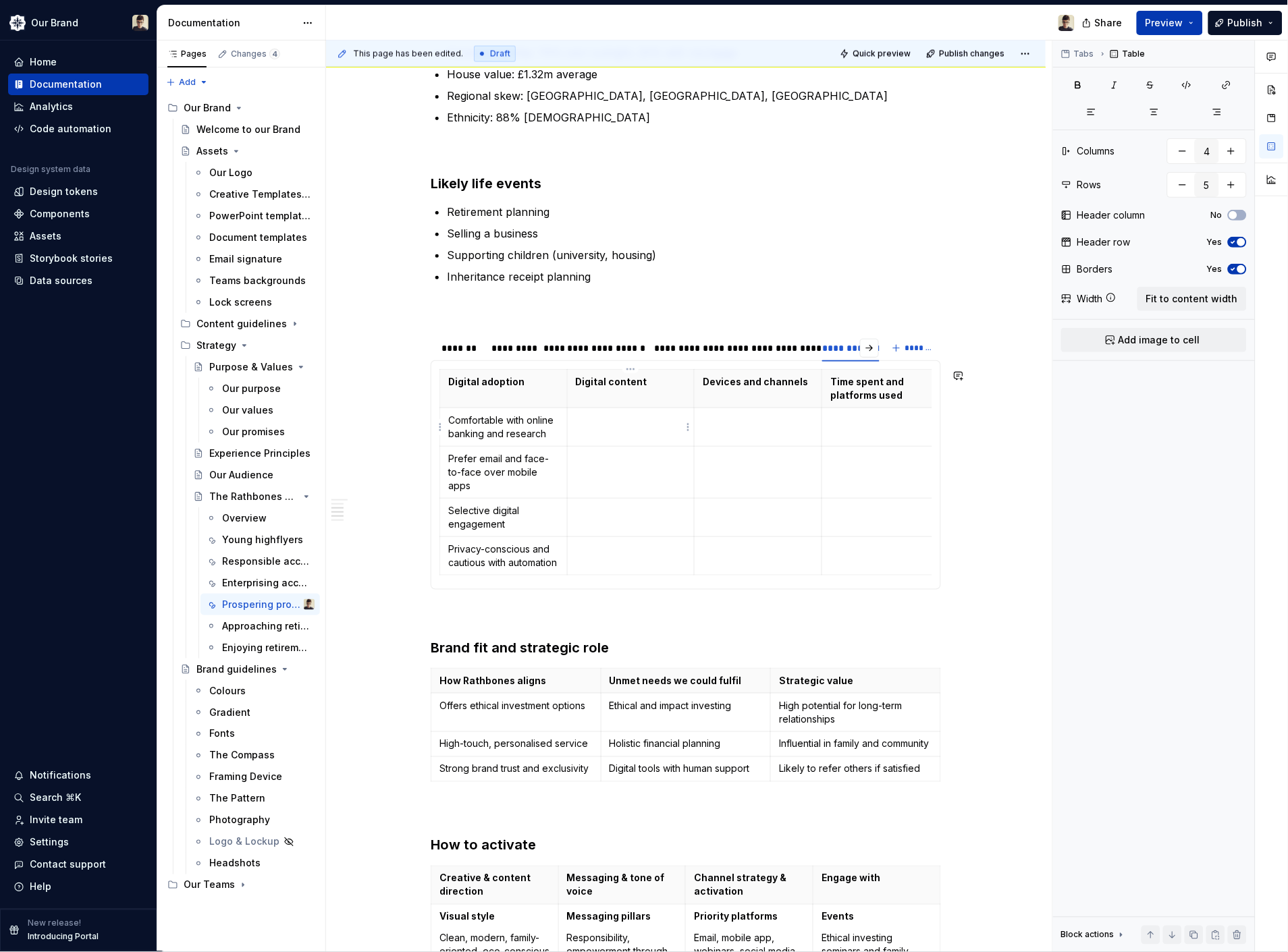
click at [612, 430] on td at bounding box center [631, 428] width 128 height 39
click at [621, 459] on p at bounding box center [631, 459] width 111 height 13
click at [624, 508] on p at bounding box center [631, 511] width 111 height 13
click at [729, 429] on td at bounding box center [758, 428] width 128 height 39
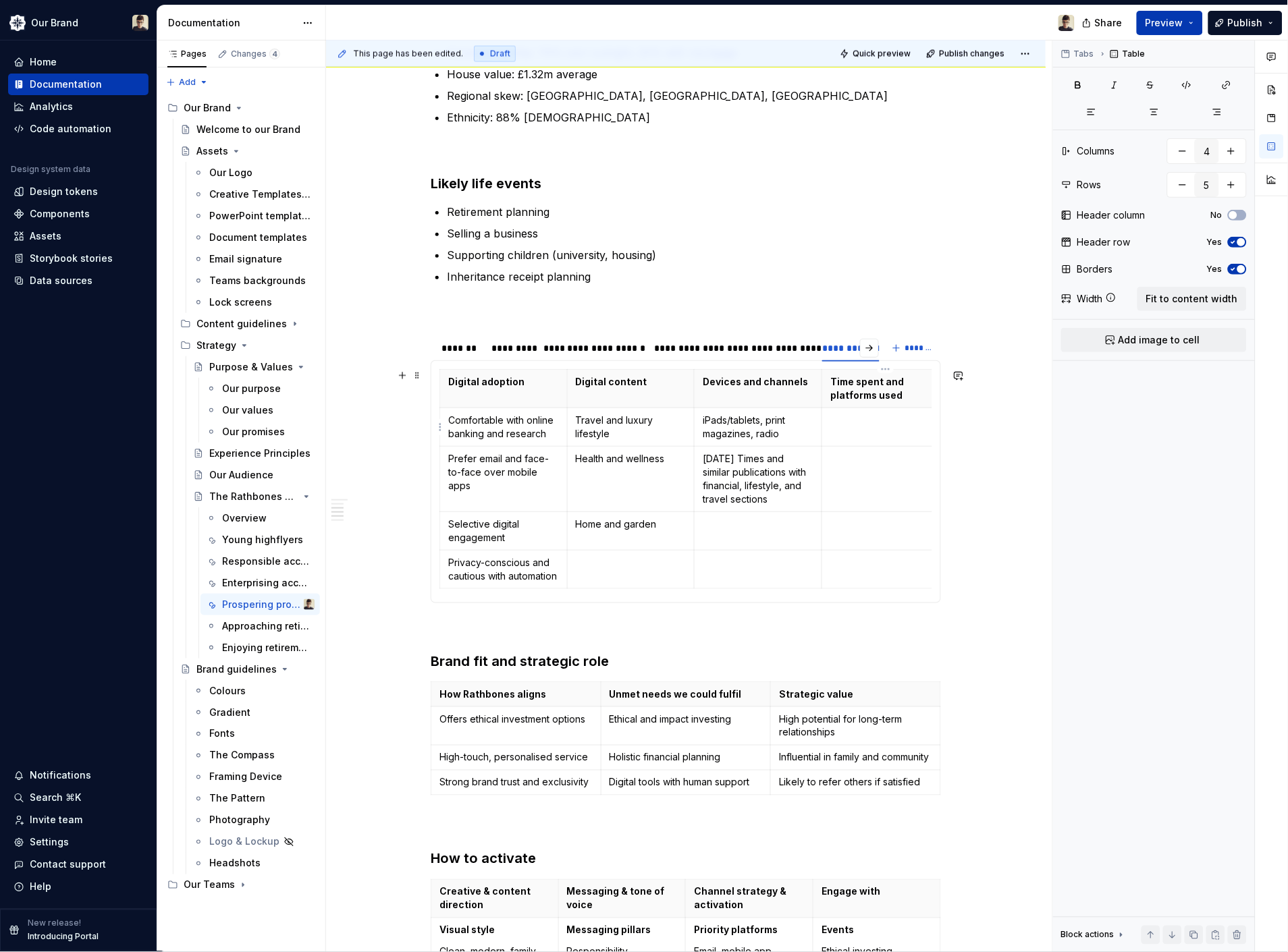
click at [856, 434] on td at bounding box center [886, 428] width 128 height 39
click at [864, 350] on button "button" at bounding box center [870, 348] width 19 height 19
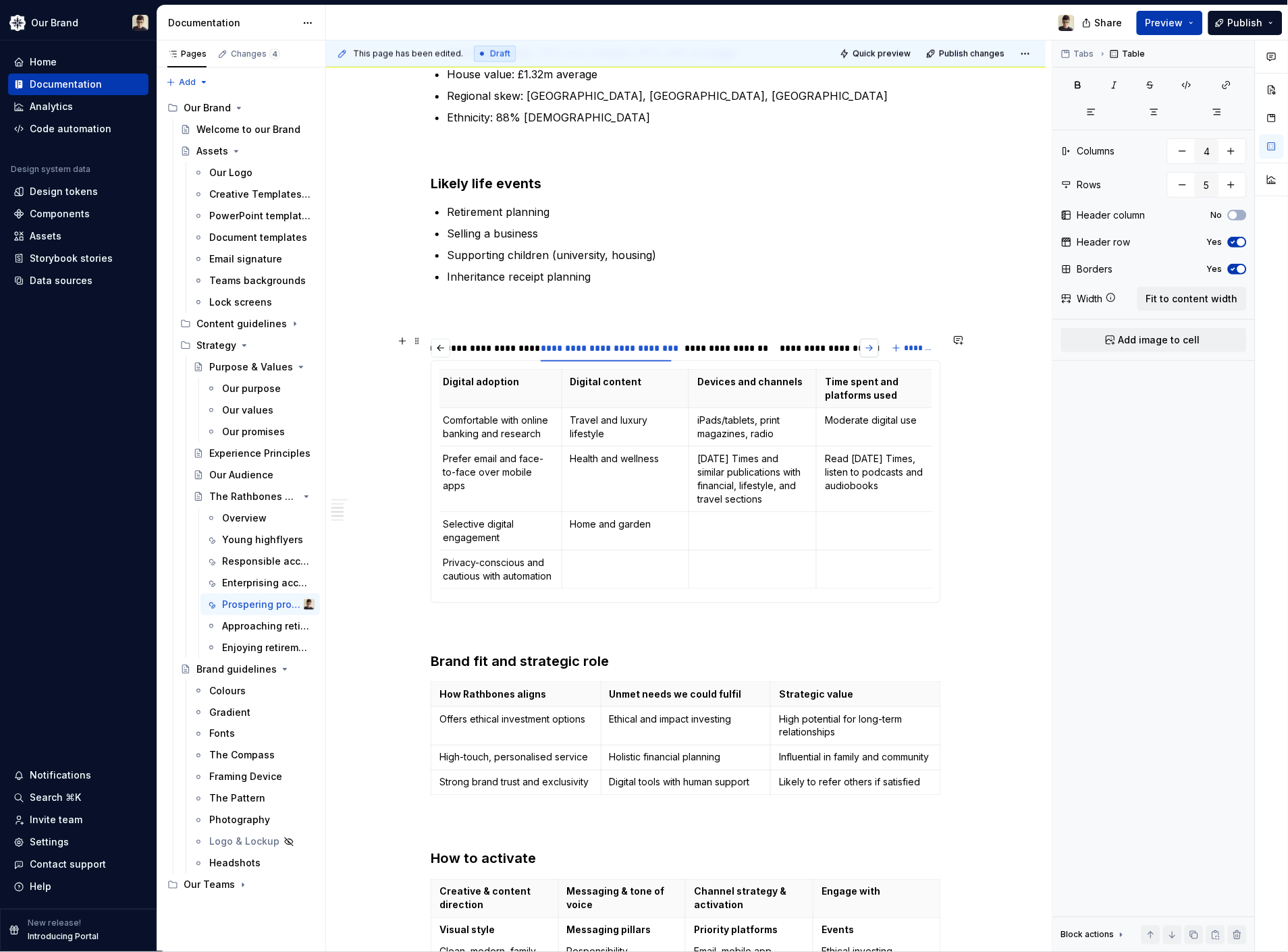
scroll to position [0, 306]
click at [864, 350] on div "**********" at bounding box center [654, 348] width 449 height 27
click at [698, 351] on div "**********" at bounding box center [701, 348] width 82 height 13
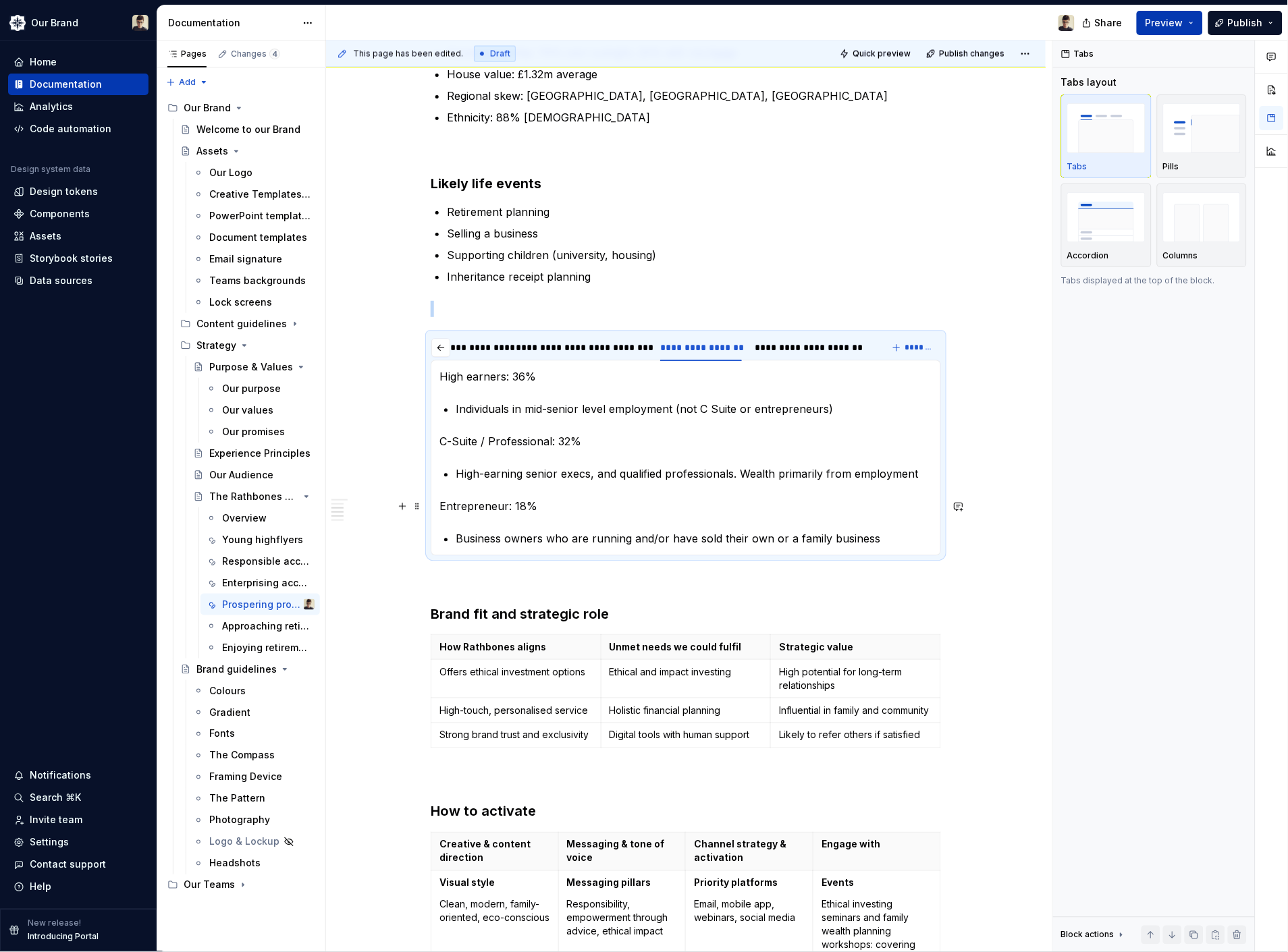
click at [864, 508] on p "Entrepreneur: 18%" at bounding box center [686, 506] width 493 height 16
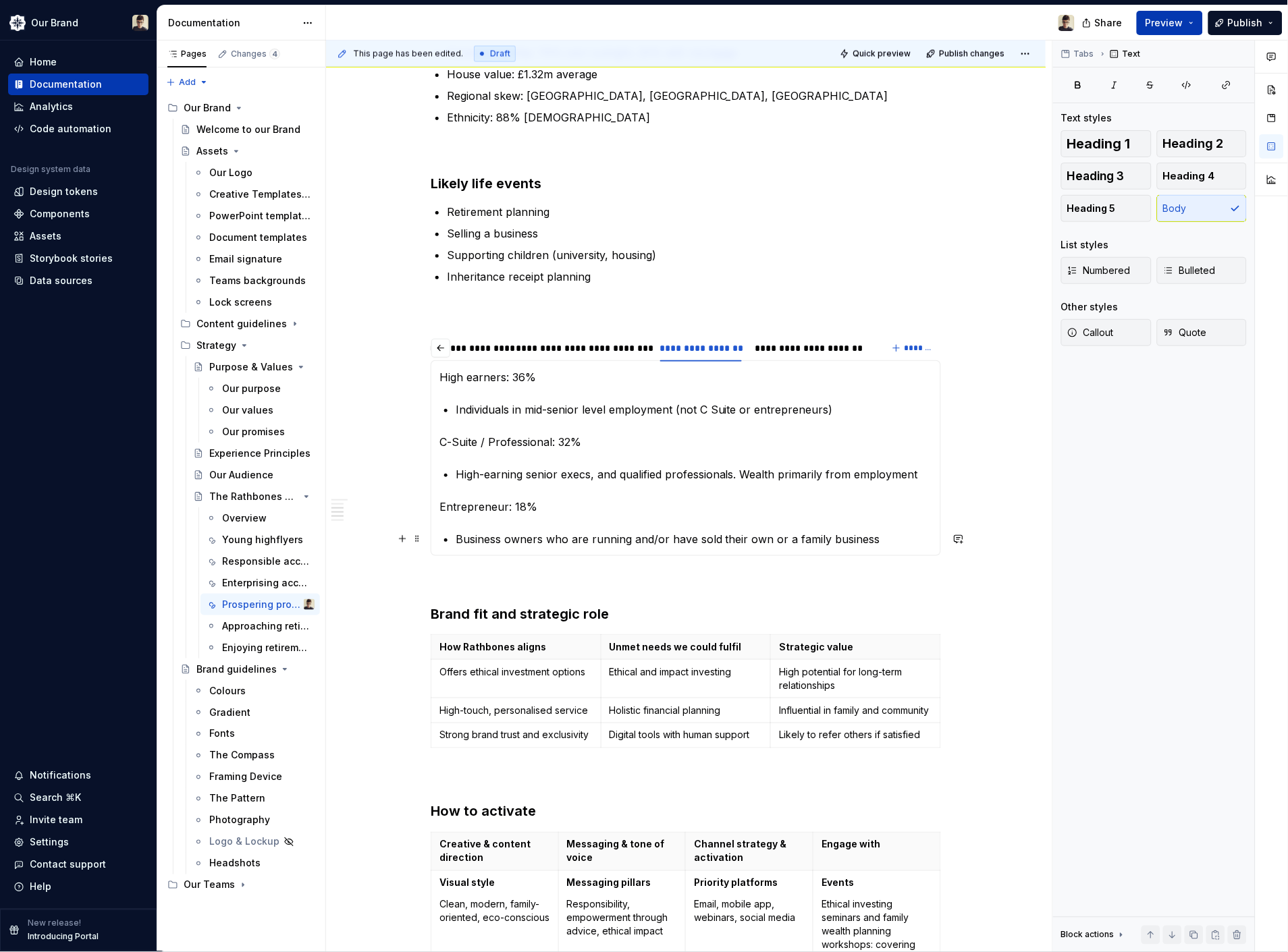
click at [891, 535] on p "Business owners who are running and/or have sold their own or a family business" at bounding box center [693, 539] width 476 height 16
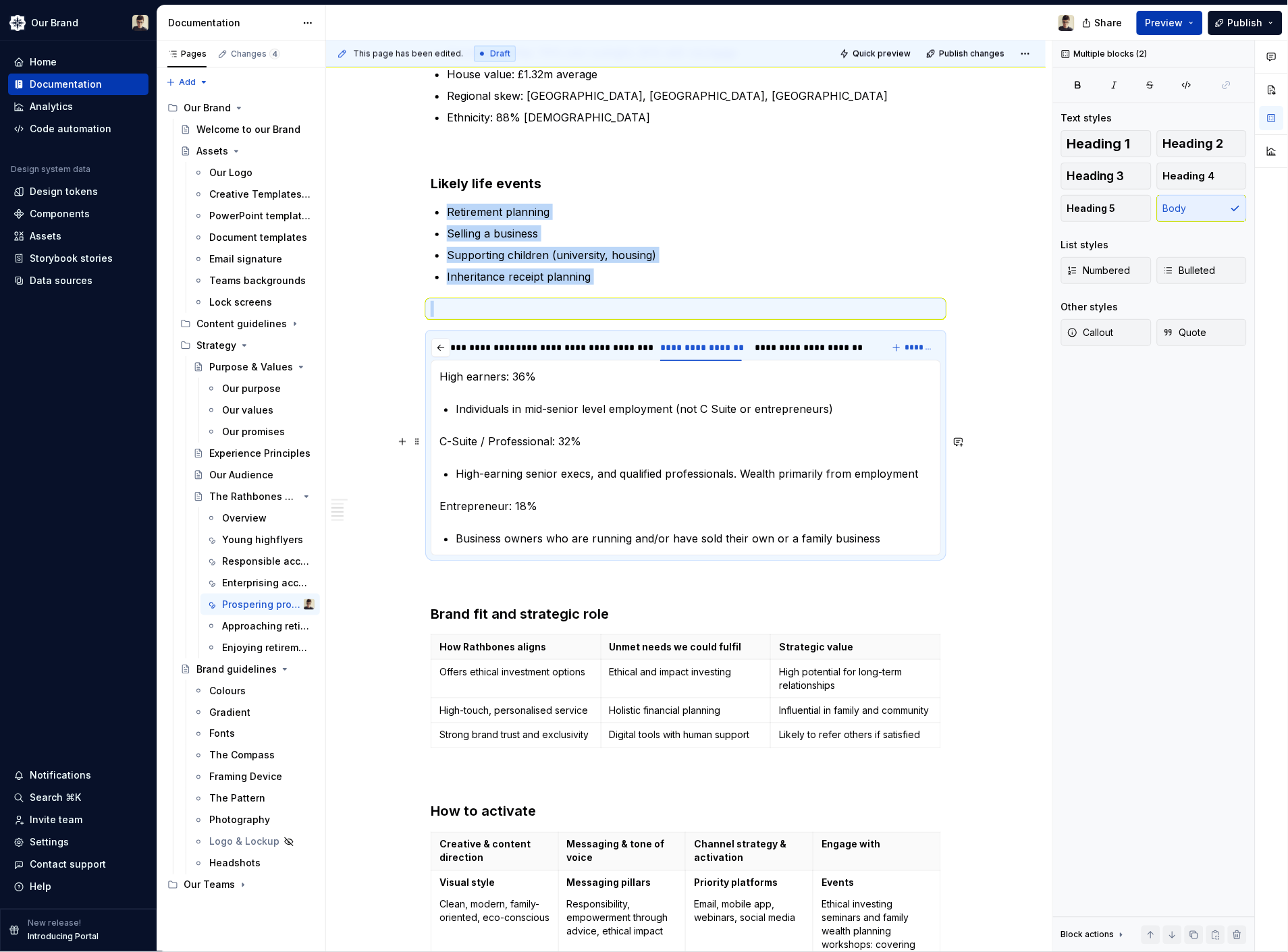
drag, startPoint x: 890, startPoint y: 539, endPoint x: 781, endPoint y: 519, distance: 110.8
click at [488, 419] on section-item-column "High earners: 36% Individuals in mid-senior level employment (not C Suite or en…" at bounding box center [686, 458] width 493 height 178
click at [846, 555] on div "Motivations, goals, and aspirations Pain points and barriers Decision drivers C…" at bounding box center [686, 458] width 510 height 195
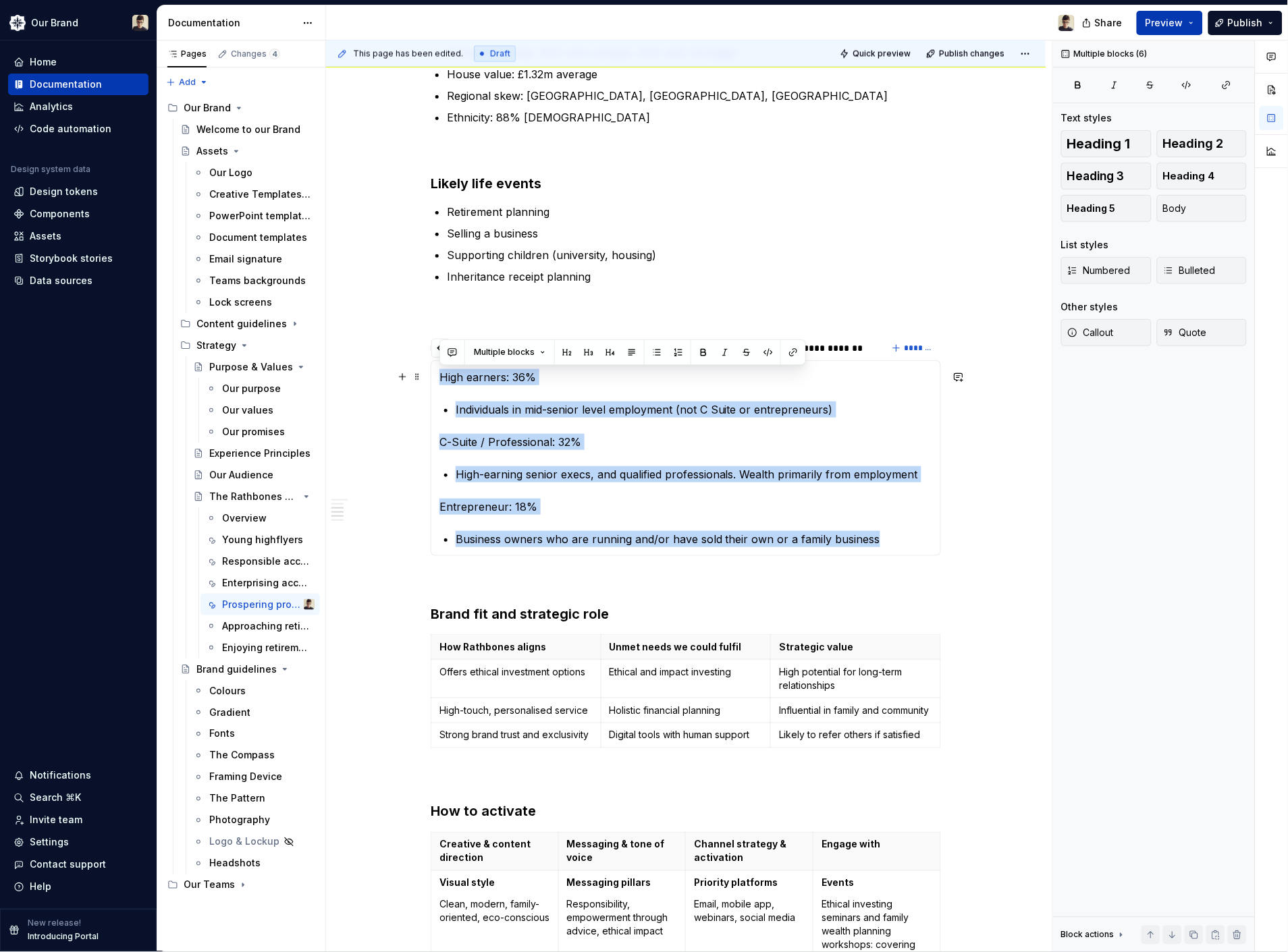
drag, startPoint x: 878, startPoint y: 540, endPoint x: 436, endPoint y: 383, distance: 469.1
click at [436, 383] on div "Motivations, goals, and aspirations Pain points and barriers Decision drivers C…" at bounding box center [686, 458] width 510 height 195
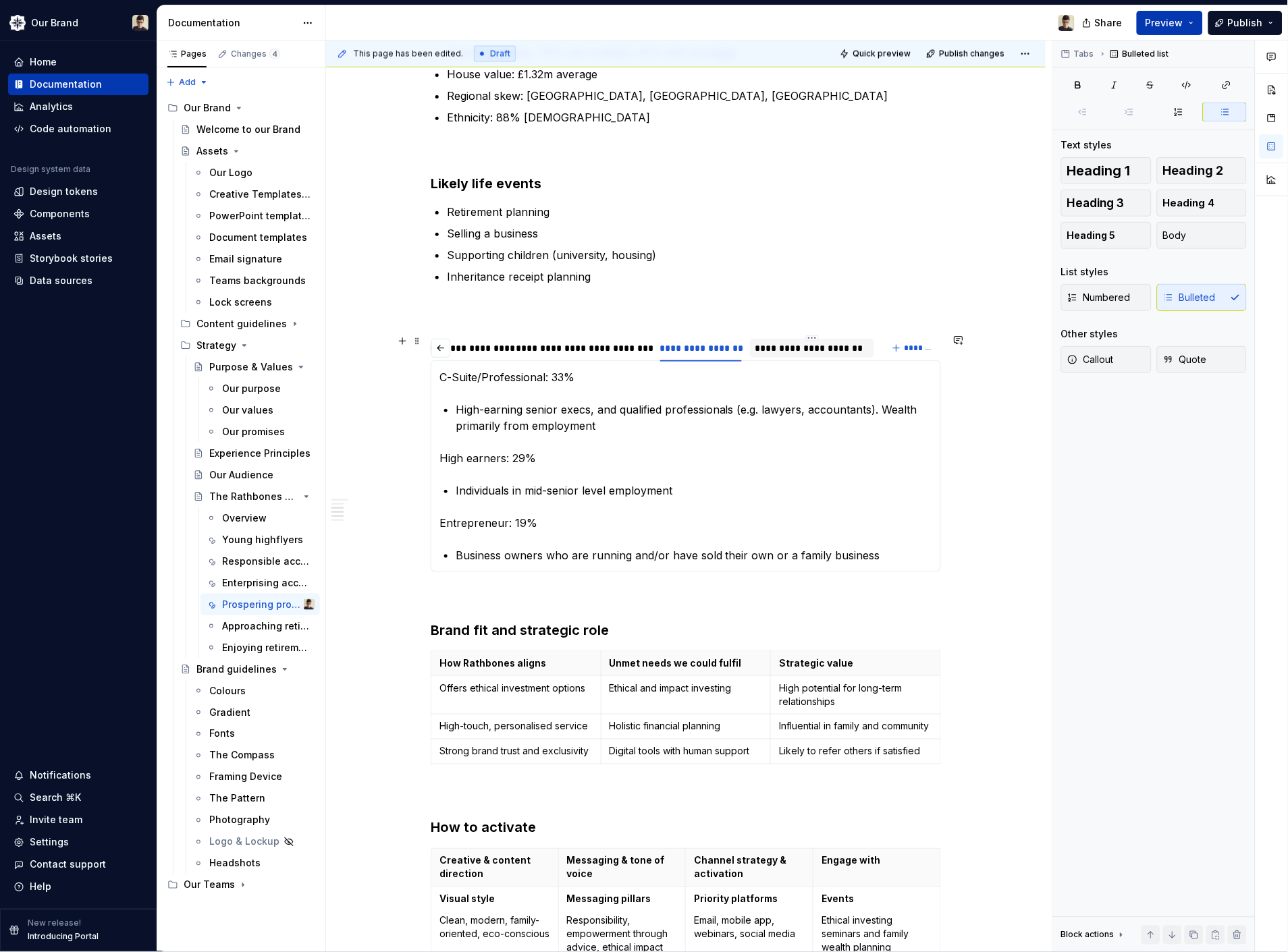
click at [798, 352] on div "**********" at bounding box center [812, 348] width 114 height 13
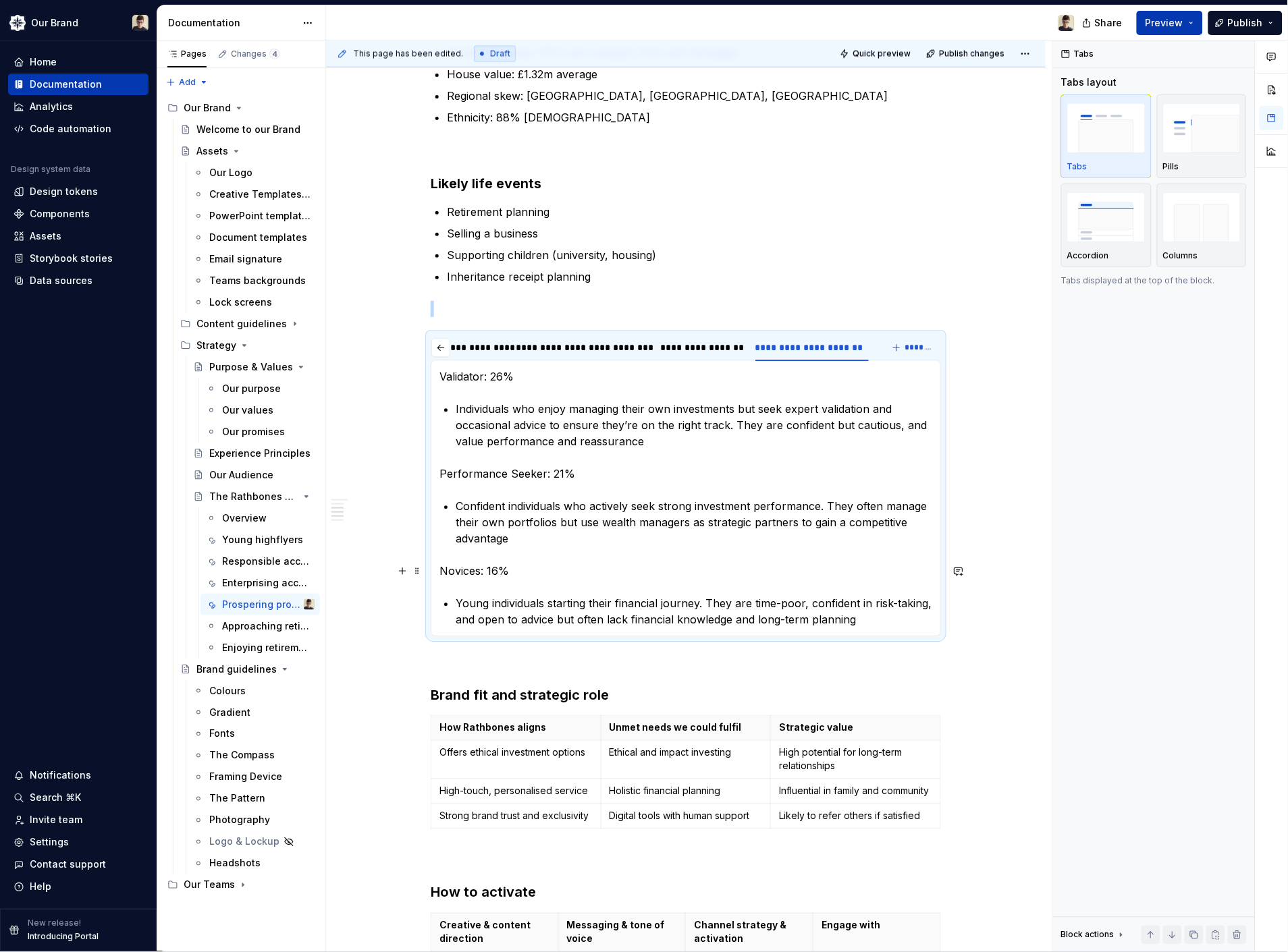
click at [769, 549] on section-item-column "Validator: 26% Individuals who enjoy managing their own investments but seek ex…" at bounding box center [686, 498] width 493 height 259
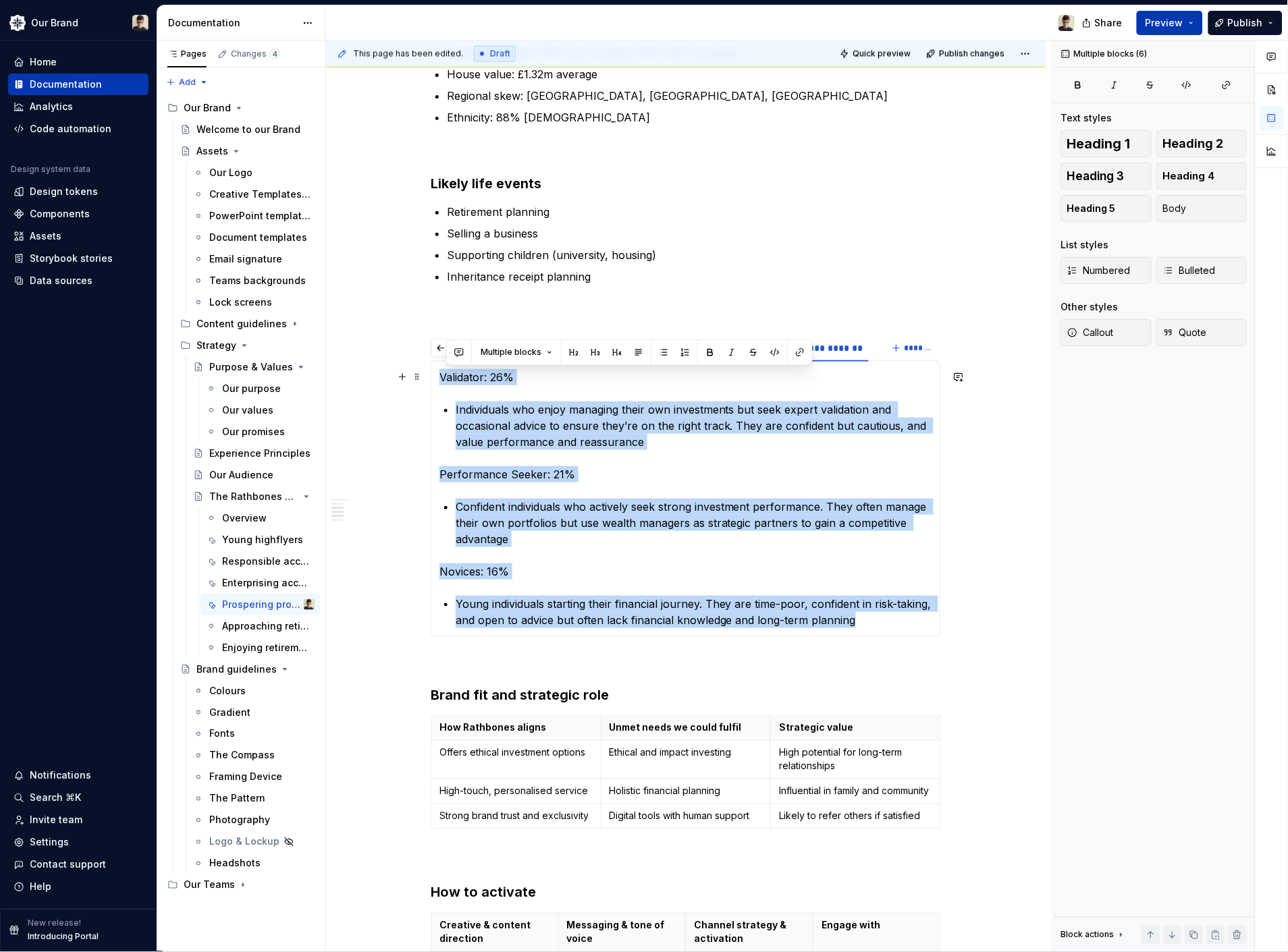
drag, startPoint x: 875, startPoint y: 623, endPoint x: 442, endPoint y: 376, distance: 498.5
click at [442, 376] on section-item-column "Validator: 26% Individuals who enjoy managing their own investments but seek ex…" at bounding box center [686, 498] width 493 height 259
click at [442, 376] on p "Validator: 26%" at bounding box center [686, 376] width 493 height 16
drag, startPoint x: 439, startPoint y: 380, endPoint x: 879, endPoint y: 619, distance: 500.7
click at [879, 619] on section-item-column "Validator: 26% Individuals who enjoy managing their own investments but seek ex…" at bounding box center [686, 498] width 493 height 259
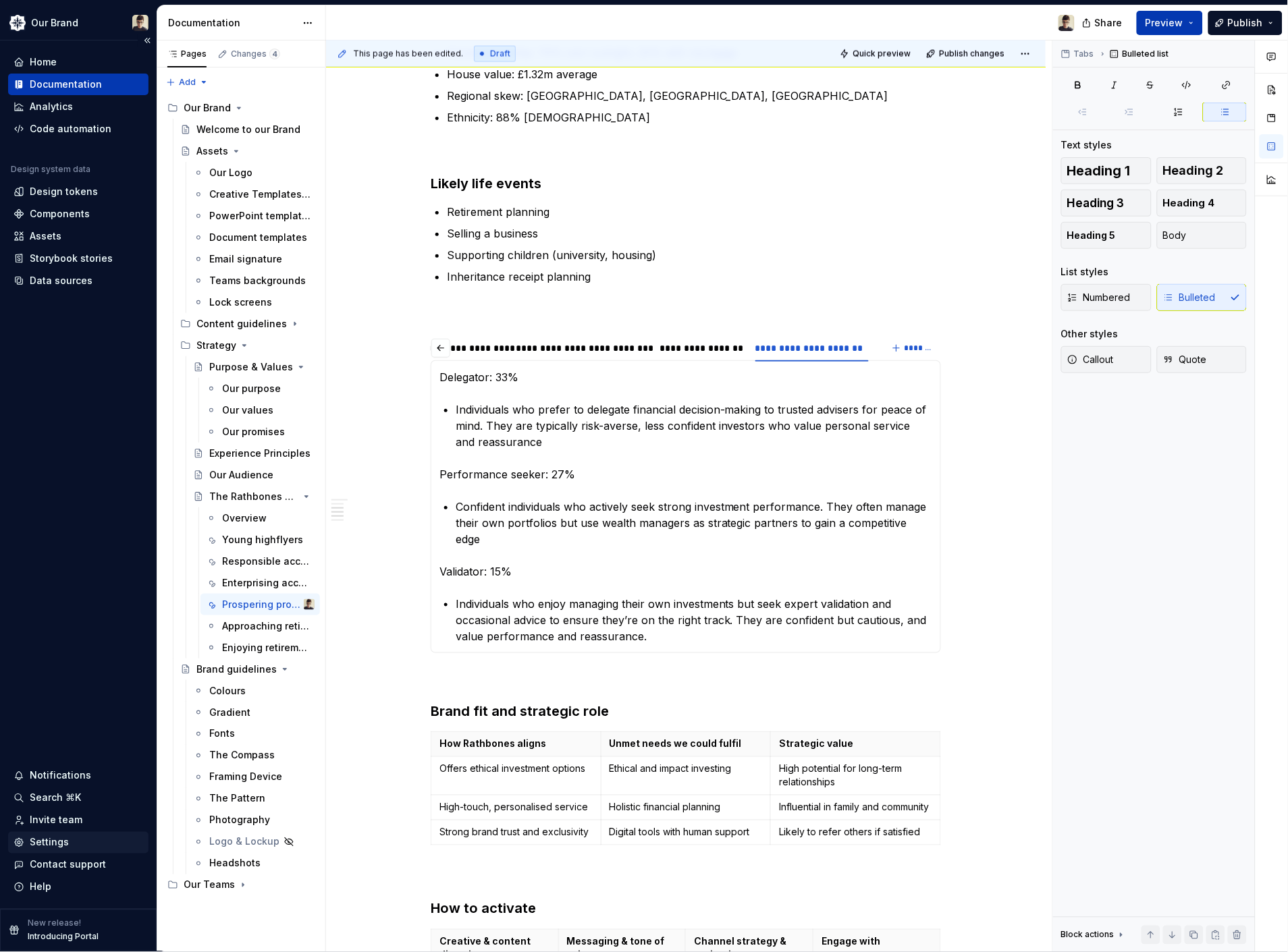
click at [47, 834] on div "Settings" at bounding box center [79, 842] width 140 height 22
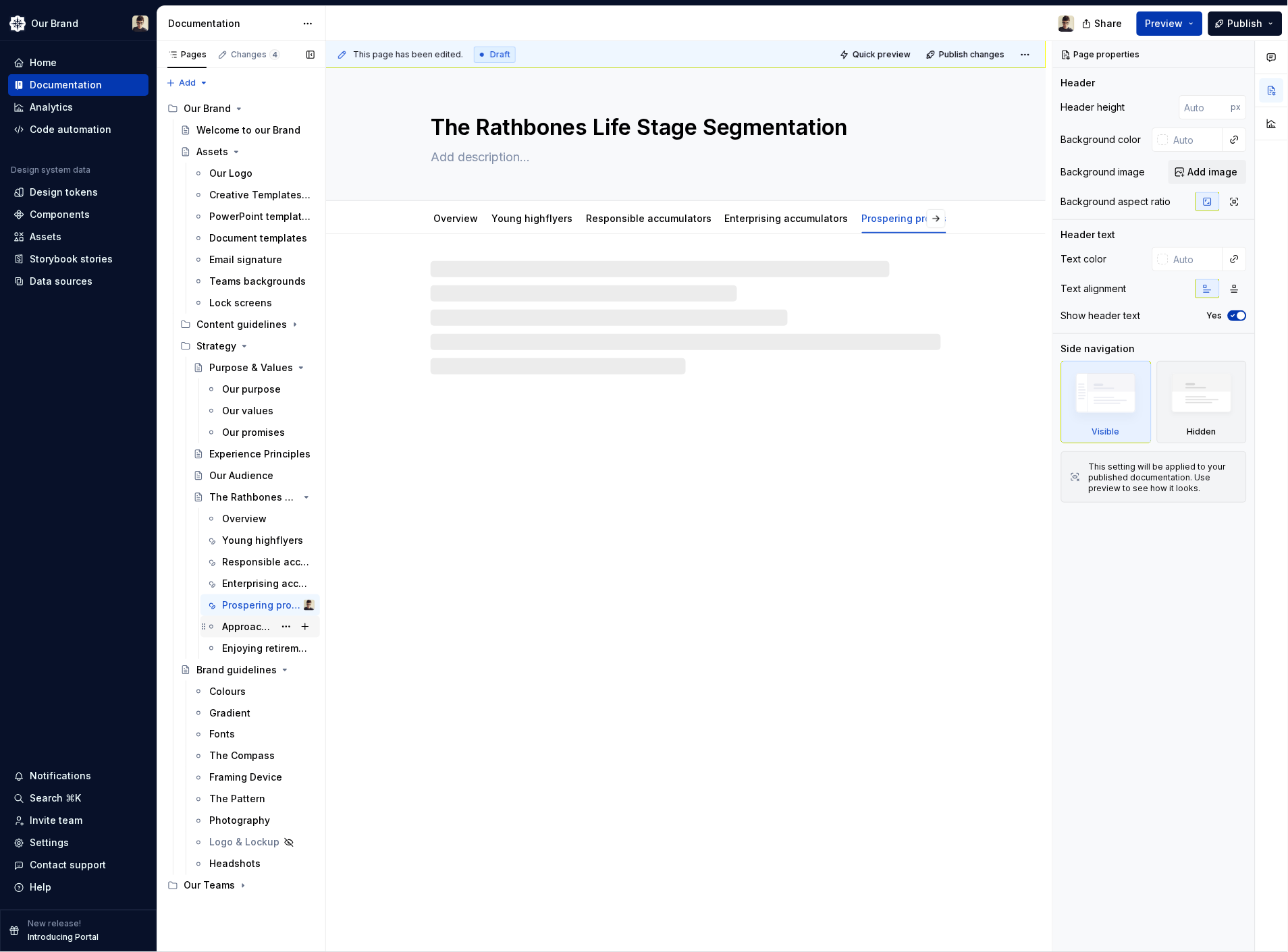
type textarea "*"
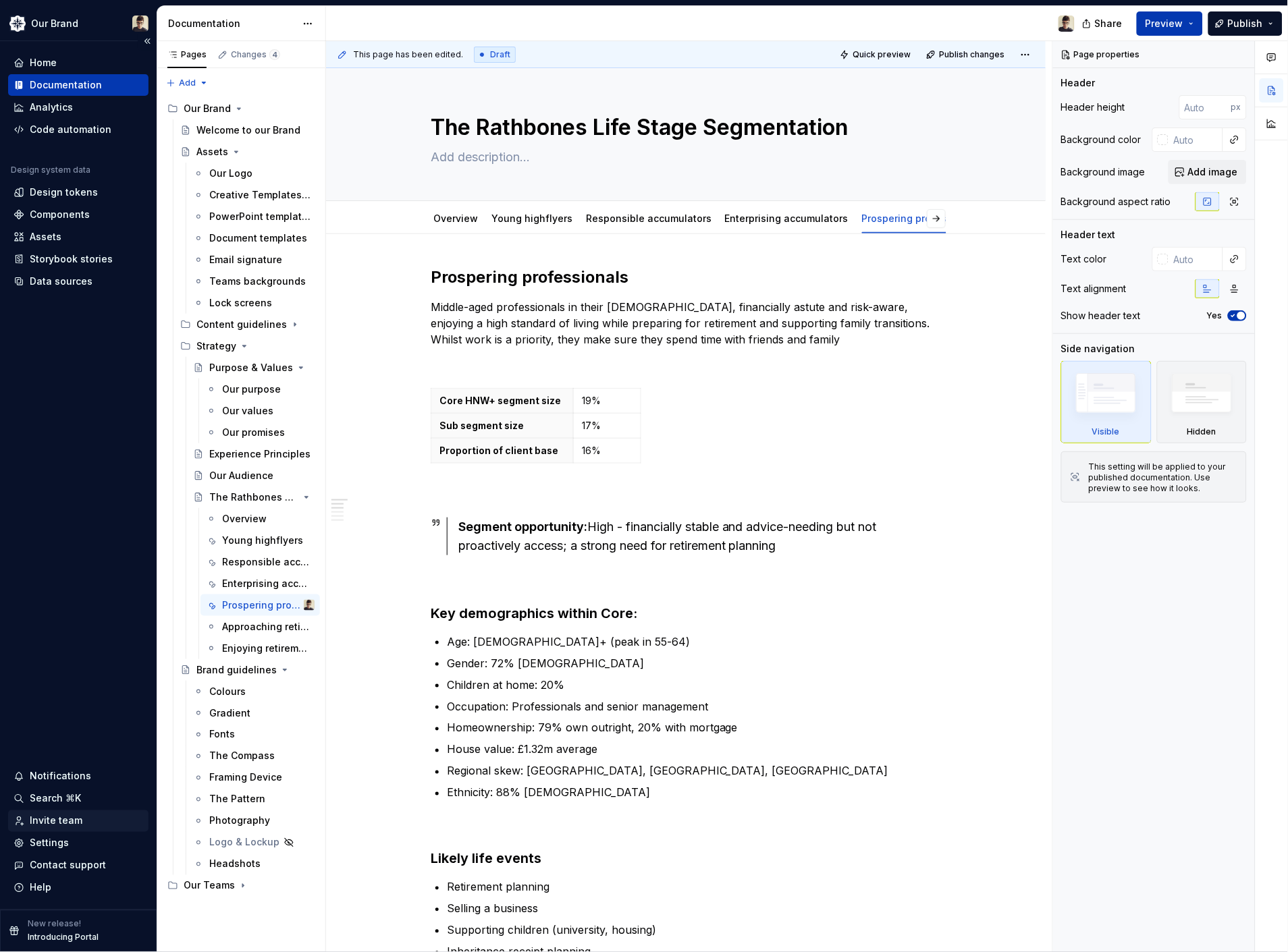
click at [49, 825] on div "Invite team" at bounding box center [56, 821] width 53 height 13
